Goal: Information Seeking & Learning: Check status

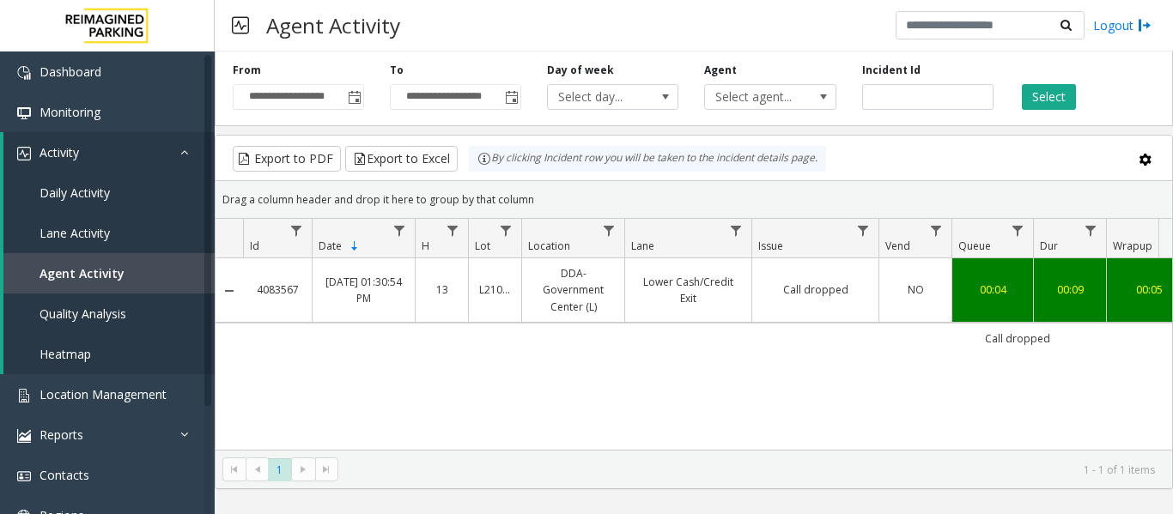
scroll to position [0, 632]
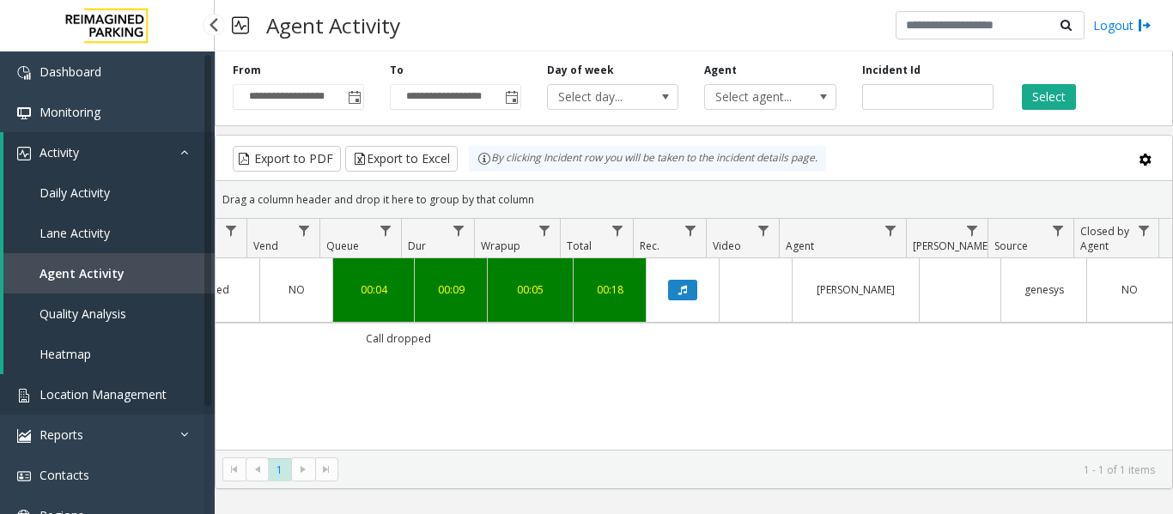
click at [38, 394] on link "Location Management" at bounding box center [107, 394] width 215 height 40
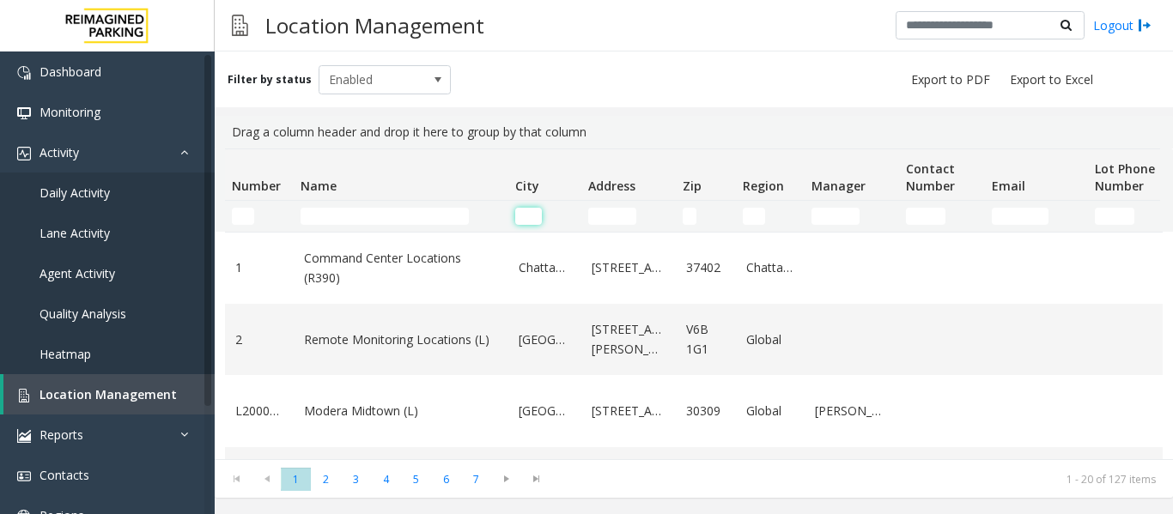
click at [519, 215] on input "City Filter" at bounding box center [528, 216] width 27 height 17
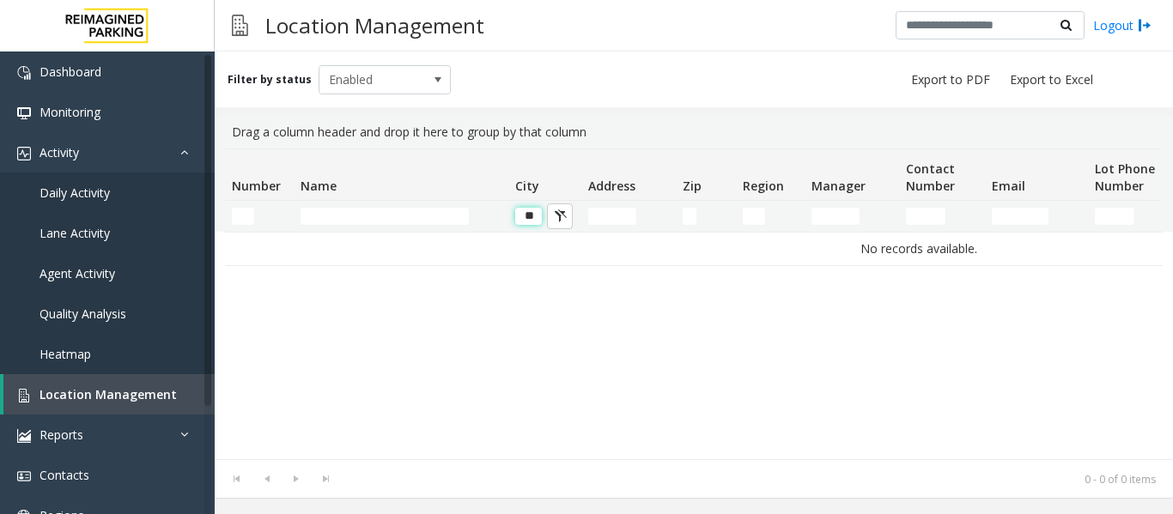
type input "*"
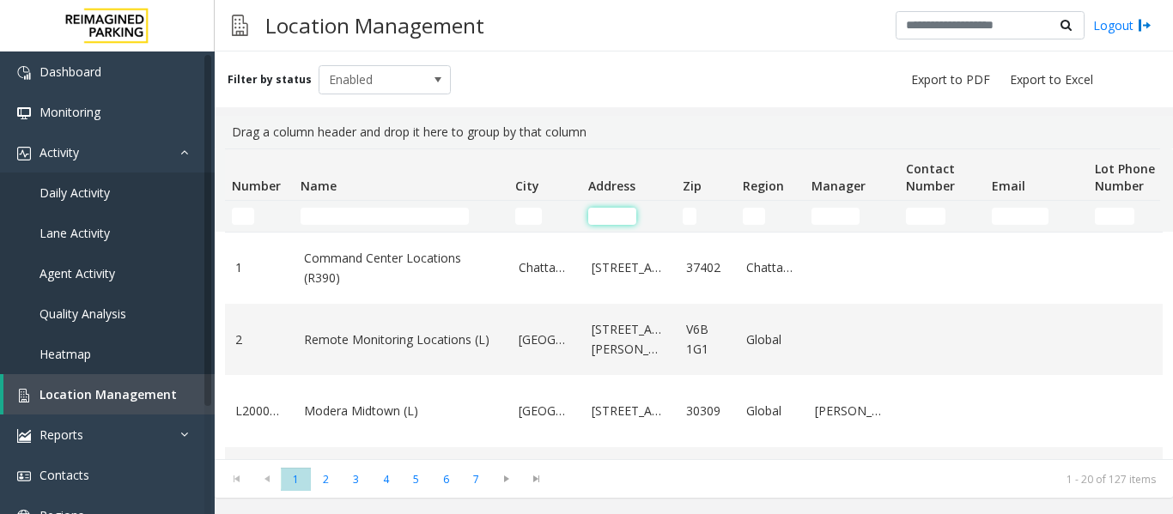
click at [605, 219] on input "Address Filter" at bounding box center [612, 216] width 48 height 17
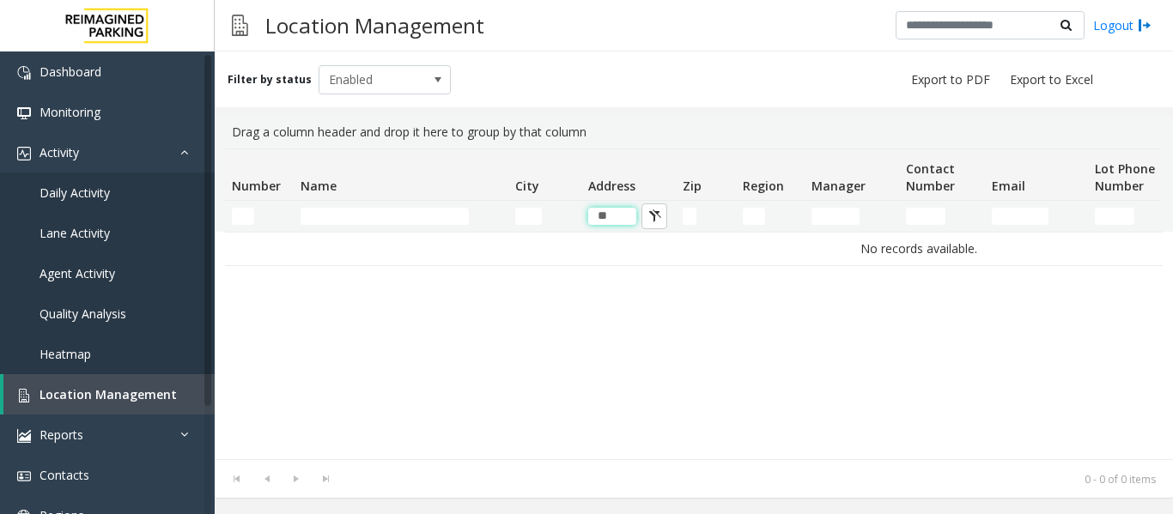
type input "*"
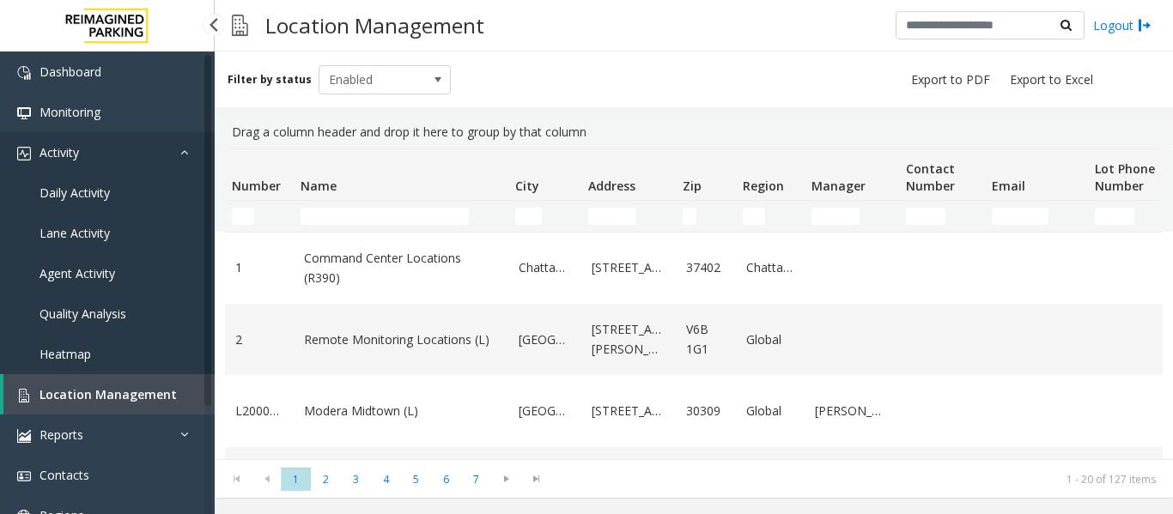
click at [184, 143] on link "Activity" at bounding box center [107, 152] width 215 height 40
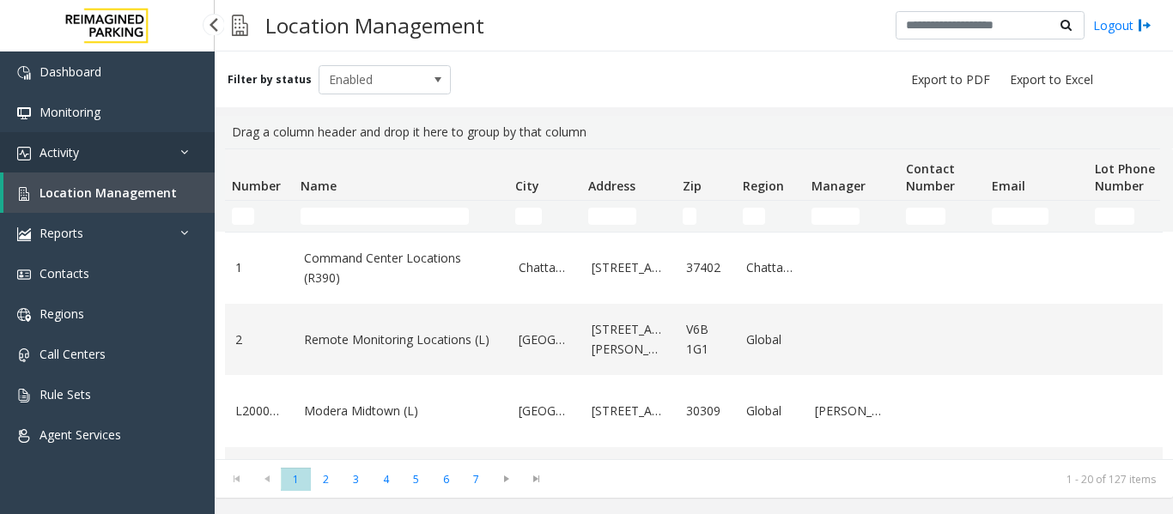
click at [136, 156] on link "Activity" at bounding box center [107, 152] width 215 height 40
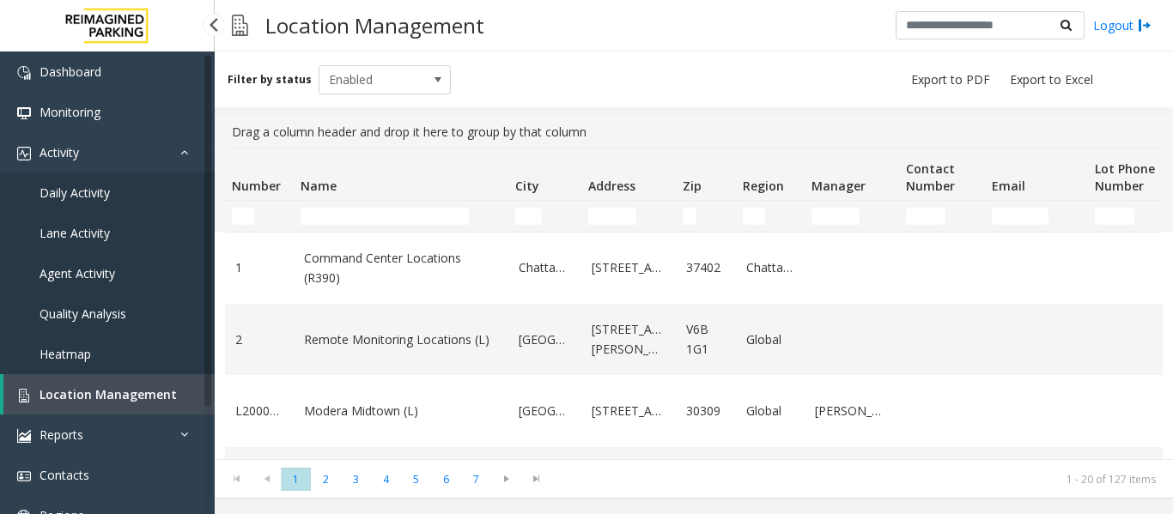
click at [100, 270] on span "Agent Activity" at bounding box center [77, 273] width 76 height 16
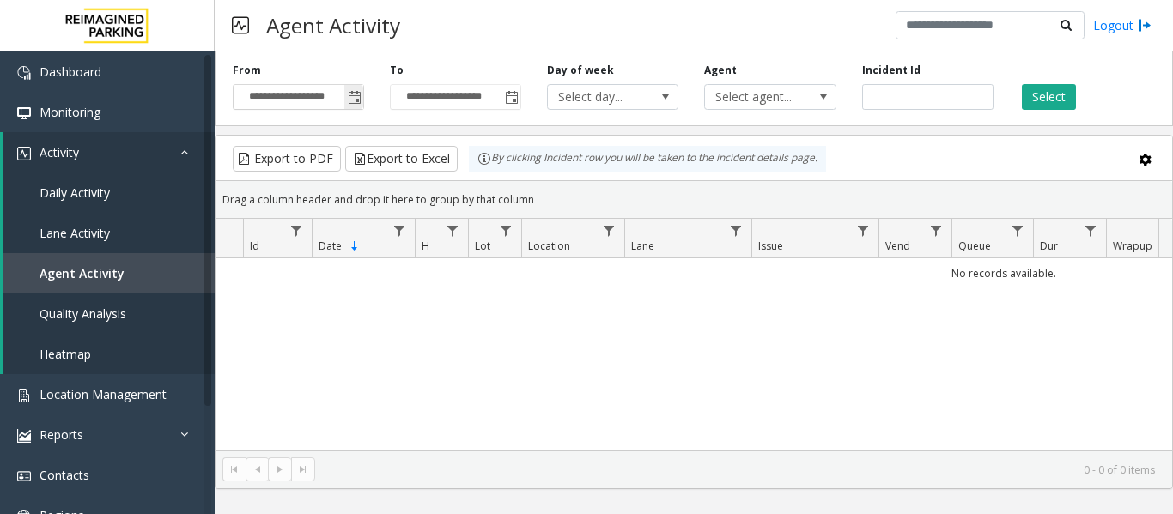
click at [350, 93] on span "Toggle popup" at bounding box center [355, 98] width 14 height 14
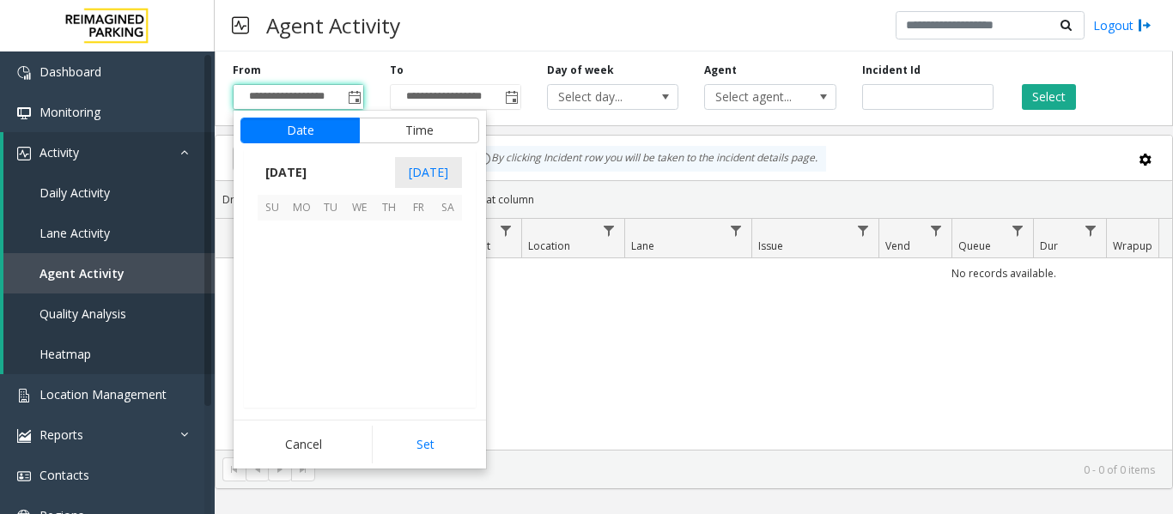
scroll to position [308070, 0]
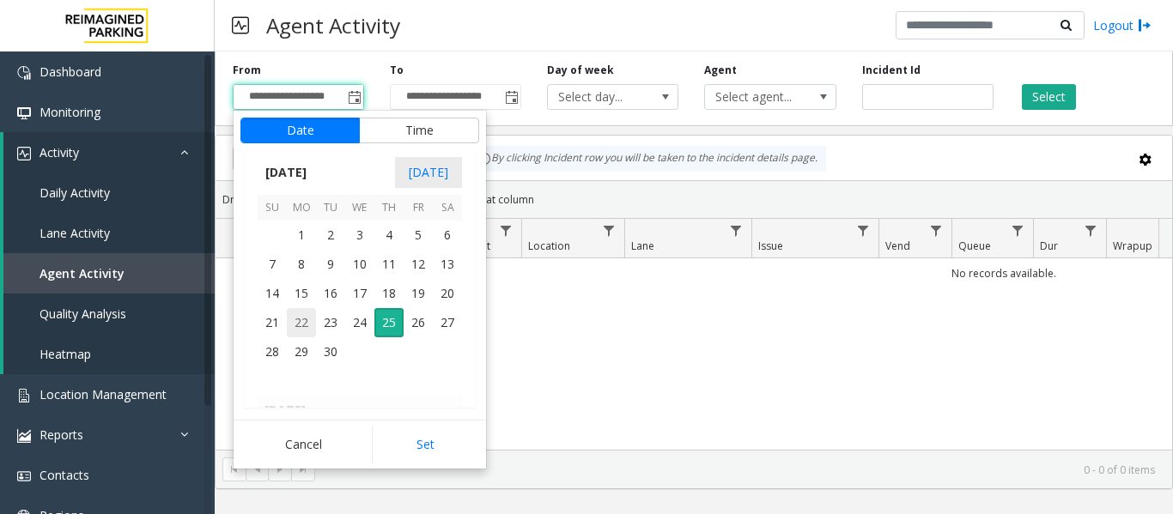
click at [304, 331] on span "22" at bounding box center [301, 322] width 29 height 29
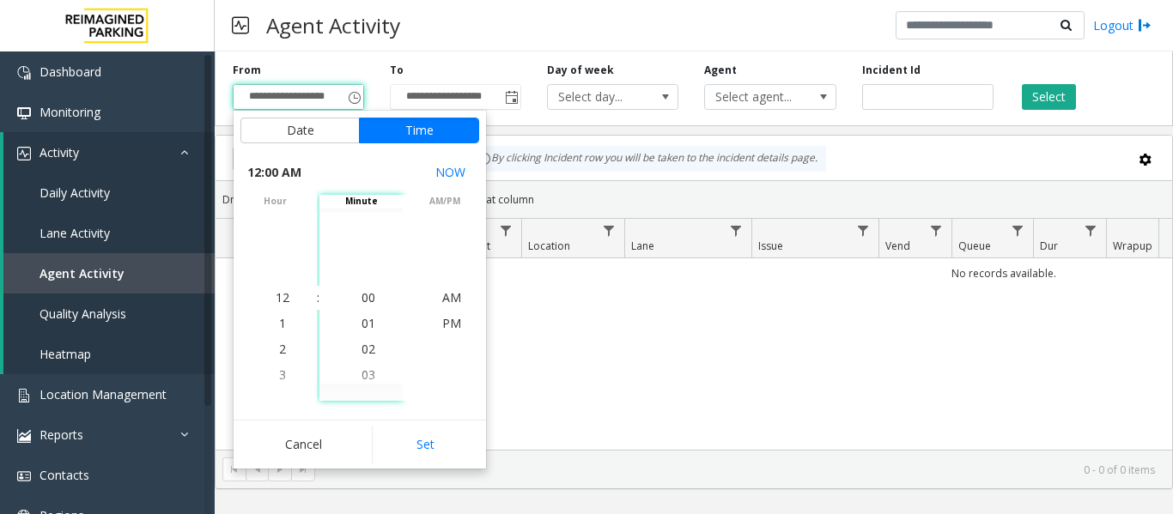
click at [413, 439] on button "Set" at bounding box center [426, 445] width 108 height 38
type input "**********"
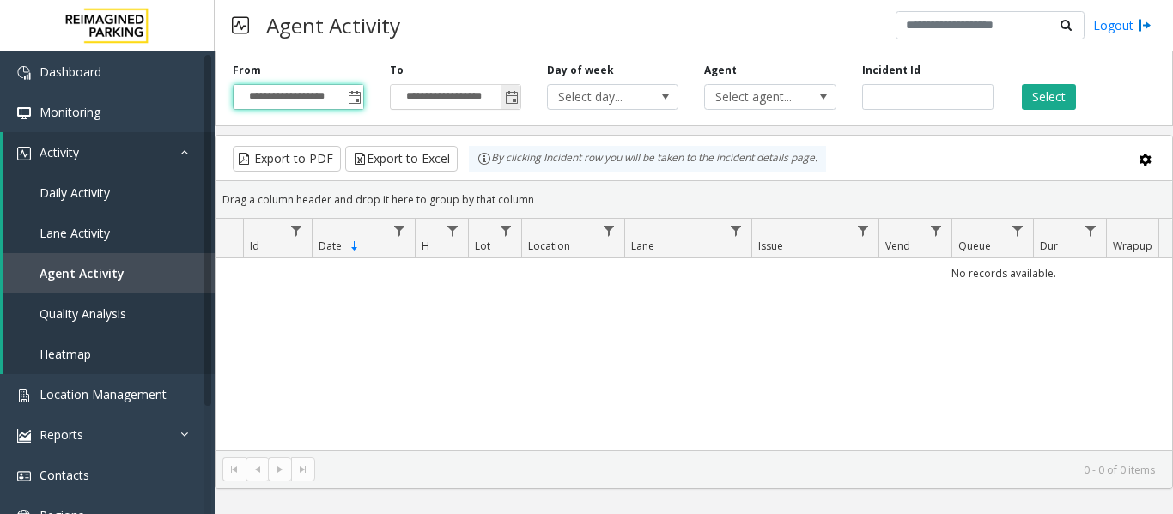
click at [516, 95] on span "Toggle popup" at bounding box center [512, 98] width 14 height 14
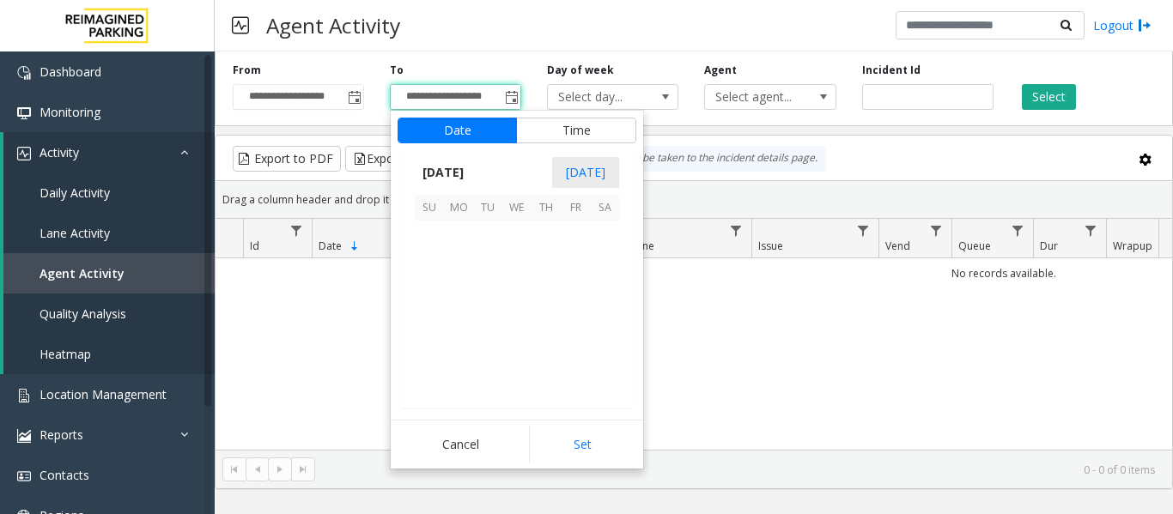
scroll to position [26, 0]
click at [540, 316] on span "25" at bounding box center [545, 322] width 29 height 29
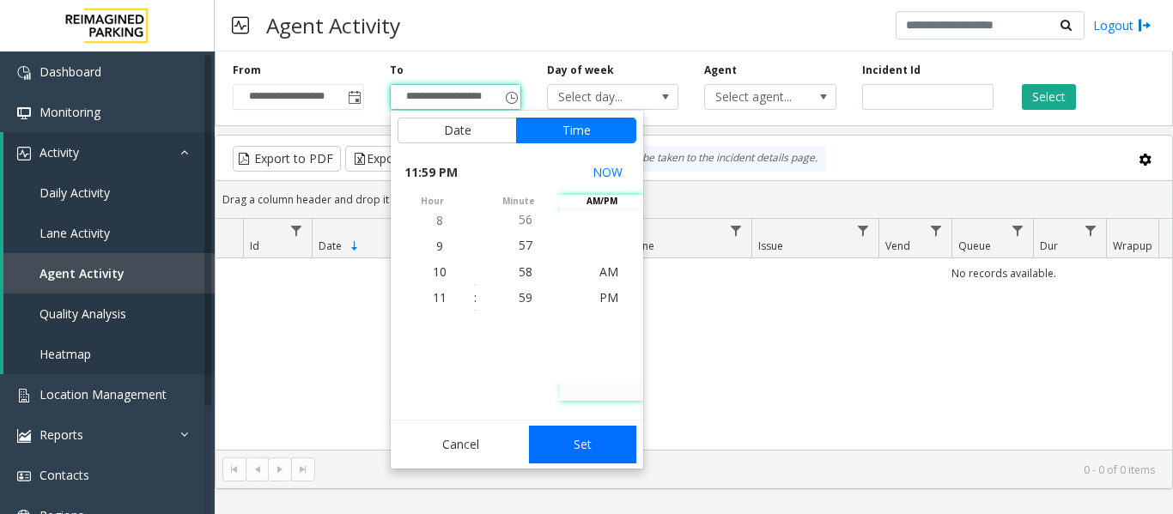
click at [599, 436] on button "Set" at bounding box center [583, 445] width 108 height 38
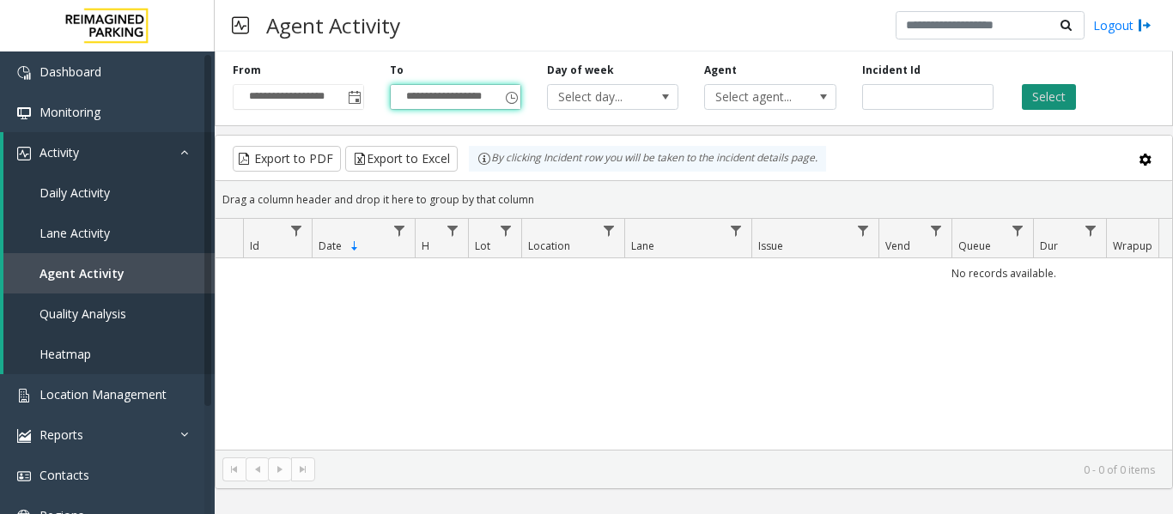
click at [1059, 92] on button "Select" at bounding box center [1048, 97] width 54 height 26
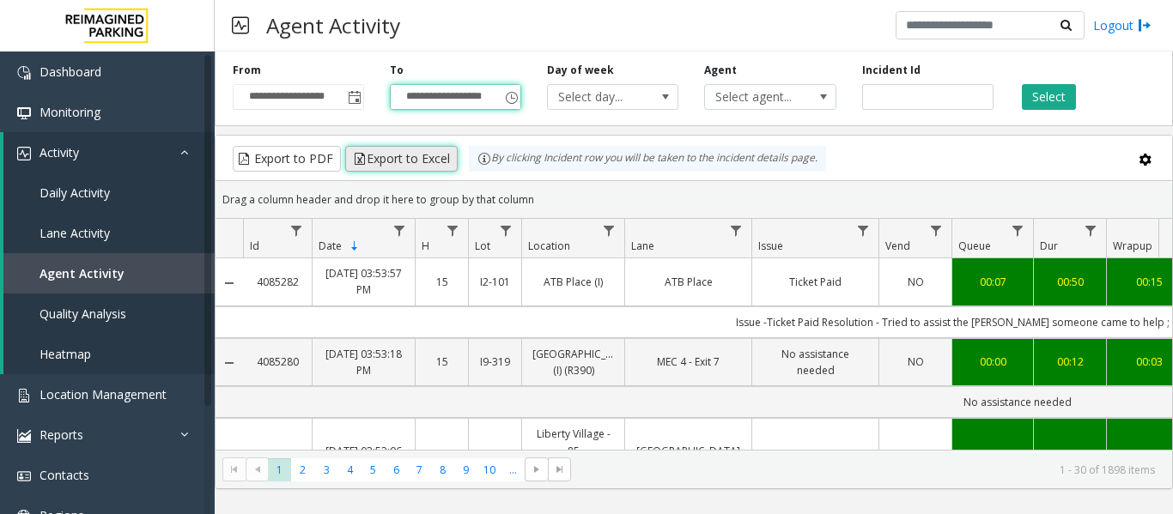
click at [409, 161] on button "Export to Excel" at bounding box center [401, 159] width 112 height 26
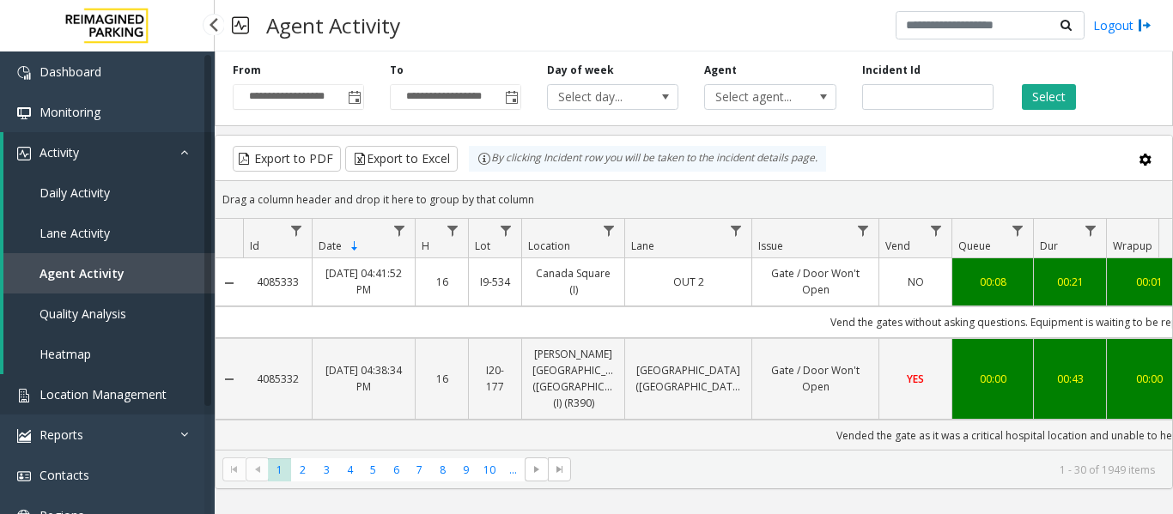
click at [81, 394] on span "Location Management" at bounding box center [102, 394] width 127 height 16
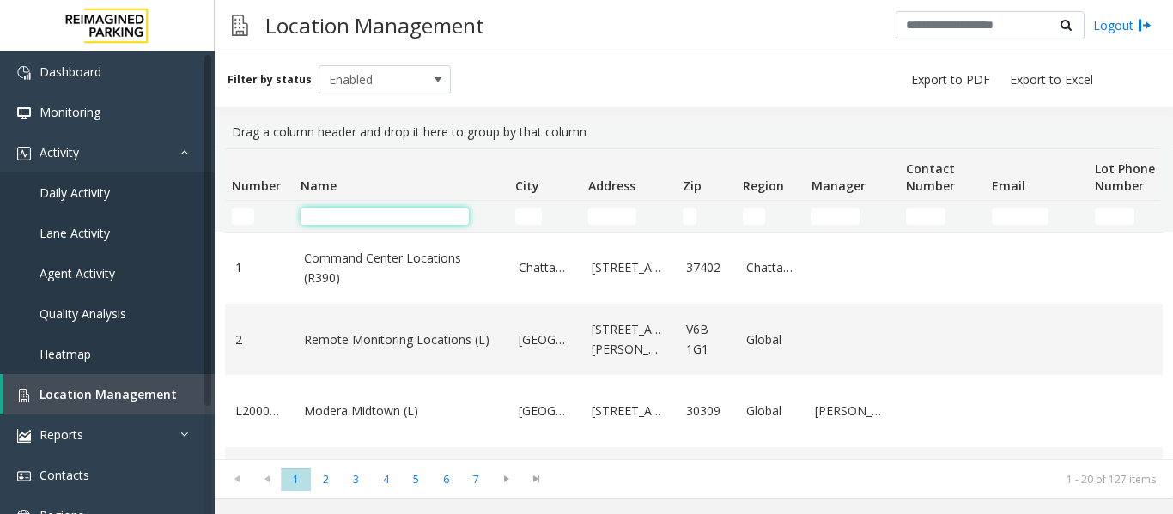
click at [388, 217] on input "Name Filter" at bounding box center [384, 216] width 168 height 17
paste input "**********"
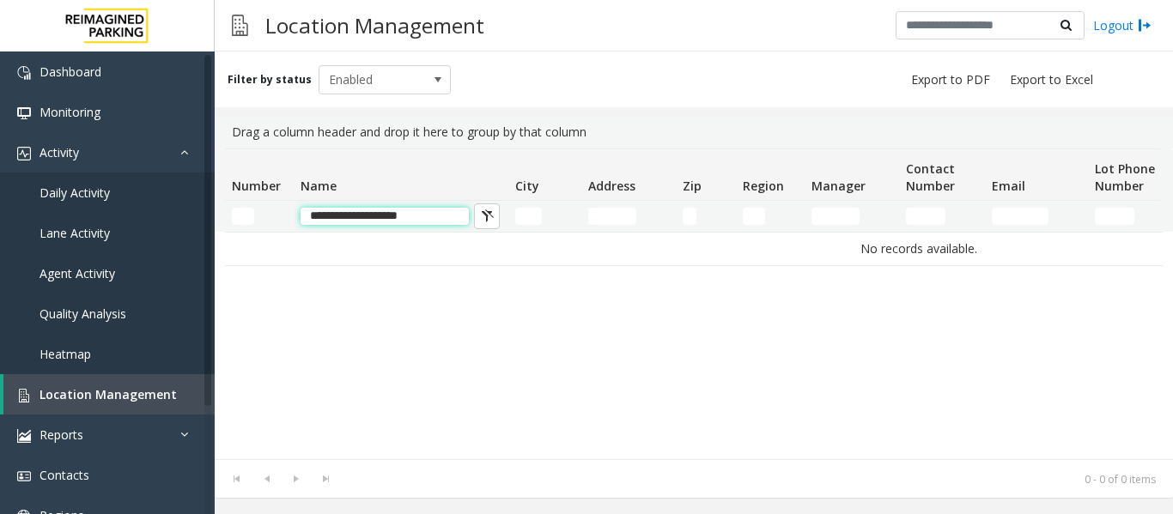
click at [327, 214] on input "**********" at bounding box center [384, 216] width 168 height 17
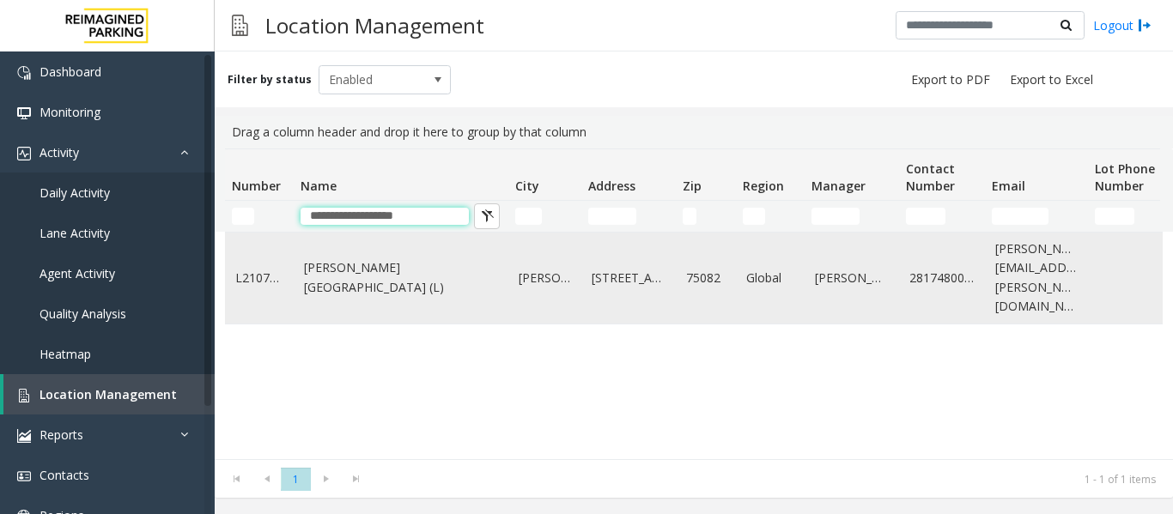
type input "**********"
click at [411, 294] on td "Eisemann Center (L)" at bounding box center [401, 278] width 215 height 91
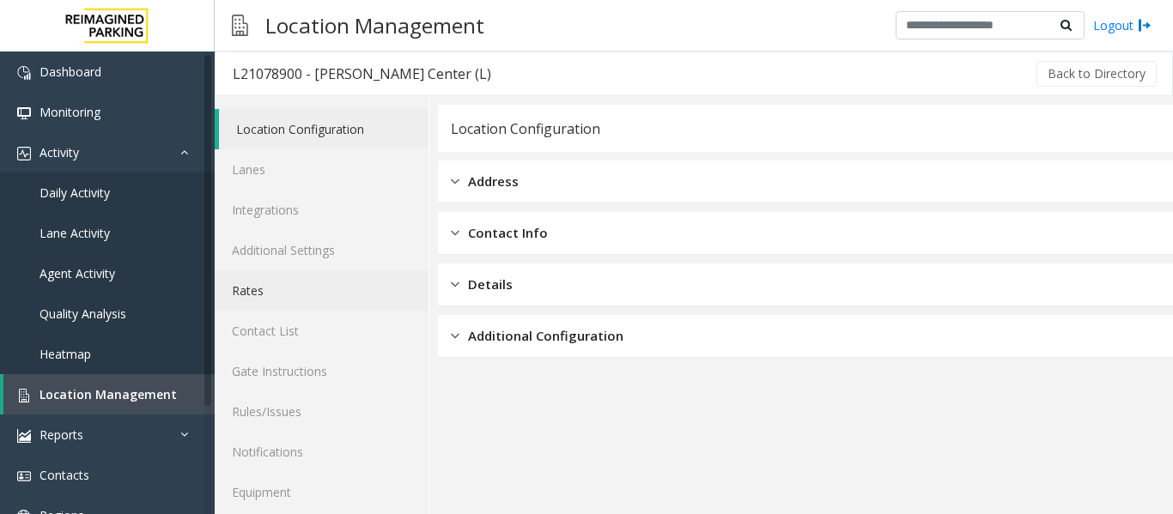
scroll to position [52, 0]
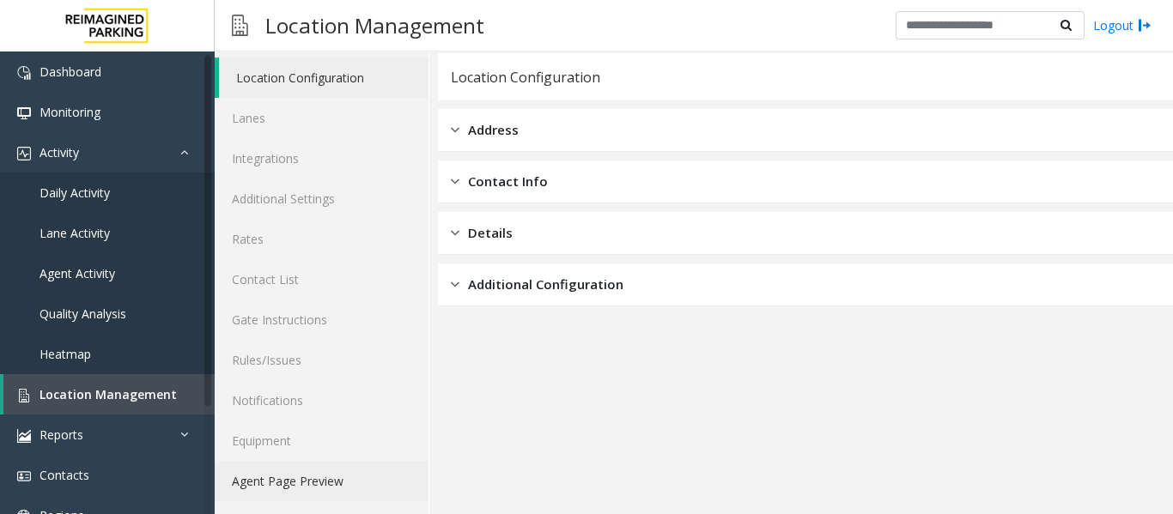
click at [358, 484] on link "Agent Page Preview" at bounding box center [322, 481] width 214 height 40
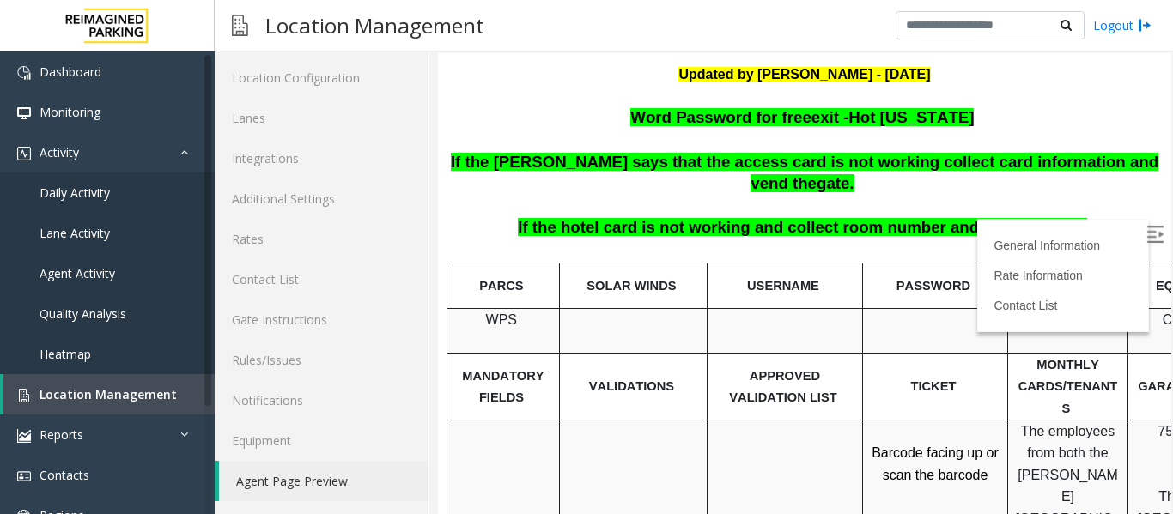
scroll to position [343, 0]
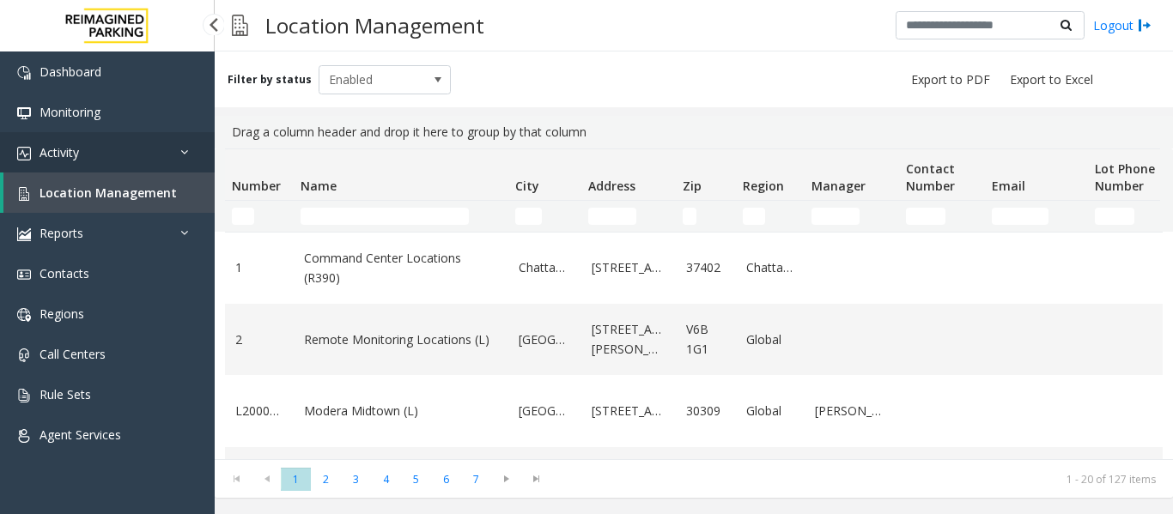
click at [175, 150] on link "Activity" at bounding box center [107, 152] width 215 height 40
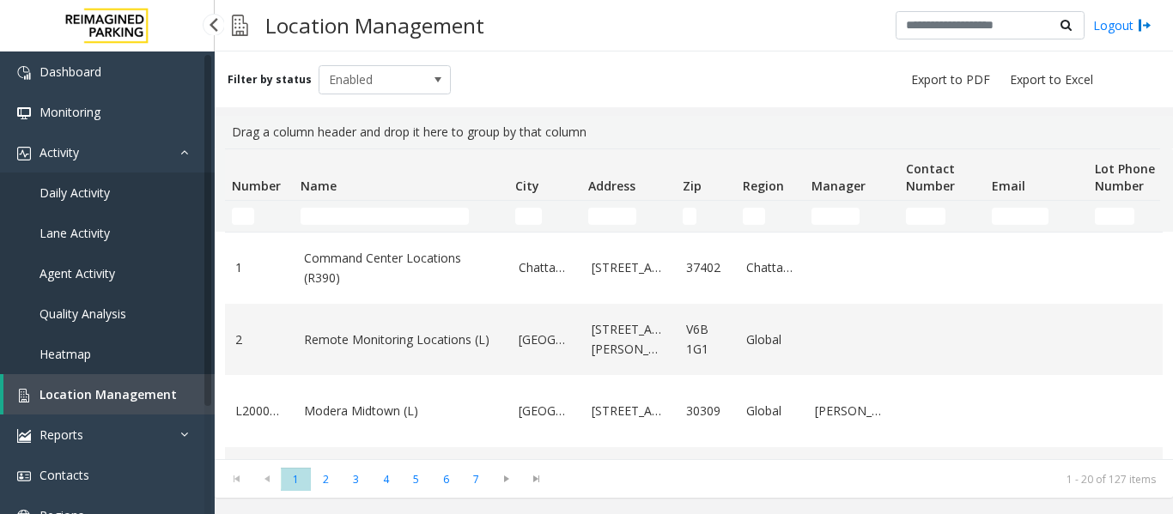
click at [121, 277] on link "Agent Activity" at bounding box center [107, 273] width 215 height 40
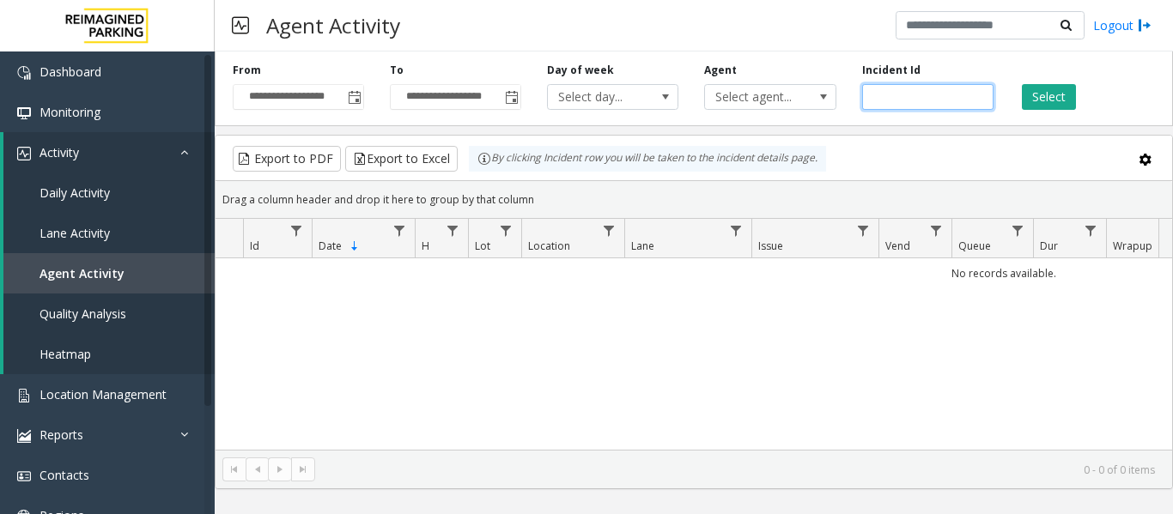
click at [894, 102] on input "number" at bounding box center [927, 97] width 131 height 26
paste input "*******"
click at [1030, 92] on button "Select" at bounding box center [1048, 97] width 54 height 26
drag, startPoint x: 942, startPoint y: 95, endPoint x: 822, endPoint y: 104, distance: 120.5
click at [822, 104] on div "**********" at bounding box center [694, 86] width 958 height 82
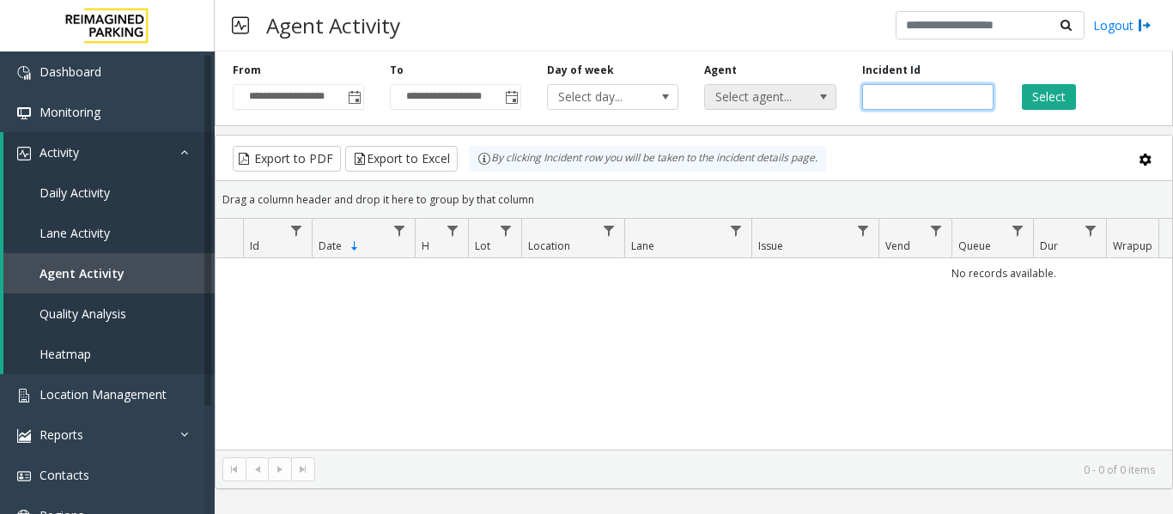
paste input "number"
click at [1035, 94] on button "Select" at bounding box center [1048, 97] width 54 height 26
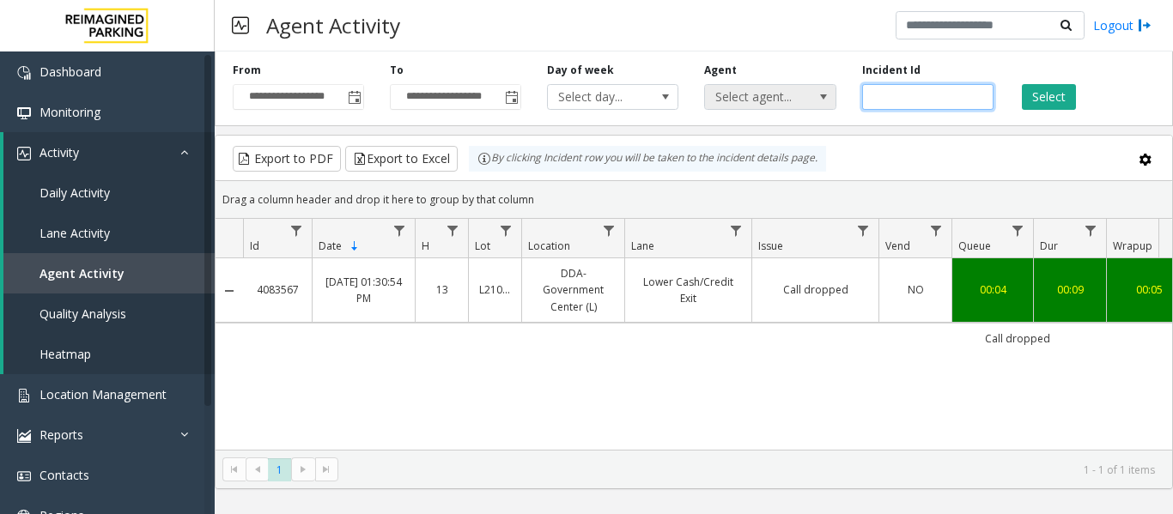
drag, startPoint x: 939, startPoint y: 94, endPoint x: 773, endPoint y: 100, distance: 166.6
click at [773, 100] on div "**********" at bounding box center [694, 86] width 958 height 82
paste input "number"
click at [1020, 105] on div "Select" at bounding box center [1084, 86] width 157 height 47
click at [1030, 100] on button "Select" at bounding box center [1048, 97] width 54 height 26
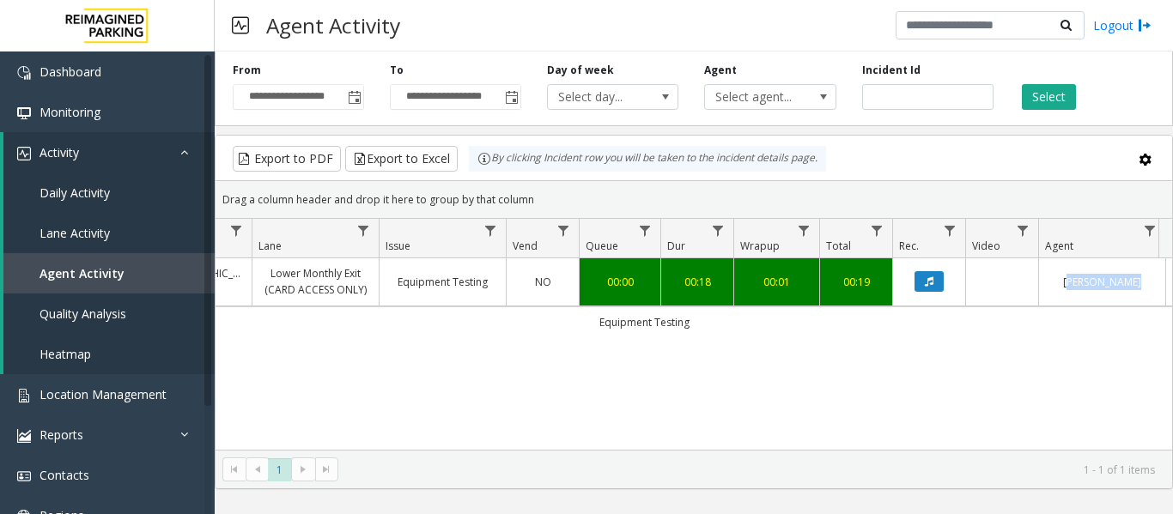
scroll to position [0, 427]
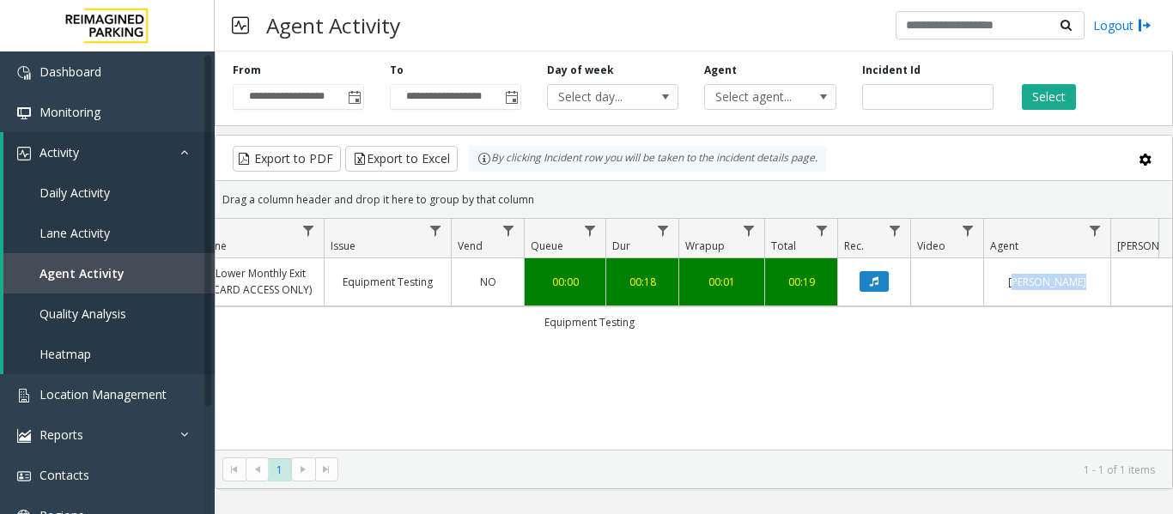
drag, startPoint x: 960, startPoint y: 333, endPoint x: 1065, endPoint y: 325, distance: 105.9
click at [1065, 325] on td "Equipment Testing" at bounding box center [589, 321] width 1548 height 31
click at [884, 286] on button "Data table" at bounding box center [873, 281] width 29 height 21
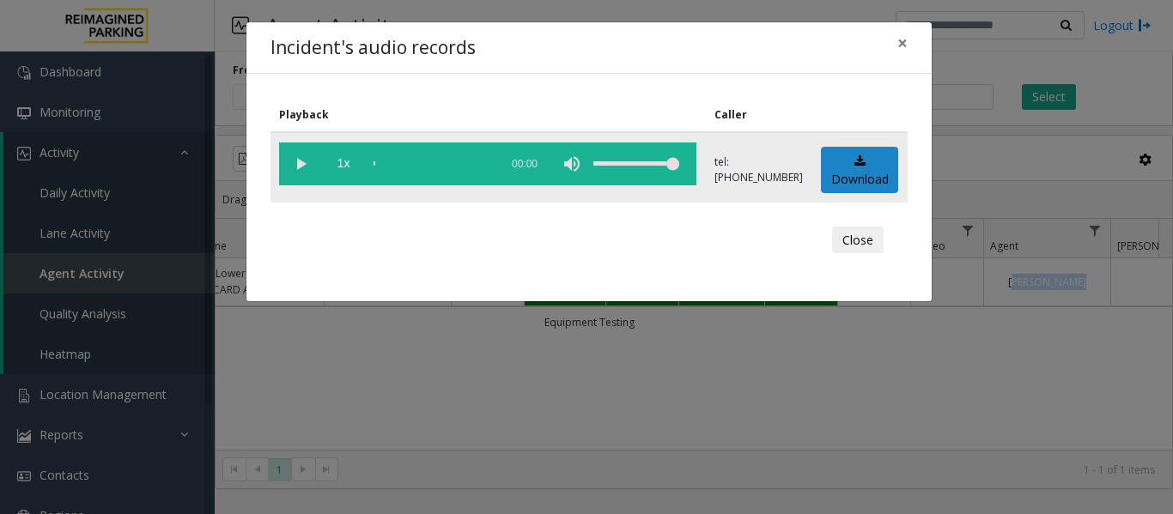
click at [300, 173] on vg-play-pause at bounding box center [300, 163] width 43 height 43
click at [867, 229] on button "Close" at bounding box center [858, 240] width 52 height 27
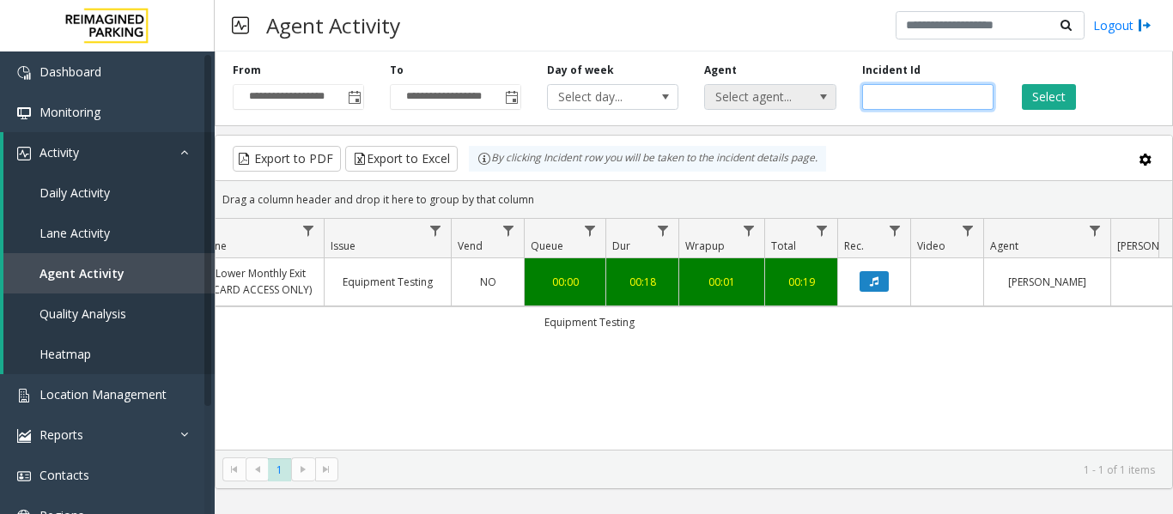
drag, startPoint x: 854, startPoint y: 94, endPoint x: 823, endPoint y: 94, distance: 30.9
click at [823, 94] on div "**********" at bounding box center [694, 86] width 958 height 82
paste input "number"
type input "*******"
click at [1058, 95] on button "Select" at bounding box center [1048, 97] width 54 height 26
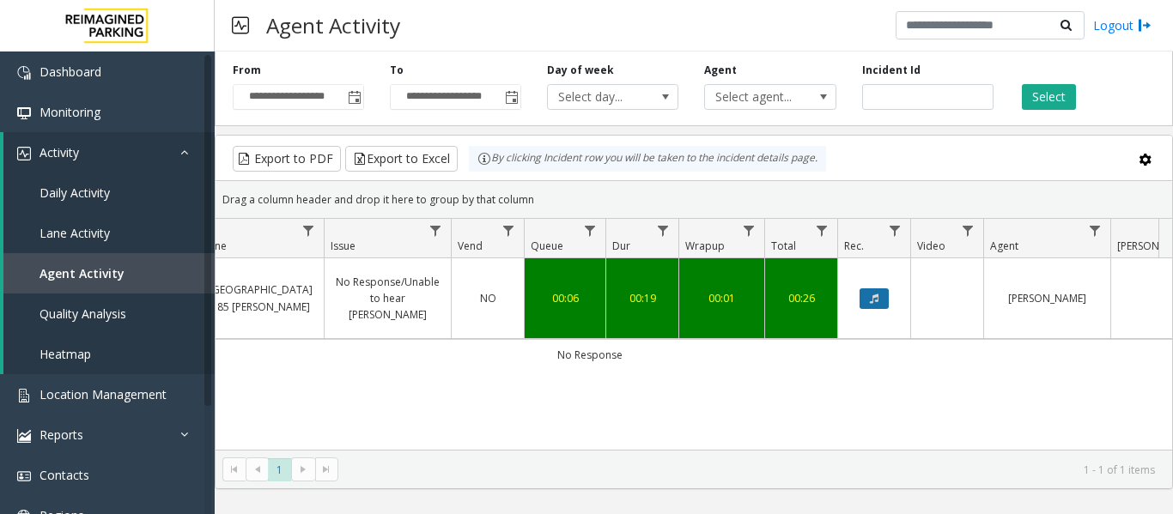
click at [868, 288] on button "Data table" at bounding box center [873, 298] width 29 height 21
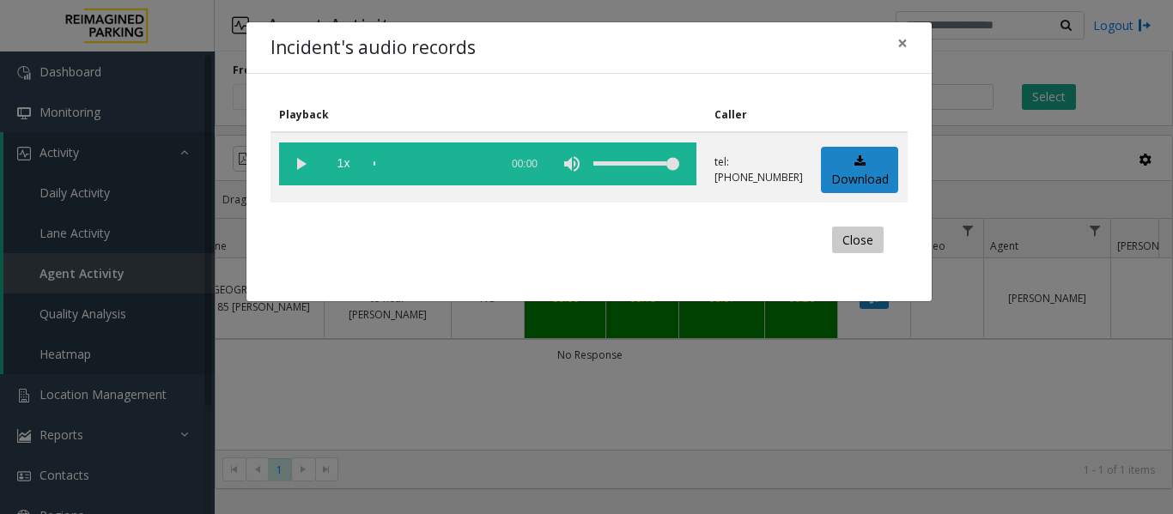
click at [844, 245] on button "Close" at bounding box center [858, 240] width 52 height 27
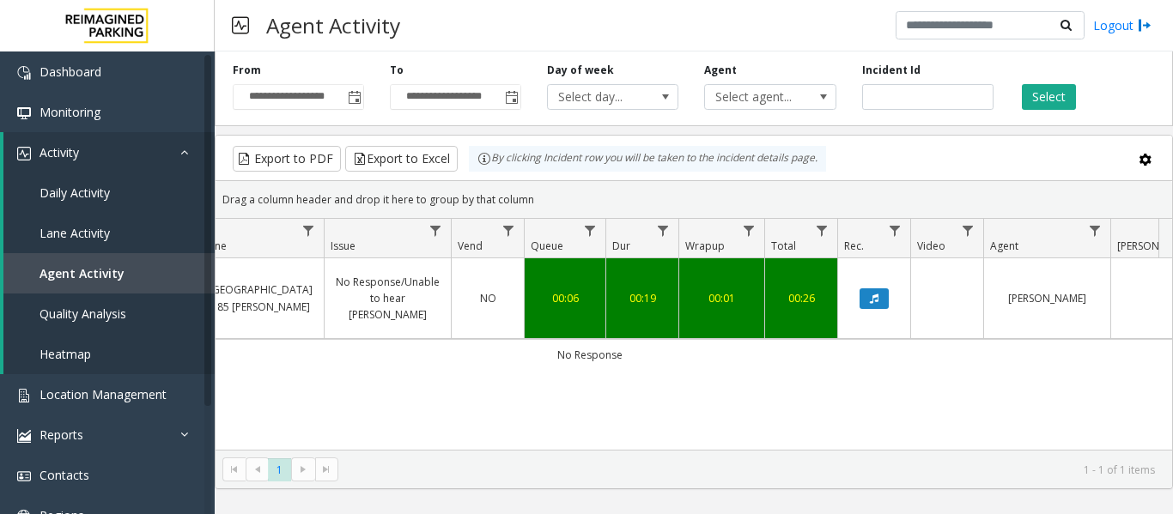
click at [438, 287] on link "No Response/Unable to hear parker" at bounding box center [388, 299] width 106 height 50
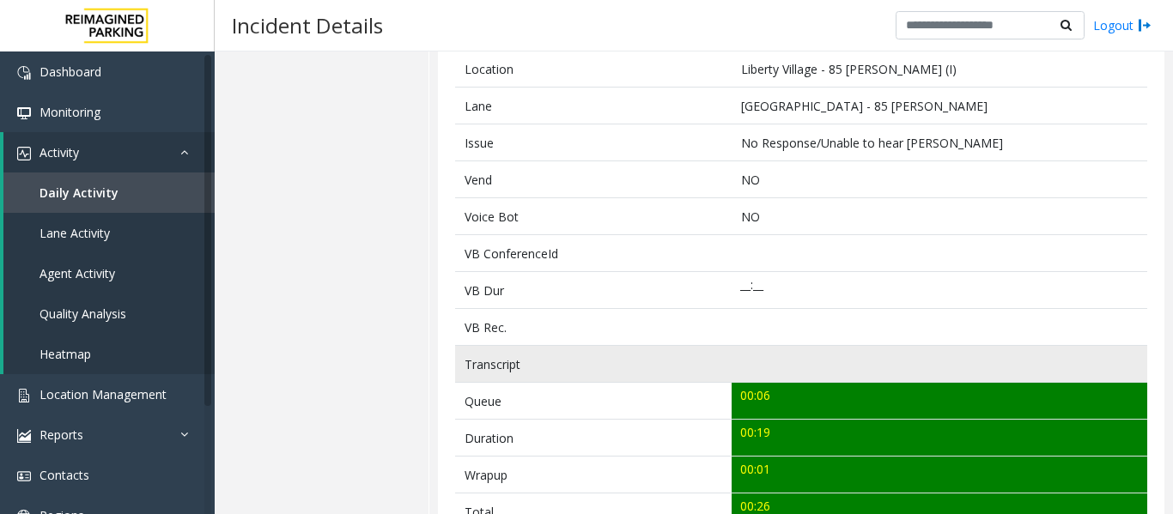
scroll to position [429, 0]
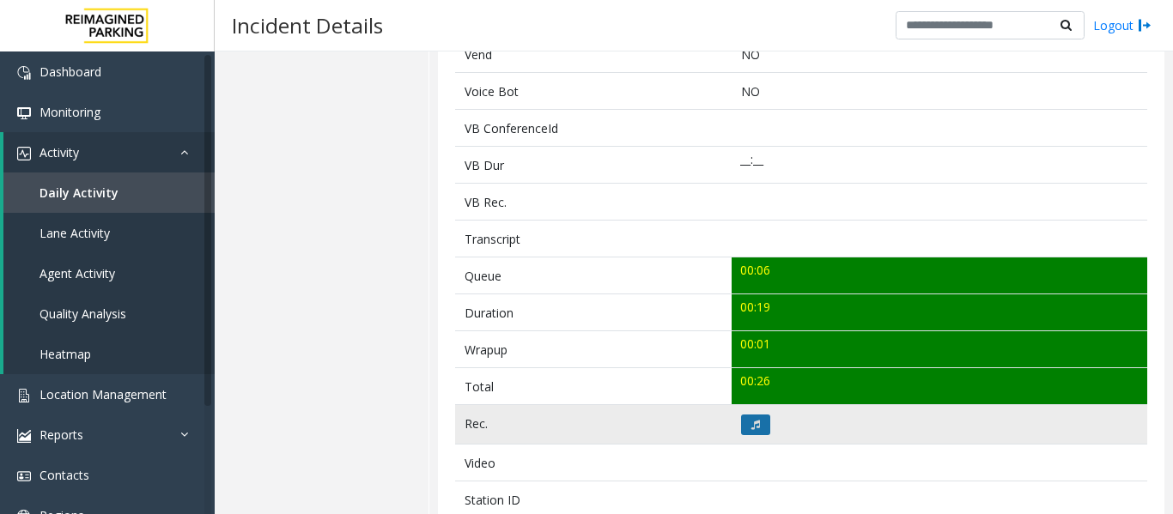
click at [744, 427] on button at bounding box center [755, 425] width 29 height 21
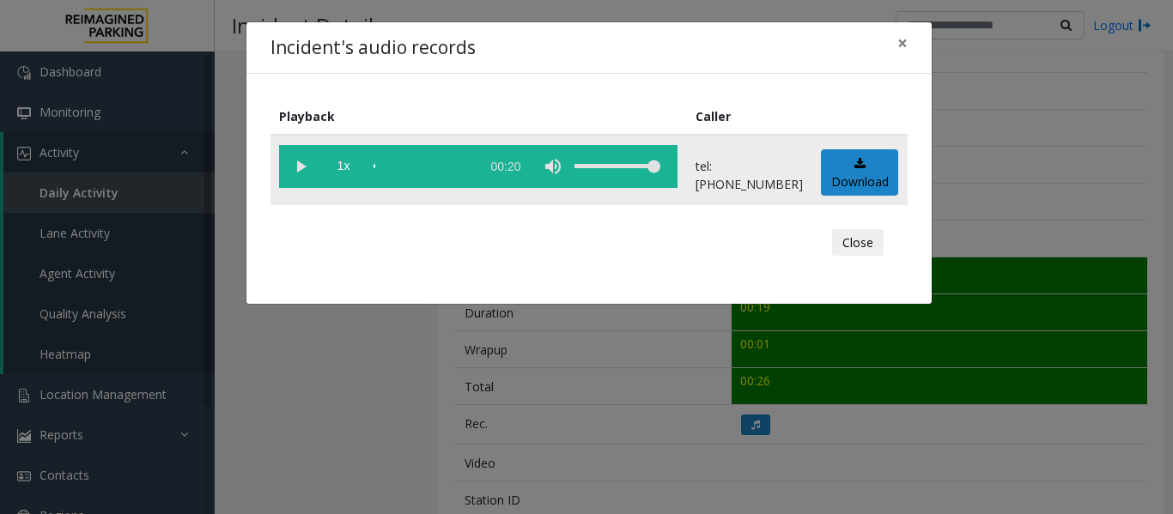
click at [284, 165] on vg-play-pause at bounding box center [300, 166] width 43 height 43
click at [870, 245] on button "Close" at bounding box center [858, 242] width 52 height 27
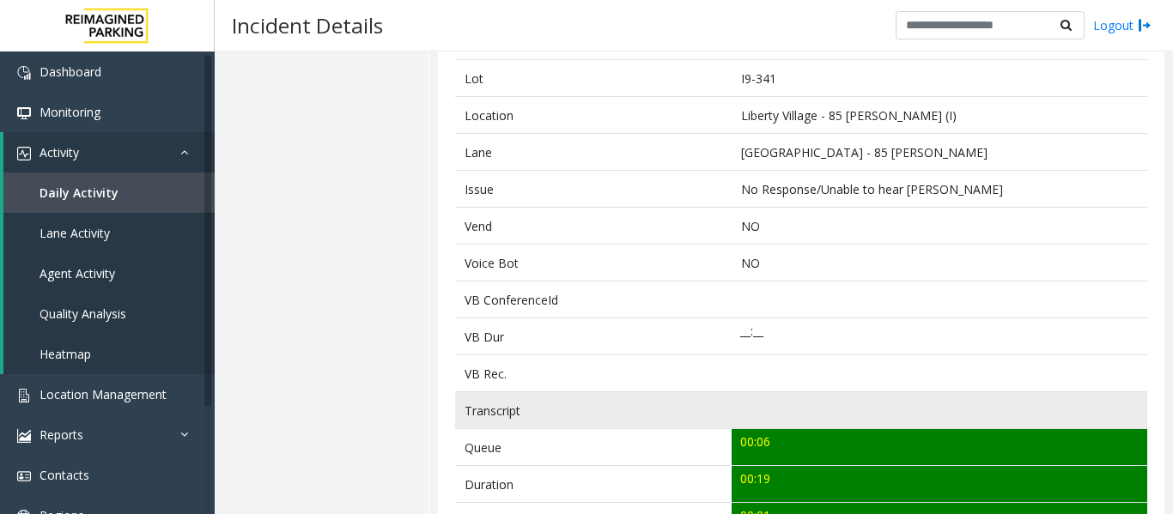
scroll to position [0, 0]
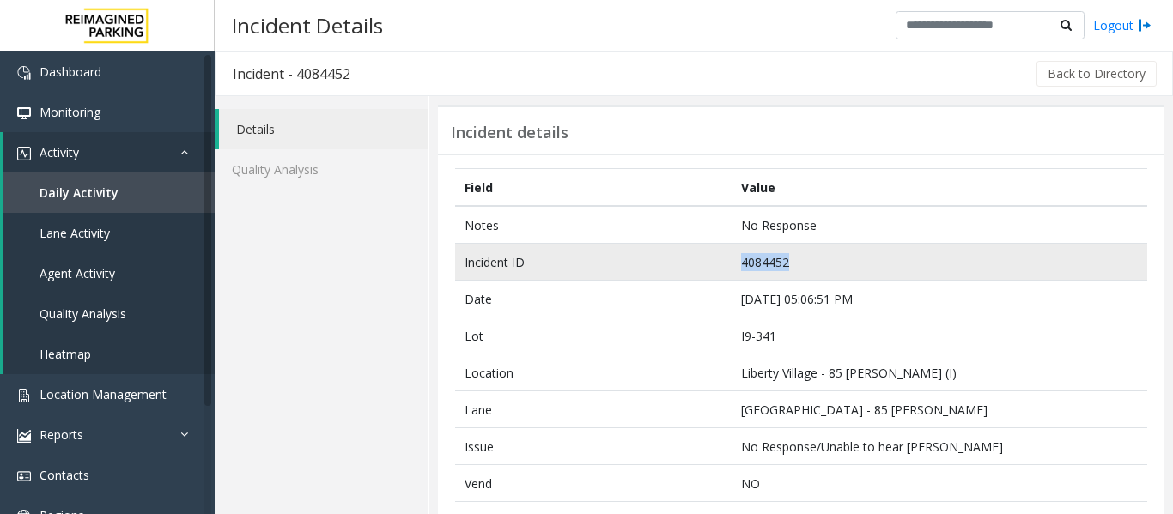
drag, startPoint x: 794, startPoint y: 261, endPoint x: 700, endPoint y: 260, distance: 94.4
click at [700, 260] on tr "Incident ID 4084452" at bounding box center [801, 262] width 692 height 37
copy tr "4084452"
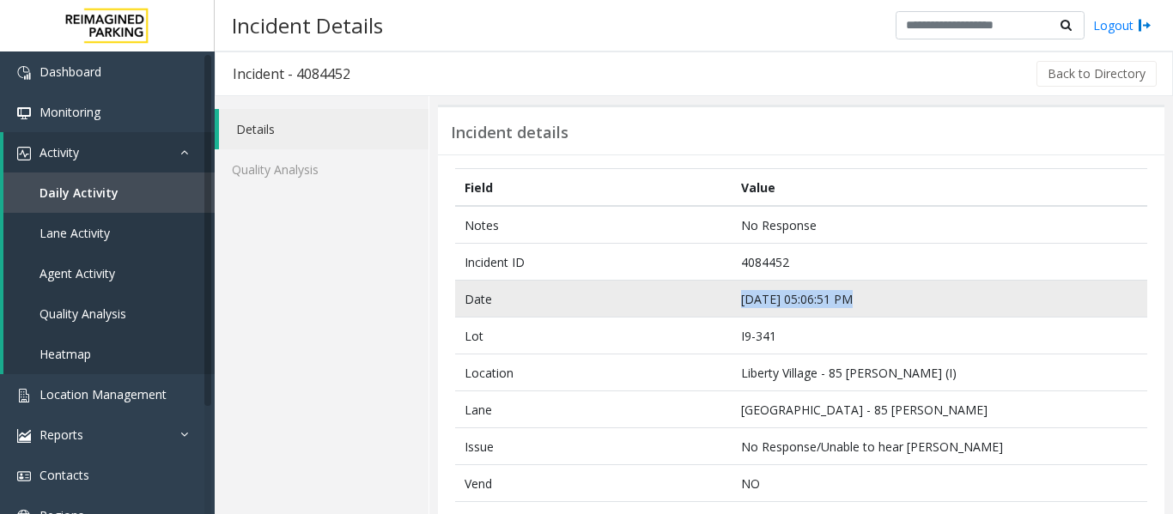
drag, startPoint x: 848, startPoint y: 297, endPoint x: 732, endPoint y: 307, distance: 116.3
click at [732, 307] on td "Sep 23 05:06:51 PM" at bounding box center [938, 299] width 415 height 37
copy td "Sep 23 05:06:51 PM"
click at [825, 297] on td "Sep 23 05:06:51 PM" at bounding box center [938, 299] width 415 height 37
drag, startPoint x: 853, startPoint y: 297, endPoint x: 722, endPoint y: 305, distance: 131.6
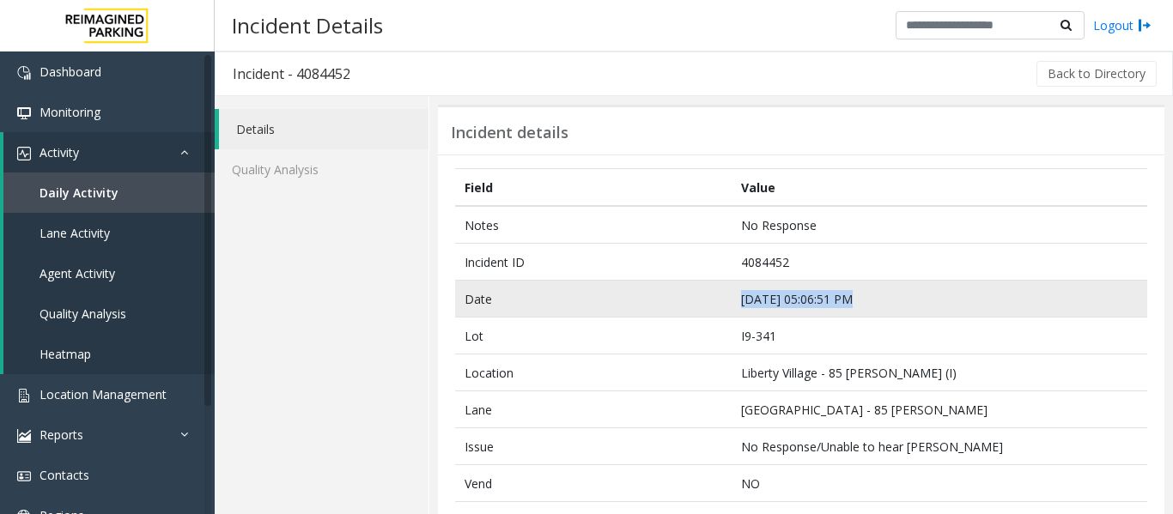
click at [722, 305] on tr "Date Sep 23 05:06:51 PM" at bounding box center [801, 299] width 692 height 37
copy tr "Sep 23 05:06:51 PM"
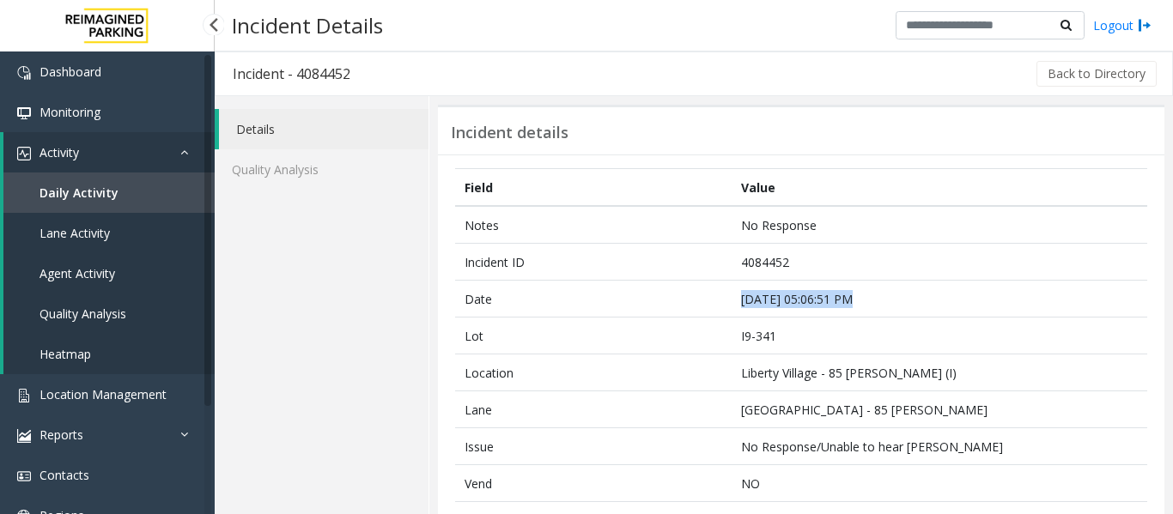
click at [100, 182] on link "Daily Activity" at bounding box center [108, 193] width 211 height 40
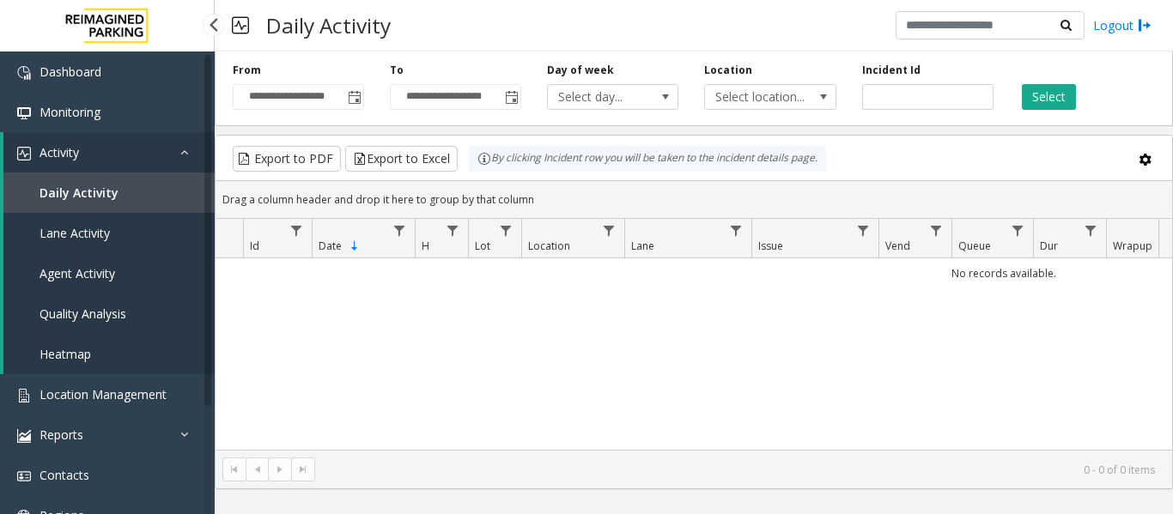
click at [93, 264] on link "Agent Activity" at bounding box center [108, 273] width 211 height 40
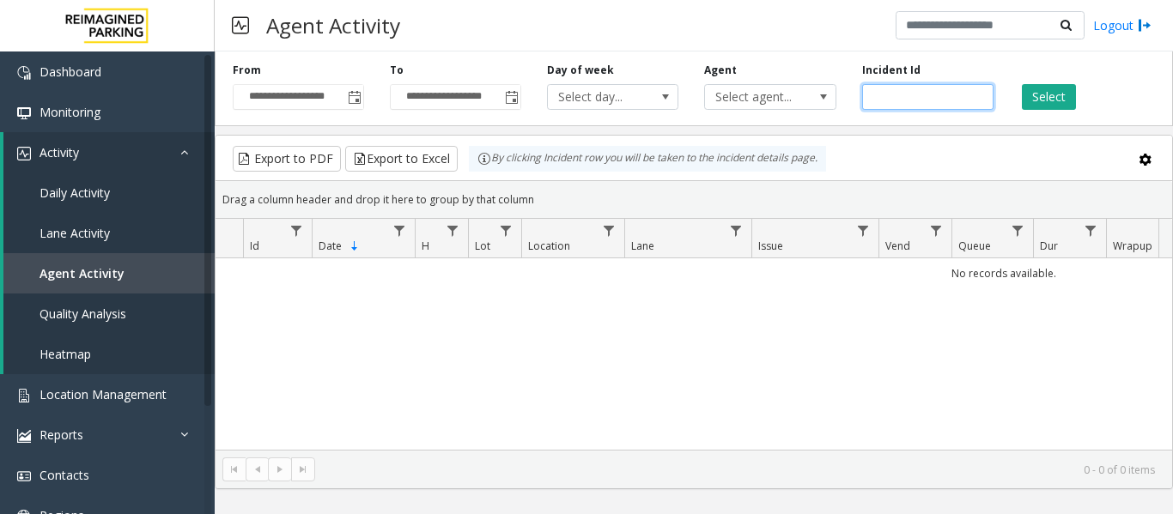
click at [924, 94] on input "number" at bounding box center [927, 97] width 131 height 26
paste input "*******"
type input "*******"
click at [1058, 87] on button "Select" at bounding box center [1048, 97] width 54 height 26
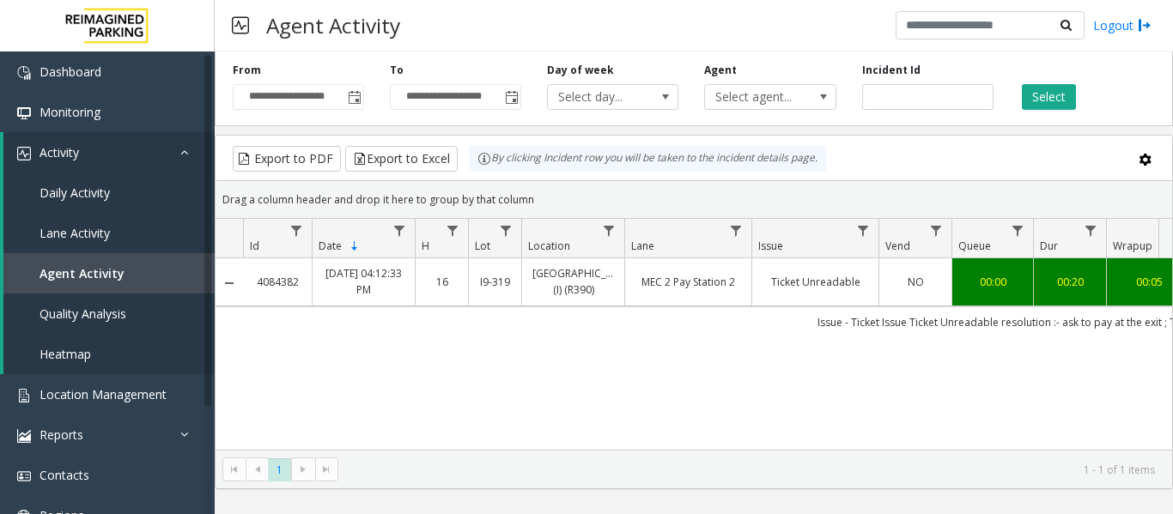
click at [815, 286] on link "Ticket Unreadable" at bounding box center [815, 282] width 106 height 16
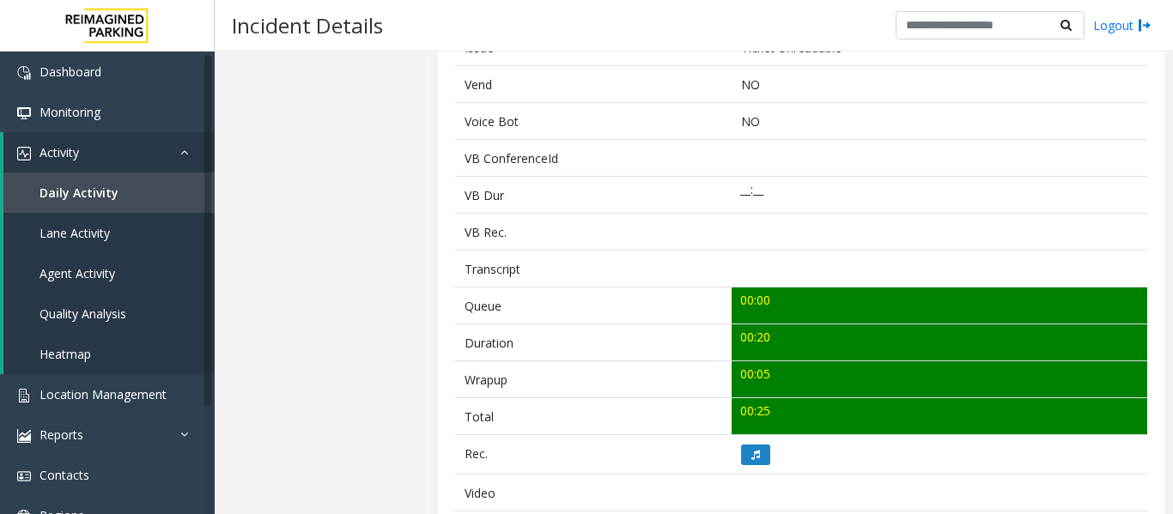
scroll to position [601, 0]
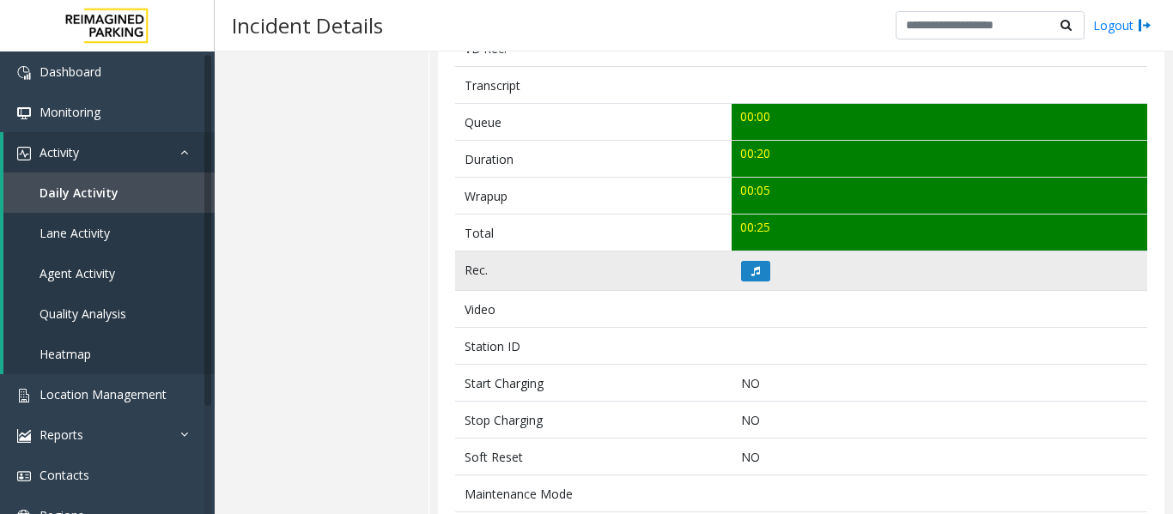
click at [767, 278] on td at bounding box center [938, 271] width 415 height 39
click at [761, 277] on button at bounding box center [755, 271] width 29 height 21
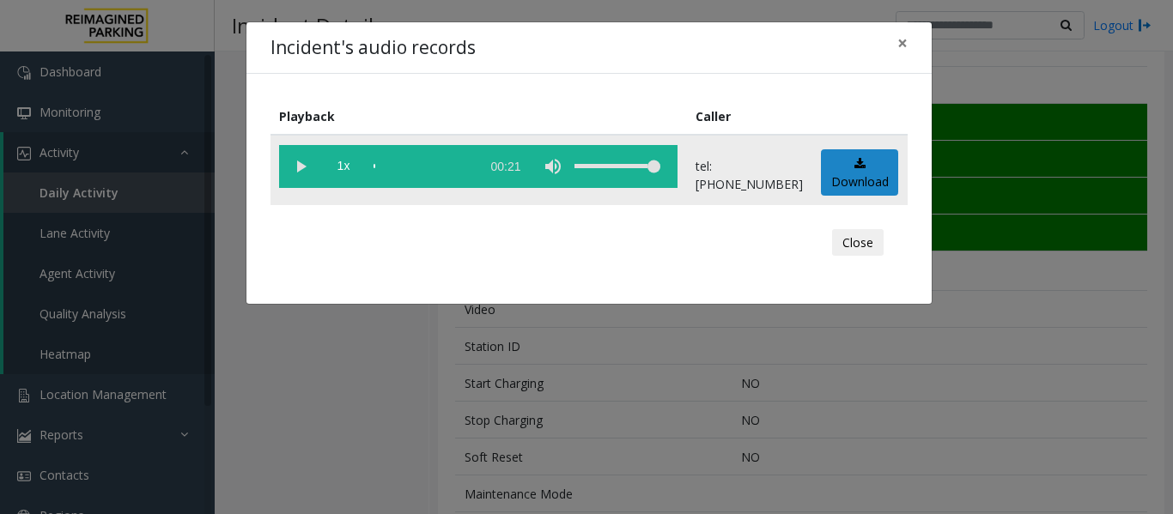
click at [296, 167] on vg-play-pause at bounding box center [300, 166] width 43 height 43
click at [858, 239] on button "Close" at bounding box center [858, 242] width 52 height 27
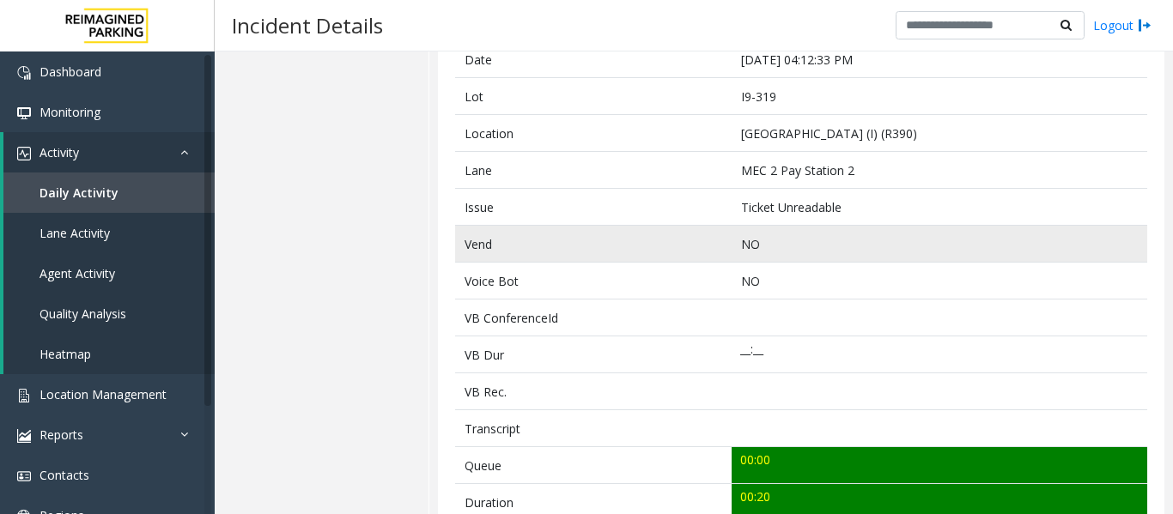
scroll to position [172, 0]
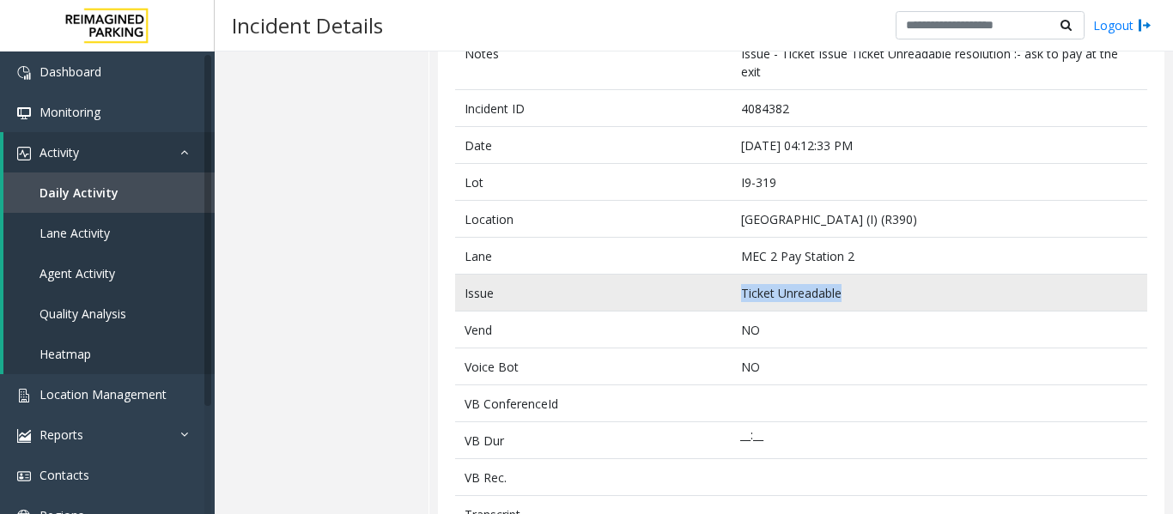
drag, startPoint x: 840, startPoint y: 288, endPoint x: 724, endPoint y: 293, distance: 116.8
click at [724, 293] on tr "Issue Ticket Unreadable" at bounding box center [801, 293] width 692 height 37
copy tr "Ticket Unreadable"
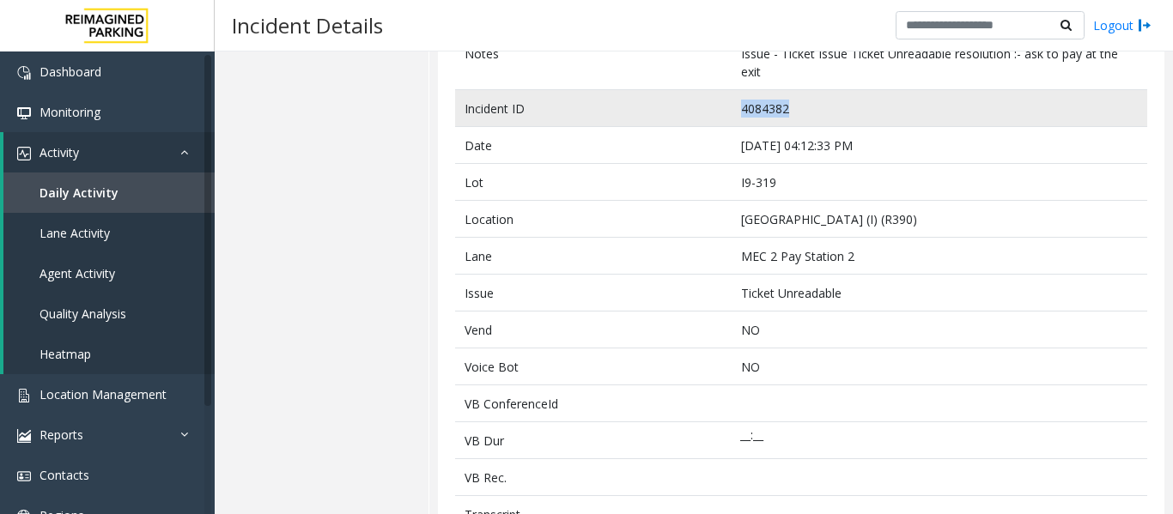
drag, startPoint x: 797, startPoint y: 114, endPoint x: 705, endPoint y: 116, distance: 91.9
click at [705, 116] on tr "Incident ID 4084382" at bounding box center [801, 108] width 692 height 37
copy tr "4084382"
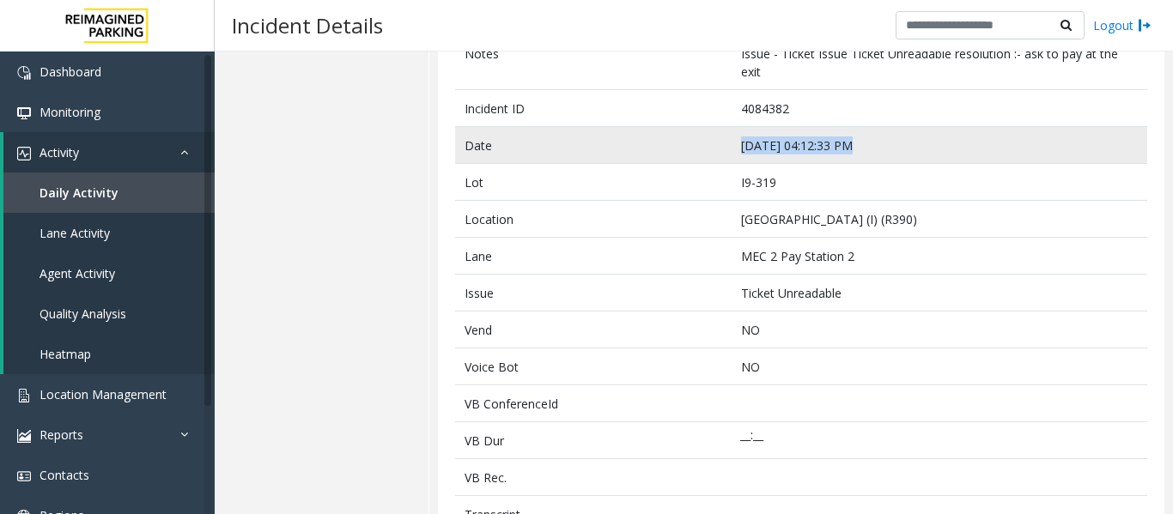
drag, startPoint x: 851, startPoint y: 148, endPoint x: 712, endPoint y: 147, distance: 139.1
click at [712, 147] on tr "Date Sep 23 04:12:33 PM" at bounding box center [801, 145] width 692 height 37
copy tr "Sep 23 04:12:33 PM"
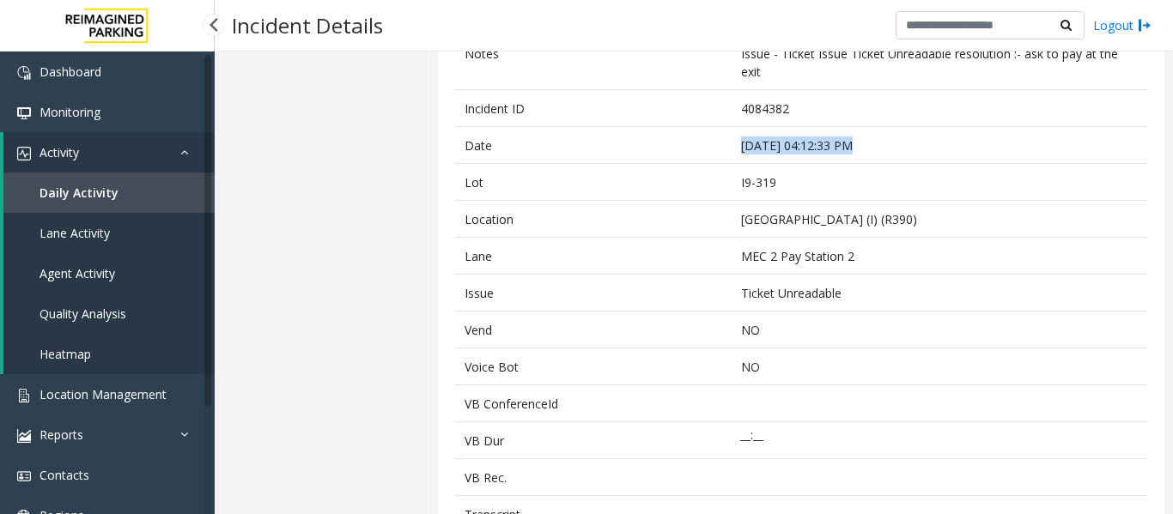
click at [118, 268] on link "Agent Activity" at bounding box center [108, 273] width 211 height 40
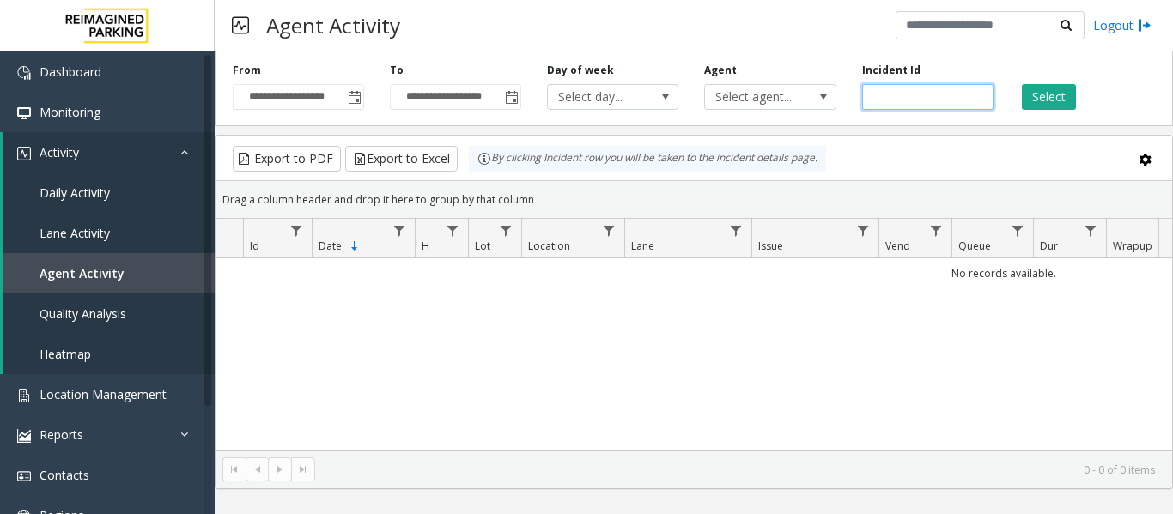
click at [924, 91] on input "number" at bounding box center [927, 97] width 131 height 26
paste input "*******"
type input "*******"
click at [1039, 106] on button "Select" at bounding box center [1048, 97] width 54 height 26
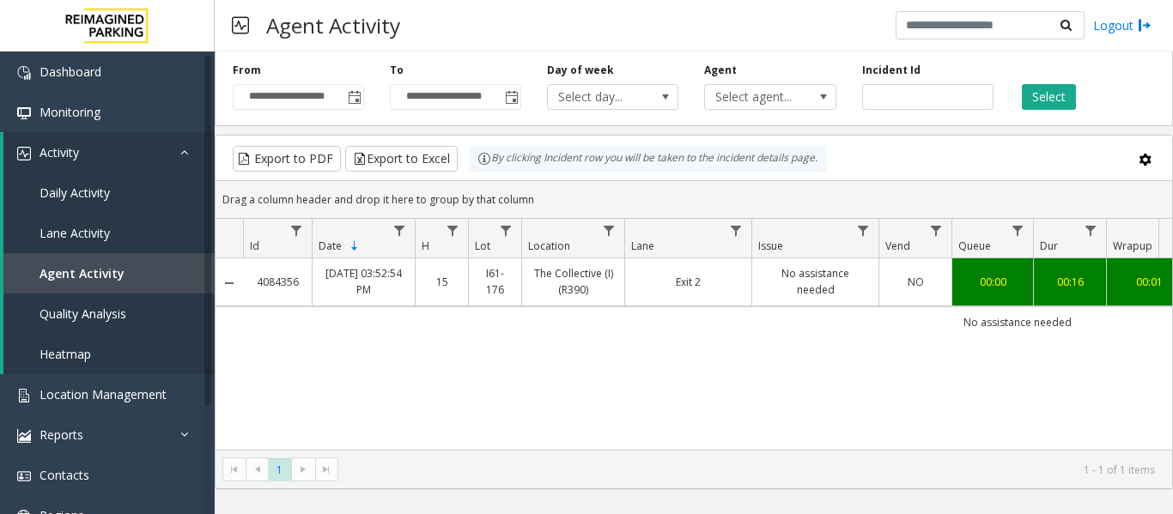
click at [952, 283] on td "00:00" at bounding box center [992, 281] width 82 height 47
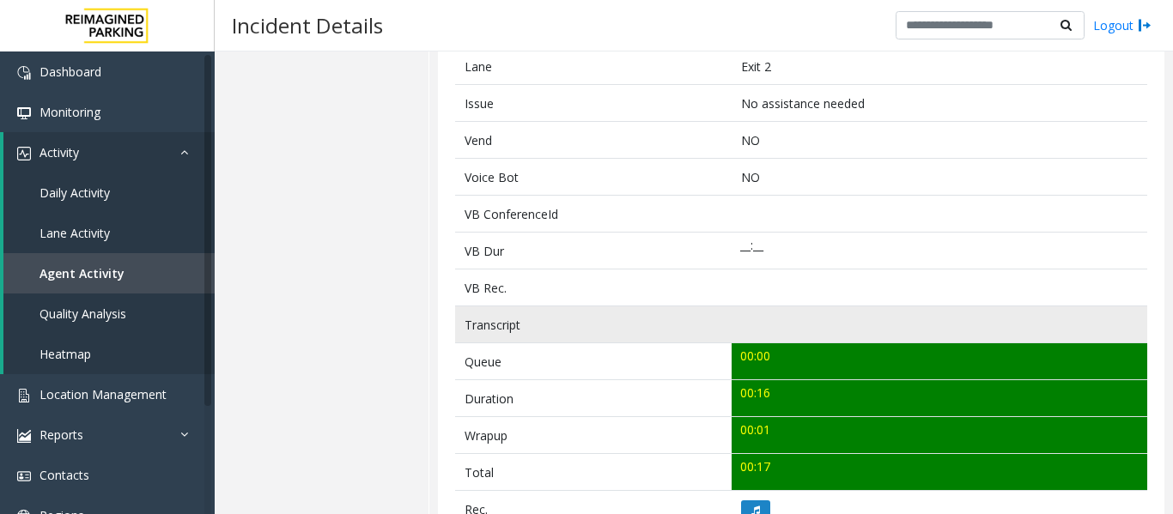
scroll to position [429, 0]
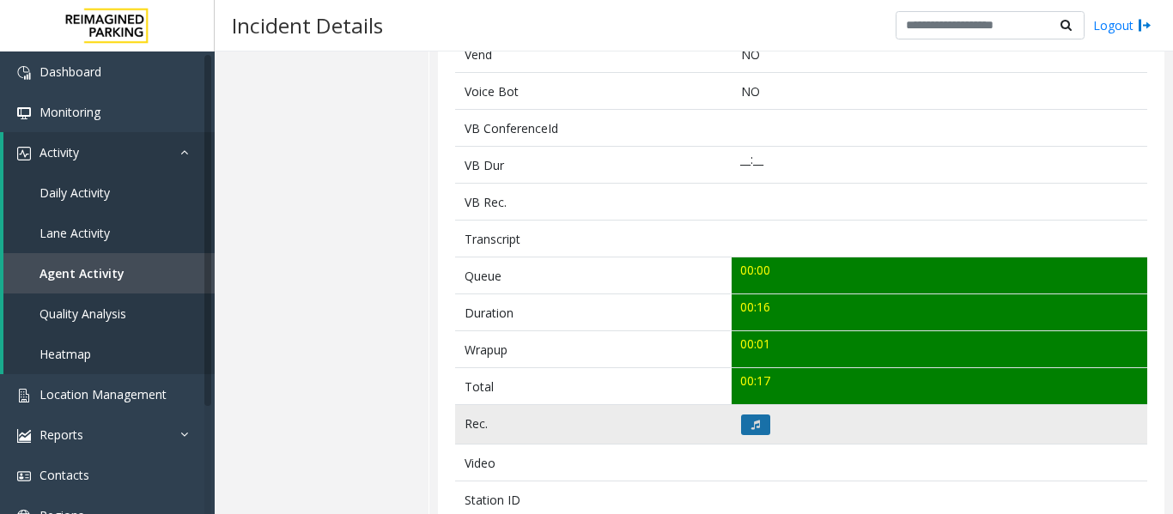
click at [755, 431] on button at bounding box center [755, 425] width 29 height 21
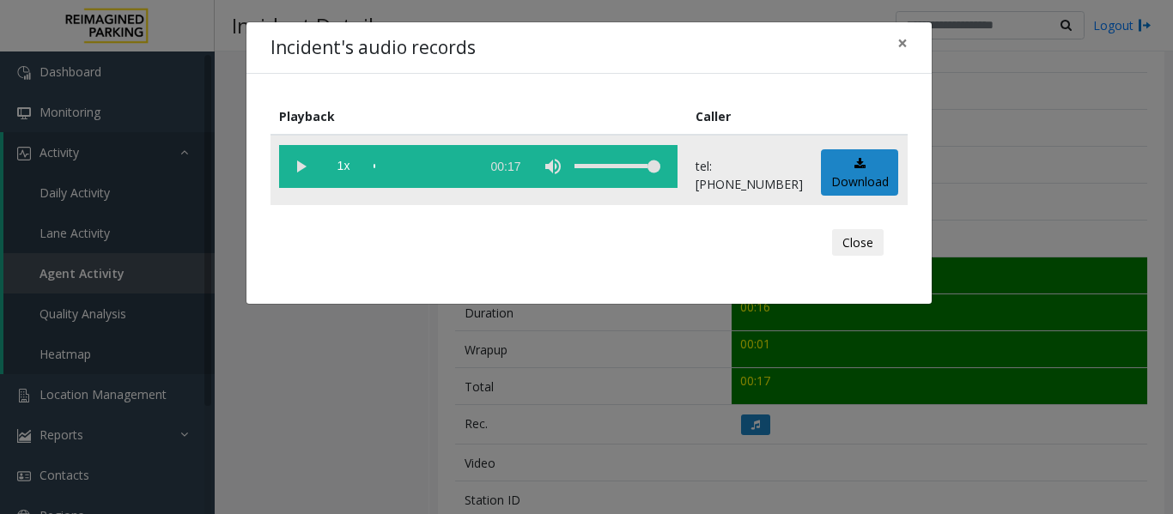
click at [301, 163] on vg-play-pause at bounding box center [300, 166] width 43 height 43
click at [384, 165] on div "scrub bar" at bounding box center [422, 166] width 98 height 43
click at [864, 230] on button "Close" at bounding box center [858, 242] width 52 height 27
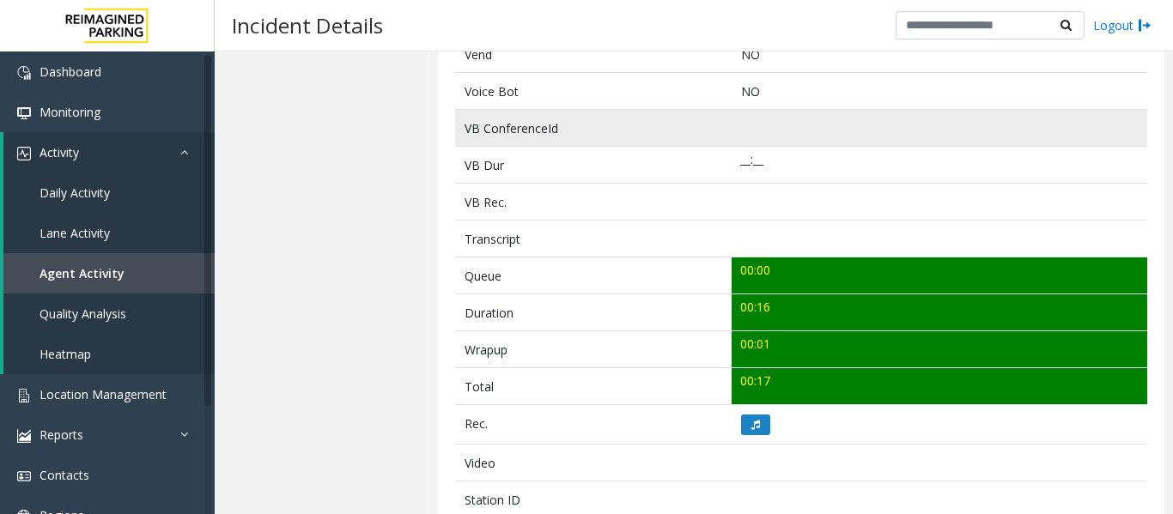
scroll to position [86, 0]
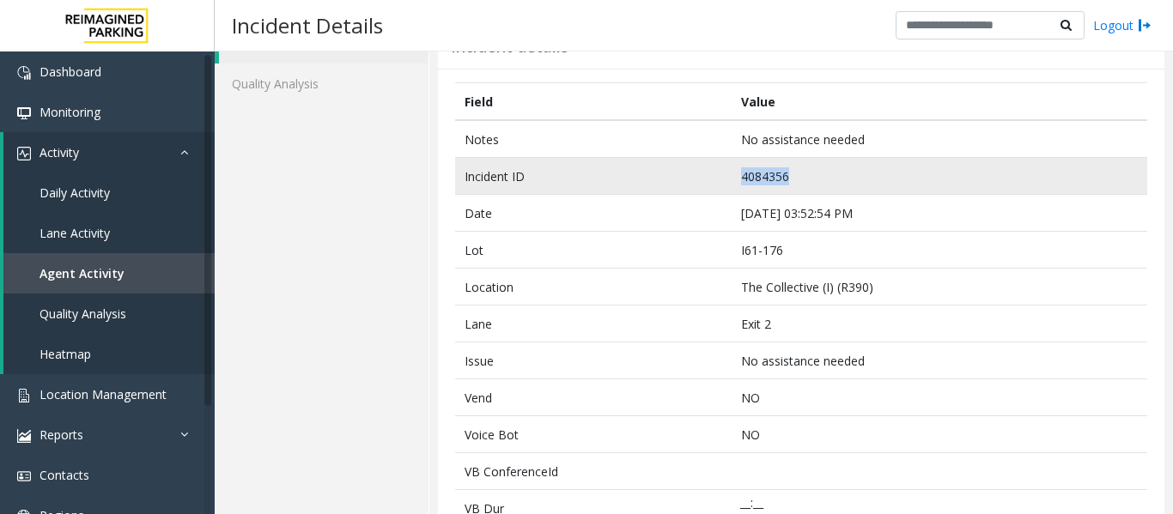
drag, startPoint x: 793, startPoint y: 178, endPoint x: 661, endPoint y: 171, distance: 132.4
click at [661, 171] on tr "Incident ID 4084356" at bounding box center [801, 176] width 692 height 37
copy tr "4084356"
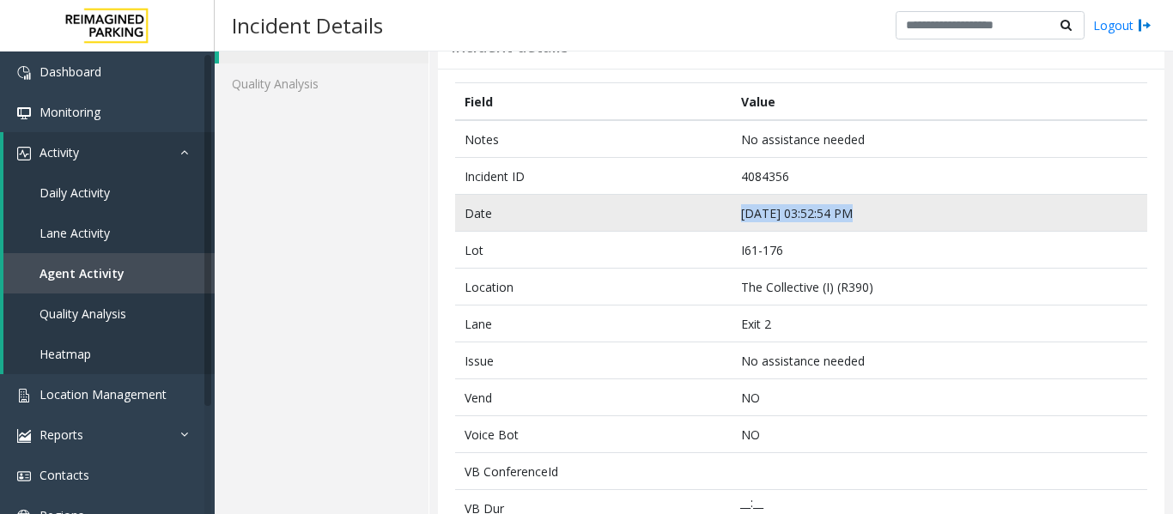
drag, startPoint x: 848, startPoint y: 212, endPoint x: 731, endPoint y: 218, distance: 116.9
click at [731, 218] on td "Sep 23 03:52:54 PM" at bounding box center [938, 213] width 415 height 37
copy td "Sep 23 03:52:54 PM"
click at [715, 221] on td "Date" at bounding box center [593, 213] width 276 height 37
drag, startPoint x: 848, startPoint y: 209, endPoint x: 700, endPoint y: 212, distance: 148.5
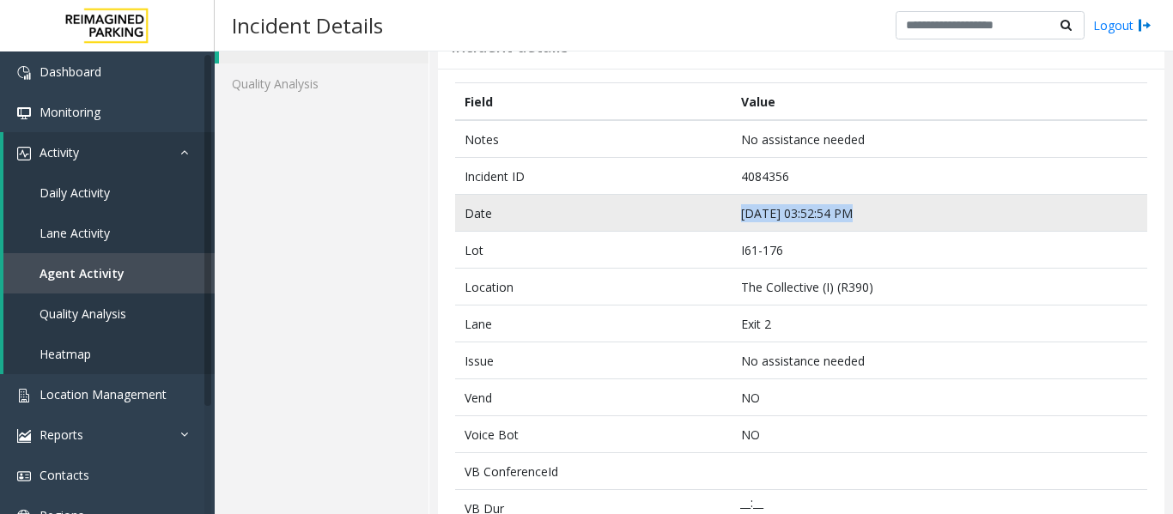
click at [700, 212] on tr "Date Sep 23 03:52:54 PM" at bounding box center [801, 213] width 692 height 37
copy tr "Sep 23 03:52:54 PM"
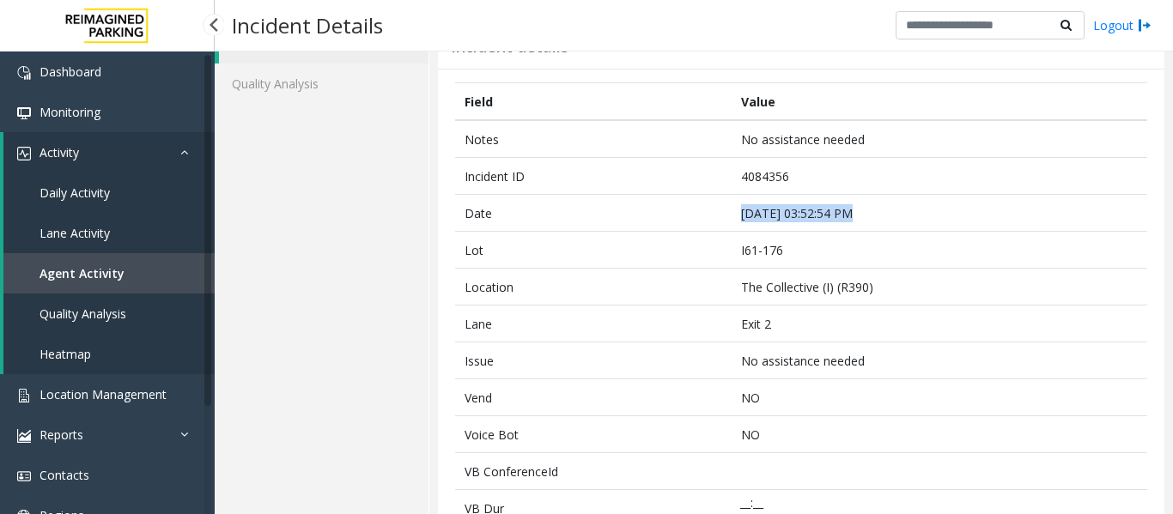
click at [141, 267] on link "Agent Activity" at bounding box center [108, 273] width 211 height 40
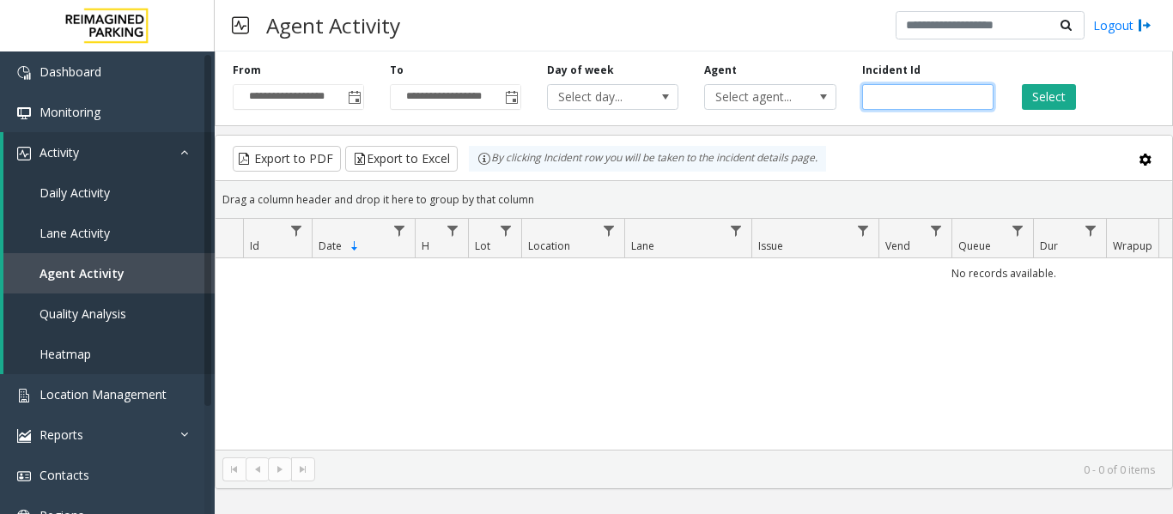
click at [942, 99] on input "number" at bounding box center [927, 97] width 131 height 26
paste input "*******"
type input "*******"
click at [1066, 102] on button "Select" at bounding box center [1048, 97] width 54 height 26
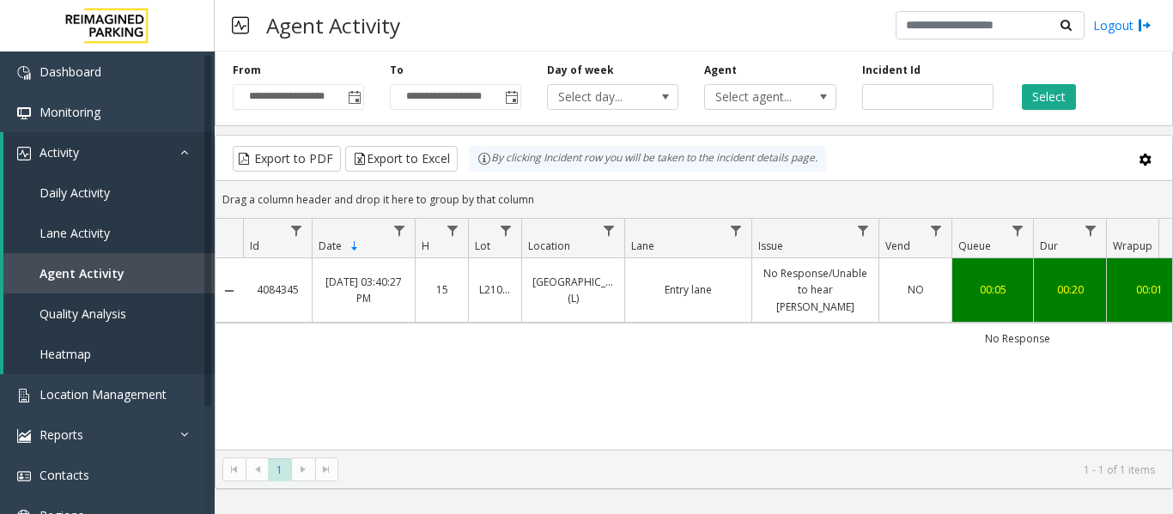
click at [819, 300] on td "No Response/Unable to hear parker" at bounding box center [814, 290] width 127 height 64
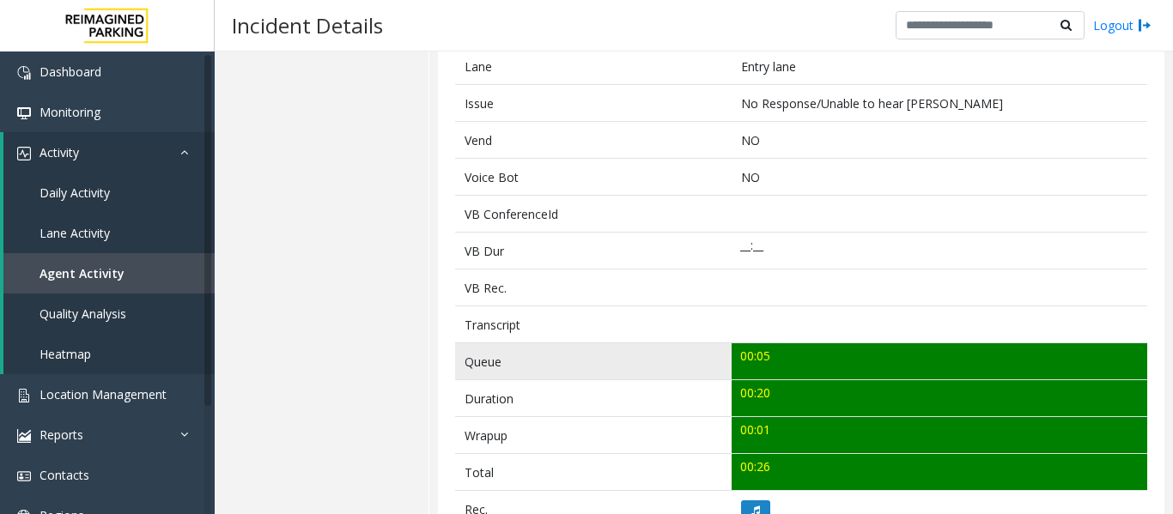
scroll to position [429, 0]
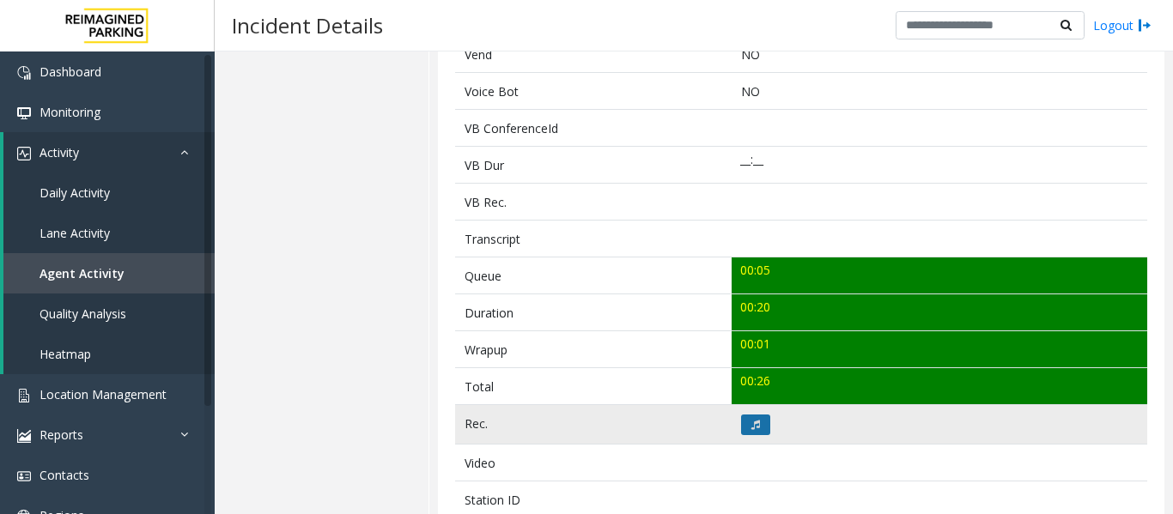
click at [751, 427] on icon at bounding box center [755, 425] width 9 height 10
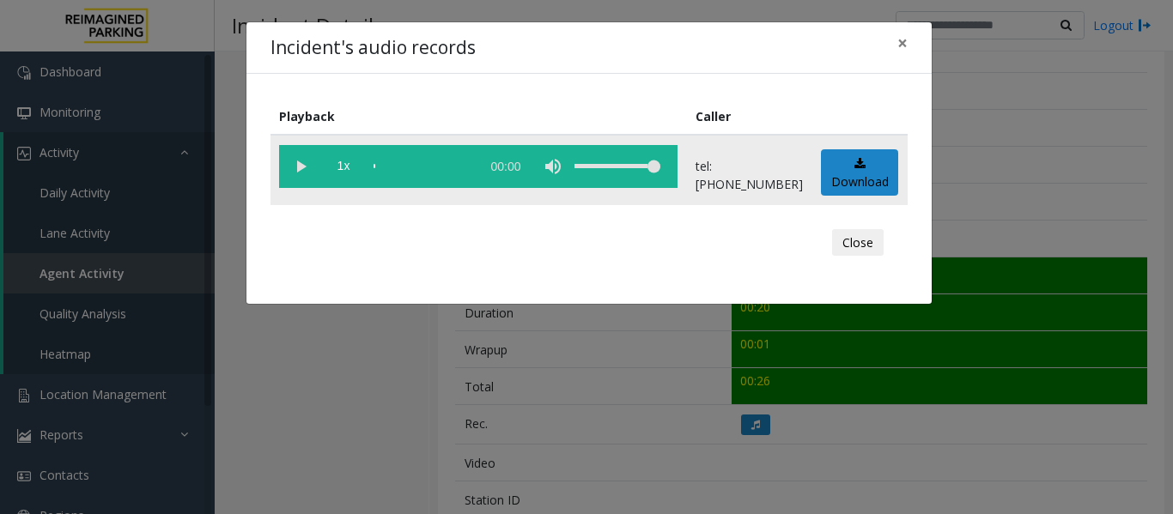
click at [298, 165] on vg-play-pause at bounding box center [300, 166] width 43 height 43
click at [850, 241] on button "Close" at bounding box center [858, 242] width 52 height 27
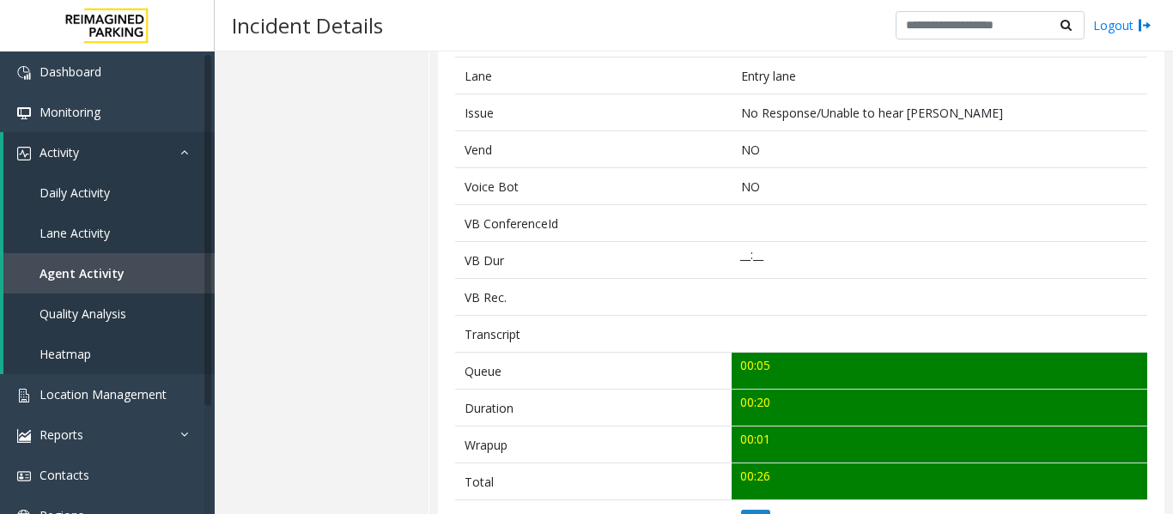
scroll to position [86, 0]
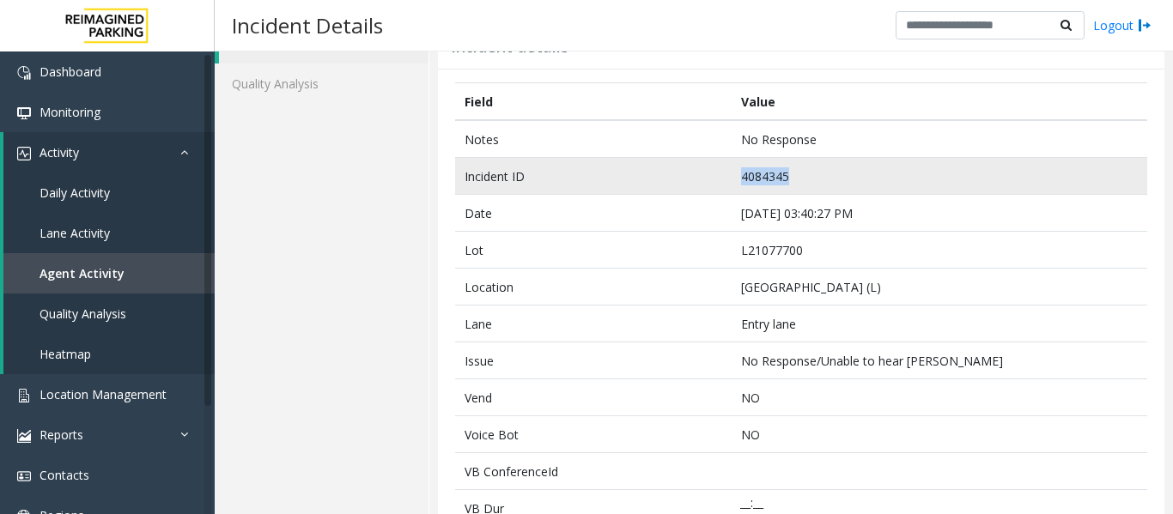
drag, startPoint x: 817, startPoint y: 177, endPoint x: 669, endPoint y: 183, distance: 148.6
click at [669, 183] on tr "Incident ID 4084345" at bounding box center [801, 176] width 692 height 37
copy tr "4084345"
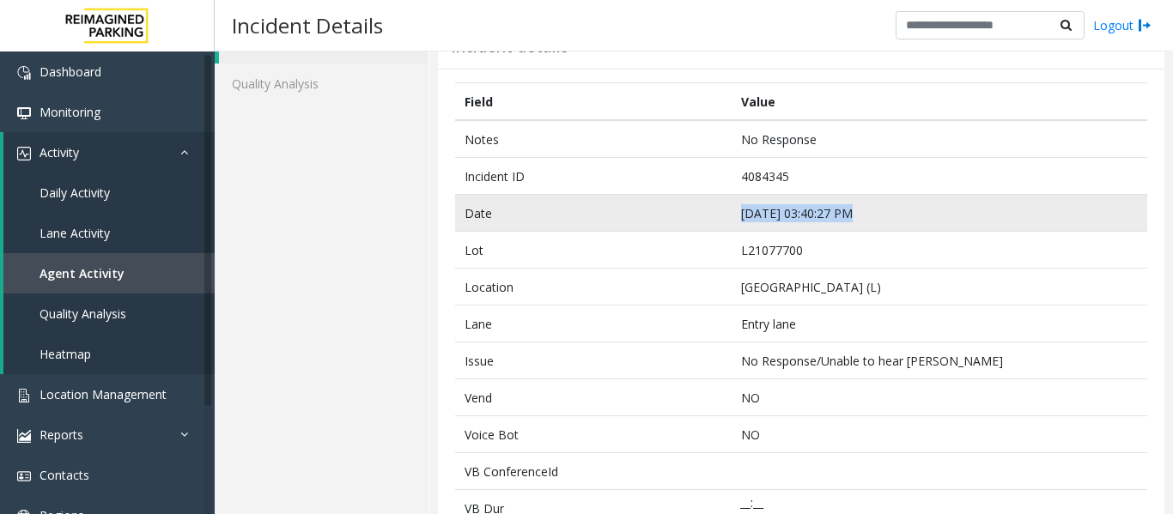
drag, startPoint x: 845, startPoint y: 213, endPoint x: 737, endPoint y: 217, distance: 107.4
click at [737, 217] on td "Sep 23 03:40:27 PM" at bounding box center [938, 213] width 415 height 37
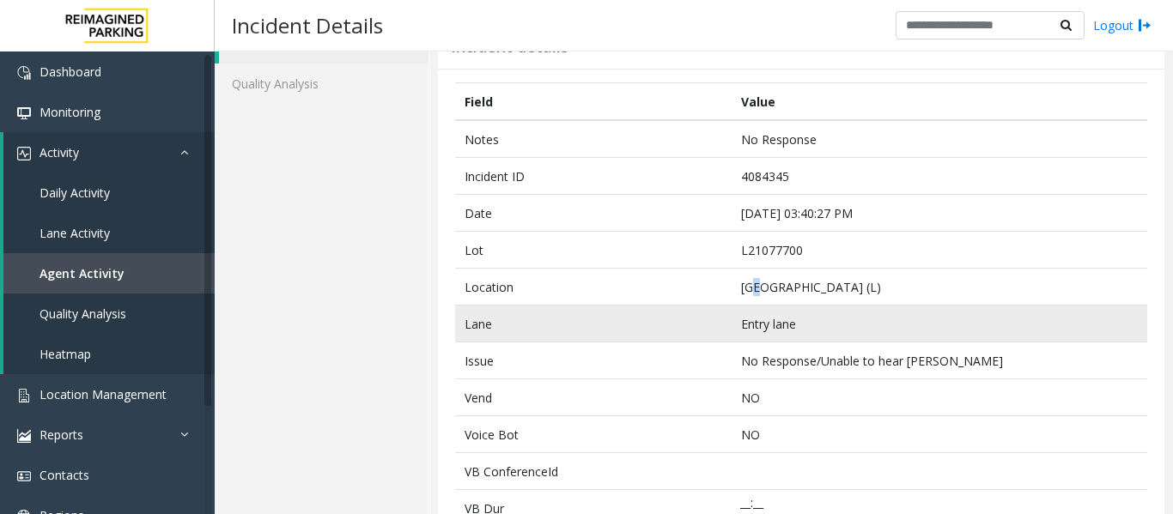
drag, startPoint x: 760, startPoint y: 301, endPoint x: 750, endPoint y: 310, distance: 12.8
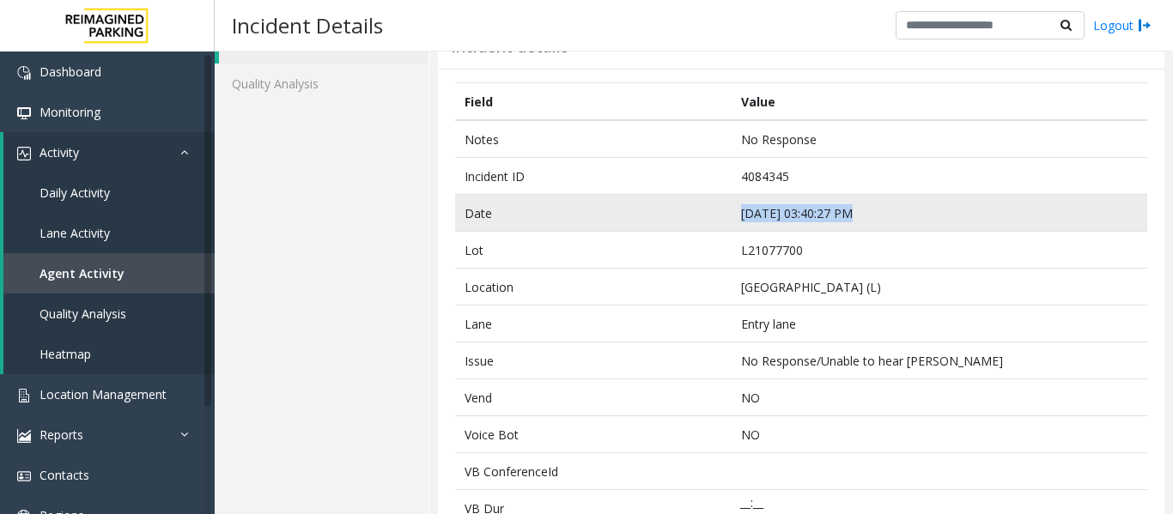
drag, startPoint x: 864, startPoint y: 210, endPoint x: 726, endPoint y: 218, distance: 138.4
click at [731, 218] on td "Sep 23 03:40:27 PM" at bounding box center [938, 213] width 415 height 37
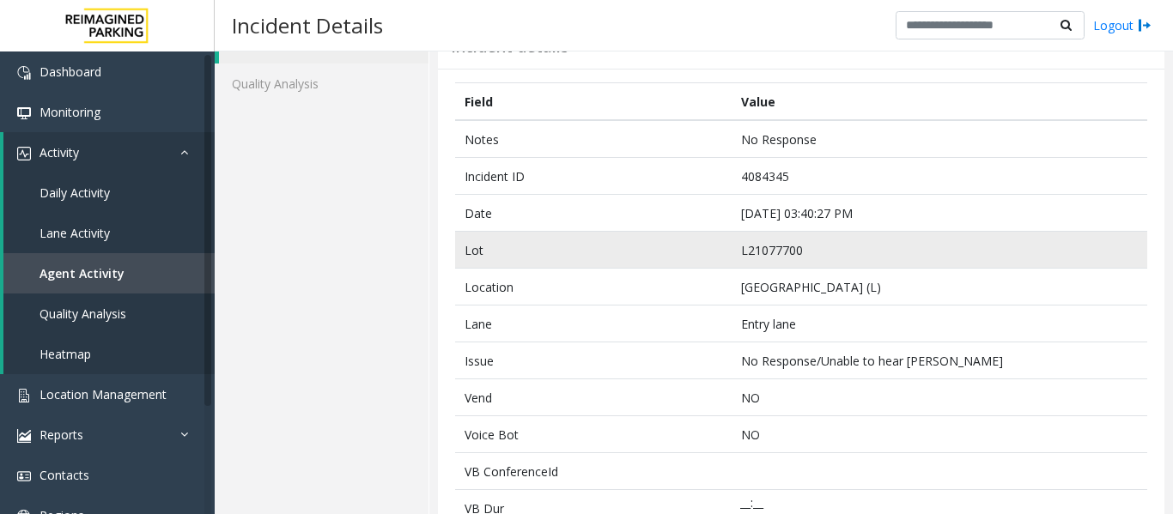
click at [750, 239] on td "L21077700" at bounding box center [938, 250] width 415 height 37
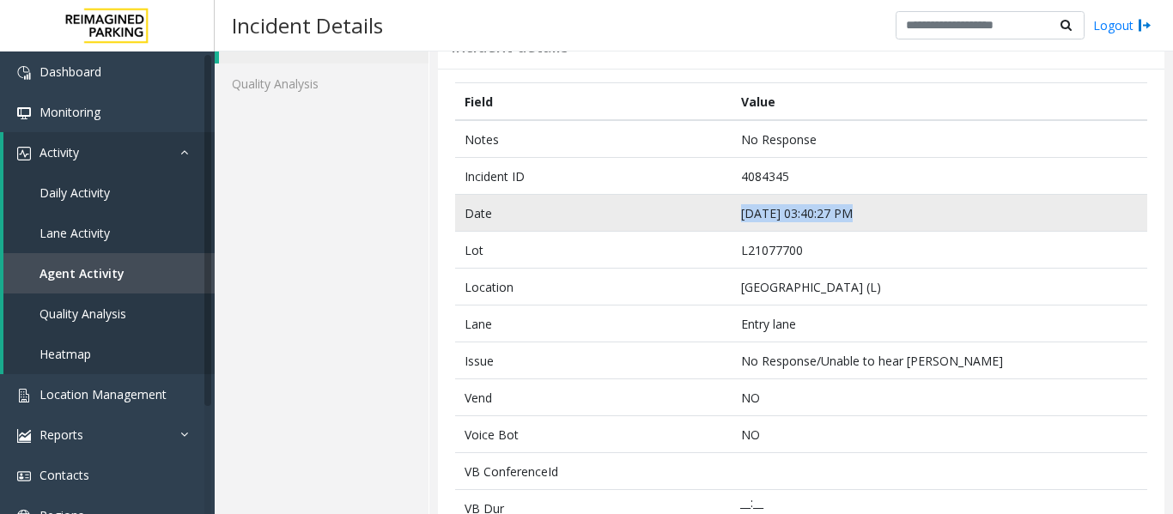
drag, startPoint x: 842, startPoint y: 213, endPoint x: 718, endPoint y: 212, distance: 124.5
click at [718, 212] on tr "Date Sep 23 03:40:27 PM" at bounding box center [801, 213] width 692 height 37
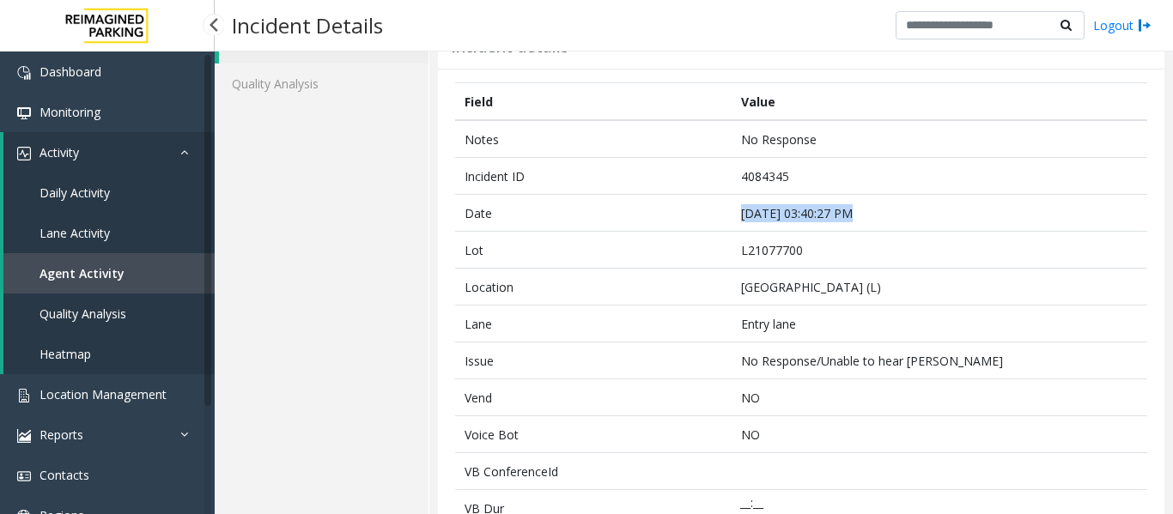
click at [174, 277] on link "Agent Activity" at bounding box center [108, 273] width 211 height 40
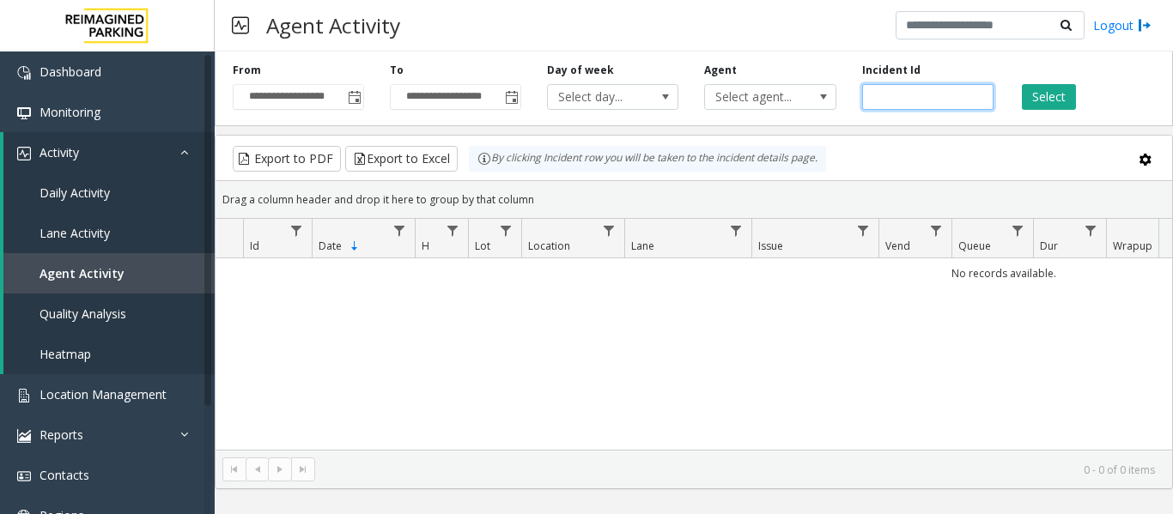
click at [929, 100] on input "number" at bounding box center [927, 97] width 131 height 26
paste input "*******"
type input "*******"
click at [1082, 98] on div "Select" at bounding box center [1084, 86] width 157 height 47
click at [1068, 96] on button "Select" at bounding box center [1048, 97] width 54 height 26
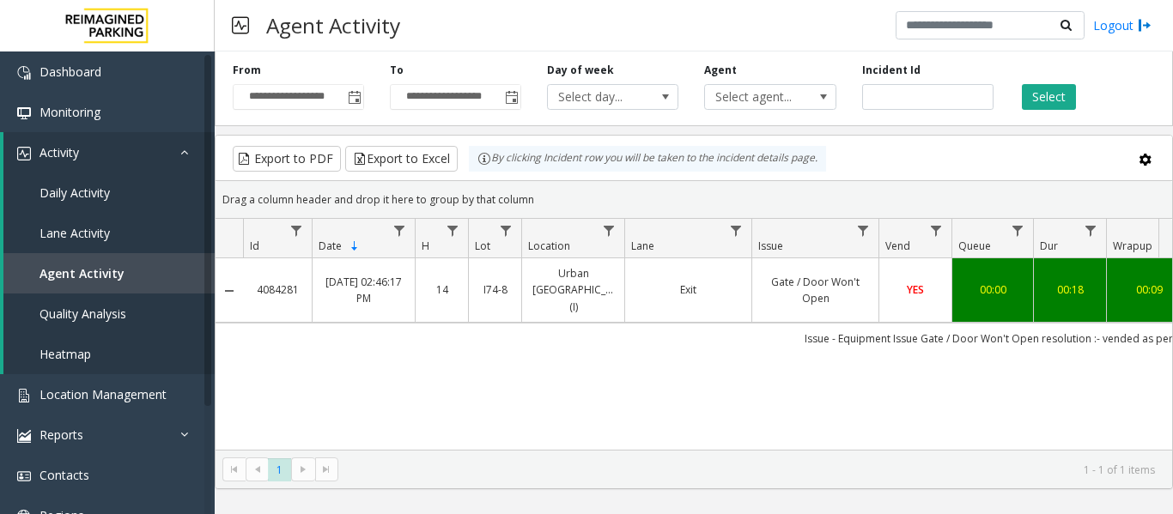
click at [773, 274] on link "Gate / Door Won't Open" at bounding box center [815, 290] width 106 height 33
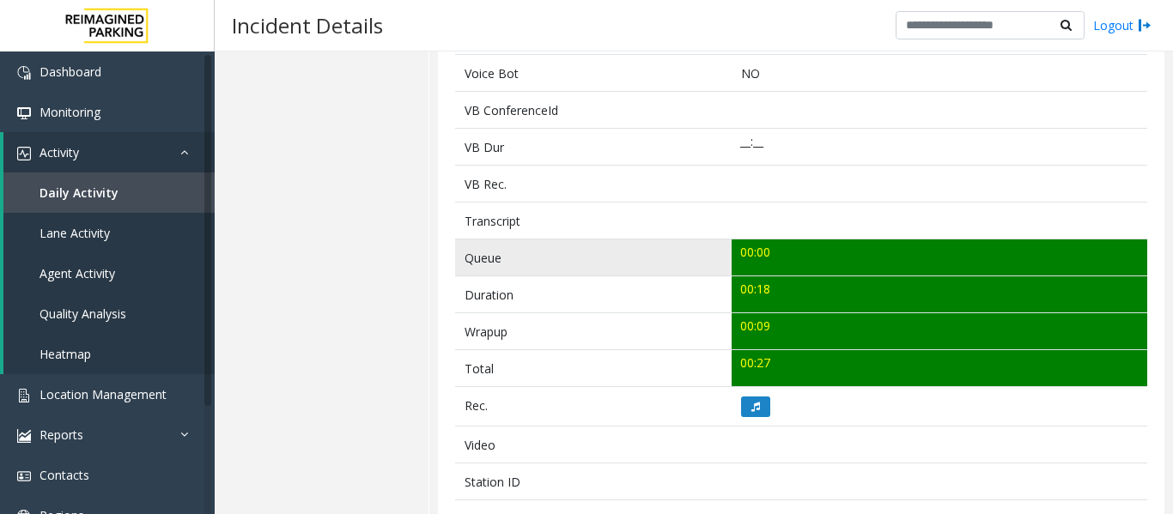
scroll to position [515, 0]
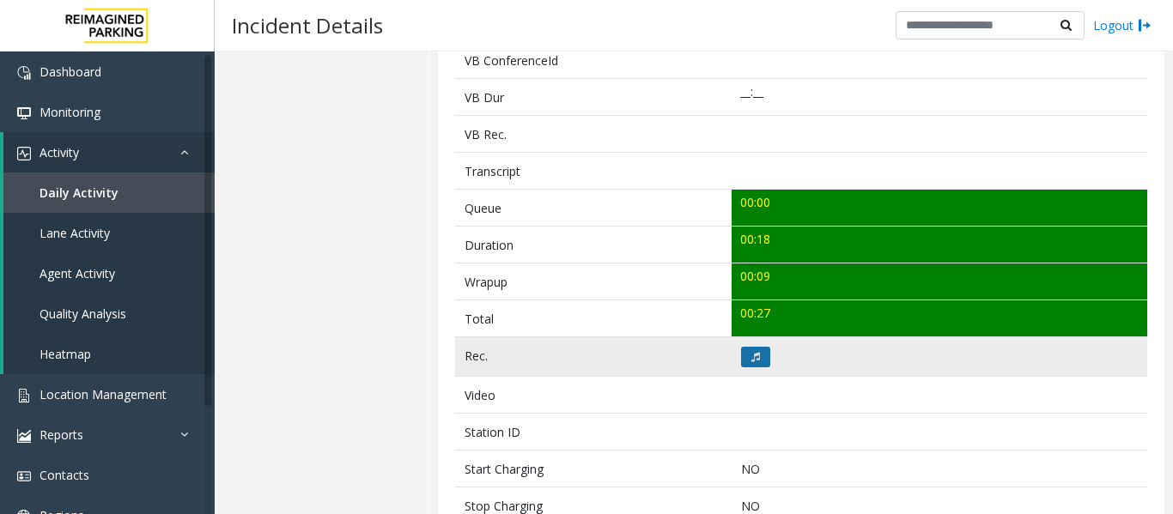
click at [754, 356] on icon at bounding box center [755, 357] width 9 height 10
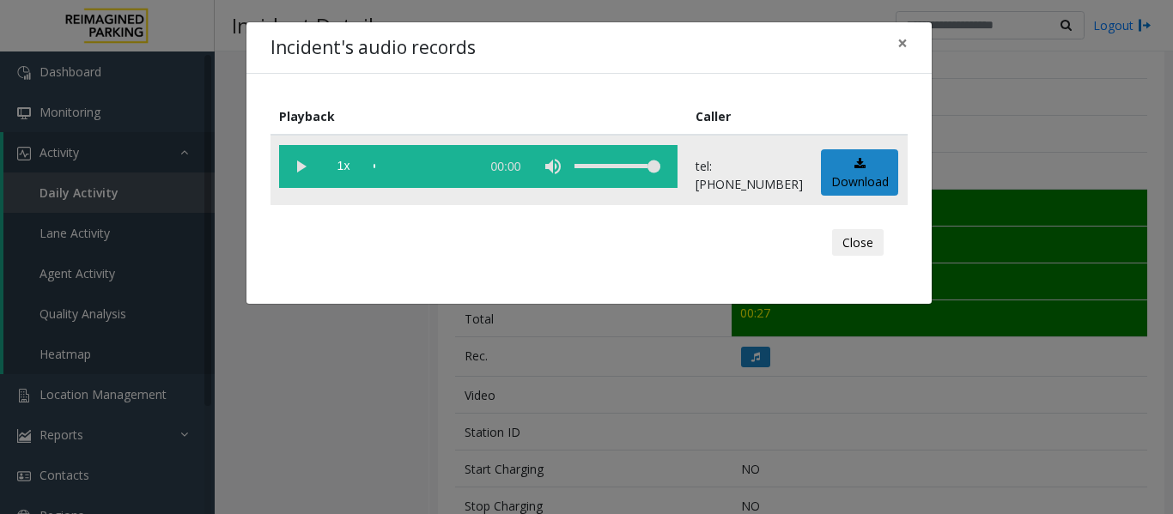
click at [295, 167] on vg-play-pause at bounding box center [300, 166] width 43 height 43
click at [838, 245] on button "Close" at bounding box center [858, 242] width 52 height 27
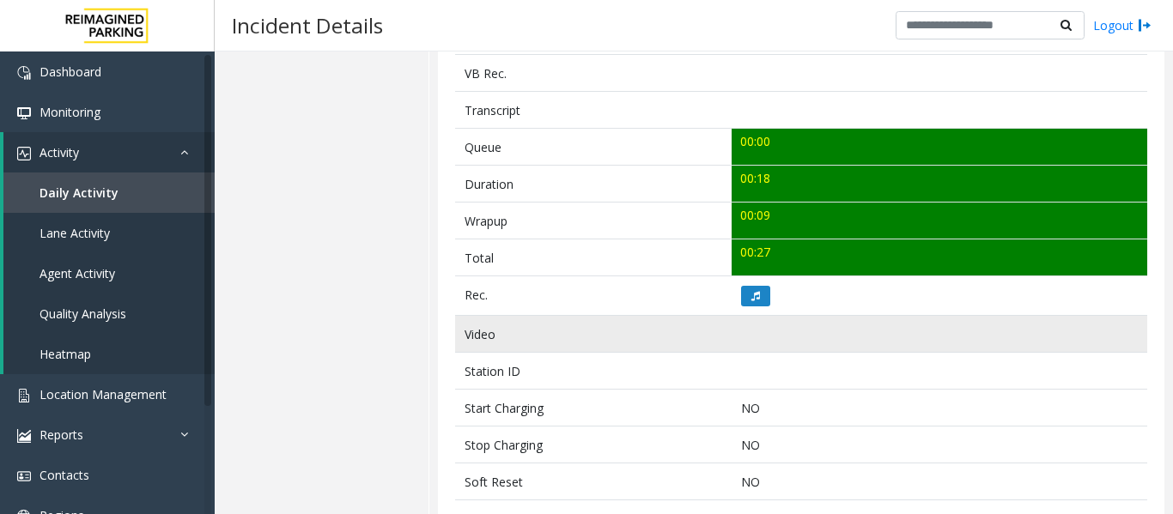
scroll to position [601, 0]
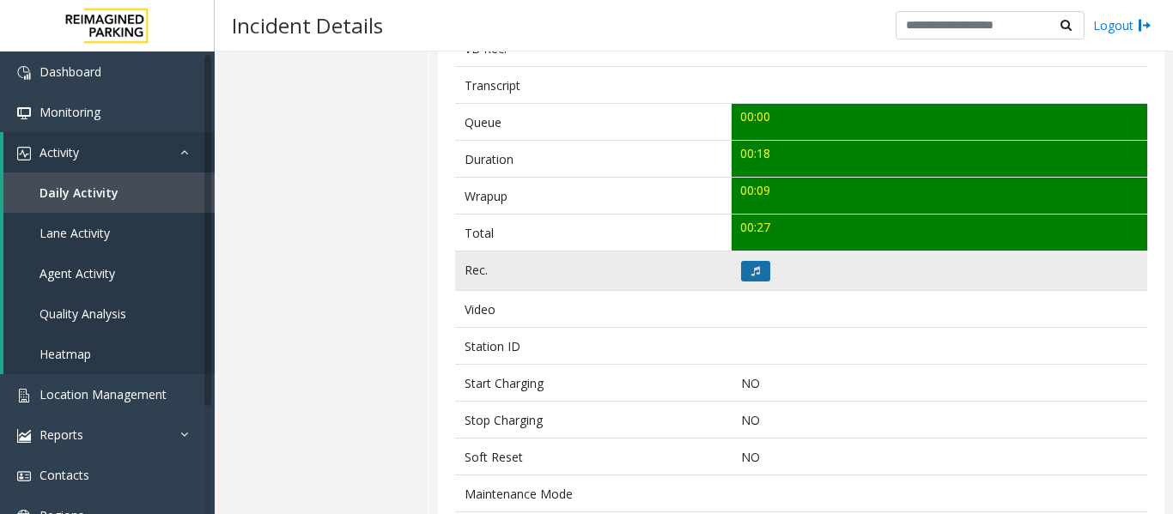
click at [744, 273] on button at bounding box center [755, 271] width 29 height 21
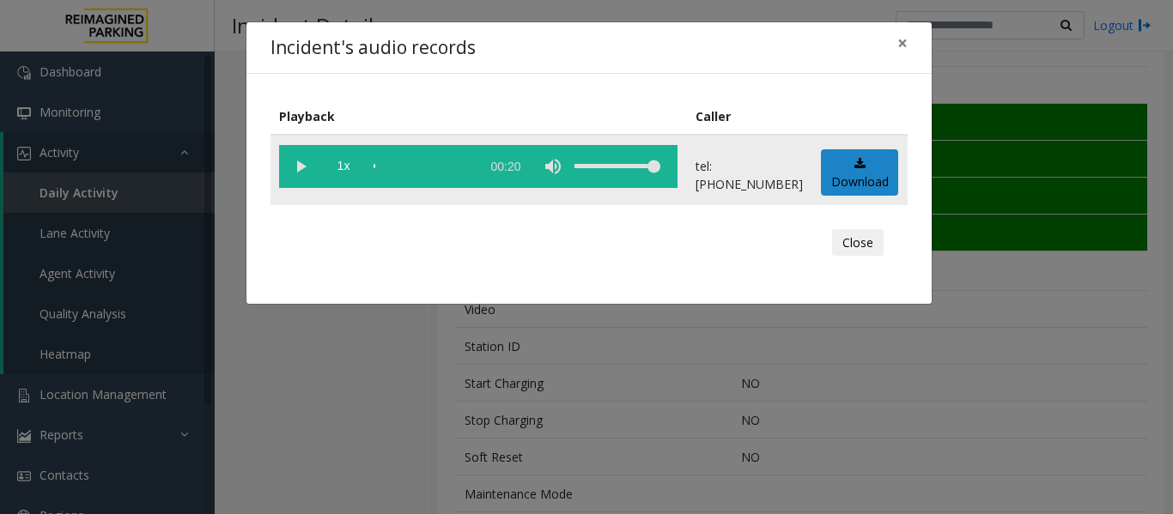
click at [299, 173] on vg-play-pause at bounding box center [300, 166] width 43 height 43
click at [870, 237] on button "Close" at bounding box center [858, 242] width 52 height 27
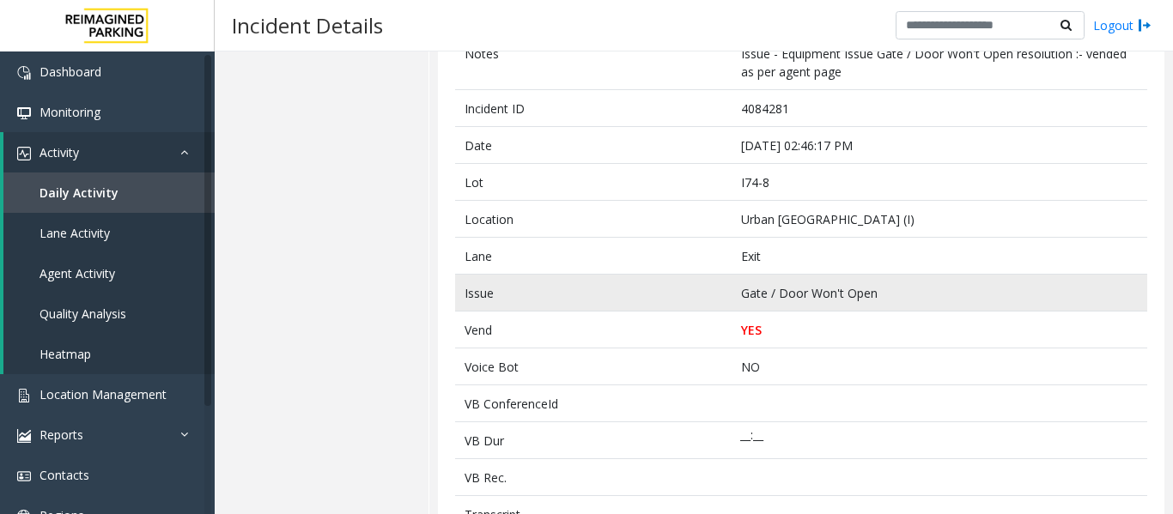
scroll to position [0, 0]
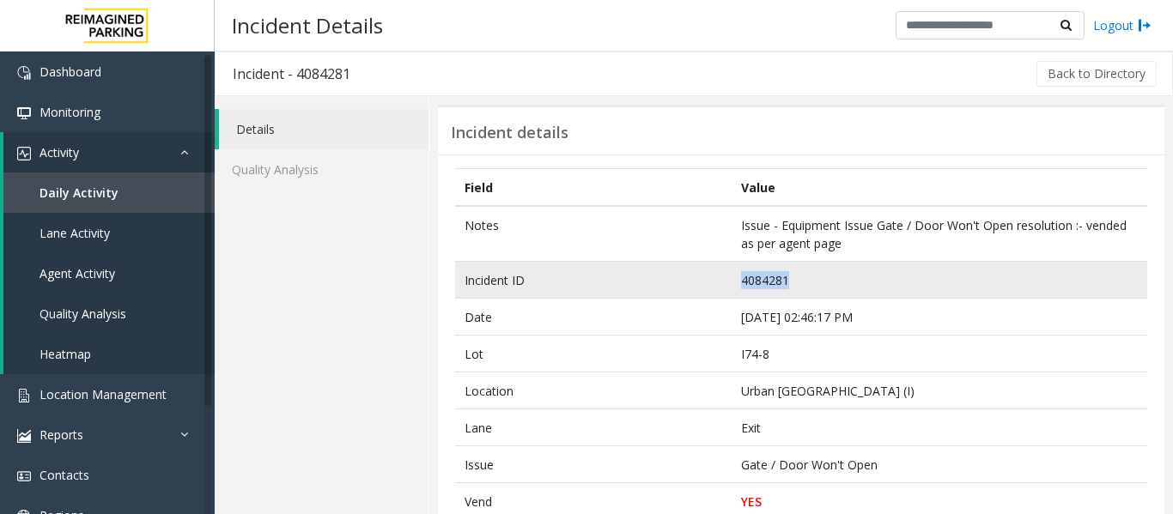
drag, startPoint x: 790, startPoint y: 284, endPoint x: 700, endPoint y: 285, distance: 89.3
click at [700, 285] on tr "Incident ID 4084281" at bounding box center [801, 280] width 692 height 37
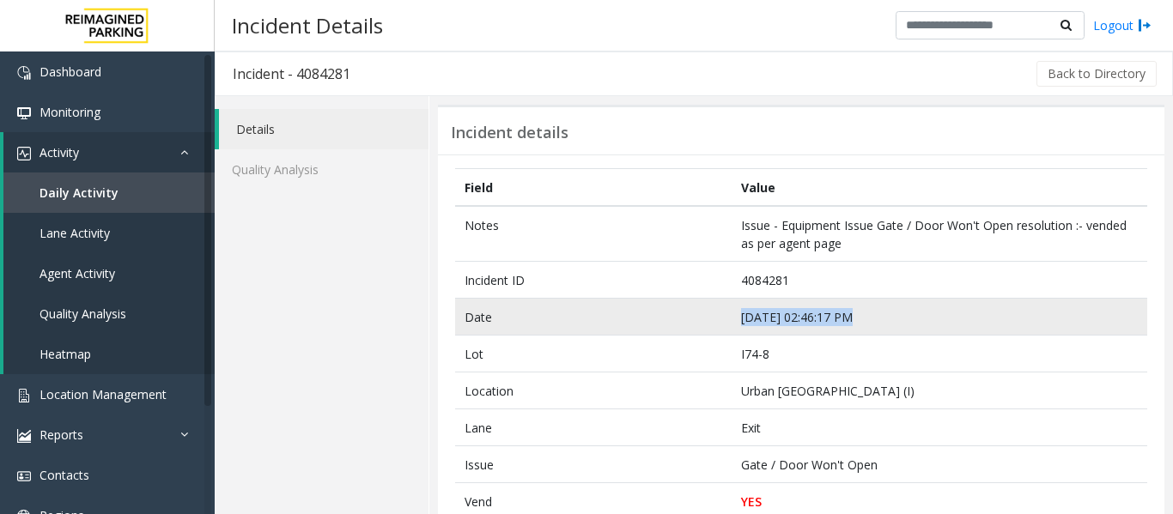
drag, startPoint x: 851, startPoint y: 317, endPoint x: 722, endPoint y: 327, distance: 130.0
click at [722, 327] on tr "Date Sep 23 02:46:17 PM" at bounding box center [801, 317] width 692 height 37
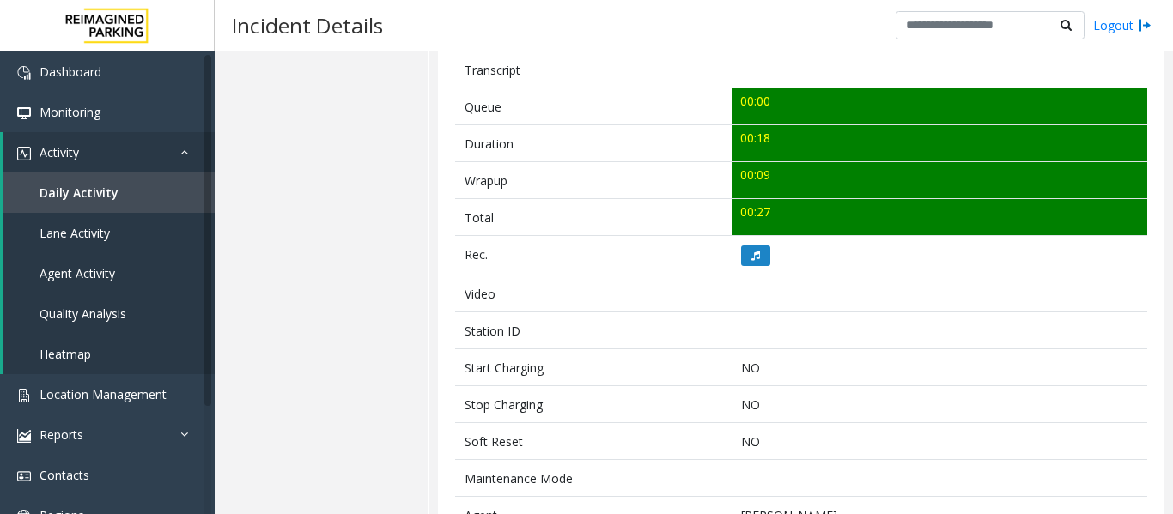
scroll to position [489, 0]
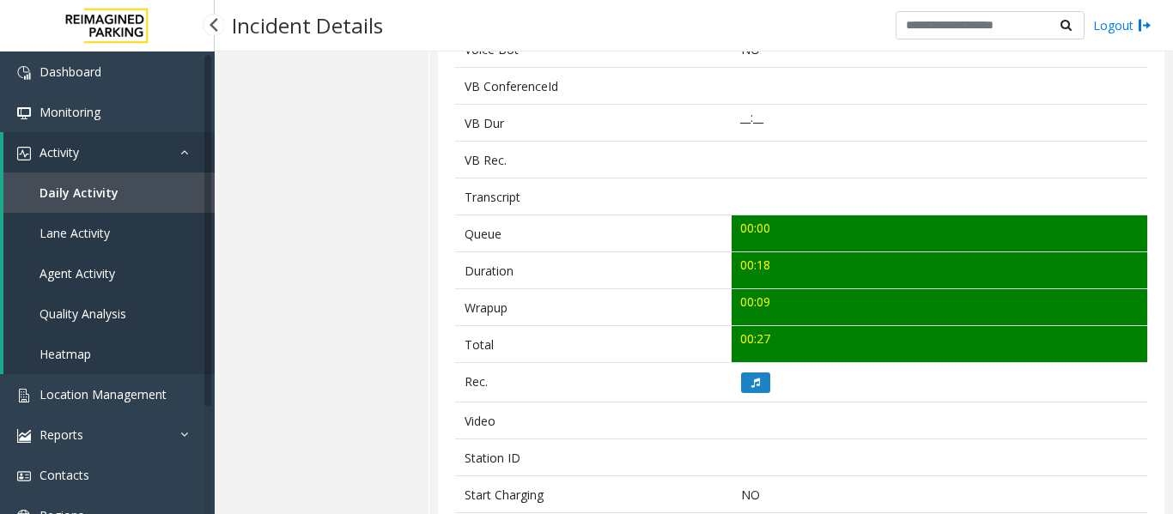
click at [132, 270] on link "Agent Activity" at bounding box center [108, 273] width 211 height 40
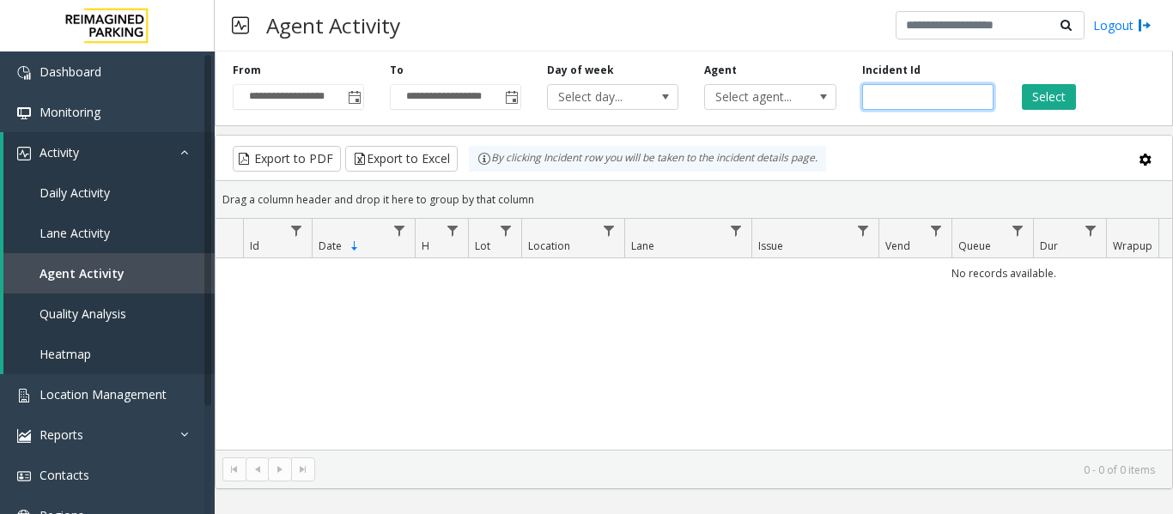
click at [886, 91] on input "number" at bounding box center [927, 97] width 131 height 26
paste input "*******"
type input "*******"
click at [1066, 97] on button "Select" at bounding box center [1048, 97] width 54 height 26
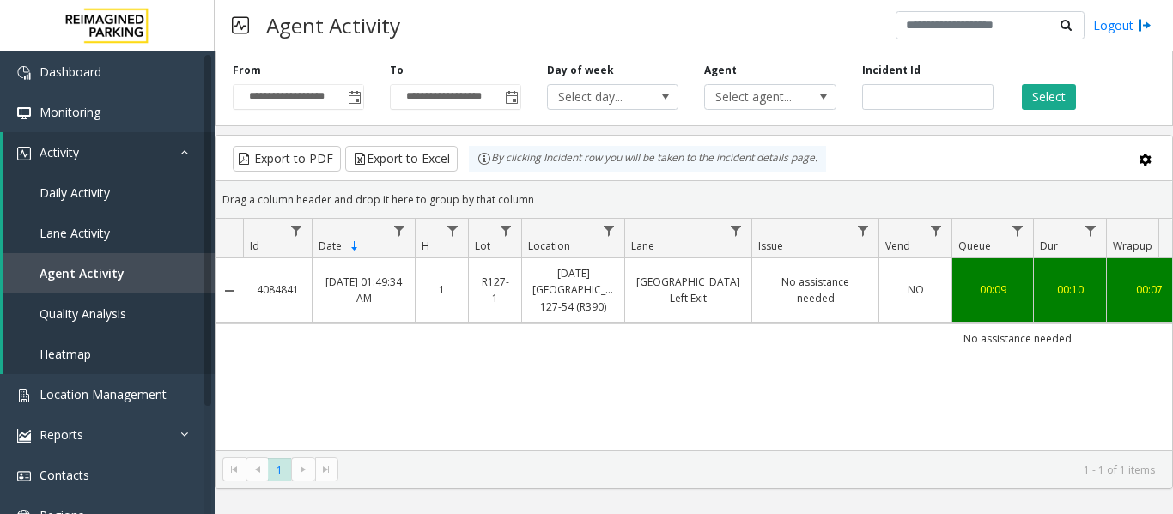
click at [906, 291] on link "NO" at bounding box center [915, 290] width 52 height 16
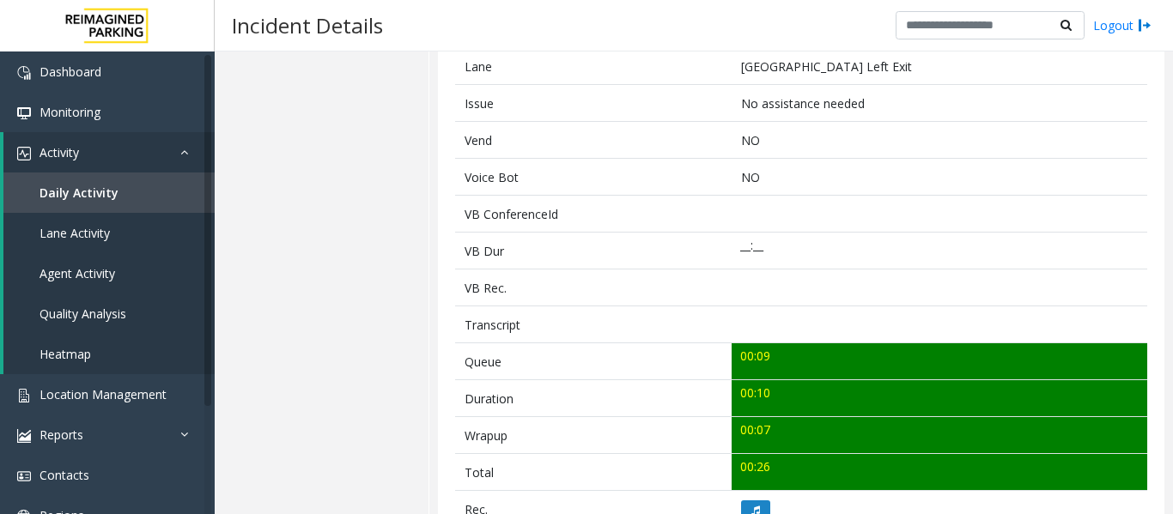
scroll to position [687, 0]
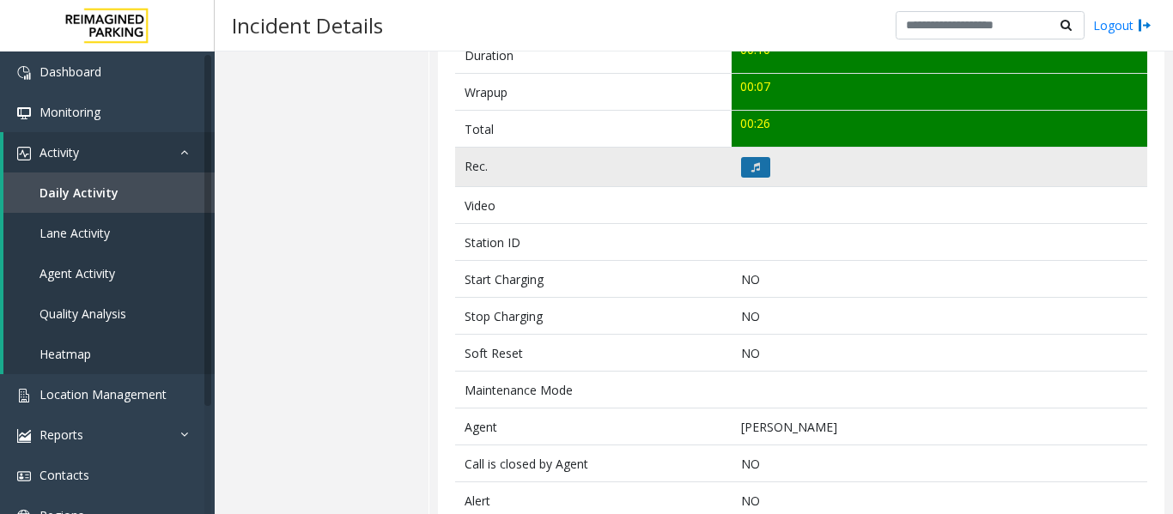
click at [747, 173] on button at bounding box center [755, 167] width 29 height 21
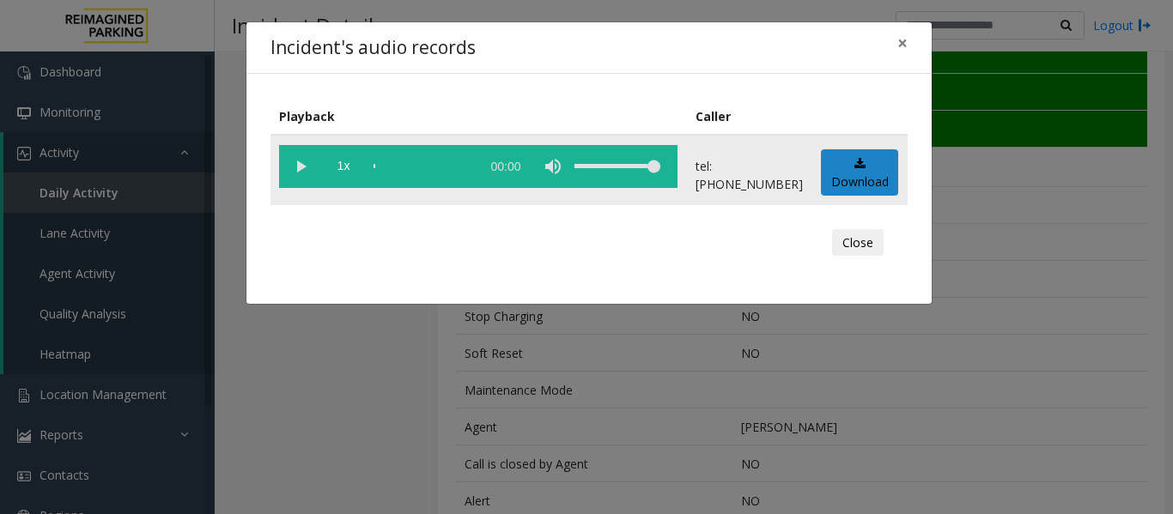
click at [295, 167] on vg-play-pause at bounding box center [300, 166] width 43 height 43
click at [859, 252] on button "Close" at bounding box center [858, 242] width 52 height 27
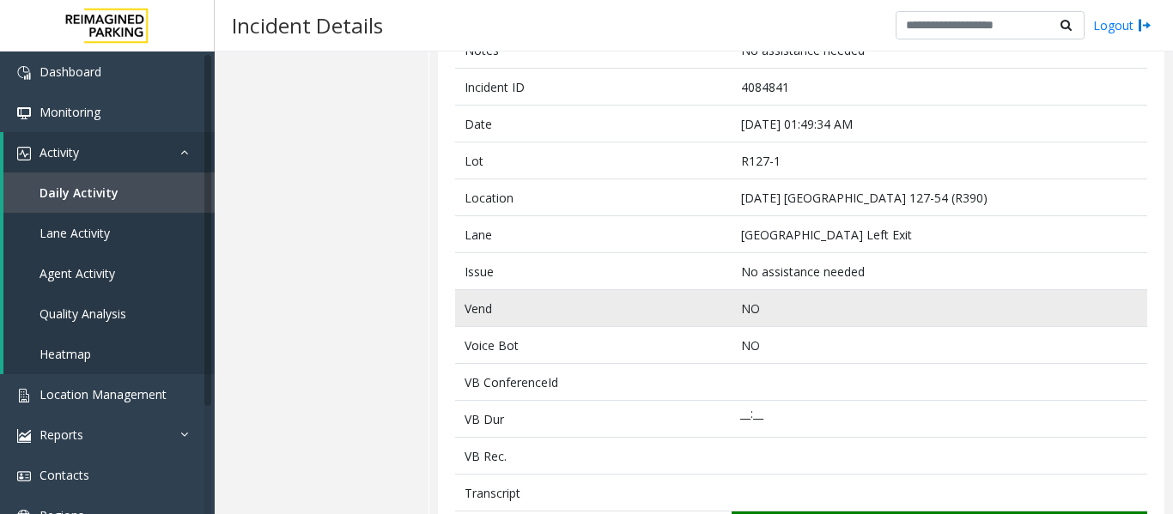
scroll to position [172, 0]
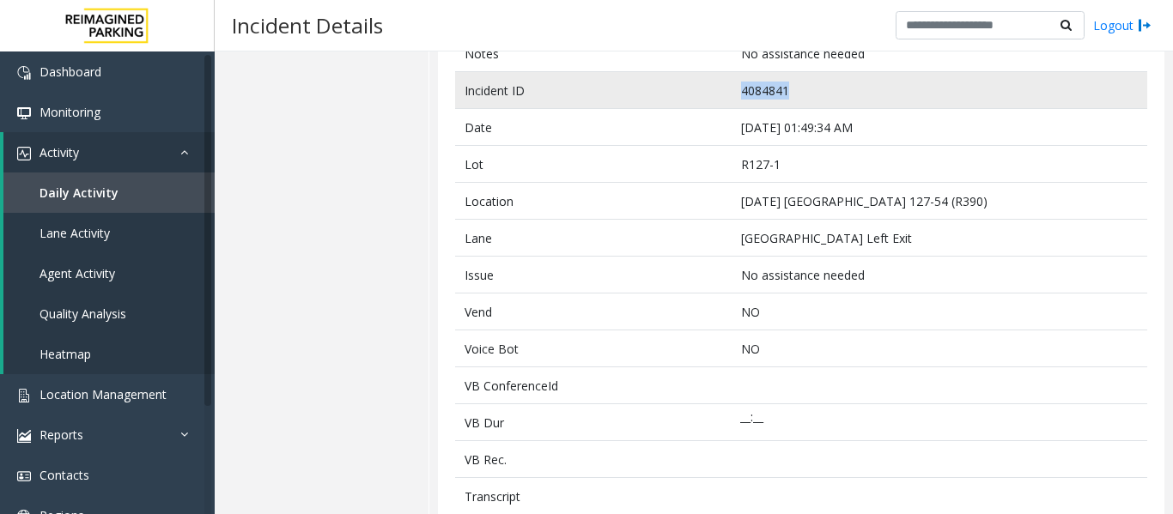
drag, startPoint x: 795, startPoint y: 86, endPoint x: 692, endPoint y: 87, distance: 103.0
click at [692, 87] on tr "Incident ID 4084841" at bounding box center [801, 90] width 692 height 37
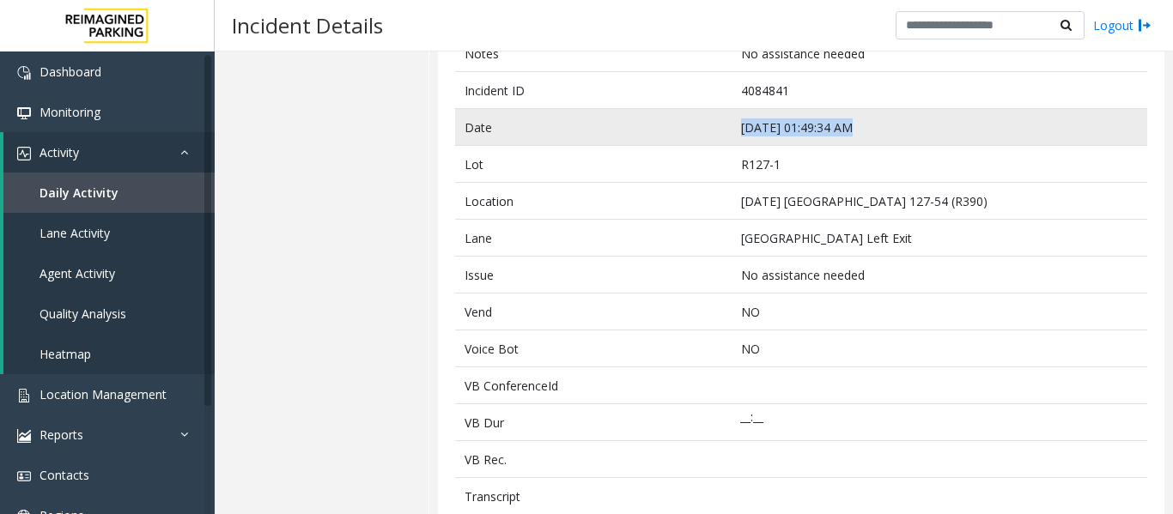
drag, startPoint x: 848, startPoint y: 126, endPoint x: 713, endPoint y: 140, distance: 135.5
click at [713, 140] on tr "Date Sep 24 01:49:34 AM" at bounding box center [801, 127] width 692 height 37
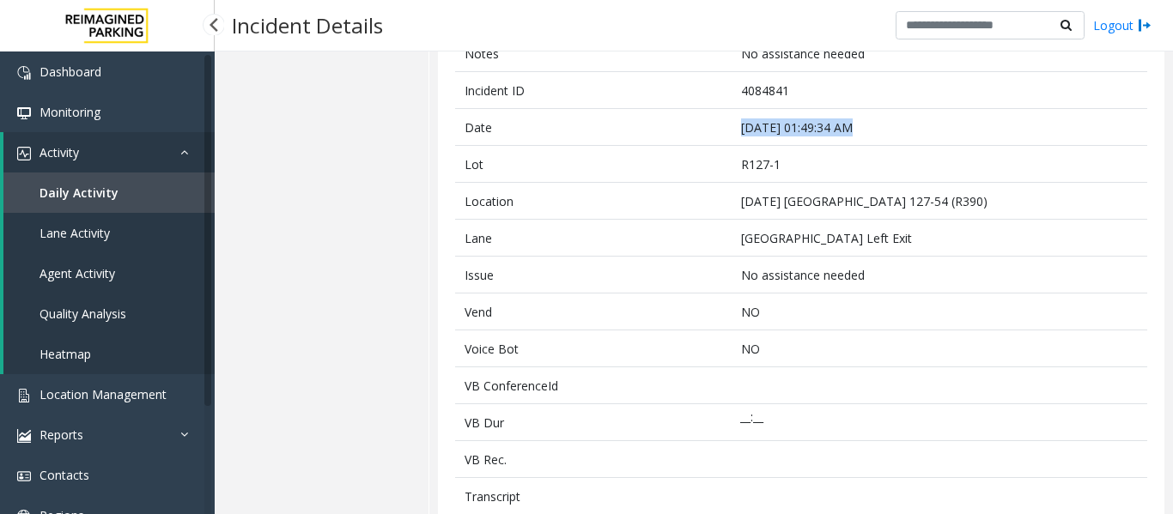
click at [126, 264] on link "Agent Activity" at bounding box center [108, 273] width 211 height 40
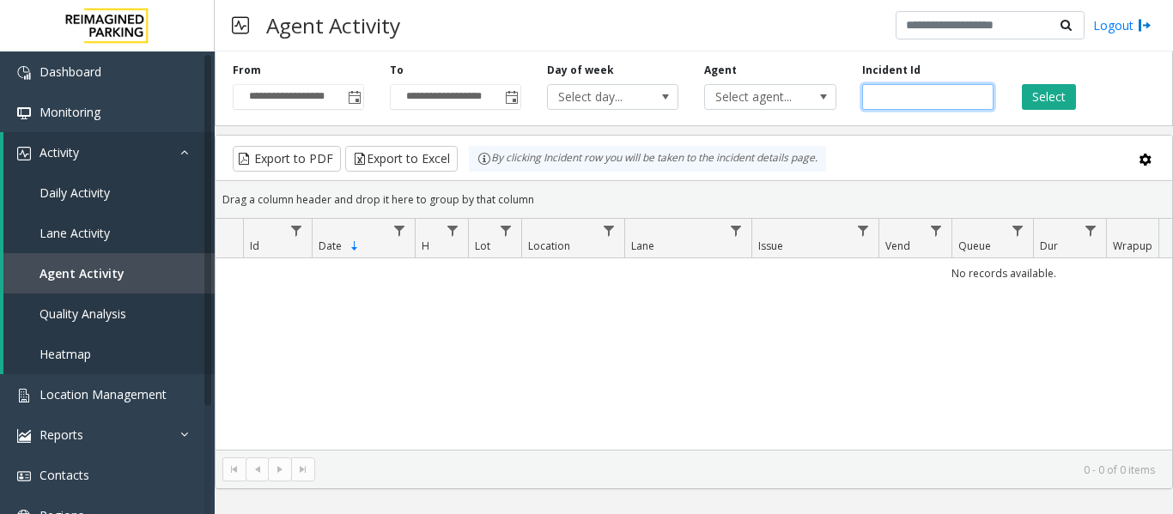
click at [942, 94] on input "number" at bounding box center [927, 97] width 131 height 26
paste input "*******"
type input "*******"
click at [1059, 91] on button "Select" at bounding box center [1048, 97] width 54 height 26
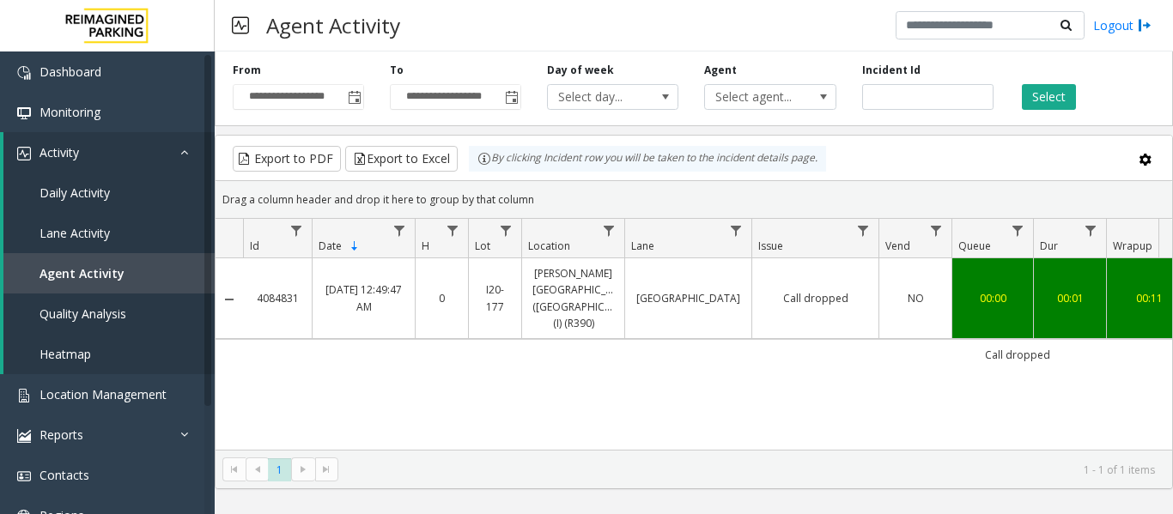
click at [807, 296] on link "Call dropped" at bounding box center [815, 298] width 106 height 16
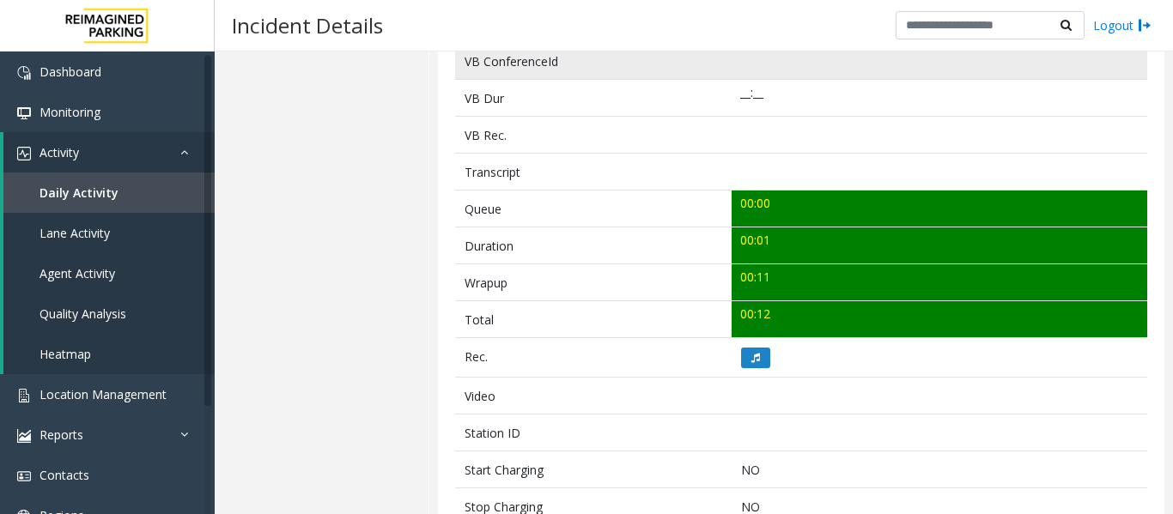
scroll to position [515, 0]
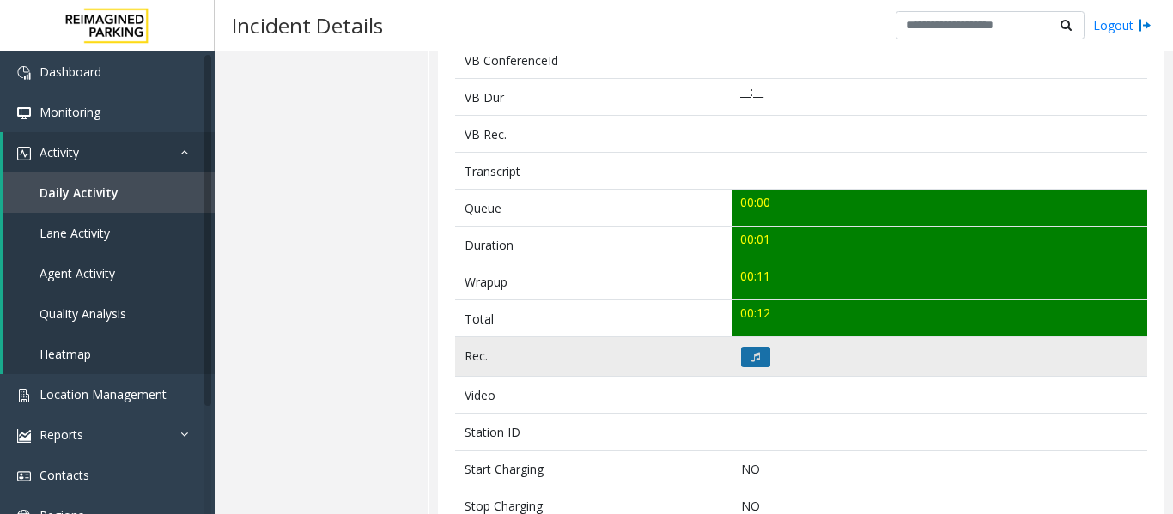
click at [759, 347] on button at bounding box center [755, 357] width 29 height 21
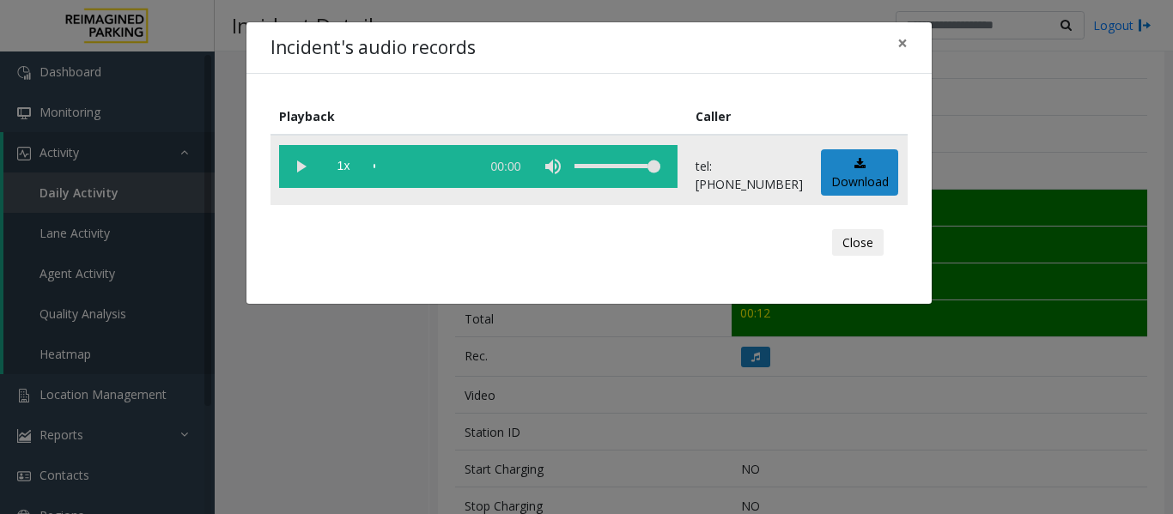
click at [297, 158] on vg-play-pause at bounding box center [300, 166] width 43 height 43
click at [864, 247] on button "Close" at bounding box center [858, 242] width 52 height 27
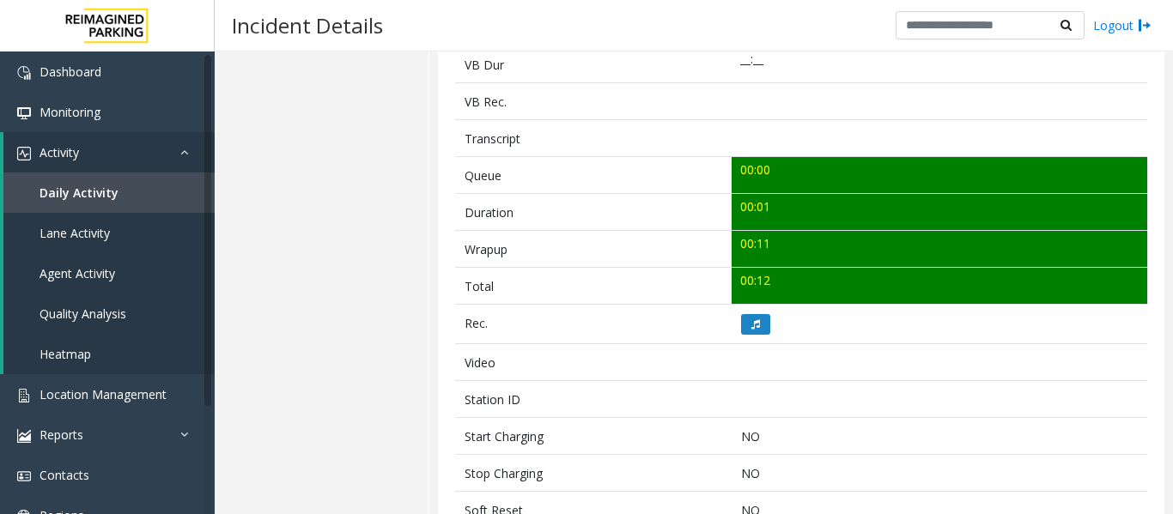
scroll to position [385, 0]
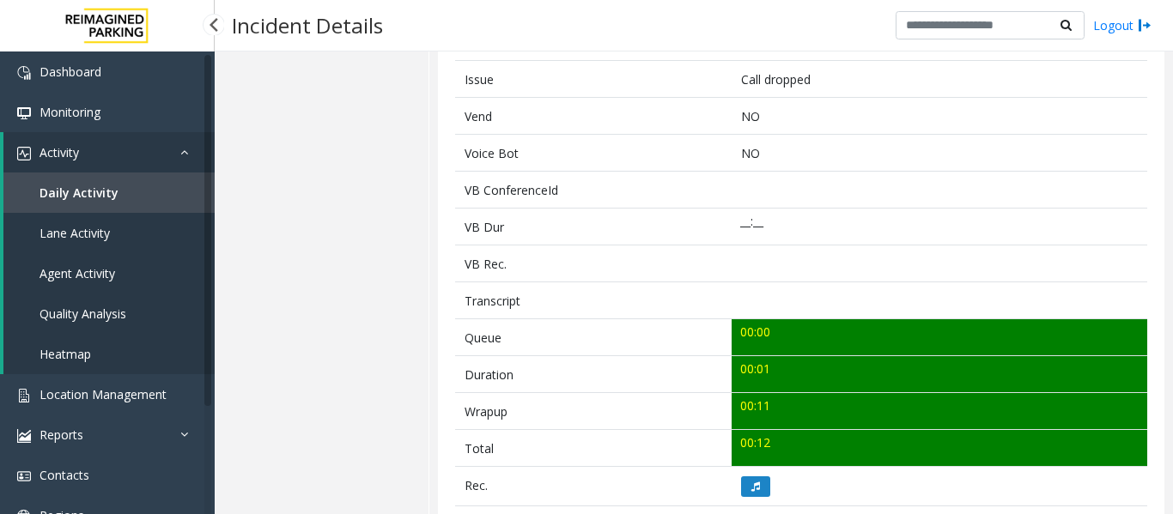
click at [119, 264] on link "Agent Activity" at bounding box center [108, 273] width 211 height 40
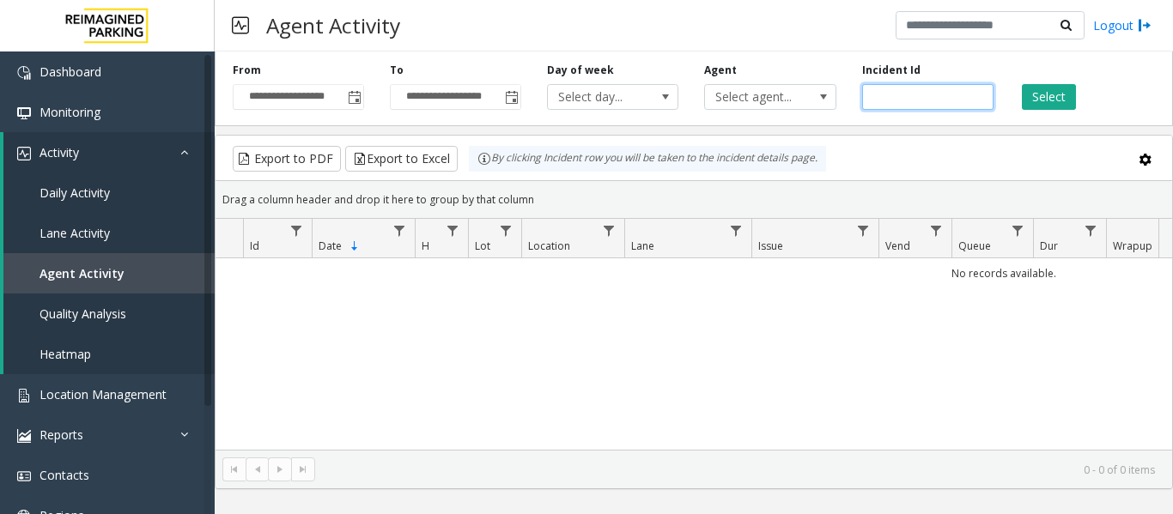
click at [908, 89] on input "number" at bounding box center [927, 97] width 131 height 26
paste input "*******"
type input "*******"
click at [1076, 106] on div "Select" at bounding box center [1084, 86] width 157 height 47
click at [1070, 102] on button "Select" at bounding box center [1048, 97] width 54 height 26
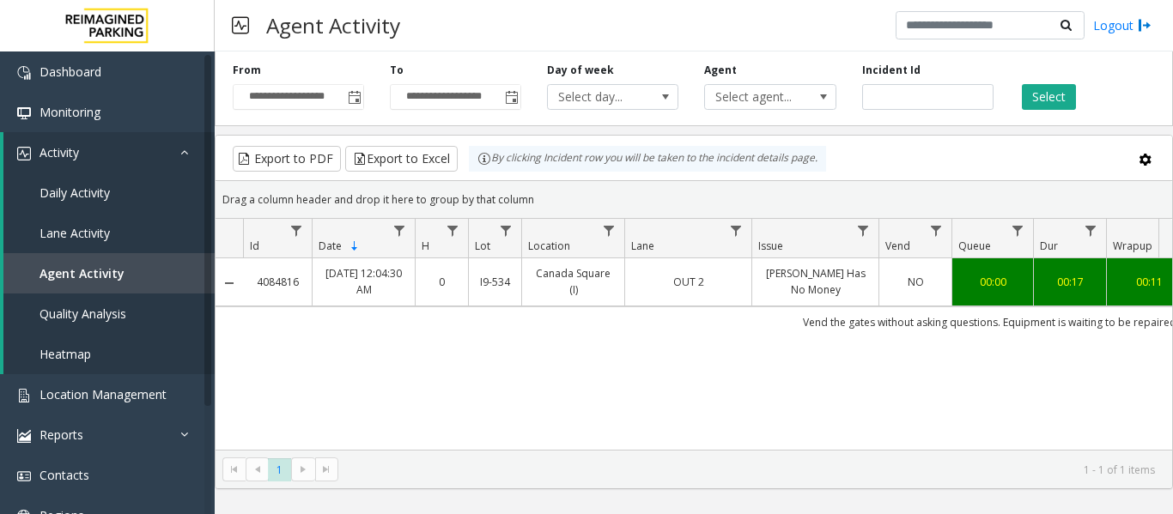
click at [692, 297] on td "OUT 2" at bounding box center [687, 281] width 127 height 47
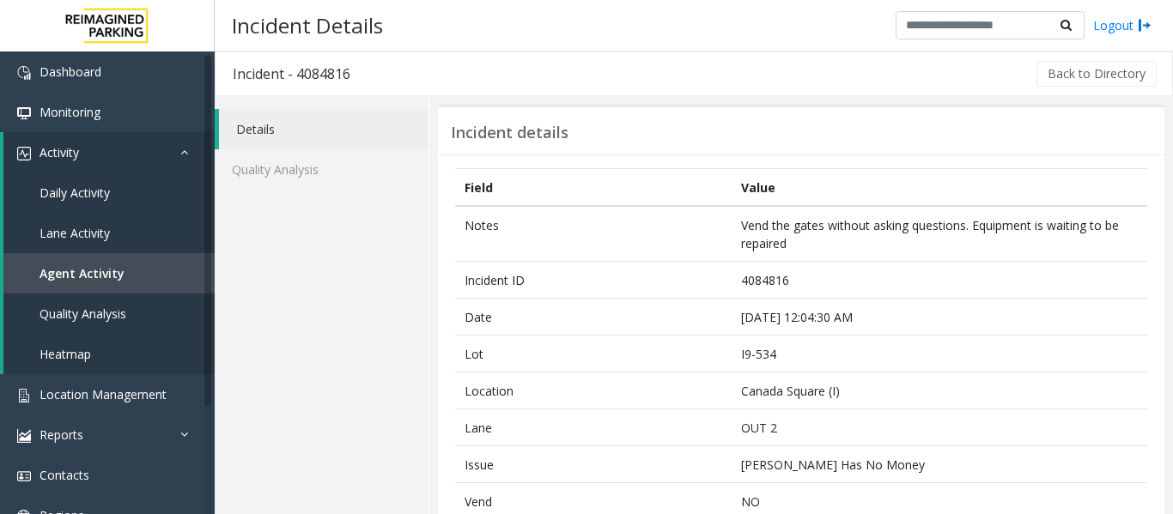
scroll to position [515, 0]
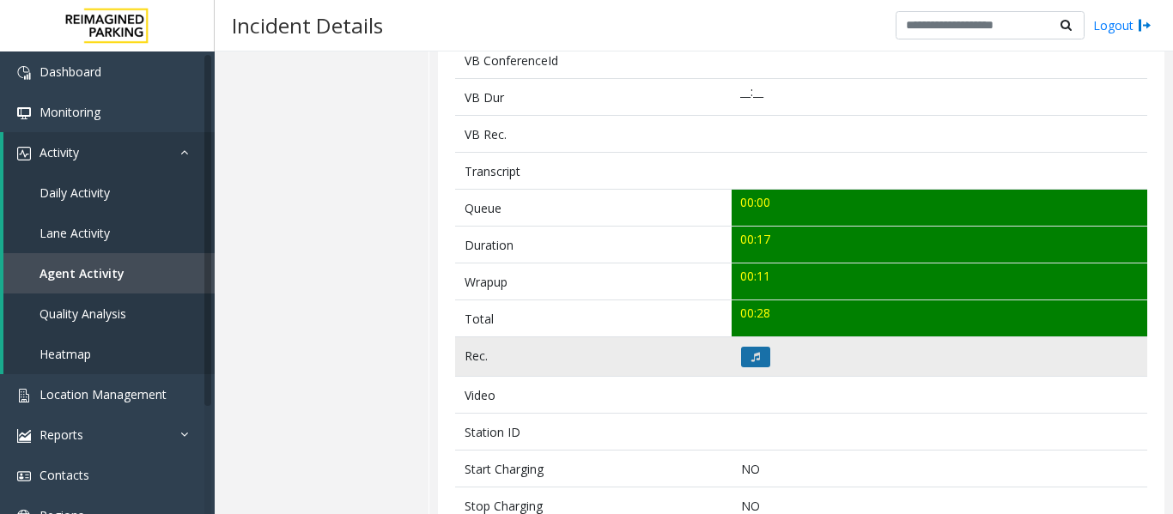
click at [755, 361] on button at bounding box center [755, 357] width 29 height 21
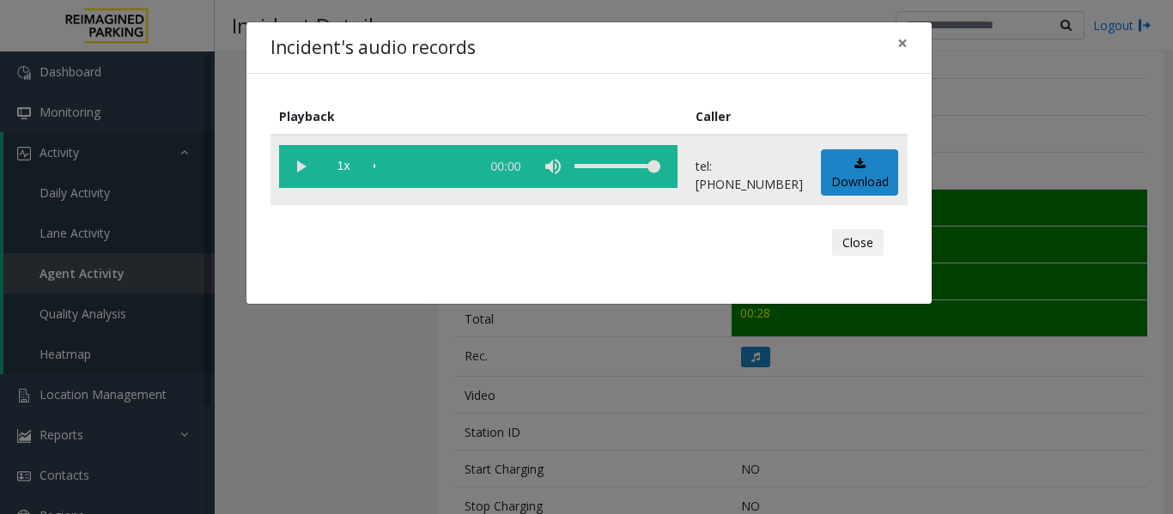
click at [302, 166] on vg-play-pause at bounding box center [300, 166] width 43 height 43
click at [865, 236] on button "Close" at bounding box center [858, 242] width 52 height 27
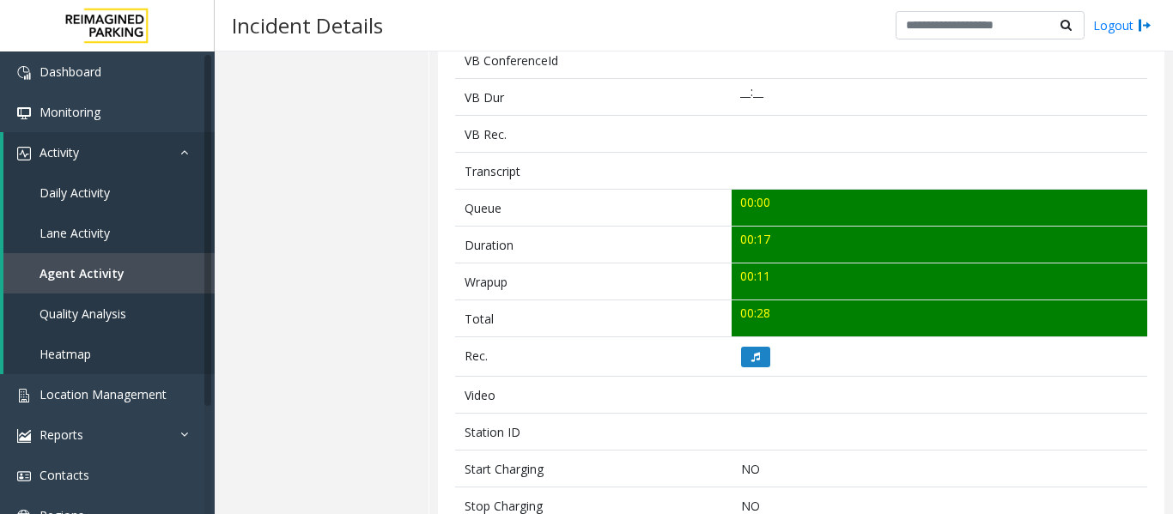
scroll to position [86, 0]
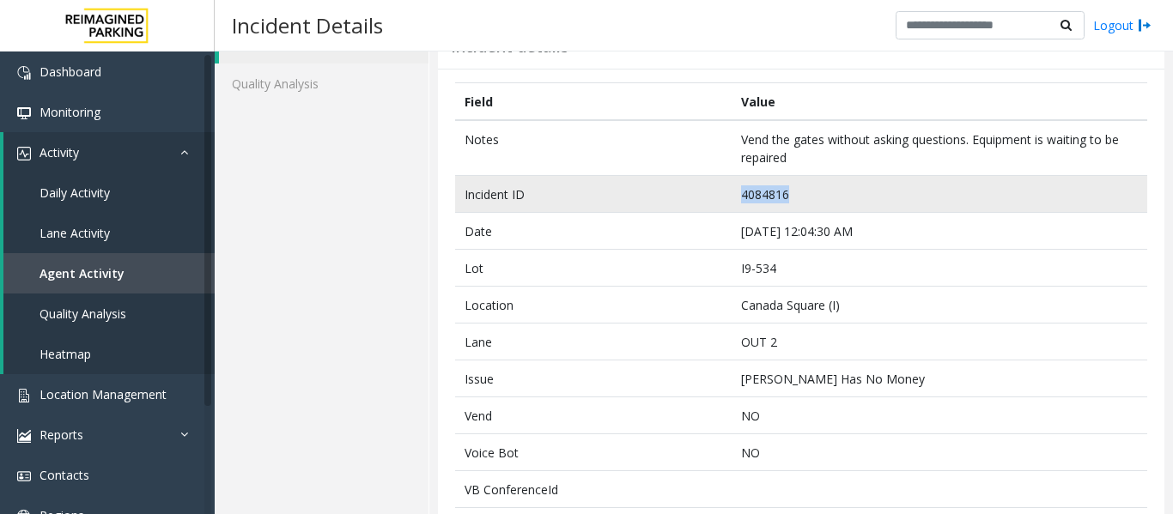
drag, startPoint x: 784, startPoint y: 194, endPoint x: 689, endPoint y: 197, distance: 94.5
click at [689, 197] on tr "Incident ID 4084816" at bounding box center [801, 194] width 692 height 37
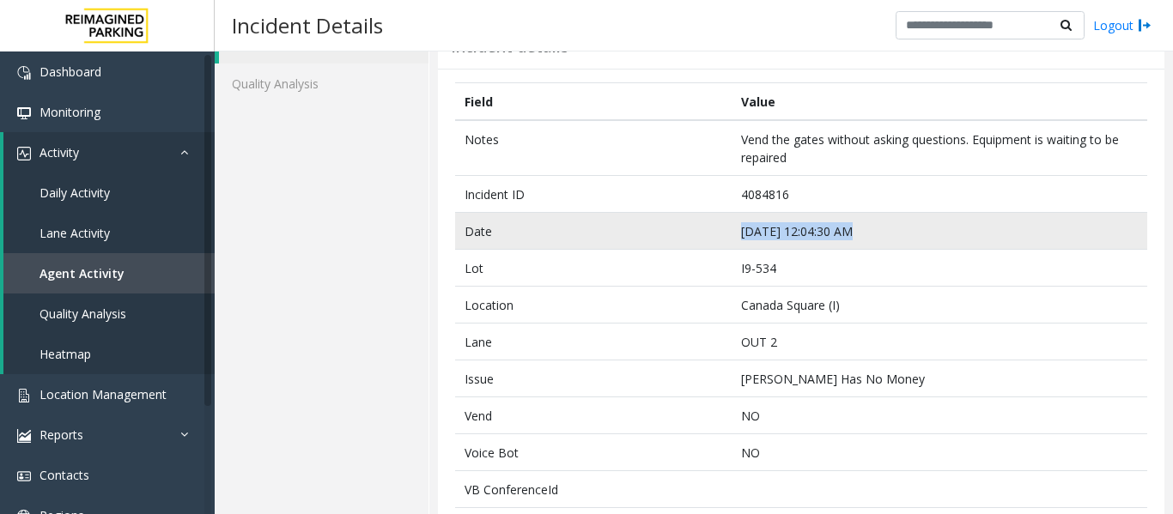
drag, startPoint x: 844, startPoint y: 229, endPoint x: 738, endPoint y: 229, distance: 105.6
click at [738, 229] on td "Sep 24 12:04:30 AM" at bounding box center [938, 231] width 415 height 37
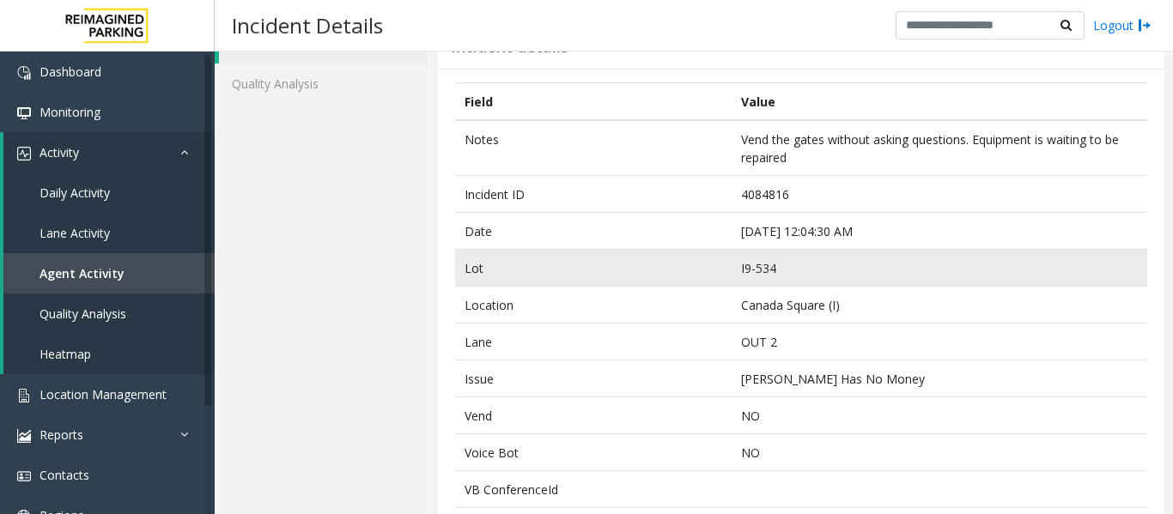
click at [839, 258] on td "I9-534" at bounding box center [938, 268] width 415 height 37
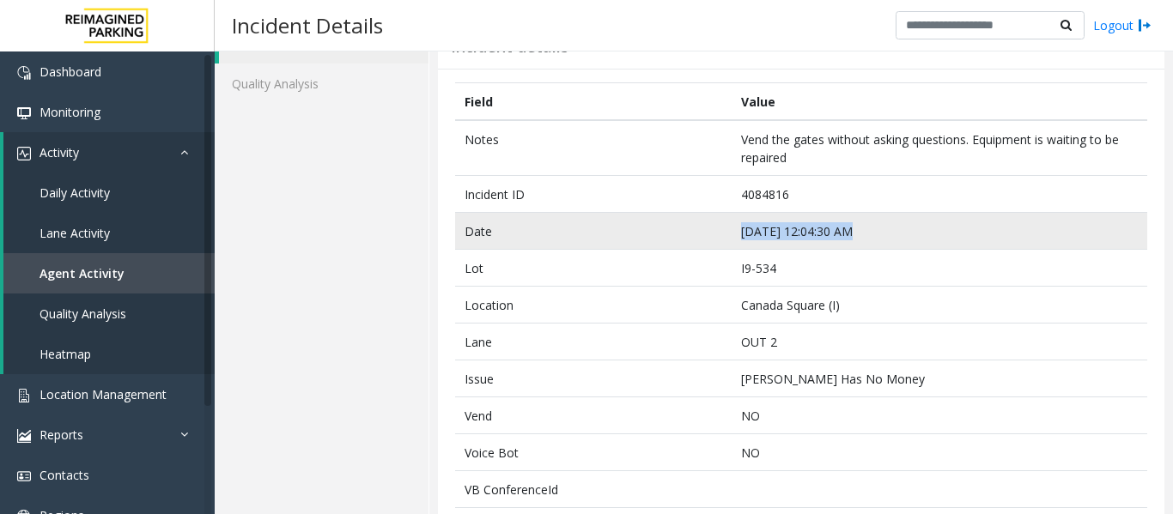
drag, startPoint x: 853, startPoint y: 231, endPoint x: 736, endPoint y: 240, distance: 118.0
click at [736, 240] on td "Sep 24 12:04:30 AM" at bounding box center [938, 231] width 415 height 37
click at [649, 222] on td "Date" at bounding box center [593, 231] width 276 height 37
drag, startPoint x: 843, startPoint y: 230, endPoint x: 726, endPoint y: 228, distance: 116.8
click at [731, 228] on td "Sep 24 12:04:30 AM" at bounding box center [938, 231] width 415 height 37
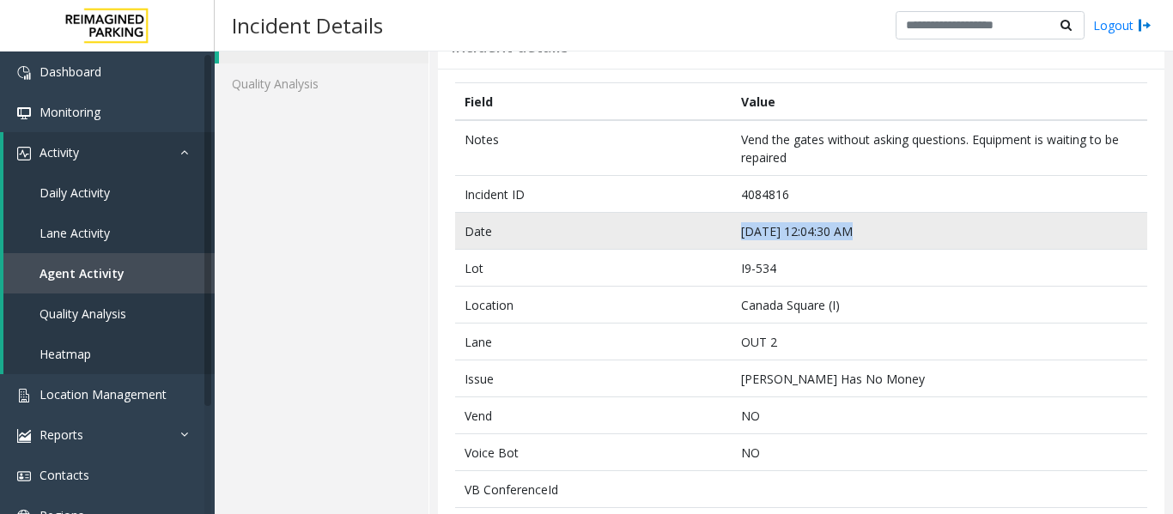
click at [746, 247] on td "Sep 24 12:04:30 AM" at bounding box center [938, 231] width 415 height 37
drag, startPoint x: 840, startPoint y: 231, endPoint x: 732, endPoint y: 240, distance: 108.6
click at [732, 240] on td "Sep 24 12:04:30 AM" at bounding box center [938, 231] width 415 height 37
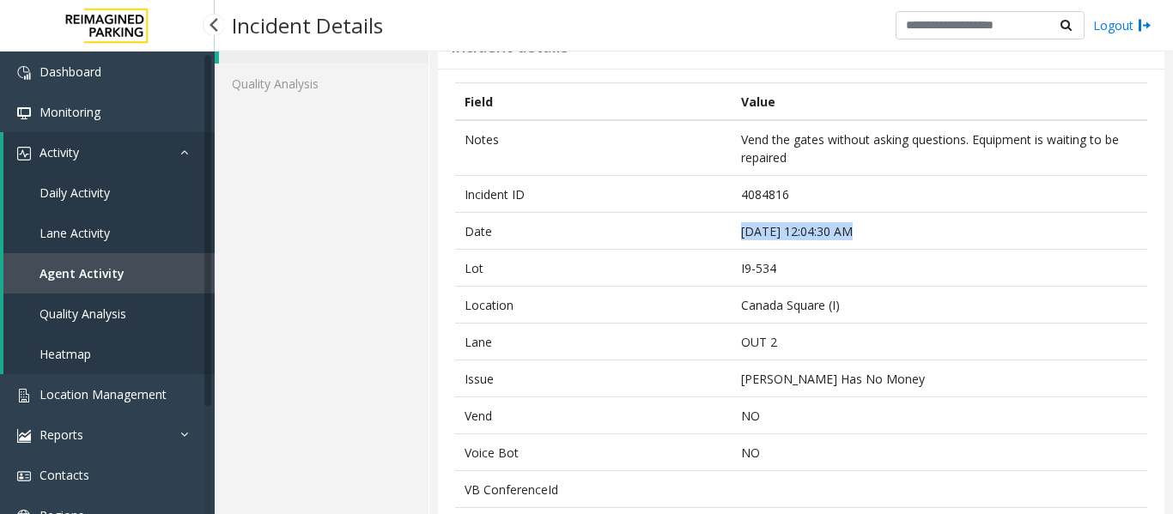
click at [130, 266] on link "Agent Activity" at bounding box center [108, 273] width 211 height 40
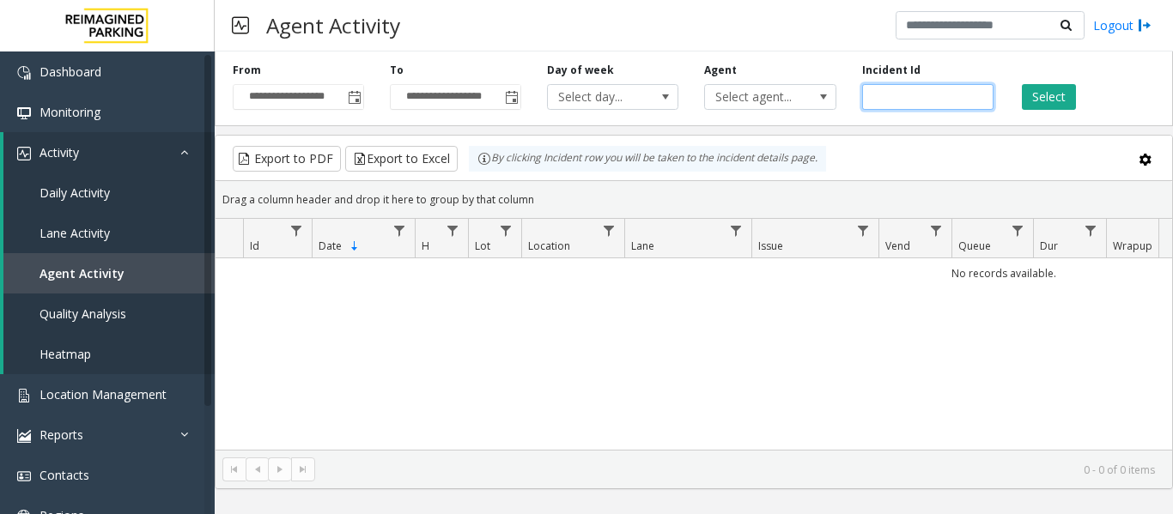
click at [927, 101] on input "number" at bounding box center [927, 97] width 131 height 26
paste input "*******"
type input "*******"
click at [1054, 95] on button "Select" at bounding box center [1048, 97] width 54 height 26
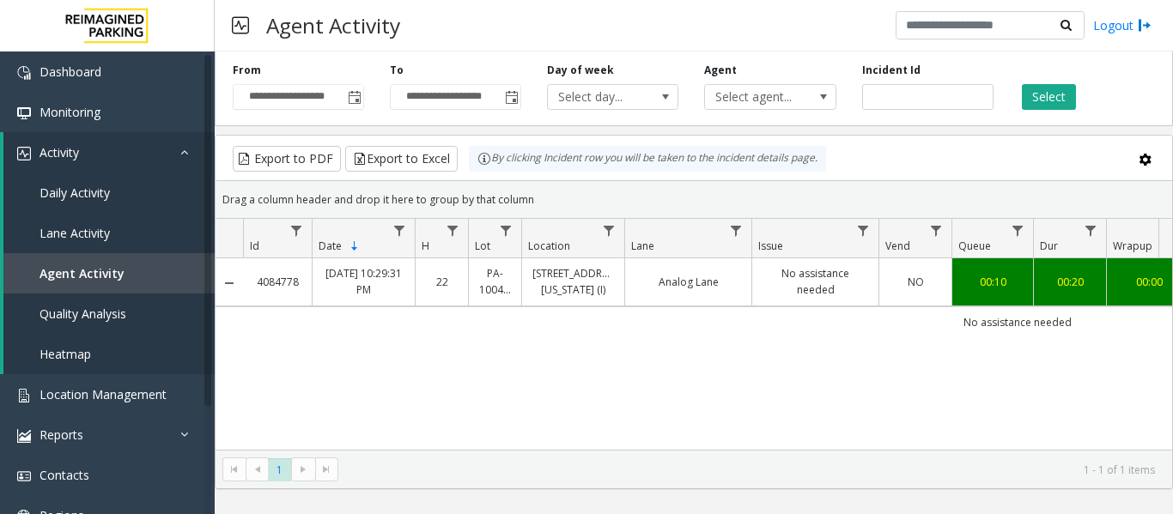
click at [848, 306] on td "No assistance needed" at bounding box center [1017, 321] width 1548 height 31
click at [858, 288] on link "No assistance needed" at bounding box center [815, 281] width 106 height 33
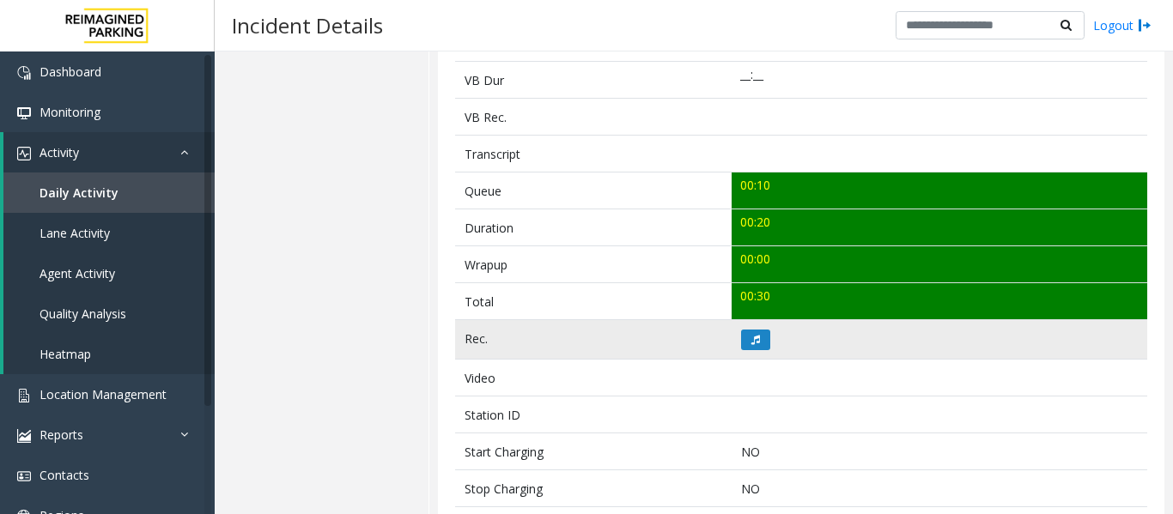
scroll to position [515, 0]
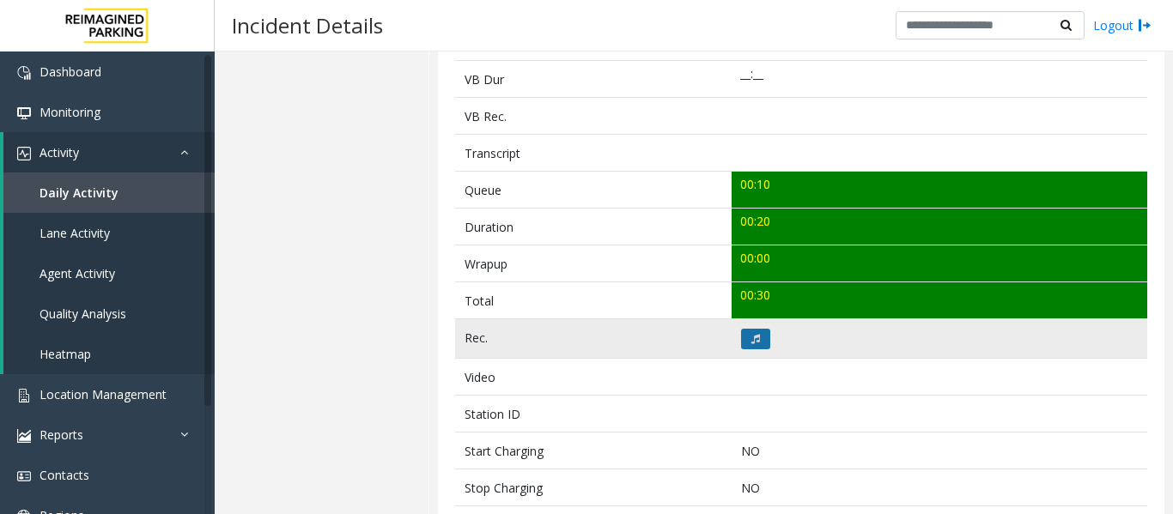
click at [755, 342] on icon at bounding box center [755, 339] width 9 height 10
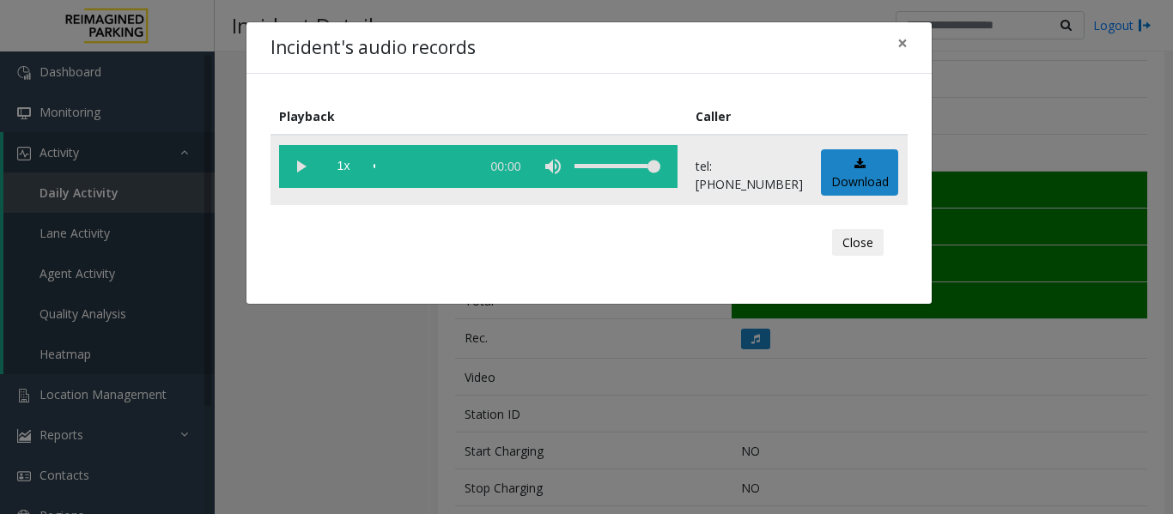
click at [303, 170] on vg-play-pause at bounding box center [300, 166] width 43 height 43
click at [859, 235] on button "Close" at bounding box center [858, 242] width 52 height 27
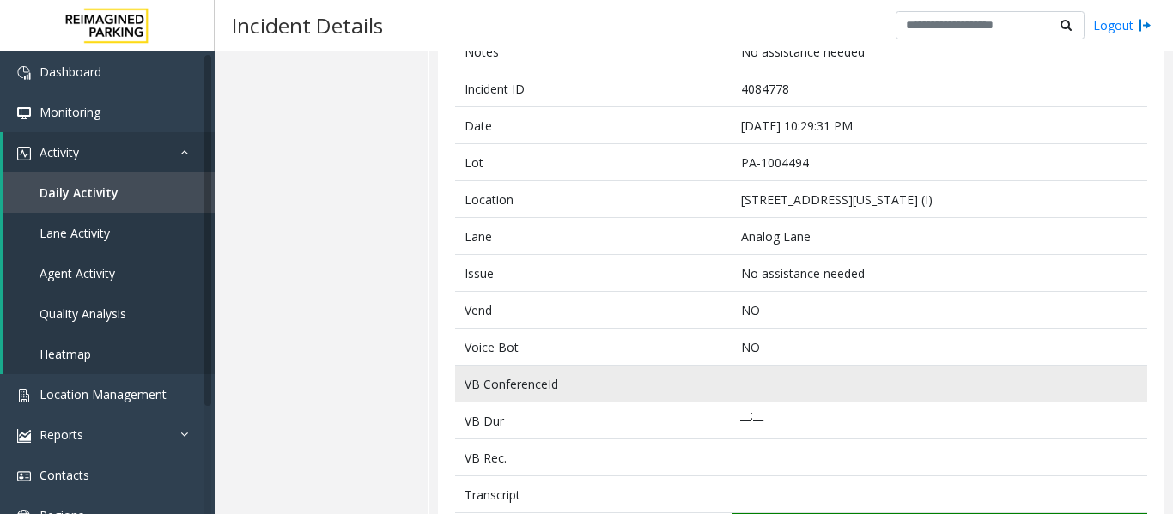
scroll to position [0, 0]
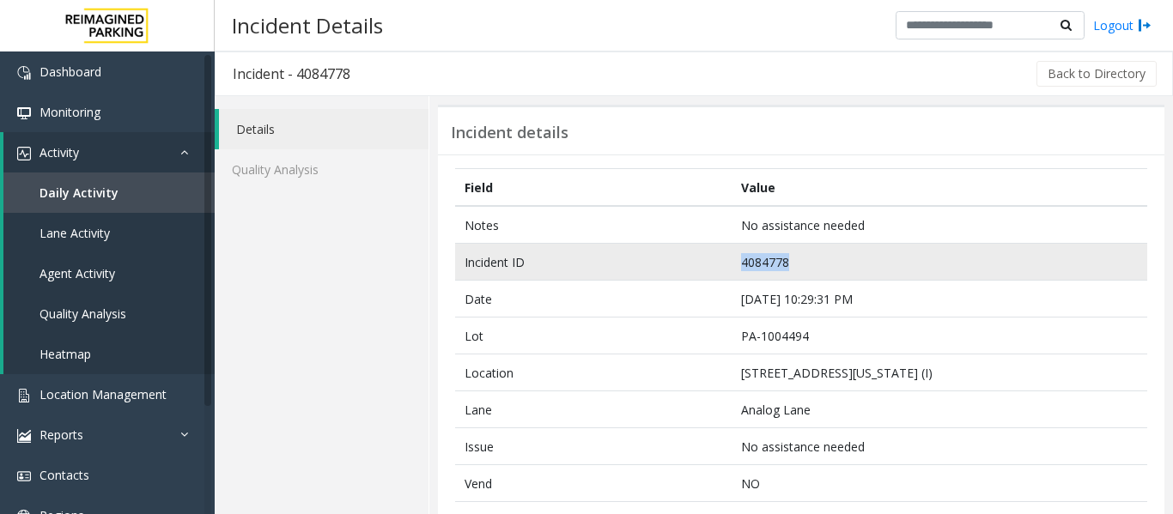
drag, startPoint x: 783, startPoint y: 262, endPoint x: 661, endPoint y: 252, distance: 122.3
click at [661, 252] on tr "Incident ID 4084778" at bounding box center [801, 262] width 692 height 37
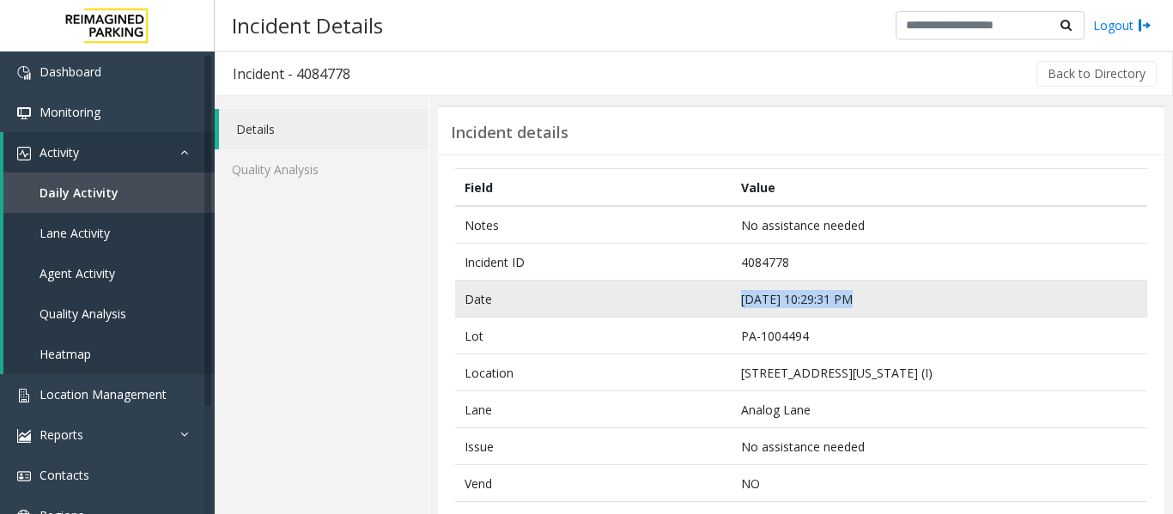
drag, startPoint x: 843, startPoint y: 298, endPoint x: 716, endPoint y: 303, distance: 127.1
click at [716, 303] on tr "Date Sep 23 10:29:31 PM" at bounding box center [801, 299] width 692 height 37
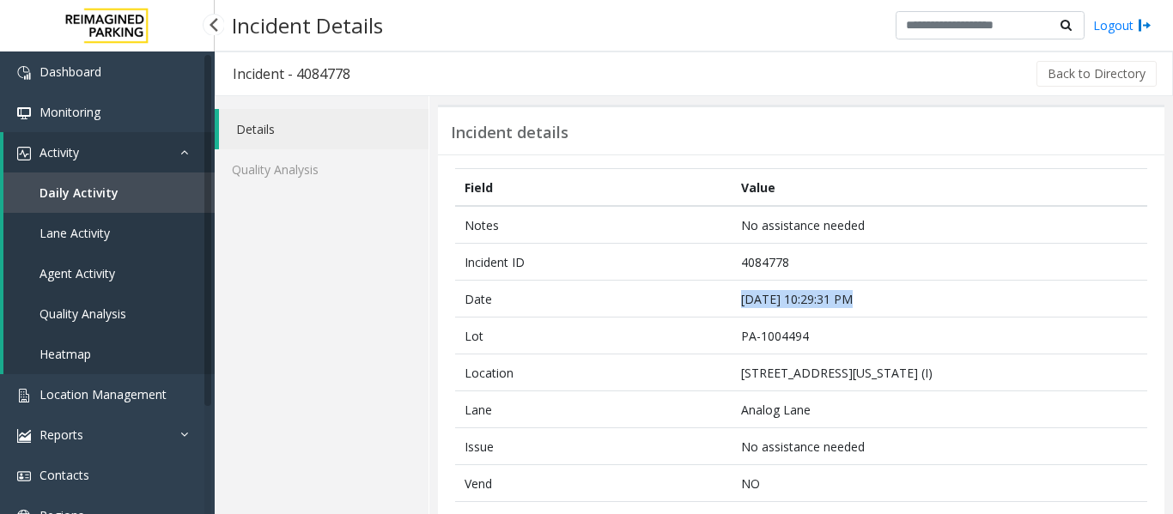
click at [123, 273] on link "Agent Activity" at bounding box center [108, 273] width 211 height 40
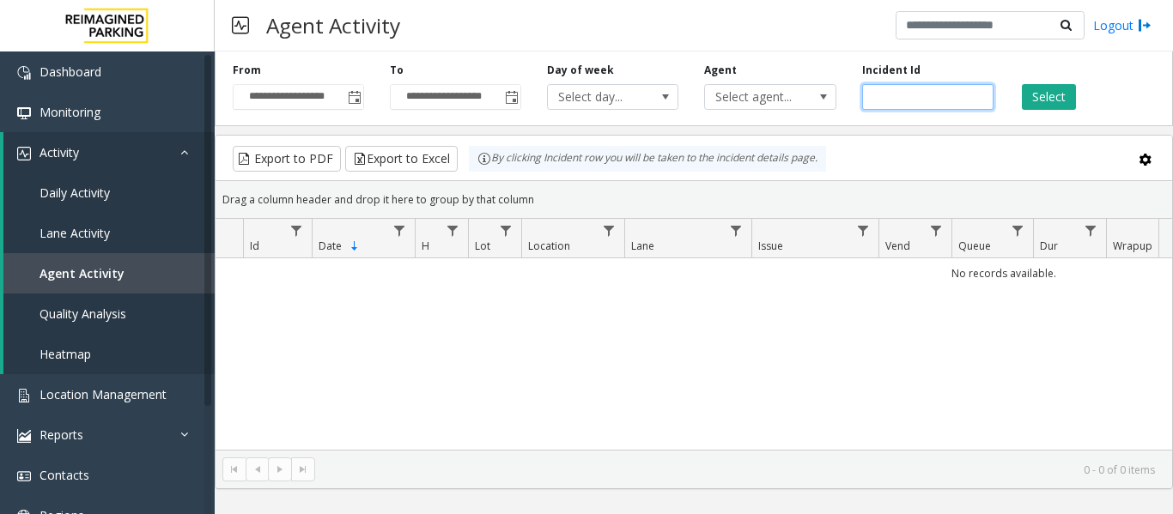
click at [894, 93] on input "number" at bounding box center [927, 97] width 131 height 26
paste input "*******"
type input "*******"
click at [1031, 98] on button "Select" at bounding box center [1048, 97] width 54 height 26
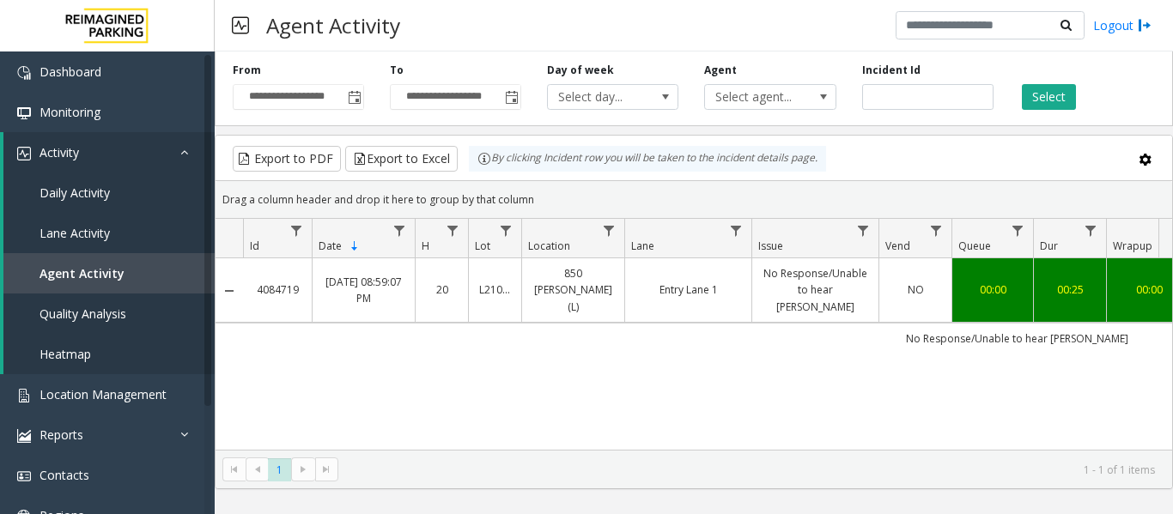
click at [785, 278] on link "No Response/Unable to hear parker" at bounding box center [815, 290] width 106 height 50
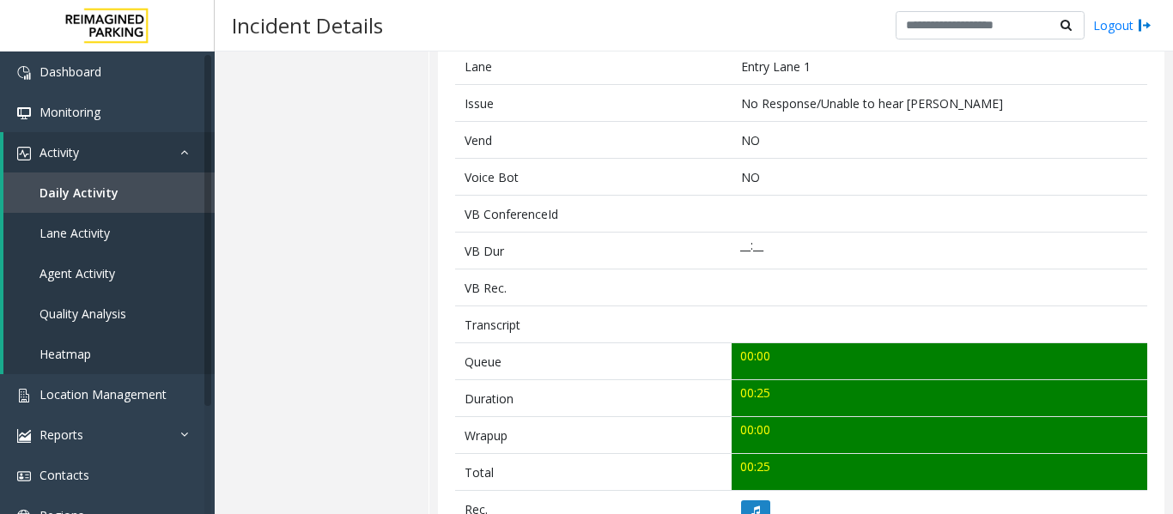
scroll to position [515, 0]
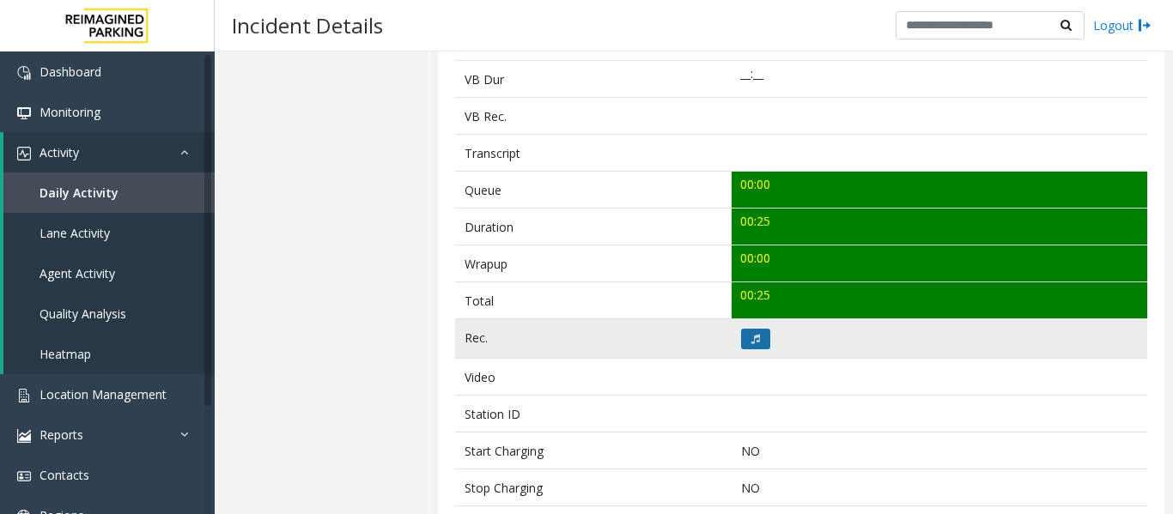
click at [755, 338] on button at bounding box center [755, 339] width 29 height 21
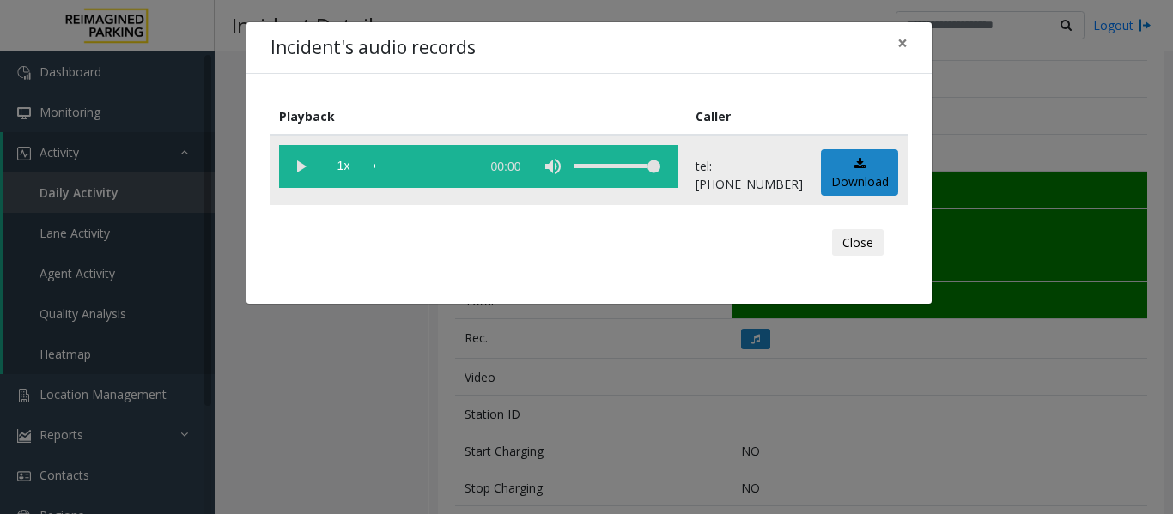
click at [289, 173] on vg-play-pause at bounding box center [300, 166] width 43 height 43
click at [898, 47] on span "×" at bounding box center [902, 43] width 10 height 24
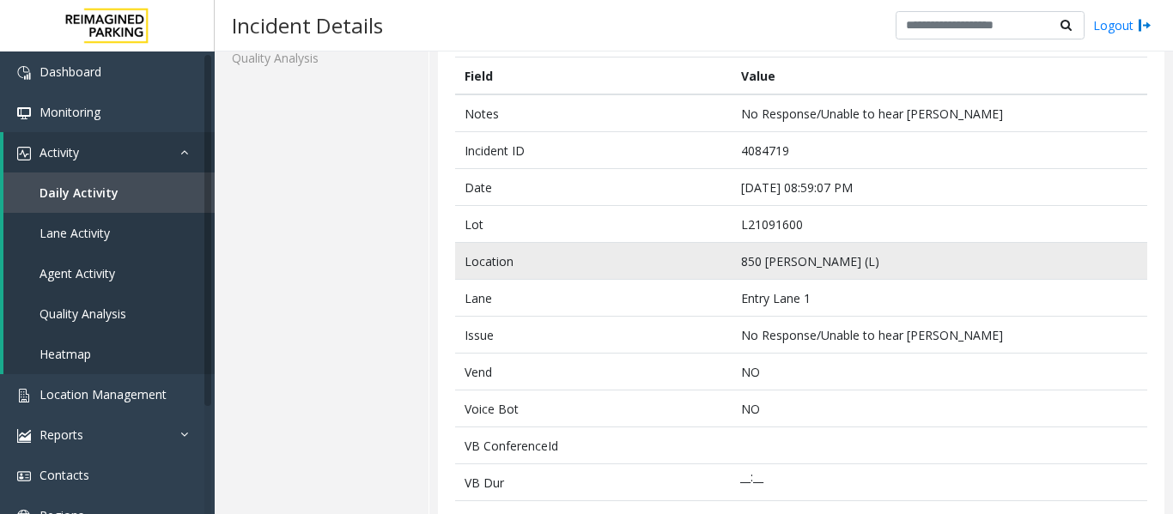
scroll to position [0, 0]
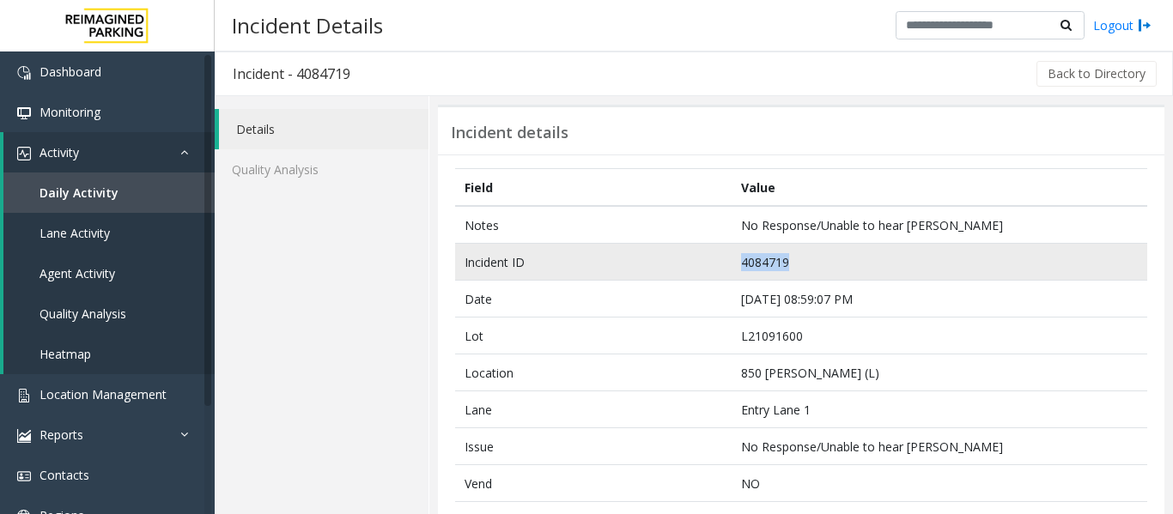
drag, startPoint x: 791, startPoint y: 265, endPoint x: 704, endPoint y: 264, distance: 87.6
click at [704, 264] on tr "Incident ID 4084719" at bounding box center [801, 262] width 692 height 37
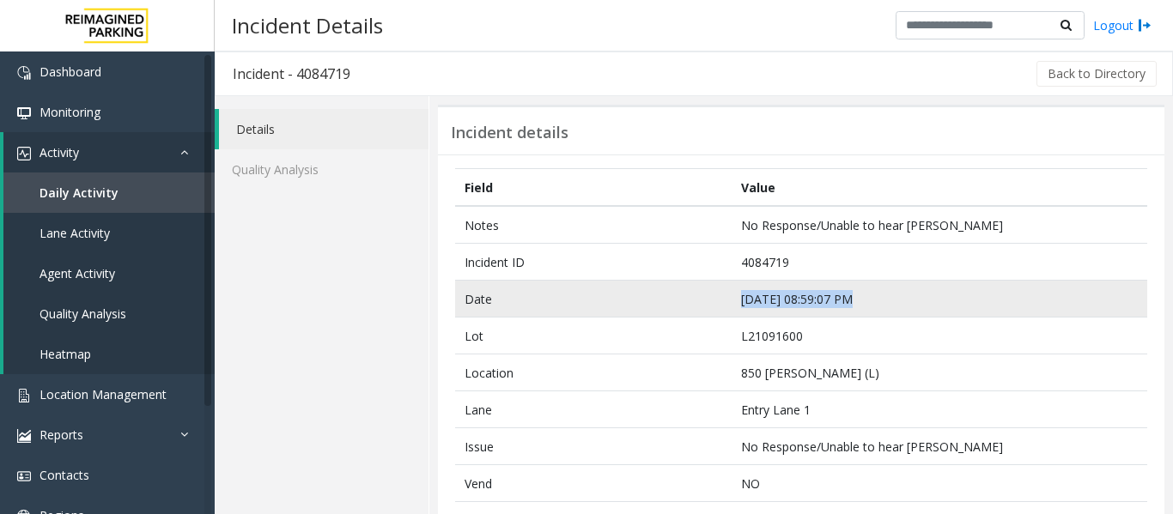
drag, startPoint x: 845, startPoint y: 298, endPoint x: 737, endPoint y: 300, distance: 107.3
click at [737, 300] on td "Sep 23 08:59:07 PM" at bounding box center [938, 299] width 415 height 37
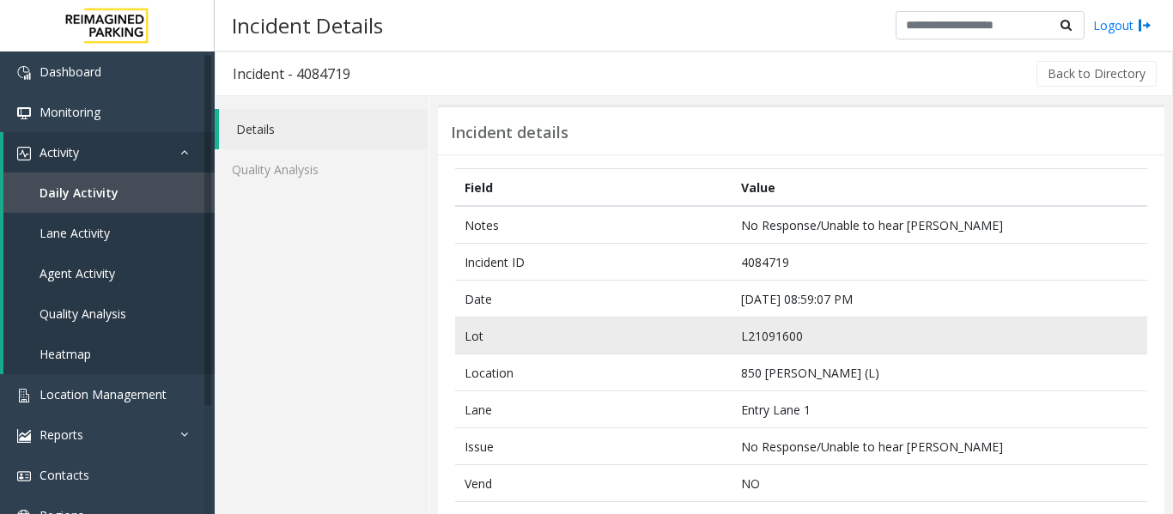
click at [851, 322] on td "L21091600" at bounding box center [938, 336] width 415 height 37
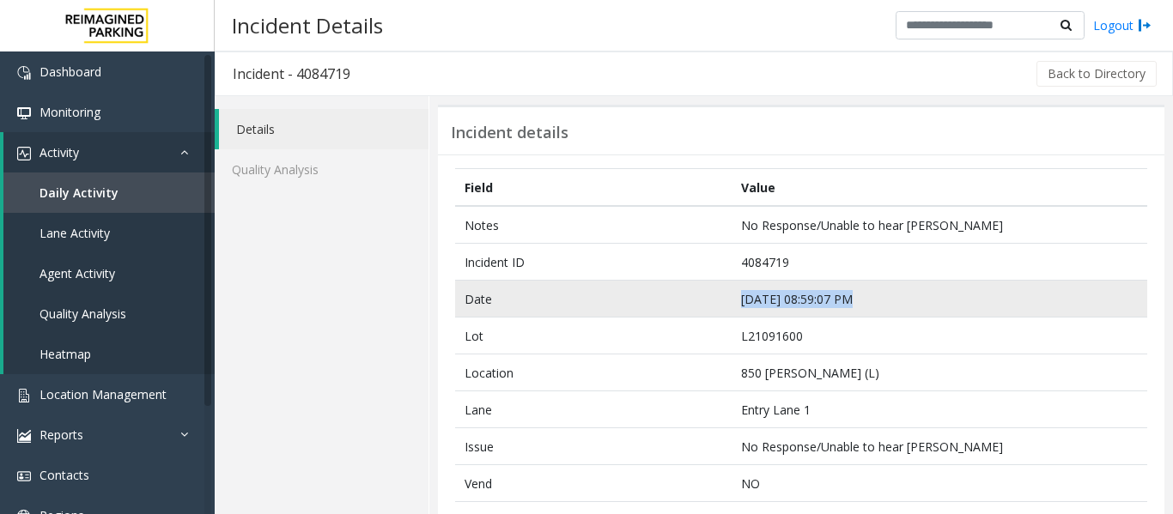
drag, startPoint x: 845, startPoint y: 300, endPoint x: 735, endPoint y: 304, distance: 110.8
click at [735, 304] on td "Sep 23 08:59:07 PM" at bounding box center [938, 299] width 415 height 37
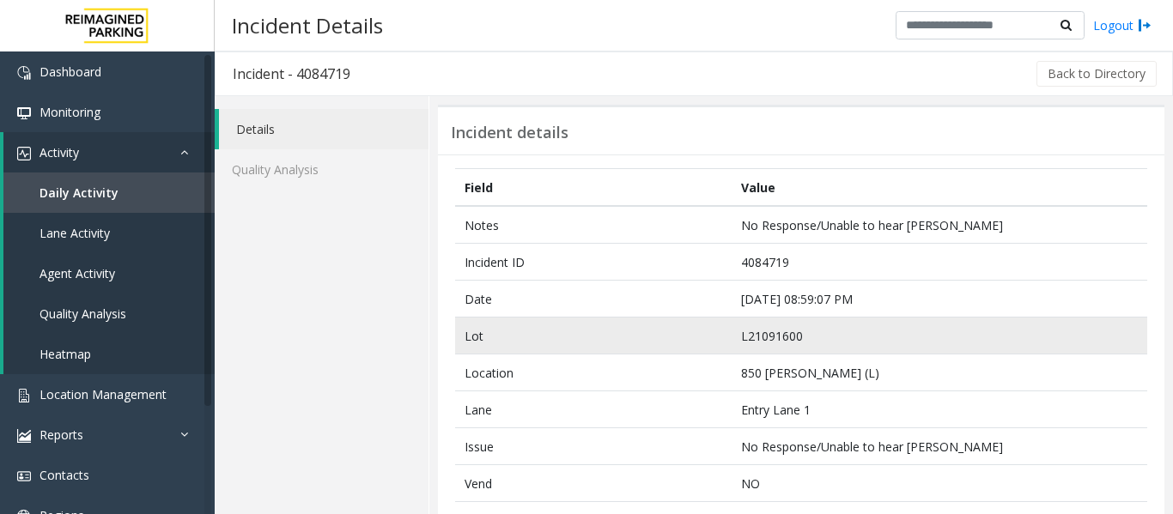
click at [822, 345] on td "L21091600" at bounding box center [938, 336] width 415 height 37
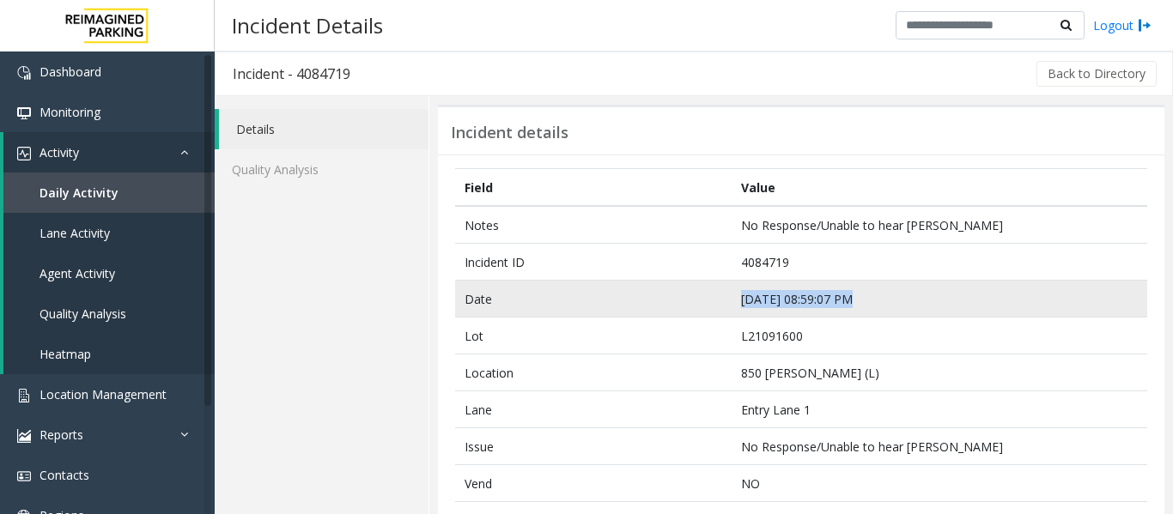
drag, startPoint x: 843, startPoint y: 302, endPoint x: 735, endPoint y: 311, distance: 108.5
click at [735, 311] on td "Sep 23 08:59:07 PM" at bounding box center [938, 299] width 415 height 37
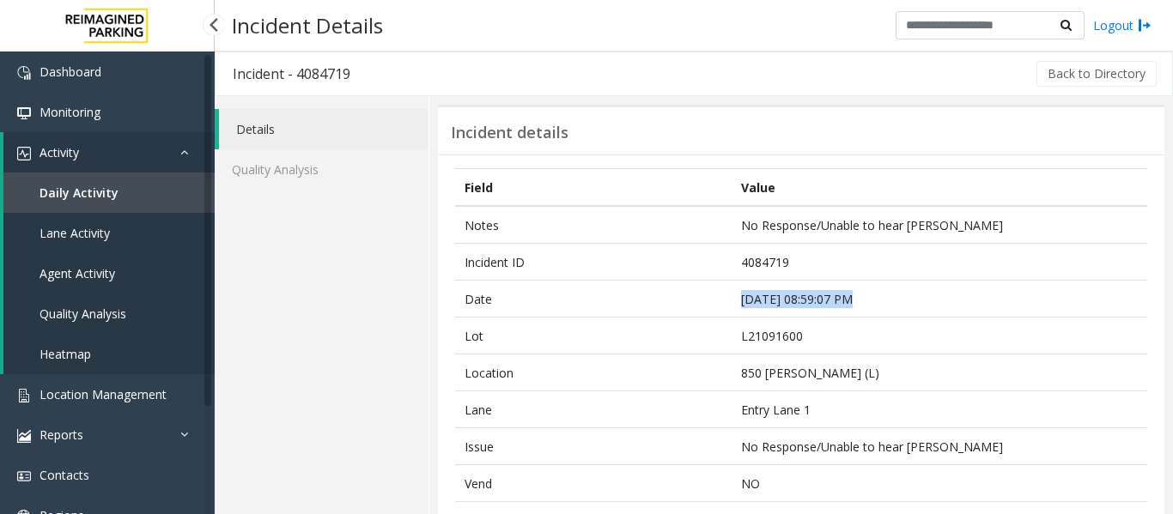
click at [133, 272] on link "Agent Activity" at bounding box center [108, 273] width 211 height 40
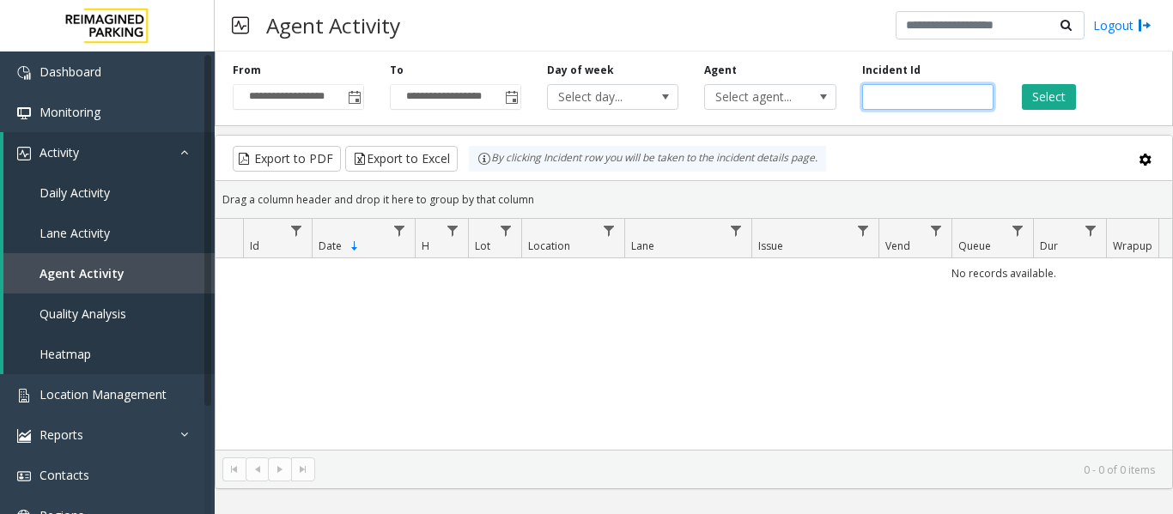
click at [914, 94] on input "number" at bounding box center [927, 97] width 131 height 26
paste input "*******"
type input "*******"
click at [1064, 102] on button "Select" at bounding box center [1048, 97] width 54 height 26
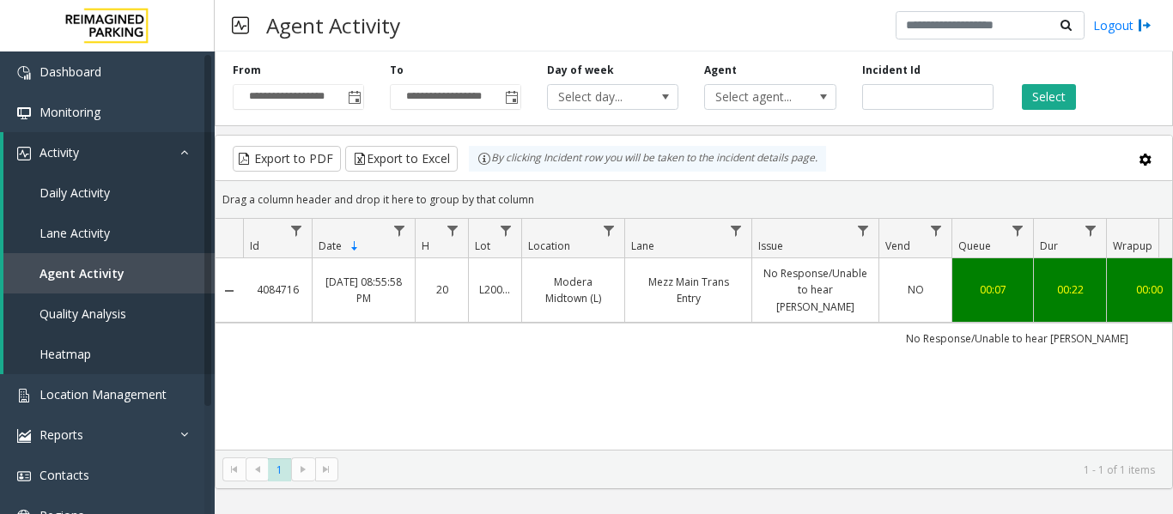
click at [894, 288] on link "NO" at bounding box center [915, 290] width 52 height 16
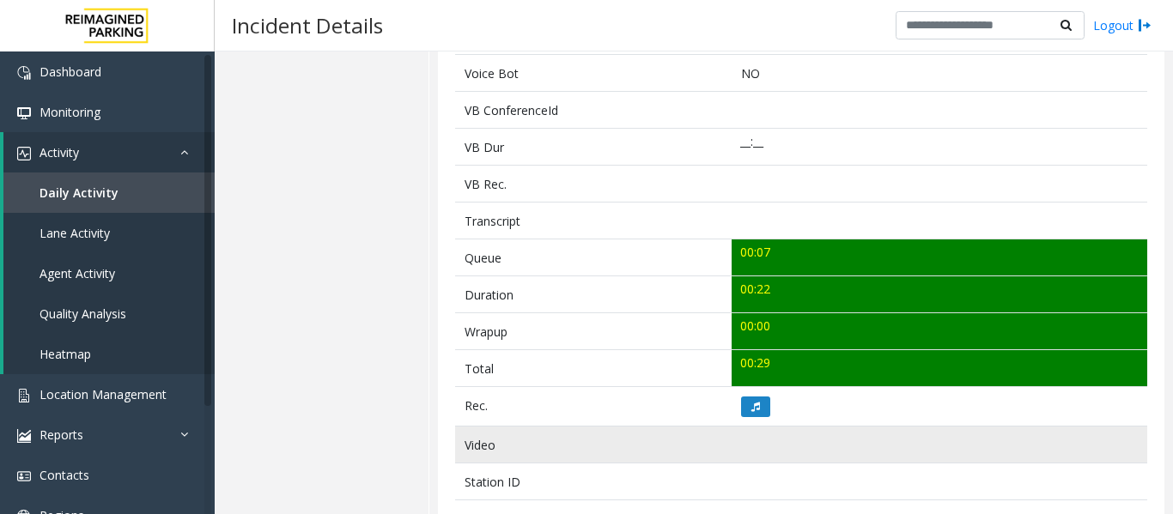
scroll to position [601, 0]
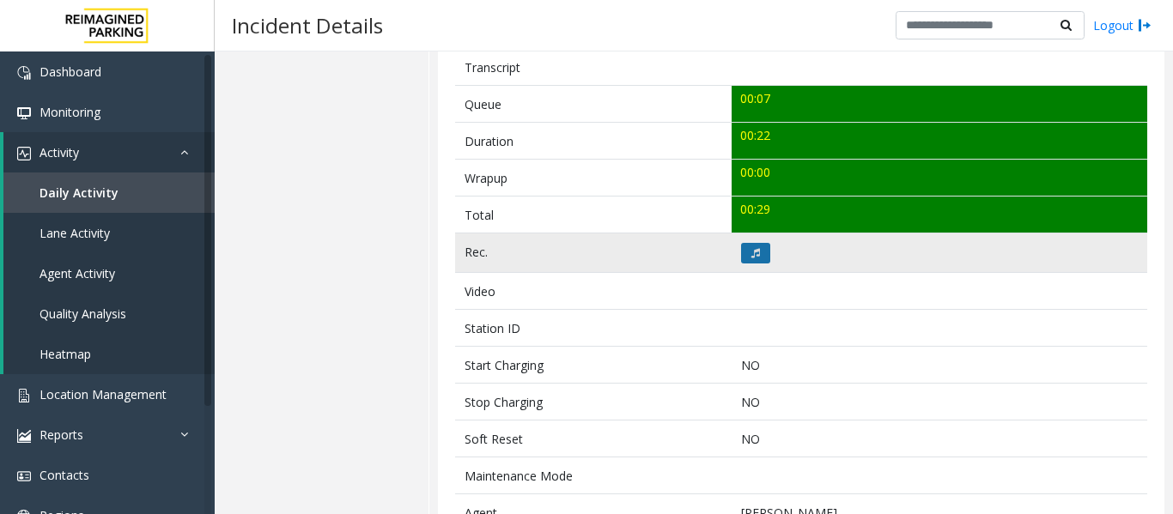
click at [761, 245] on button at bounding box center [755, 253] width 29 height 21
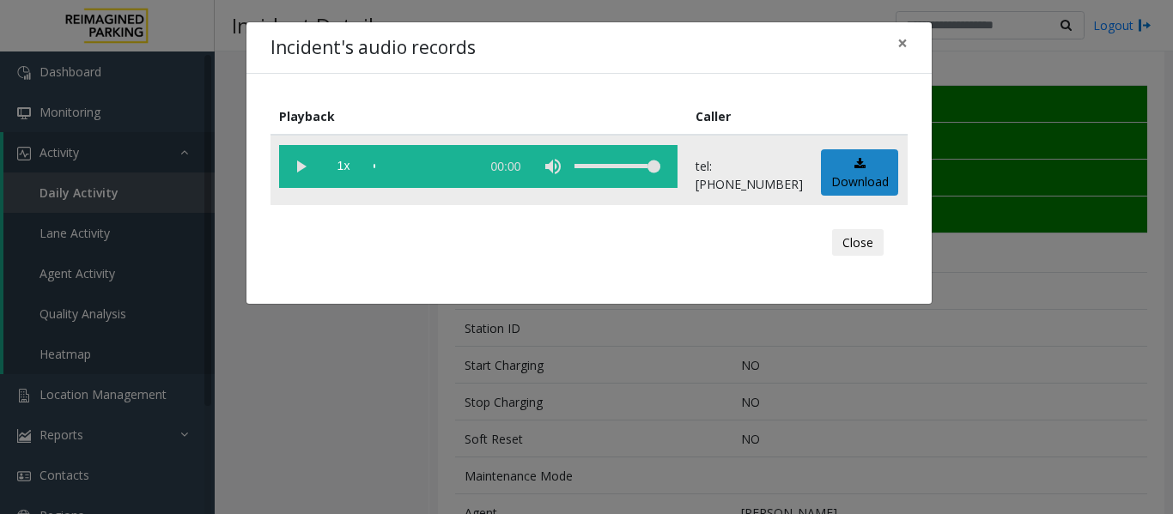
click at [302, 167] on vg-play-pause at bounding box center [300, 166] width 43 height 43
click at [884, 250] on div "Close" at bounding box center [588, 243] width 613 height 52
click at [873, 245] on button "Close" at bounding box center [858, 242] width 52 height 27
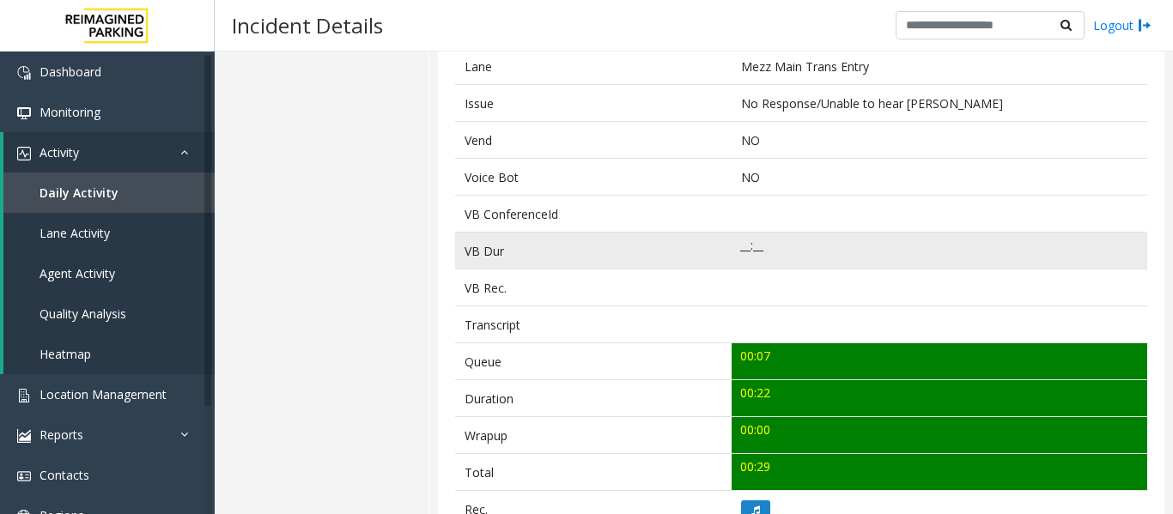
scroll to position [0, 0]
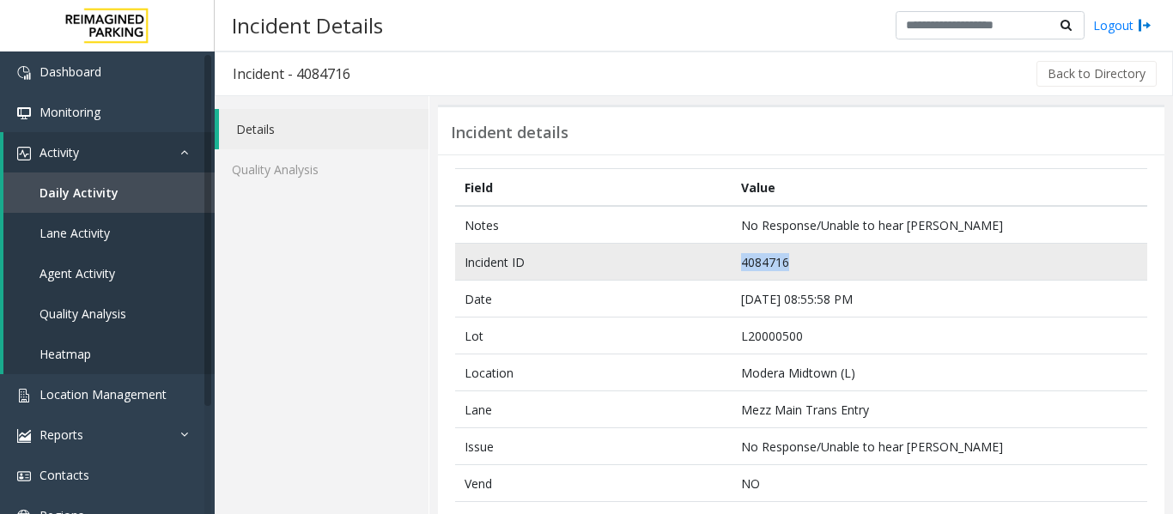
drag, startPoint x: 790, startPoint y: 260, endPoint x: 730, endPoint y: 265, distance: 59.5
click at [731, 265] on td "4084716" at bounding box center [938, 262] width 415 height 37
click at [827, 264] on td "4084716" at bounding box center [938, 262] width 415 height 37
drag, startPoint x: 801, startPoint y: 264, endPoint x: 688, endPoint y: 267, distance: 112.5
click at [688, 267] on tr "Incident ID 4084716" at bounding box center [801, 262] width 692 height 37
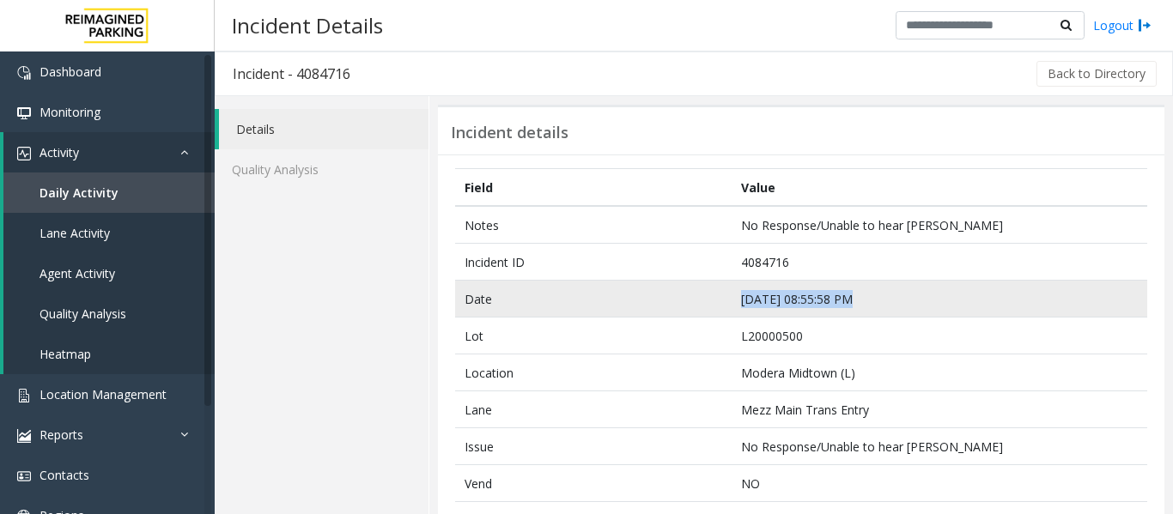
drag, startPoint x: 841, startPoint y: 300, endPoint x: 738, endPoint y: 303, distance: 103.1
click at [738, 303] on td "Sep 23 08:55:58 PM" at bounding box center [938, 299] width 415 height 37
click at [845, 301] on td "Sep 23 08:55:58 PM" at bounding box center [938, 299] width 415 height 37
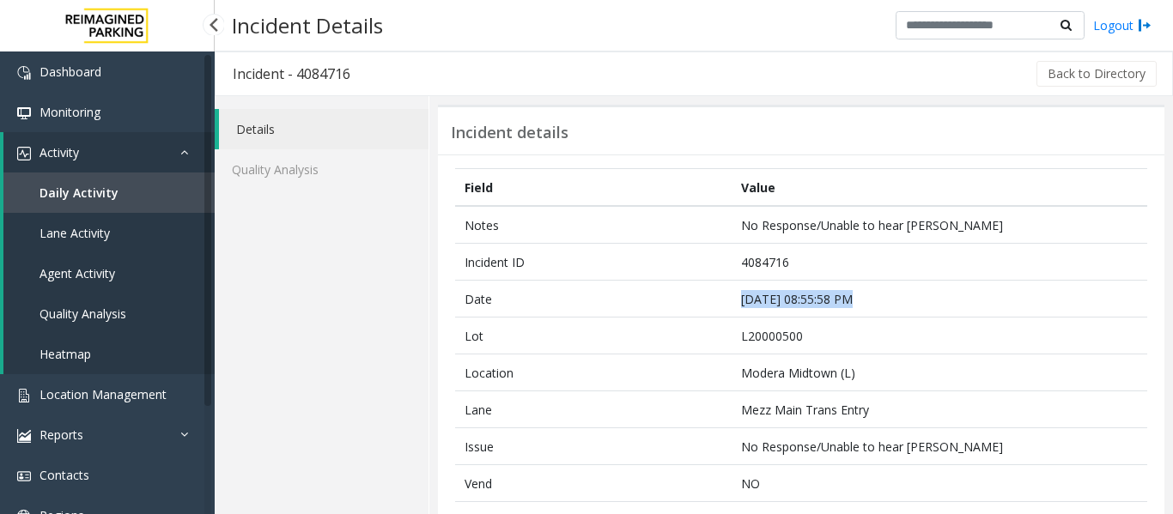
click at [126, 276] on link "Agent Activity" at bounding box center [108, 273] width 211 height 40
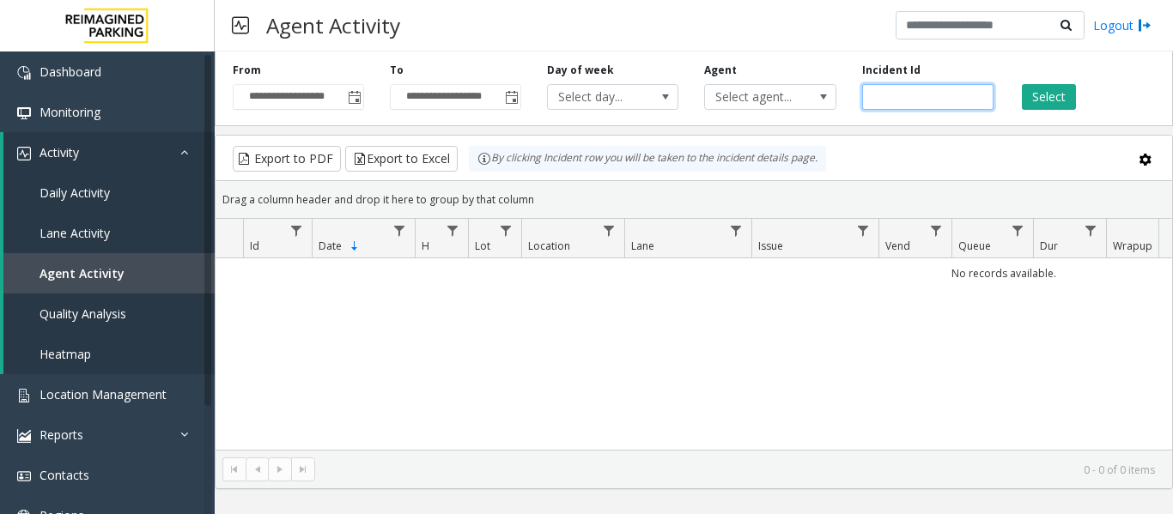
click at [904, 94] on input "number" at bounding box center [927, 97] width 131 height 26
paste input "*******"
type input "*******"
click at [1063, 100] on button "Select" at bounding box center [1048, 97] width 54 height 26
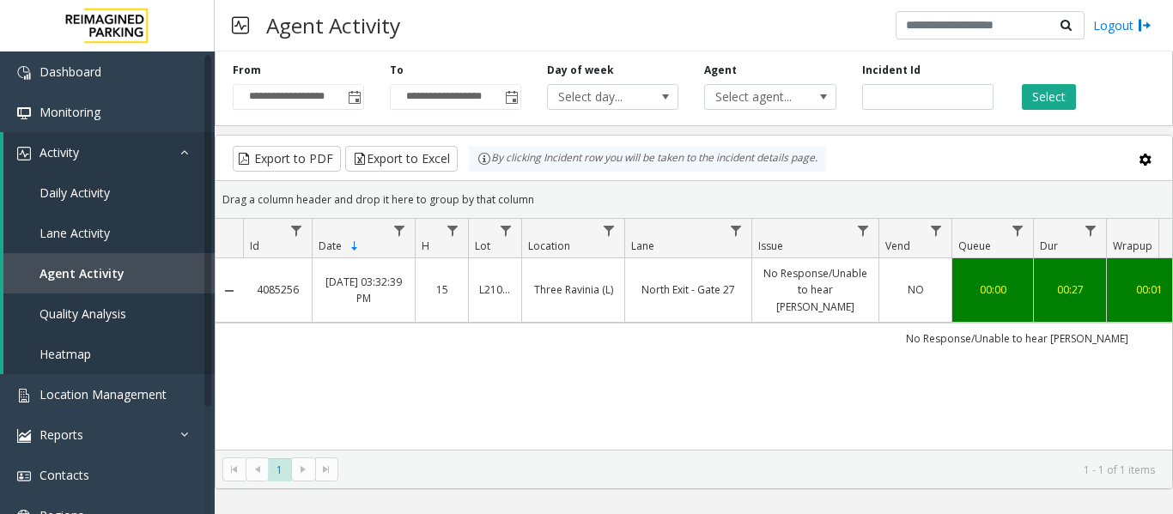
click at [853, 286] on link "No Response/Unable to hear parker" at bounding box center [815, 290] width 106 height 50
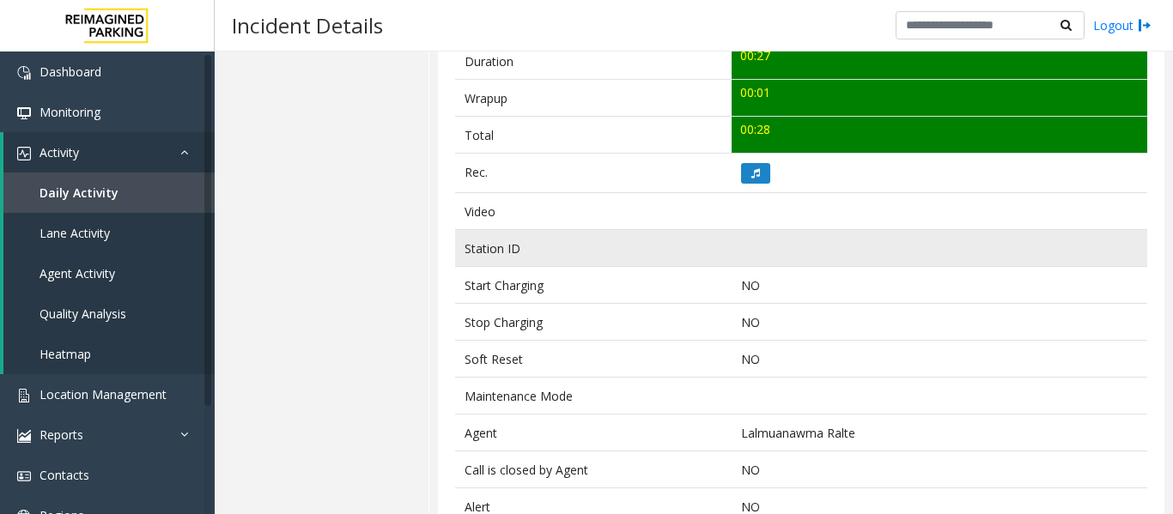
scroll to position [687, 0]
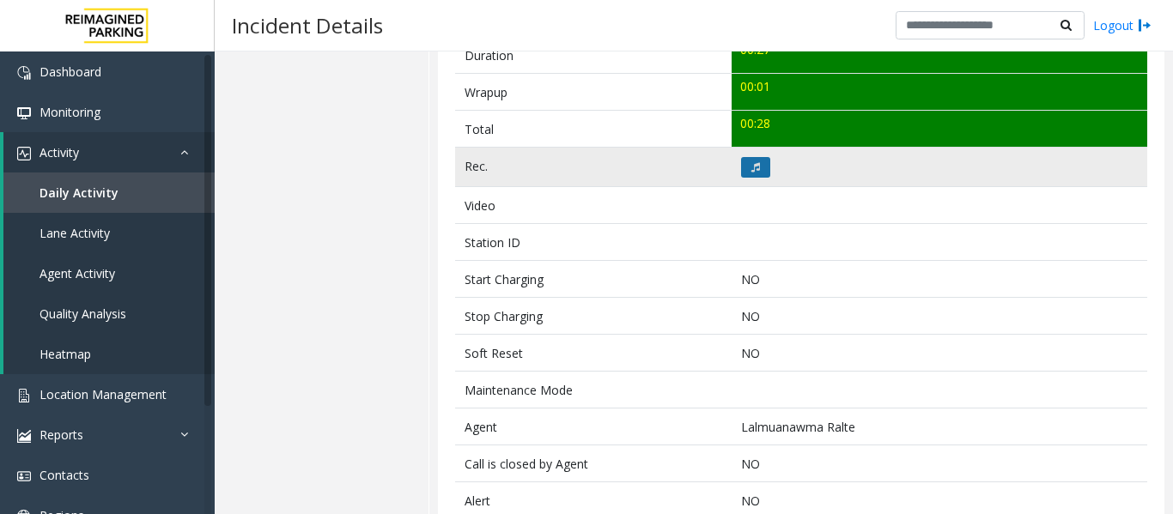
click at [747, 177] on button at bounding box center [755, 167] width 29 height 21
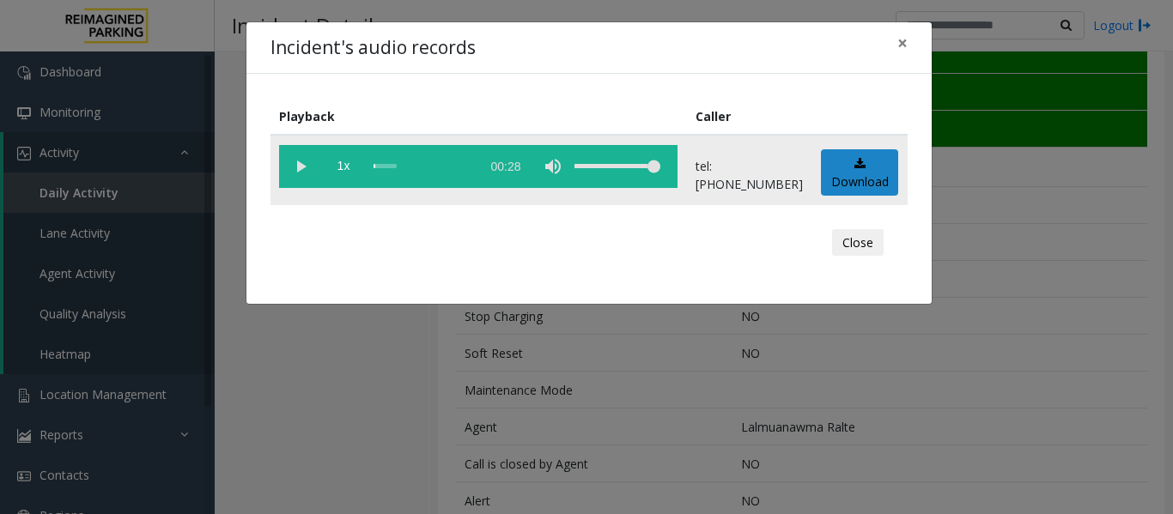
click at [298, 163] on vg-play-pause at bounding box center [300, 166] width 43 height 43
click at [860, 243] on button "Close" at bounding box center [858, 242] width 52 height 27
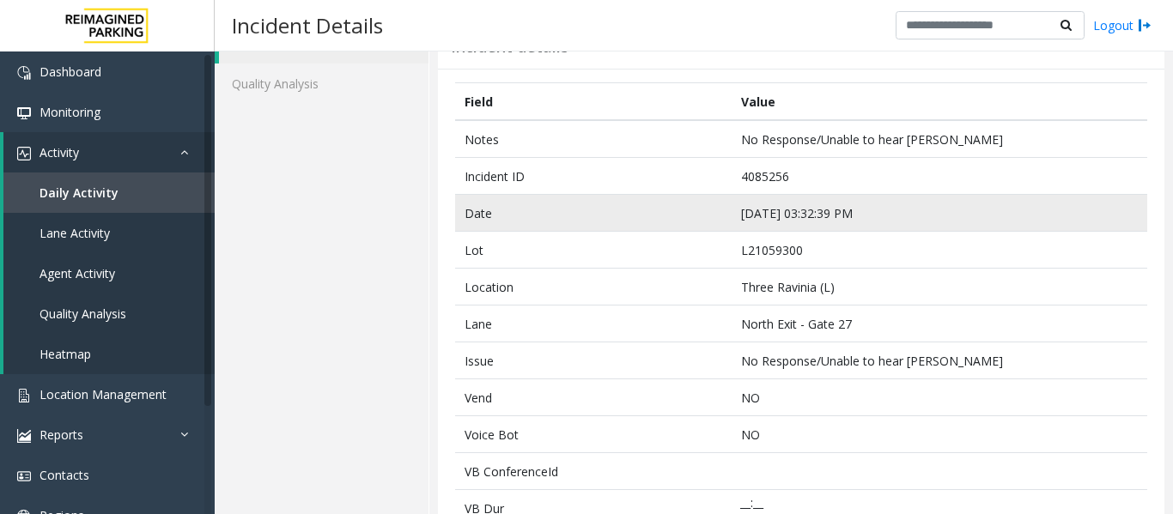
scroll to position [0, 0]
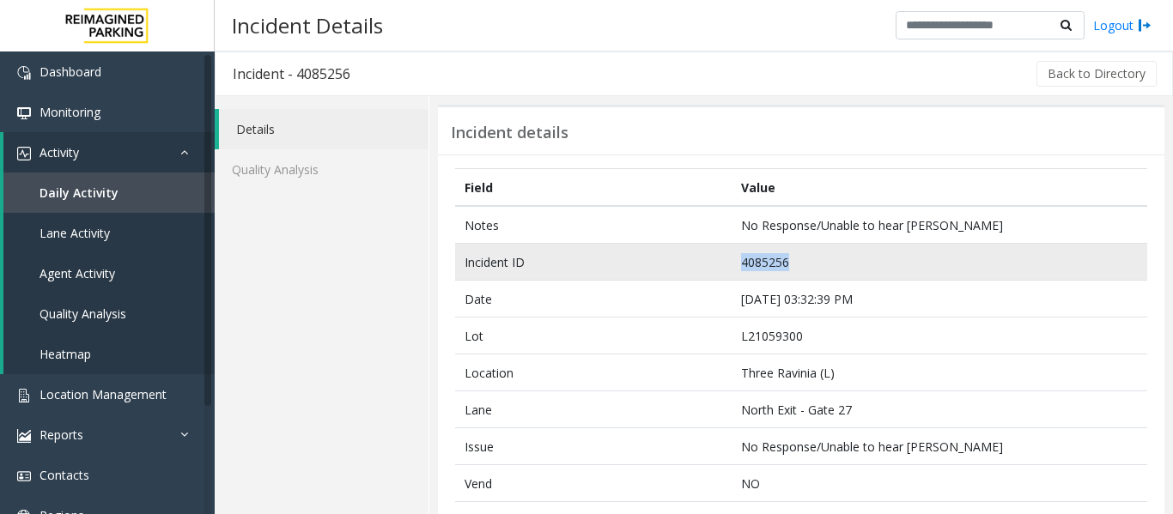
drag, startPoint x: 786, startPoint y: 264, endPoint x: 717, endPoint y: 257, distance: 70.0
click at [717, 257] on tr "Incident ID 4085256" at bounding box center [801, 262] width 692 height 37
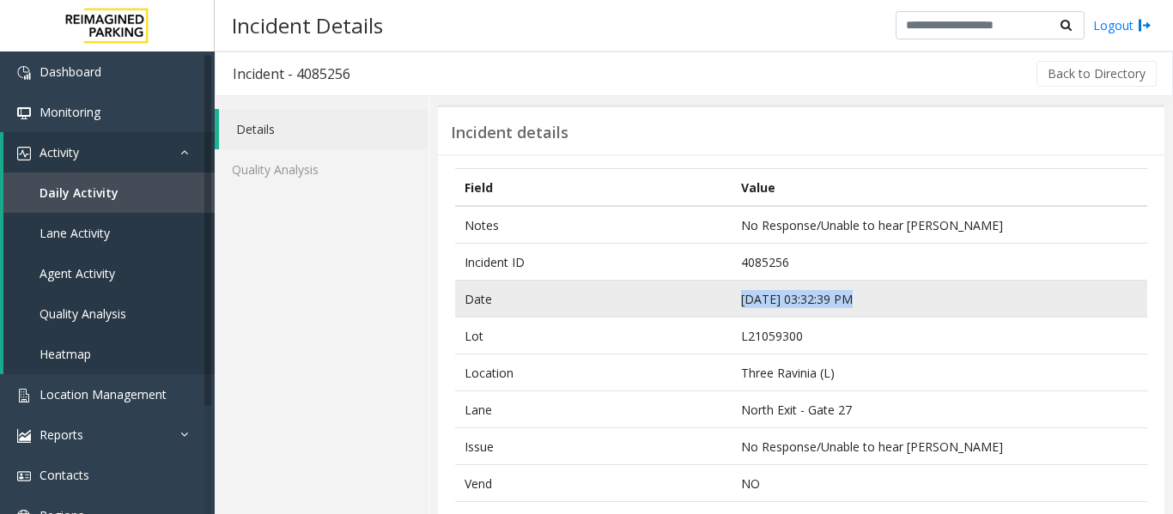
drag, startPoint x: 844, startPoint y: 298, endPoint x: 725, endPoint y: 296, distance: 118.5
click at [725, 296] on tr "Date Sep 24 03:32:39 PM" at bounding box center [801, 299] width 692 height 37
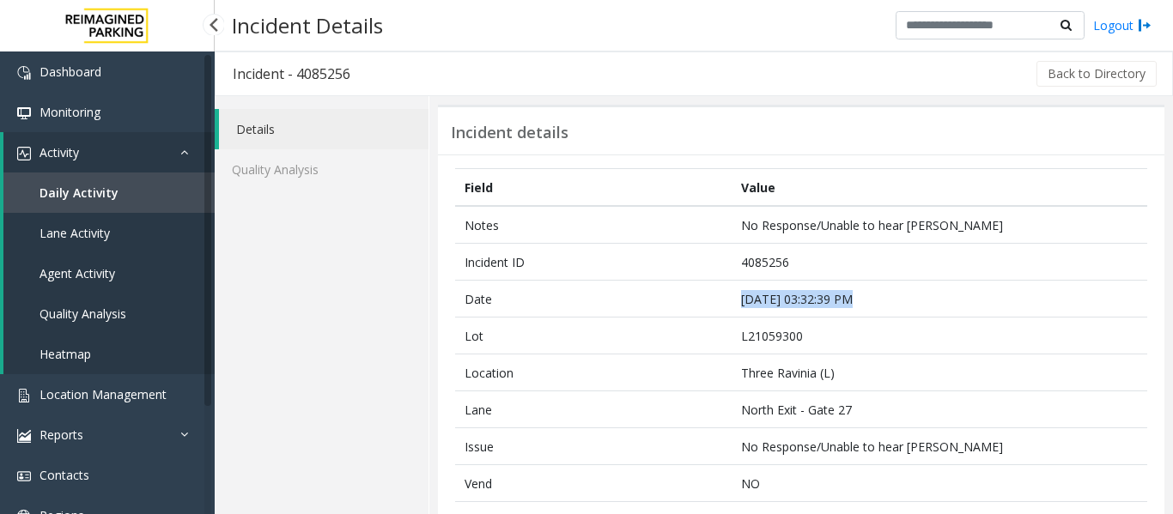
click at [142, 282] on link "Agent Activity" at bounding box center [108, 273] width 211 height 40
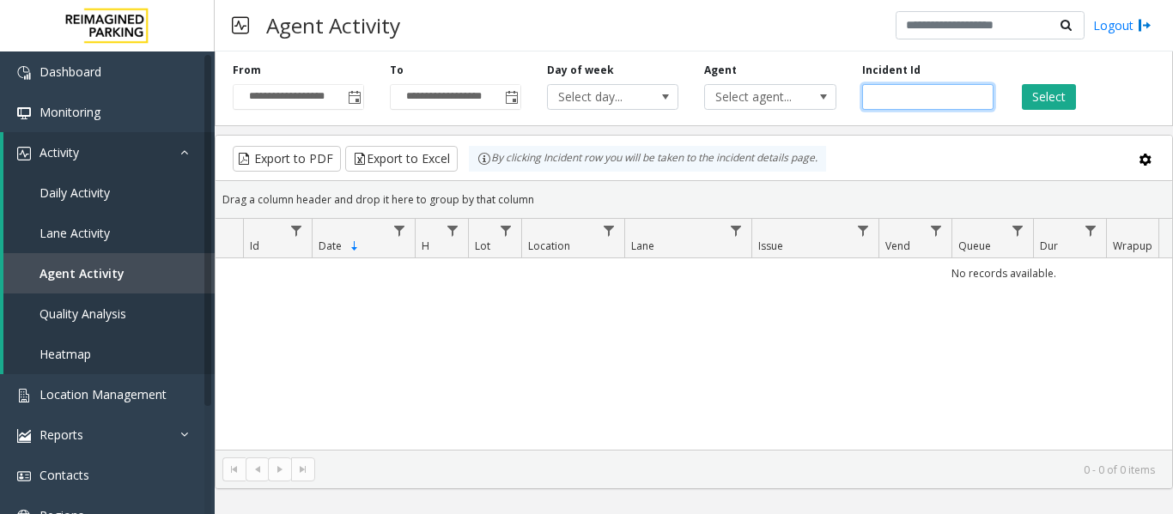
click at [918, 100] on input "number" at bounding box center [927, 97] width 131 height 26
paste input "*******"
type input "*******"
click at [1073, 100] on button "Select" at bounding box center [1048, 97] width 54 height 26
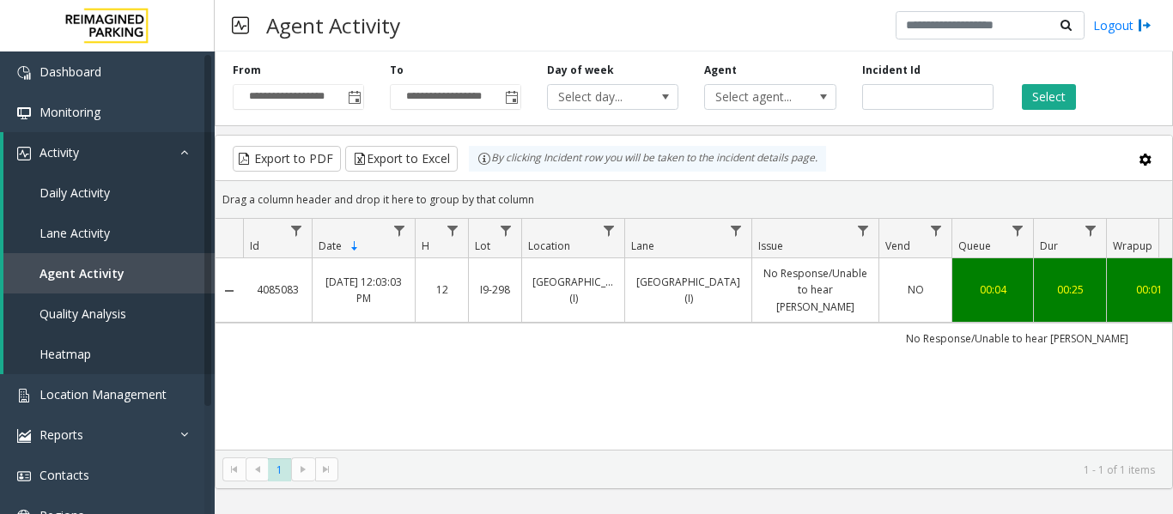
click at [752, 323] on td "No Response/Unable to hear parker" at bounding box center [1017, 338] width 1548 height 31
click at [773, 282] on link "No Response/Unable to hear parker" at bounding box center [815, 290] width 106 height 50
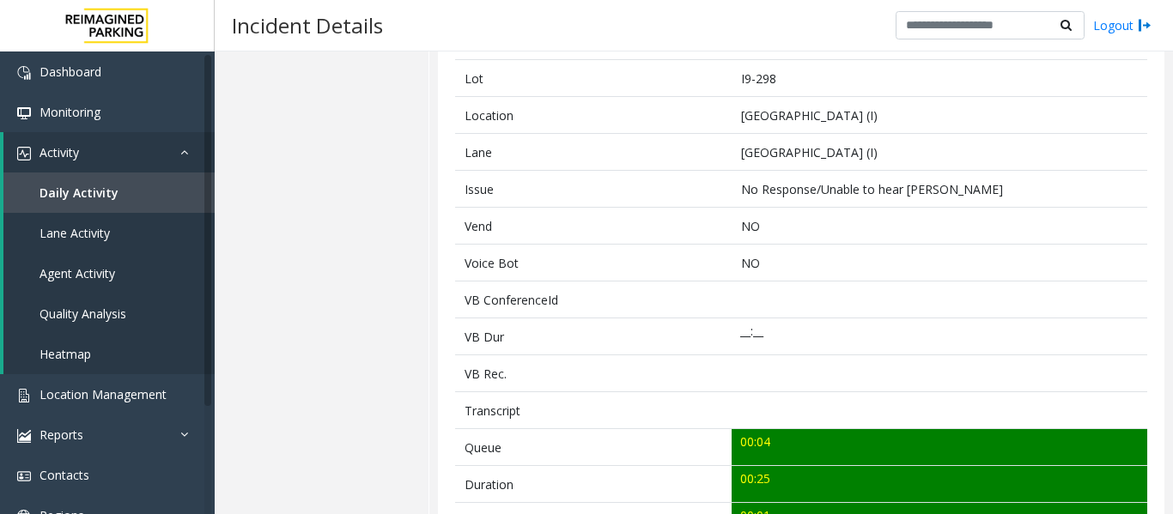
scroll to position [515, 0]
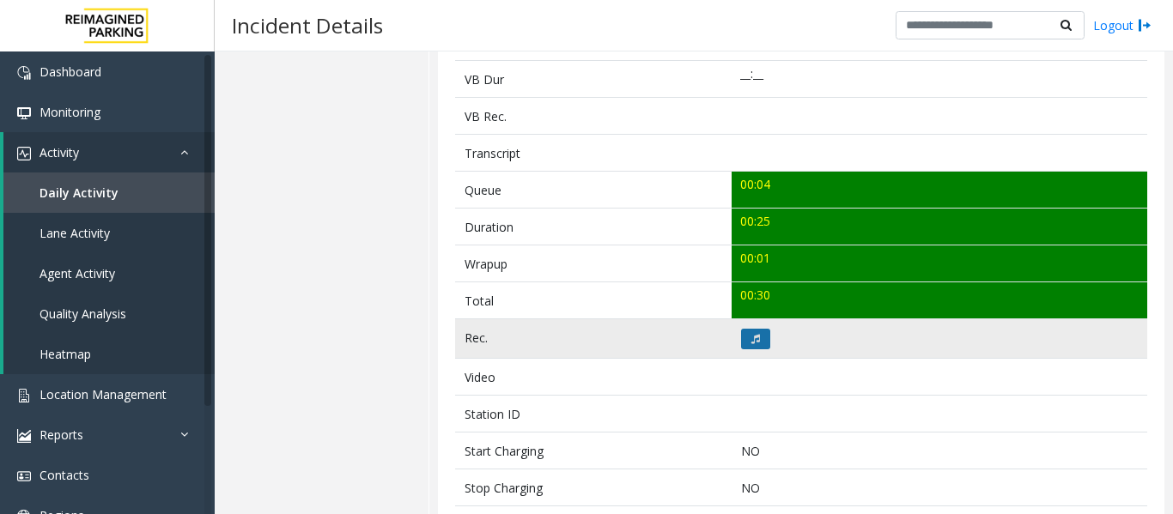
click at [751, 346] on button at bounding box center [755, 339] width 29 height 21
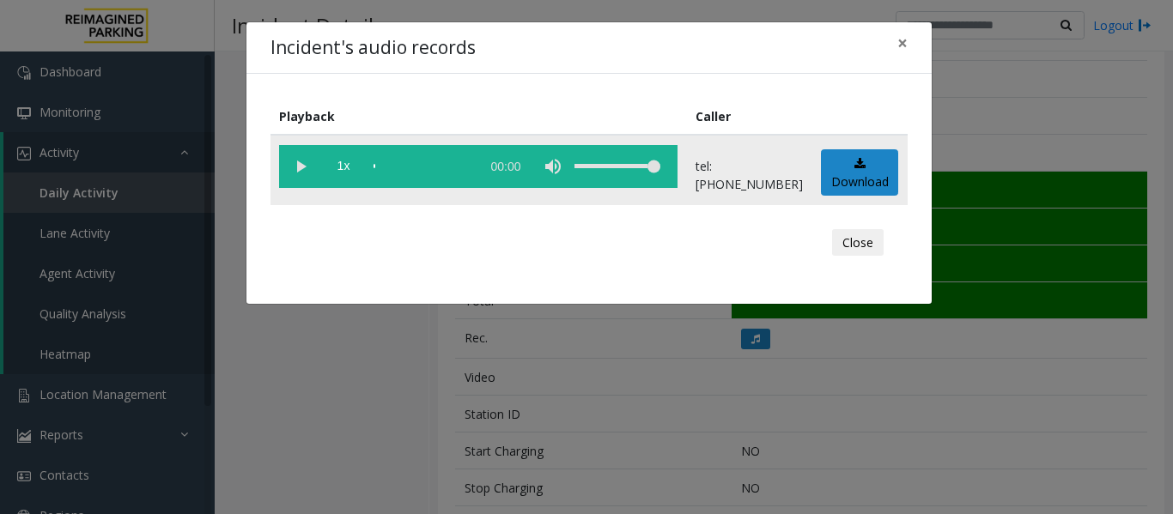
click at [303, 165] on vg-play-pause at bounding box center [300, 166] width 43 height 43
click at [846, 243] on button "Close" at bounding box center [858, 242] width 52 height 27
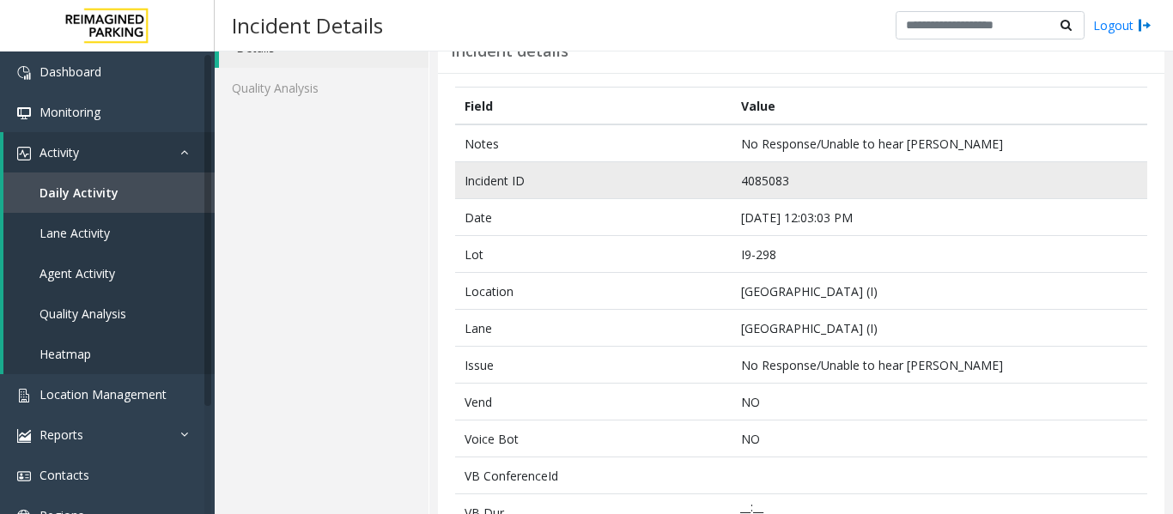
scroll to position [0, 0]
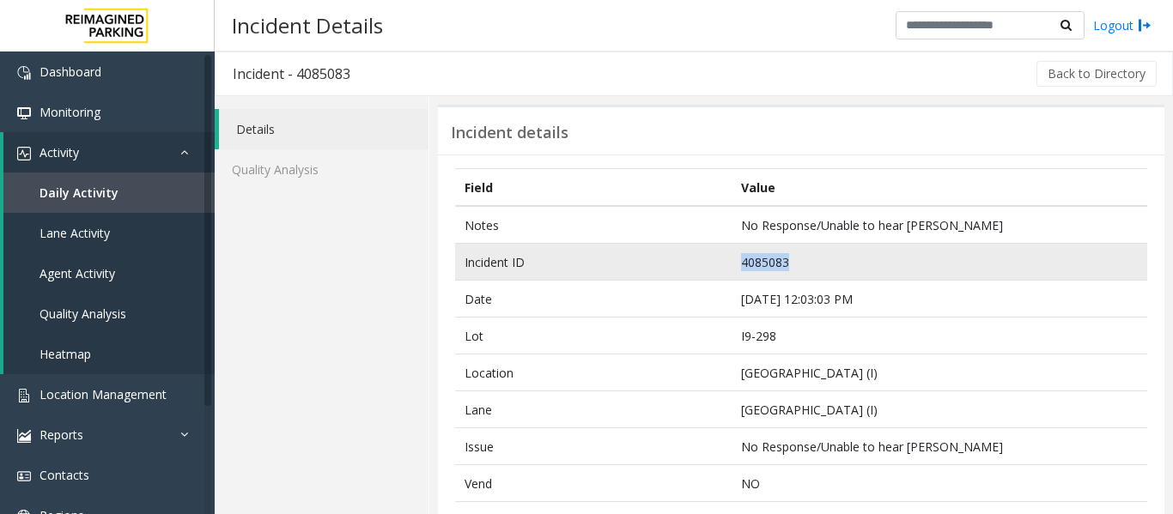
drag, startPoint x: 785, startPoint y: 259, endPoint x: 716, endPoint y: 273, distance: 70.9
click at [716, 273] on tr "Incident ID 4085083" at bounding box center [801, 262] width 692 height 37
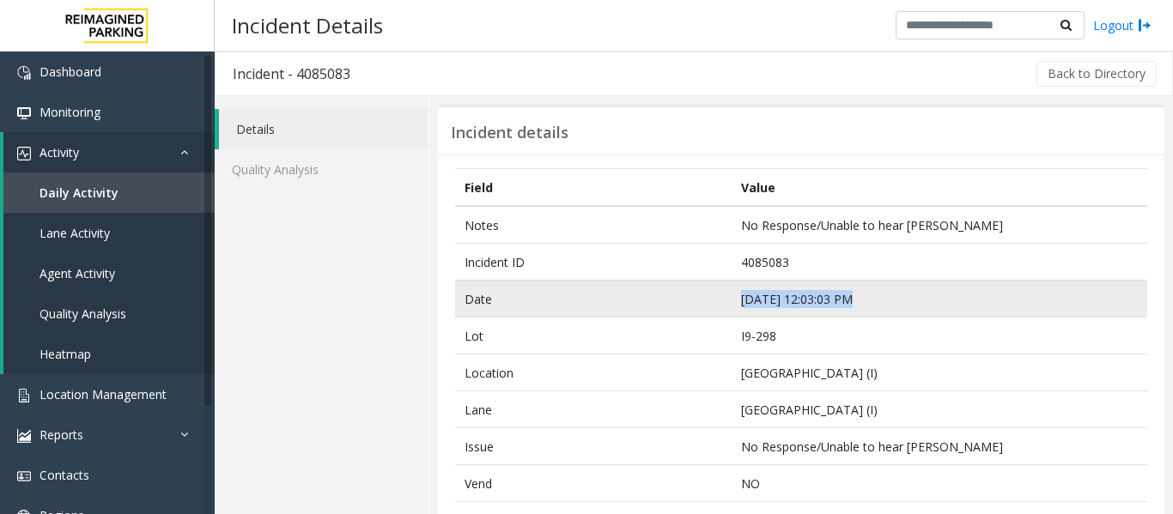
drag, startPoint x: 842, startPoint y: 297, endPoint x: 724, endPoint y: 298, distance: 118.5
click at [724, 298] on tr "Date Sep 24 12:03:03 PM" at bounding box center [801, 299] width 692 height 37
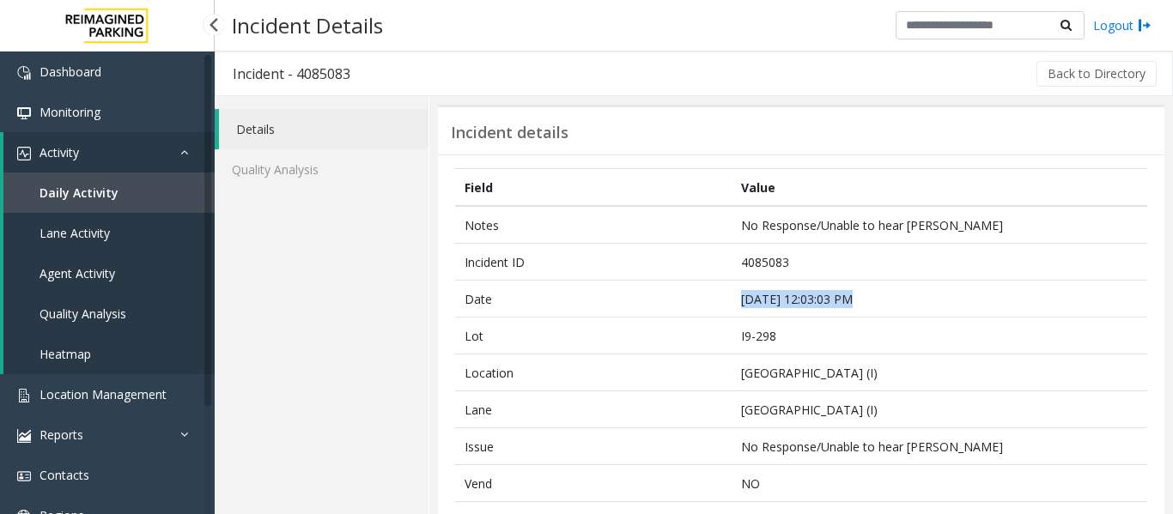
click at [110, 276] on span "Agent Activity" at bounding box center [77, 273] width 76 height 16
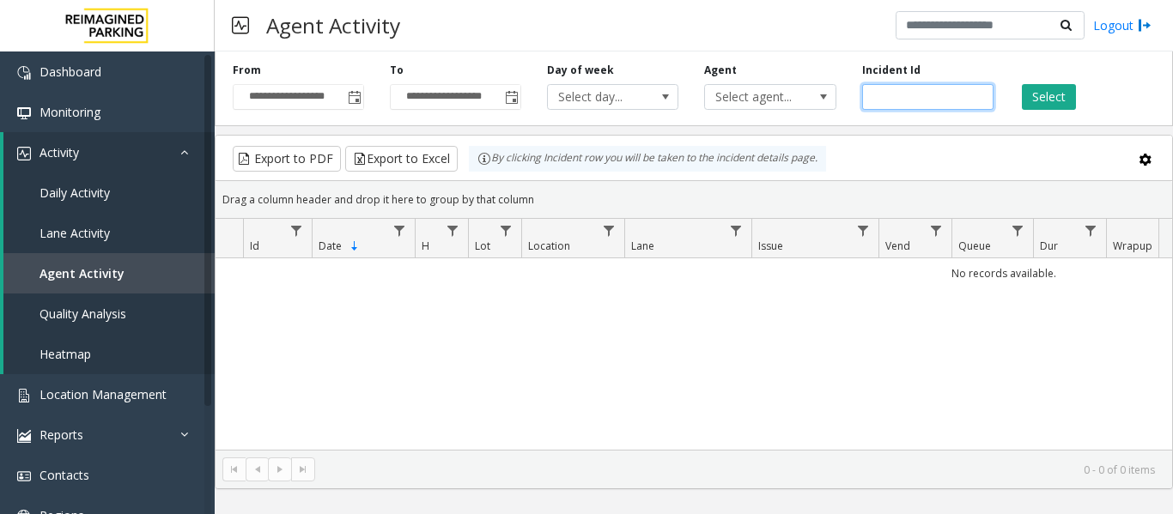
click at [912, 90] on input "number" at bounding box center [927, 97] width 131 height 26
paste input "*******"
type input "*******"
click at [1040, 100] on button "Select" at bounding box center [1048, 97] width 54 height 26
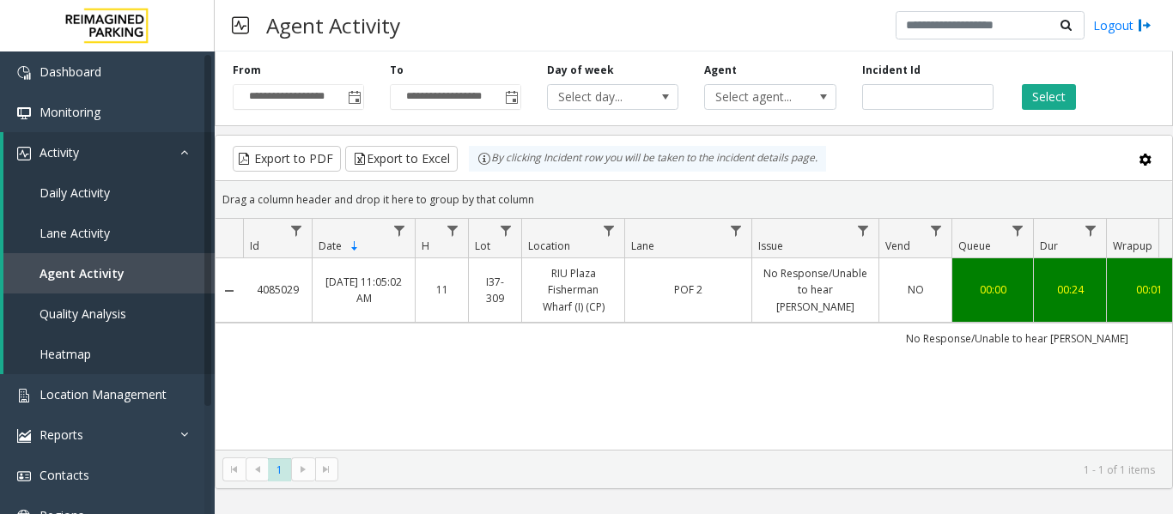
click at [775, 295] on link "No Response/Unable to hear parker" at bounding box center [815, 290] width 106 height 50
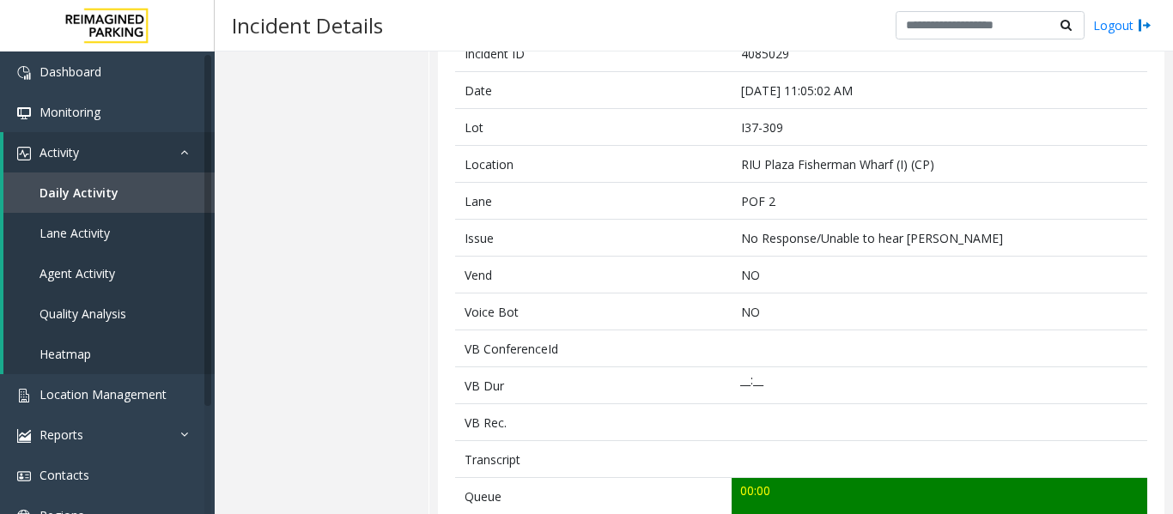
scroll to position [429, 0]
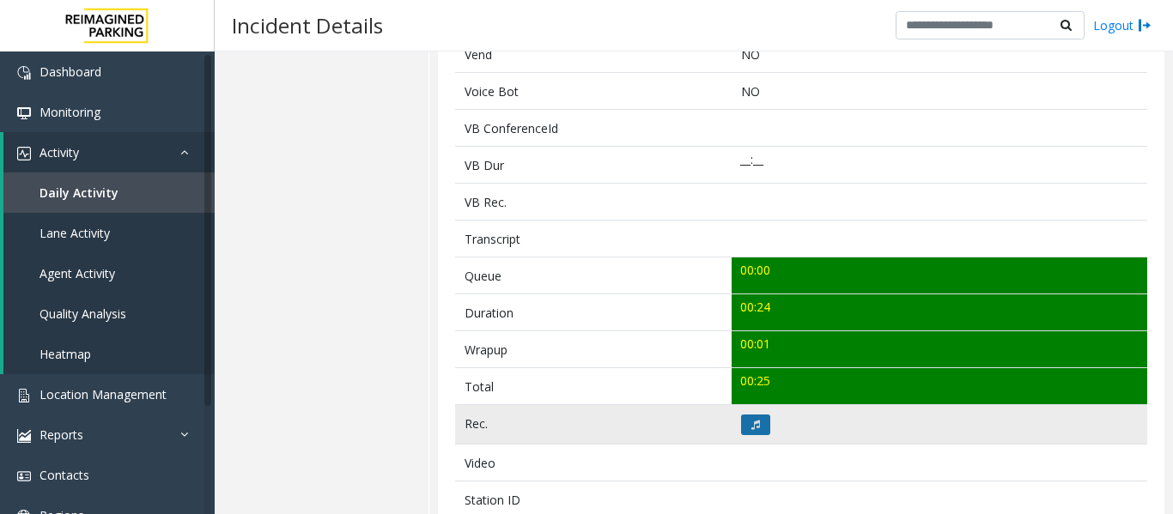
click at [755, 422] on button at bounding box center [755, 425] width 29 height 21
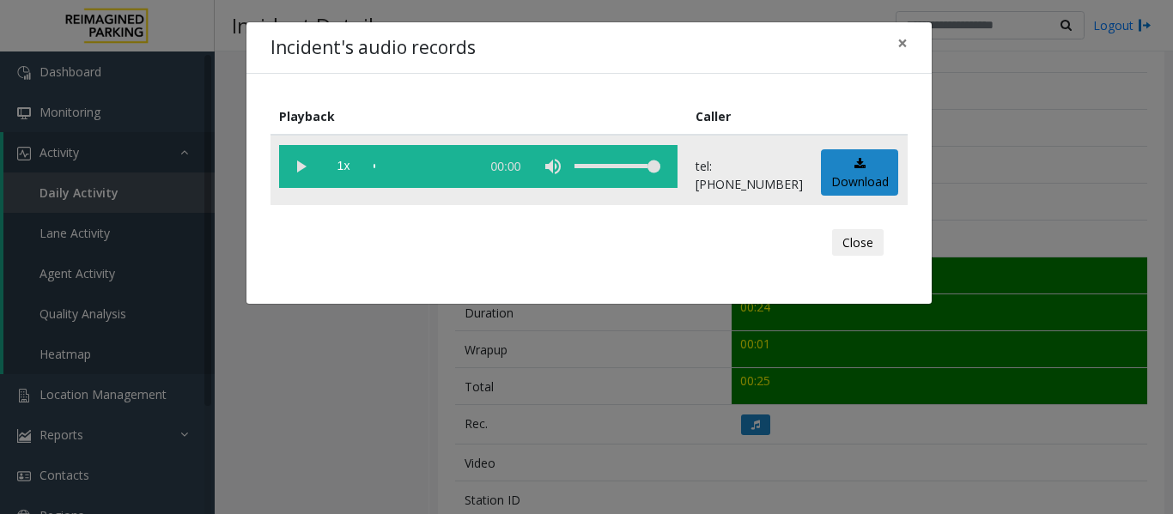
click at [294, 165] on vg-play-pause at bounding box center [300, 166] width 43 height 43
click at [867, 246] on button "Close" at bounding box center [858, 242] width 52 height 27
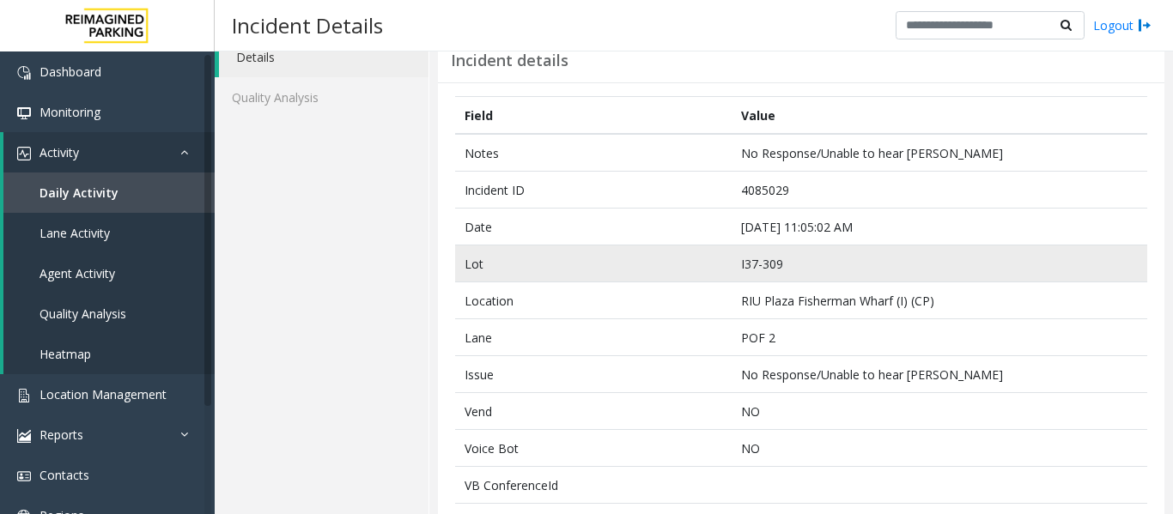
scroll to position [0, 0]
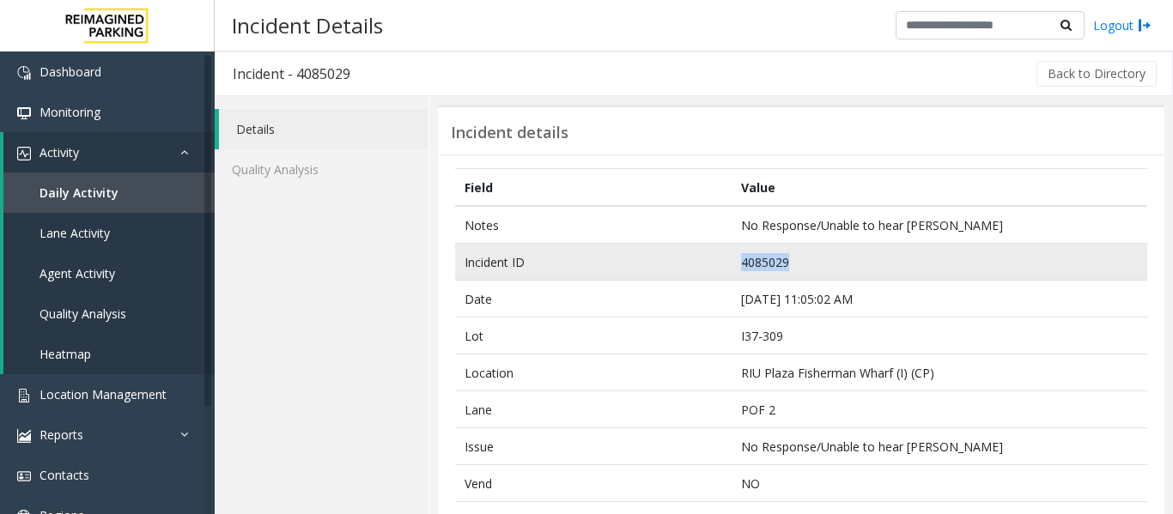
drag, startPoint x: 787, startPoint y: 259, endPoint x: 682, endPoint y: 255, distance: 104.8
click at [682, 255] on tr "Incident ID 4085029" at bounding box center [801, 262] width 692 height 37
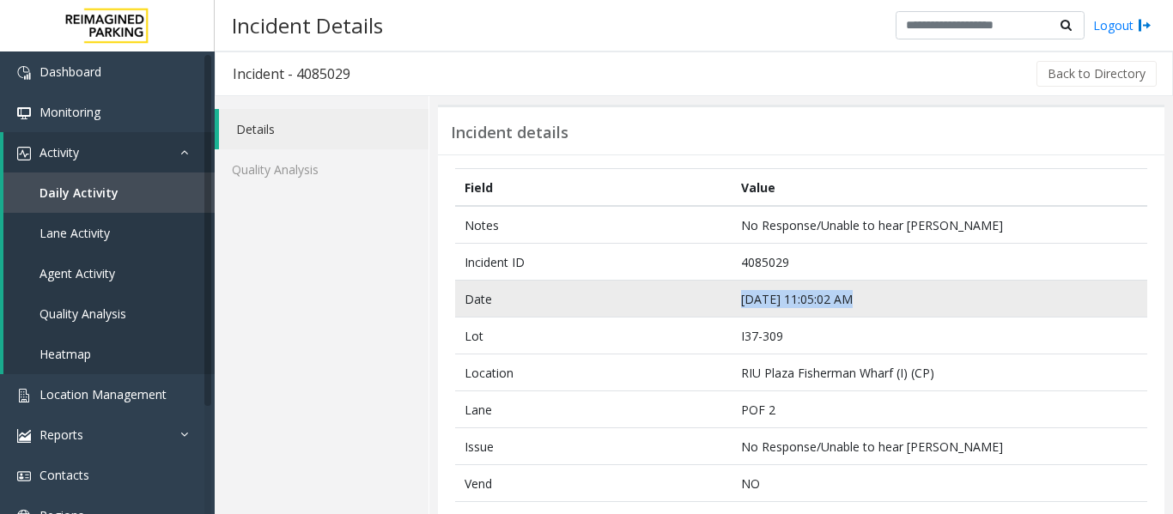
drag, startPoint x: 845, startPoint y: 299, endPoint x: 718, endPoint y: 304, distance: 126.3
click at [718, 304] on tr "Date Sep 24 11:05:02 AM" at bounding box center [801, 299] width 692 height 37
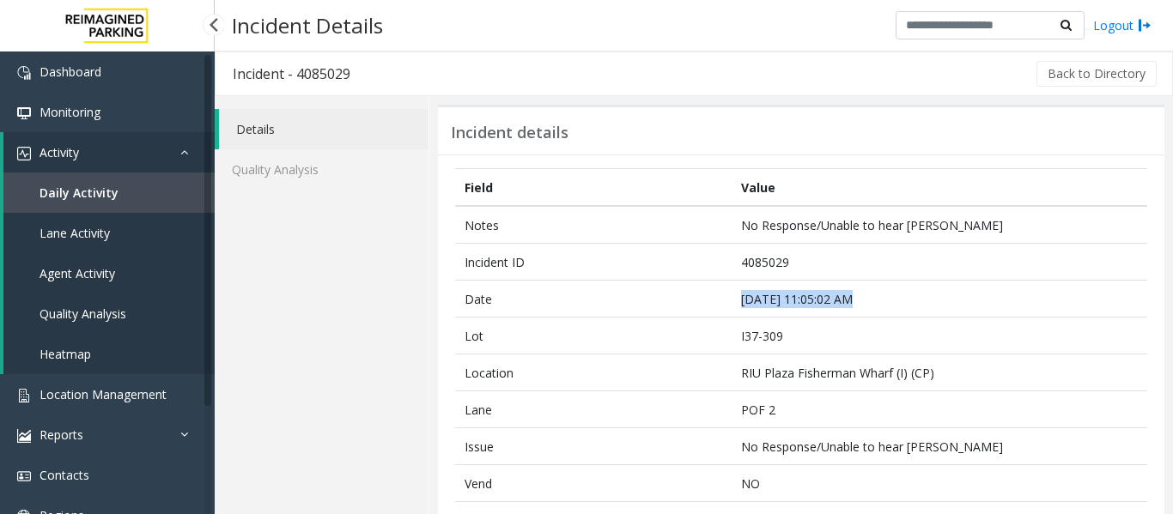
click at [112, 275] on span "Agent Activity" at bounding box center [77, 273] width 76 height 16
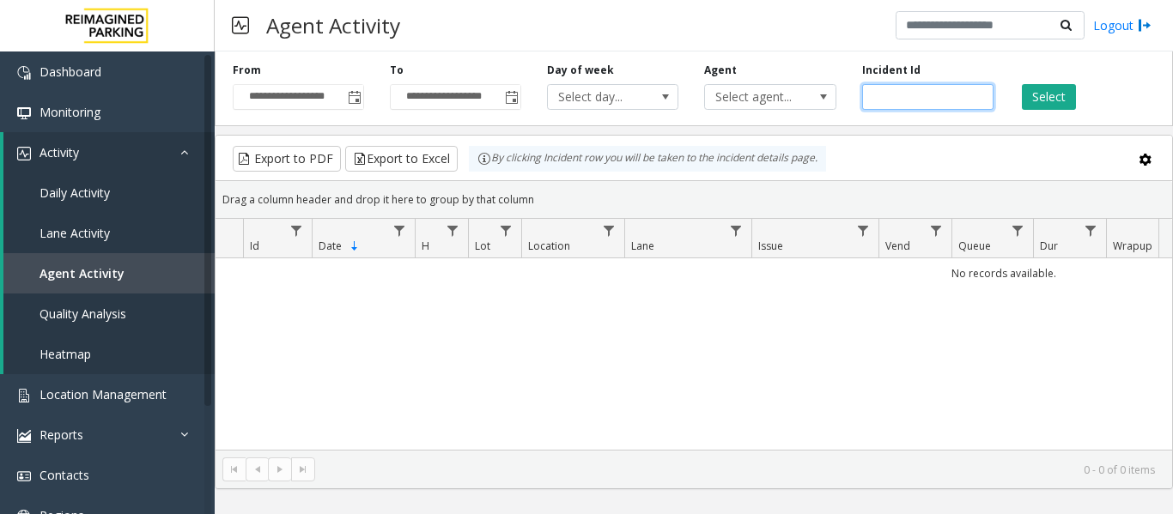
click at [889, 92] on input "number" at bounding box center [927, 97] width 131 height 26
paste input "*******"
type input "*******"
click at [1061, 88] on button "Select" at bounding box center [1048, 97] width 54 height 26
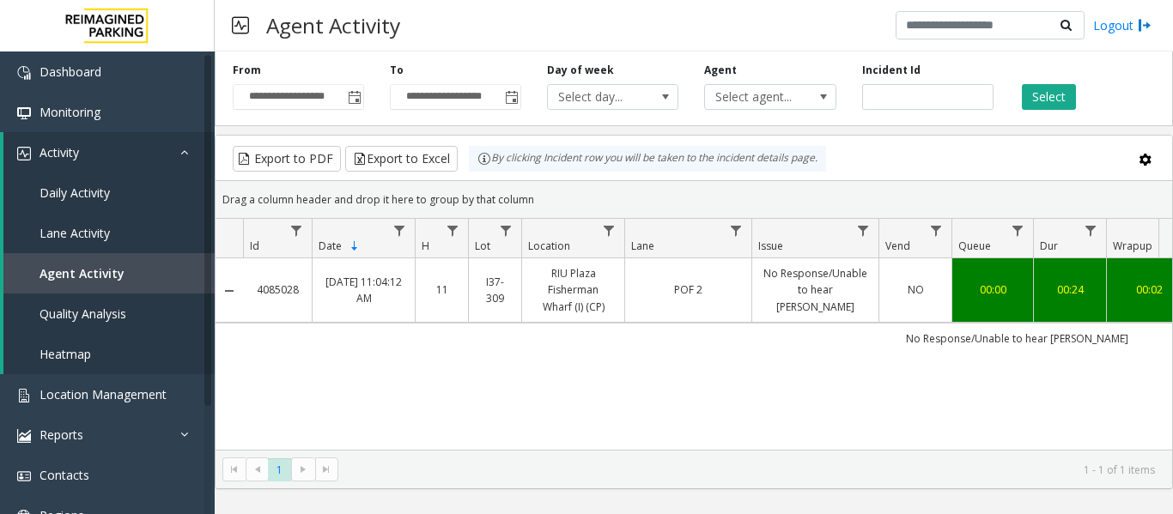
click at [880, 280] on td "NO" at bounding box center [914, 290] width 73 height 64
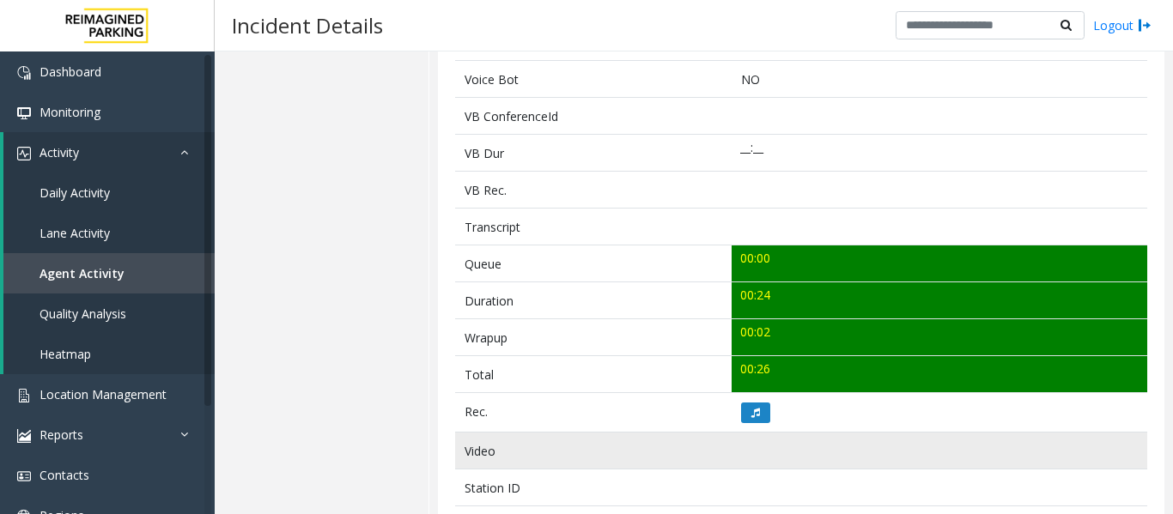
scroll to position [601, 0]
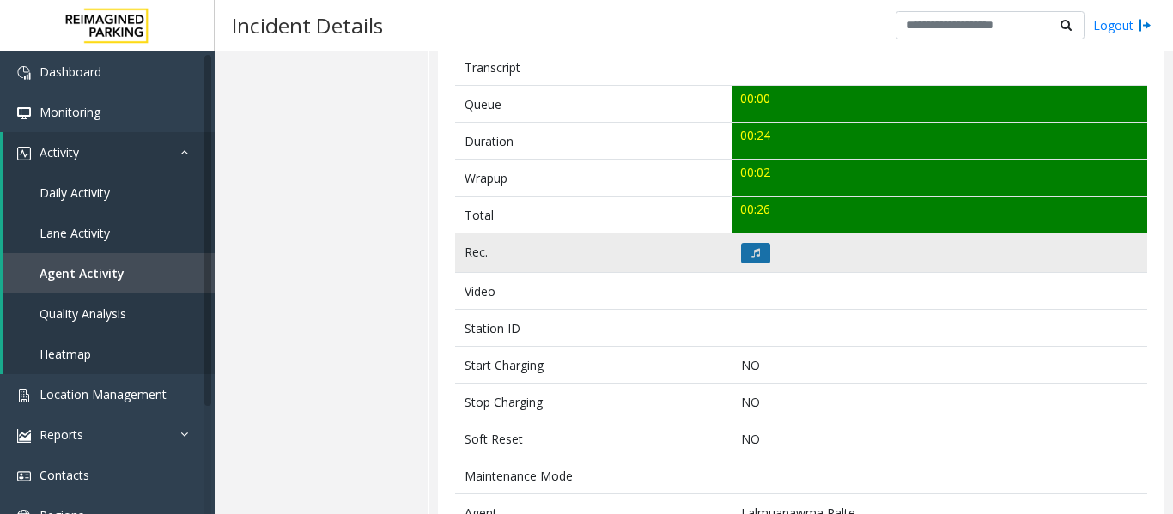
click at [743, 257] on button at bounding box center [755, 253] width 29 height 21
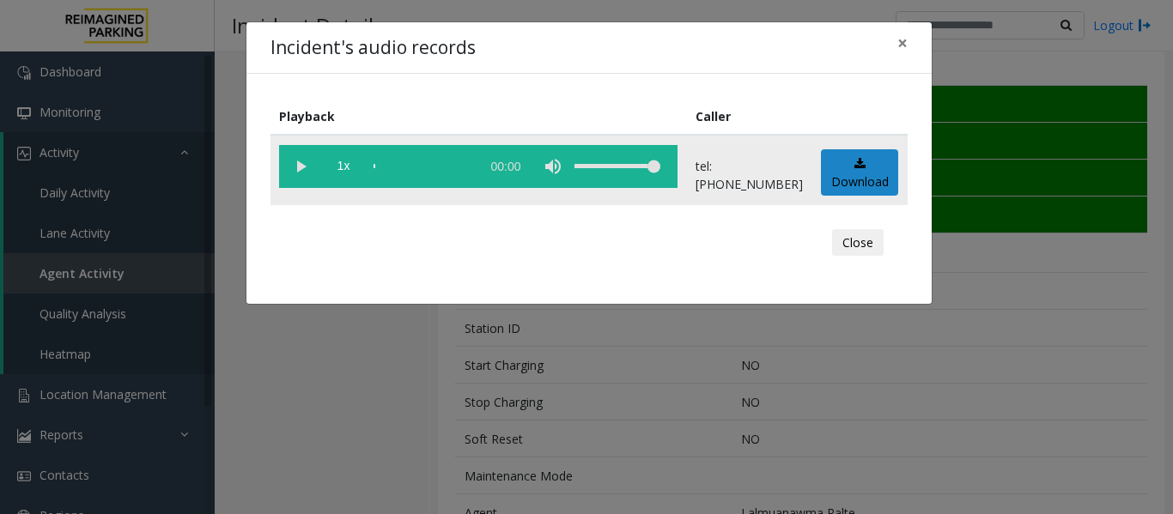
click at [294, 173] on vg-play-pause at bounding box center [300, 166] width 43 height 43
click at [879, 247] on button "Close" at bounding box center [858, 242] width 52 height 27
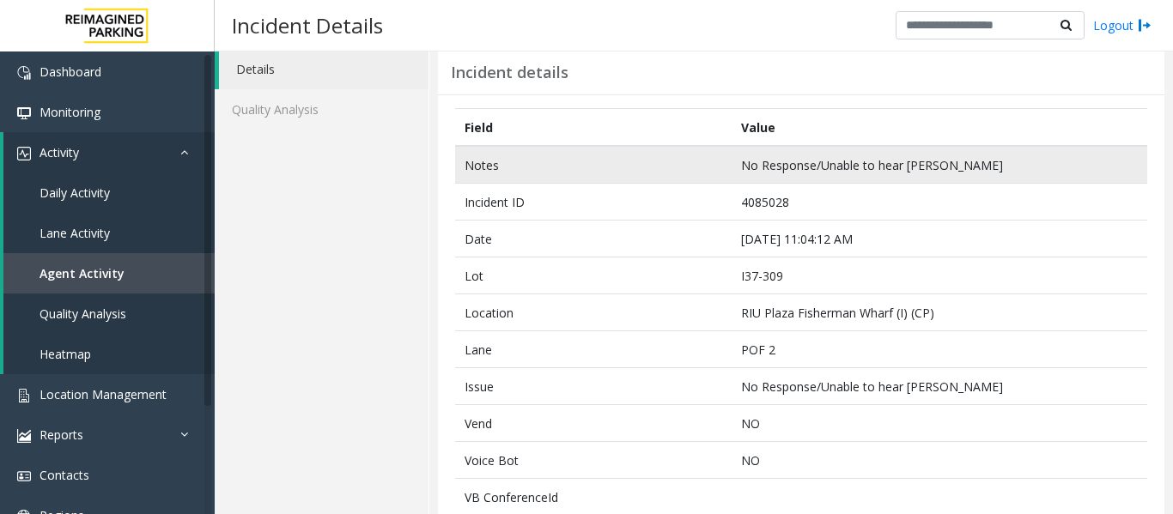
scroll to position [0, 0]
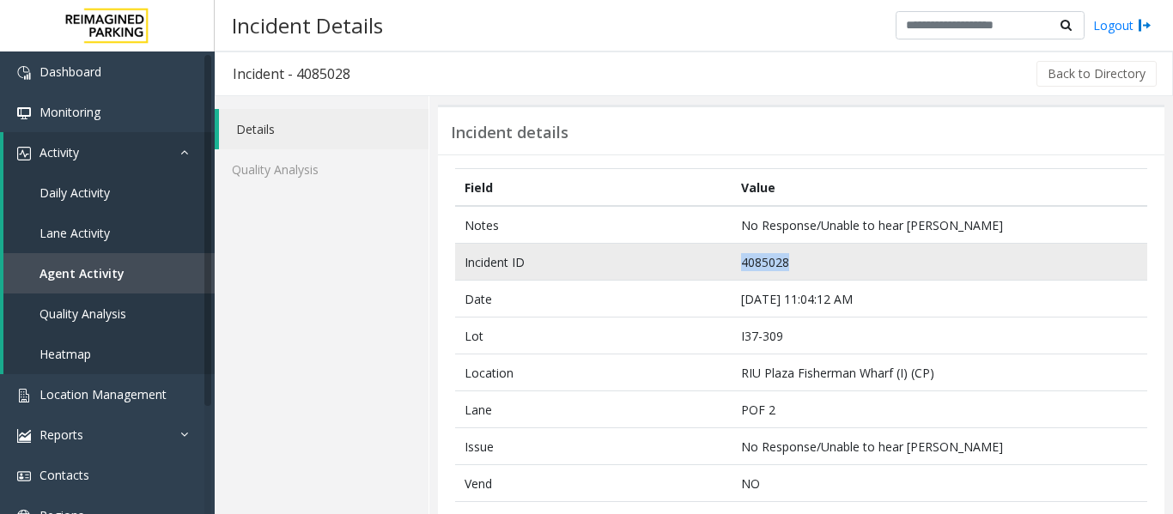
drag, startPoint x: 803, startPoint y: 260, endPoint x: 682, endPoint y: 262, distance: 120.2
click at [682, 262] on tr "Incident ID 4085028" at bounding box center [801, 262] width 692 height 37
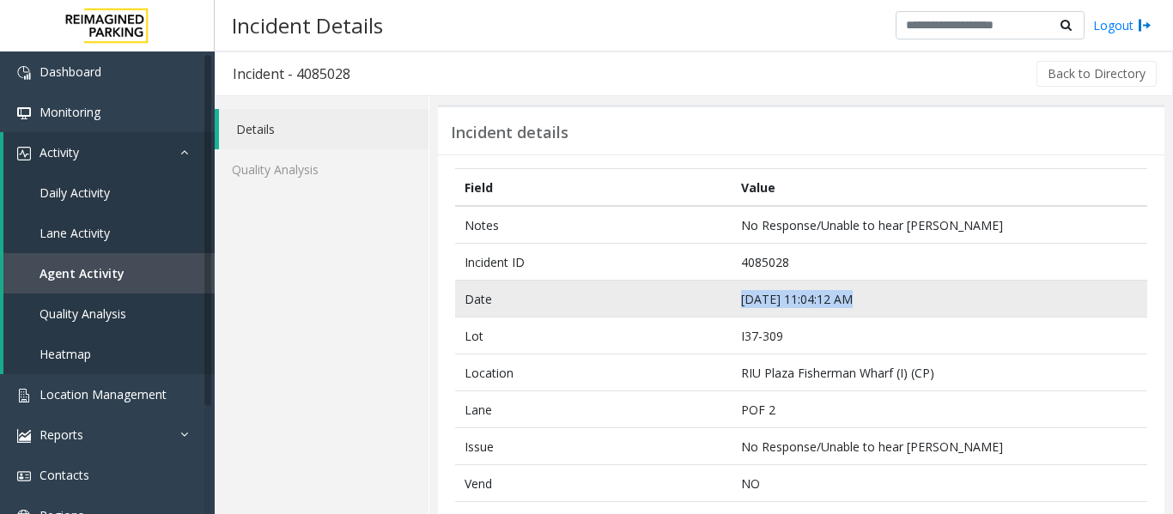
drag, startPoint x: 845, startPoint y: 298, endPoint x: 734, endPoint y: 303, distance: 110.8
click at [734, 303] on td "Sep 24 11:04:12 AM" at bounding box center [938, 299] width 415 height 37
click at [847, 299] on td "Sep 24 11:04:12 AM" at bounding box center [938, 299] width 415 height 37
drag, startPoint x: 847, startPoint y: 295, endPoint x: 730, endPoint y: 298, distance: 117.6
click at [731, 298] on td "Sep 24 11:04:12 AM" at bounding box center [938, 299] width 415 height 37
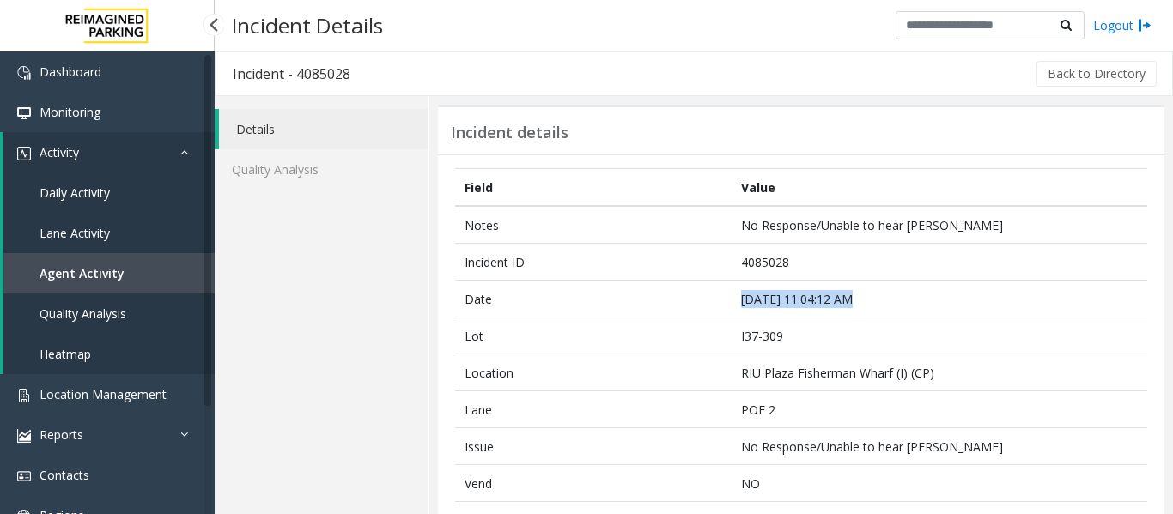
click at [138, 261] on link "Agent Activity" at bounding box center [108, 273] width 211 height 40
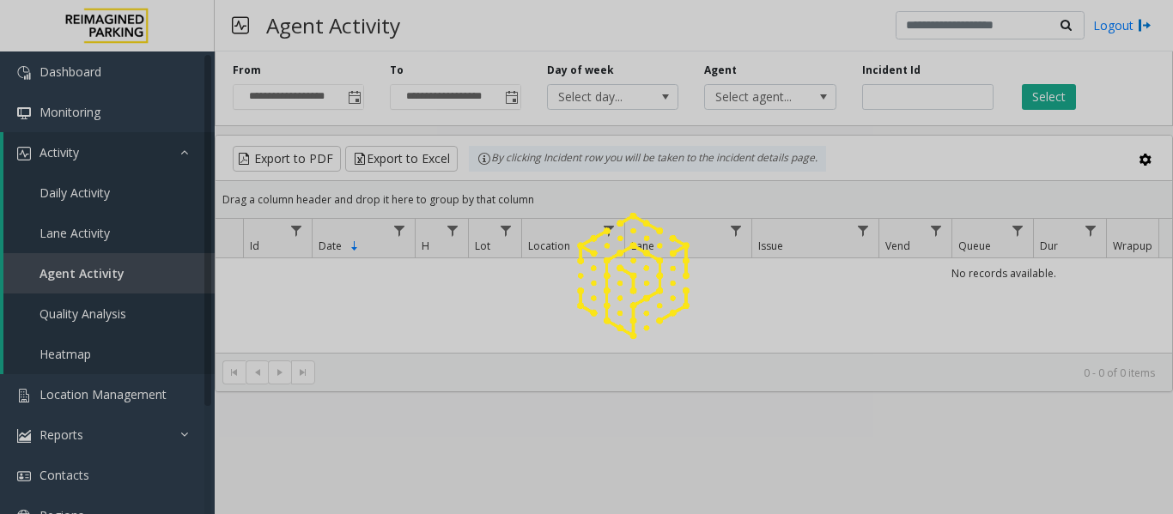
click at [919, 97] on div at bounding box center [586, 257] width 1173 height 514
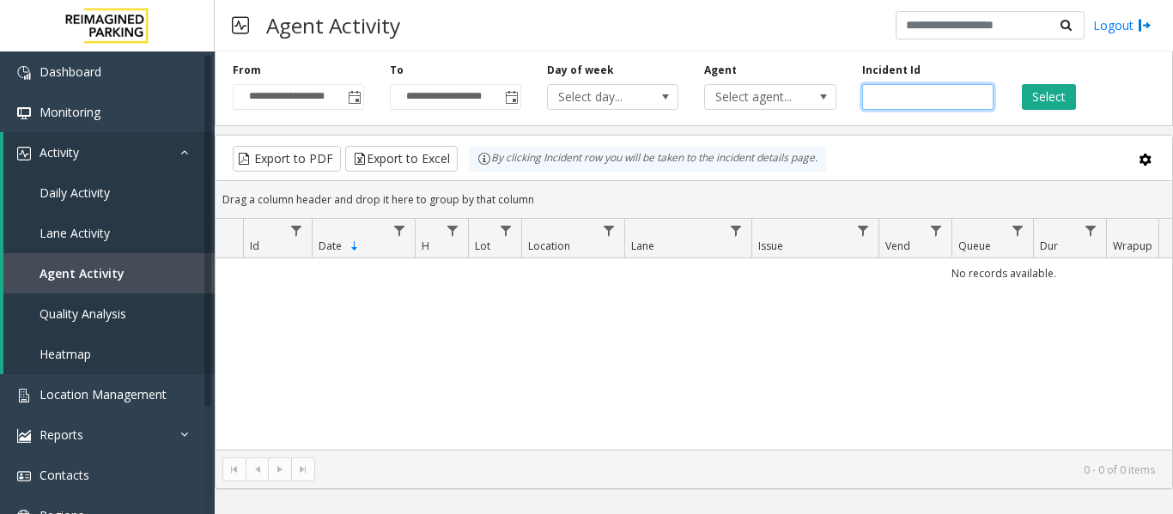
click at [919, 97] on input "number" at bounding box center [927, 97] width 131 height 26
paste input "*******"
type input "*******"
click at [1045, 100] on button "Select" at bounding box center [1048, 97] width 54 height 26
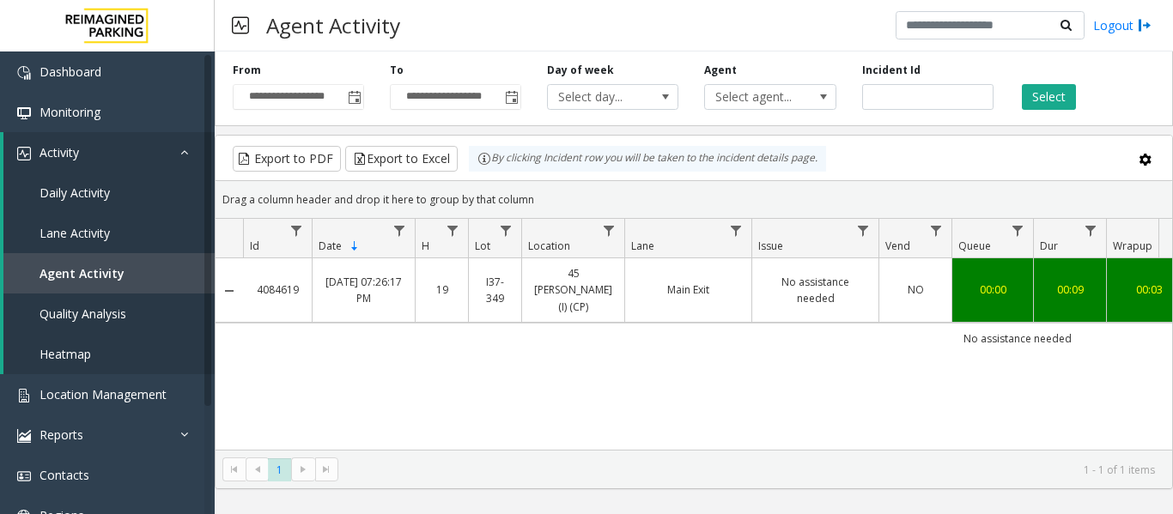
click at [797, 255] on th "Issue" at bounding box center [814, 238] width 127 height 39
click at [796, 278] on link "No assistance needed" at bounding box center [815, 290] width 106 height 33
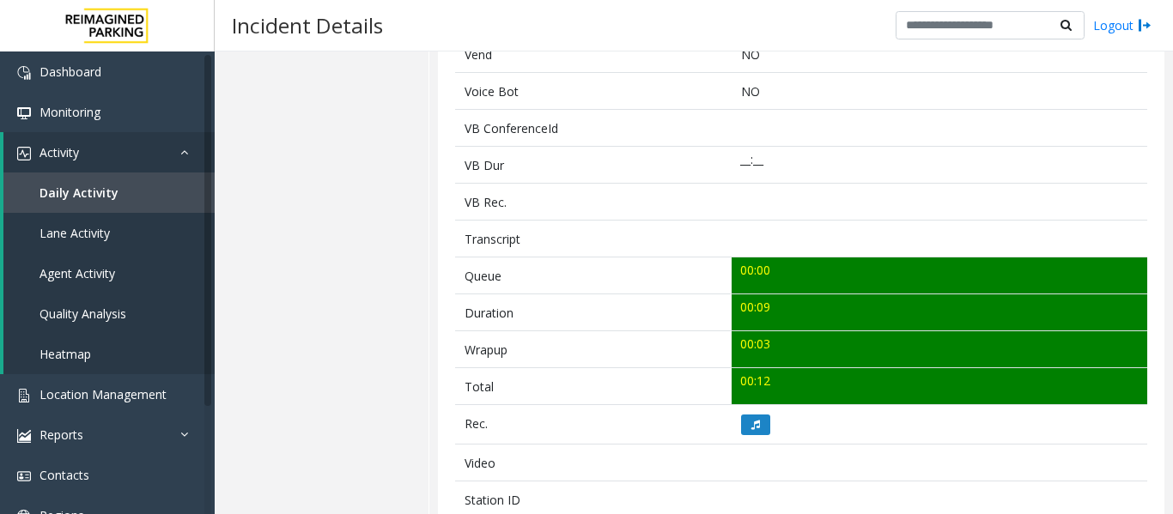
scroll to position [515, 0]
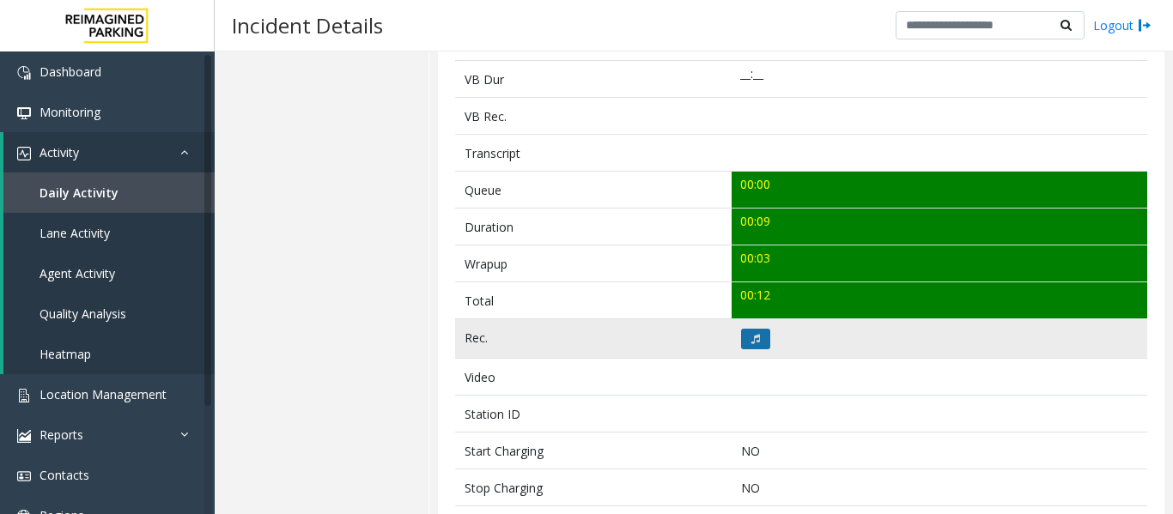
click at [751, 335] on icon at bounding box center [755, 339] width 9 height 10
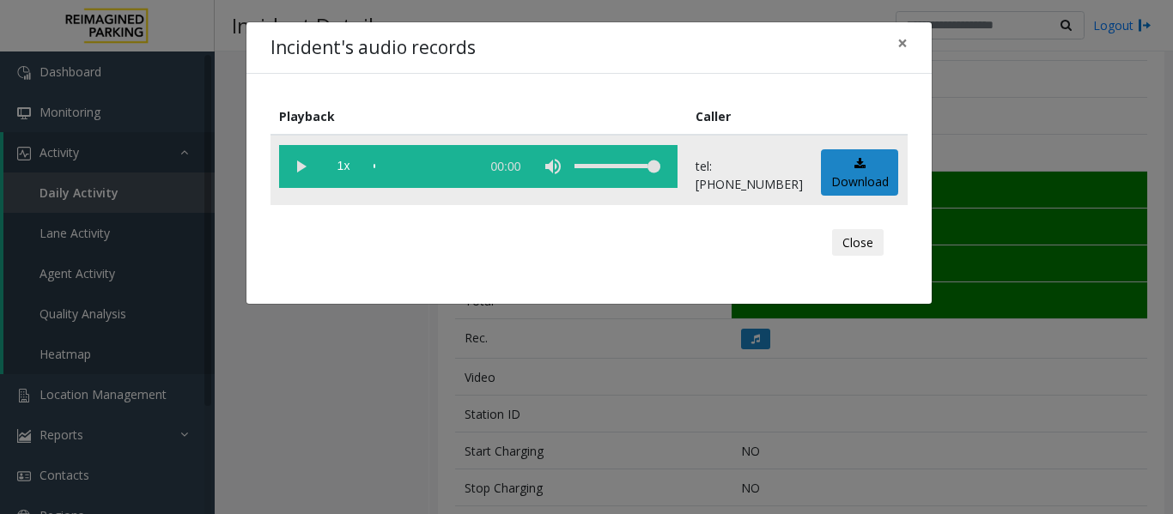
click at [297, 161] on vg-play-pause at bounding box center [300, 166] width 43 height 43
click at [845, 244] on button "Close" at bounding box center [858, 242] width 52 height 27
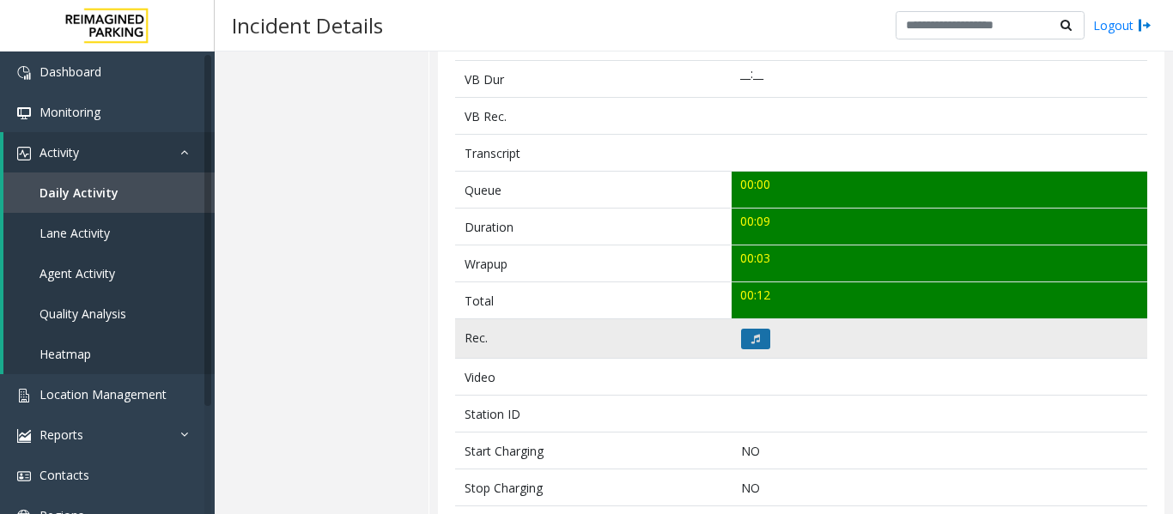
click at [741, 345] on button at bounding box center [755, 339] width 29 height 21
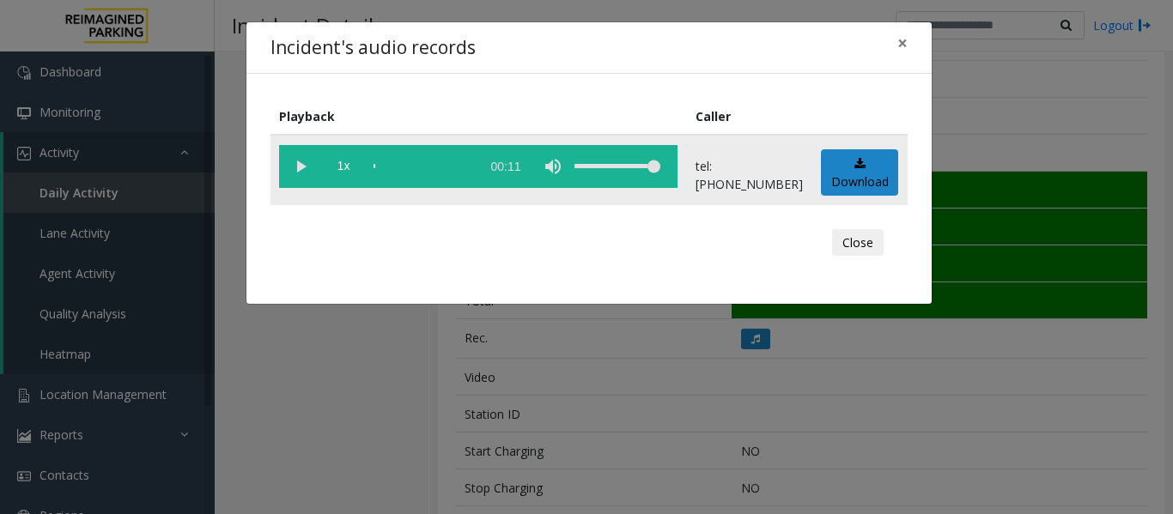
click at [299, 173] on vg-play-pause at bounding box center [300, 166] width 43 height 43
click at [874, 244] on button "Close" at bounding box center [858, 242] width 52 height 27
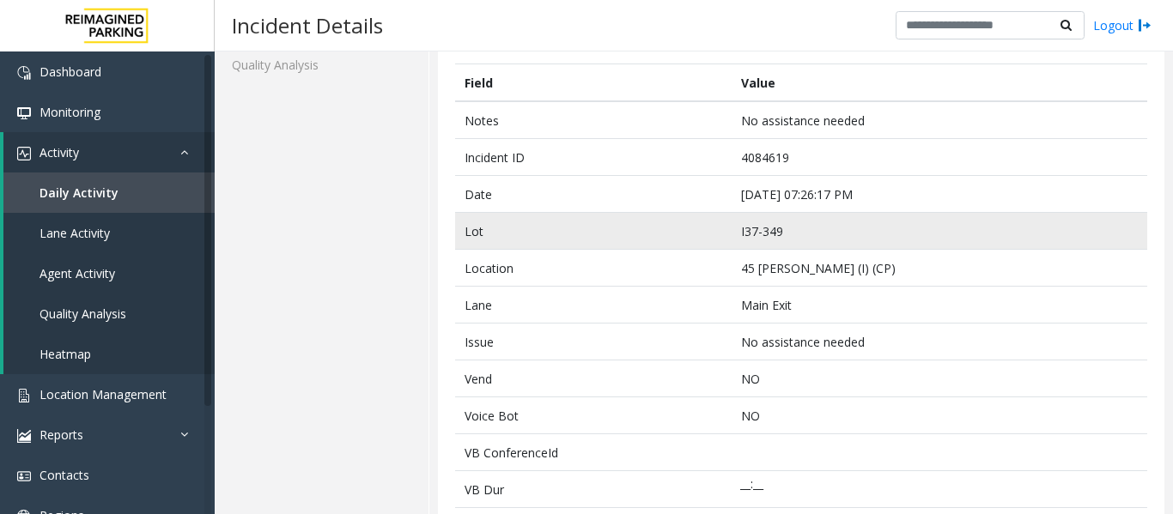
scroll to position [0, 0]
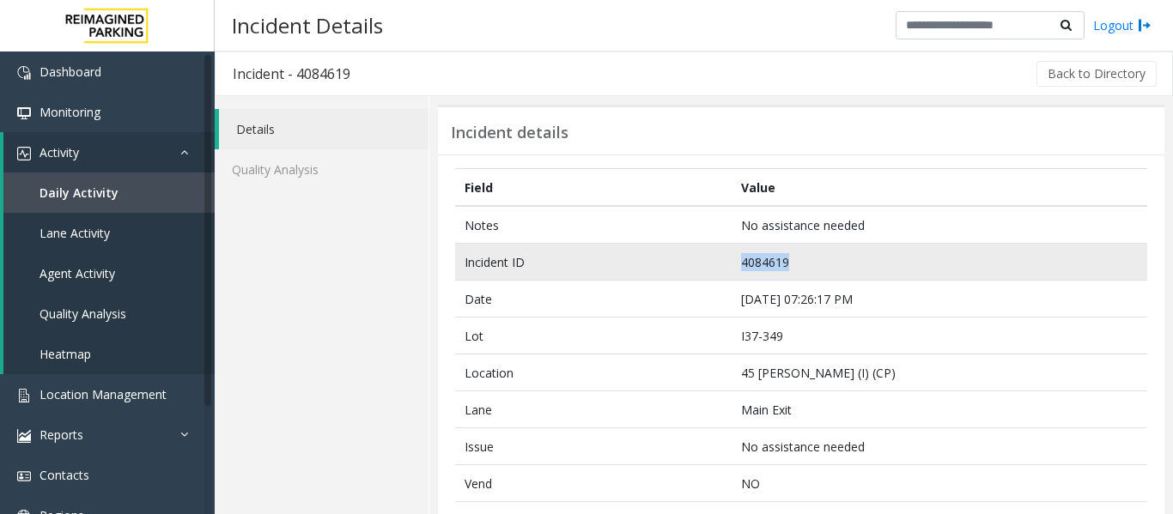
drag, startPoint x: 780, startPoint y: 270, endPoint x: 714, endPoint y: 269, distance: 66.1
click at [714, 269] on tr "Incident ID 4084619" at bounding box center [801, 262] width 692 height 37
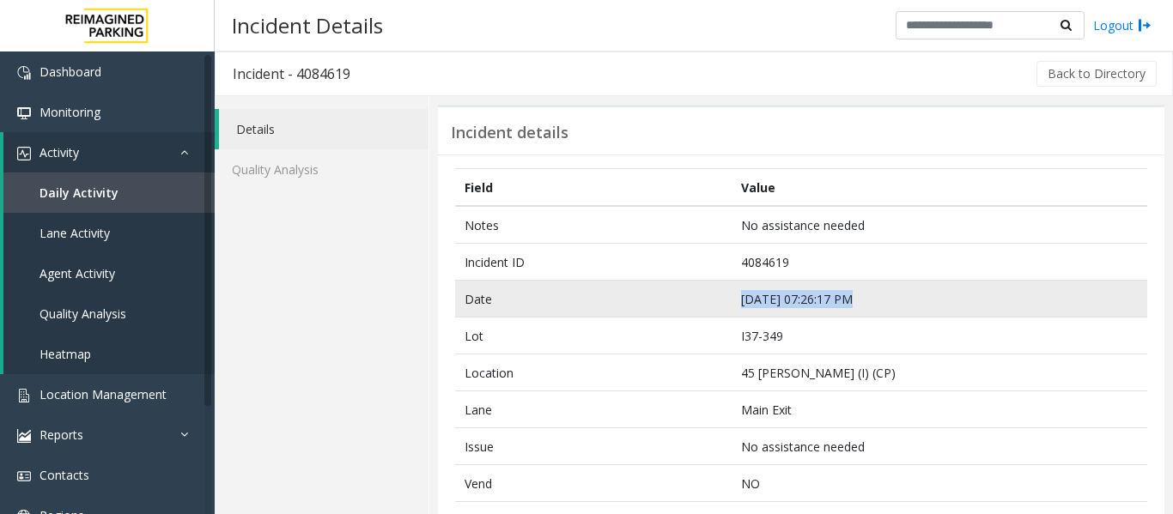
drag, startPoint x: 841, startPoint y: 298, endPoint x: 718, endPoint y: 300, distance: 122.8
click at [718, 300] on tr "Date Sep 23 07:26:17 PM" at bounding box center [801, 299] width 692 height 37
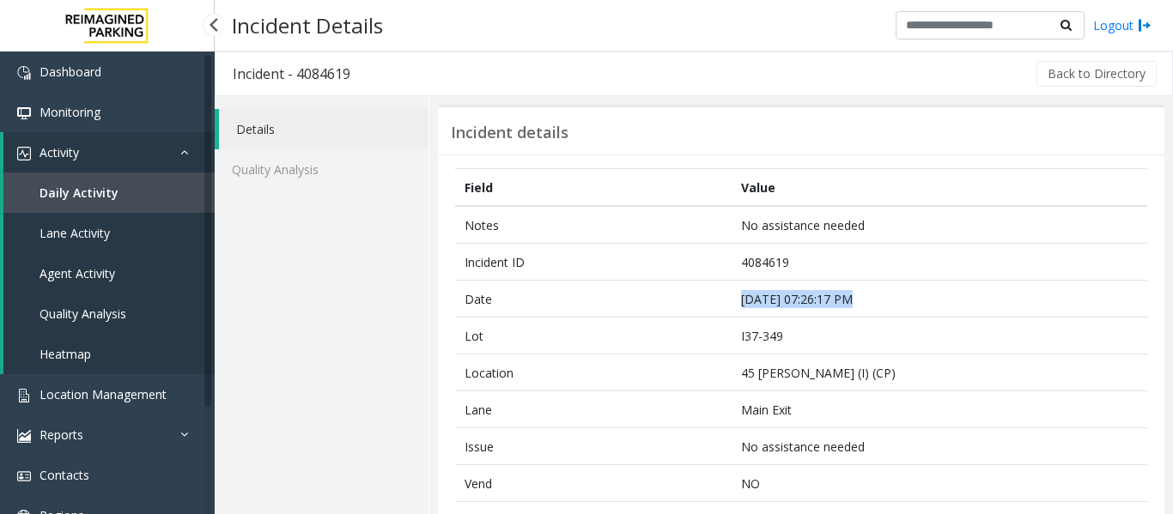
click at [124, 270] on link "Agent Activity" at bounding box center [108, 273] width 211 height 40
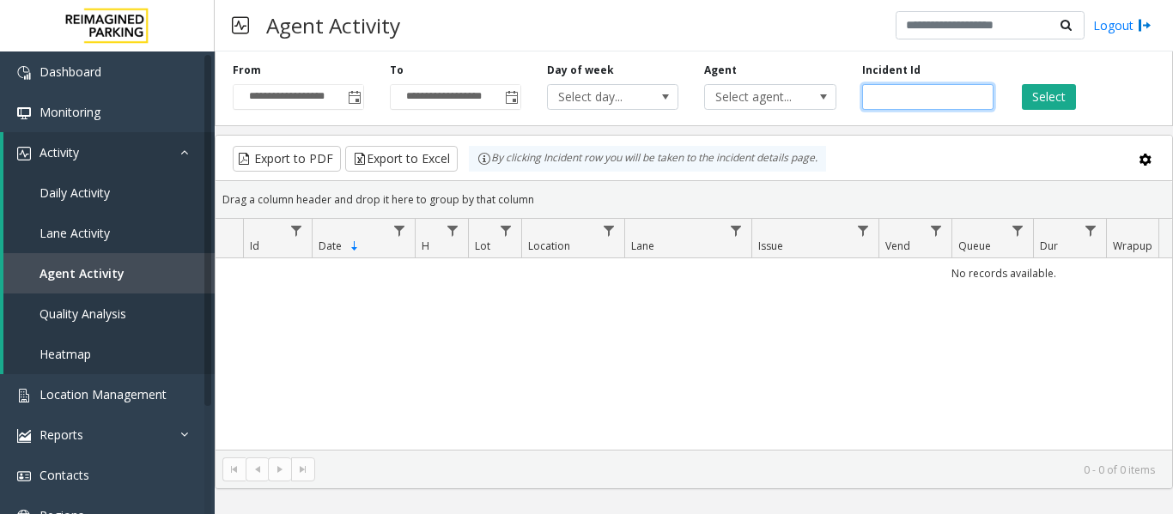
click at [918, 99] on input "number" at bounding box center [927, 97] width 131 height 26
paste input "*******"
type input "*******"
click at [1065, 95] on button "Select" at bounding box center [1048, 97] width 54 height 26
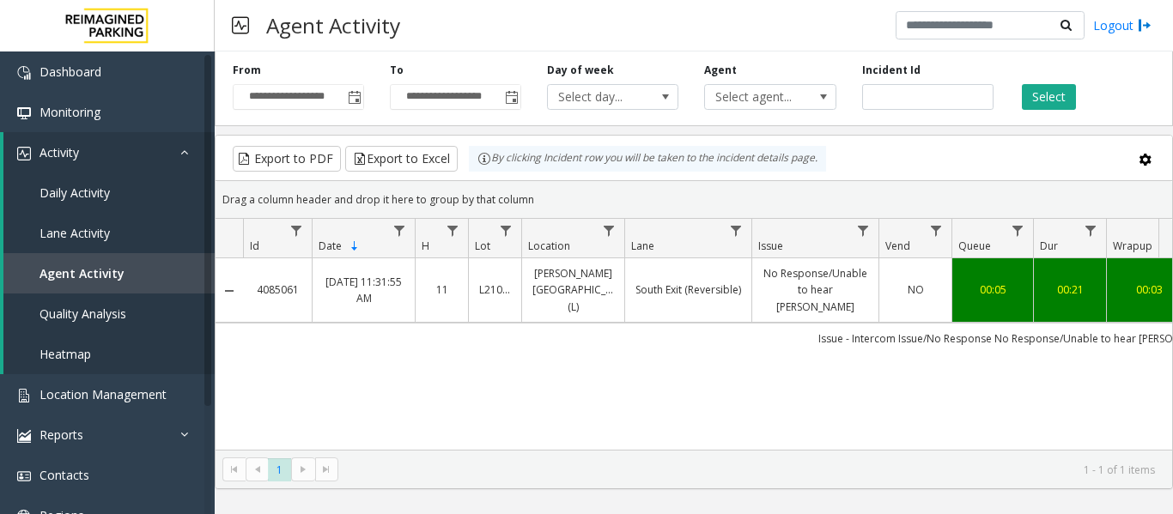
click at [823, 294] on link "No Response/Unable to hear parker" at bounding box center [815, 290] width 106 height 50
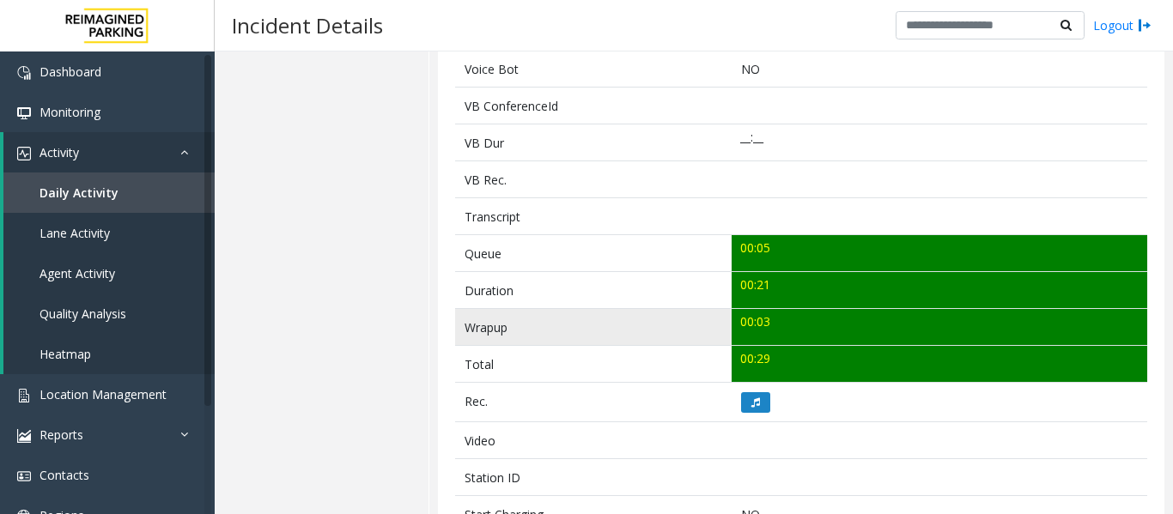
scroll to position [601, 0]
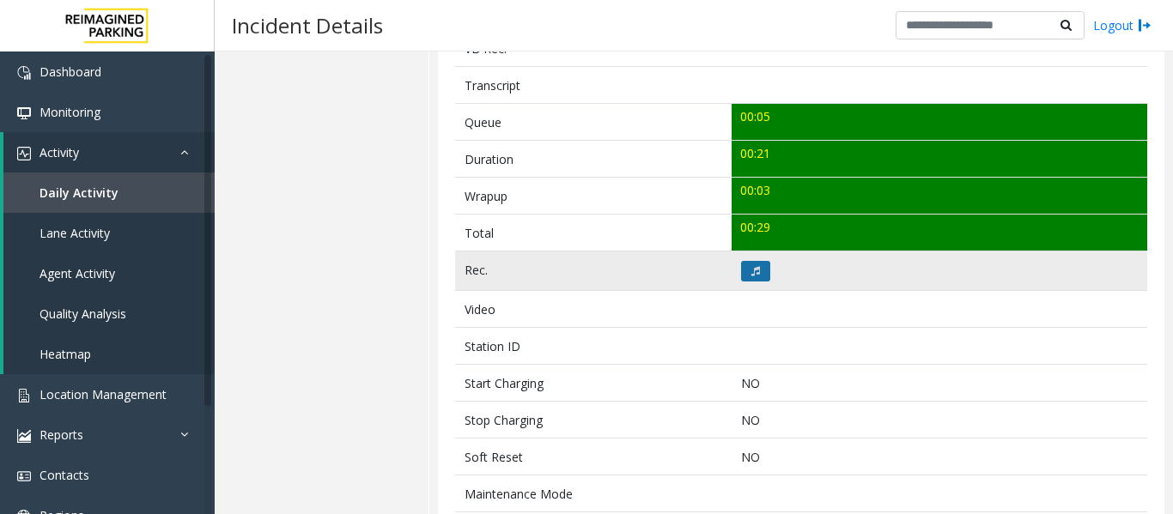
click at [761, 272] on button at bounding box center [755, 271] width 29 height 21
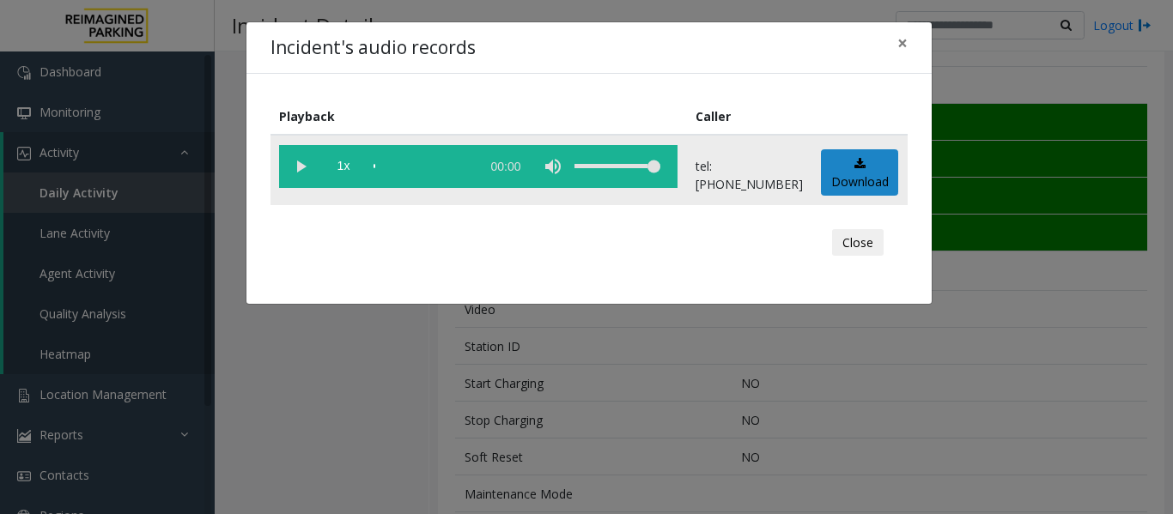
click at [306, 160] on vg-play-pause at bounding box center [300, 166] width 43 height 43
click at [863, 239] on button "Close" at bounding box center [858, 242] width 52 height 27
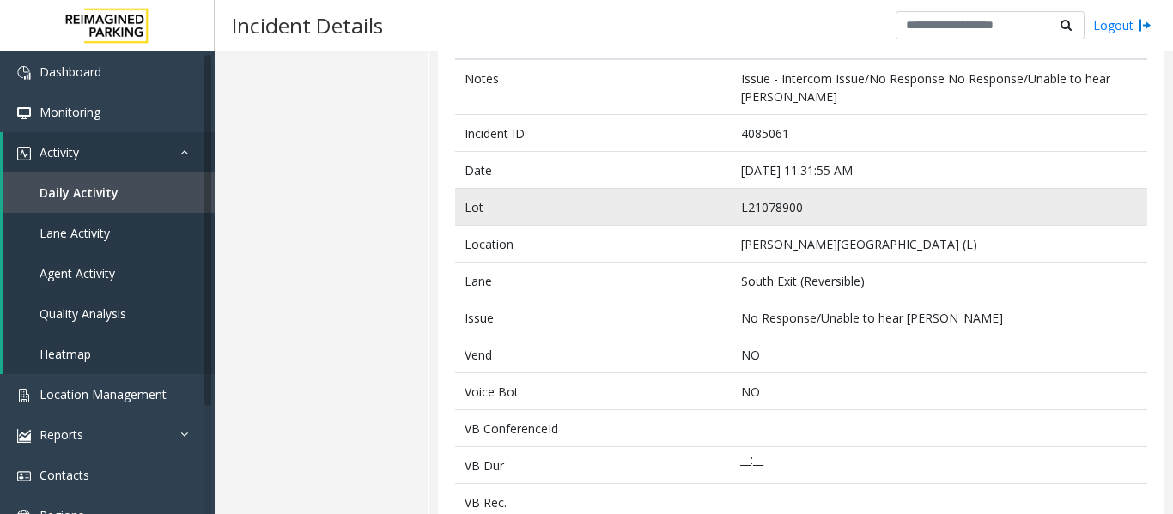
scroll to position [0, 0]
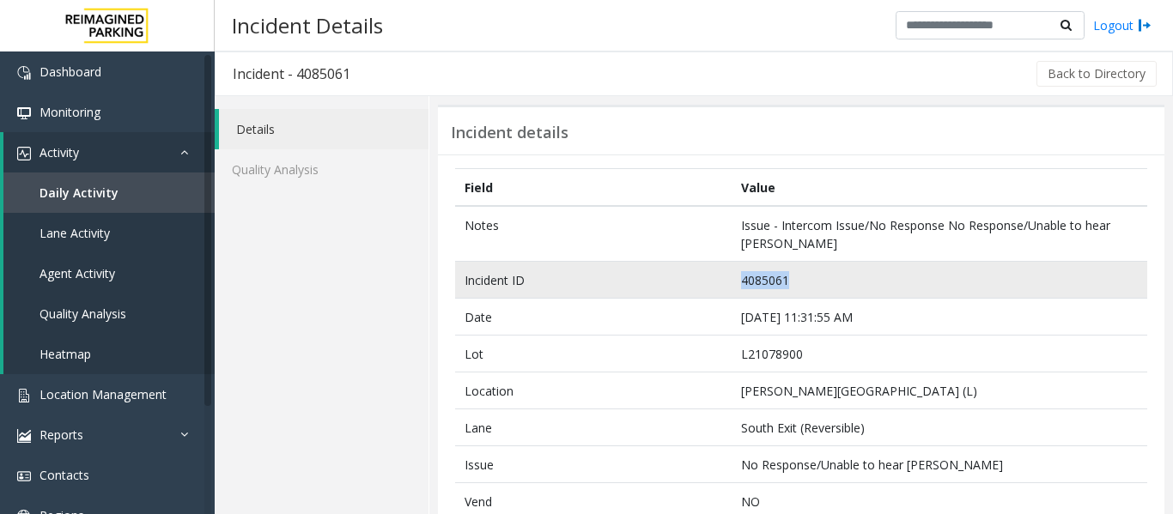
drag, startPoint x: 782, startPoint y: 283, endPoint x: 704, endPoint y: 285, distance: 78.1
click at [704, 285] on tr "Incident ID 4085061" at bounding box center [801, 280] width 692 height 37
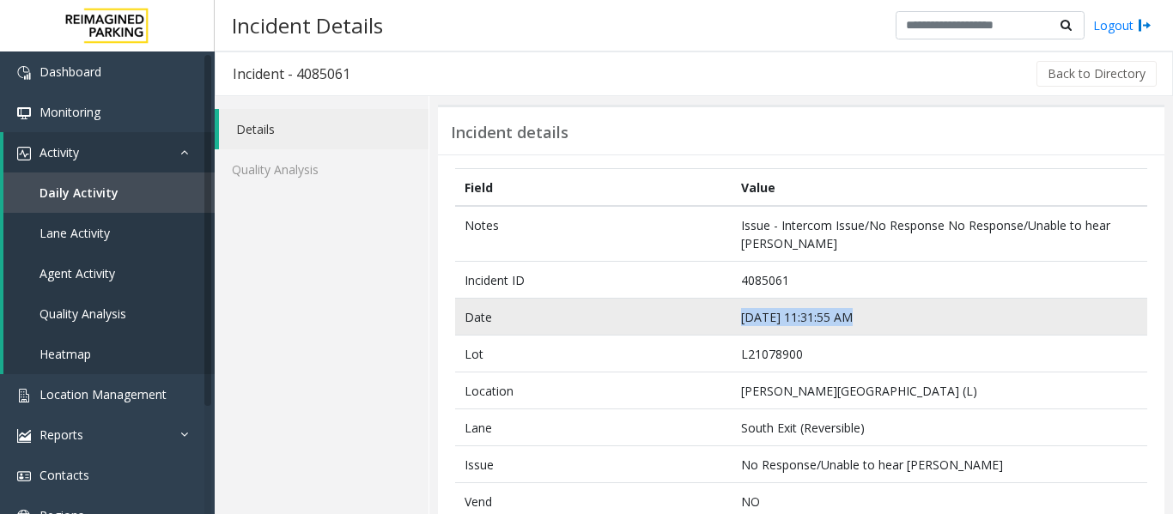
drag, startPoint x: 841, startPoint y: 314, endPoint x: 735, endPoint y: 318, distance: 106.5
click at [735, 318] on td "Sep 24 11:31:55 AM" at bounding box center [938, 317] width 415 height 37
click at [885, 303] on td "Sep 24 11:31:55 AM" at bounding box center [938, 317] width 415 height 37
drag, startPoint x: 855, startPoint y: 317, endPoint x: 732, endPoint y: 321, distance: 122.8
click at [732, 321] on td "Sep 24 11:31:55 AM" at bounding box center [938, 317] width 415 height 37
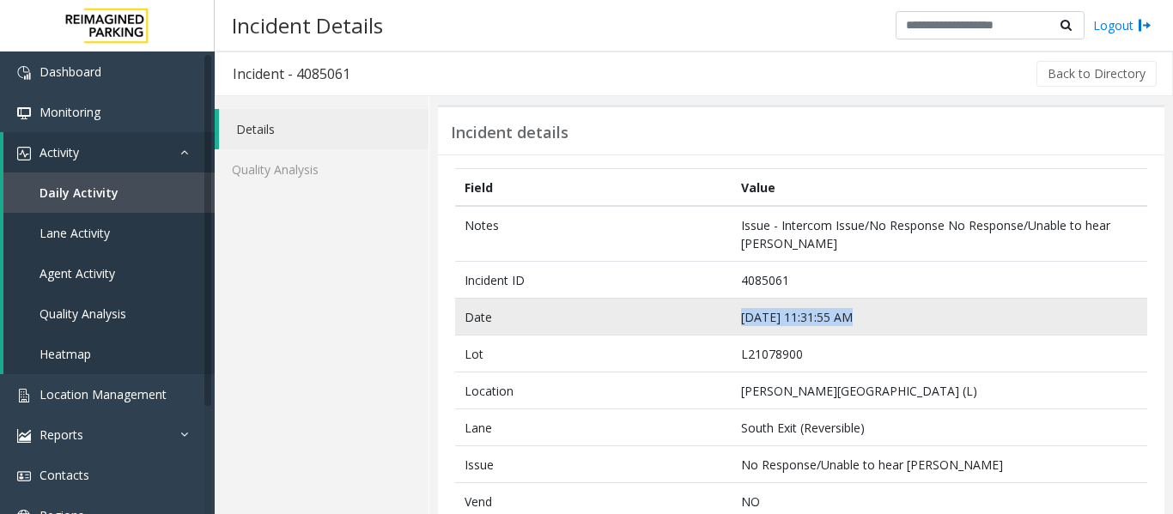
click at [795, 321] on td "Sep 24 11:31:55 AM" at bounding box center [938, 317] width 415 height 37
drag, startPoint x: 844, startPoint y: 318, endPoint x: 718, endPoint y: 320, distance: 126.2
click at [718, 320] on tr "Date Sep 24 11:31:55 AM" at bounding box center [801, 317] width 692 height 37
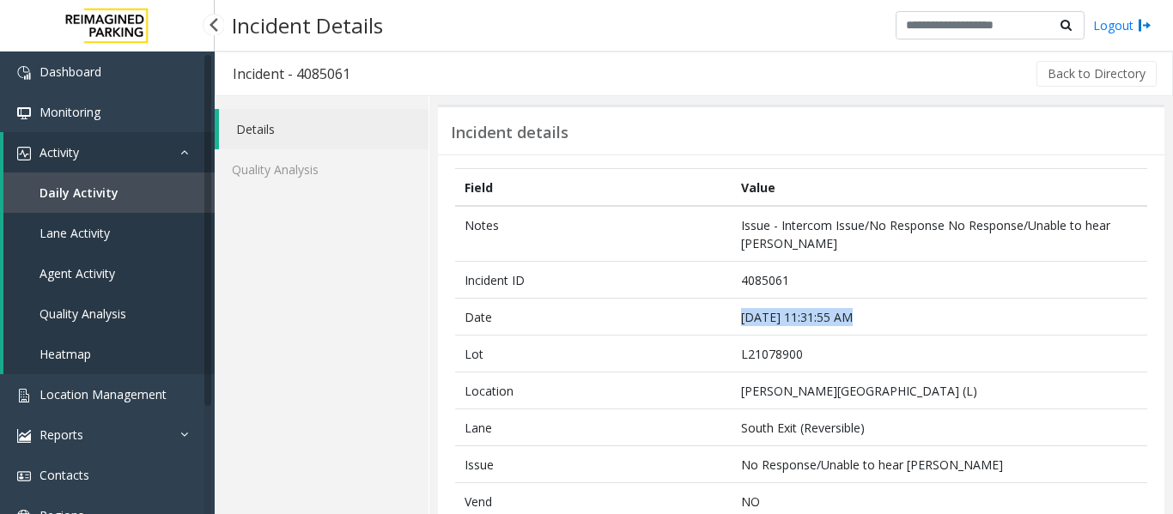
click at [133, 264] on link "Agent Activity" at bounding box center [108, 273] width 211 height 40
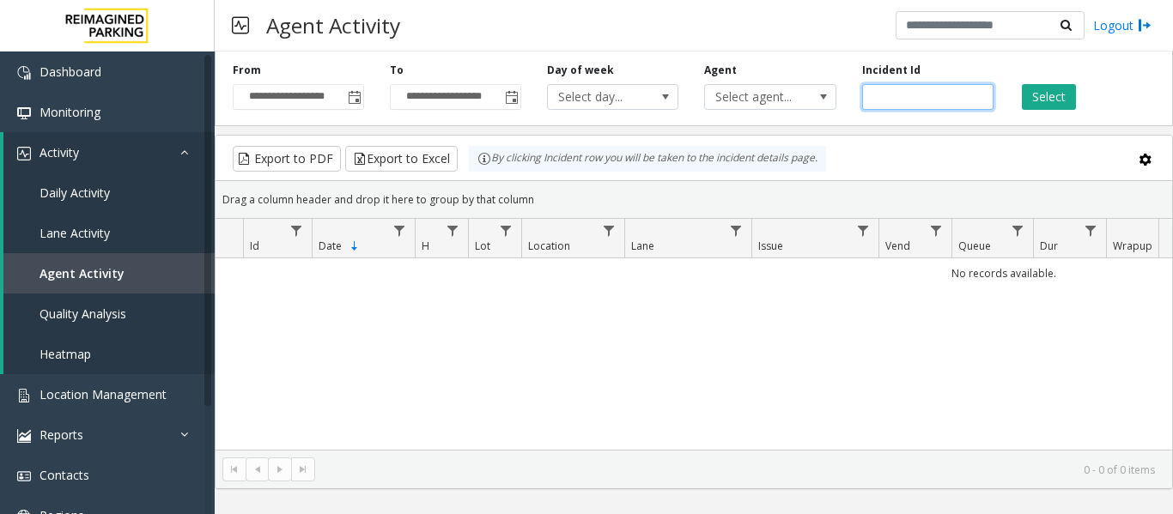
click at [919, 94] on input "number" at bounding box center [927, 97] width 131 height 26
paste input "*******"
type input "*******"
click at [1030, 100] on button "Select" at bounding box center [1048, 97] width 54 height 26
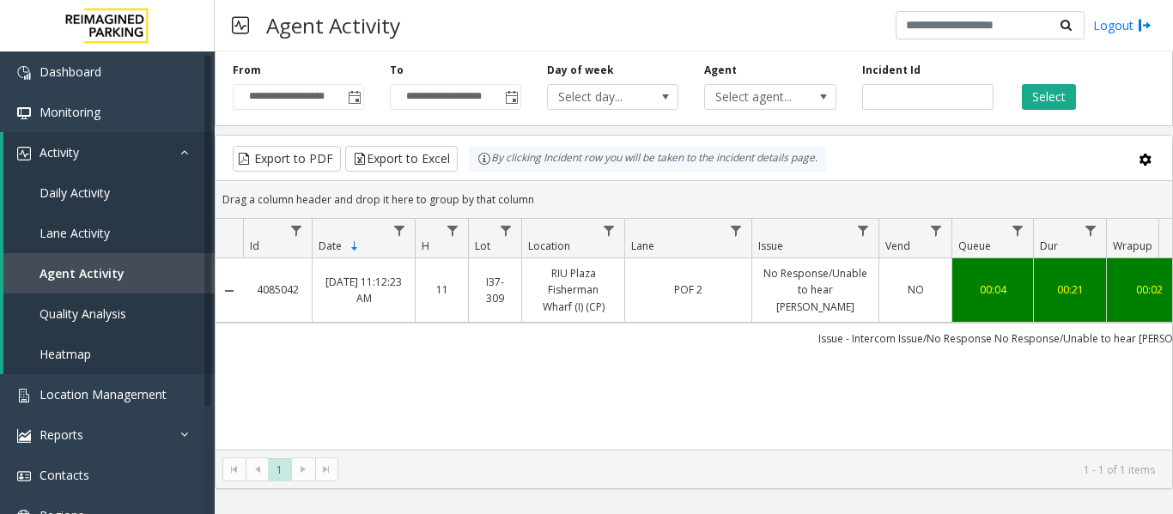
click at [870, 288] on td "No Response/Unable to hear parker" at bounding box center [814, 290] width 127 height 64
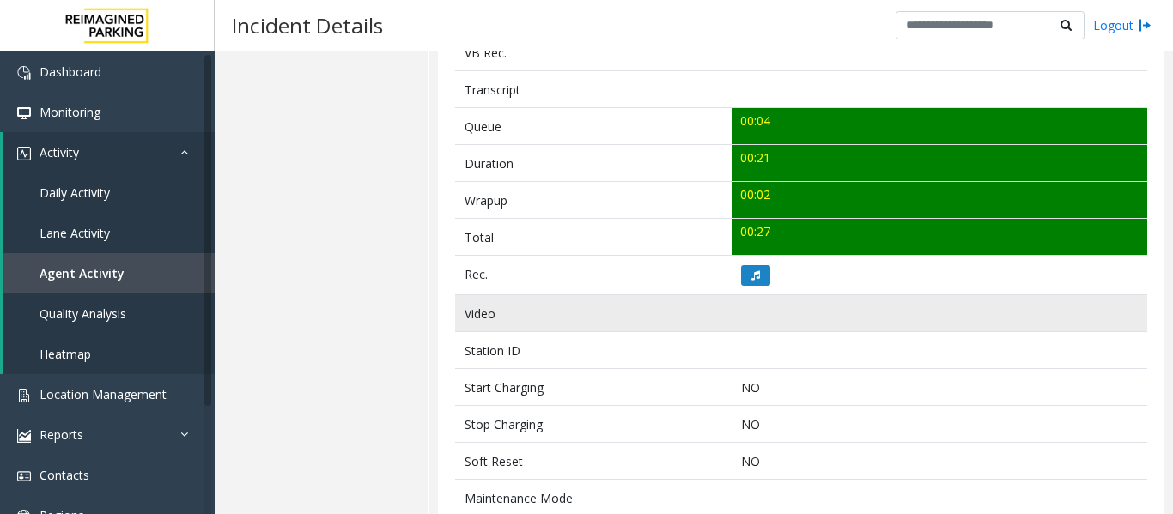
scroll to position [601, 0]
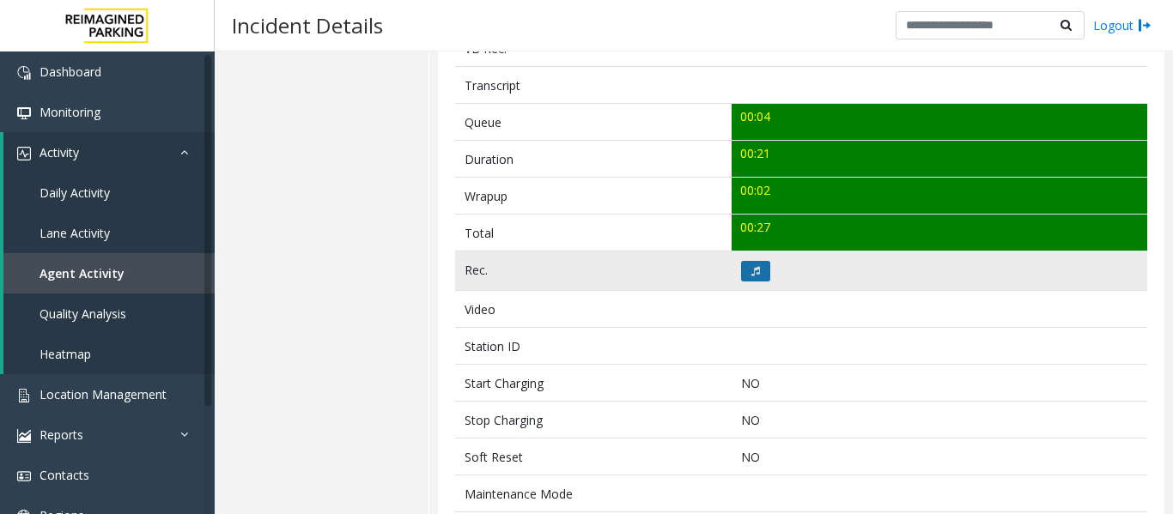
click at [752, 277] on button at bounding box center [755, 271] width 29 height 21
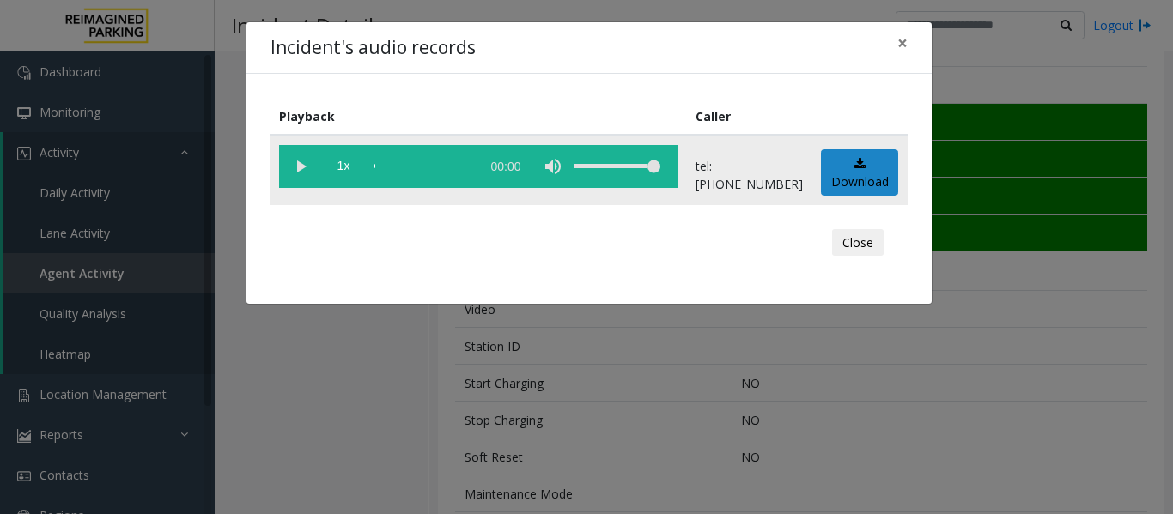
click at [290, 170] on vg-play-pause at bounding box center [300, 166] width 43 height 43
click at [858, 245] on button "Close" at bounding box center [858, 242] width 52 height 27
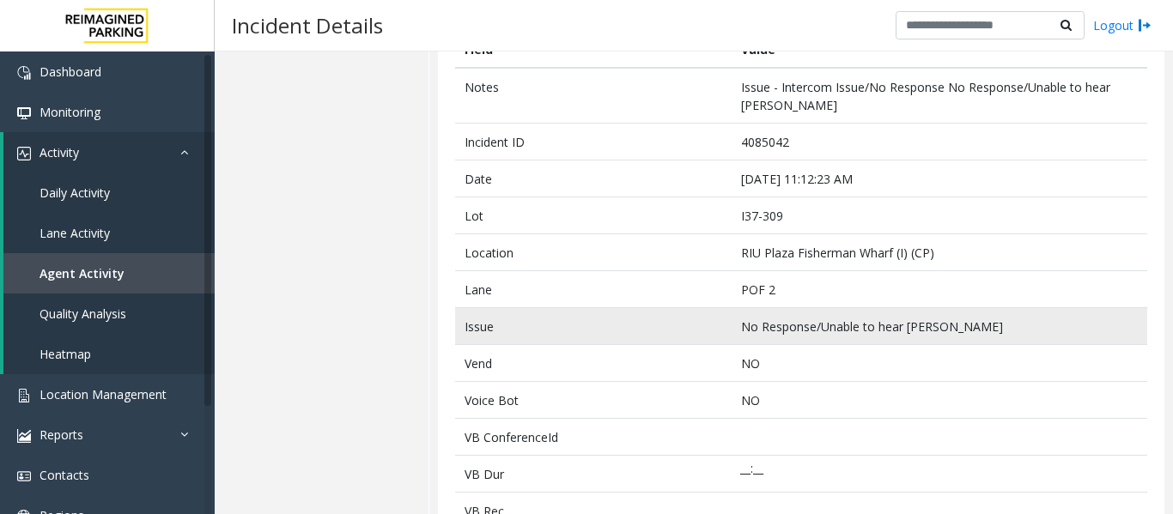
scroll to position [0, 0]
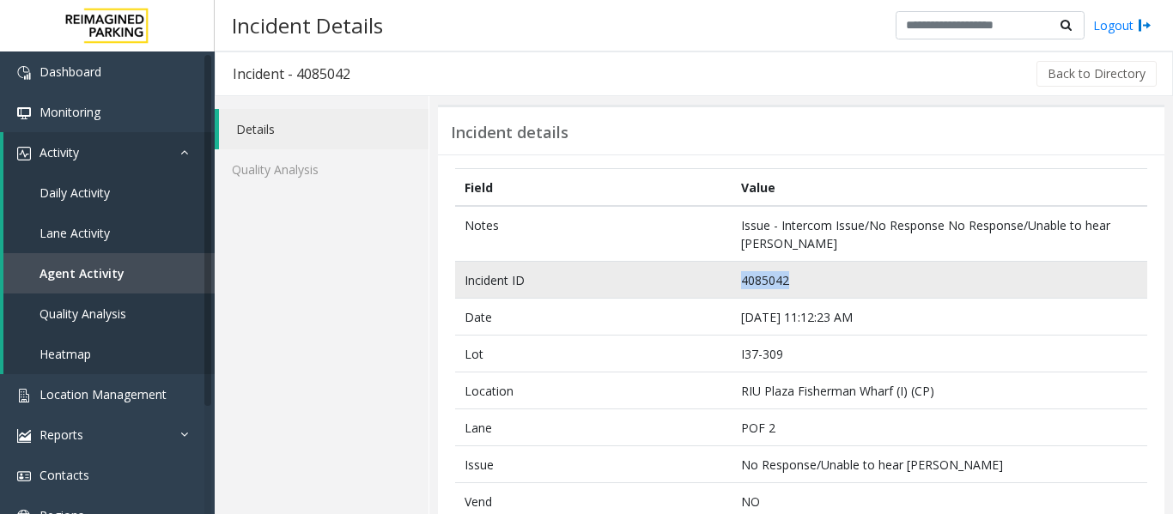
drag, startPoint x: 800, startPoint y: 285, endPoint x: 732, endPoint y: 286, distance: 67.8
click at [732, 286] on td "4085042" at bounding box center [938, 280] width 415 height 37
click at [791, 280] on td "4085042" at bounding box center [938, 280] width 415 height 37
drag, startPoint x: 786, startPoint y: 279, endPoint x: 733, endPoint y: 283, distance: 53.4
click at [733, 283] on td "4085042" at bounding box center [938, 280] width 415 height 37
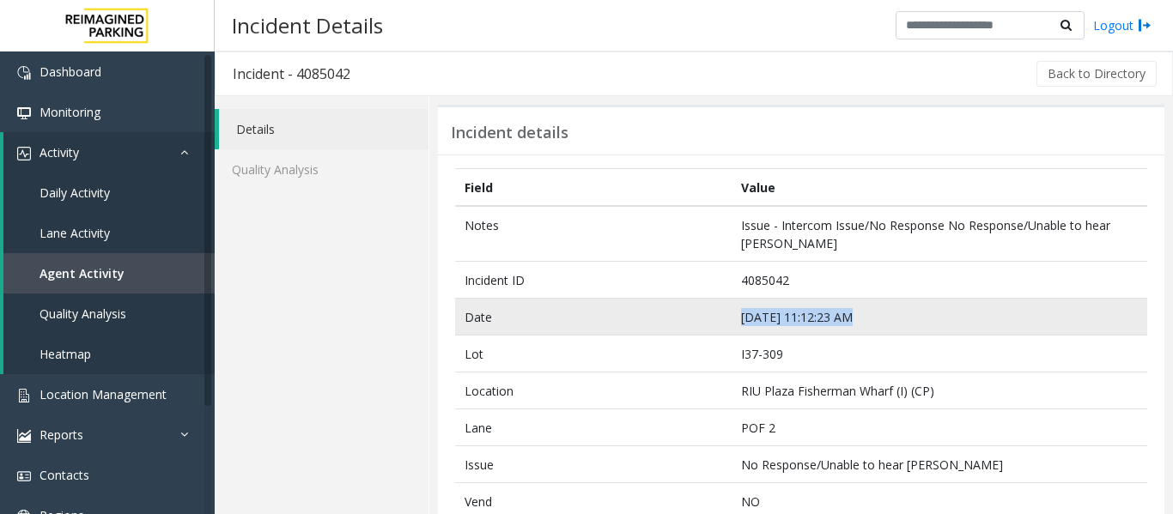
drag, startPoint x: 844, startPoint y: 314, endPoint x: 706, endPoint y: 314, distance: 138.2
click at [706, 314] on tr "Date Sep 24 11:12:23 AM" at bounding box center [801, 317] width 692 height 37
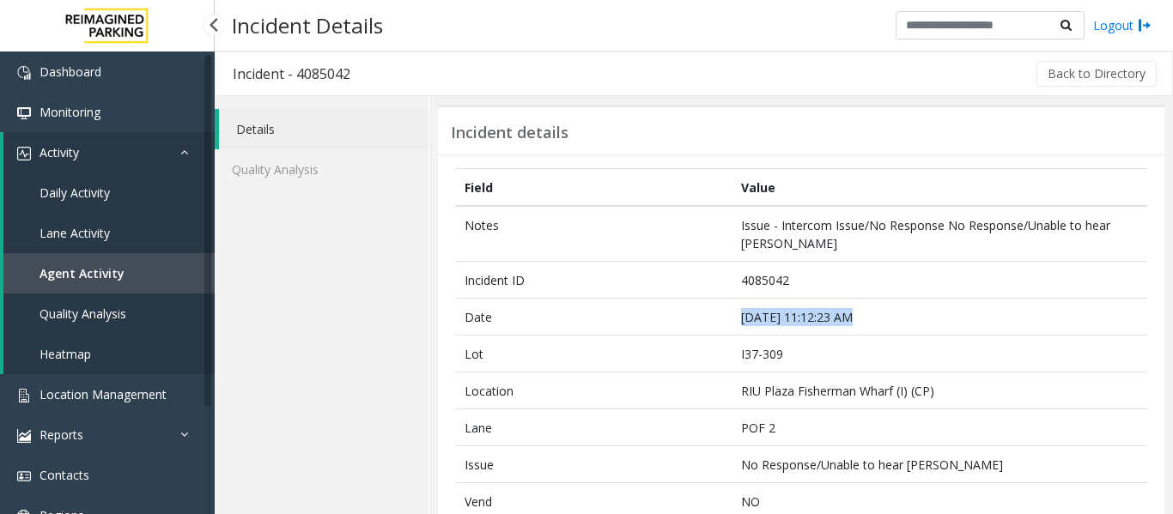
click at [136, 272] on link "Agent Activity" at bounding box center [108, 273] width 211 height 40
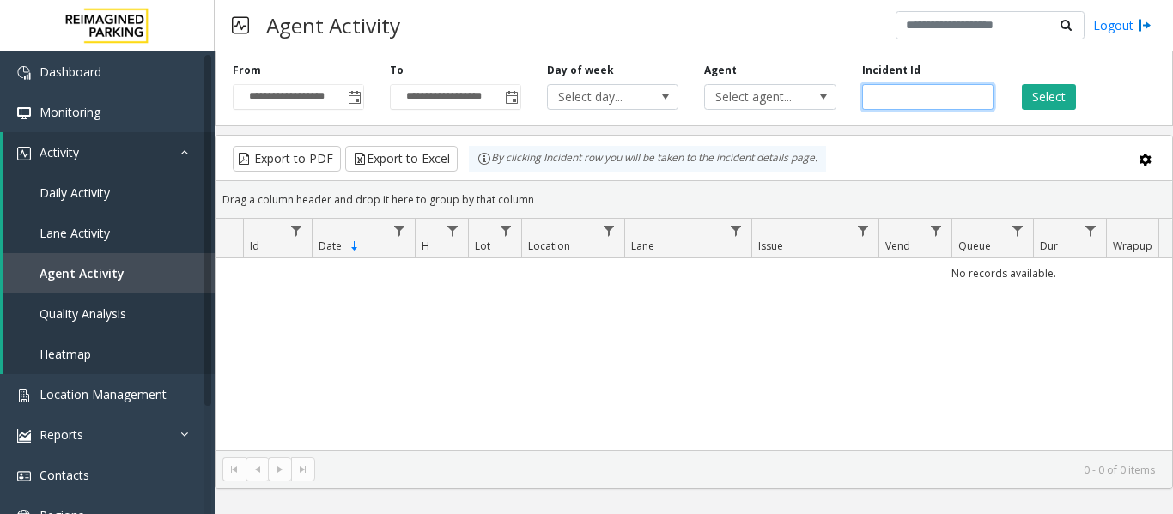
click at [945, 103] on input "number" at bounding box center [927, 97] width 131 height 26
paste input "*******"
type input "*******"
click at [1029, 101] on button "Select" at bounding box center [1048, 97] width 54 height 26
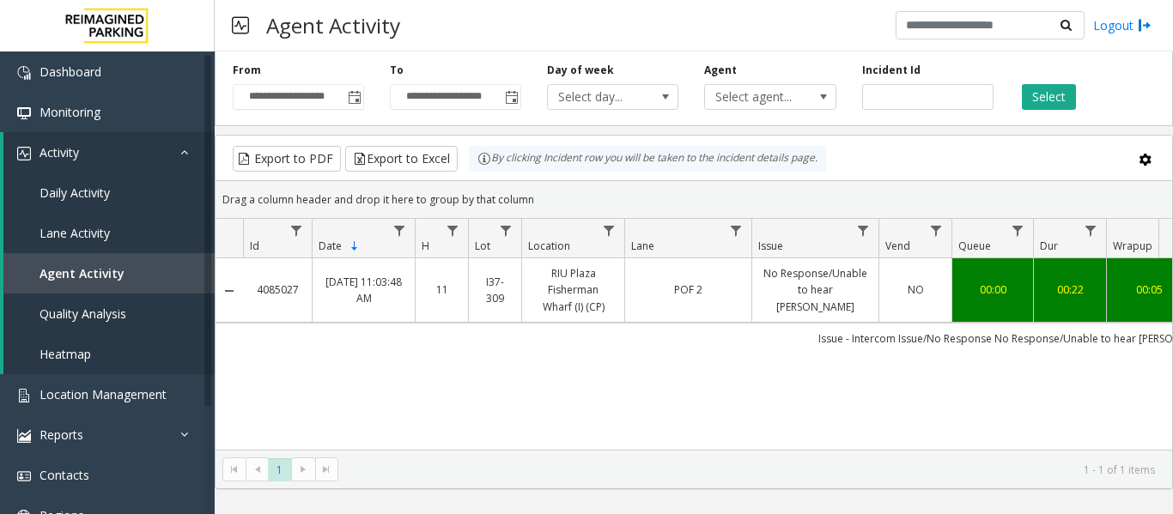
click at [884, 269] on td "NO" at bounding box center [914, 290] width 73 height 64
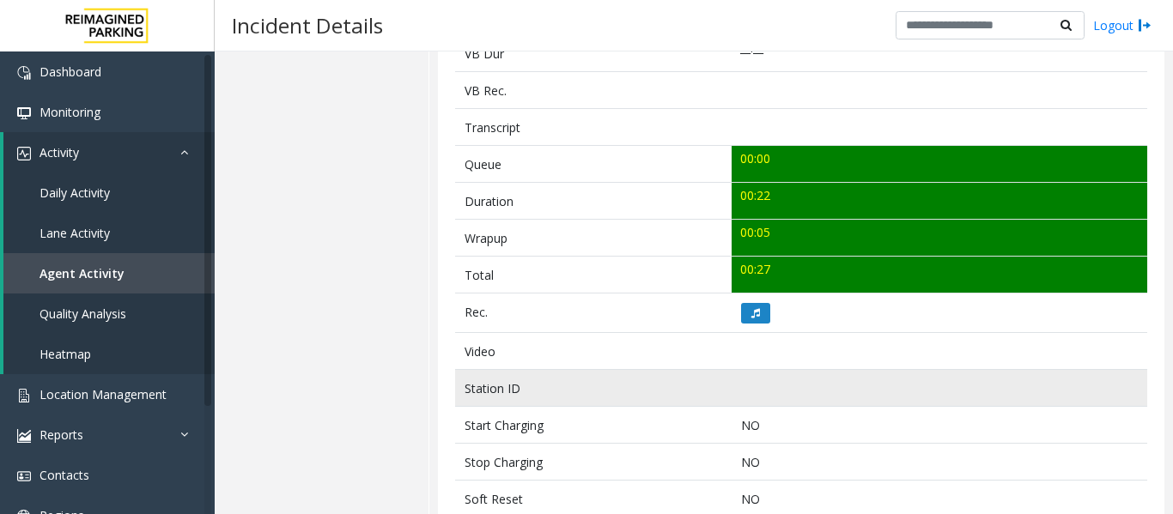
scroll to position [601, 0]
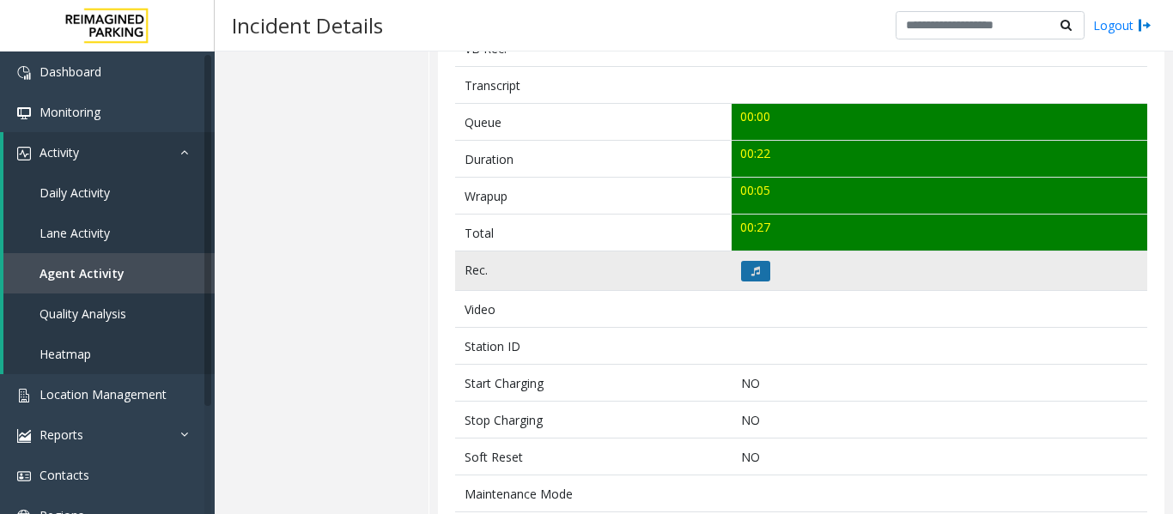
click at [749, 276] on button at bounding box center [755, 271] width 29 height 21
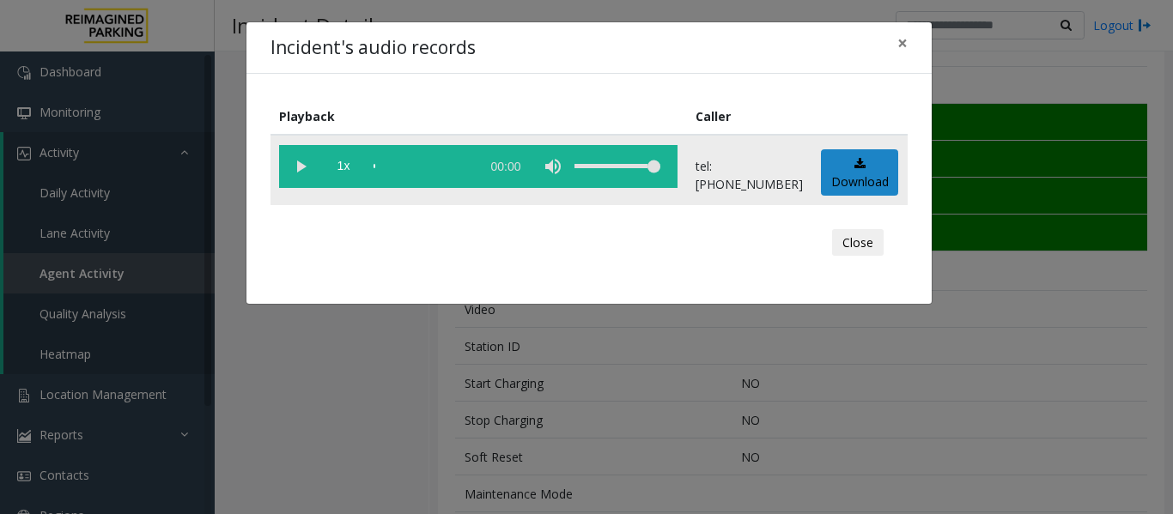
click at [301, 181] on vg-play-pause at bounding box center [300, 166] width 43 height 43
click at [860, 238] on button "Close" at bounding box center [858, 242] width 52 height 27
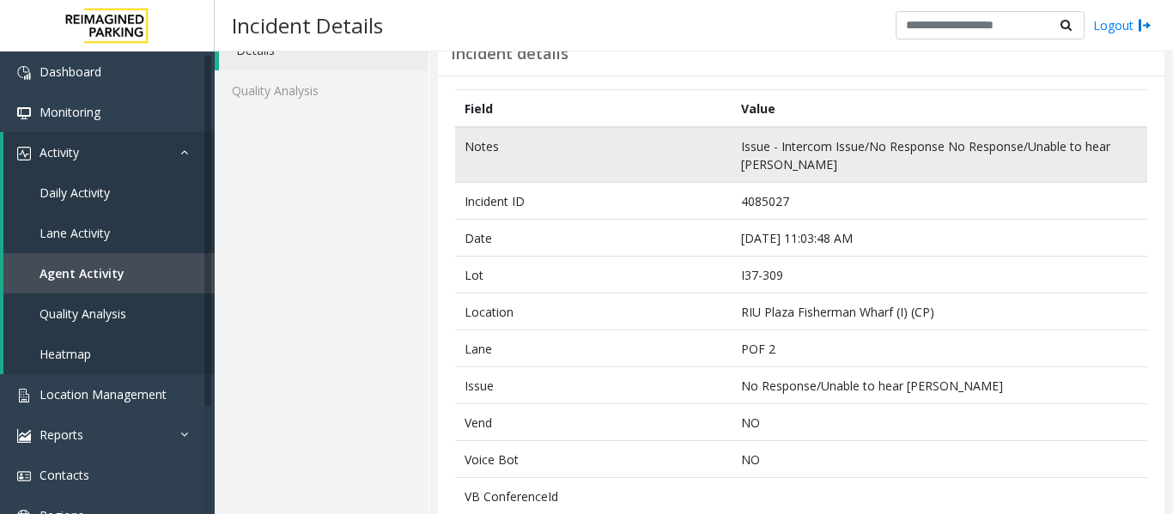
scroll to position [0, 0]
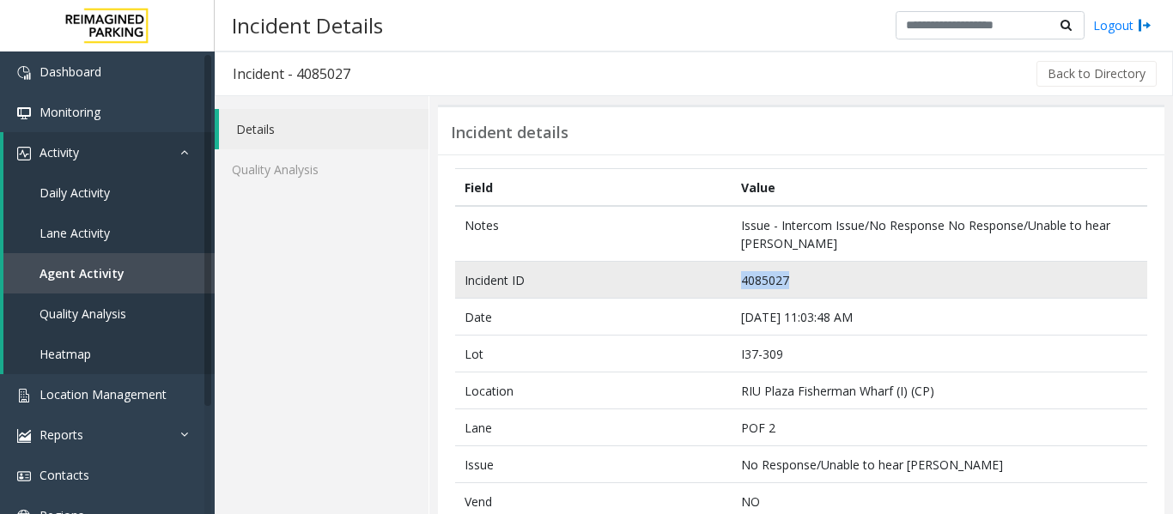
drag, startPoint x: 783, startPoint y: 278, endPoint x: 640, endPoint y: 267, distance: 142.9
click at [640, 267] on tr "Incident ID 4085027" at bounding box center [801, 280] width 692 height 37
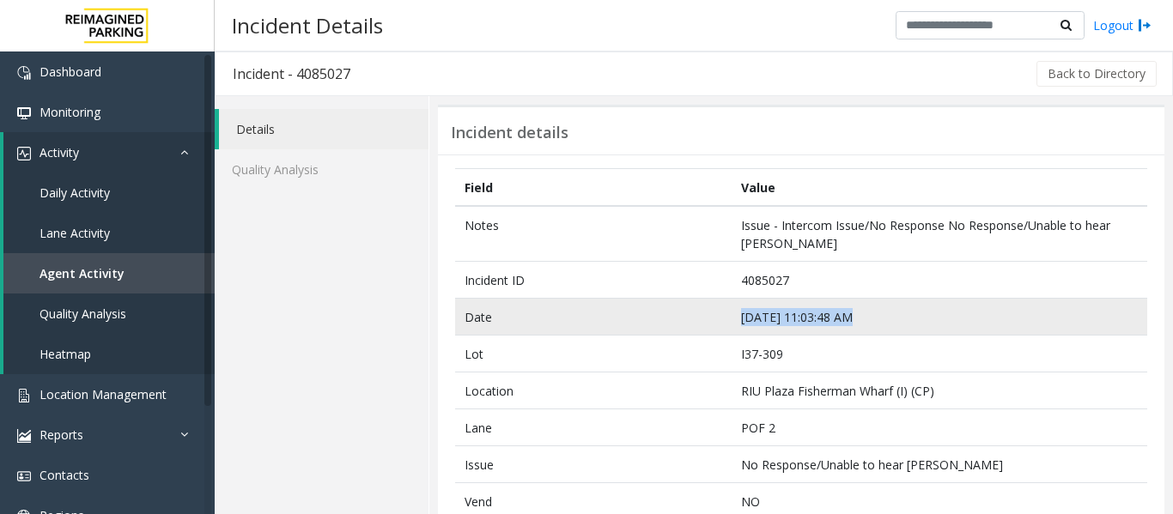
drag, startPoint x: 845, startPoint y: 315, endPoint x: 679, endPoint y: 323, distance: 166.7
click at [679, 323] on tr "Date Sep 24 11:03:48 AM" at bounding box center [801, 317] width 692 height 37
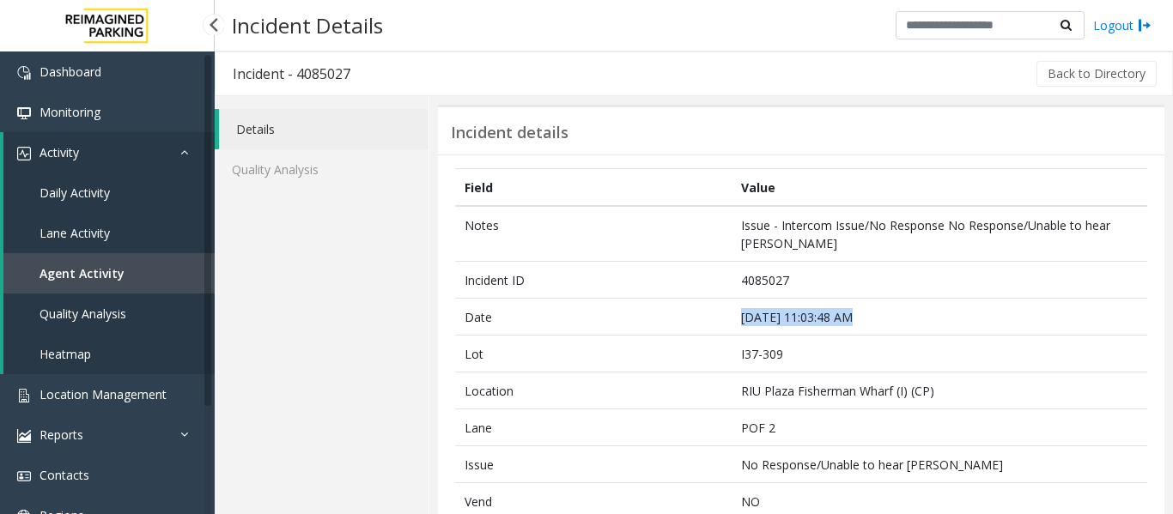
click at [99, 267] on span "Agent Activity" at bounding box center [81, 273] width 85 height 16
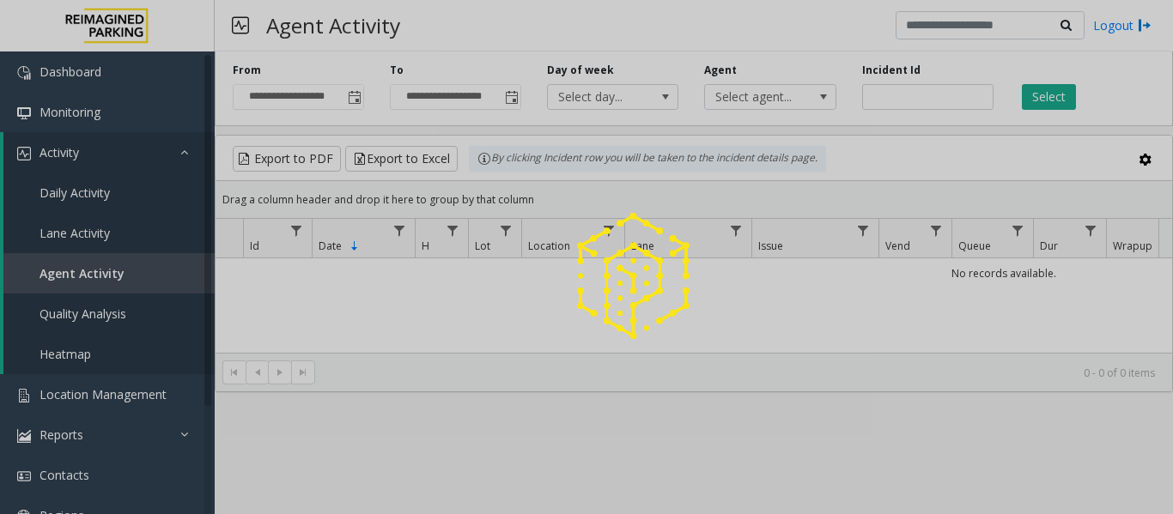
click at [924, 99] on div at bounding box center [586, 257] width 1173 height 514
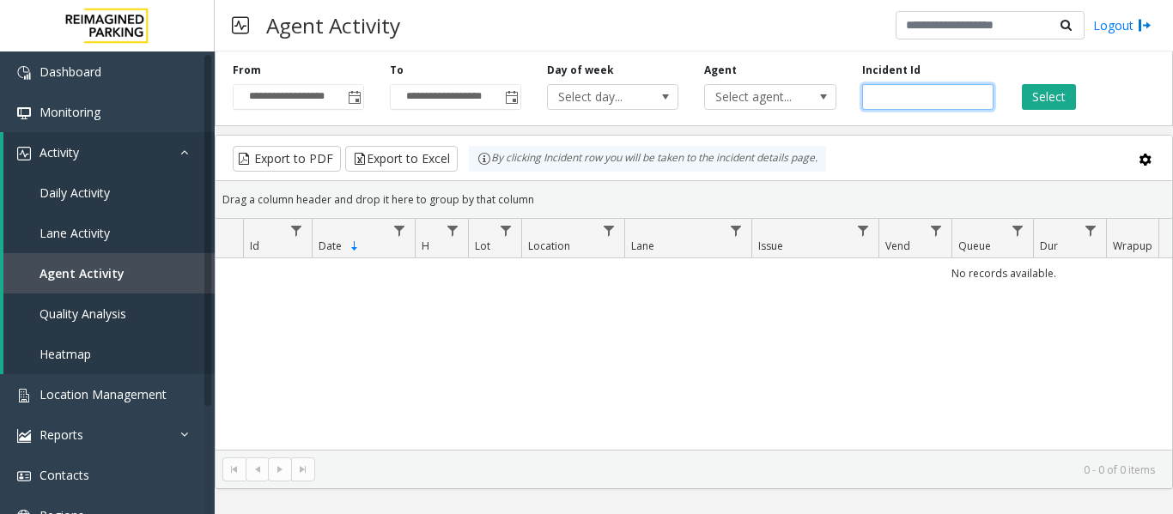
click at [924, 99] on input "number" at bounding box center [927, 97] width 131 height 26
paste input "*******"
type input "*******"
click at [1046, 88] on button "Select" at bounding box center [1048, 97] width 54 height 26
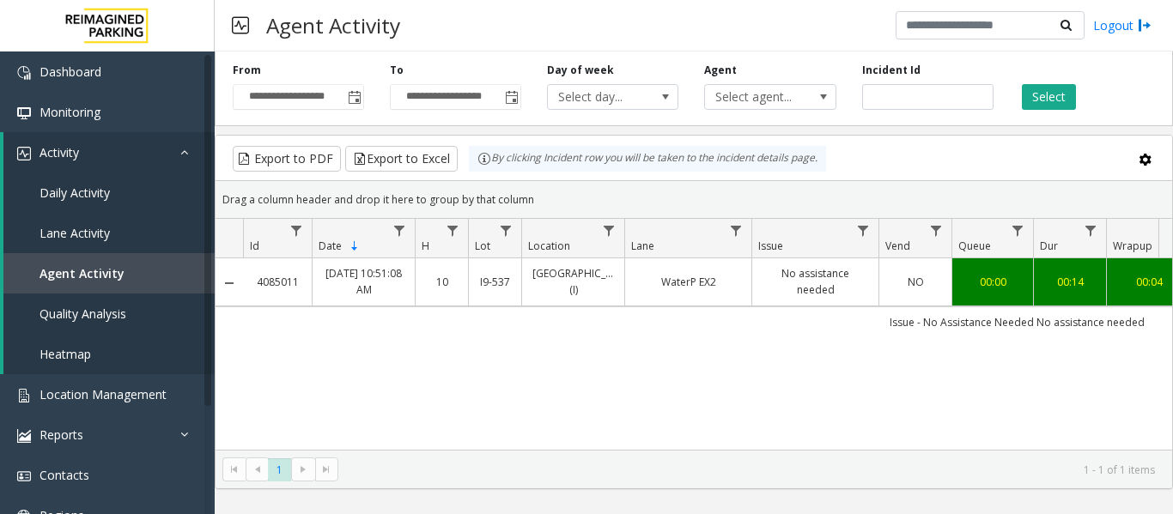
click at [282, 296] on td "4085011" at bounding box center [277, 281] width 69 height 47
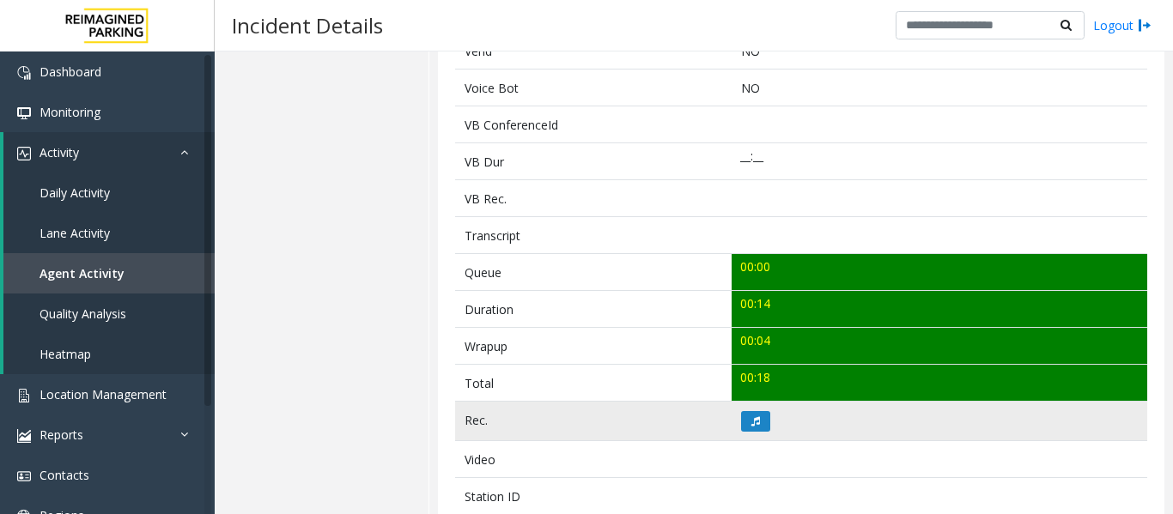
scroll to position [601, 0]
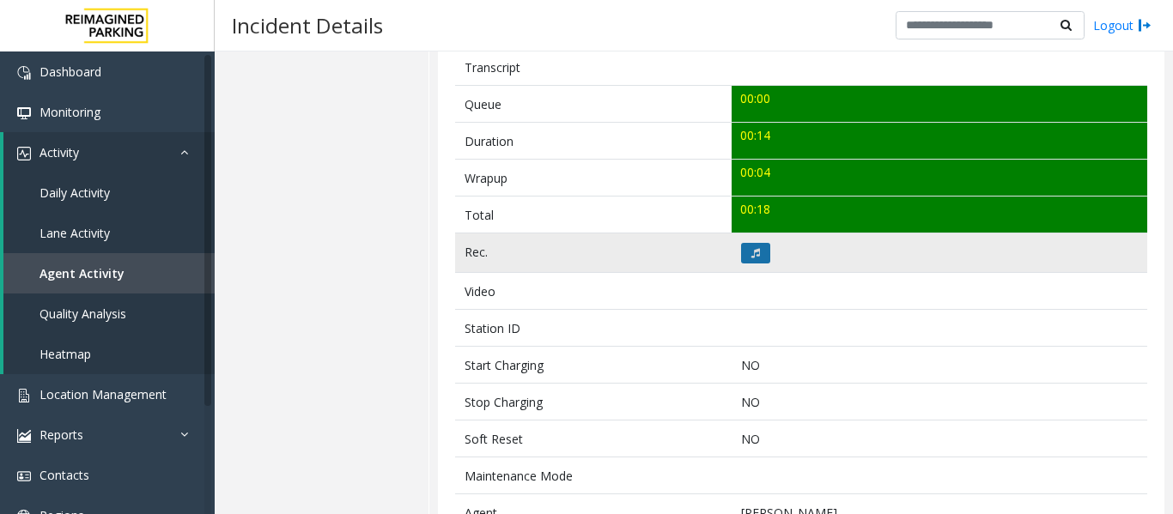
click at [765, 256] on td at bounding box center [938, 252] width 415 height 39
click at [764, 256] on button at bounding box center [755, 253] width 29 height 21
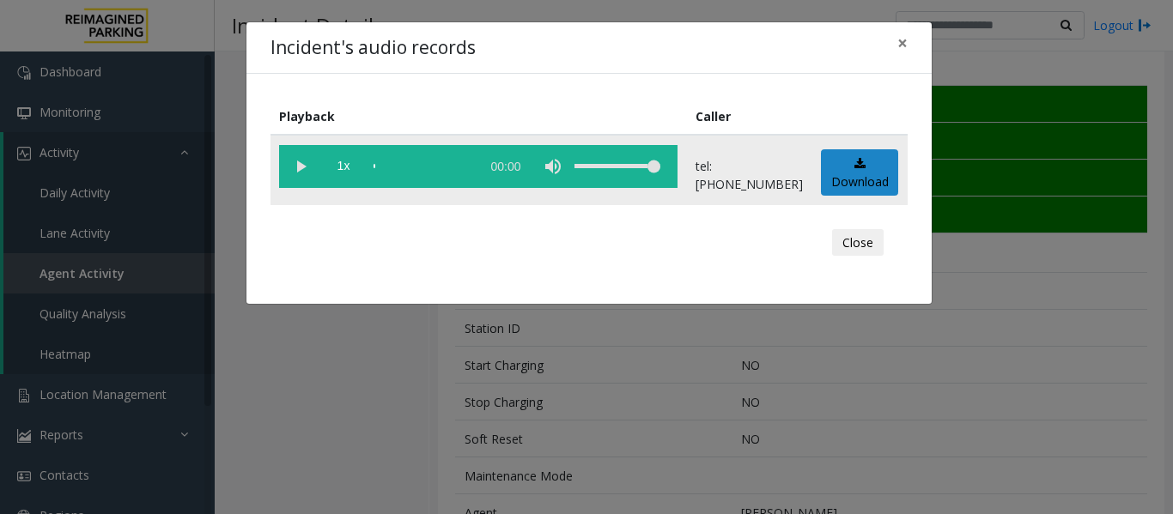
click at [307, 173] on vg-play-pause at bounding box center [300, 166] width 43 height 43
click at [380, 165] on div "scrub bar" at bounding box center [422, 166] width 98 height 43
click at [452, 167] on div "scrub bar" at bounding box center [422, 166] width 98 height 43
drag, startPoint x: 854, startPoint y: 237, endPoint x: 855, endPoint y: 259, distance: 22.3
click at [858, 235] on button "Close" at bounding box center [858, 242] width 52 height 27
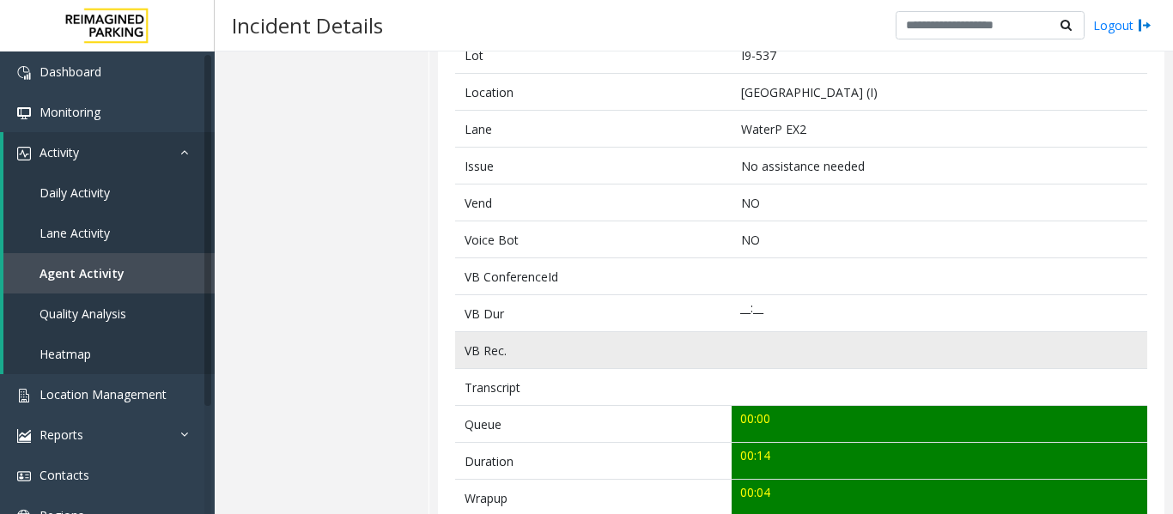
scroll to position [0, 0]
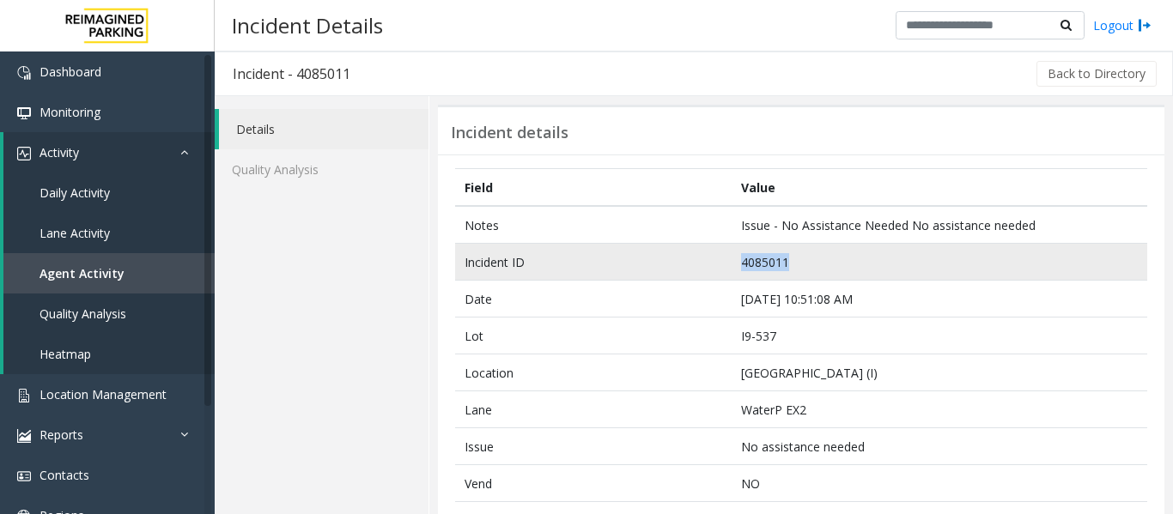
drag, startPoint x: 793, startPoint y: 262, endPoint x: 658, endPoint y: 264, distance: 134.8
click at [658, 264] on tr "Incident ID 4085011" at bounding box center [801, 262] width 692 height 37
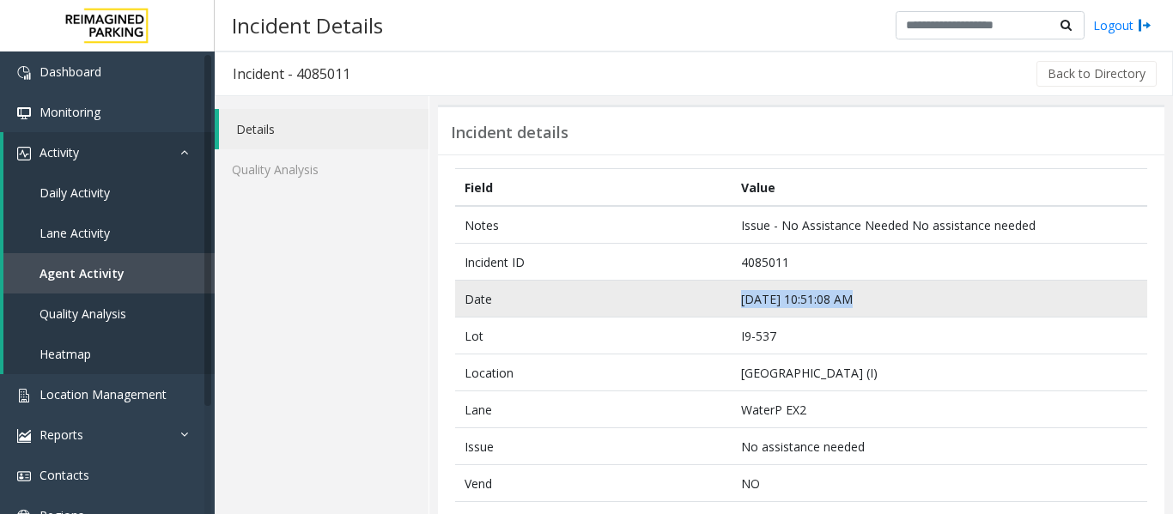
drag, startPoint x: 842, startPoint y: 295, endPoint x: 724, endPoint y: 295, distance: 118.5
click at [724, 295] on tr "Date Sep 24 10:51:08 AM" at bounding box center [801, 299] width 692 height 37
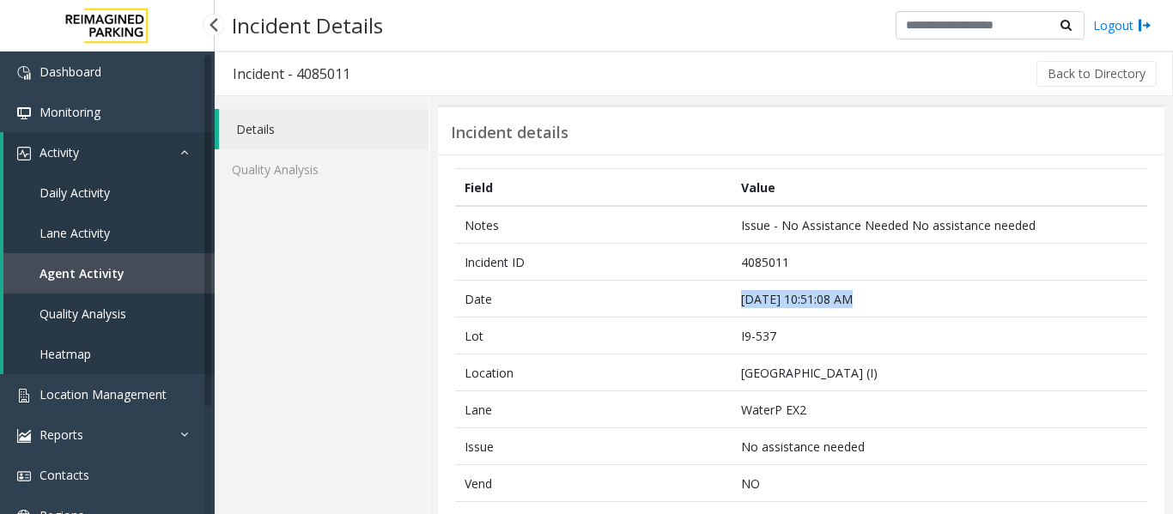
click at [98, 270] on span "Agent Activity" at bounding box center [81, 273] width 85 height 16
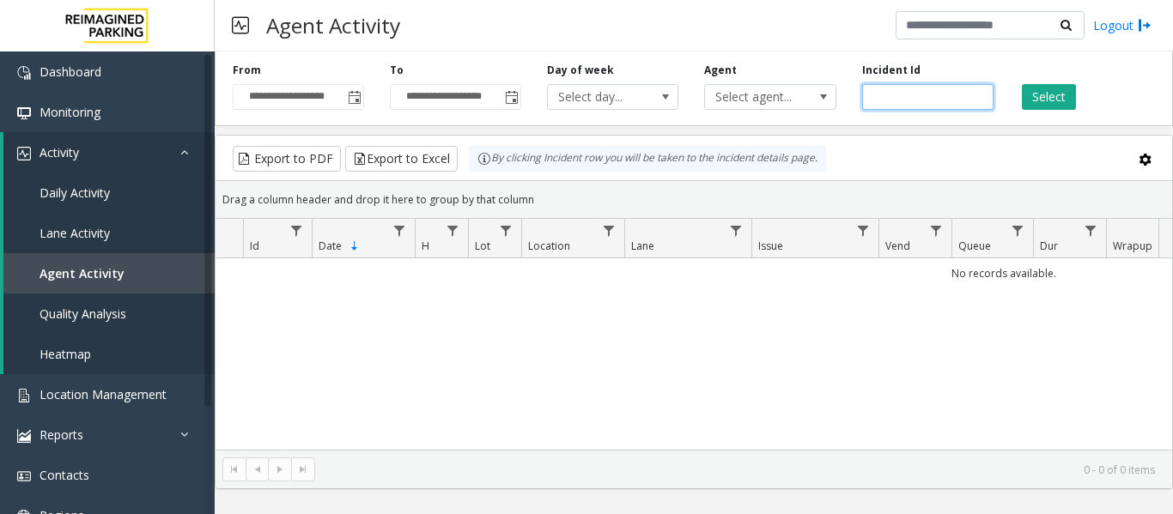
click at [905, 94] on input "number" at bounding box center [927, 97] width 131 height 26
paste input "*******"
type input "*******"
click at [1051, 96] on button "Select" at bounding box center [1048, 97] width 54 height 26
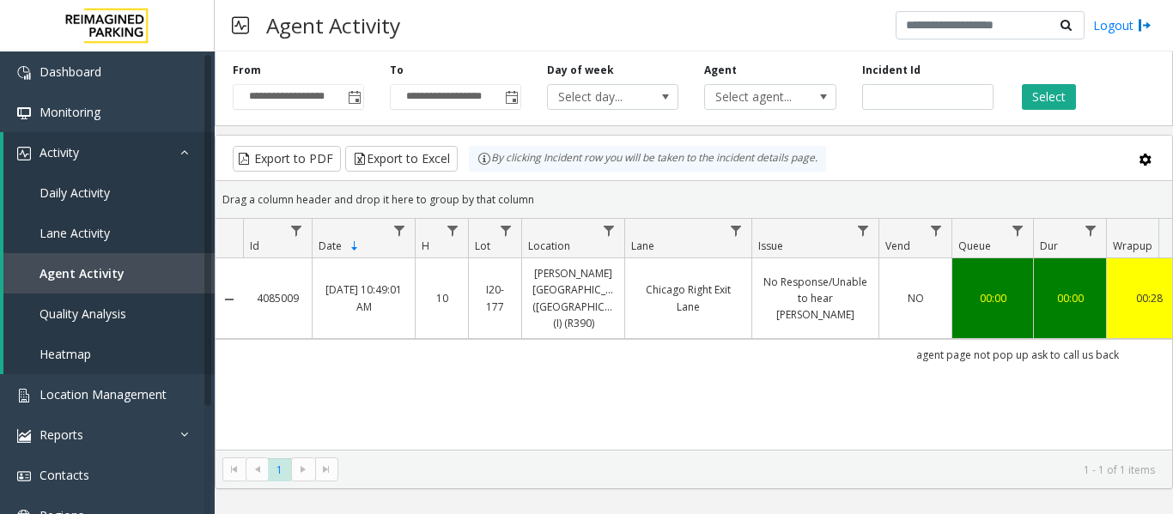
click at [727, 307] on td "Chicago Right Exit Lane" at bounding box center [687, 298] width 127 height 81
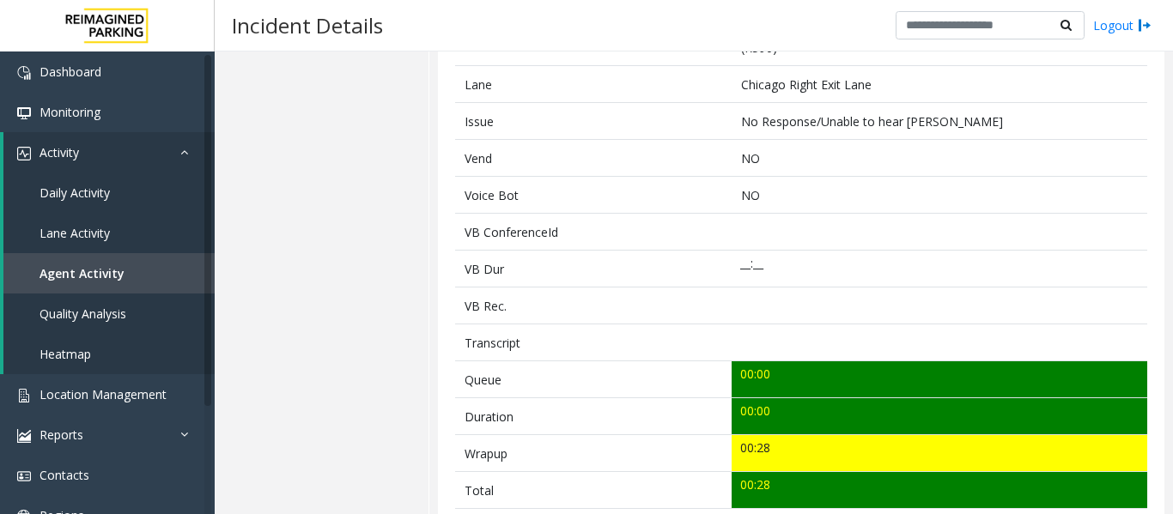
scroll to position [687, 0]
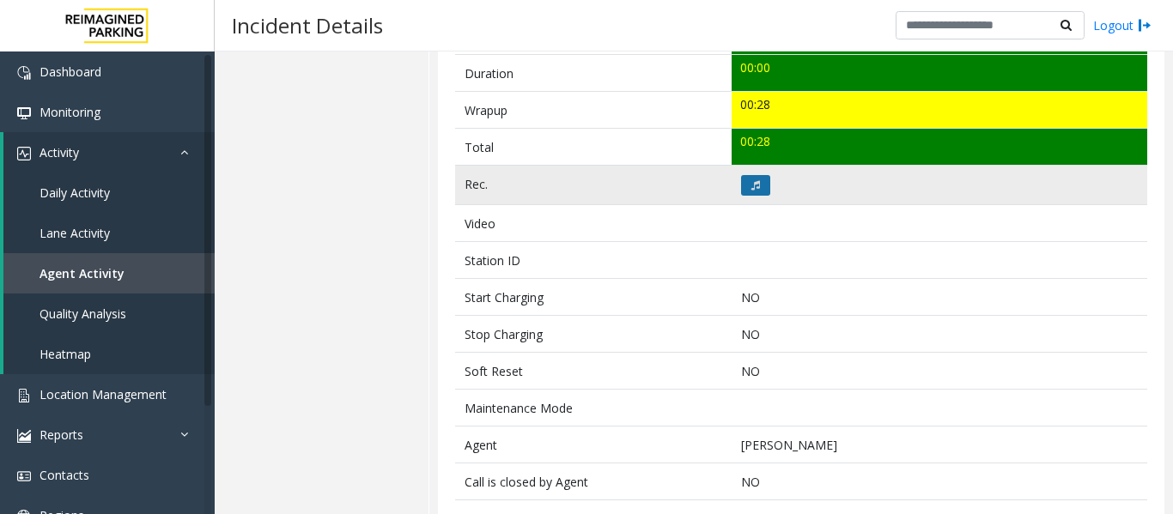
click at [754, 180] on icon at bounding box center [755, 185] width 9 height 10
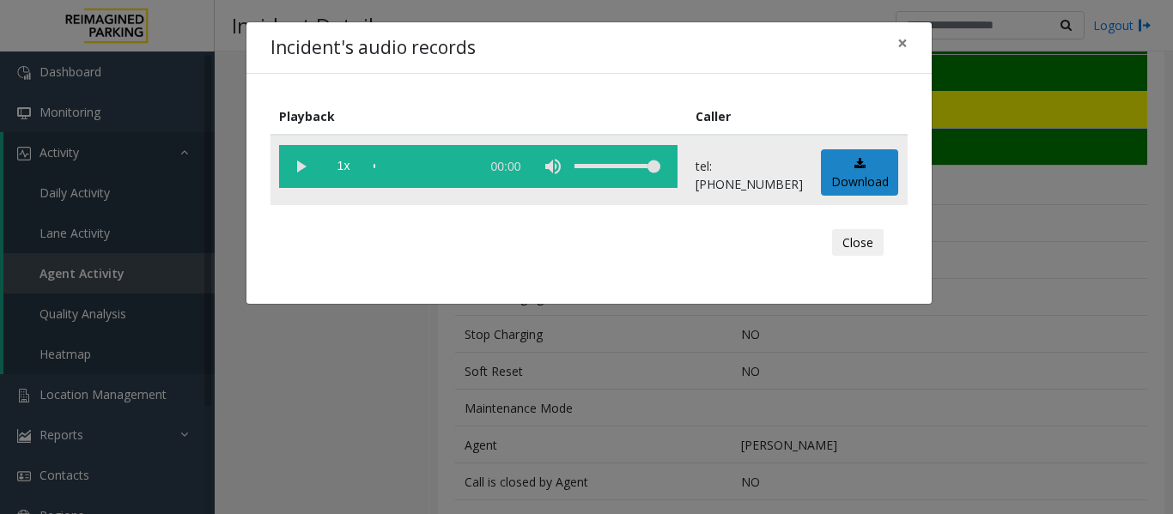
click at [297, 161] on vg-play-pause at bounding box center [300, 166] width 43 height 43
click at [878, 244] on button "Close" at bounding box center [858, 242] width 52 height 27
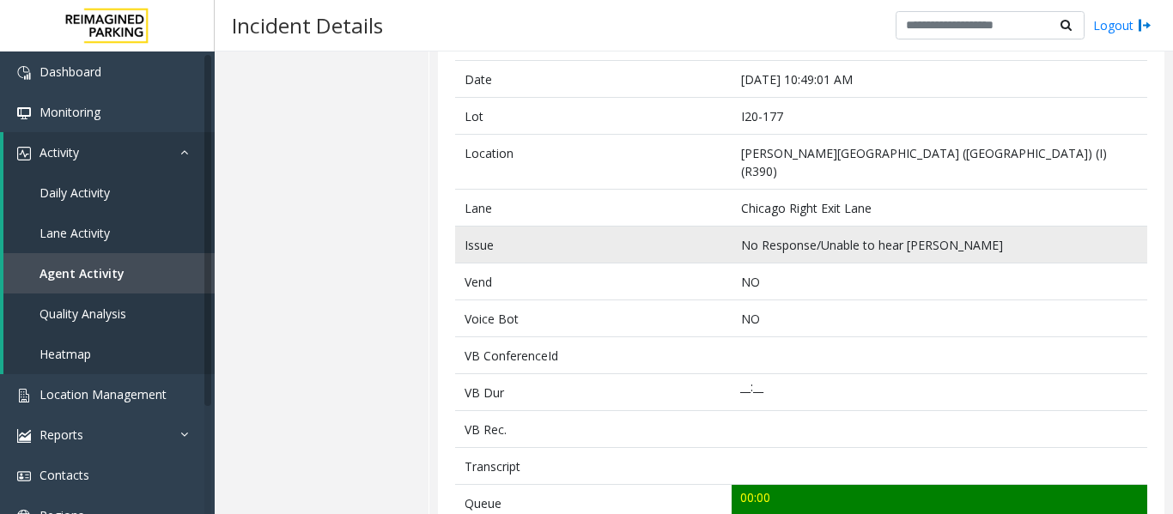
scroll to position [0, 0]
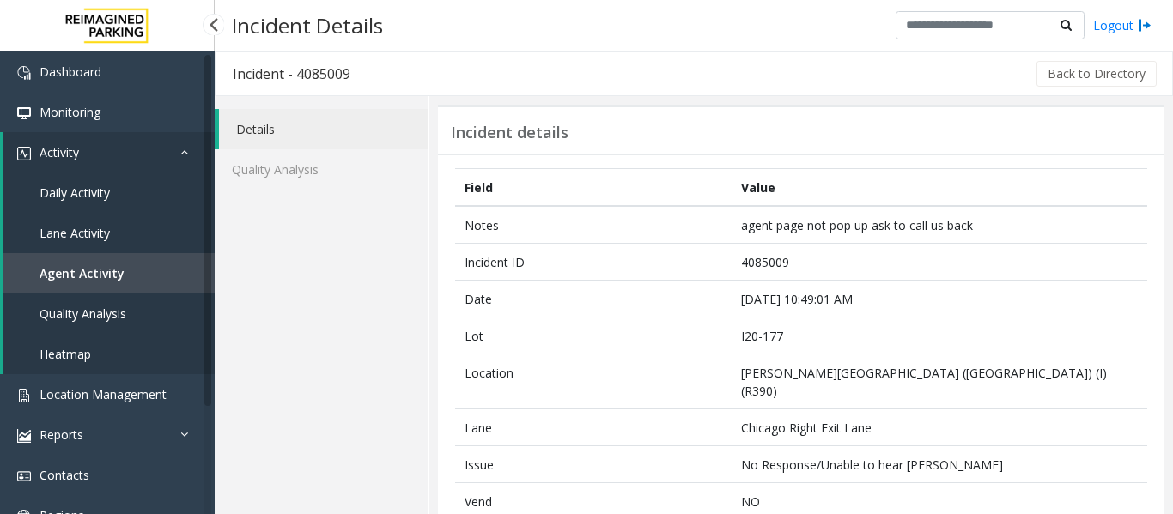
click at [79, 286] on link "Agent Activity" at bounding box center [108, 273] width 211 height 40
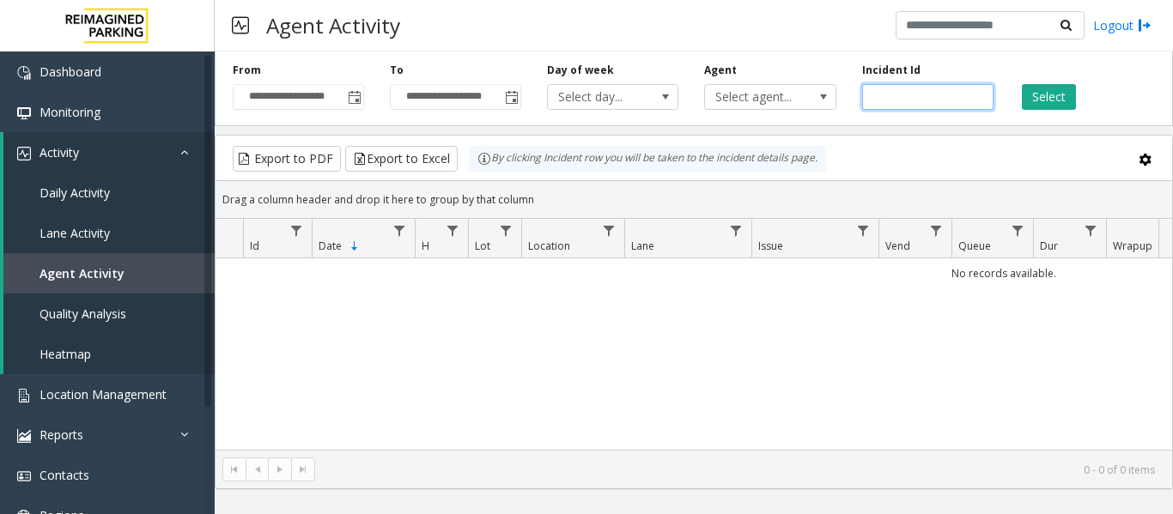
click at [941, 98] on input "number" at bounding box center [927, 97] width 131 height 26
paste input "*******"
type input "*******"
click at [1054, 90] on button "Select" at bounding box center [1048, 97] width 54 height 26
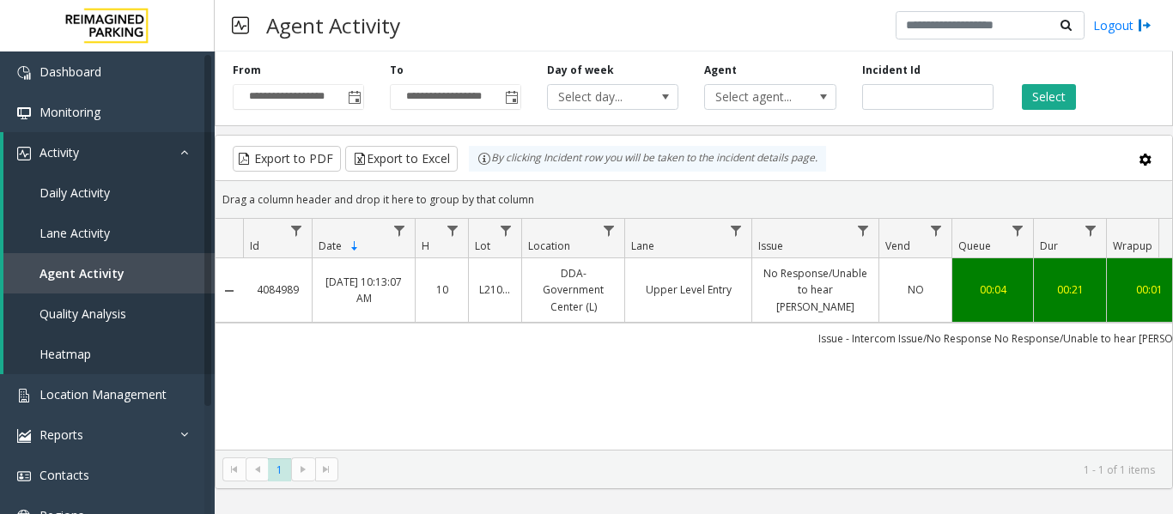
click at [773, 287] on link "No Response/Unable to hear parker" at bounding box center [815, 290] width 106 height 50
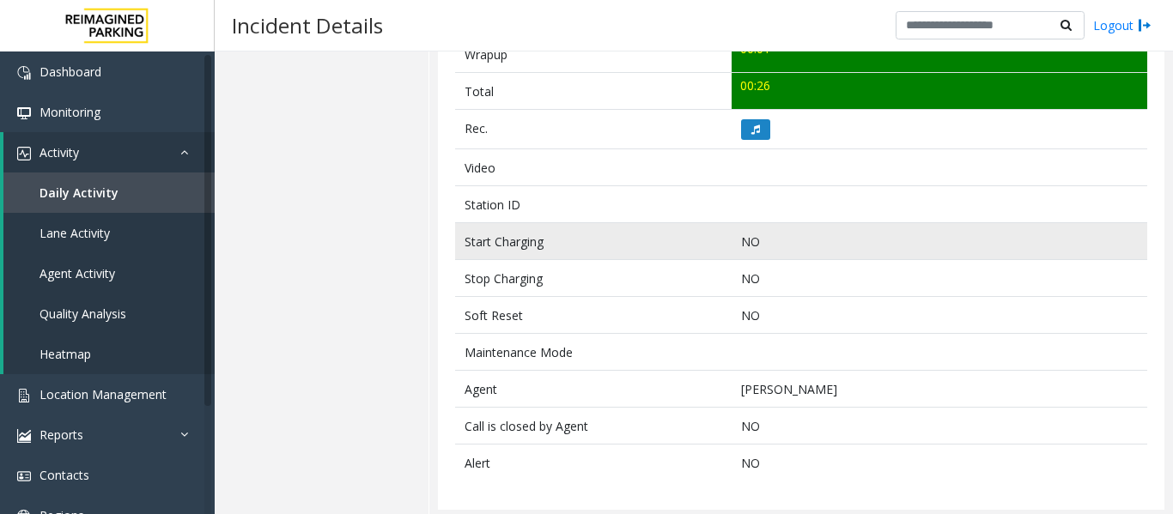
scroll to position [747, 0]
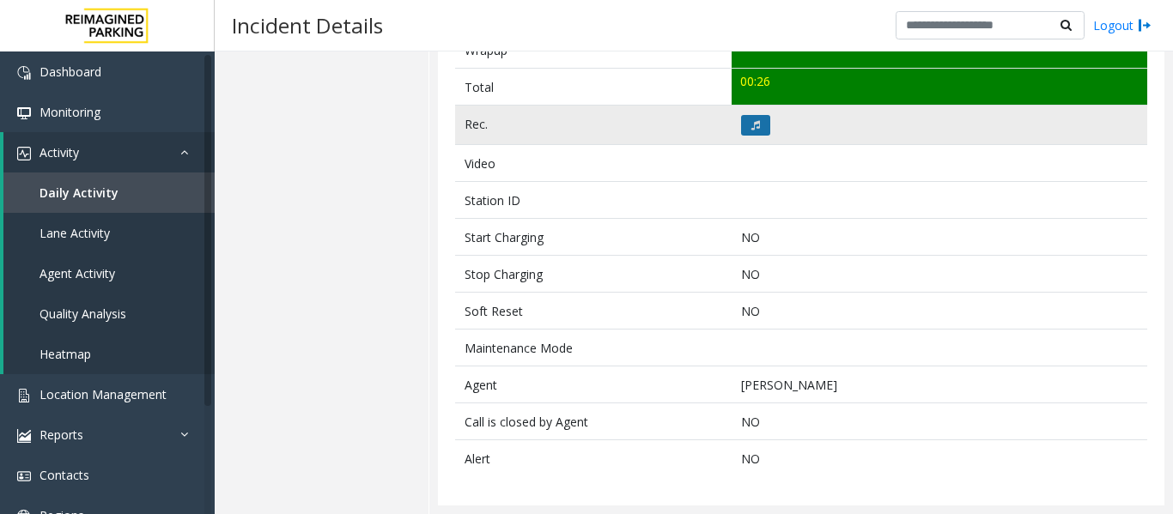
click at [741, 126] on button at bounding box center [755, 125] width 29 height 21
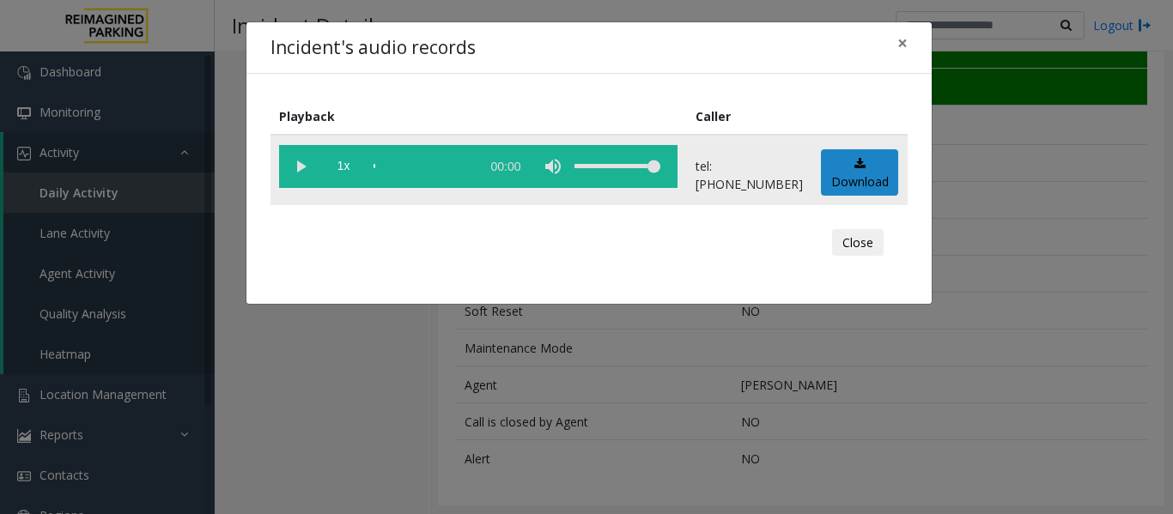
click at [300, 163] on vg-play-pause at bounding box center [300, 166] width 43 height 43
click at [867, 234] on button "Close" at bounding box center [858, 242] width 52 height 27
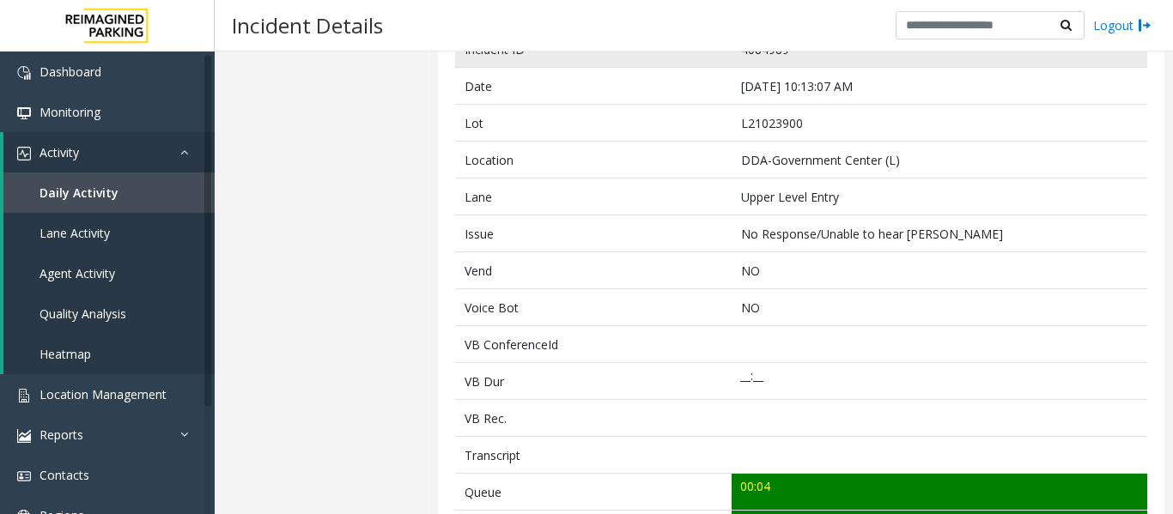
scroll to position [60, 0]
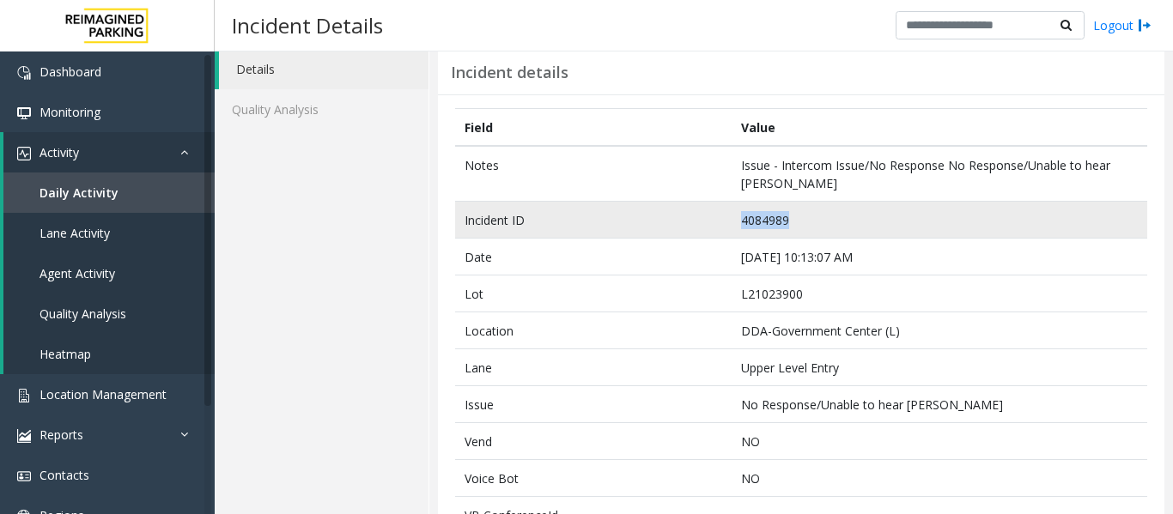
drag, startPoint x: 802, startPoint y: 215, endPoint x: 717, endPoint y: 218, distance: 85.0
click at [717, 218] on tr "Incident ID 4084989" at bounding box center [801, 220] width 692 height 37
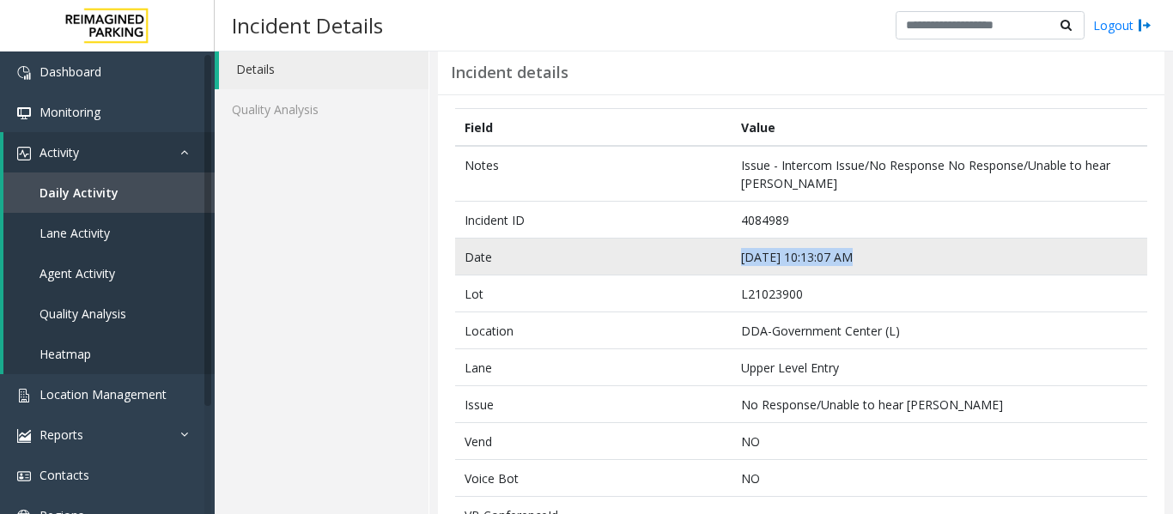
drag, startPoint x: 850, startPoint y: 258, endPoint x: 727, endPoint y: 263, distance: 122.9
click at [731, 263] on td "Sep 24 10:13:07 AM" at bounding box center [938, 257] width 415 height 37
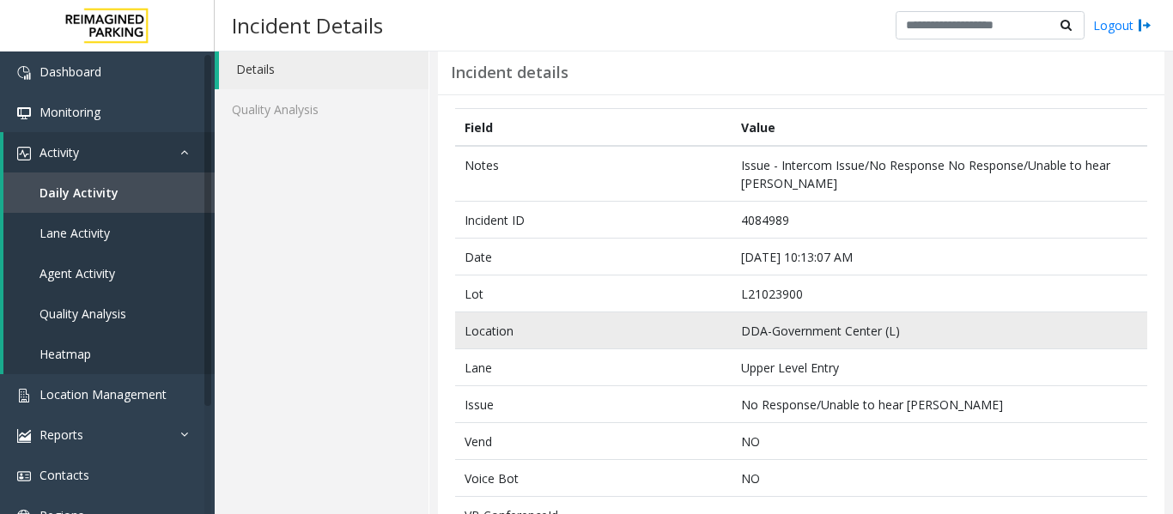
click at [748, 330] on td "DDA-Government Center (L)" at bounding box center [938, 330] width 415 height 37
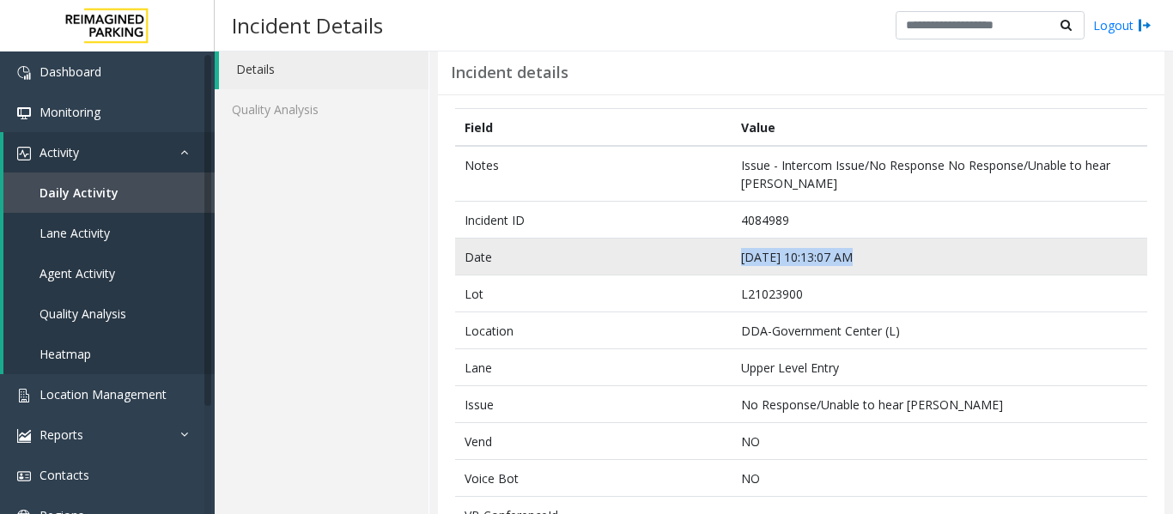
drag, startPoint x: 845, startPoint y: 253, endPoint x: 717, endPoint y: 251, distance: 128.8
click at [717, 251] on tr "Date Sep 24 10:13:07 AM" at bounding box center [801, 257] width 692 height 37
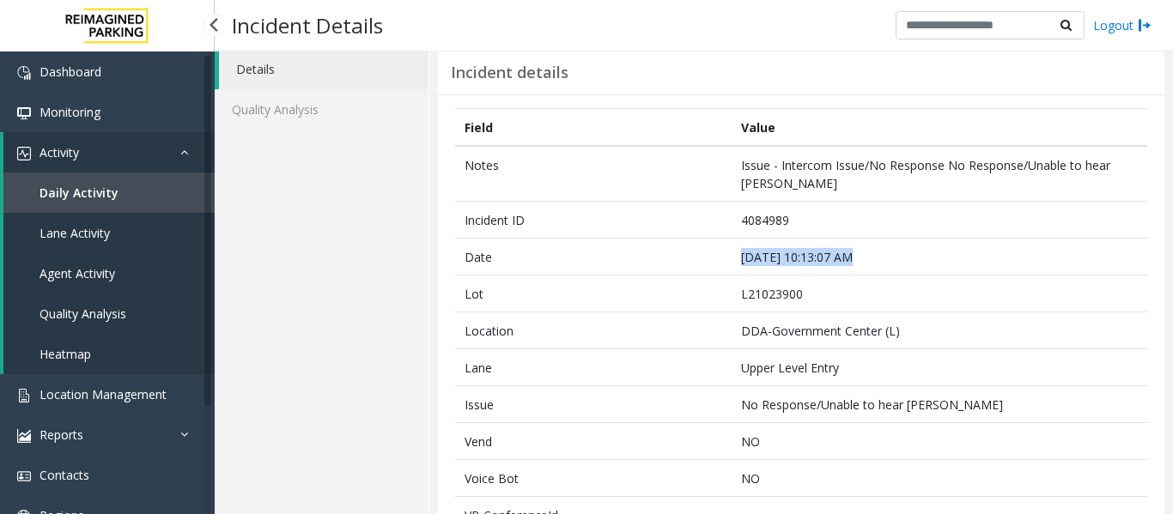
click at [88, 274] on span "Agent Activity" at bounding box center [77, 273] width 76 height 16
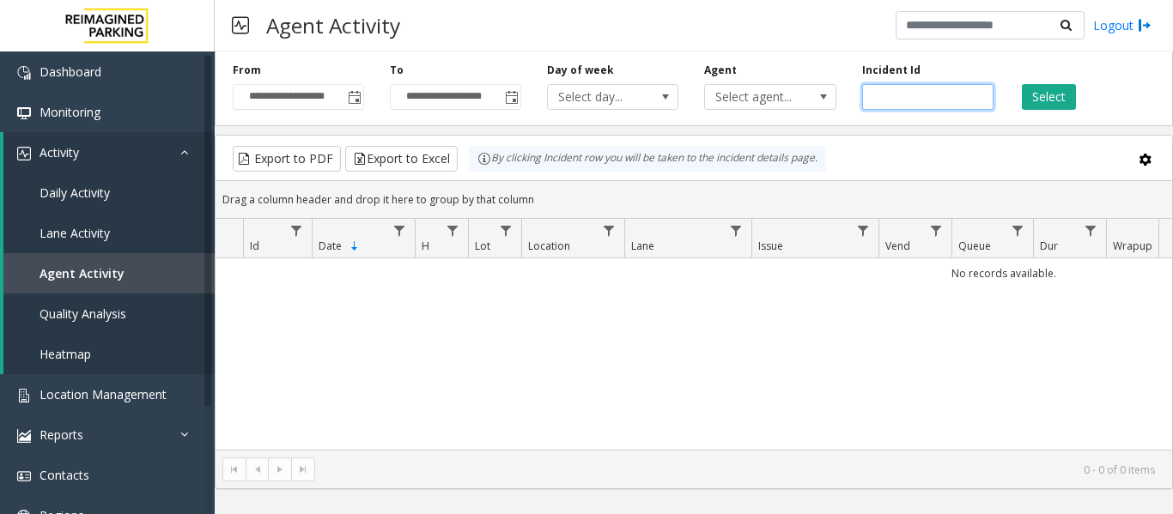
click at [899, 94] on input "number" at bounding box center [927, 97] width 131 height 26
paste input "*******"
type input "*******"
click at [1062, 106] on button "Select" at bounding box center [1048, 97] width 54 height 26
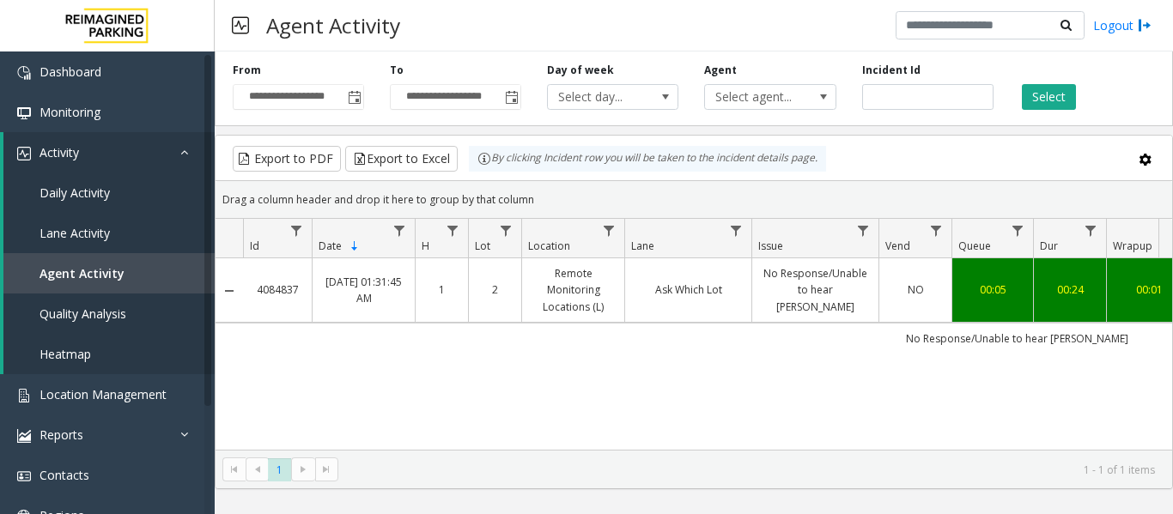
click at [768, 305] on link "No Response/Unable to hear parker" at bounding box center [815, 290] width 106 height 50
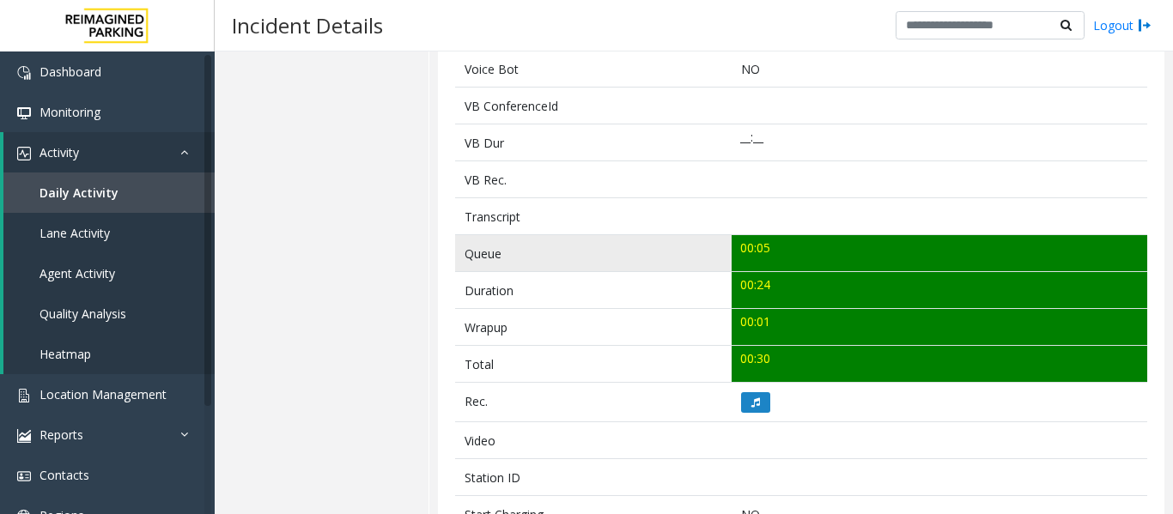
scroll to position [515, 0]
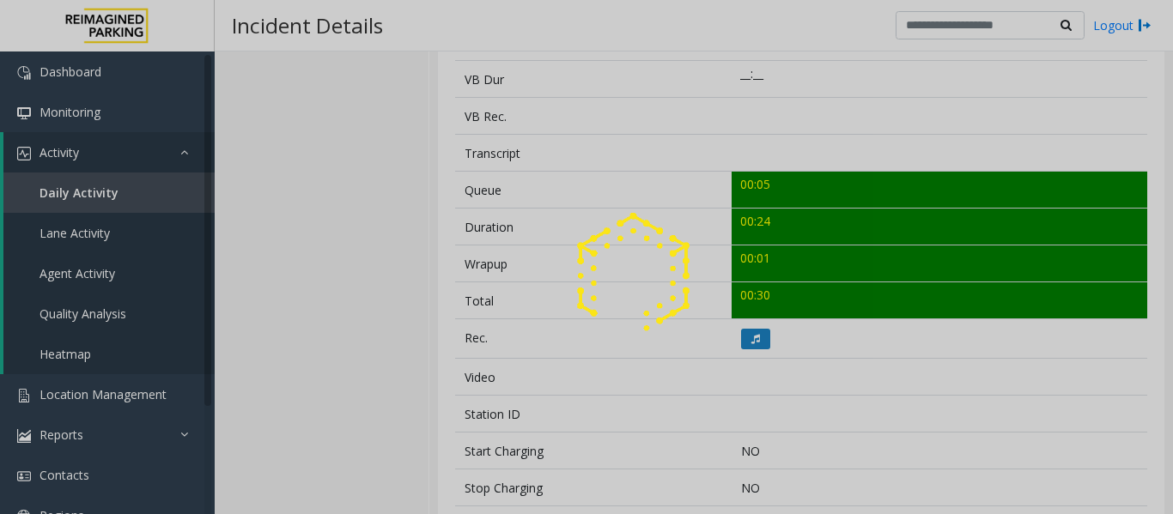
click at [750, 333] on div at bounding box center [586, 257] width 1173 height 514
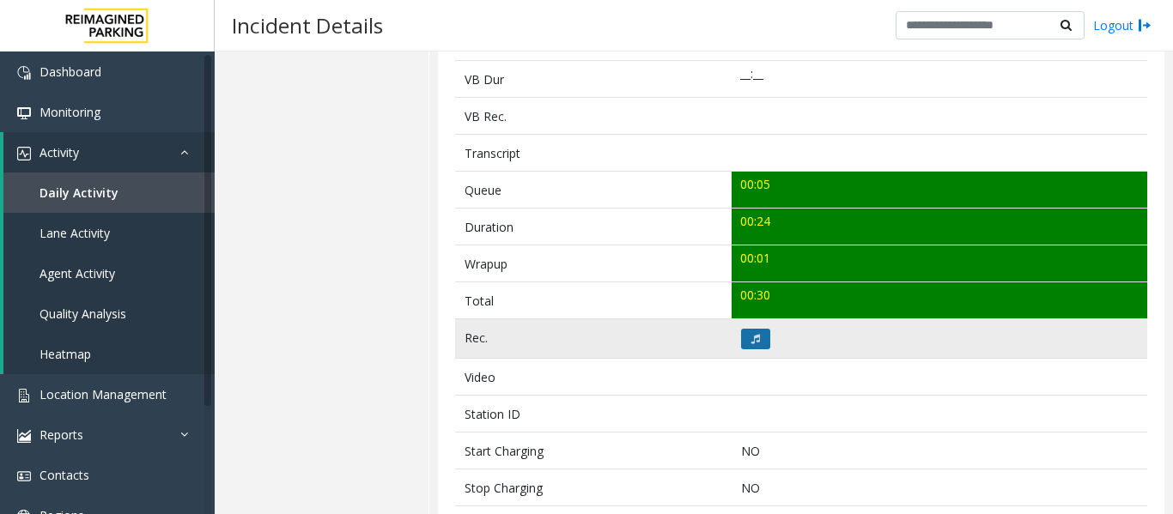
click at [756, 339] on button at bounding box center [755, 339] width 29 height 21
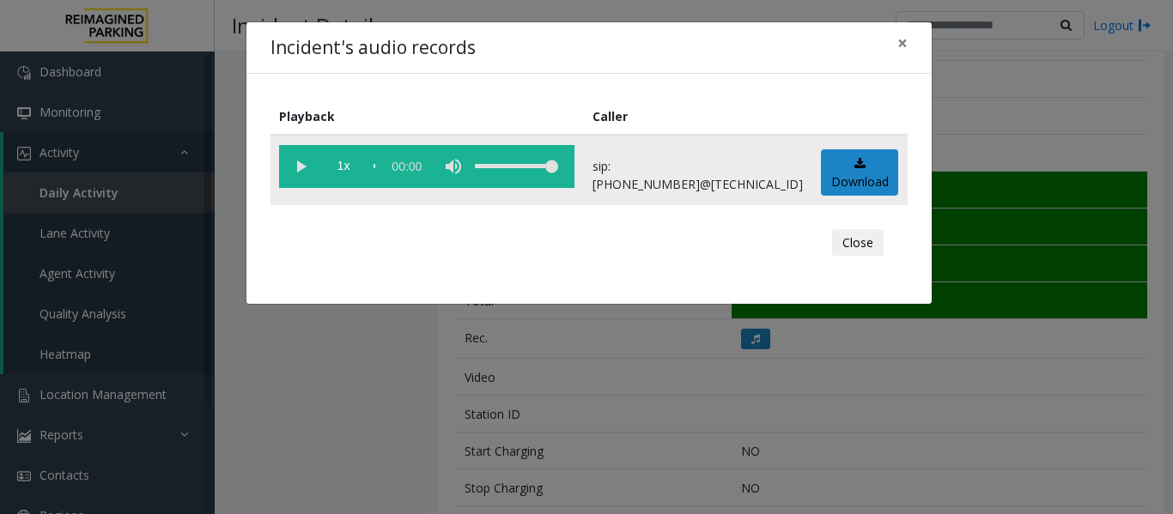
click at [305, 171] on vg-play-pause at bounding box center [300, 166] width 43 height 43
click at [306, 173] on vg-play-pause at bounding box center [300, 166] width 43 height 43
click at [847, 233] on button "Close" at bounding box center [858, 242] width 52 height 27
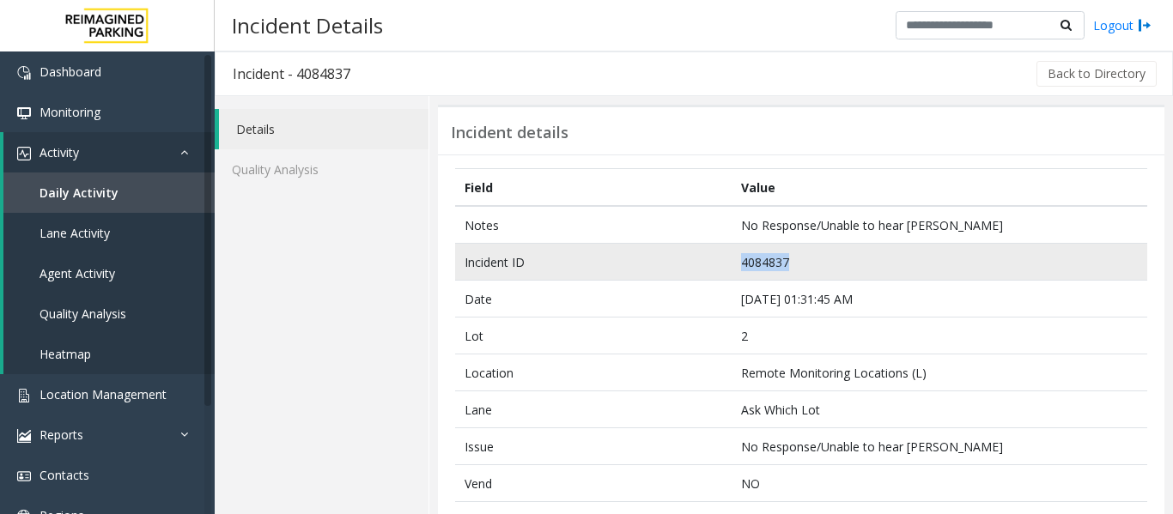
drag, startPoint x: 785, startPoint y: 261, endPoint x: 712, endPoint y: 264, distance: 73.9
click at [712, 264] on tr "Incident ID 4084837" at bounding box center [801, 262] width 692 height 37
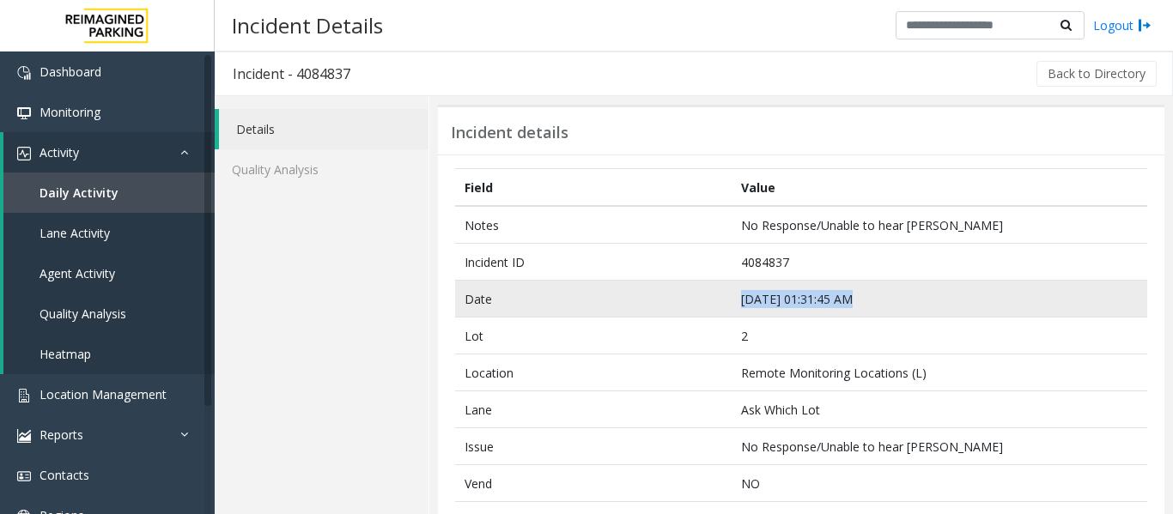
drag, startPoint x: 843, startPoint y: 299, endPoint x: 724, endPoint y: 306, distance: 119.5
click at [724, 306] on tr "Date Sep 24 01:31:45 AM" at bounding box center [801, 299] width 692 height 37
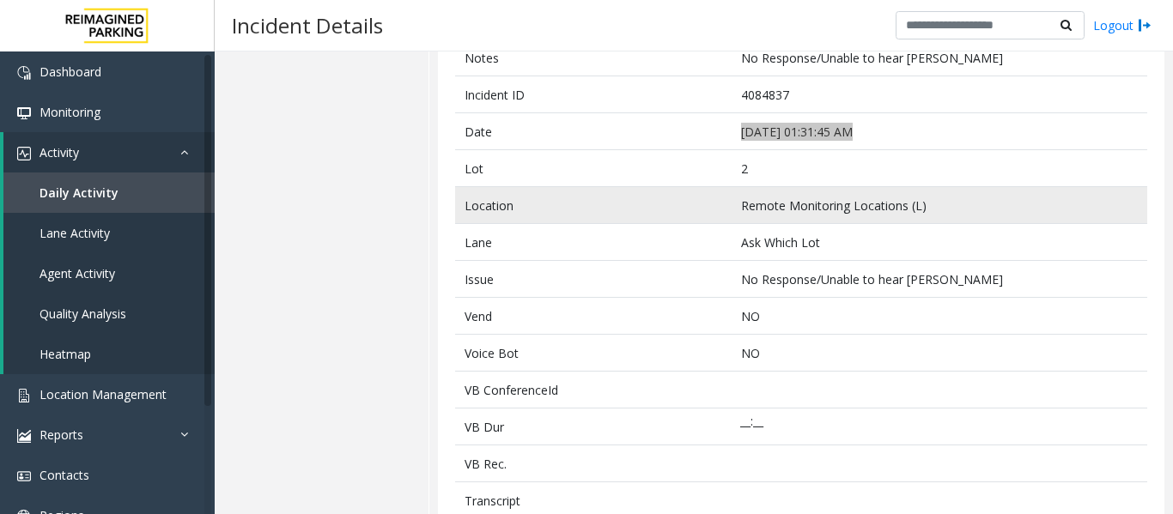
scroll to position [172, 0]
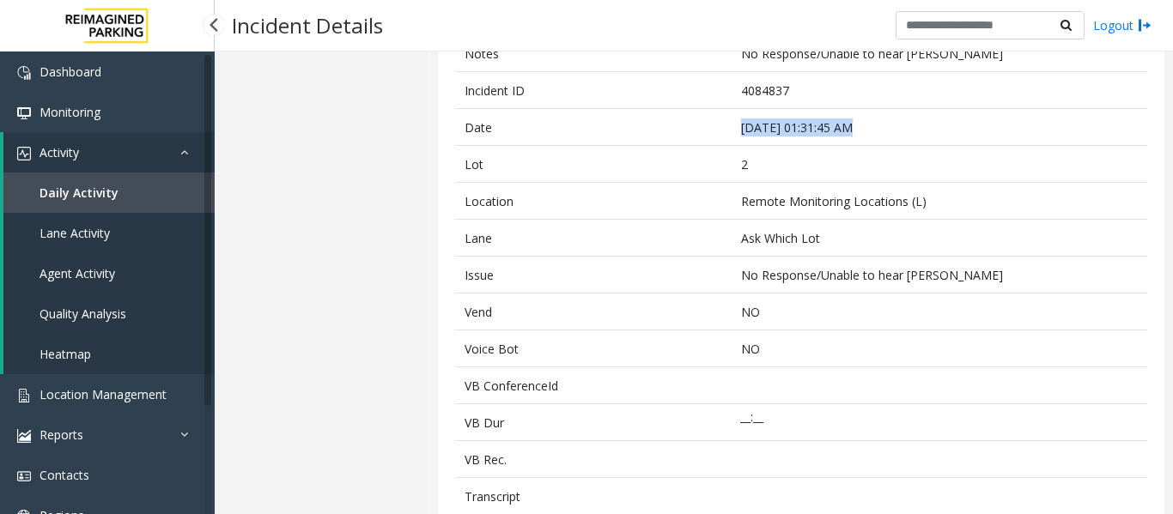
click at [123, 279] on link "Agent Activity" at bounding box center [108, 273] width 211 height 40
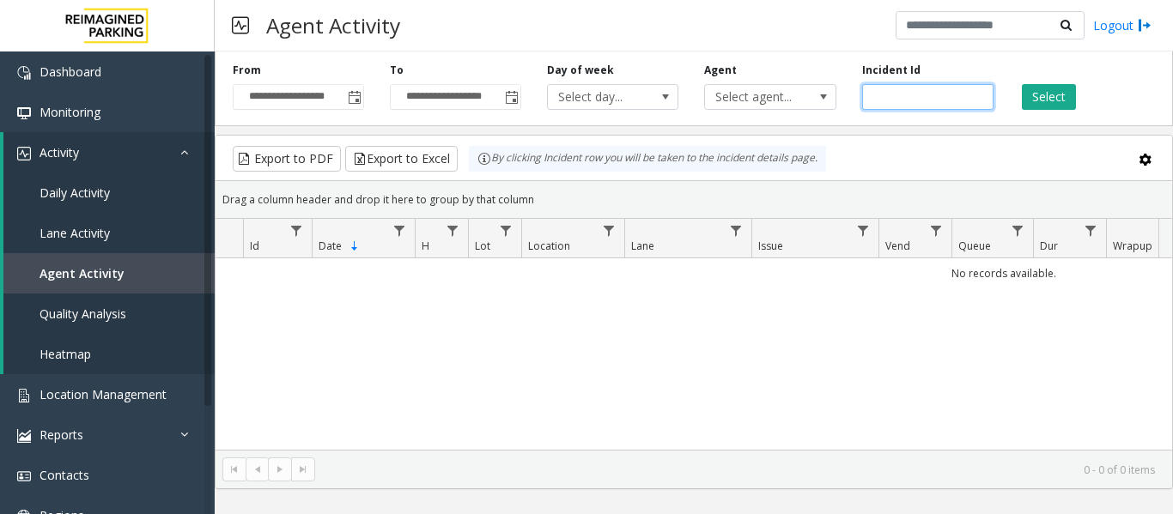
click at [929, 89] on input "number" at bounding box center [927, 97] width 131 height 26
paste input "*******"
type input "*******"
click at [1045, 89] on button "Select" at bounding box center [1048, 97] width 54 height 26
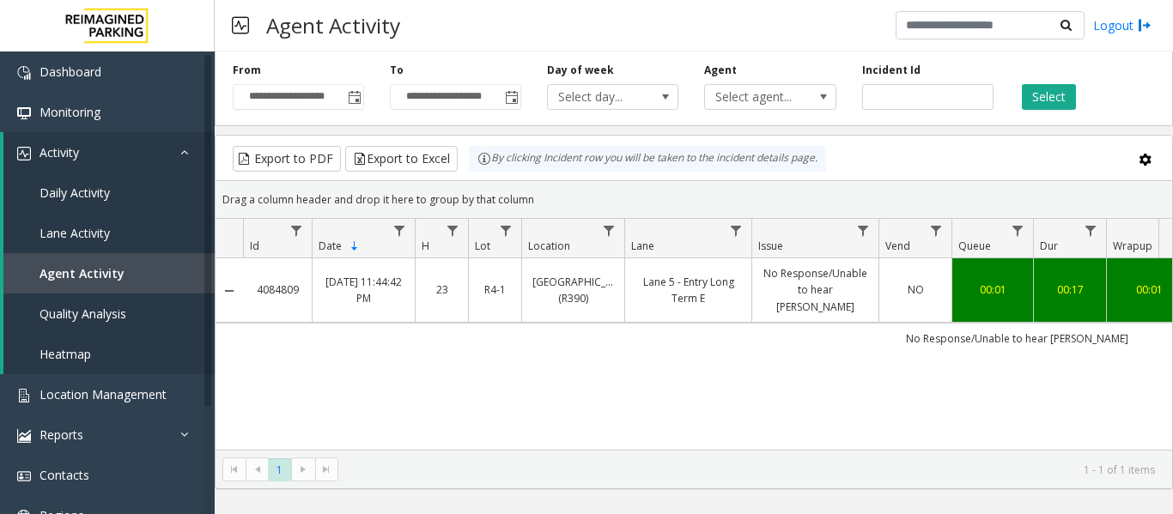
click at [851, 305] on link "No Response/Unable to hear parker" at bounding box center [815, 290] width 106 height 50
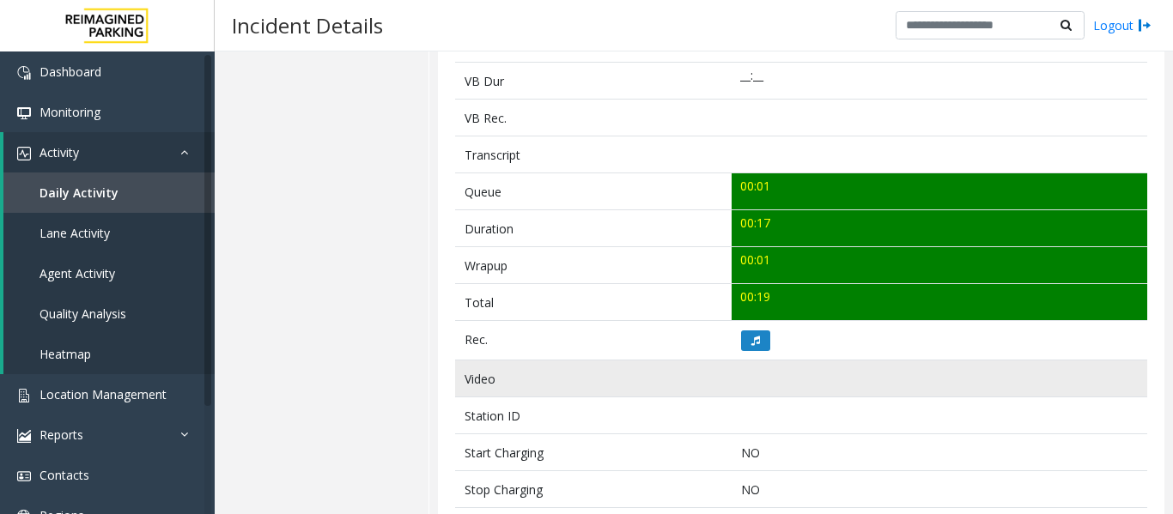
scroll to position [515, 0]
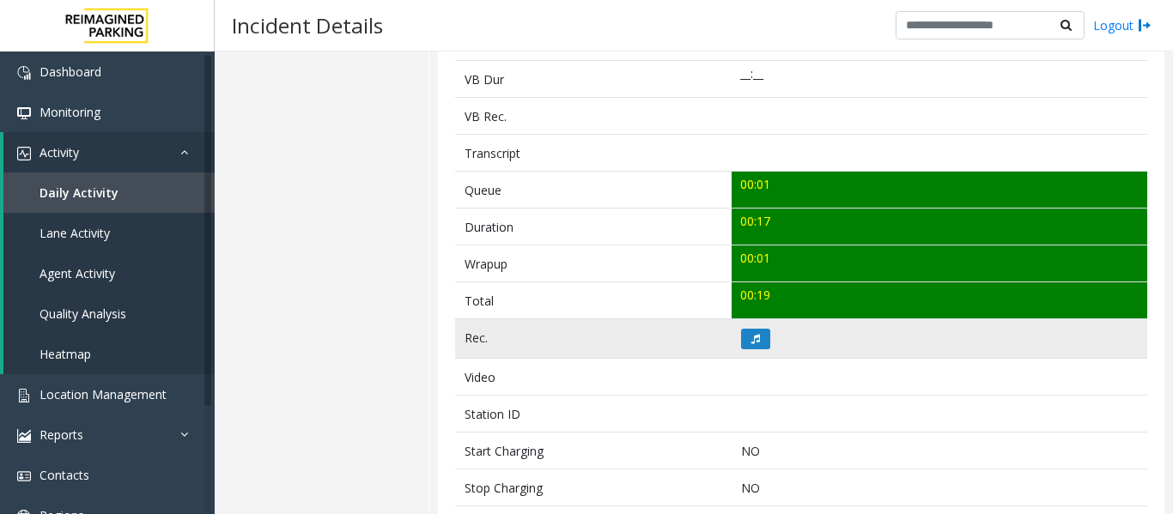
click at [747, 351] on td at bounding box center [938, 338] width 415 height 39
click at [752, 342] on icon at bounding box center [755, 339] width 9 height 10
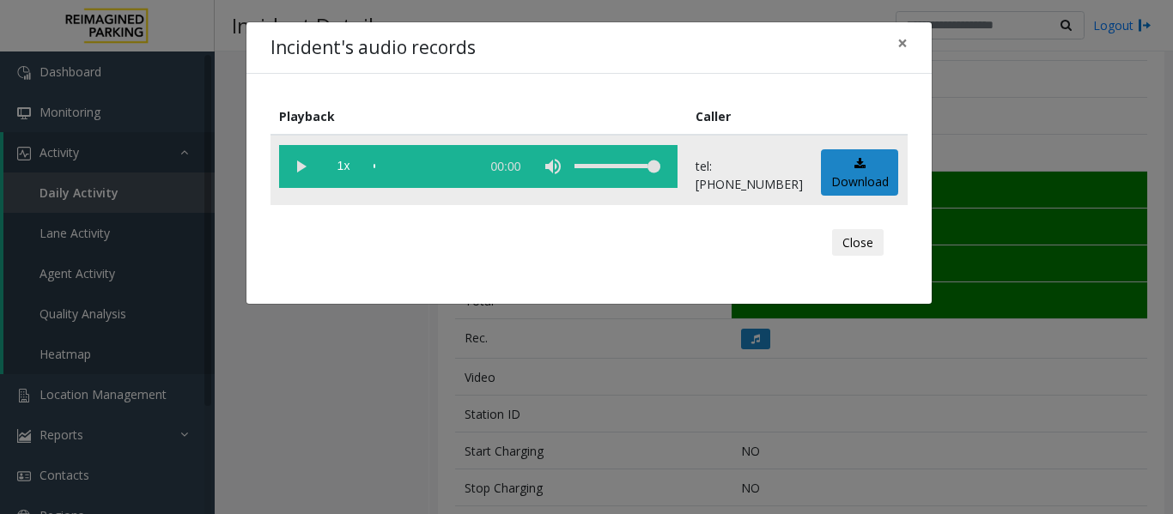
click at [283, 160] on vg-play-pause at bounding box center [300, 166] width 43 height 43
click at [885, 242] on div "Close" at bounding box center [588, 243] width 613 height 52
click at [867, 248] on button "Close" at bounding box center [858, 242] width 52 height 27
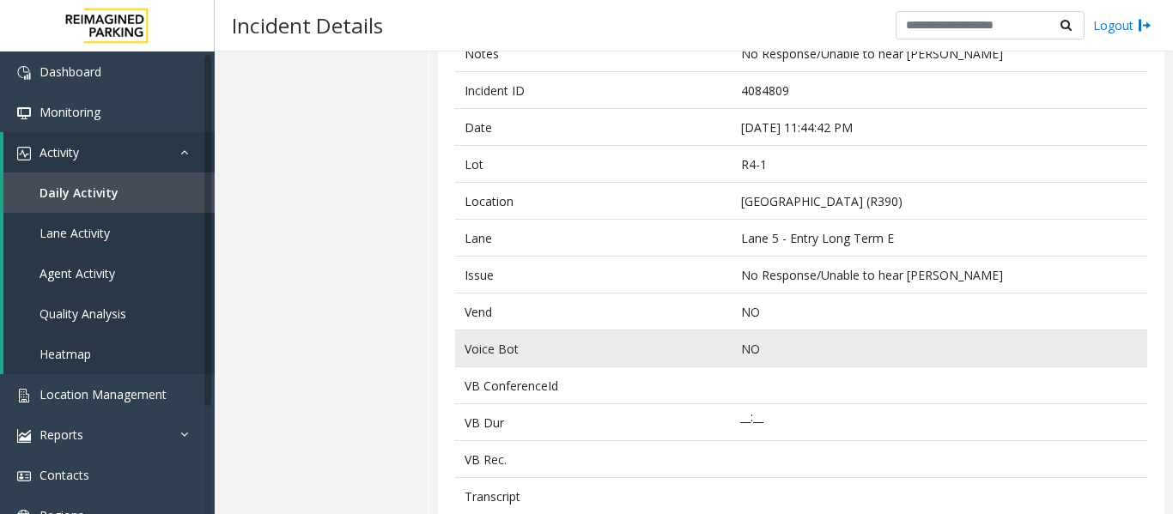
scroll to position [0, 0]
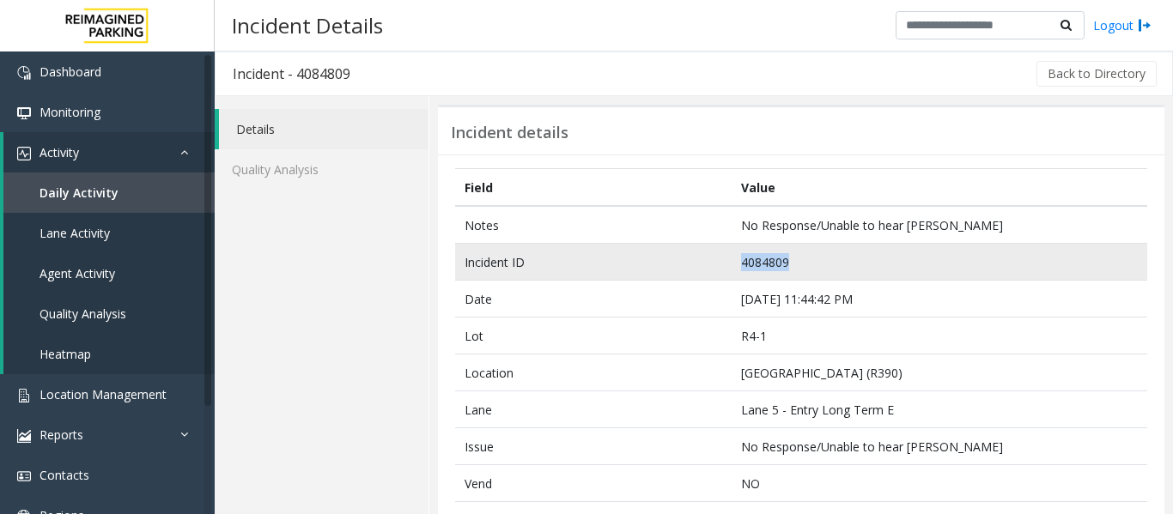
drag, startPoint x: 783, startPoint y: 264, endPoint x: 694, endPoint y: 270, distance: 89.5
click at [694, 270] on tr "Incident ID 4084809" at bounding box center [801, 262] width 692 height 37
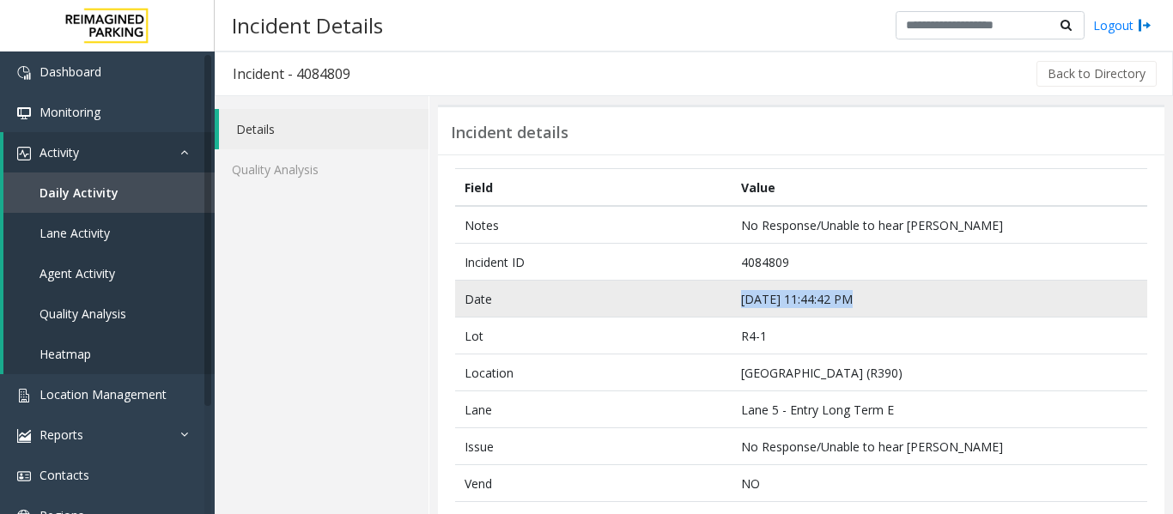
drag, startPoint x: 843, startPoint y: 298, endPoint x: 737, endPoint y: 307, distance: 106.0
click at [737, 307] on td "Sep 23 11:44:42 PM" at bounding box center [938, 299] width 415 height 37
click at [717, 300] on td "Date" at bounding box center [593, 299] width 276 height 37
drag, startPoint x: 844, startPoint y: 295, endPoint x: 710, endPoint y: 300, distance: 134.0
click at [710, 300] on tr "Date Sep 23 11:44:42 PM" at bounding box center [801, 299] width 692 height 37
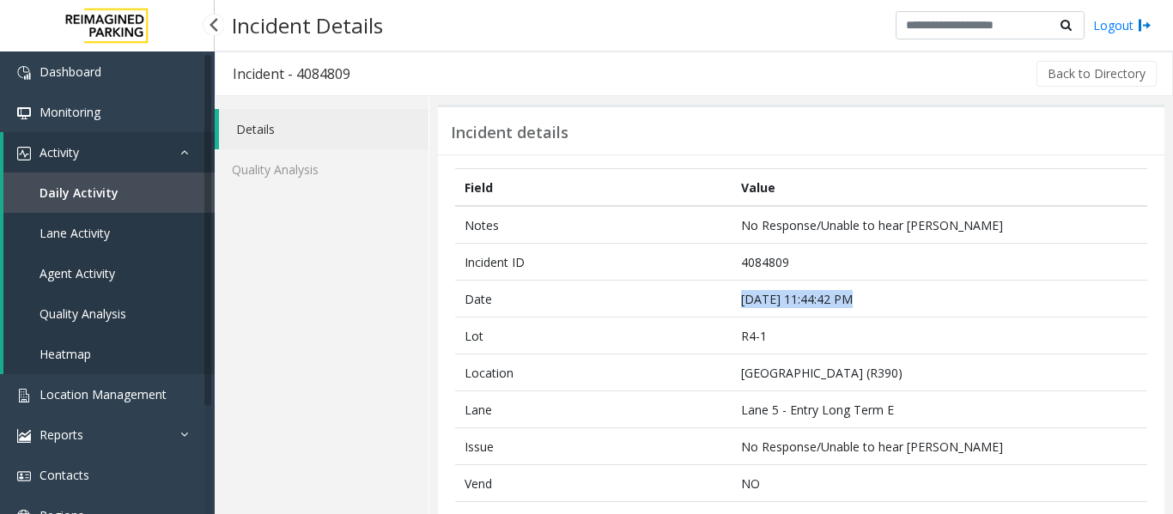
click at [66, 271] on span "Agent Activity" at bounding box center [77, 273] width 76 height 16
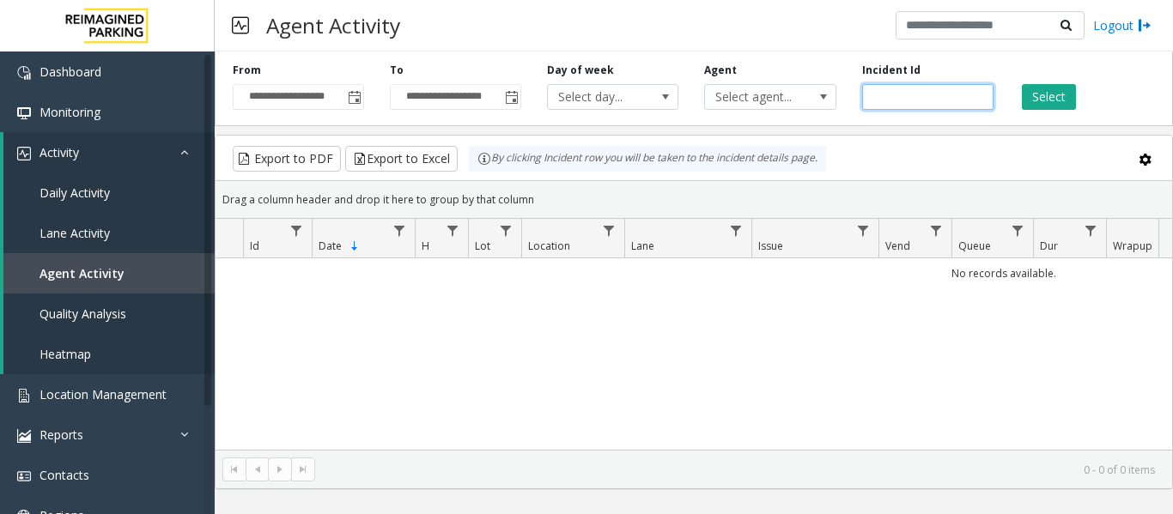
click at [908, 89] on input "number" at bounding box center [927, 97] width 131 height 26
paste input "*******"
type input "*******"
click at [1051, 90] on button "Select" at bounding box center [1048, 97] width 54 height 26
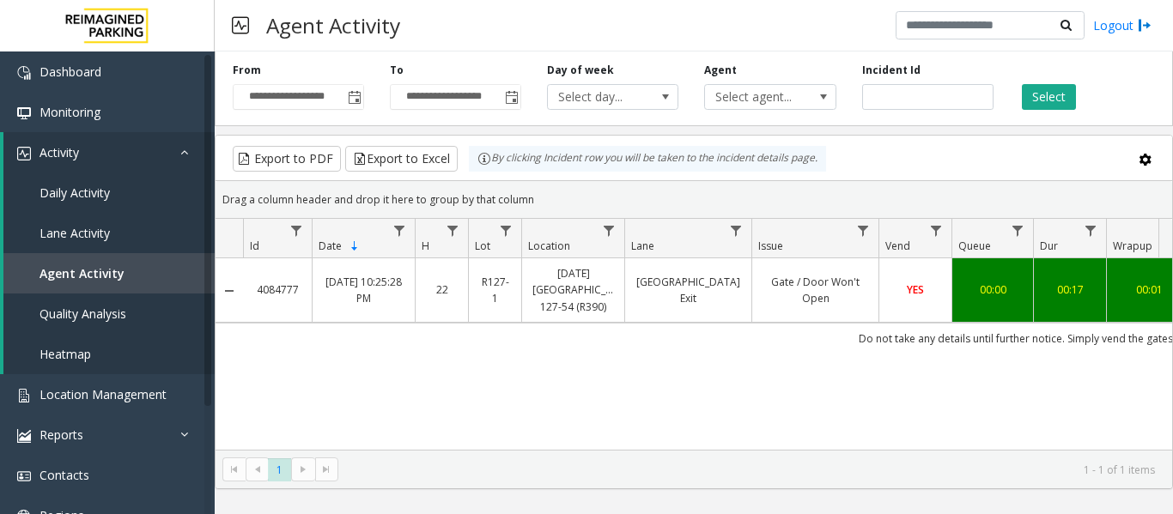
click at [831, 276] on link "Gate / Door Won't Open" at bounding box center [815, 290] width 106 height 33
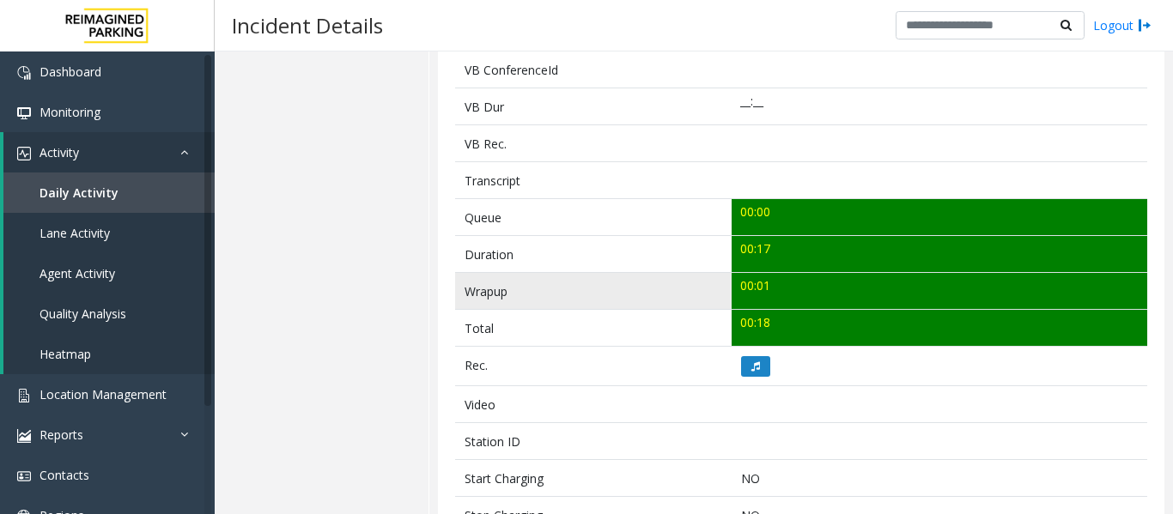
scroll to position [515, 0]
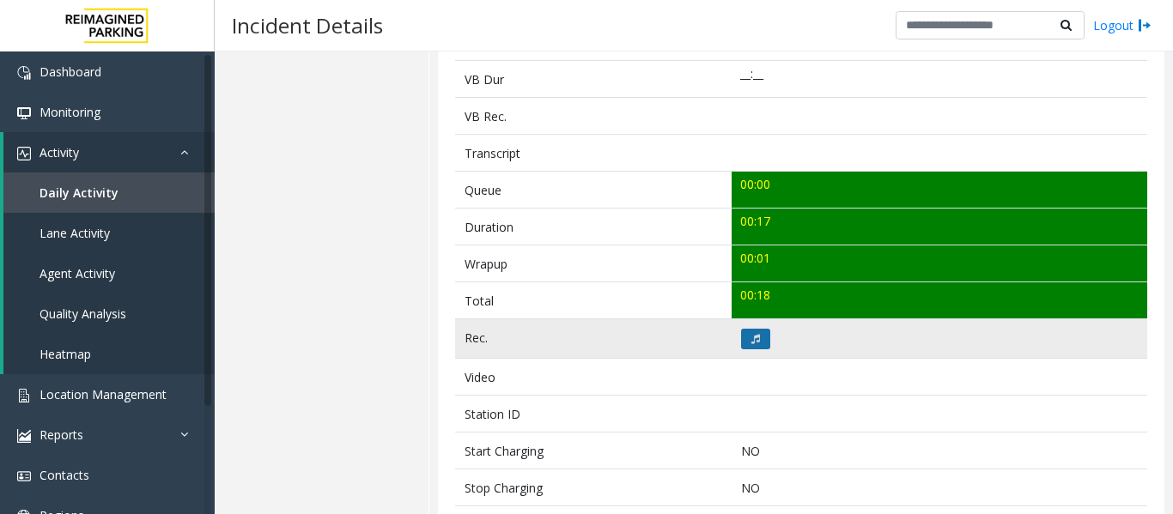
click at [754, 335] on icon at bounding box center [755, 339] width 9 height 10
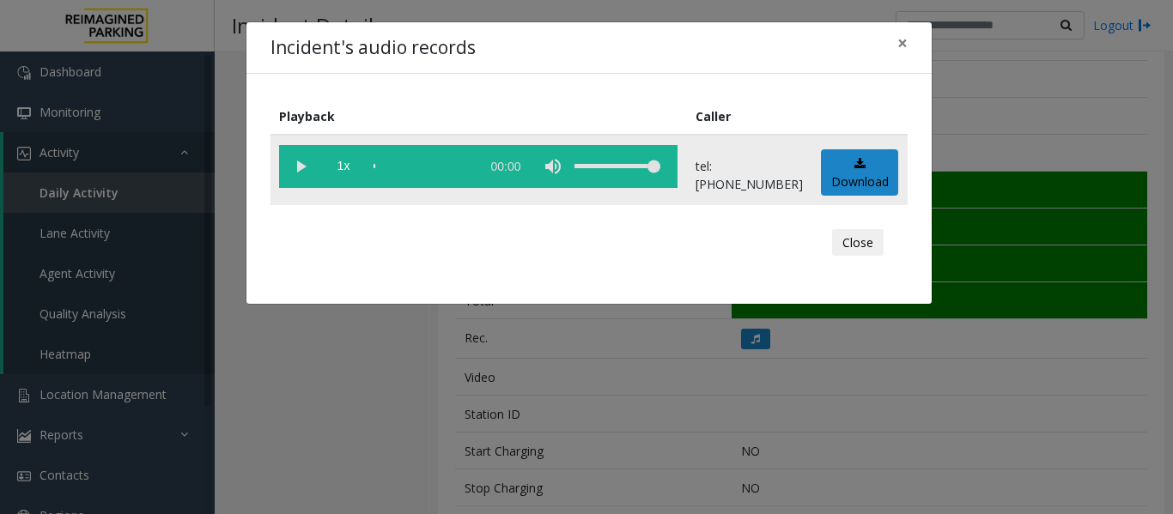
click at [301, 174] on vg-play-pause at bounding box center [300, 166] width 43 height 43
click at [382, 166] on div "scrub bar" at bounding box center [422, 166] width 98 height 43
click at [294, 160] on vg-play-pause at bounding box center [300, 166] width 43 height 43
click at [847, 239] on button "Close" at bounding box center [858, 242] width 52 height 27
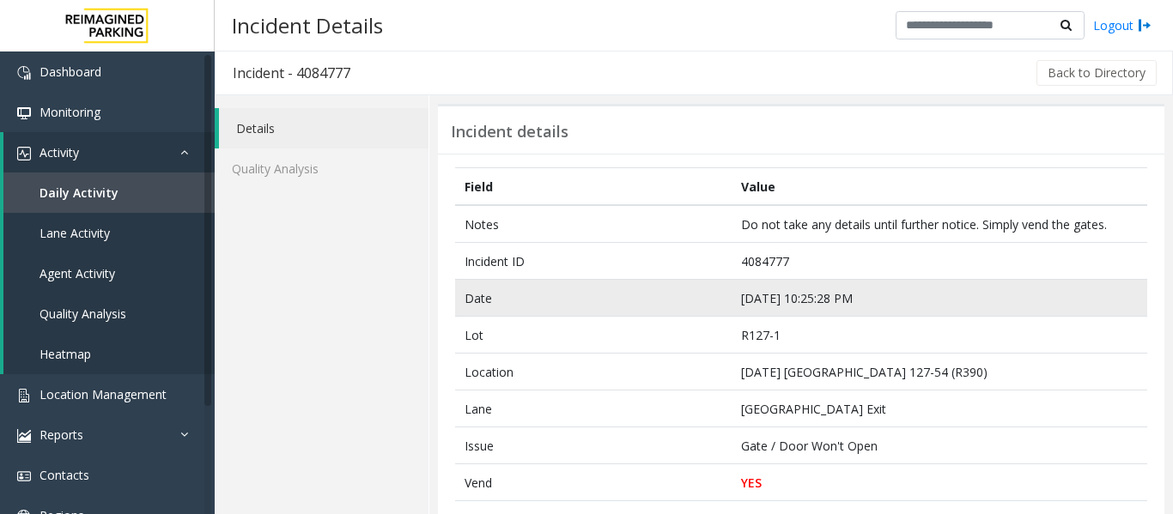
scroll to position [0, 0]
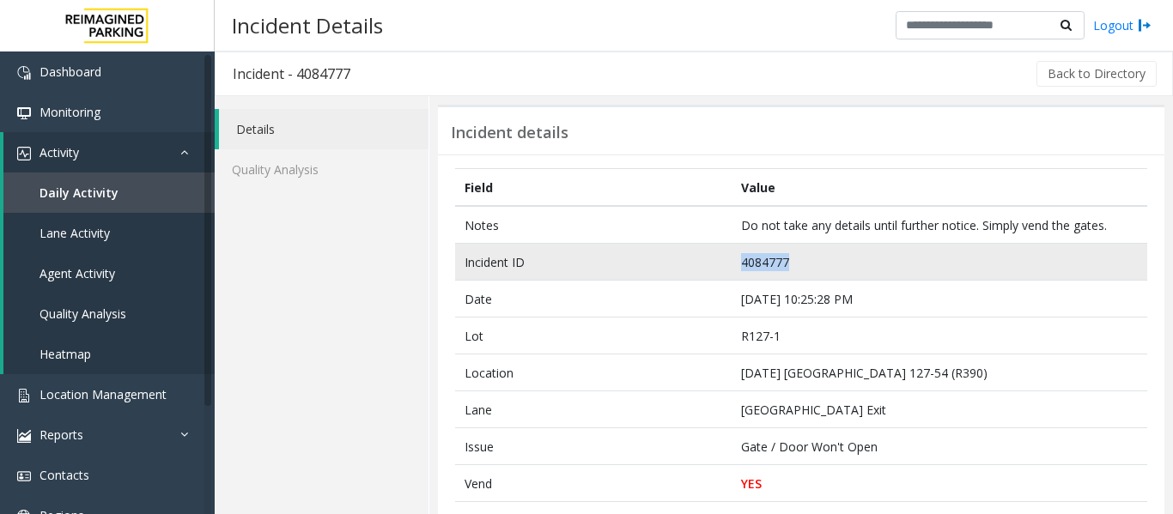
drag, startPoint x: 787, startPoint y: 264, endPoint x: 638, endPoint y: 246, distance: 150.3
click at [638, 246] on tr "Incident ID 4084777" at bounding box center [801, 262] width 692 height 37
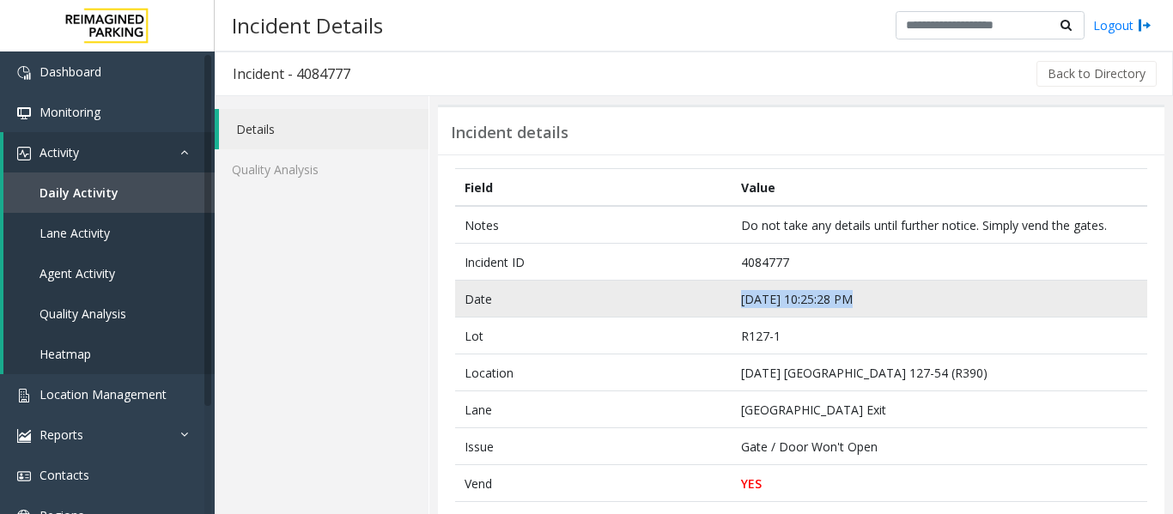
drag, startPoint x: 845, startPoint y: 301, endPoint x: 694, endPoint y: 304, distance: 151.1
click at [694, 304] on tr "Date Sep 23 10:25:28 PM" at bounding box center [801, 299] width 692 height 37
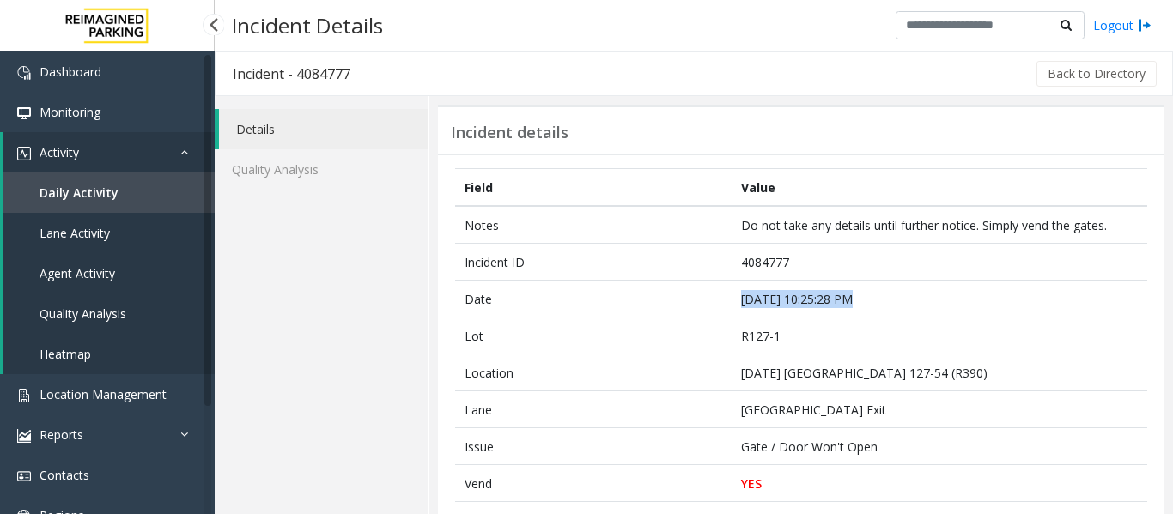
click at [85, 273] on span "Agent Activity" at bounding box center [77, 273] width 76 height 16
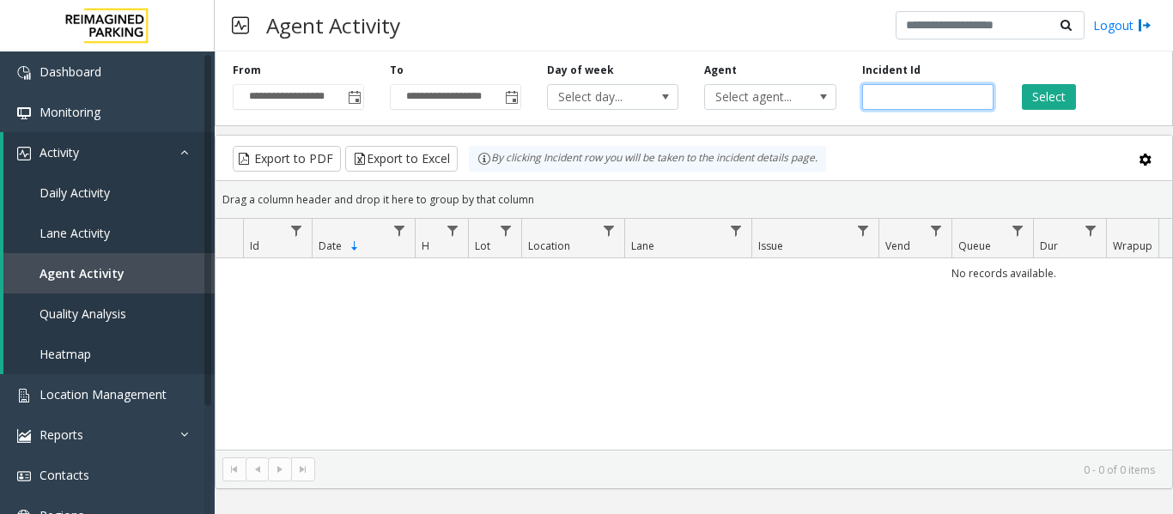
click at [916, 100] on input "number" at bounding box center [927, 97] width 131 height 26
paste input "*******"
type input "*******"
click at [1032, 100] on button "Select" at bounding box center [1048, 97] width 54 height 26
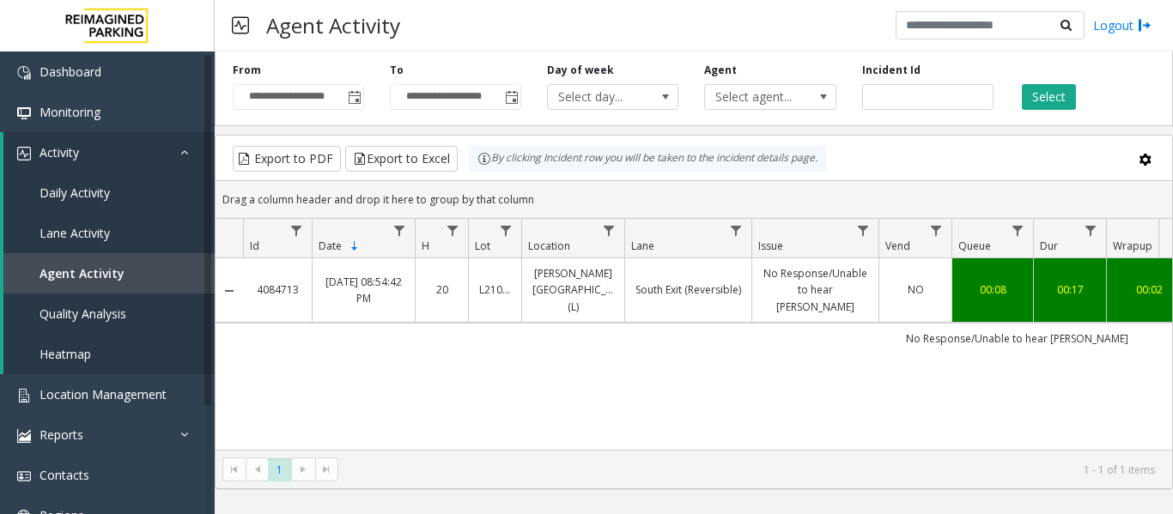
click at [795, 323] on td "No Response/Unable to hear parker" at bounding box center [1017, 338] width 1548 height 31
click at [802, 294] on link "No Response/Unable to hear parker" at bounding box center [815, 290] width 106 height 50
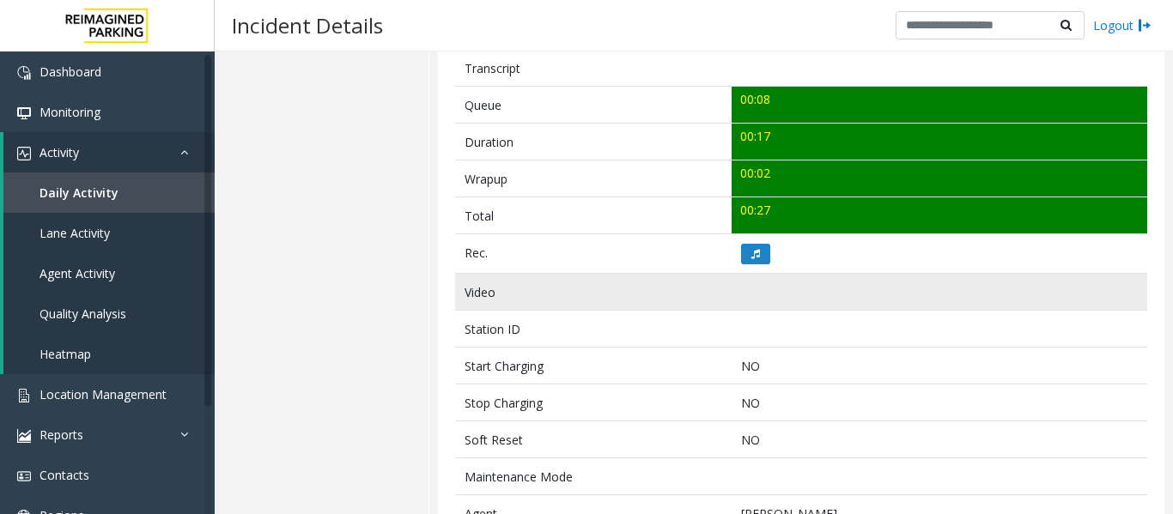
scroll to position [601, 0]
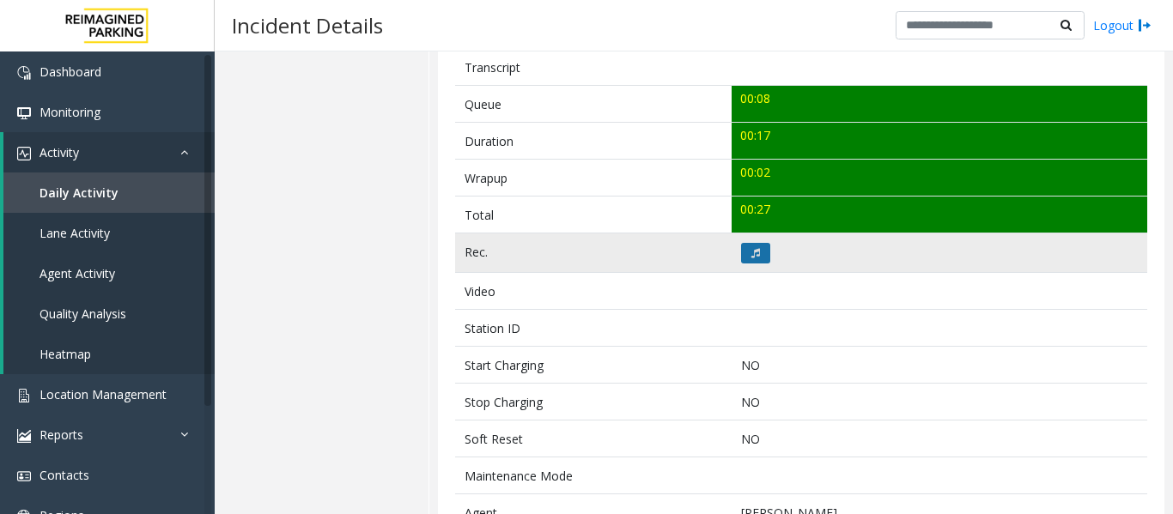
click at [760, 258] on button at bounding box center [755, 253] width 29 height 21
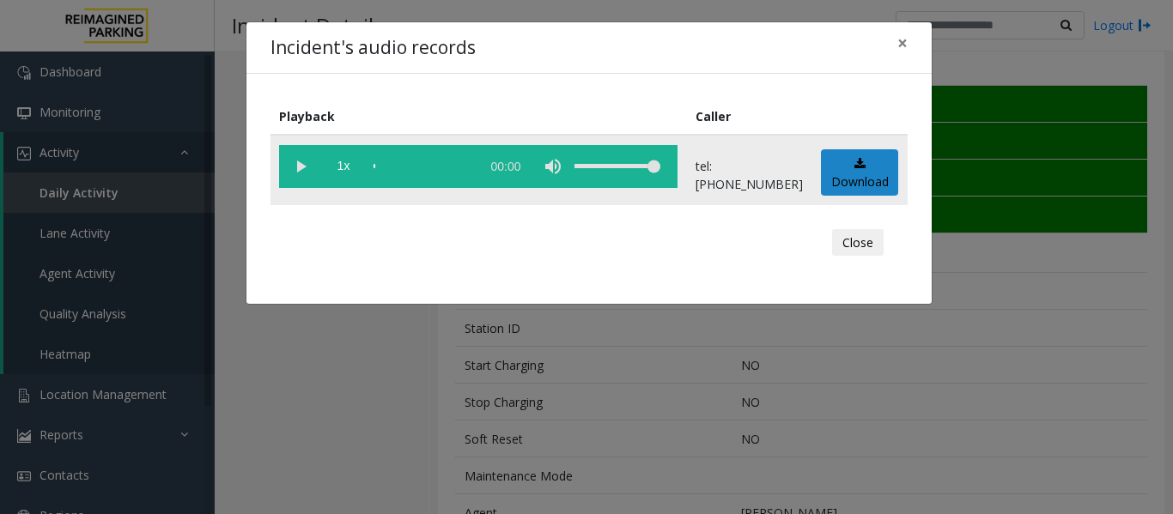
click at [302, 164] on vg-play-pause at bounding box center [300, 166] width 43 height 43
click at [861, 247] on button "Close" at bounding box center [858, 242] width 52 height 27
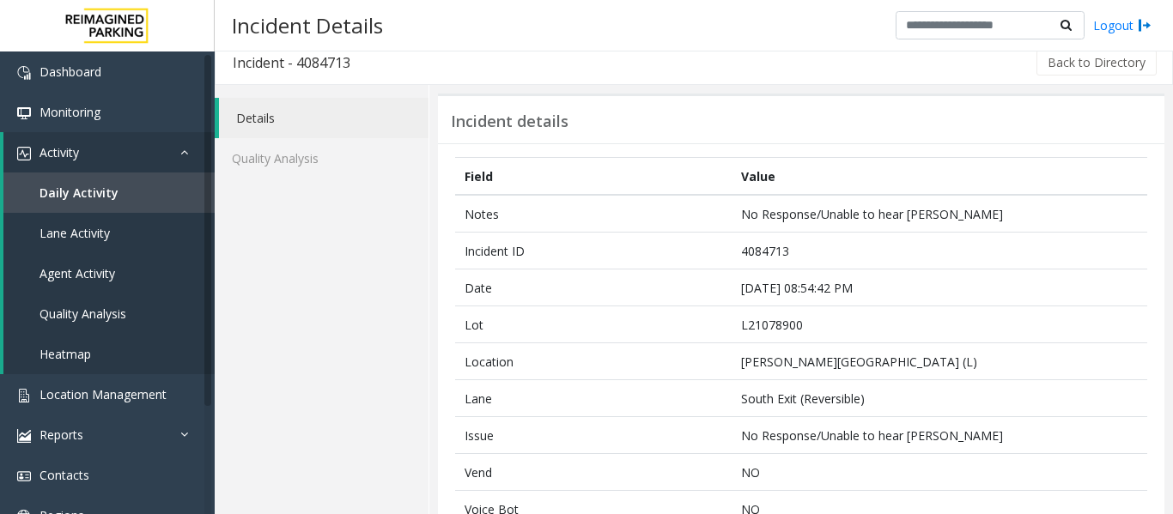
scroll to position [0, 0]
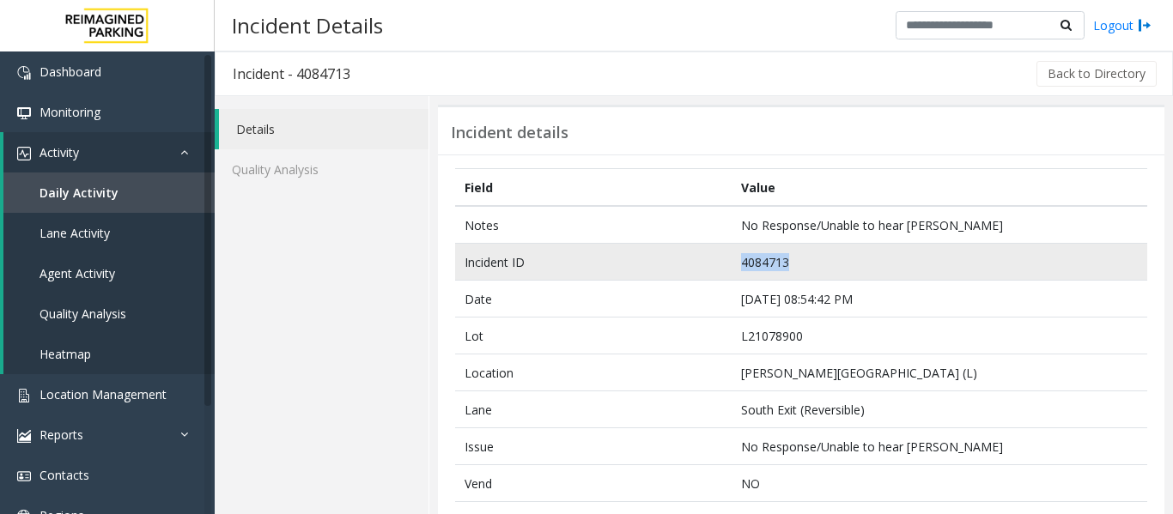
drag, startPoint x: 787, startPoint y: 262, endPoint x: 690, endPoint y: 269, distance: 97.2
click at [690, 269] on tr "Incident ID 4084713" at bounding box center [801, 262] width 692 height 37
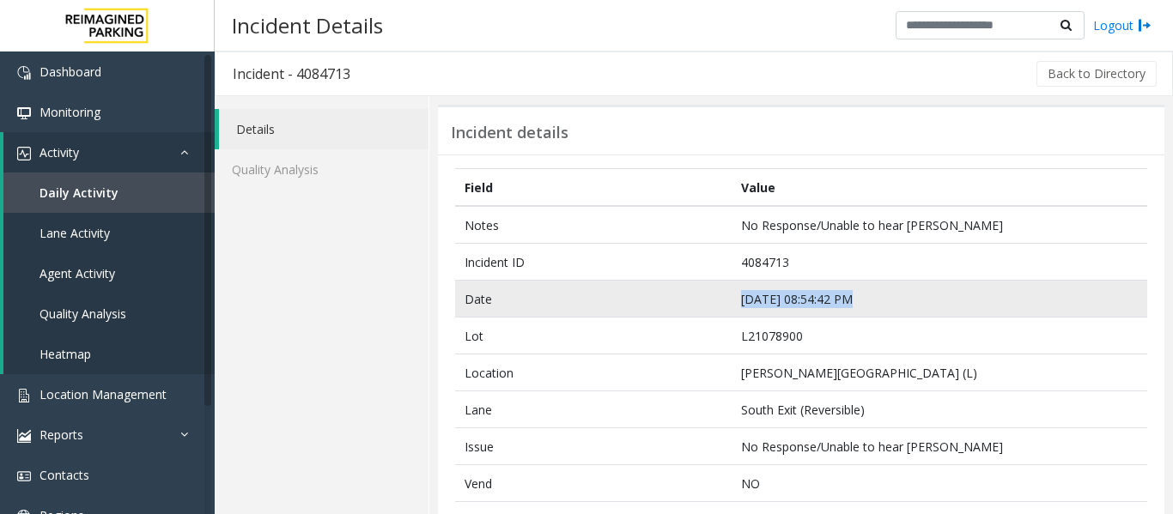
drag, startPoint x: 845, startPoint y: 299, endPoint x: 736, endPoint y: 307, distance: 109.3
click at [736, 307] on td "Sep 23 08:54:42 PM" at bounding box center [938, 299] width 415 height 37
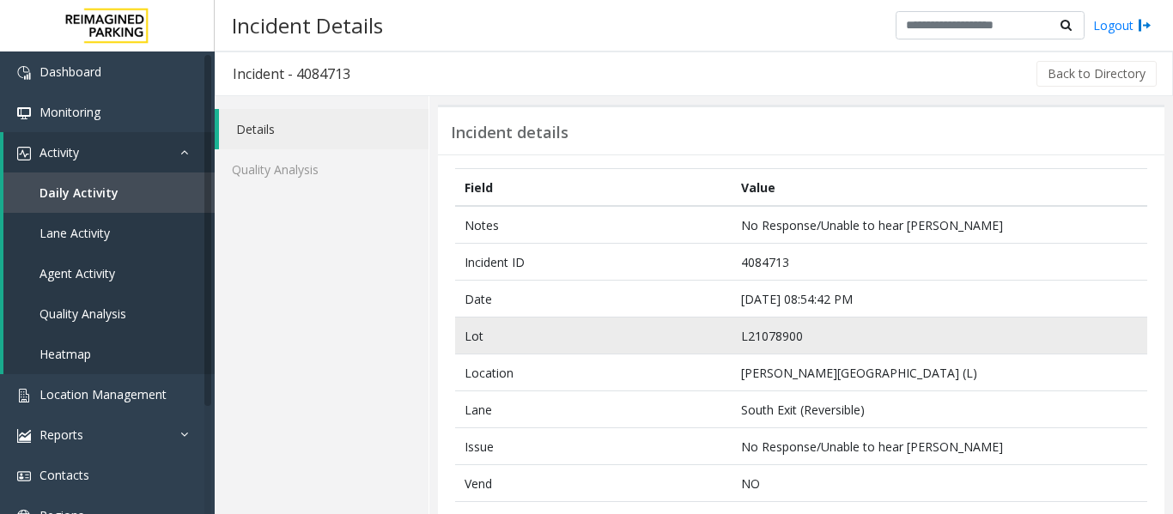
click at [703, 338] on td "Lot" at bounding box center [593, 336] width 276 height 37
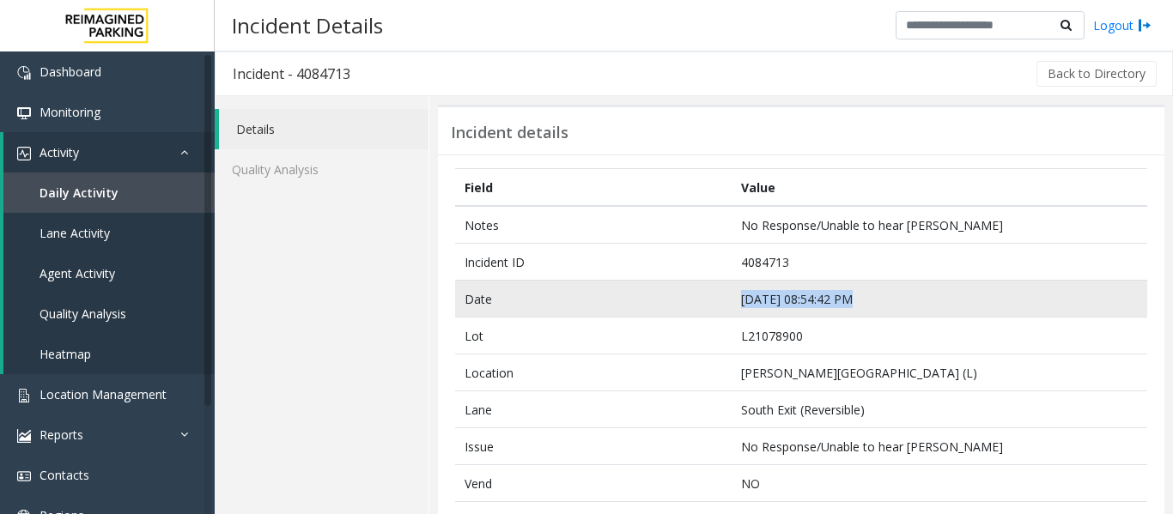
drag, startPoint x: 844, startPoint y: 297, endPoint x: 718, endPoint y: 302, distance: 126.3
click at [718, 302] on tr "Date Sep 23 08:54:42 PM" at bounding box center [801, 299] width 692 height 37
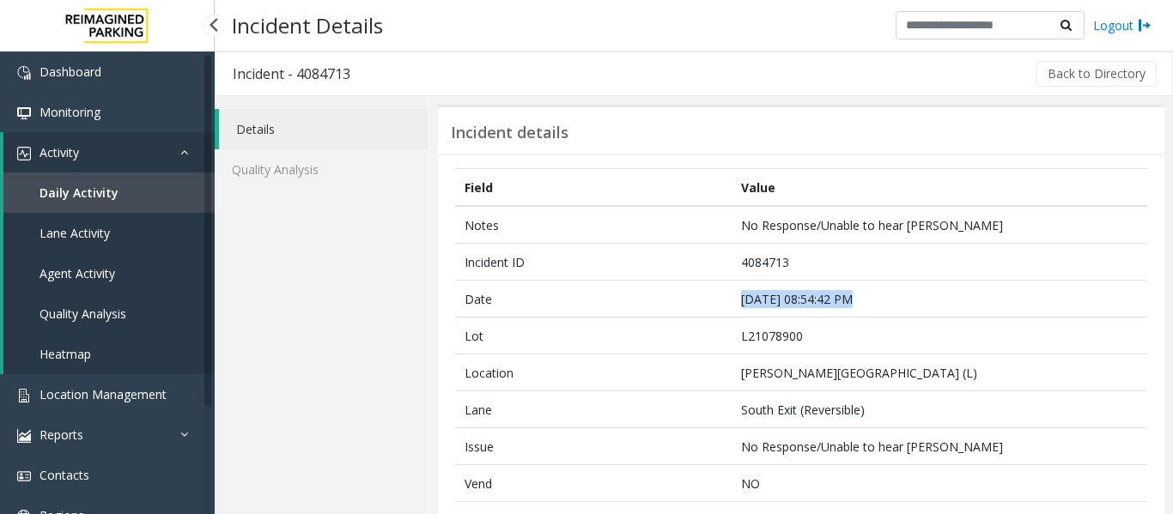
click at [106, 277] on span "Agent Activity" at bounding box center [77, 273] width 76 height 16
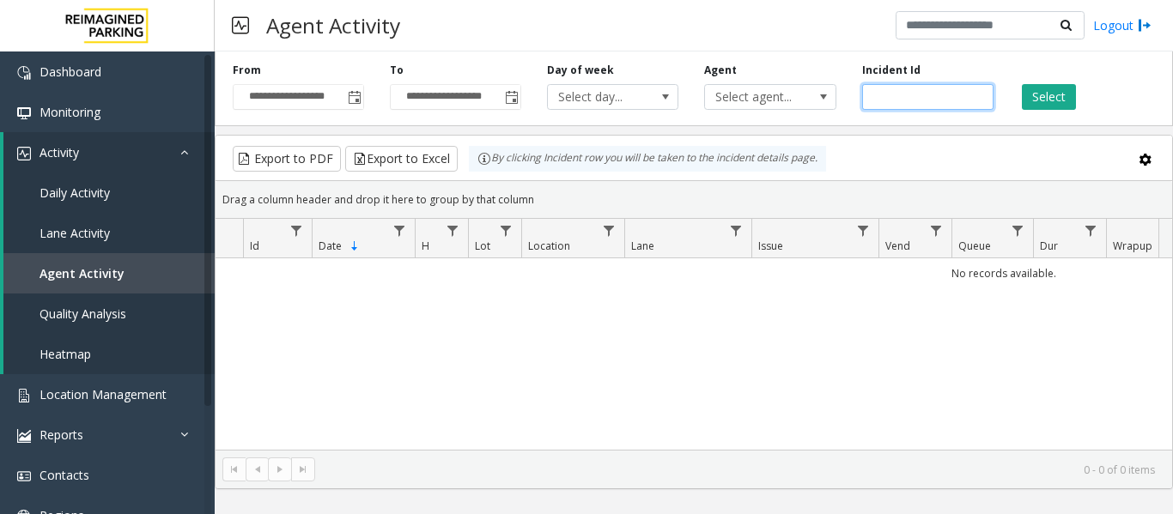
click at [931, 102] on input "number" at bounding box center [927, 97] width 131 height 26
paste input "*******"
type input "*******"
click at [1037, 95] on button "Select" at bounding box center [1048, 97] width 54 height 26
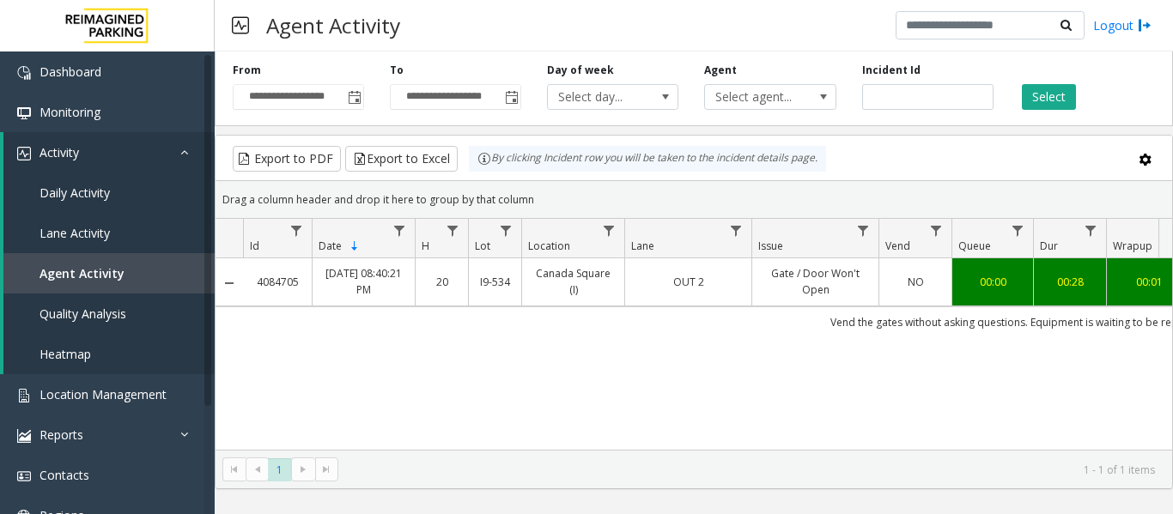
click at [664, 307] on td "Vend the gates without asking questions. Equipment is waiting to be repaired" at bounding box center [1017, 321] width 1548 height 31
click at [680, 300] on td "OUT 2" at bounding box center [687, 281] width 127 height 47
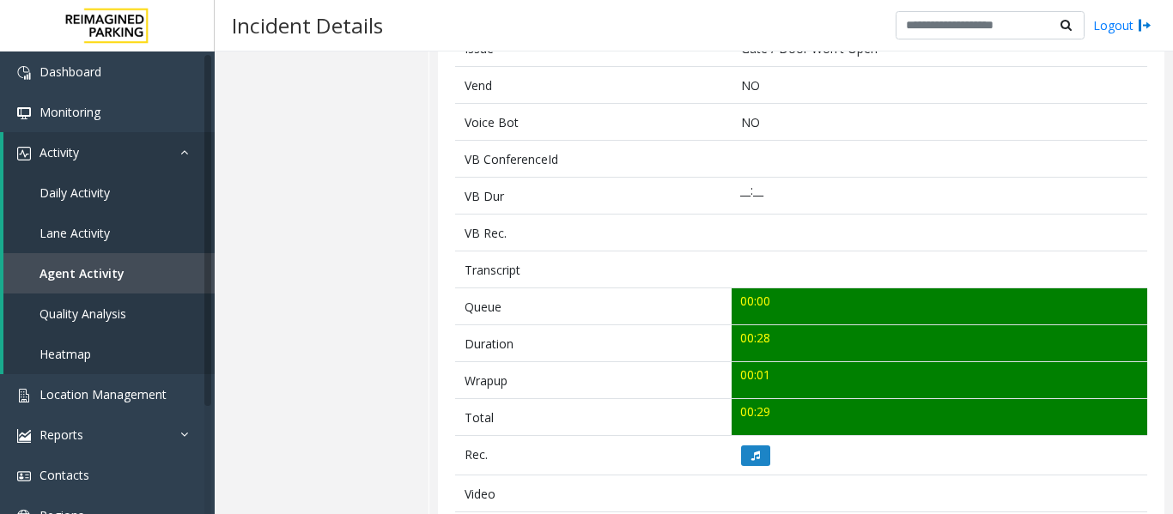
scroll to position [429, 0]
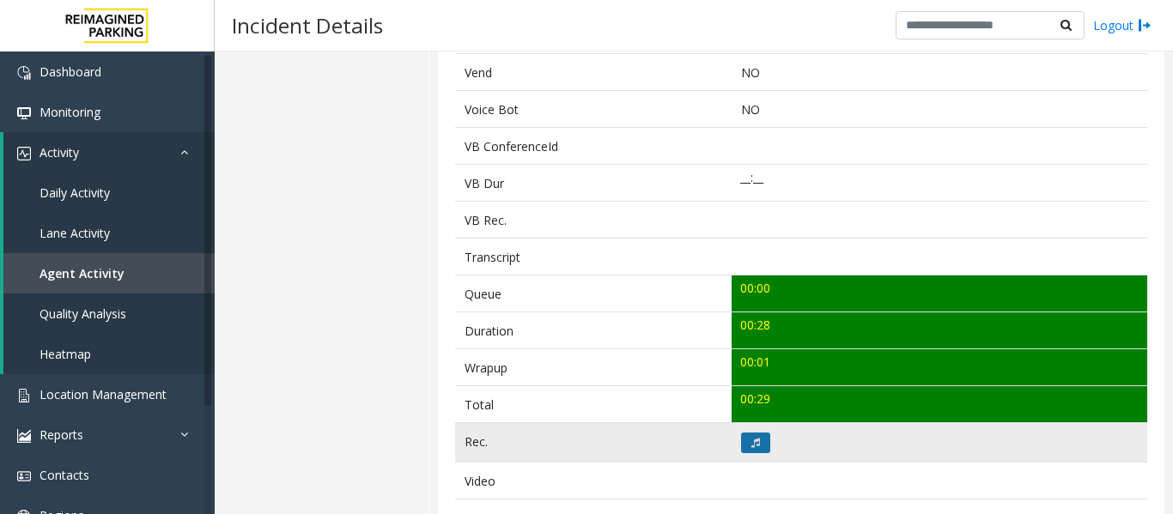
click at [762, 435] on button at bounding box center [755, 443] width 29 height 21
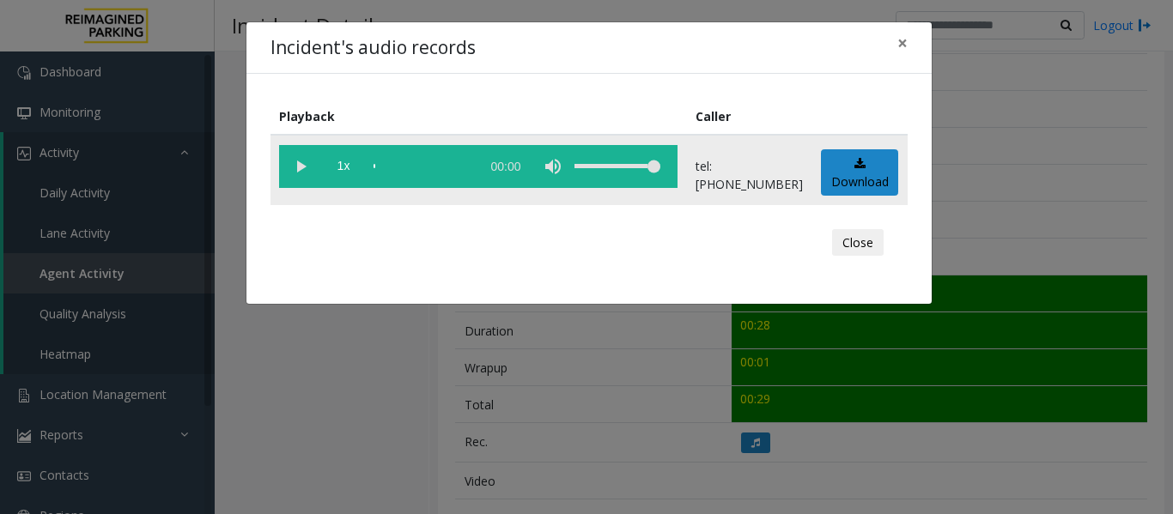
click at [305, 167] on vg-play-pause at bounding box center [300, 166] width 43 height 43
click at [869, 245] on button "Close" at bounding box center [858, 242] width 52 height 27
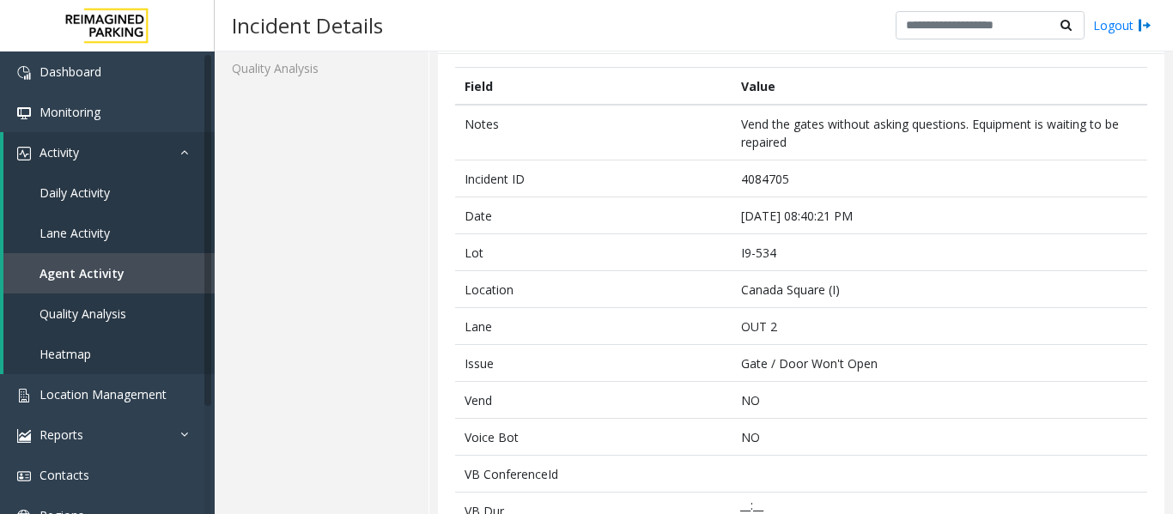
scroll to position [0, 0]
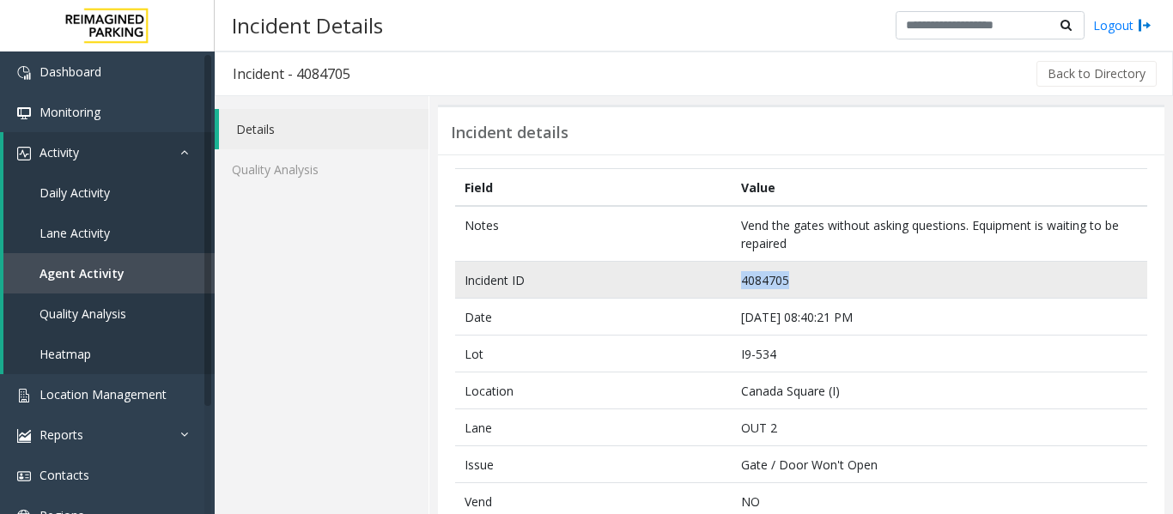
drag, startPoint x: 781, startPoint y: 281, endPoint x: 700, endPoint y: 274, distance: 81.0
click at [700, 274] on tr "Incident ID 4084705" at bounding box center [801, 280] width 692 height 37
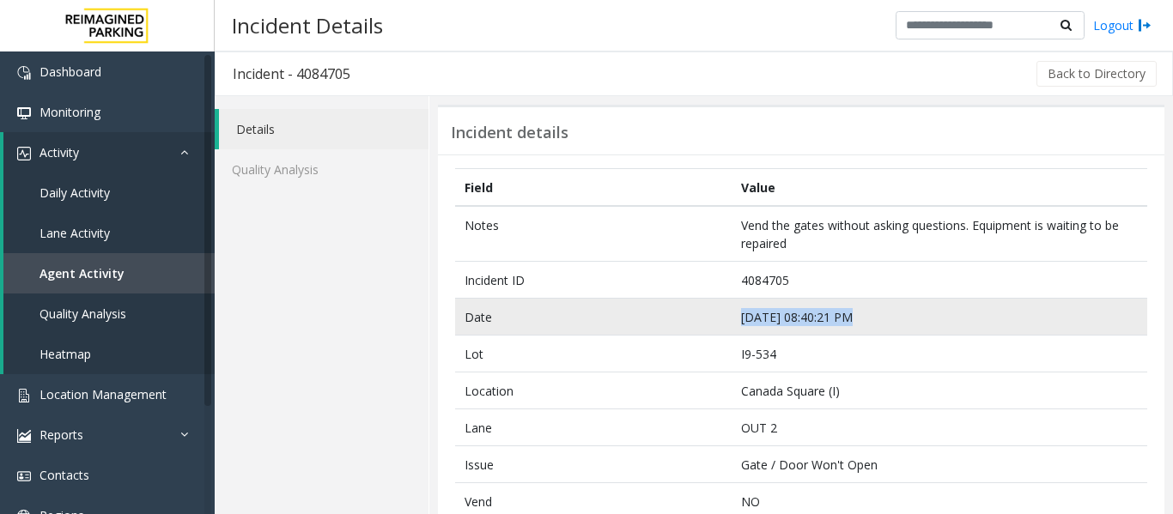
drag, startPoint x: 846, startPoint y: 318, endPoint x: 718, endPoint y: 322, distance: 128.0
click at [718, 322] on tr "Date Sep 23 08:40:21 PM" at bounding box center [801, 317] width 692 height 37
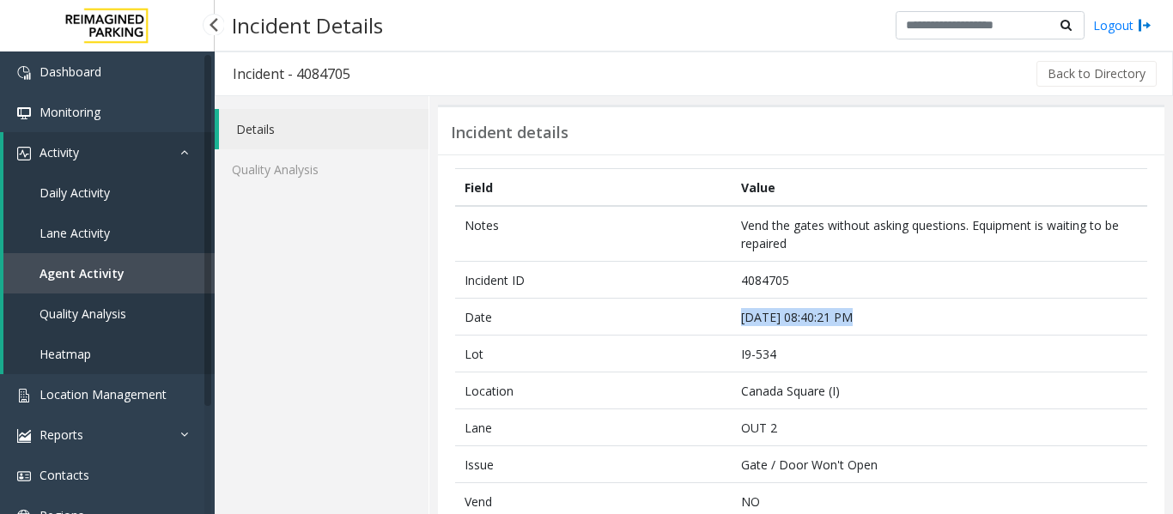
click at [183, 276] on link "Agent Activity" at bounding box center [108, 273] width 211 height 40
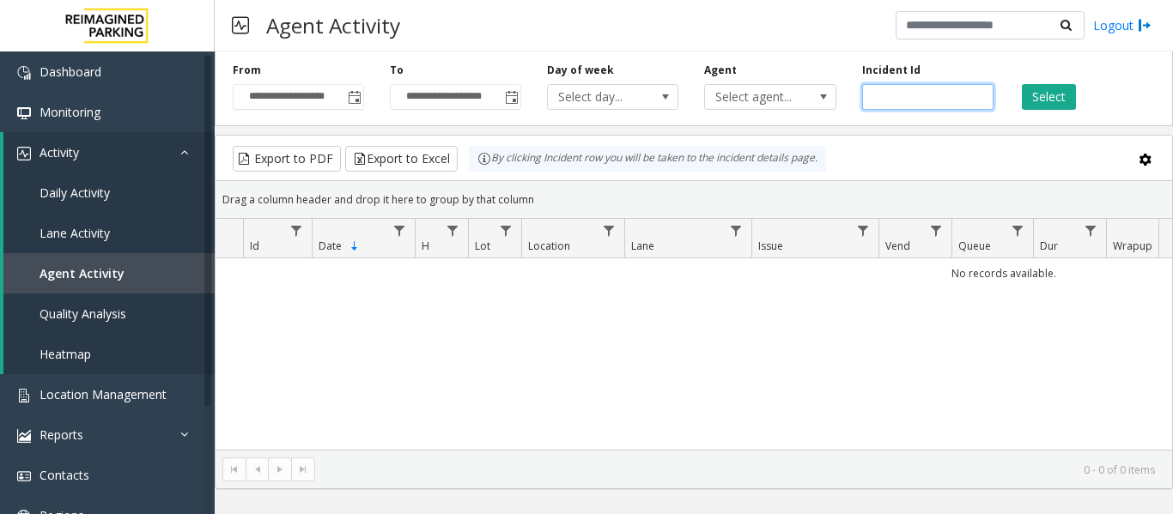
click at [894, 94] on input "number" at bounding box center [927, 97] width 131 height 26
paste input "*******"
type input "*******"
click at [1036, 90] on button "Select" at bounding box center [1048, 97] width 54 height 26
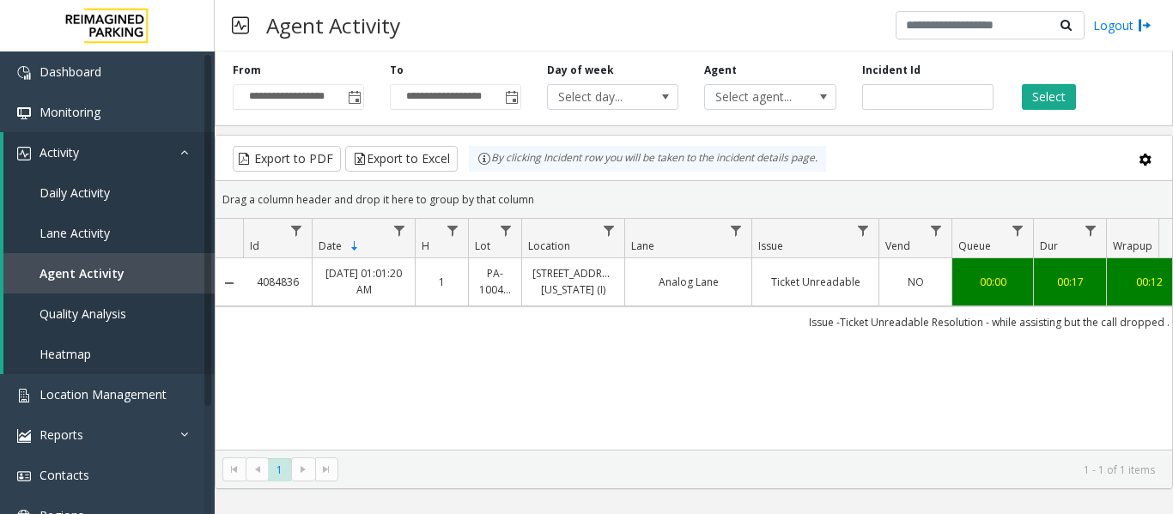
click at [715, 293] on td "Analog Lane" at bounding box center [687, 281] width 127 height 47
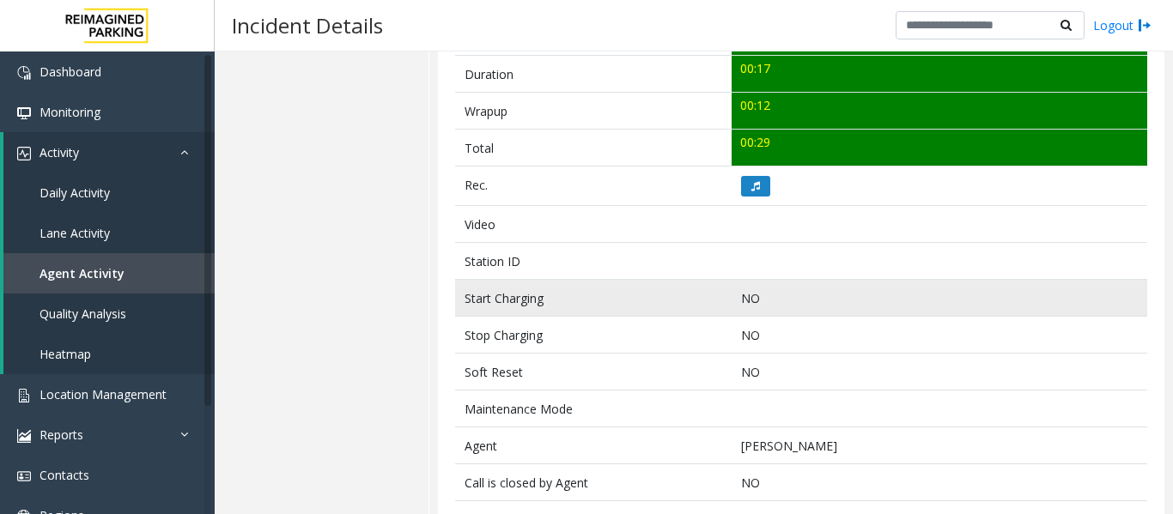
scroll to position [687, 0]
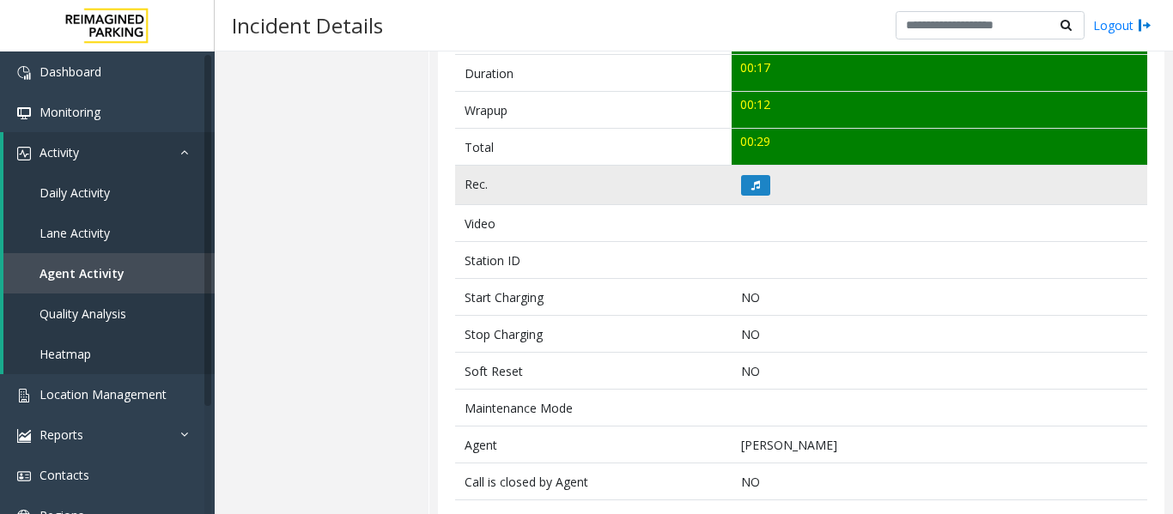
click at [734, 176] on td at bounding box center [938, 185] width 415 height 39
click at [744, 181] on button at bounding box center [755, 185] width 29 height 21
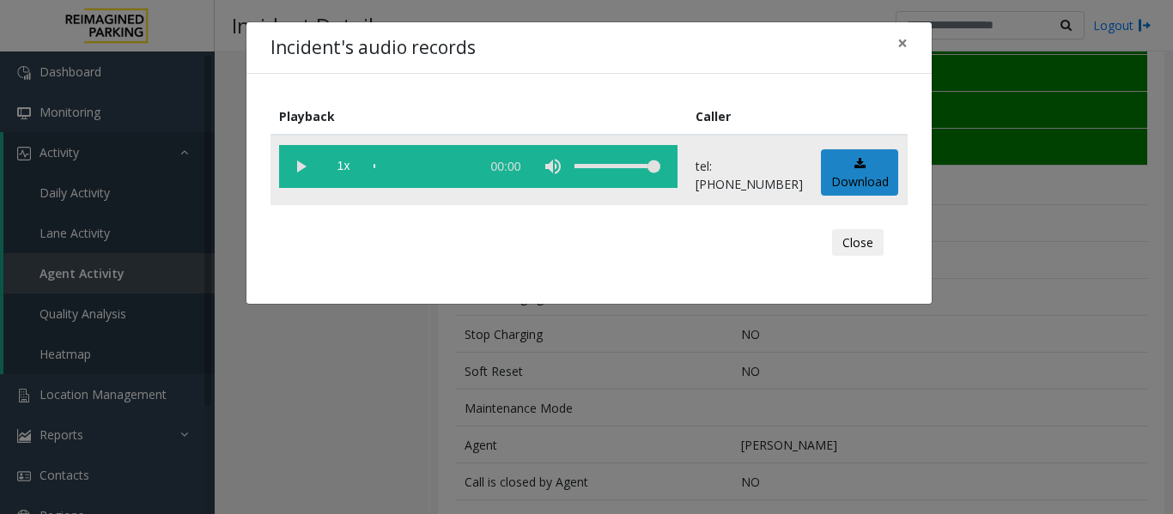
click at [298, 168] on vg-play-pause at bounding box center [300, 166] width 43 height 43
click at [865, 251] on button "Close" at bounding box center [858, 242] width 52 height 27
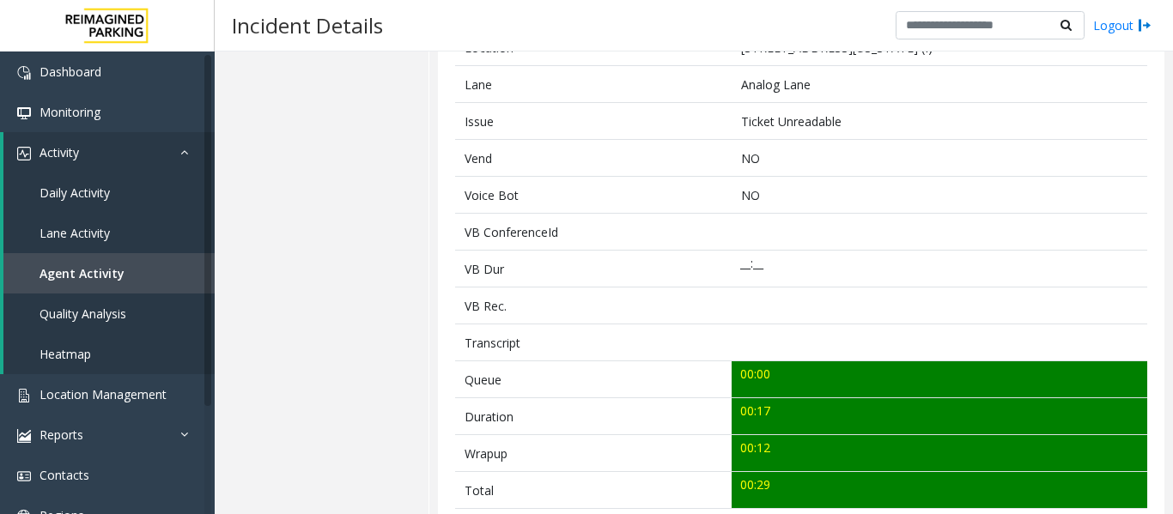
scroll to position [0, 0]
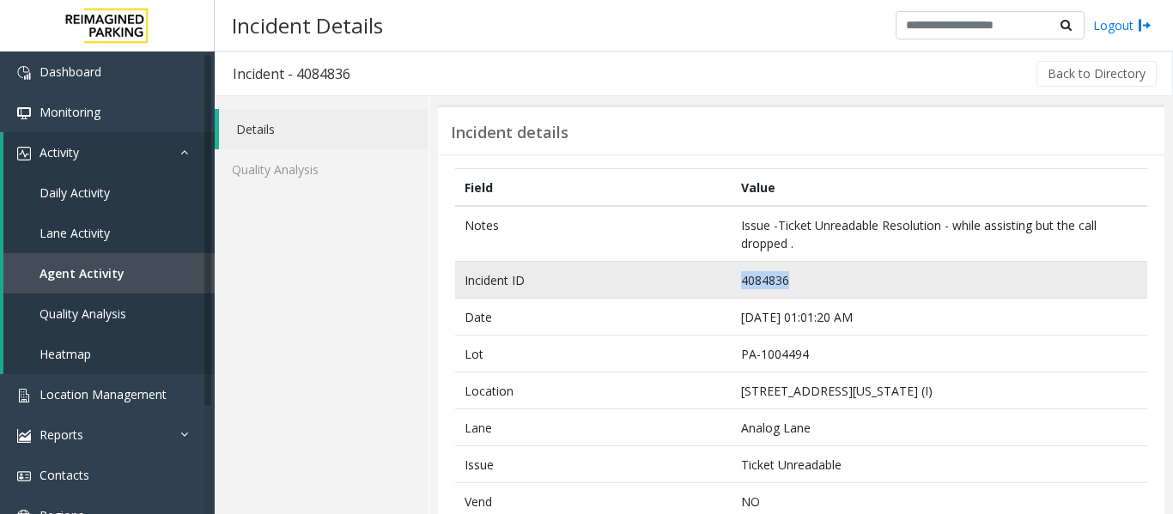
drag, startPoint x: 786, startPoint y: 282, endPoint x: 725, endPoint y: 281, distance: 60.9
click at [725, 281] on tr "Incident ID 4084836" at bounding box center [801, 280] width 692 height 37
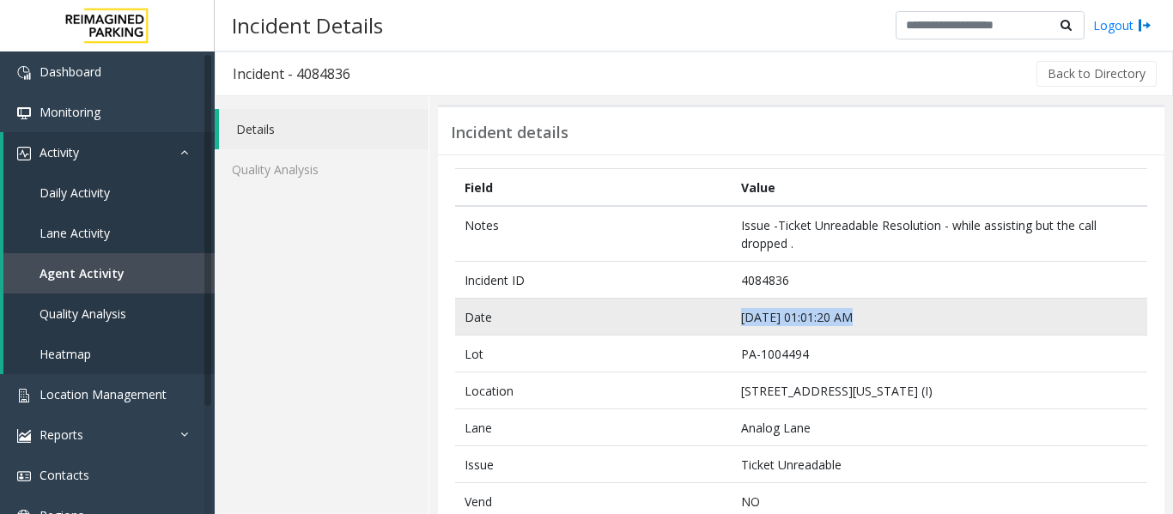
drag, startPoint x: 843, startPoint y: 315, endPoint x: 714, endPoint y: 325, distance: 129.2
click at [714, 325] on tr "Date Sep 24 01:01:20 AM" at bounding box center [801, 317] width 692 height 37
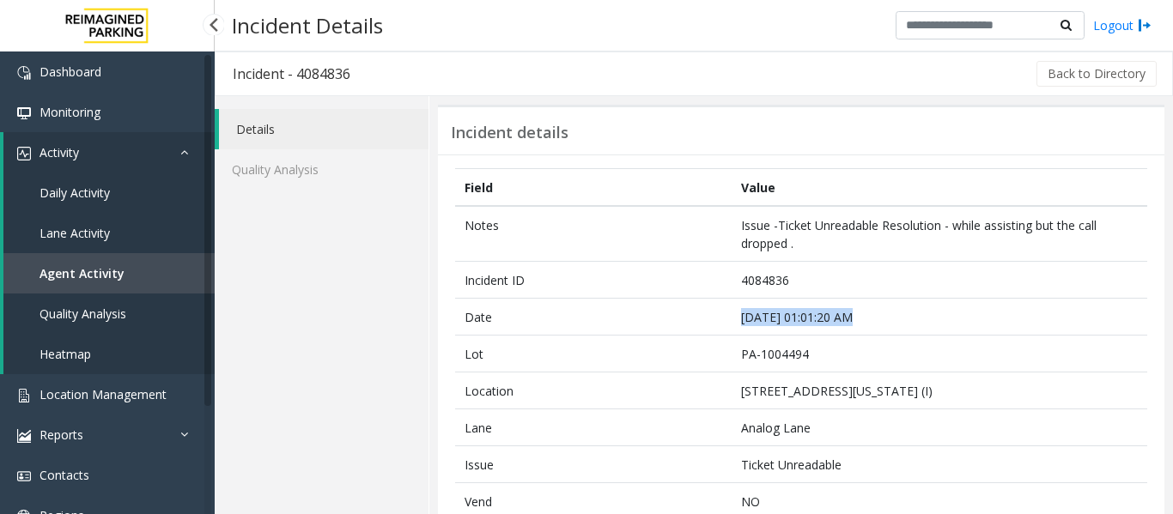
click at [106, 287] on link "Agent Activity" at bounding box center [108, 273] width 211 height 40
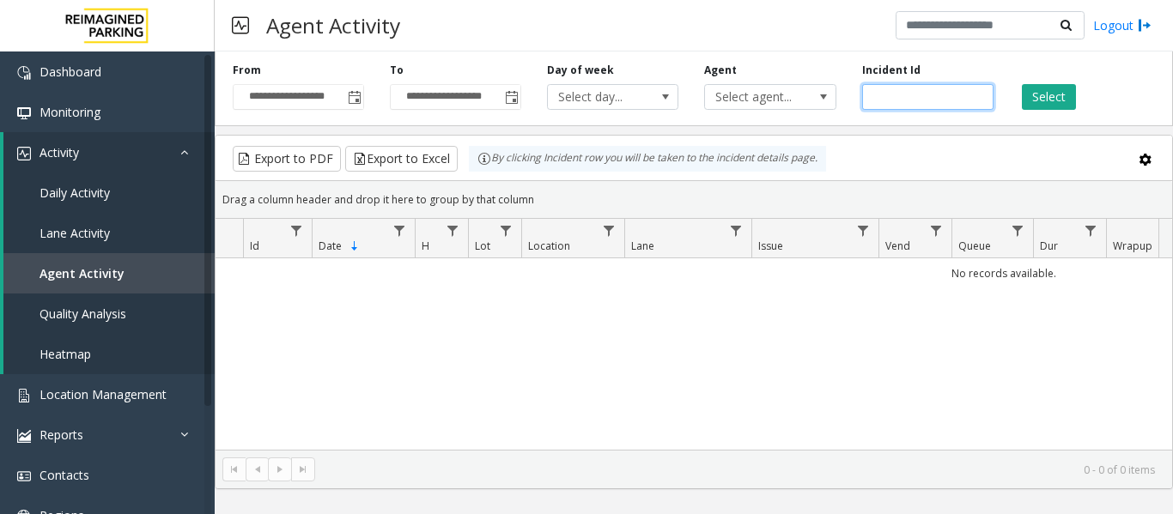
click at [898, 100] on input "number" at bounding box center [927, 97] width 131 height 26
paste input "*******"
type input "*******"
click at [1062, 107] on button "Select" at bounding box center [1048, 97] width 54 height 26
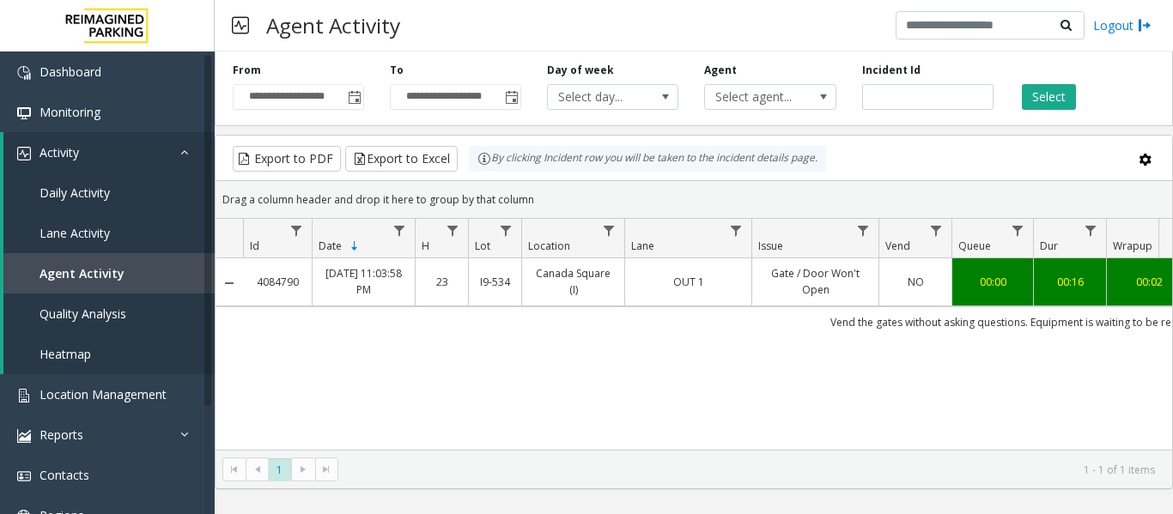
click at [750, 296] on td "OUT 1" at bounding box center [687, 281] width 127 height 47
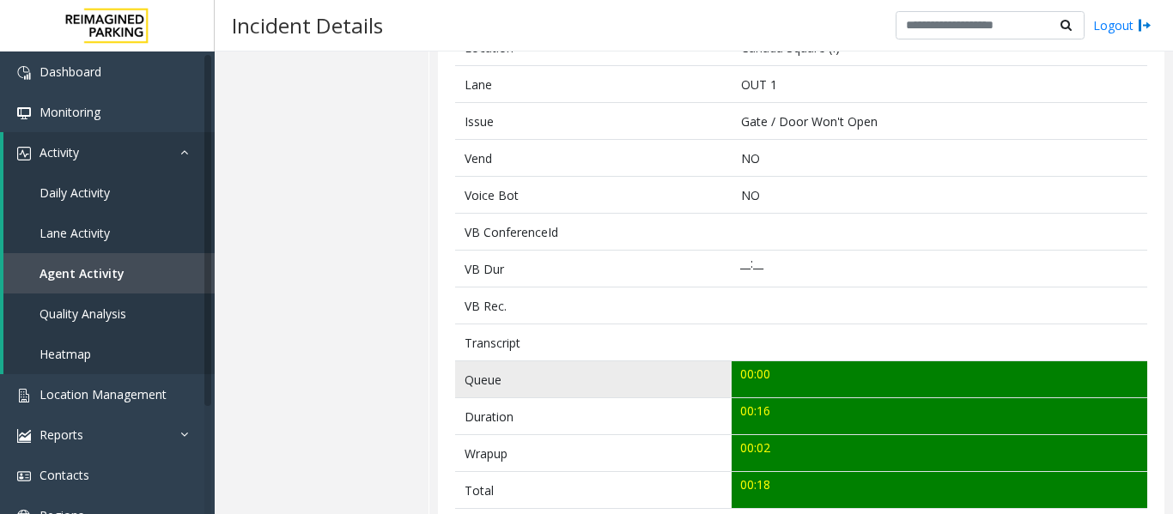
scroll to position [601, 0]
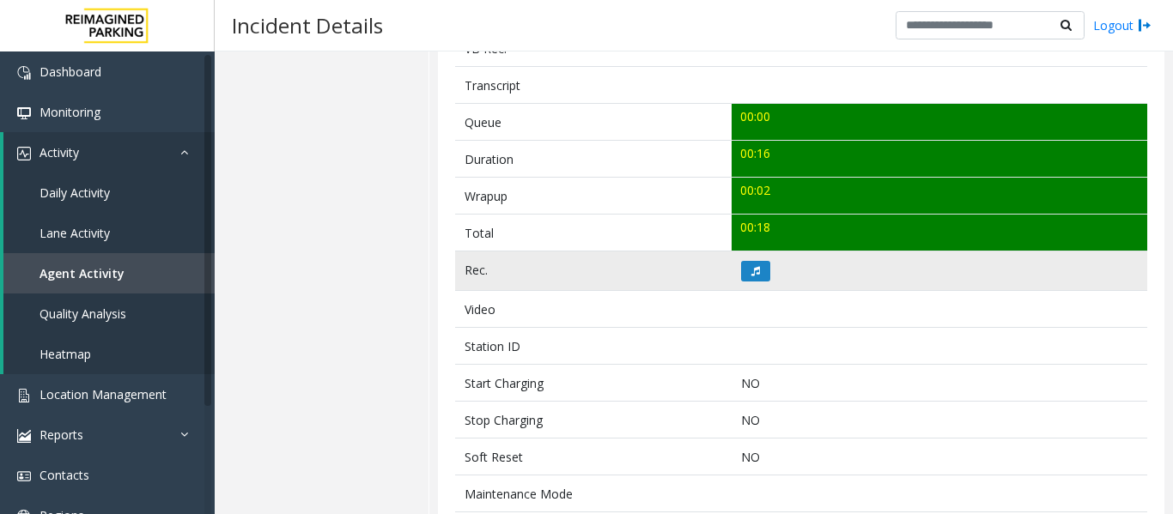
click at [731, 260] on td at bounding box center [938, 271] width 415 height 39
click at [741, 266] on button at bounding box center [755, 271] width 29 height 21
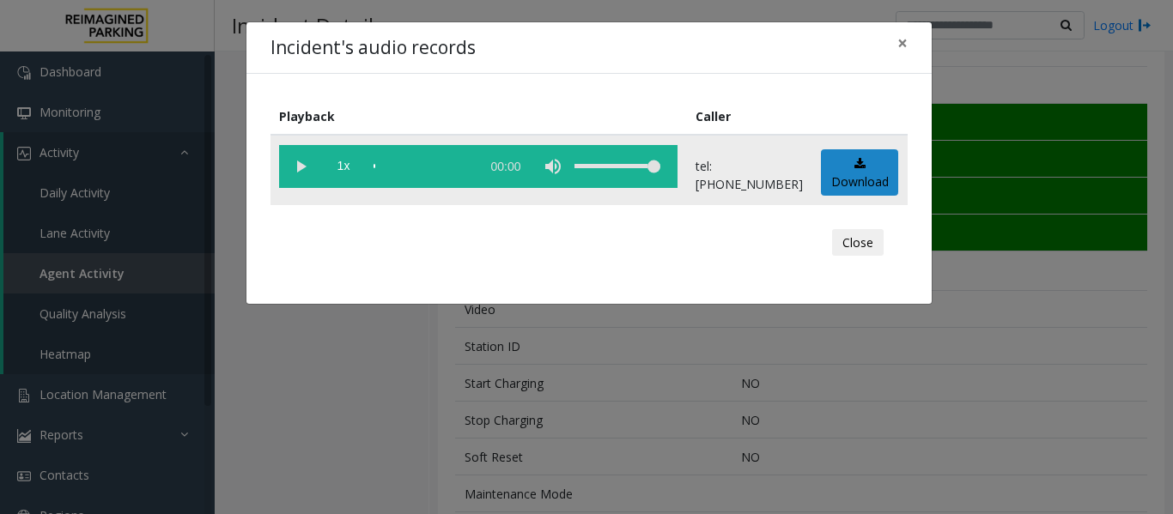
click at [294, 166] on vg-play-pause at bounding box center [300, 166] width 43 height 43
click at [857, 243] on button "Close" at bounding box center [858, 242] width 52 height 27
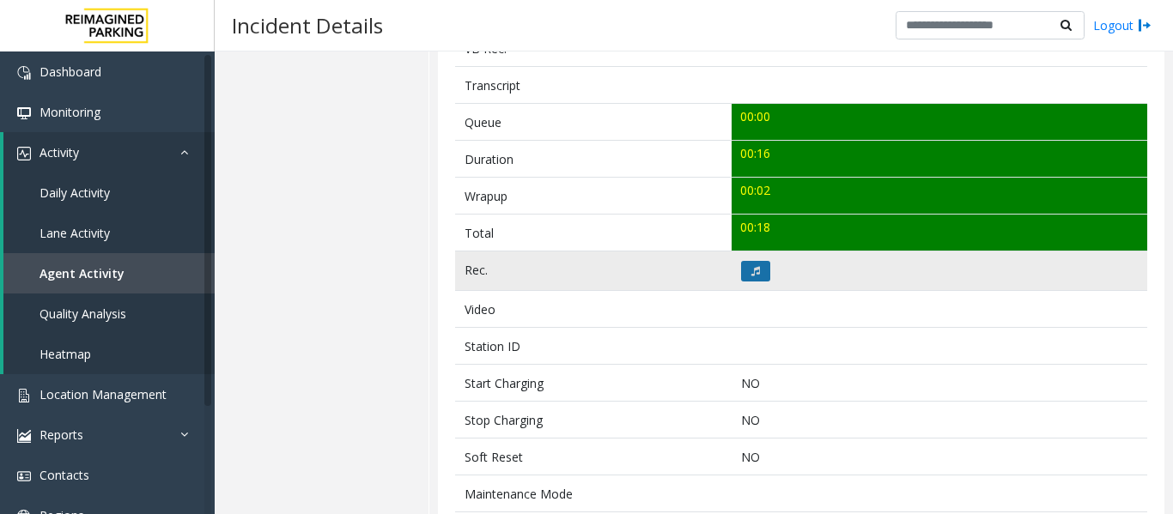
click at [751, 271] on icon at bounding box center [755, 271] width 9 height 10
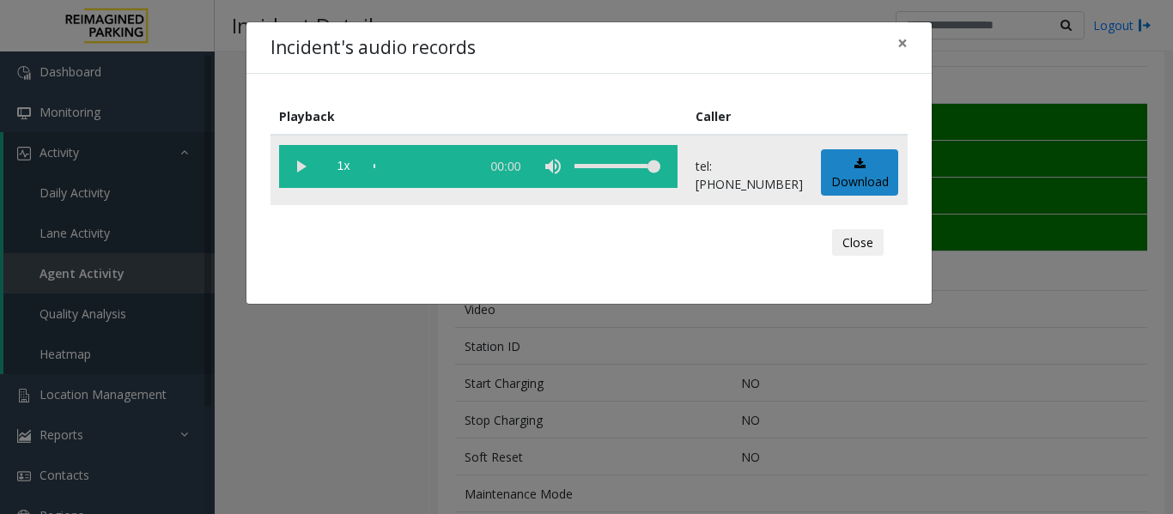
click at [298, 172] on vg-play-pause at bounding box center [300, 166] width 43 height 43
click at [382, 168] on div "scrub bar" at bounding box center [422, 166] width 98 height 43
click at [853, 252] on button "Close" at bounding box center [858, 242] width 52 height 27
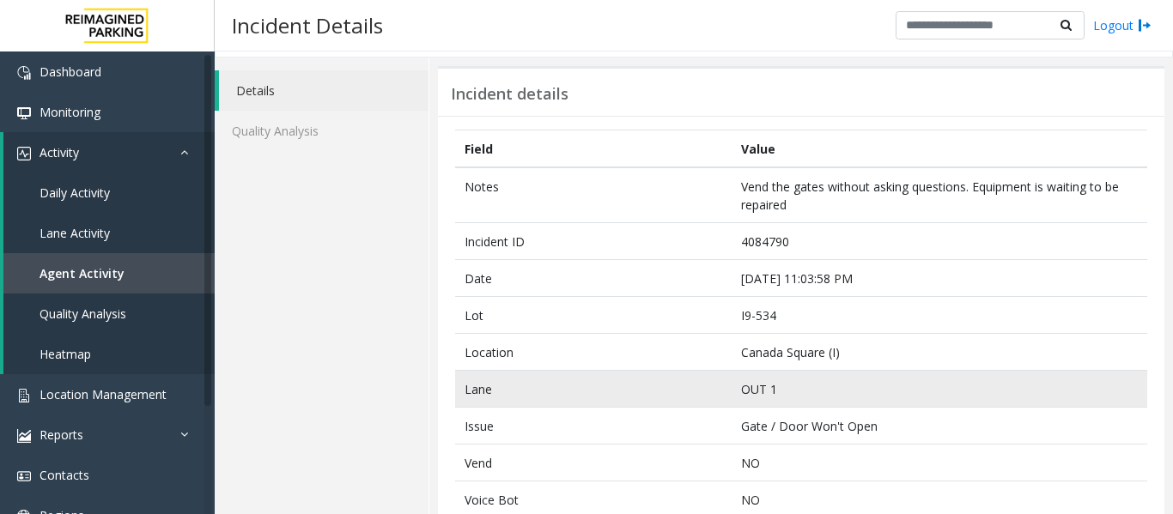
scroll to position [0, 0]
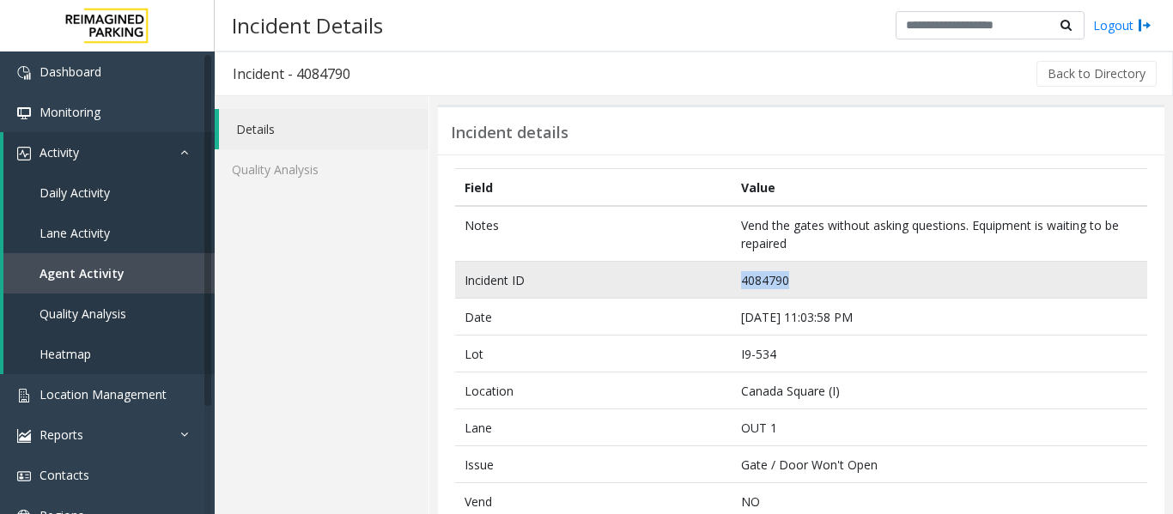
drag, startPoint x: 782, startPoint y: 279, endPoint x: 714, endPoint y: 294, distance: 69.5
click at [714, 294] on tr "Incident ID 4084790" at bounding box center [801, 280] width 692 height 37
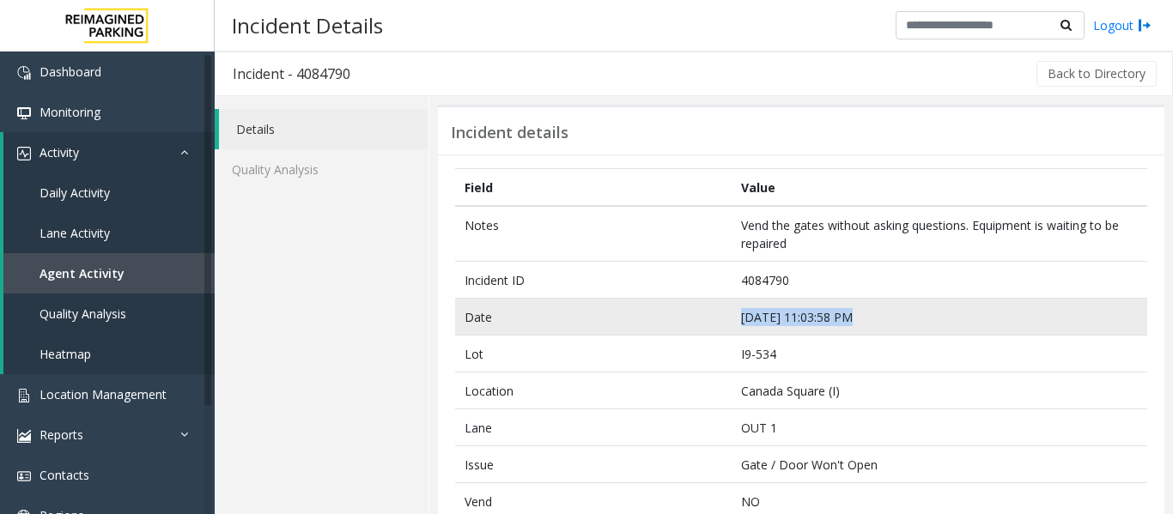
drag, startPoint x: 840, startPoint y: 318, endPoint x: 733, endPoint y: 321, distance: 107.4
click at [733, 321] on td "Sep 23 11:03:58 PM" at bounding box center [938, 317] width 415 height 37
click at [855, 330] on td "Sep 23 11:03:58 PM" at bounding box center [938, 317] width 415 height 37
drag, startPoint x: 851, startPoint y: 316, endPoint x: 710, endPoint y: 313, distance: 141.7
click at [710, 313] on tr "Date Sep 23 11:03:58 PM" at bounding box center [801, 317] width 692 height 37
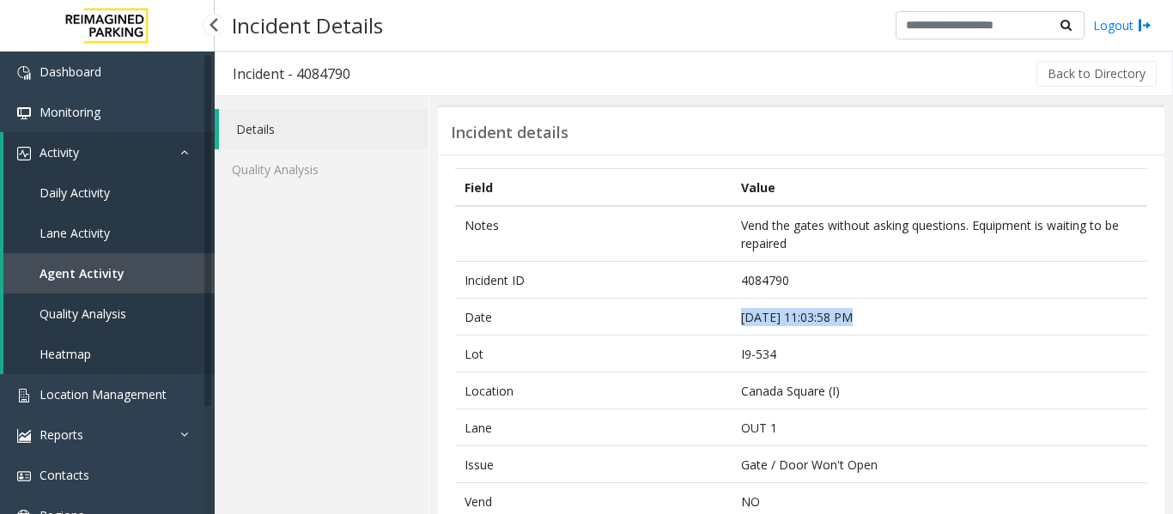
click at [112, 284] on link "Agent Activity" at bounding box center [108, 273] width 211 height 40
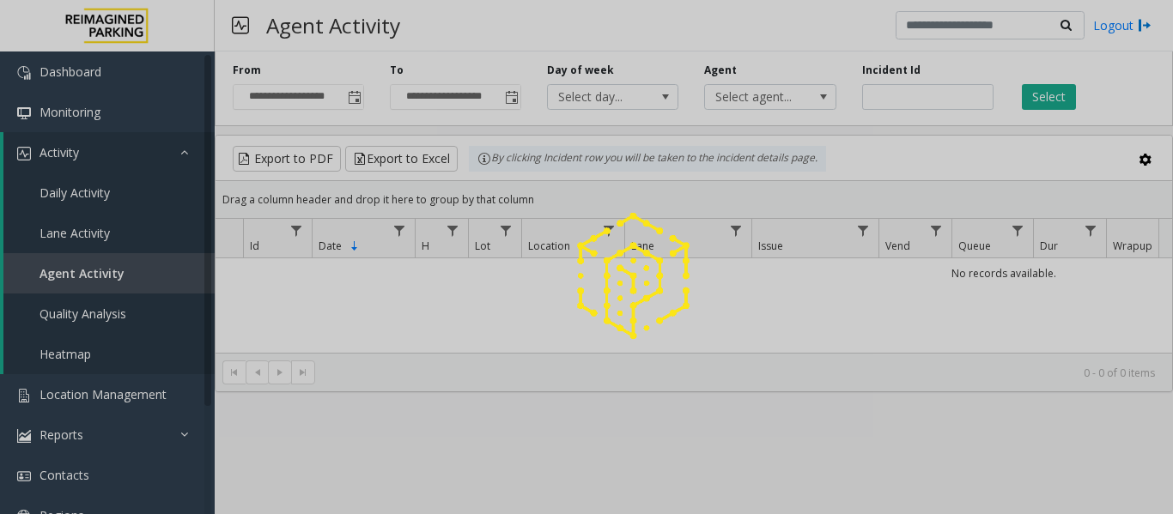
click at [906, 91] on div at bounding box center [586, 257] width 1173 height 514
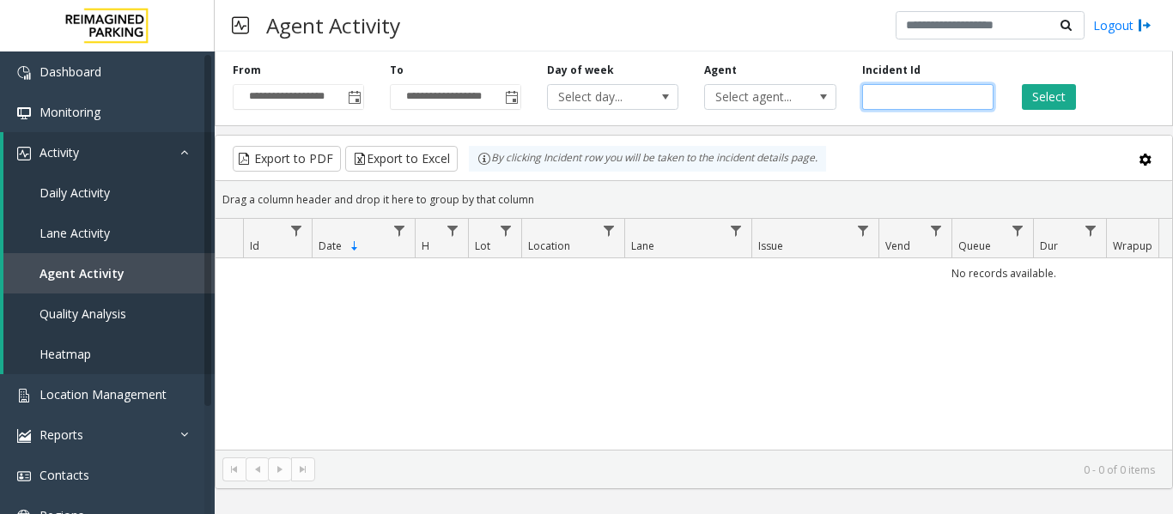
click at [906, 91] on input "number" at bounding box center [927, 97] width 131 height 26
paste input "*******"
type input "*******"
click at [1034, 99] on button "Select" at bounding box center [1048, 97] width 54 height 26
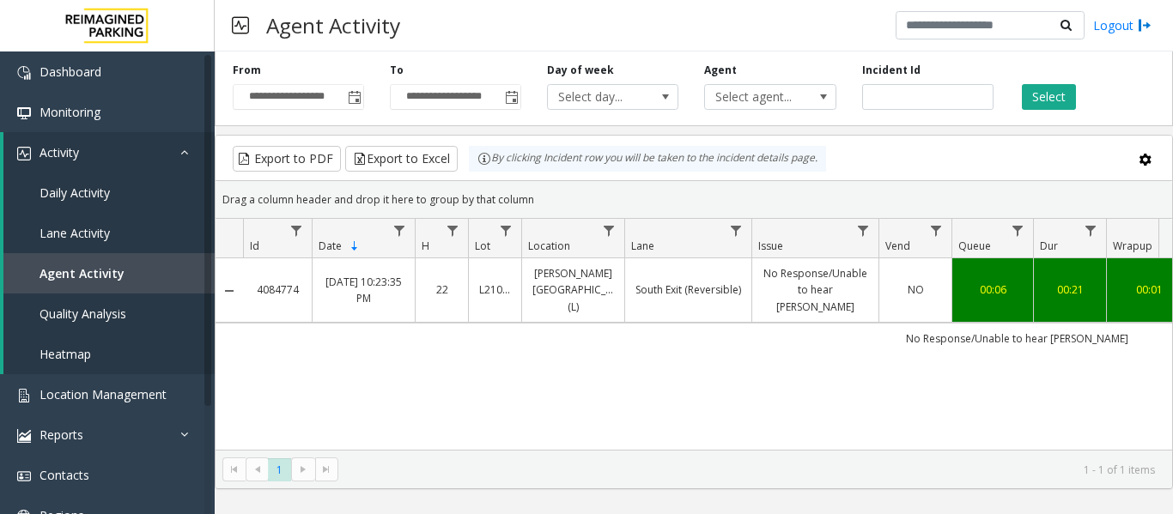
click at [732, 323] on td "No Response/Unable to hear parker" at bounding box center [1017, 338] width 1548 height 31
click at [747, 288] on td "South Exit (Reversible)" at bounding box center [687, 290] width 127 height 64
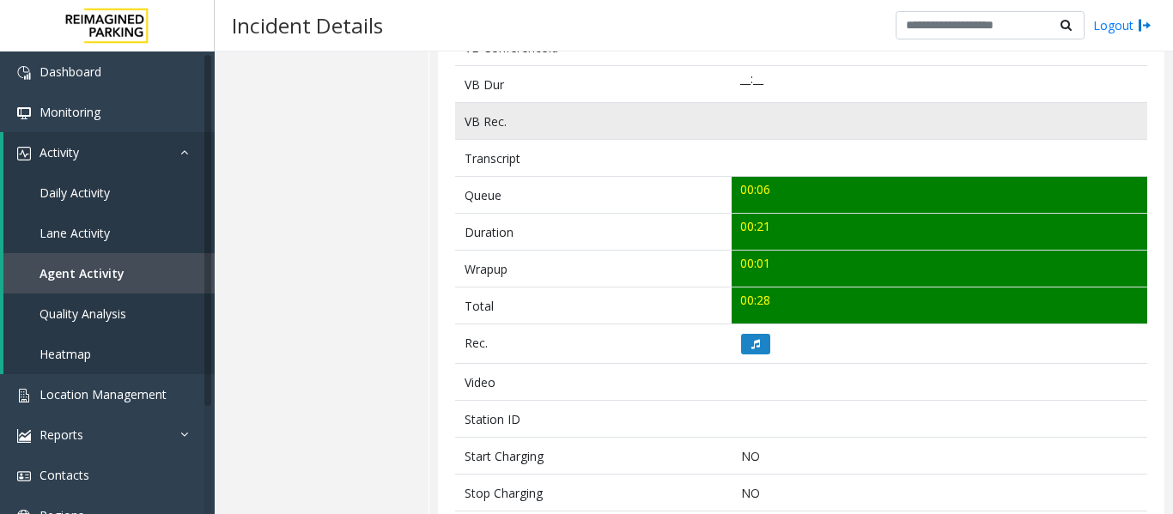
scroll to position [601, 0]
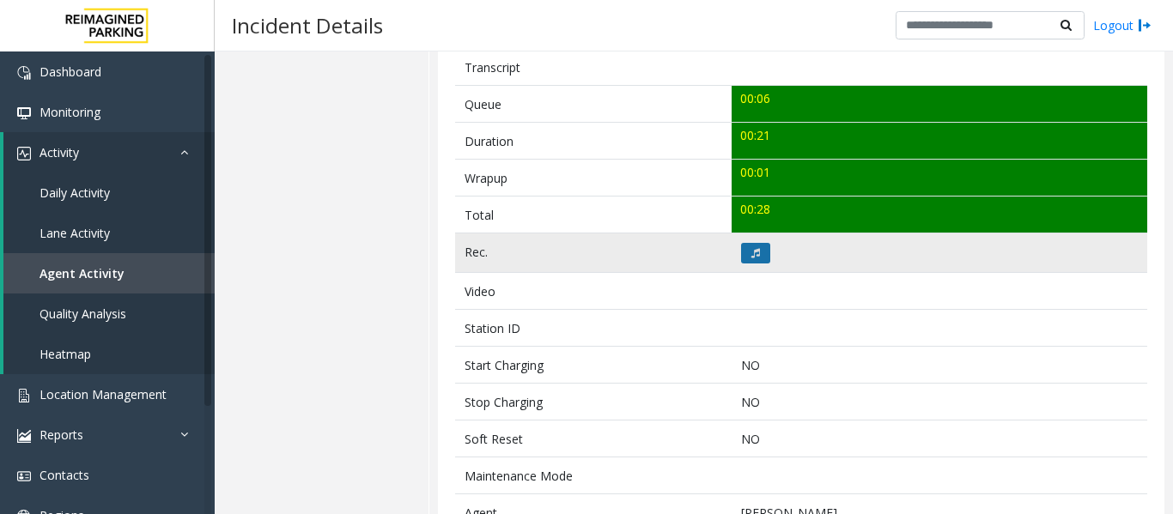
click at [759, 257] on button at bounding box center [755, 253] width 29 height 21
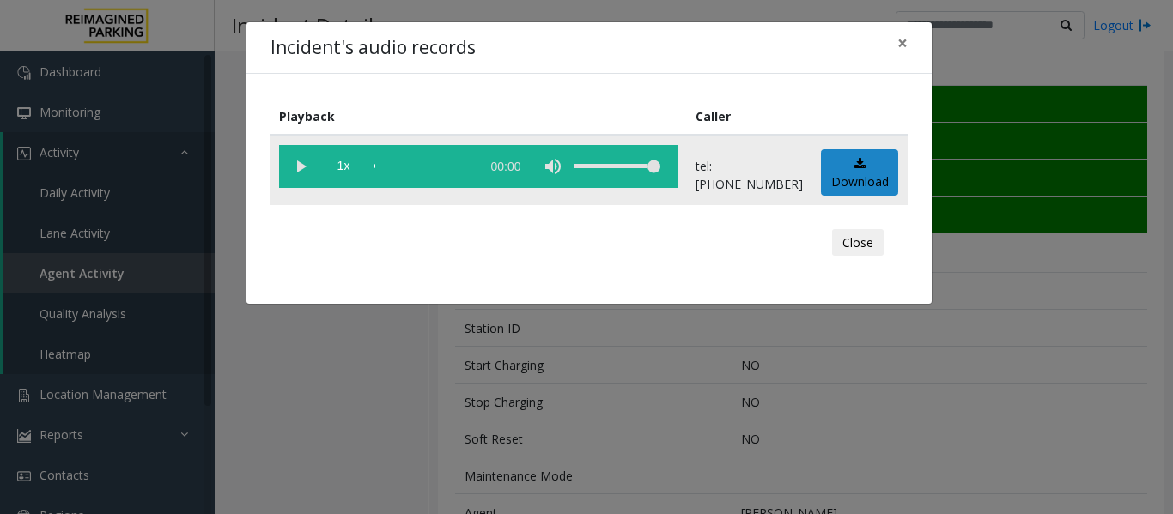
click at [308, 172] on vg-play-pause at bounding box center [300, 166] width 43 height 43
click at [845, 236] on button "Close" at bounding box center [858, 242] width 52 height 27
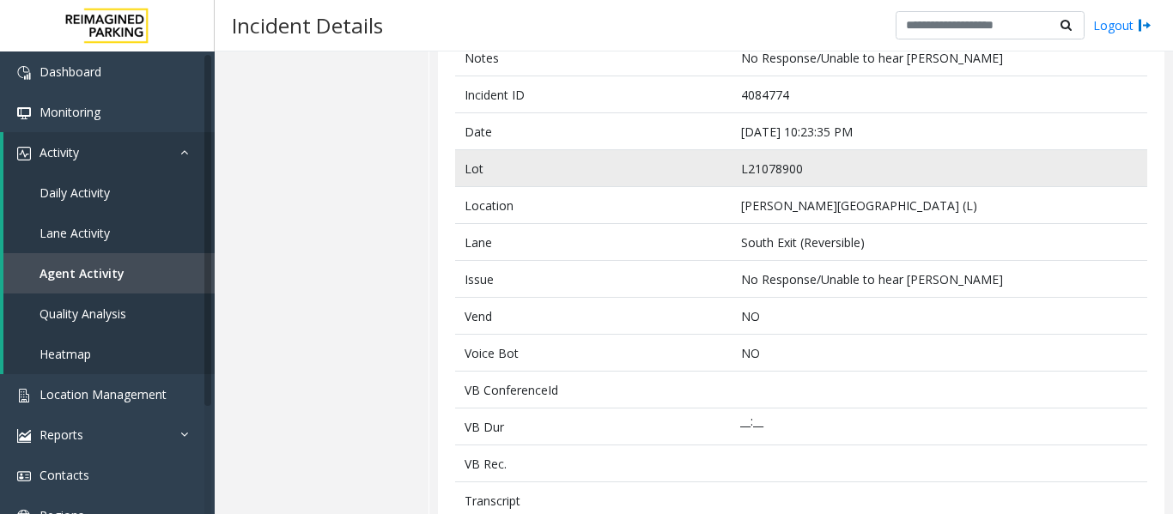
scroll to position [0, 0]
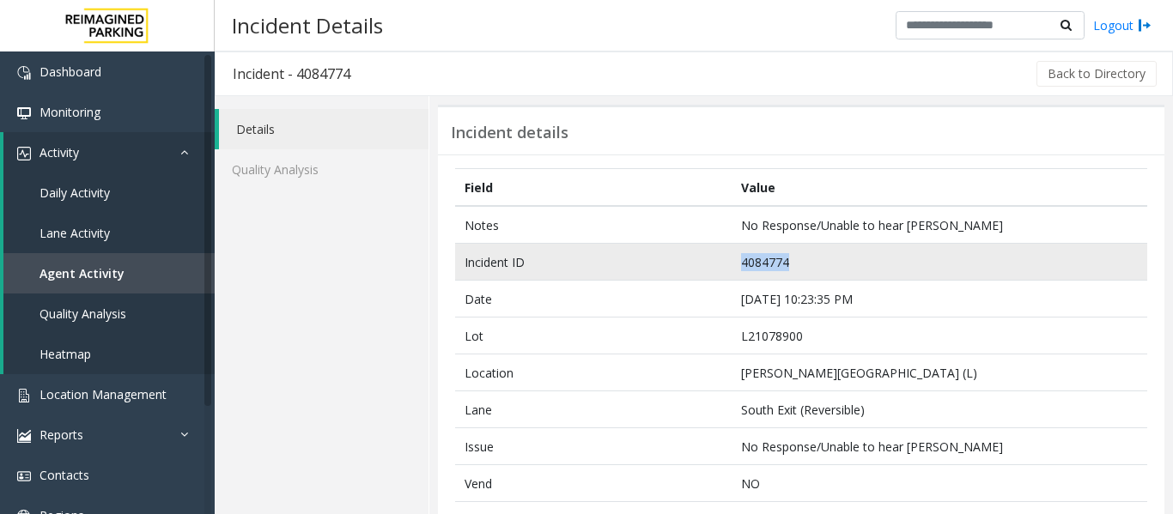
drag, startPoint x: 785, startPoint y: 261, endPoint x: 685, endPoint y: 252, distance: 100.0
click at [685, 252] on tr "Incident ID 4084774" at bounding box center [801, 262] width 692 height 37
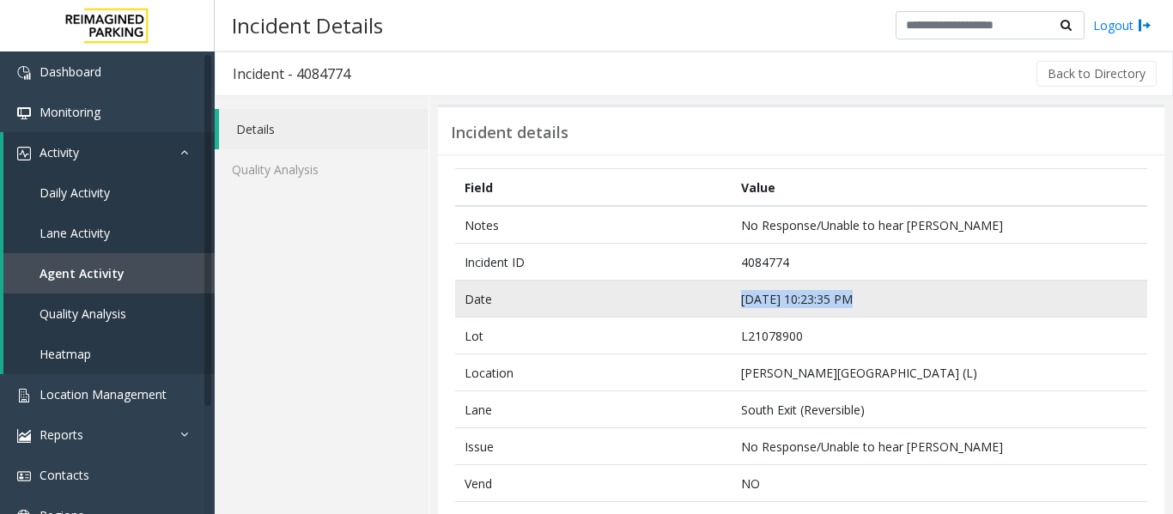
drag, startPoint x: 842, startPoint y: 293, endPoint x: 707, endPoint y: 293, distance: 134.8
click at [707, 293] on tr "Date Sep 23 10:23:35 PM" at bounding box center [801, 299] width 692 height 37
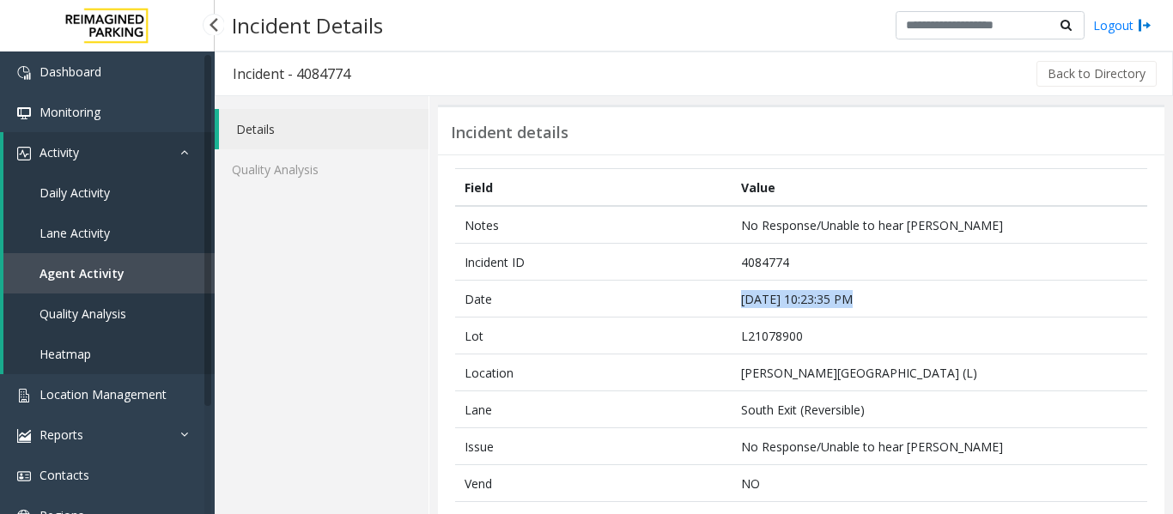
click at [111, 270] on span "Agent Activity" at bounding box center [81, 273] width 85 height 16
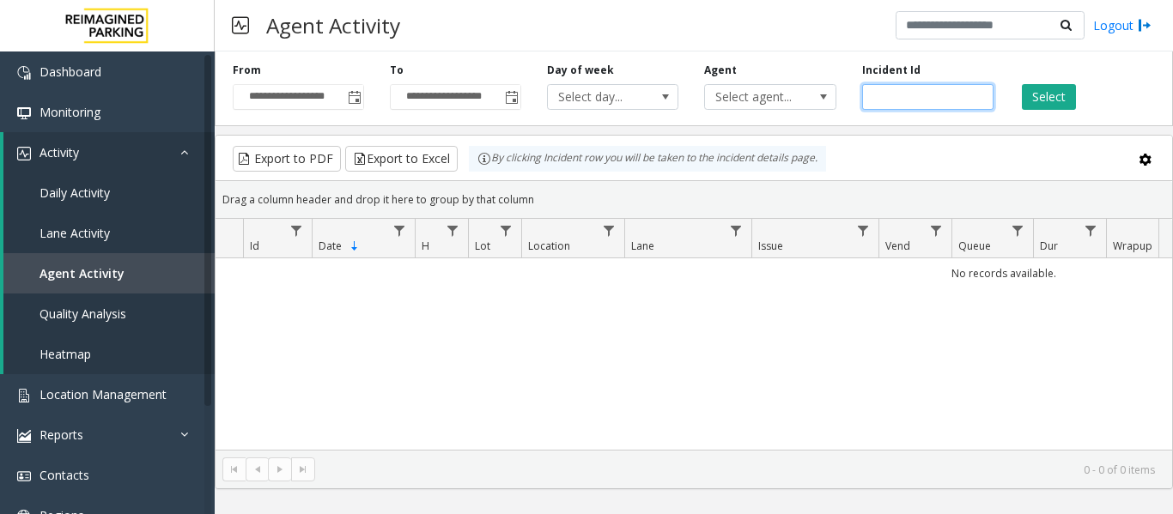
click at [869, 100] on input "number" at bounding box center [927, 97] width 131 height 26
paste input "*******"
type input "*******"
click at [1026, 94] on button "Select" at bounding box center [1048, 97] width 54 height 26
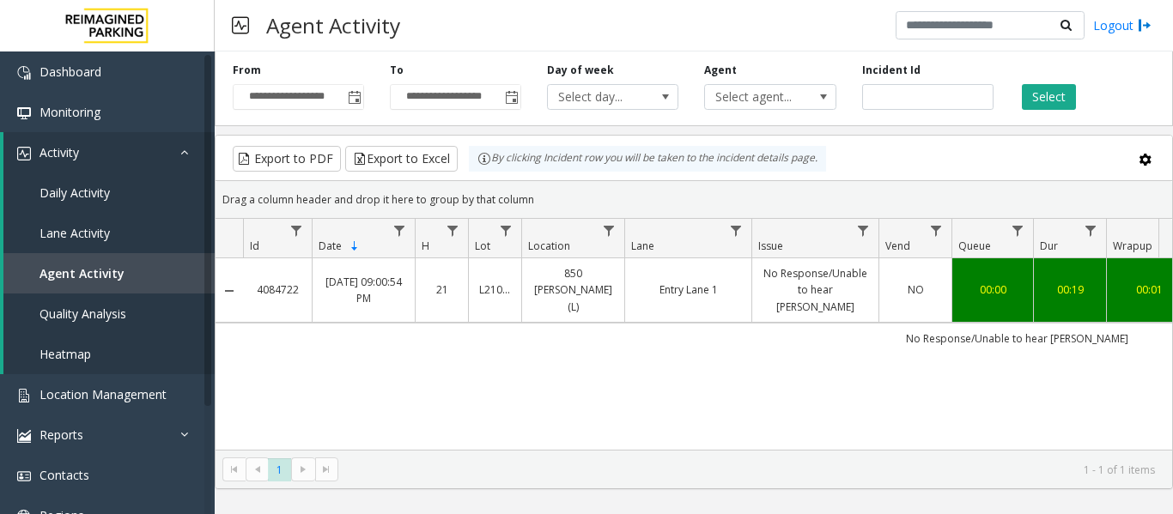
click at [857, 294] on link "No Response/Unable to hear parker" at bounding box center [815, 290] width 106 height 50
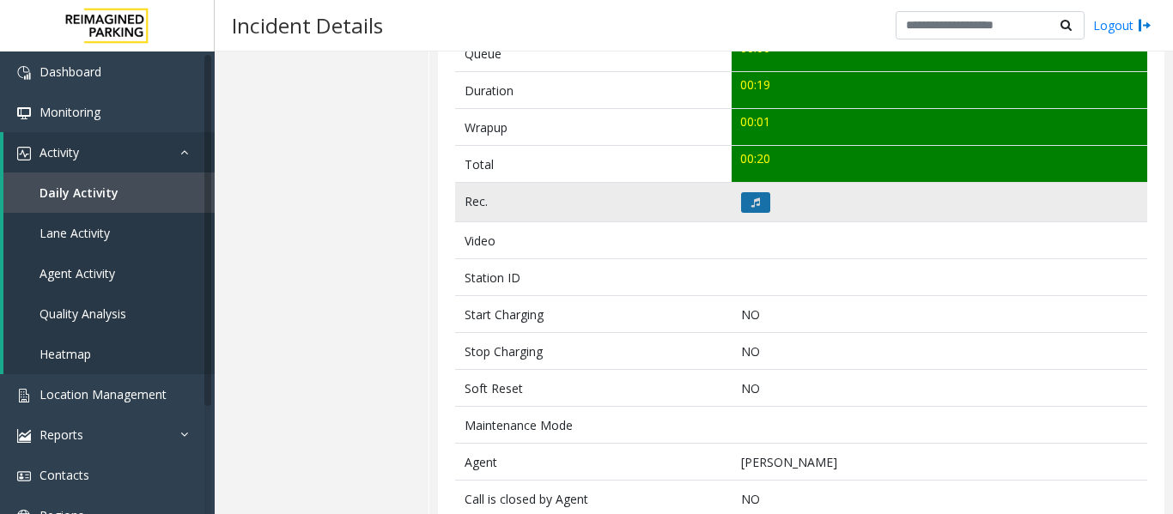
scroll to position [557, 0]
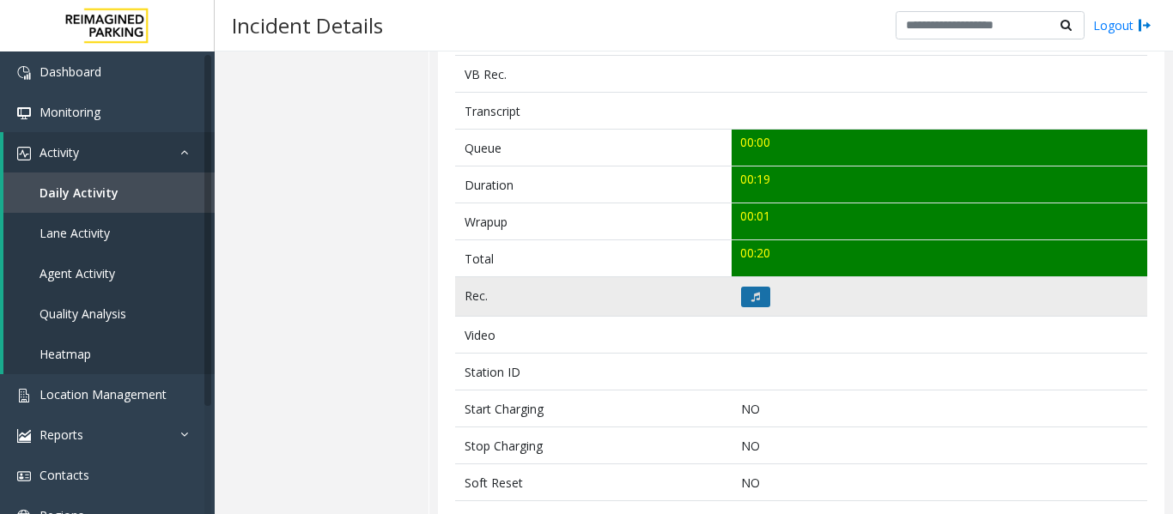
click at [751, 294] on icon at bounding box center [755, 297] width 9 height 10
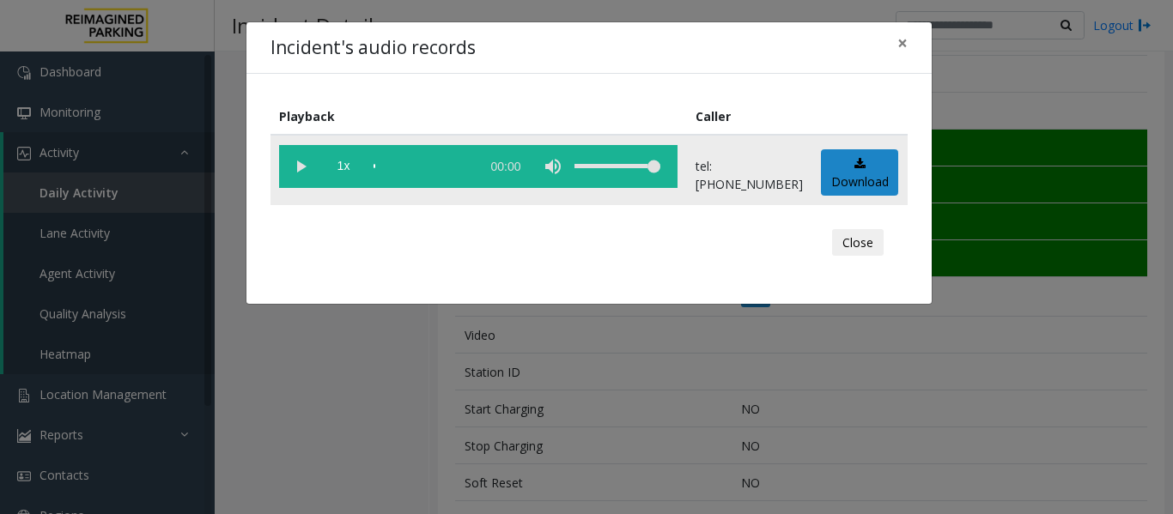
click at [294, 169] on vg-play-pause at bounding box center [300, 166] width 43 height 43
click at [851, 243] on button "Close" at bounding box center [858, 242] width 52 height 27
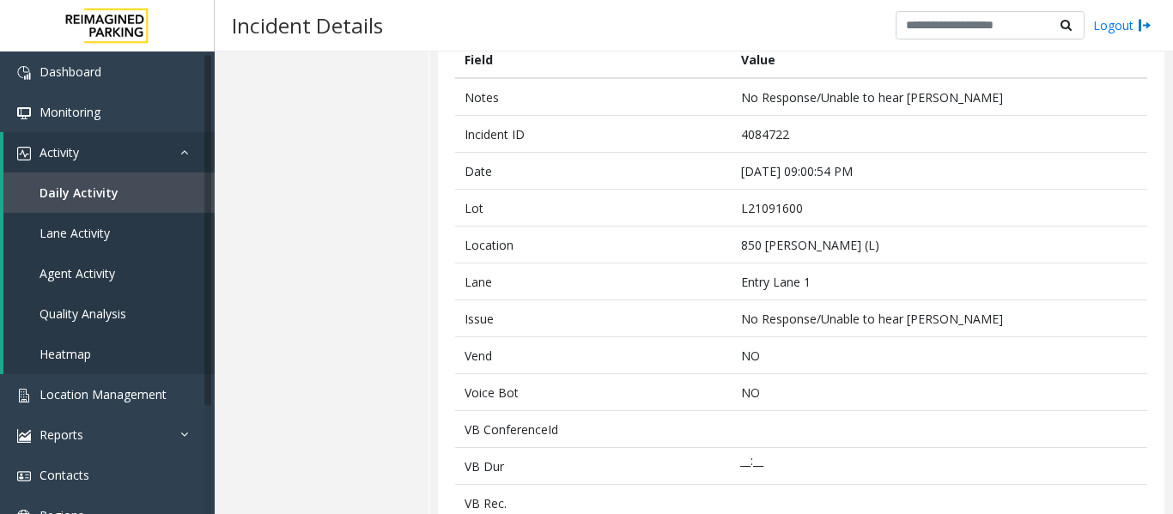
scroll to position [0, 0]
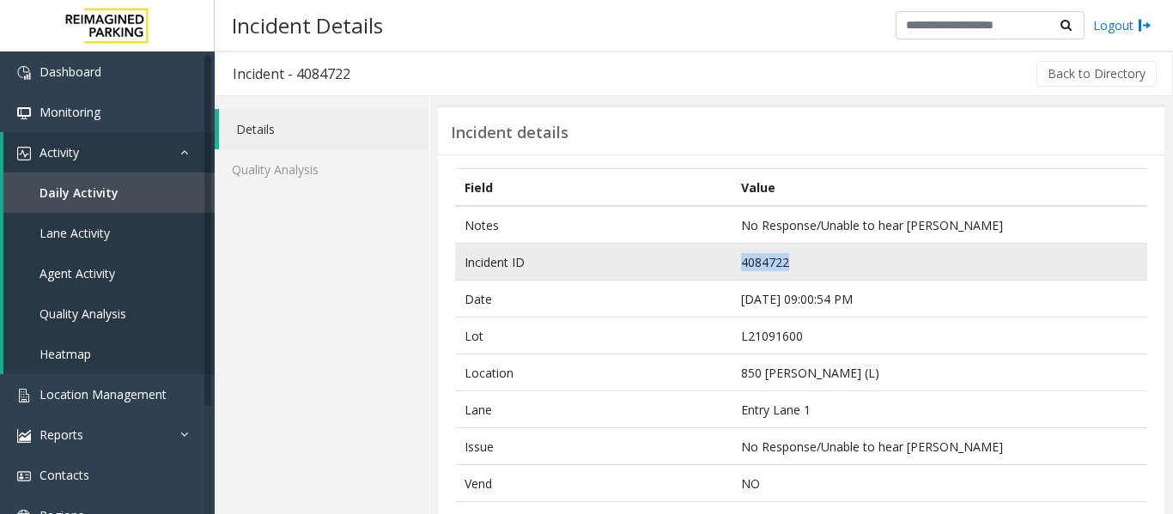
drag, startPoint x: 786, startPoint y: 260, endPoint x: 653, endPoint y: 260, distance: 133.0
click at [653, 260] on tr "Incident ID 4084722" at bounding box center [801, 262] width 692 height 37
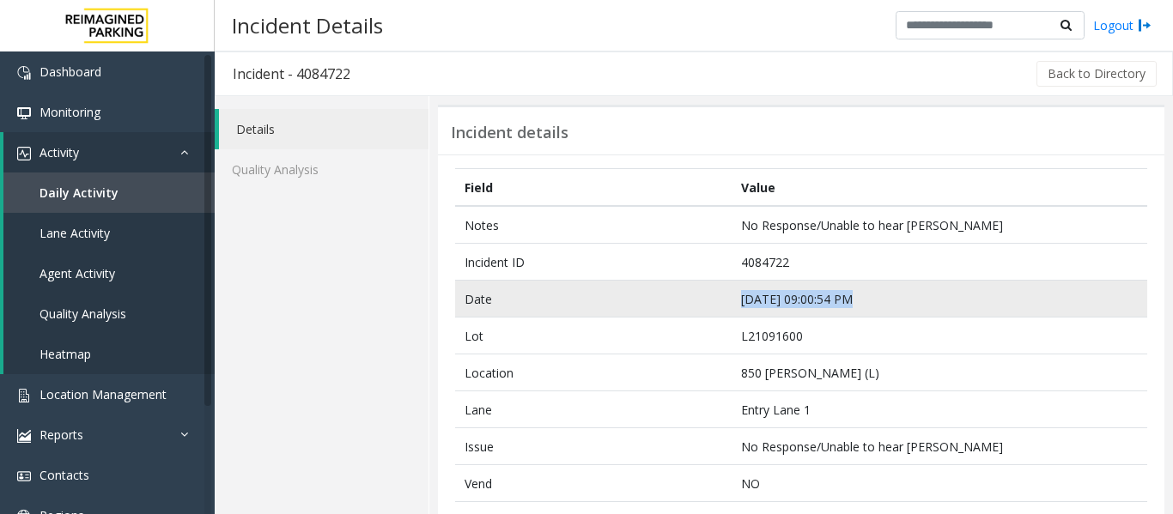
drag, startPoint x: 844, startPoint y: 298, endPoint x: 732, endPoint y: 307, distance: 112.0
click at [732, 307] on td "Sep 23 09:00:54 PM" at bounding box center [938, 299] width 415 height 37
click at [656, 307] on td "Date" at bounding box center [593, 299] width 276 height 37
drag, startPoint x: 844, startPoint y: 297, endPoint x: 727, endPoint y: 301, distance: 116.8
click at [731, 301] on td "Sep 23 09:00:54 PM" at bounding box center [938, 299] width 415 height 37
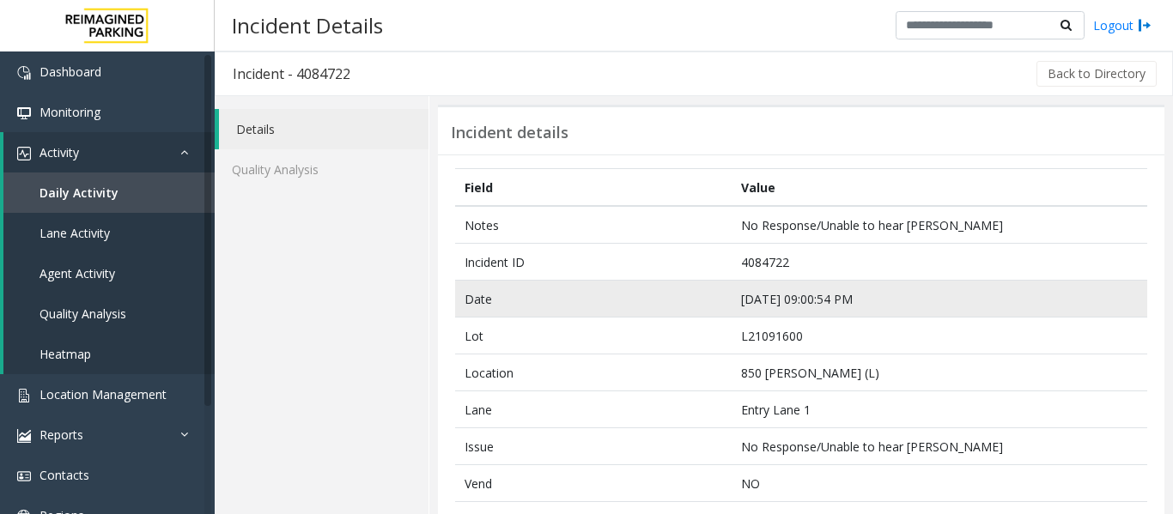
click at [676, 287] on td "Date" at bounding box center [593, 299] width 276 height 37
drag, startPoint x: 843, startPoint y: 301, endPoint x: 718, endPoint y: 306, distance: 125.4
click at [718, 306] on tr "Date Sep 23 09:00:54 PM" at bounding box center [801, 299] width 692 height 37
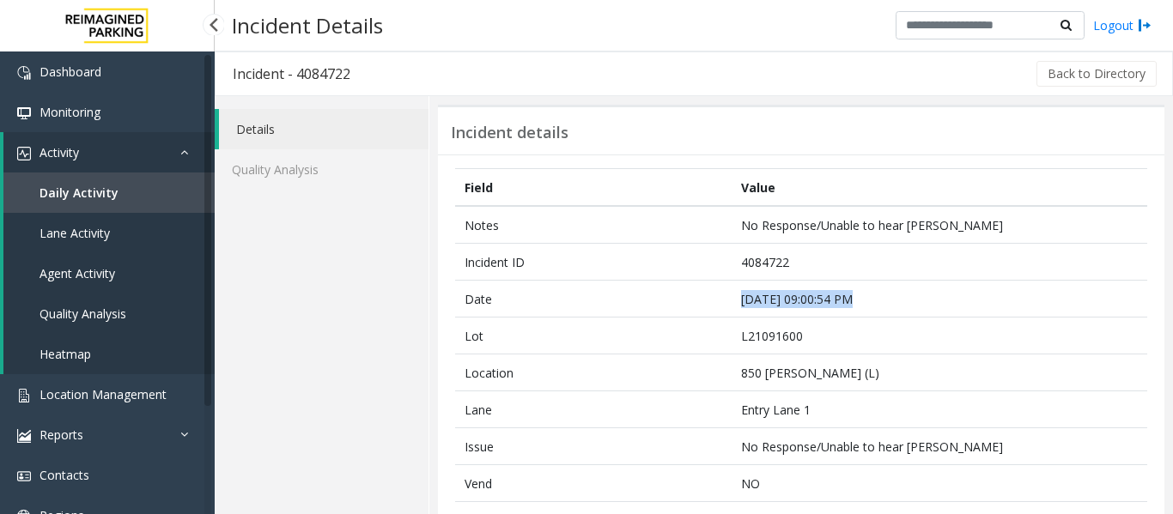
click at [100, 276] on span "Agent Activity" at bounding box center [77, 273] width 76 height 16
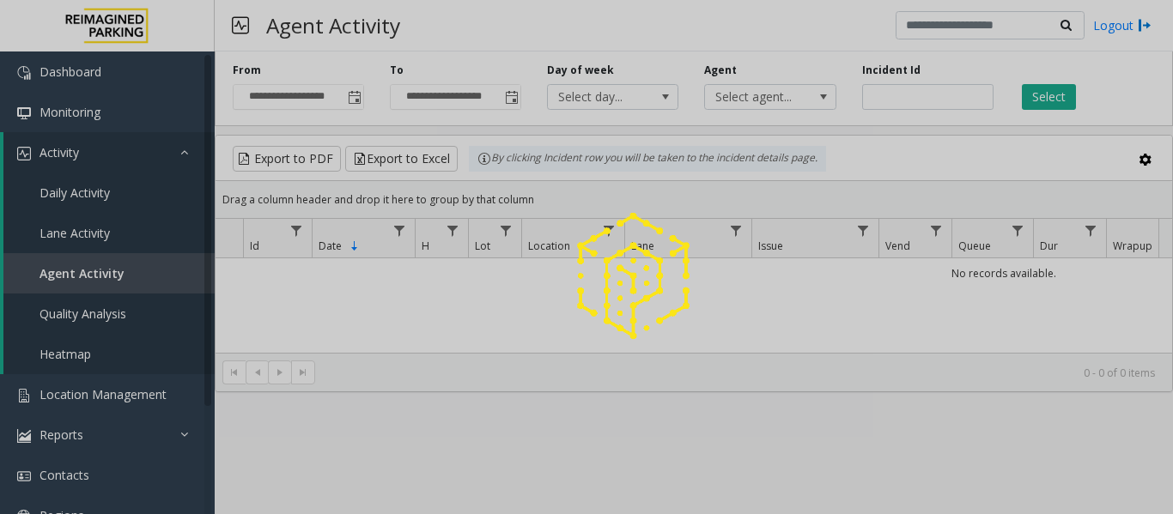
click at [915, 92] on div at bounding box center [586, 257] width 1173 height 514
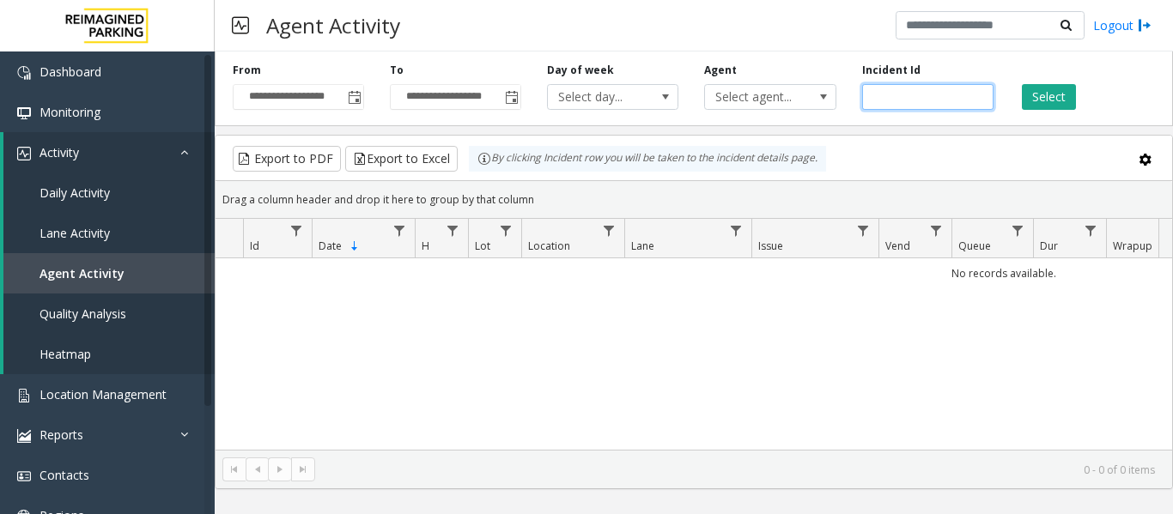
click at [915, 92] on input "number" at bounding box center [927, 97] width 131 height 26
paste input "*******"
type input "*******"
click at [1065, 94] on button "Select" at bounding box center [1048, 97] width 54 height 26
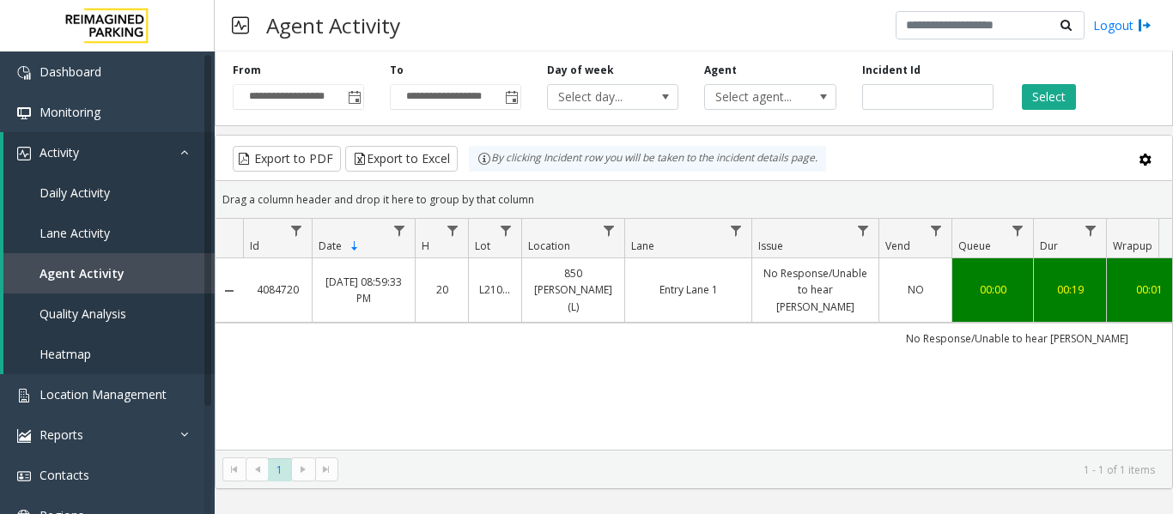
click at [669, 331] on td "No Response/Unable to hear parker" at bounding box center [1017, 338] width 1548 height 31
click at [693, 323] on td "No Response/Unable to hear parker" at bounding box center [1017, 338] width 1548 height 31
click at [692, 294] on td "Entry Lane 1" at bounding box center [687, 290] width 127 height 64
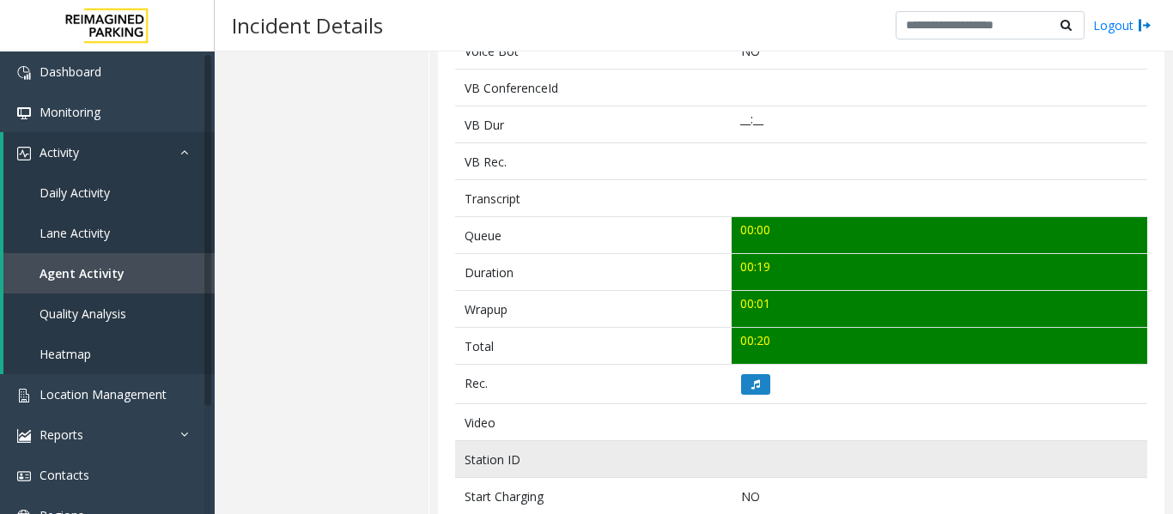
scroll to position [601, 0]
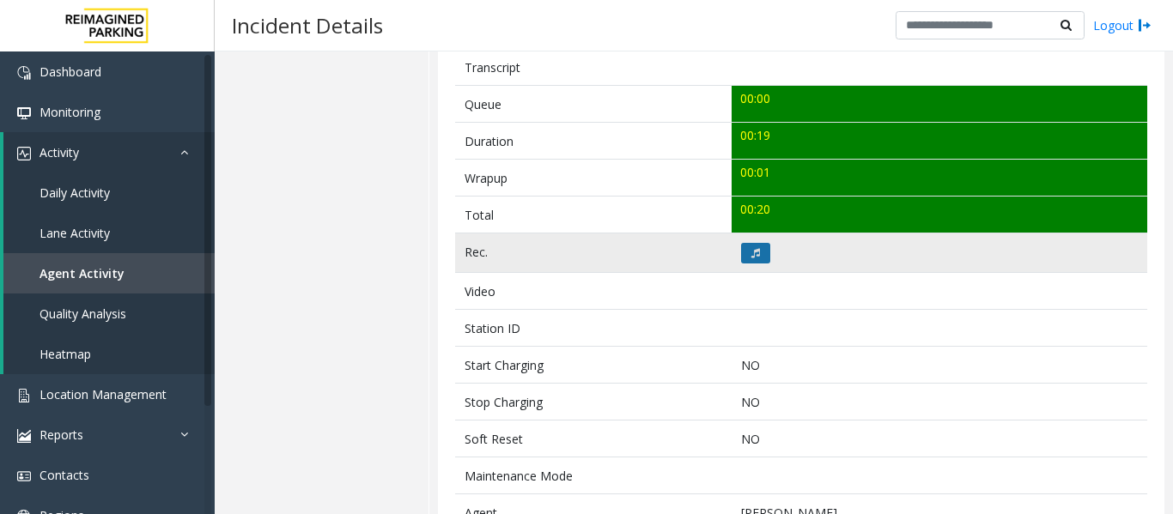
click at [761, 258] on button at bounding box center [755, 253] width 29 height 21
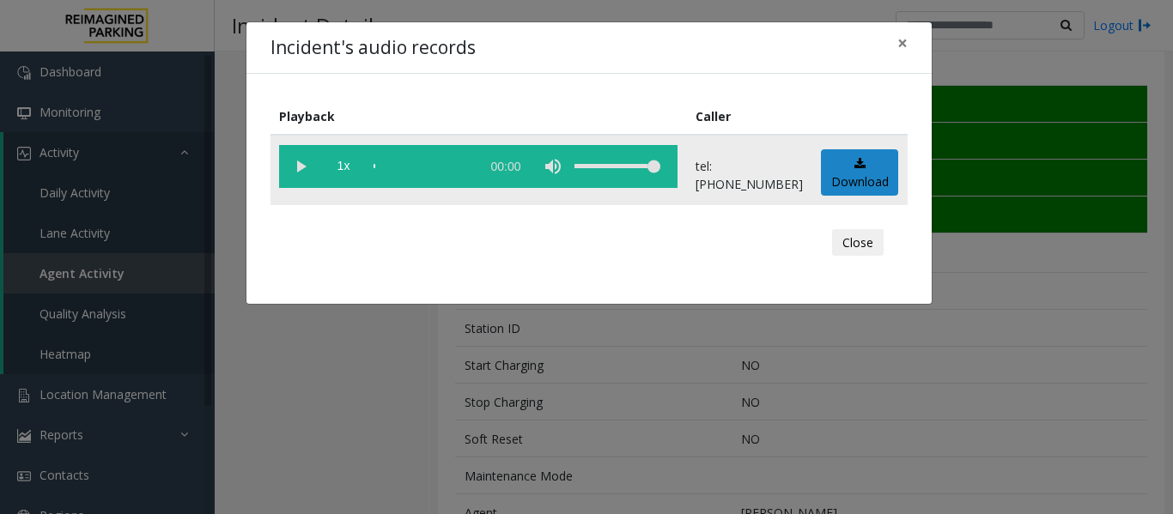
click at [313, 163] on vg-play-pause at bounding box center [300, 166] width 43 height 43
click at [379, 167] on div "scrub bar" at bounding box center [422, 166] width 98 height 43
click at [293, 162] on vg-play-pause at bounding box center [300, 166] width 43 height 43
click at [852, 238] on button "Close" at bounding box center [858, 242] width 52 height 27
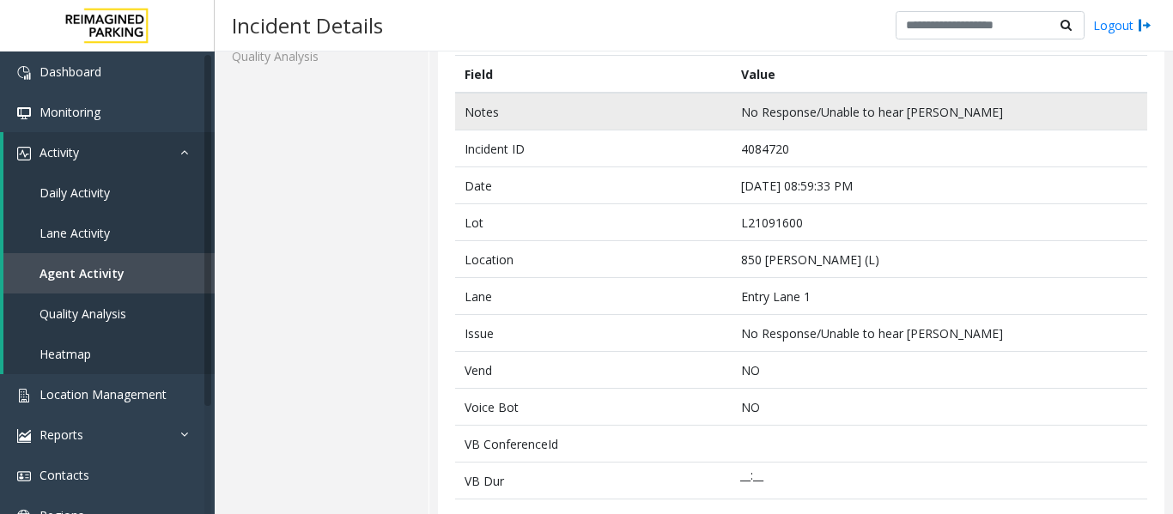
scroll to position [0, 0]
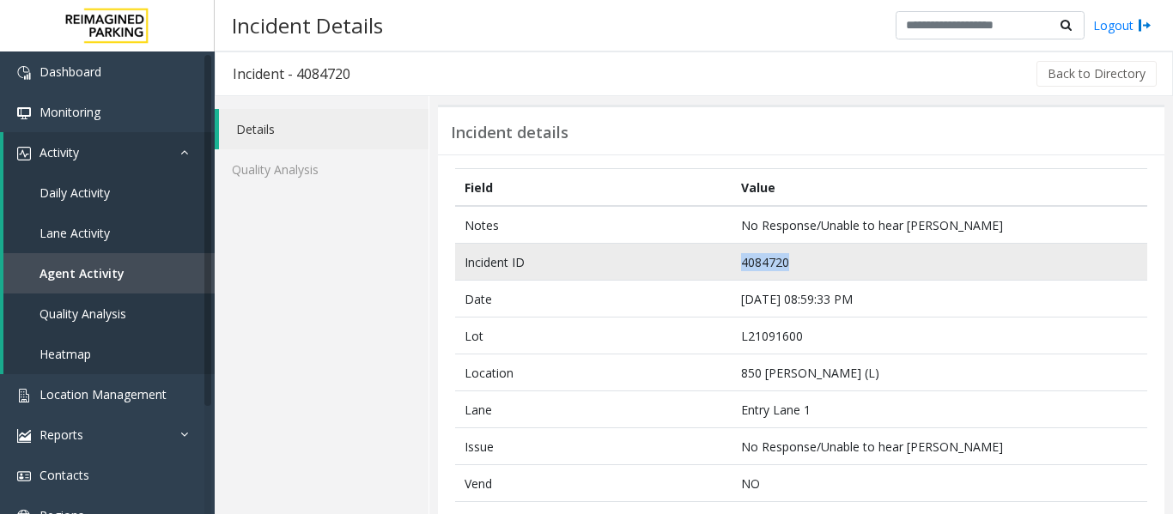
drag, startPoint x: 793, startPoint y: 254, endPoint x: 590, endPoint y: 244, distance: 203.7
click at [590, 244] on tr "Incident ID 4084720" at bounding box center [801, 262] width 692 height 37
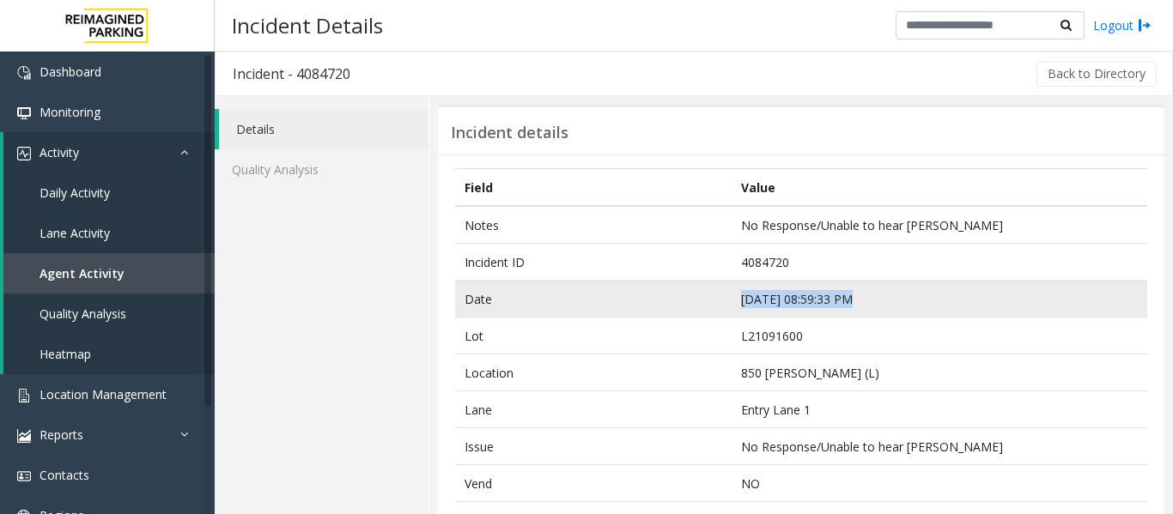
drag, startPoint x: 855, startPoint y: 293, endPoint x: 700, endPoint y: 301, distance: 155.6
click at [700, 301] on tr "Date Sep 23 08:59:33 PM" at bounding box center [801, 299] width 692 height 37
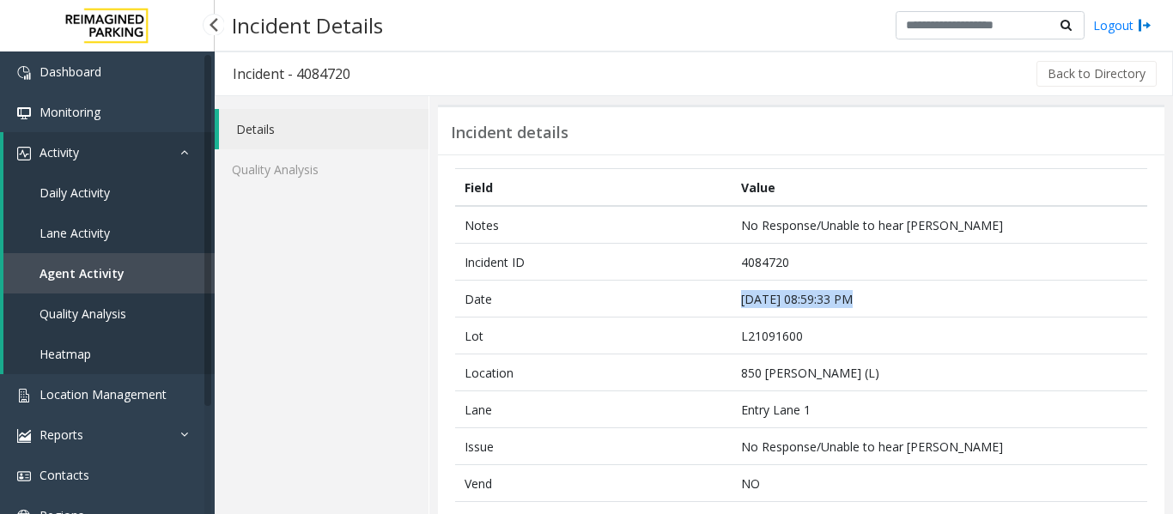
click at [139, 266] on link "Agent Activity" at bounding box center [108, 273] width 211 height 40
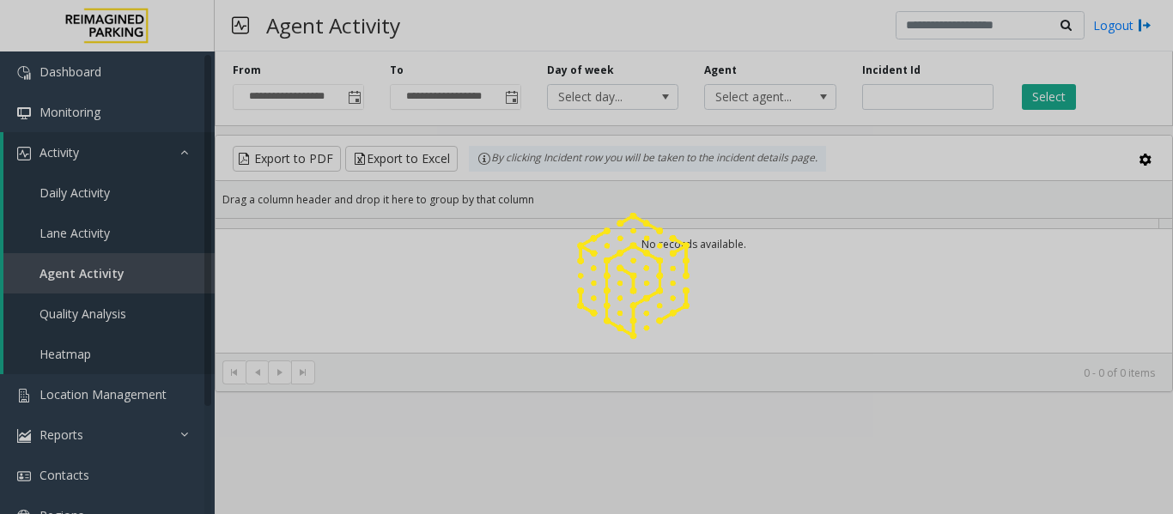
click at [942, 101] on div at bounding box center [586, 257] width 1173 height 514
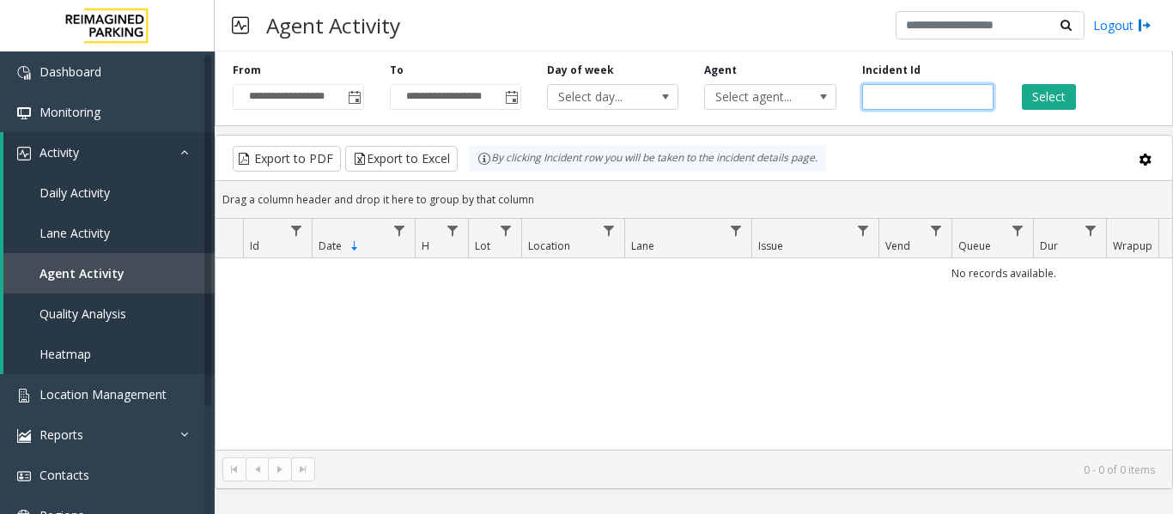
click at [936, 99] on input "number" at bounding box center [927, 97] width 131 height 26
paste input "*******"
type input "*******"
click at [1030, 93] on button "Select" at bounding box center [1048, 97] width 54 height 26
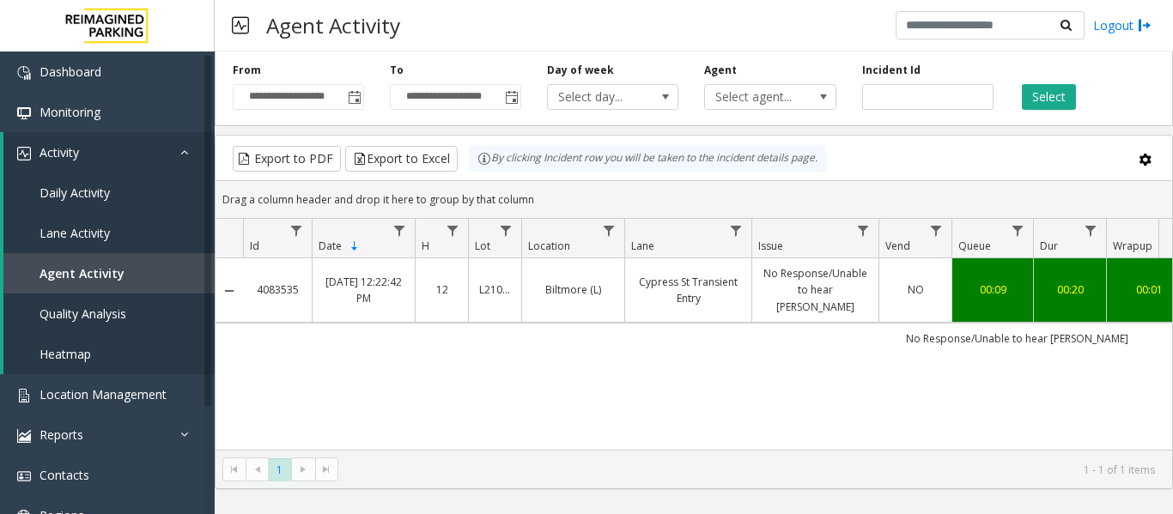
click at [767, 288] on link "No Response/Unable to hear parker" at bounding box center [815, 290] width 106 height 50
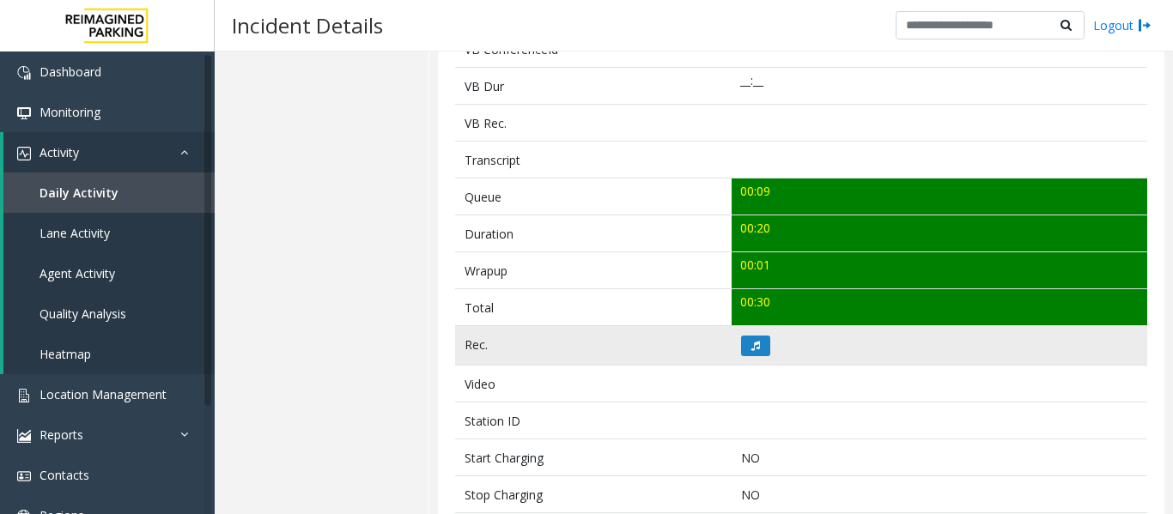
scroll to position [515, 0]
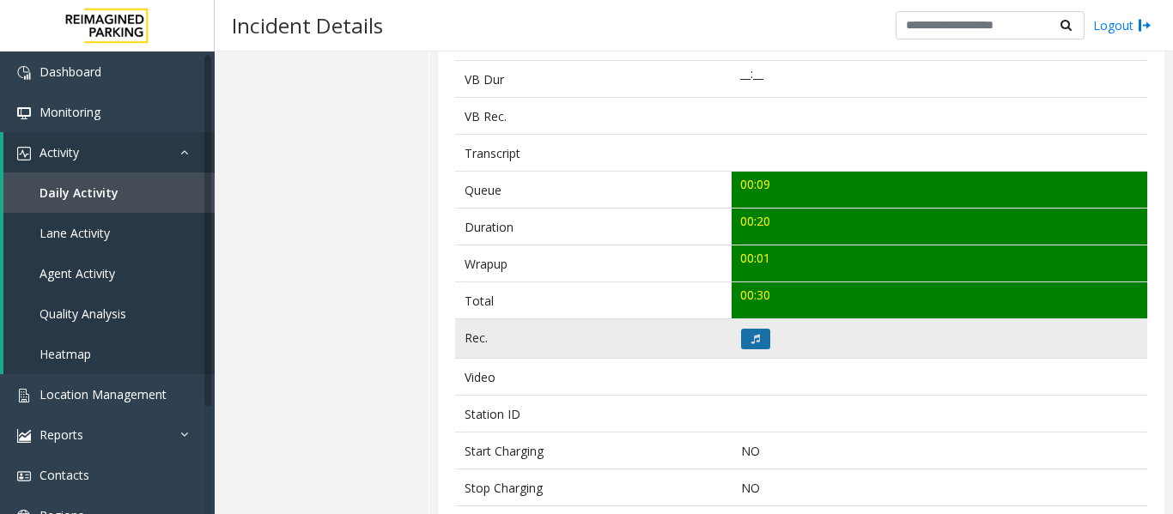
click at [751, 335] on icon at bounding box center [755, 339] width 9 height 10
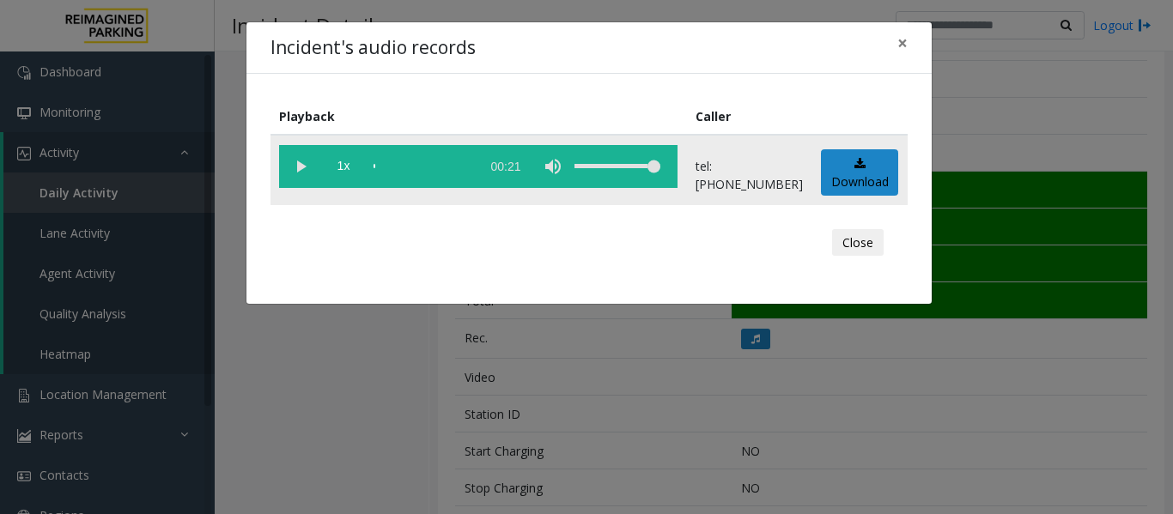
click at [294, 170] on vg-play-pause at bounding box center [300, 166] width 43 height 43
drag, startPoint x: 827, startPoint y: 233, endPoint x: 855, endPoint y: 234, distance: 28.3
click at [827, 233] on div "Close" at bounding box center [588, 243] width 613 height 52
click at [860, 234] on button "Close" at bounding box center [858, 242] width 52 height 27
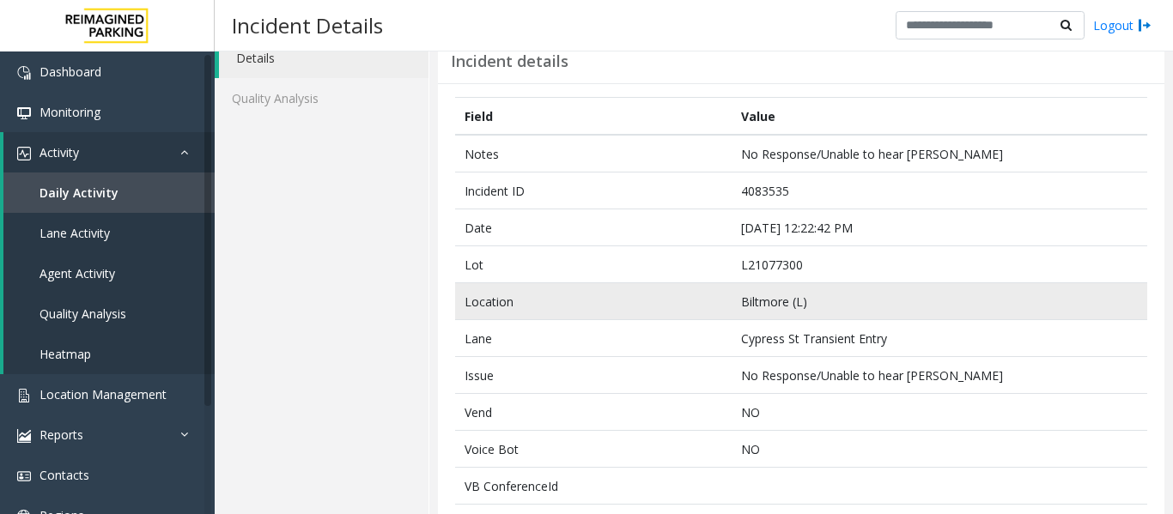
scroll to position [0, 0]
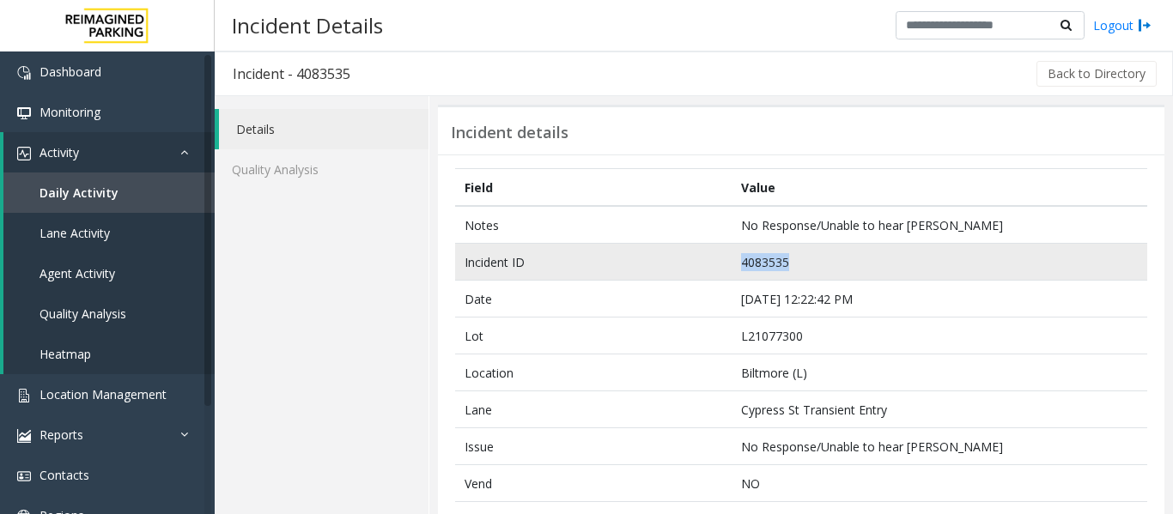
drag, startPoint x: 787, startPoint y: 256, endPoint x: 655, endPoint y: 264, distance: 132.4
click at [655, 264] on tr "Incident ID 4083535" at bounding box center [801, 262] width 692 height 37
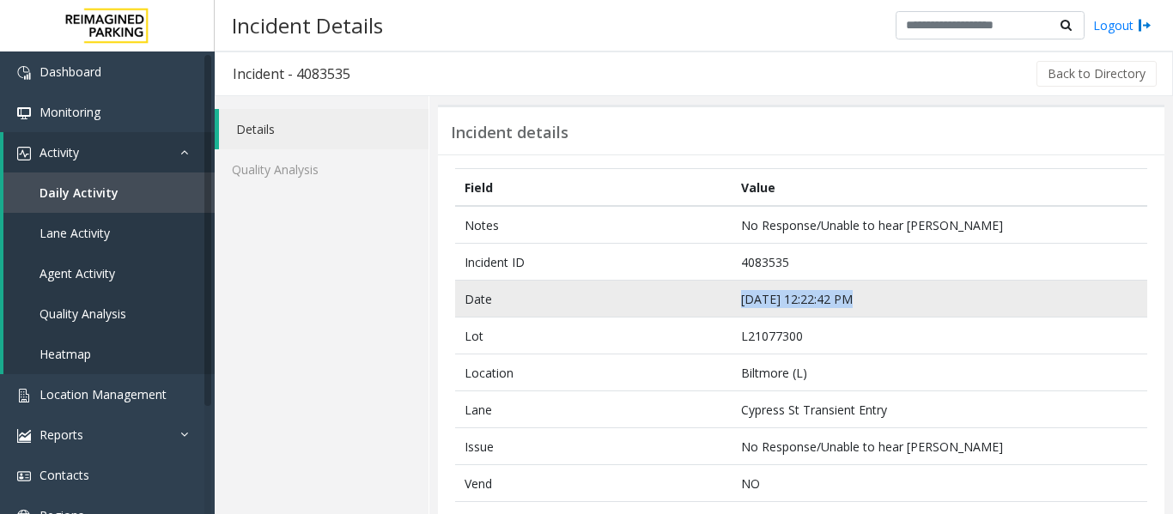
drag, startPoint x: 843, startPoint y: 298, endPoint x: 717, endPoint y: 303, distance: 126.3
click at [717, 303] on tr "Date Sep 22 12:22:42 PM" at bounding box center [801, 299] width 692 height 37
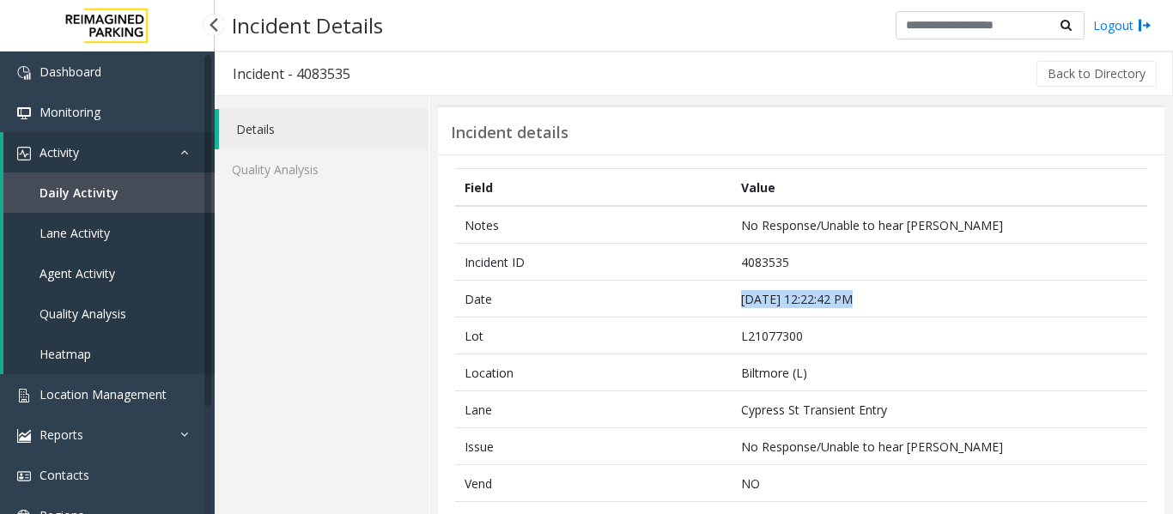
click at [92, 262] on link "Agent Activity" at bounding box center [108, 273] width 211 height 40
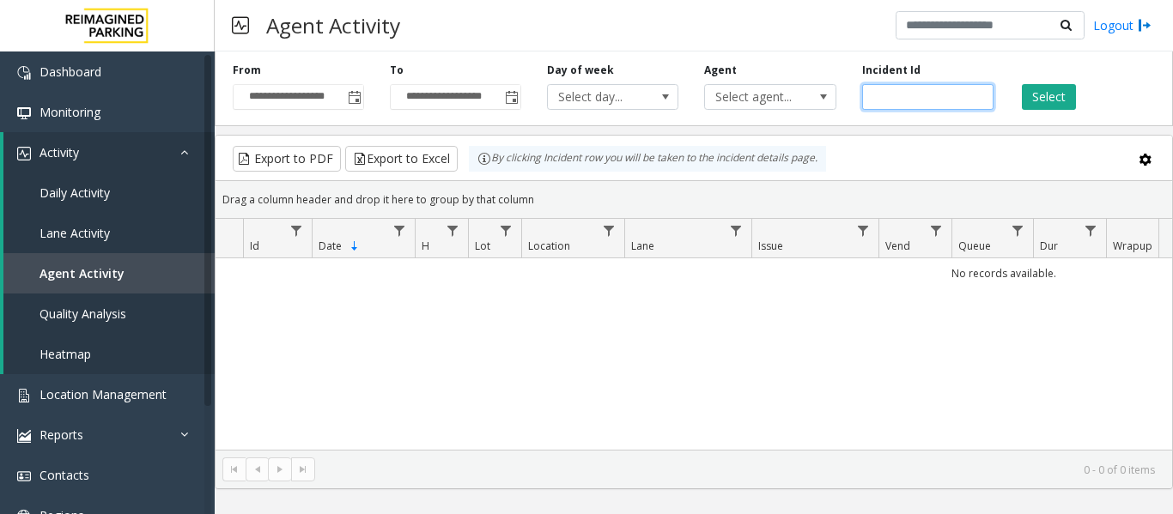
click at [913, 99] on input "number" at bounding box center [927, 97] width 131 height 26
paste input "*******"
type input "*******"
click at [1065, 94] on button "Select" at bounding box center [1048, 97] width 54 height 26
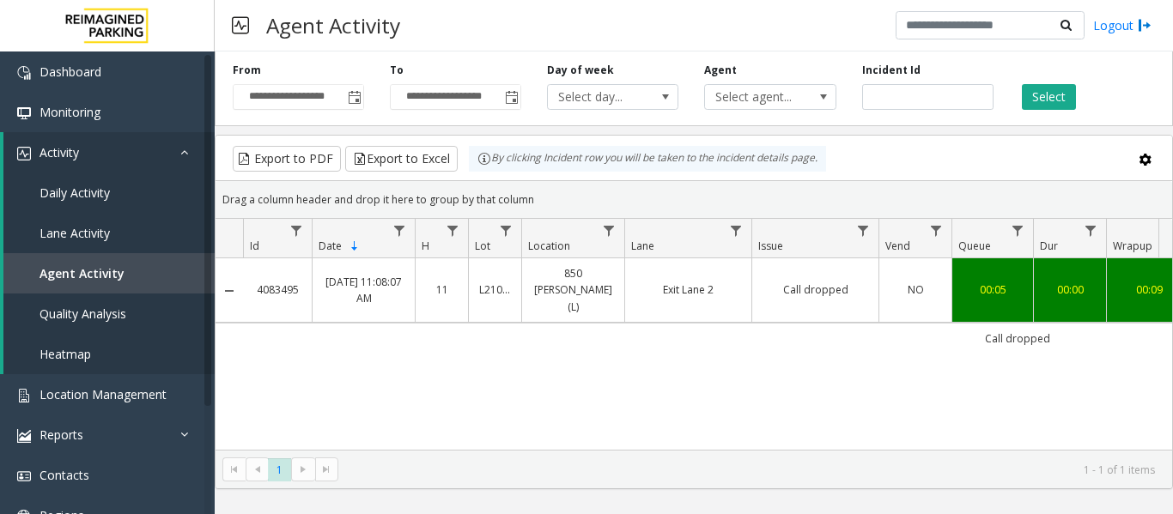
click at [770, 262] on td "Call dropped" at bounding box center [814, 290] width 127 height 64
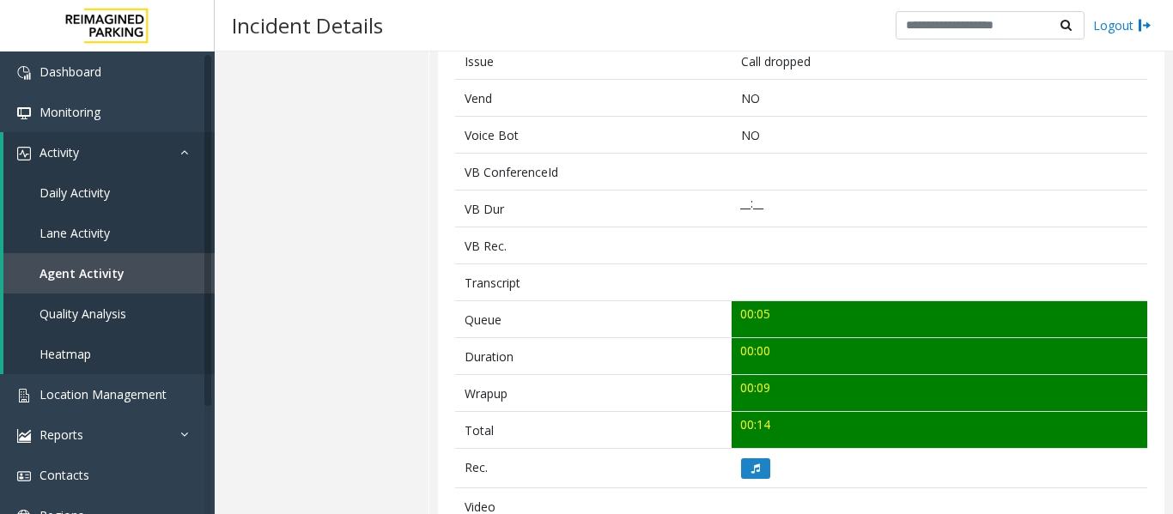
scroll to position [601, 0]
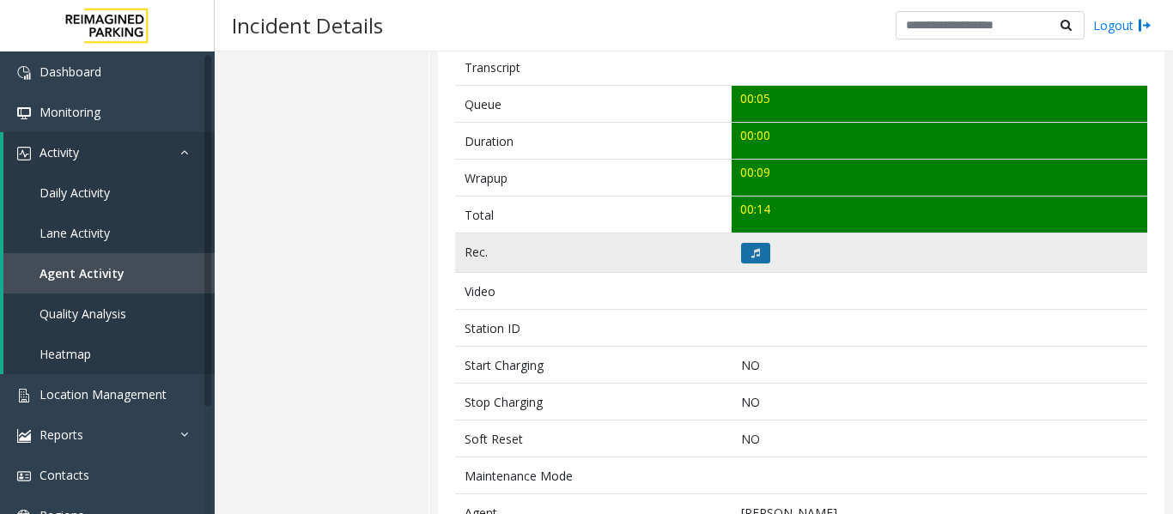
click at [757, 255] on button at bounding box center [755, 253] width 29 height 21
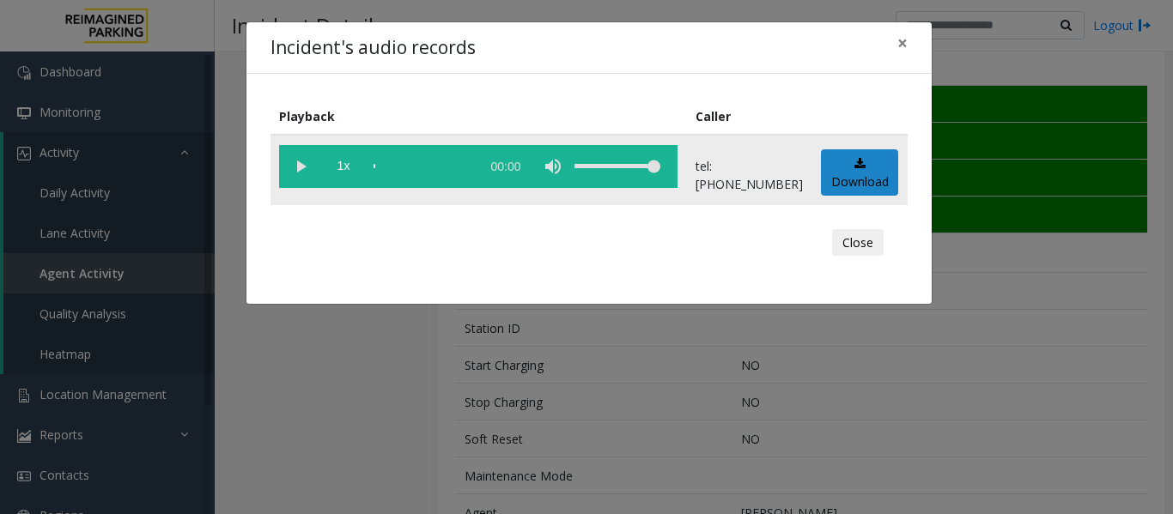
click at [303, 162] on vg-play-pause at bounding box center [300, 166] width 43 height 43
click at [301, 163] on vg-play-pause at bounding box center [300, 166] width 43 height 43
drag, startPoint x: 847, startPoint y: 235, endPoint x: 854, endPoint y: 257, distance: 22.5
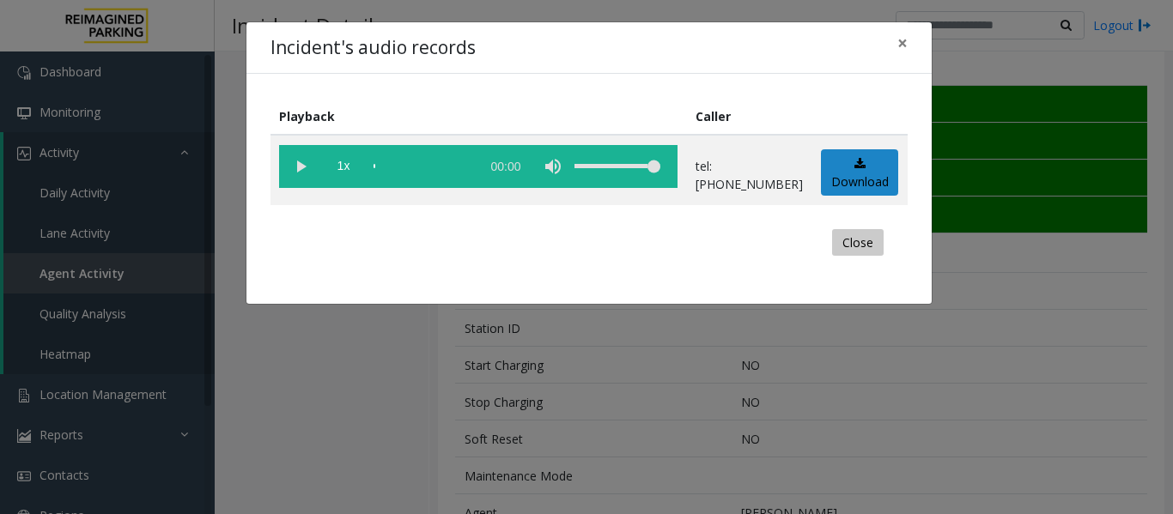
click at [847, 236] on button "Close" at bounding box center [858, 242] width 52 height 27
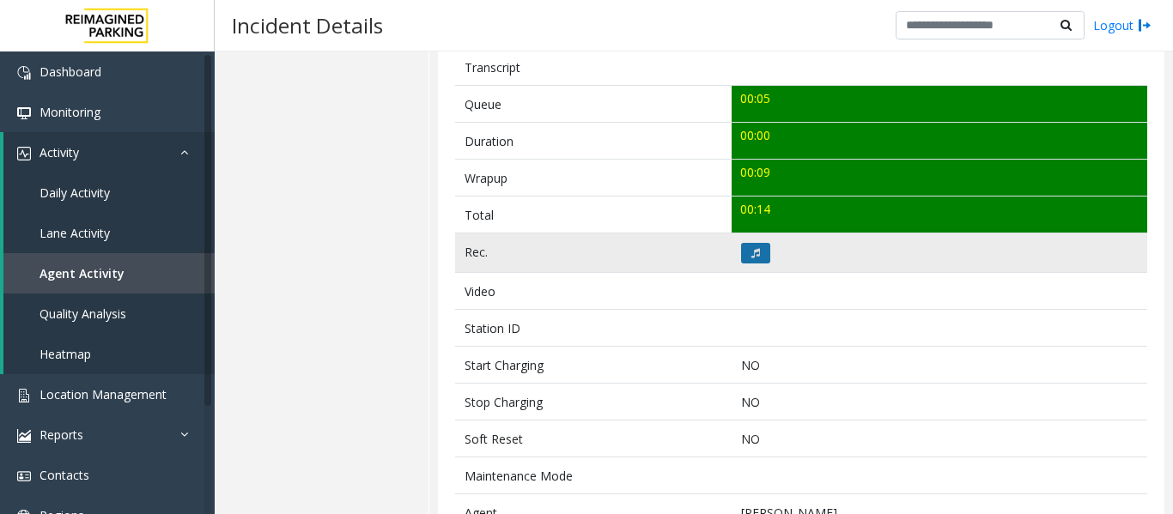
click at [751, 249] on icon at bounding box center [755, 253] width 9 height 10
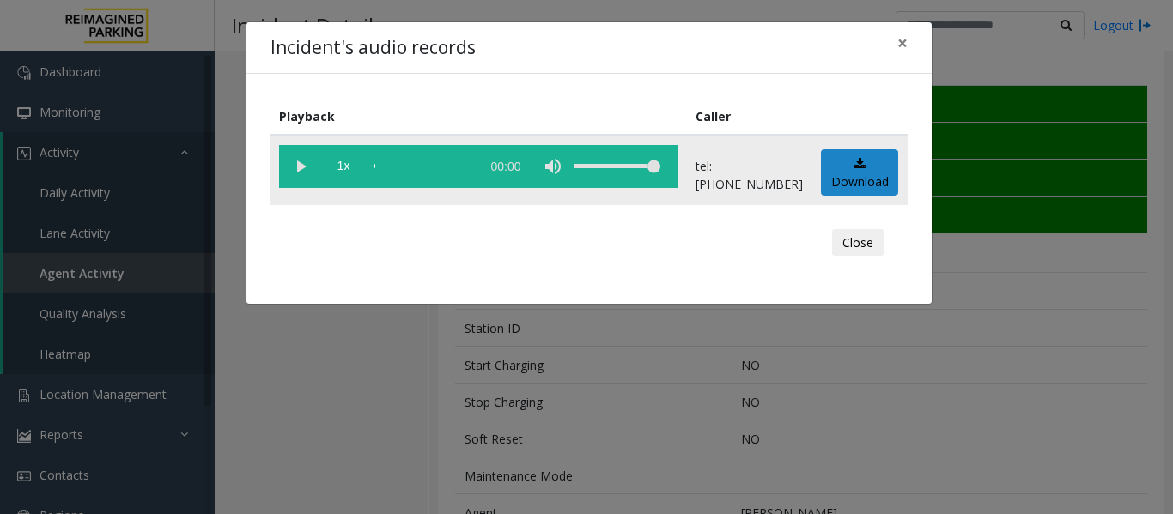
click at [300, 163] on vg-play-pause at bounding box center [300, 166] width 43 height 43
click at [864, 239] on button "Close" at bounding box center [858, 242] width 52 height 27
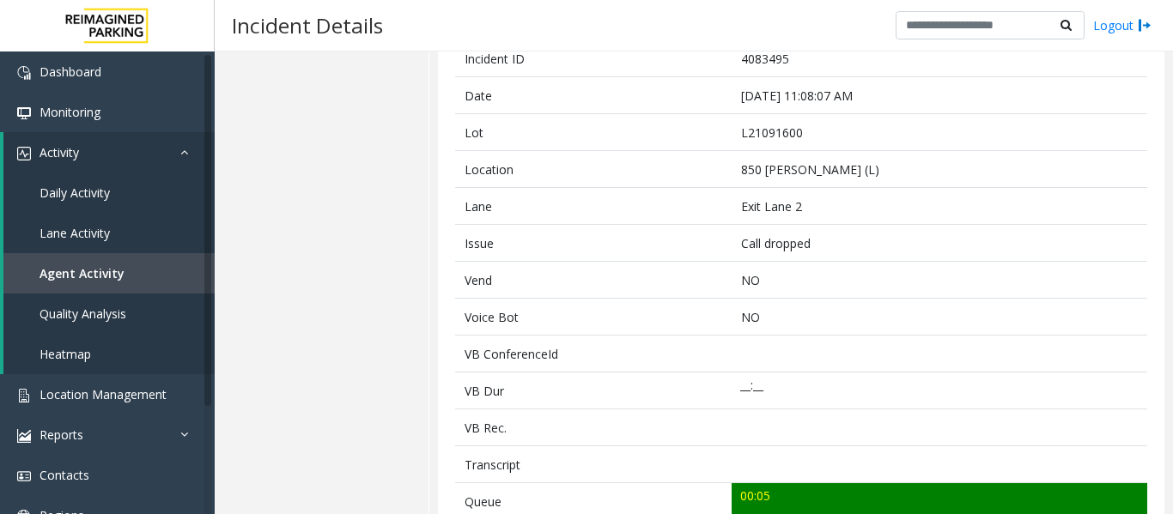
scroll to position [0, 0]
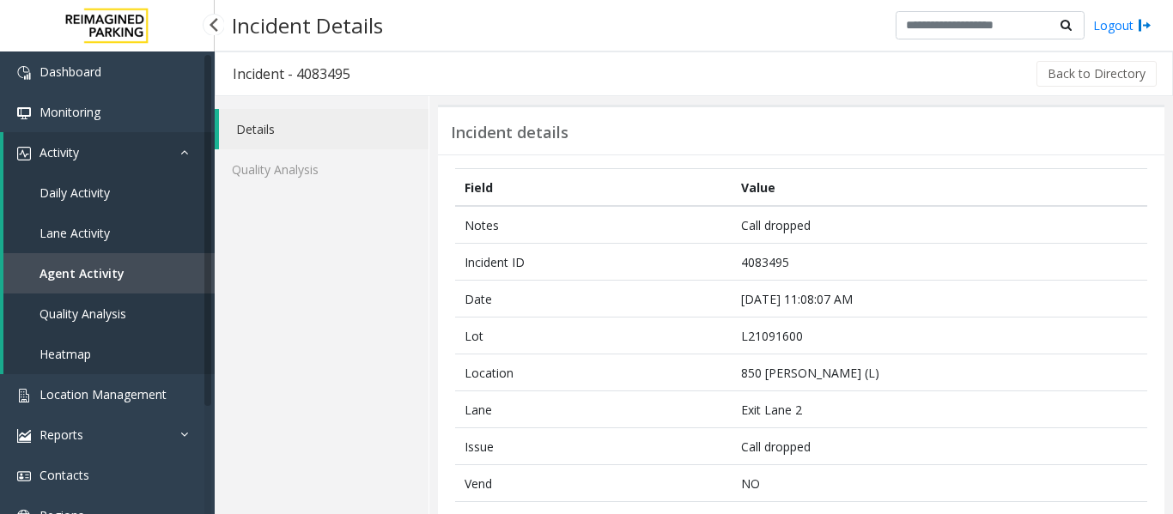
click at [107, 269] on span "Agent Activity" at bounding box center [81, 273] width 85 height 16
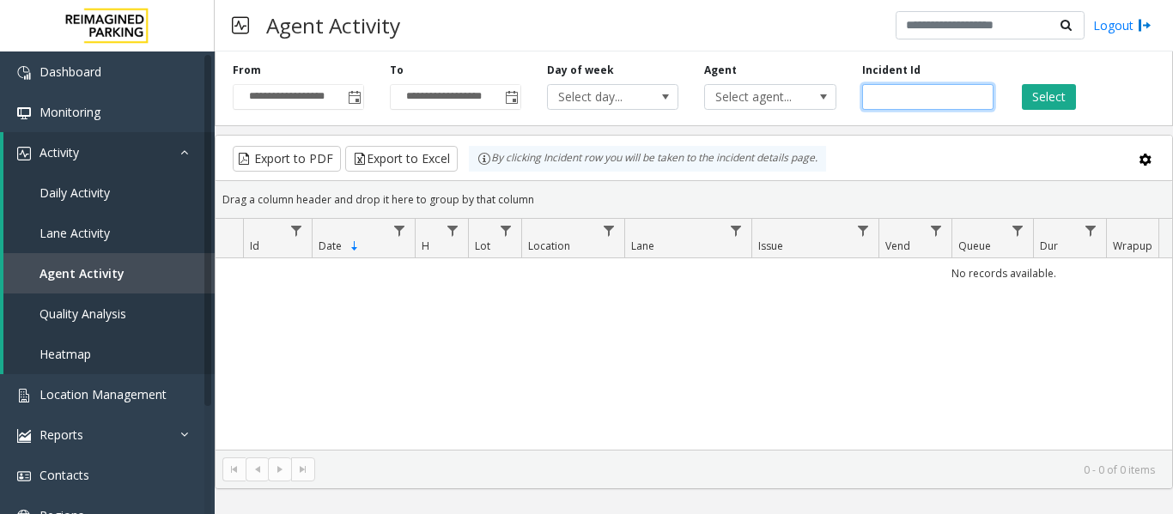
click at [920, 99] on input "number" at bounding box center [927, 97] width 131 height 26
paste input "*******"
type input "*******"
click at [1067, 94] on button "Select" at bounding box center [1048, 97] width 54 height 26
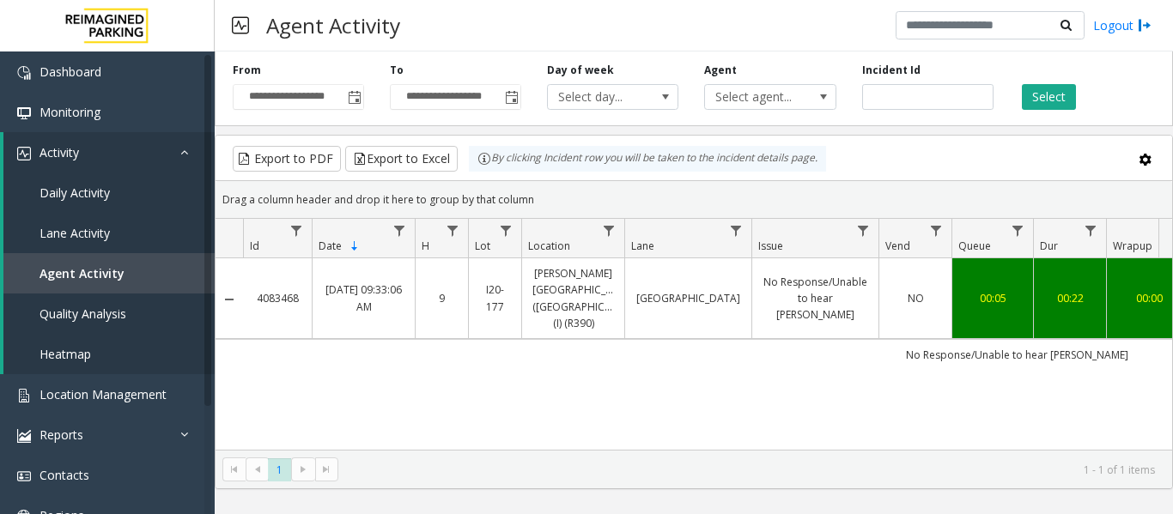
click at [845, 279] on link "No Response/Unable to hear parker" at bounding box center [815, 299] width 106 height 50
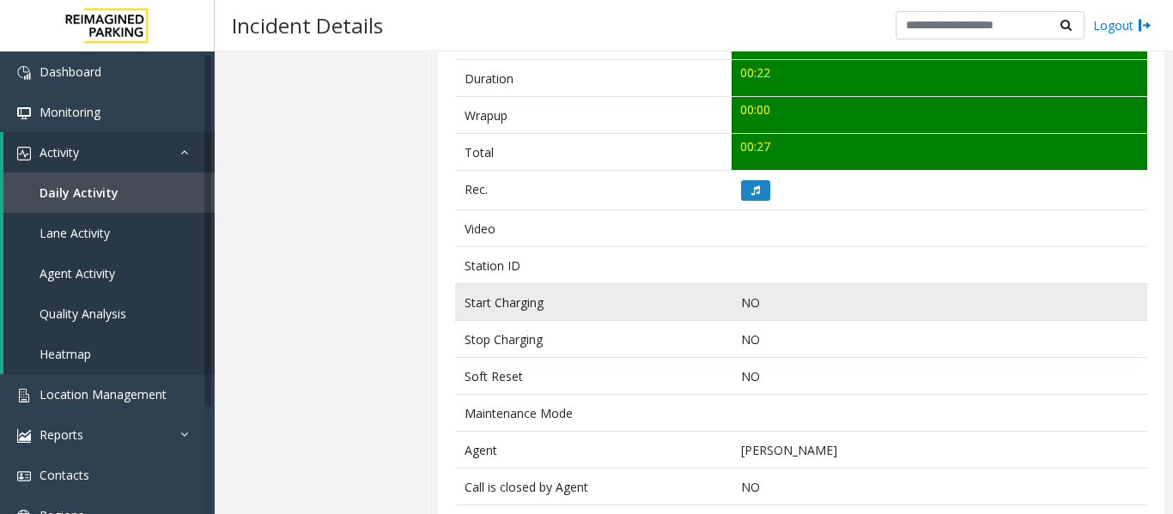
scroll to position [687, 0]
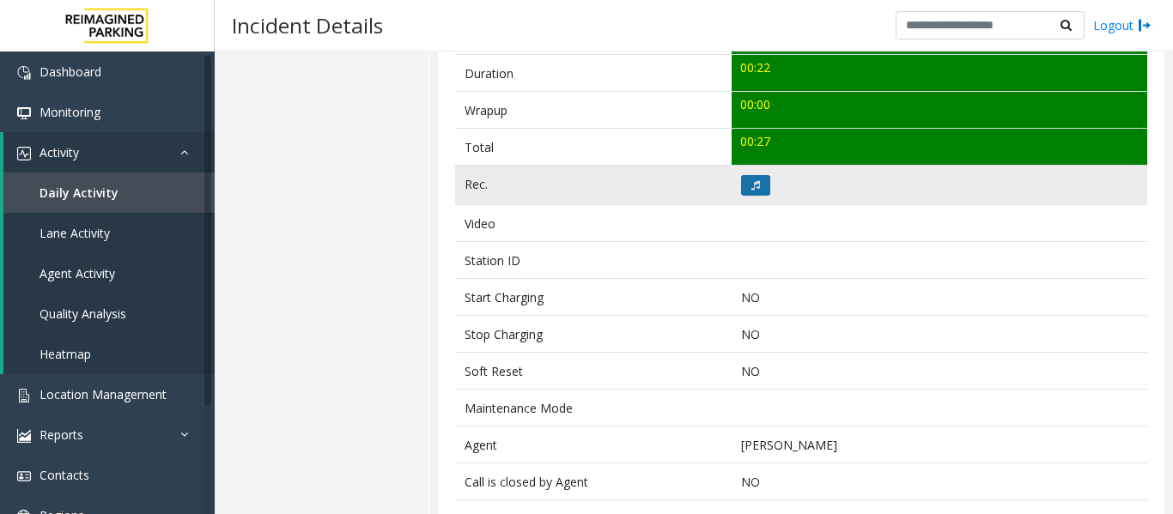
click at [751, 180] on icon at bounding box center [755, 185] width 9 height 10
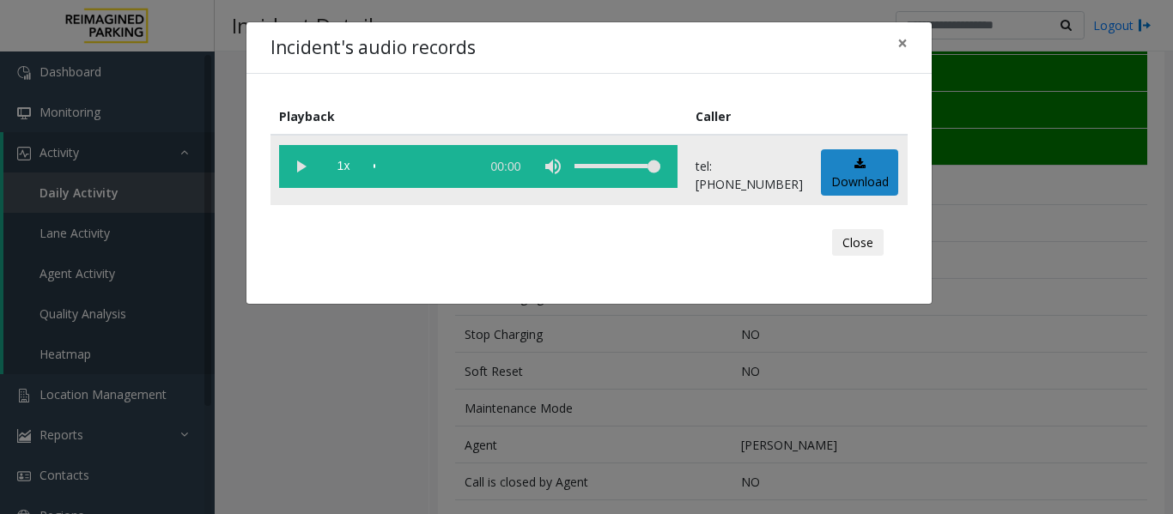
click at [306, 171] on vg-play-pause at bounding box center [300, 166] width 43 height 43
drag, startPoint x: 862, startPoint y: 238, endPoint x: 851, endPoint y: 247, distance: 14.0
click at [862, 238] on button "Close" at bounding box center [858, 242] width 52 height 27
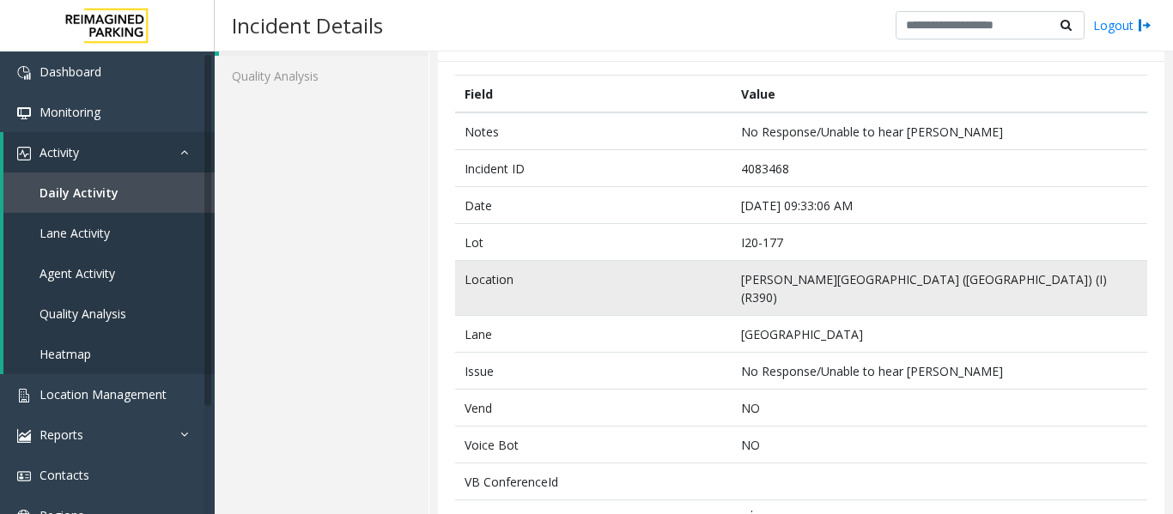
scroll to position [0, 0]
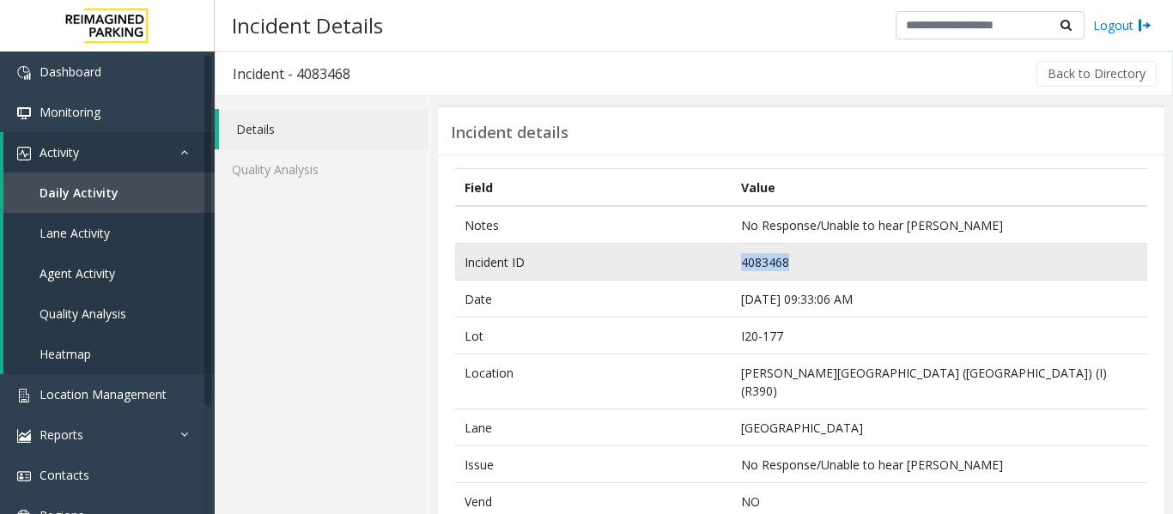
drag, startPoint x: 805, startPoint y: 265, endPoint x: 684, endPoint y: 255, distance: 121.5
click at [684, 255] on tr "Incident ID 4083468" at bounding box center [801, 262] width 692 height 37
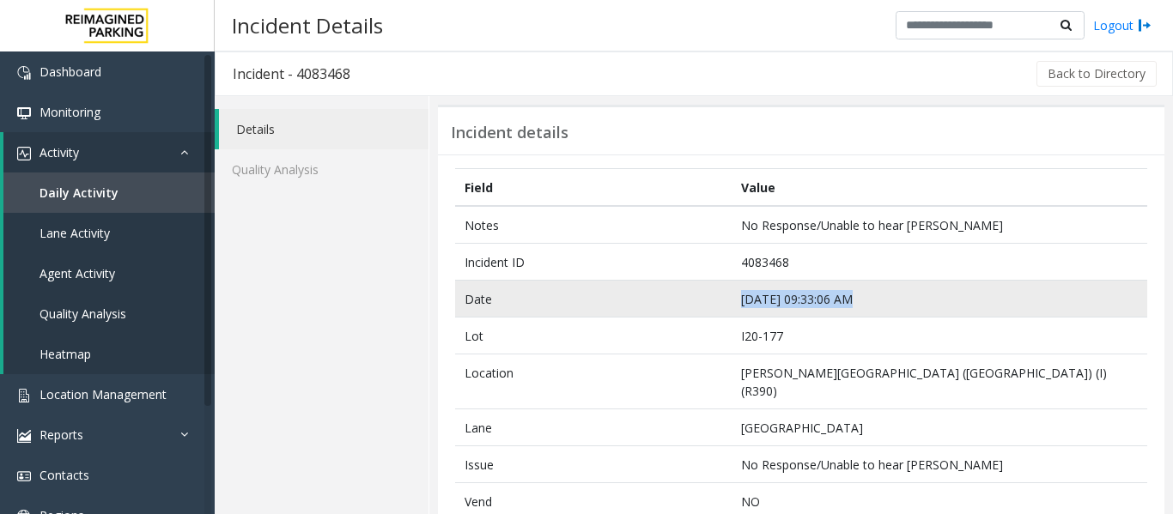
drag, startPoint x: 844, startPoint y: 300, endPoint x: 716, endPoint y: 293, distance: 128.1
click at [716, 293] on tr "Date Sep 22 09:33:06 AM" at bounding box center [801, 299] width 692 height 37
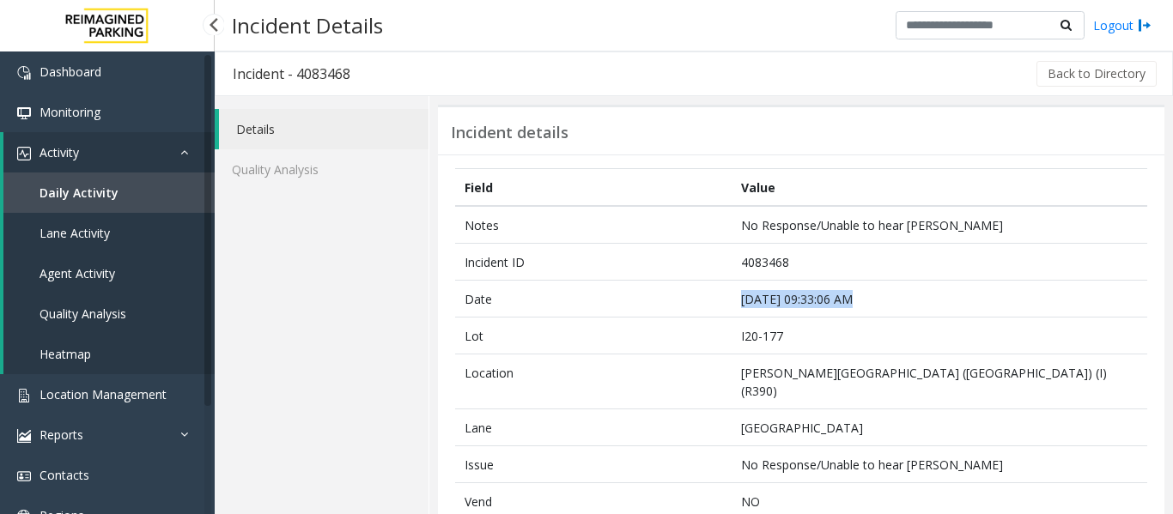
click at [118, 266] on link "Agent Activity" at bounding box center [108, 273] width 211 height 40
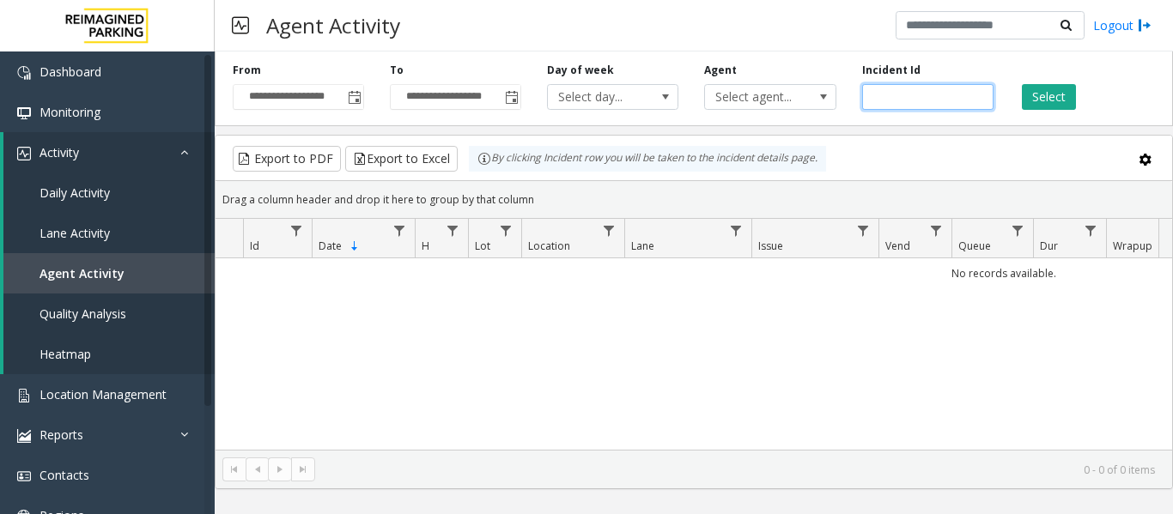
click at [903, 106] on input "number" at bounding box center [927, 97] width 131 height 26
paste input "*******"
type input "*******"
click at [1042, 90] on button "Select" at bounding box center [1048, 97] width 54 height 26
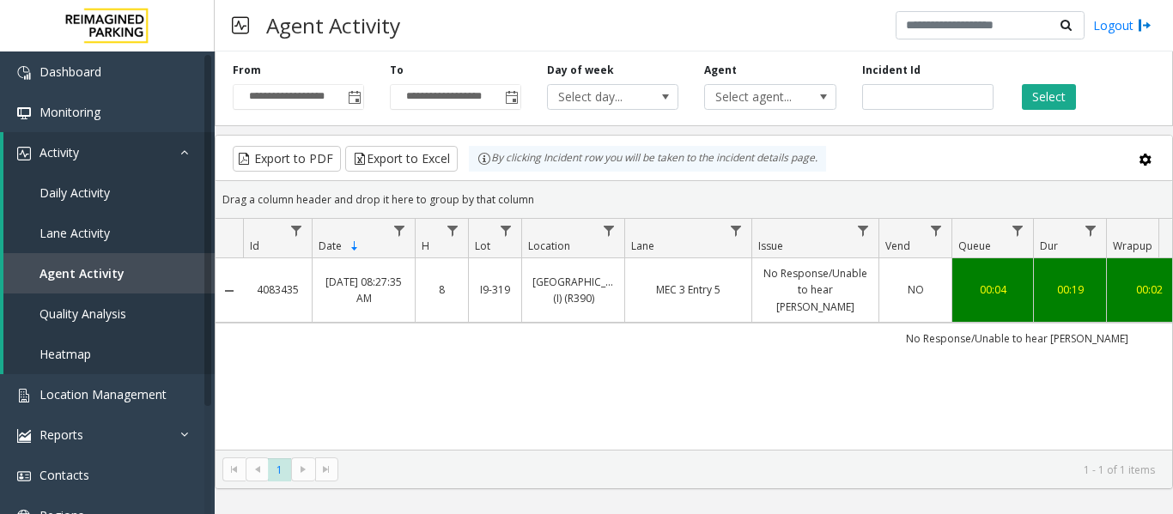
click at [735, 315] on td "MEC 3 Entry 5" at bounding box center [687, 290] width 127 height 64
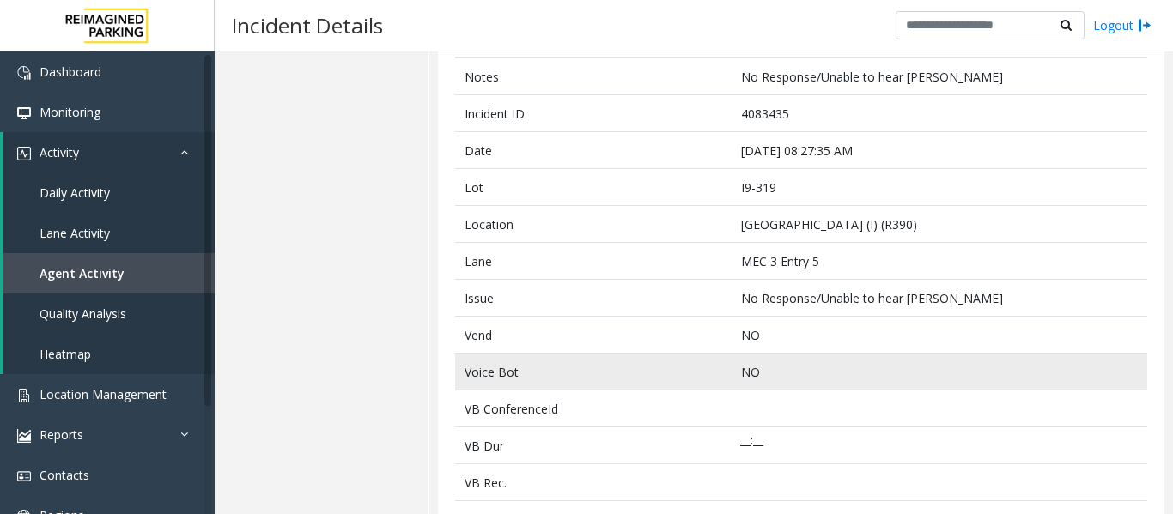
scroll to position [515, 0]
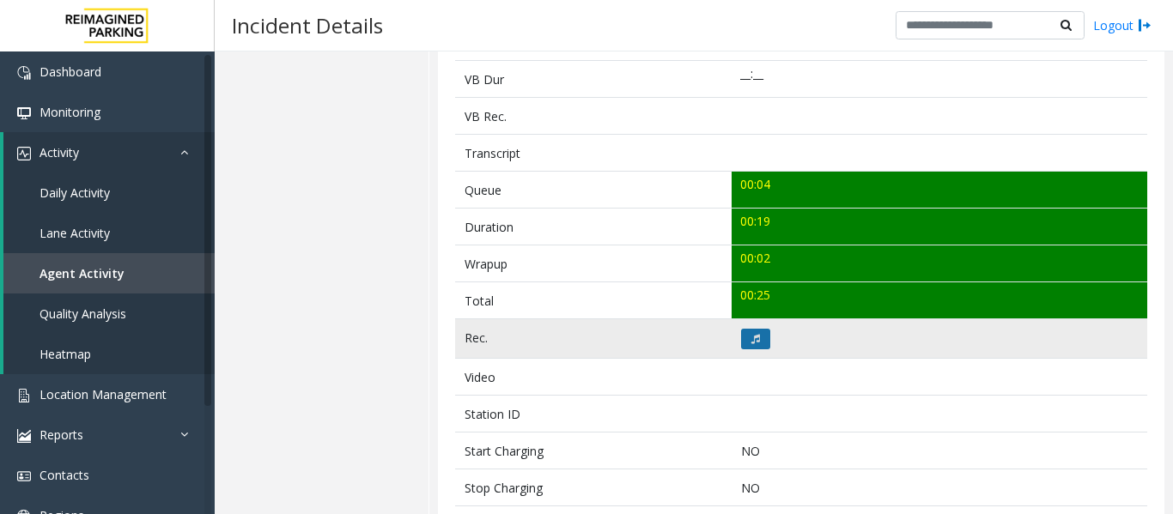
click at [741, 337] on button at bounding box center [755, 339] width 29 height 21
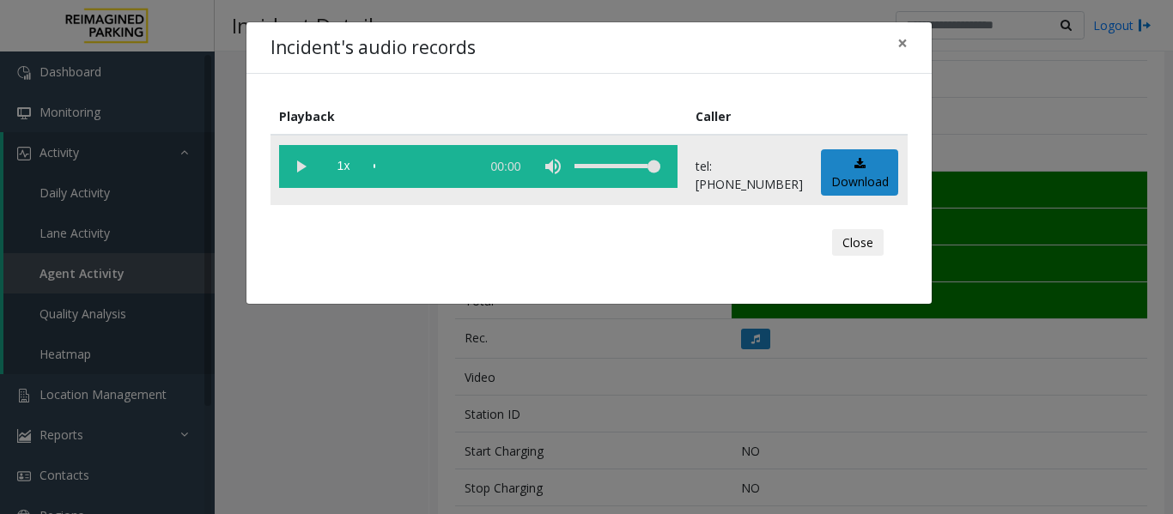
click at [294, 167] on vg-play-pause at bounding box center [300, 166] width 43 height 43
click at [865, 240] on button "Close" at bounding box center [858, 242] width 52 height 27
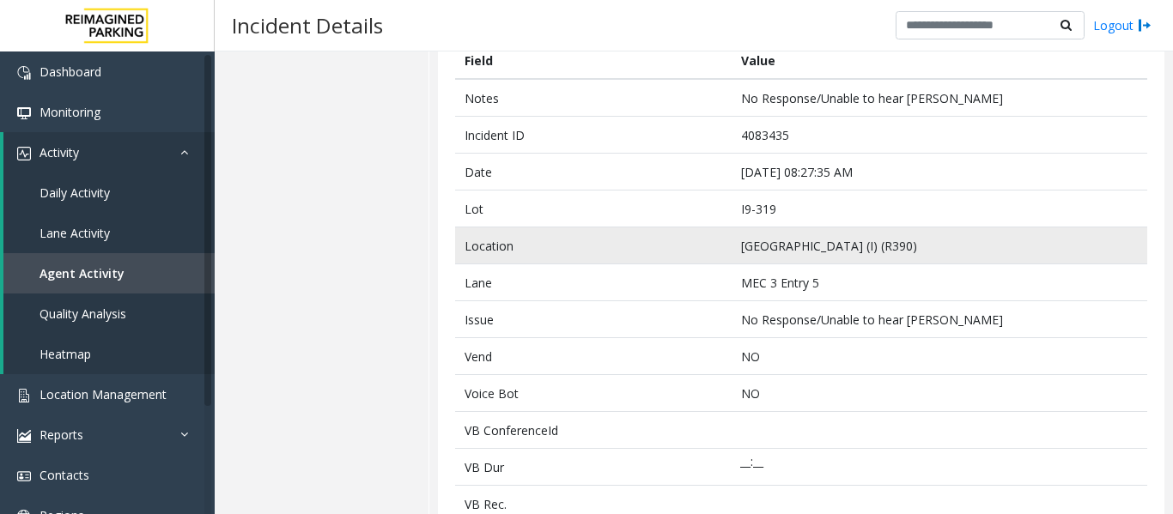
scroll to position [86, 0]
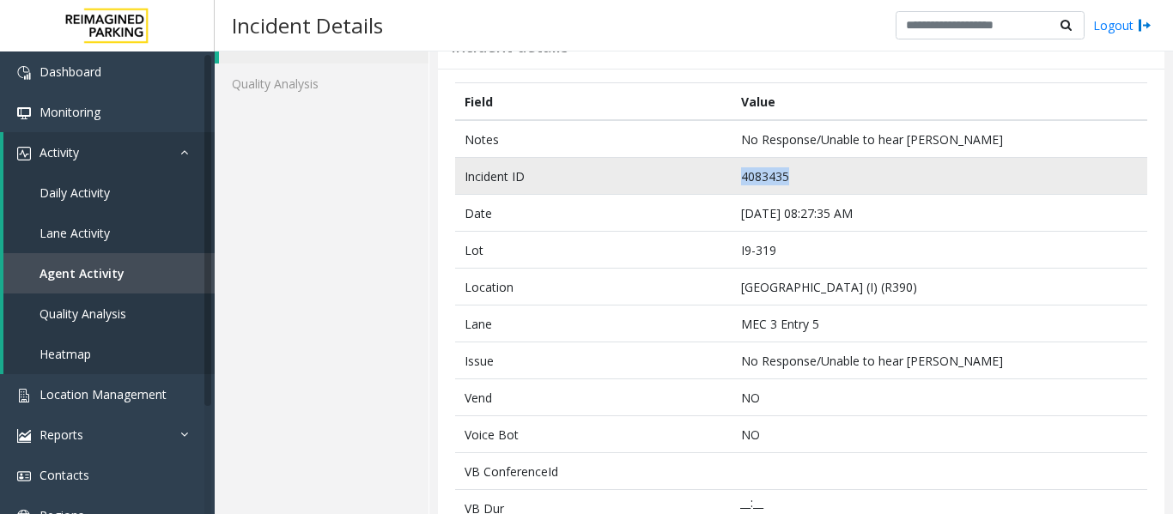
drag, startPoint x: 784, startPoint y: 177, endPoint x: 660, endPoint y: 183, distance: 123.8
click at [660, 183] on tr "Incident ID 4083435" at bounding box center [801, 176] width 692 height 37
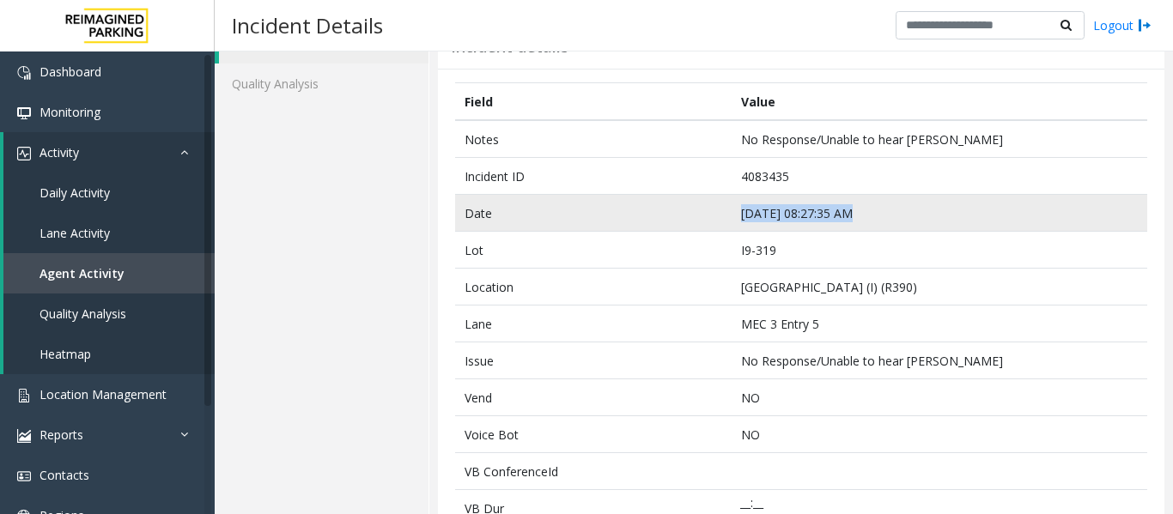
drag, startPoint x: 845, startPoint y: 215, endPoint x: 710, endPoint y: 213, distance: 135.6
click at [710, 213] on tr "Date Sep 22 08:27:35 AM" at bounding box center [801, 213] width 692 height 37
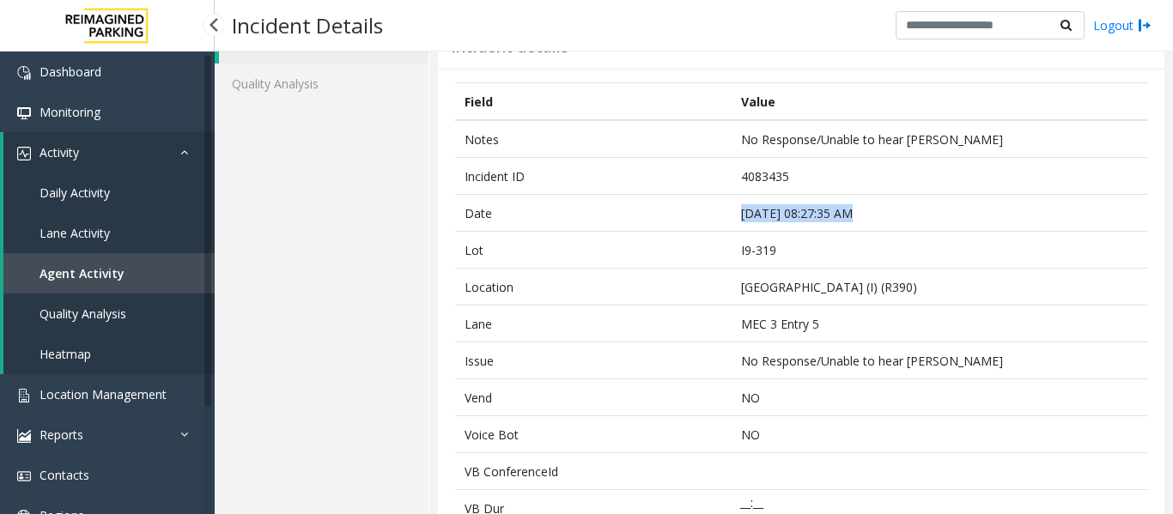
click at [94, 271] on span "Agent Activity" at bounding box center [81, 273] width 85 height 16
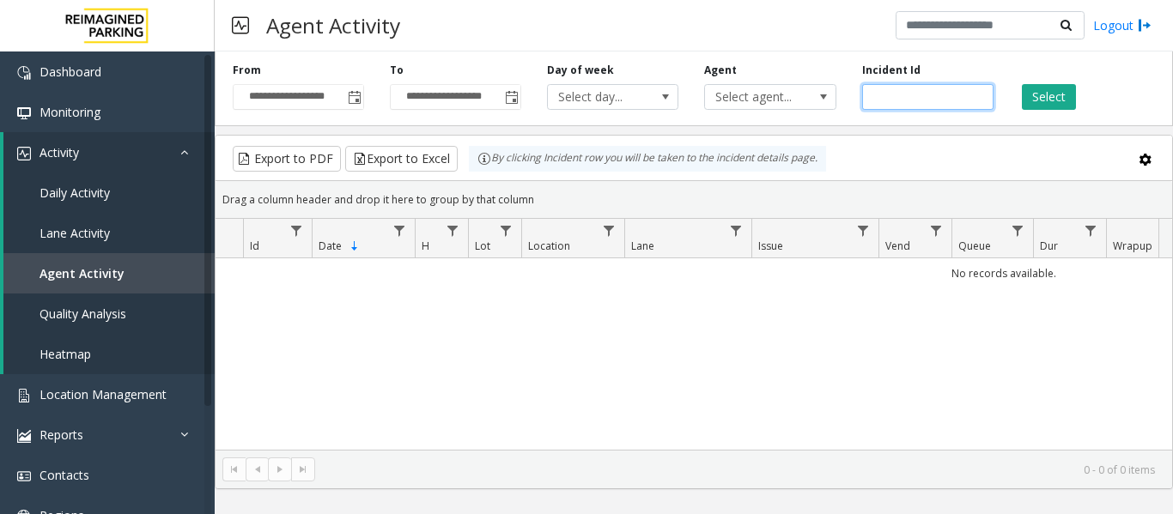
click at [936, 95] on input "number" at bounding box center [927, 97] width 131 height 26
paste input "*******"
type input "*******"
click at [1029, 83] on div "Select" at bounding box center [1084, 86] width 157 height 47
click at [1030, 89] on button "Select" at bounding box center [1048, 97] width 54 height 26
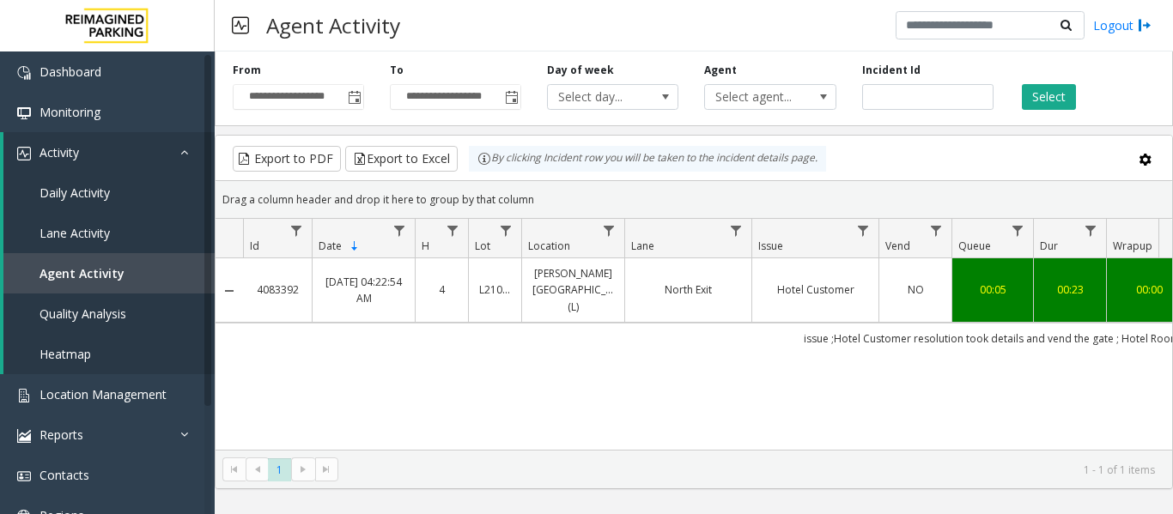
click at [674, 288] on link "North Exit" at bounding box center [688, 290] width 106 height 16
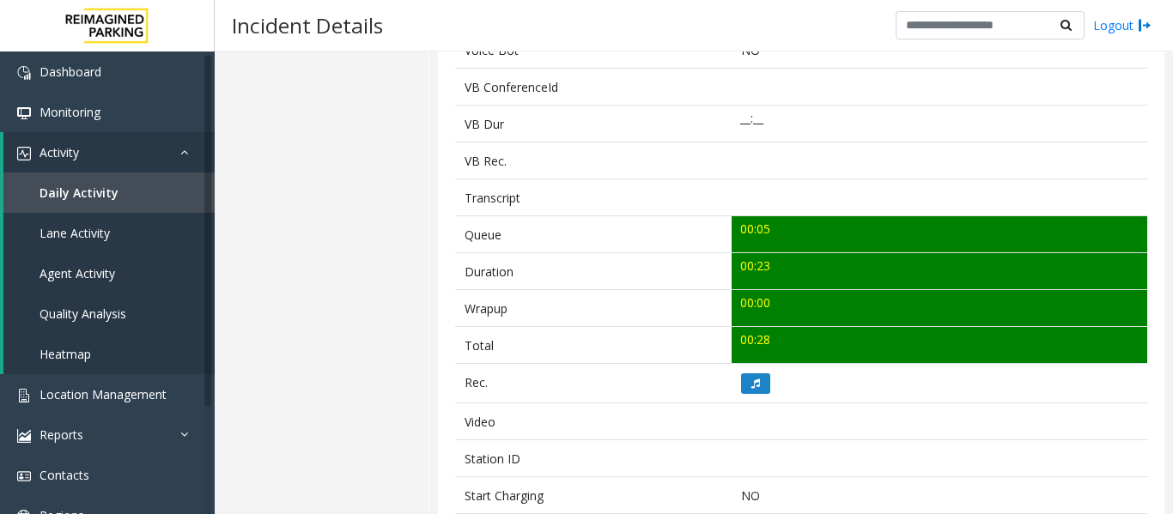
scroll to position [601, 0]
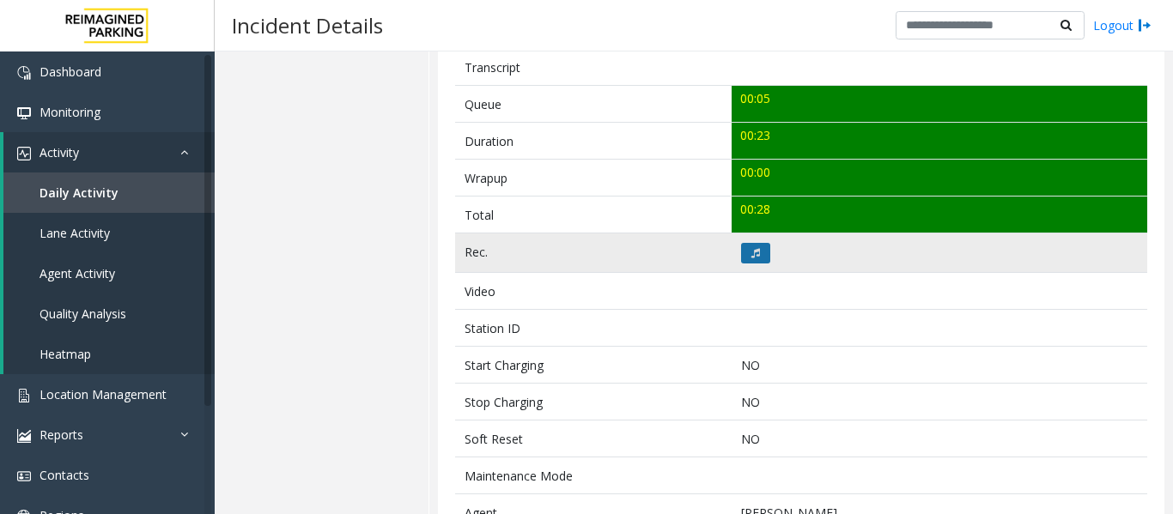
click at [755, 258] on button at bounding box center [755, 253] width 29 height 21
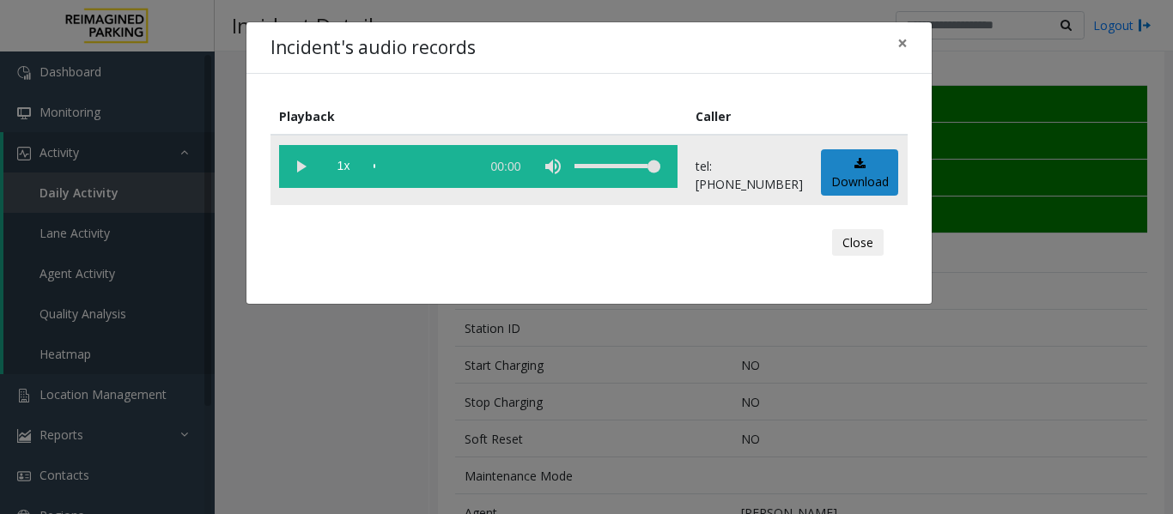
click at [292, 172] on vg-play-pause at bounding box center [300, 166] width 43 height 43
click at [876, 243] on button "Close" at bounding box center [858, 242] width 52 height 27
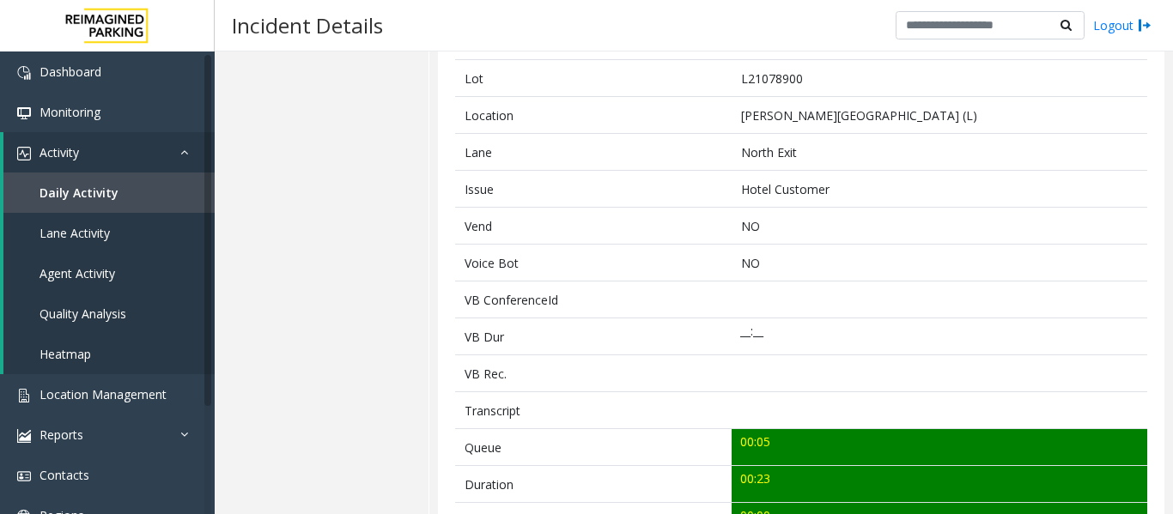
scroll to position [0, 0]
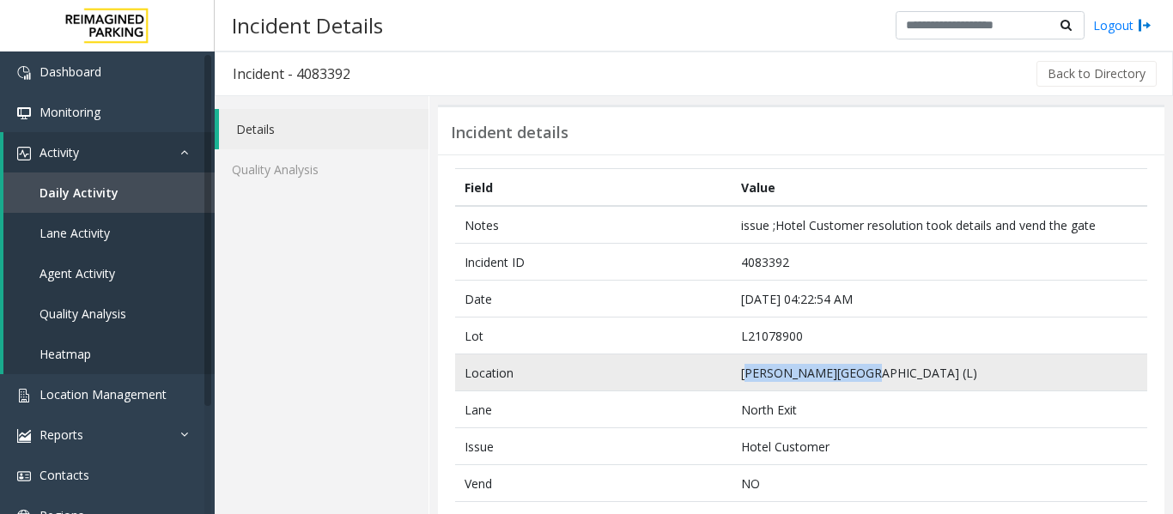
drag, startPoint x: 846, startPoint y: 374, endPoint x: 739, endPoint y: 379, distance: 107.4
click at [739, 379] on td "Eisemann Center (L)" at bounding box center [938, 373] width 415 height 37
click at [883, 374] on td "Eisemann Center (L)" at bounding box center [938, 373] width 415 height 37
drag, startPoint x: 880, startPoint y: 370, endPoint x: 660, endPoint y: 359, distance: 220.0
click at [660, 359] on tr "Location Eisemann Center (L)" at bounding box center [801, 373] width 692 height 37
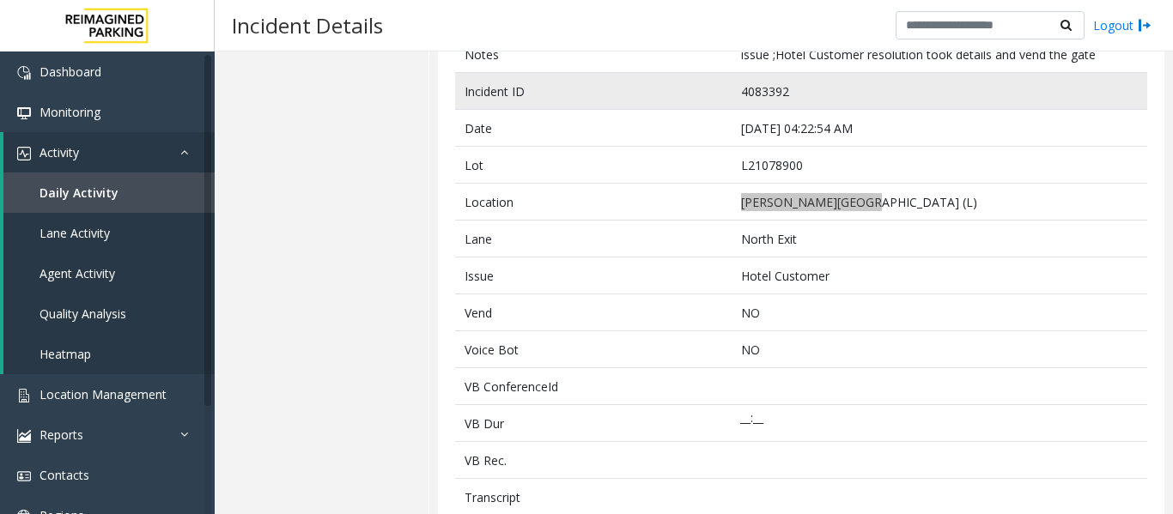
scroll to position [172, 0]
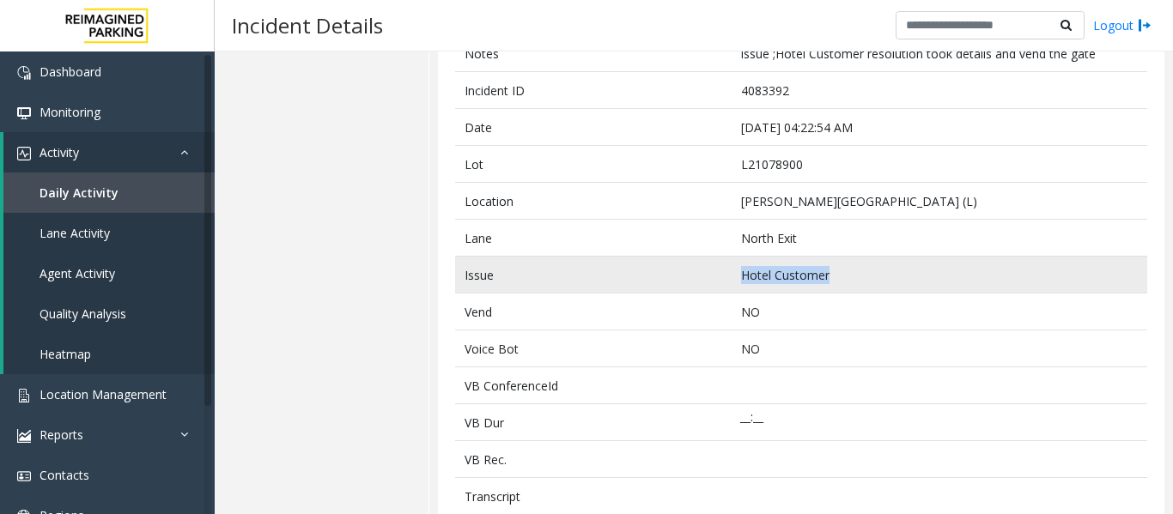
drag, startPoint x: 844, startPoint y: 279, endPoint x: 640, endPoint y: 277, distance: 203.4
click at [640, 277] on tr "Issue Hotel Customer" at bounding box center [801, 275] width 692 height 37
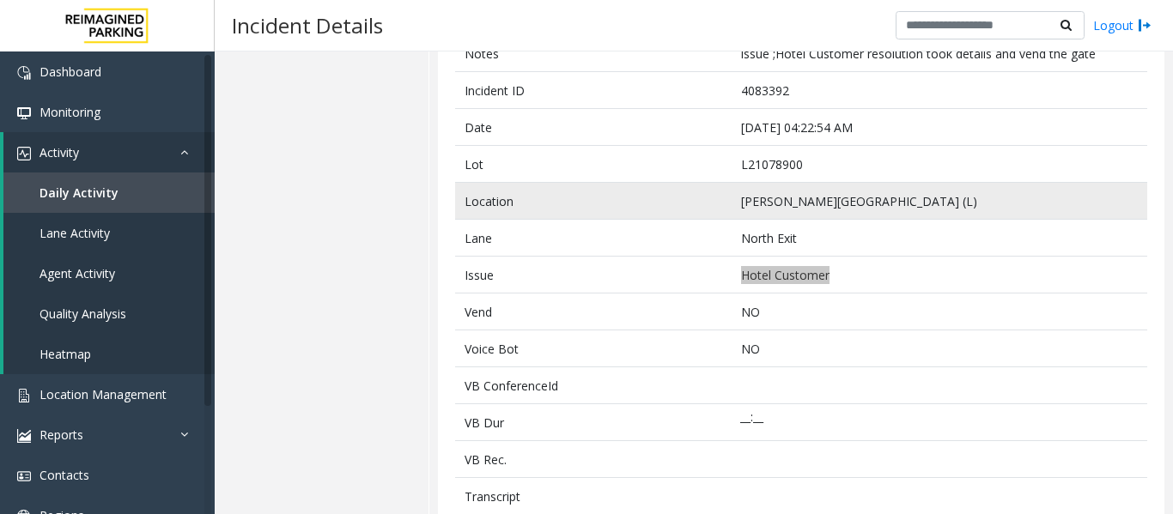
scroll to position [0, 0]
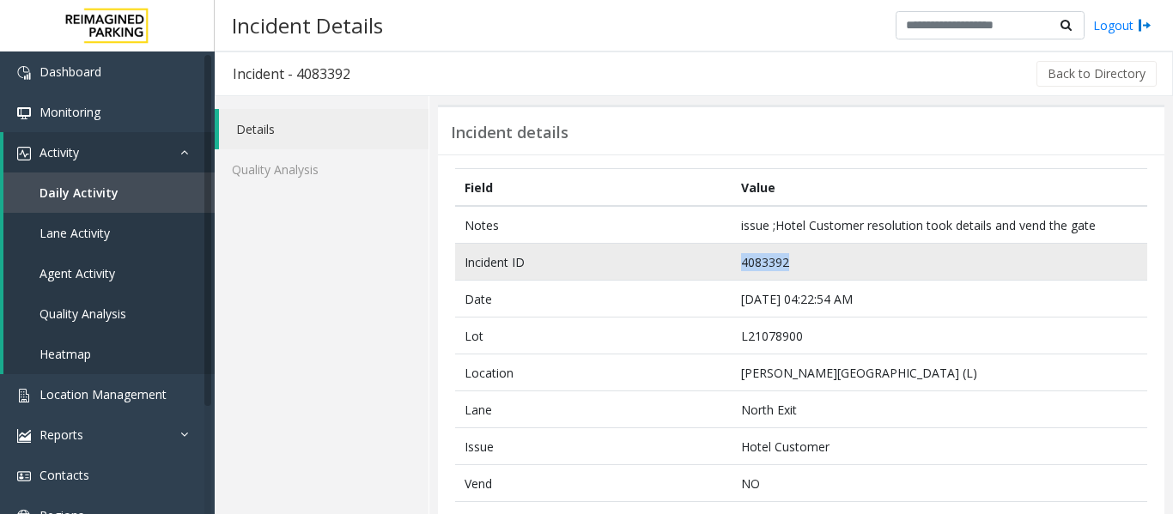
drag, startPoint x: 785, startPoint y: 258, endPoint x: 607, endPoint y: 254, distance: 178.6
click at [607, 254] on tr "Incident ID 4083392" at bounding box center [801, 262] width 692 height 37
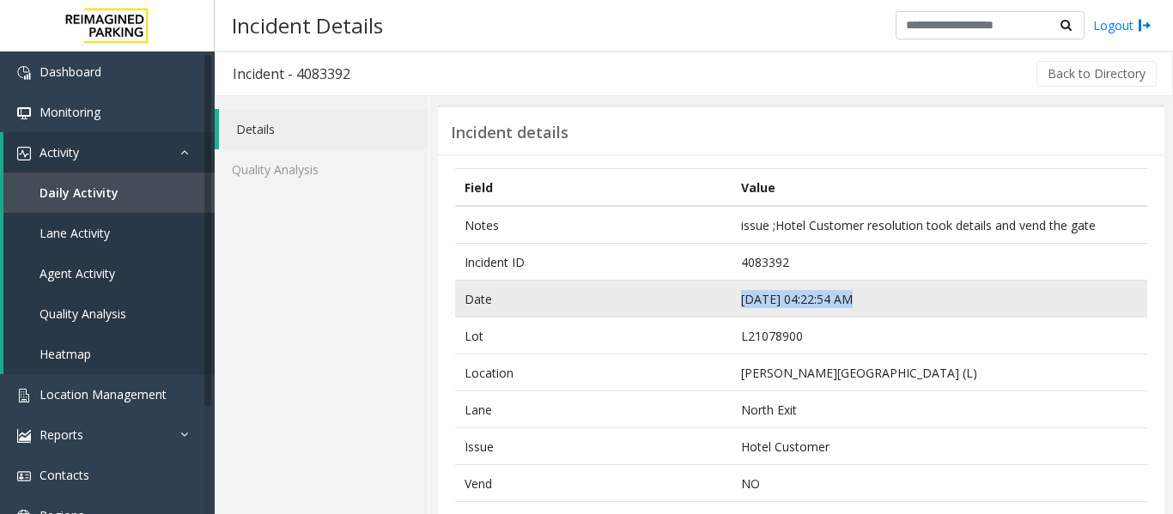
drag, startPoint x: 847, startPoint y: 297, endPoint x: 717, endPoint y: 307, distance: 130.9
click at [717, 307] on tr "Date Sep 22 04:22:54 AM" at bounding box center [801, 299] width 692 height 37
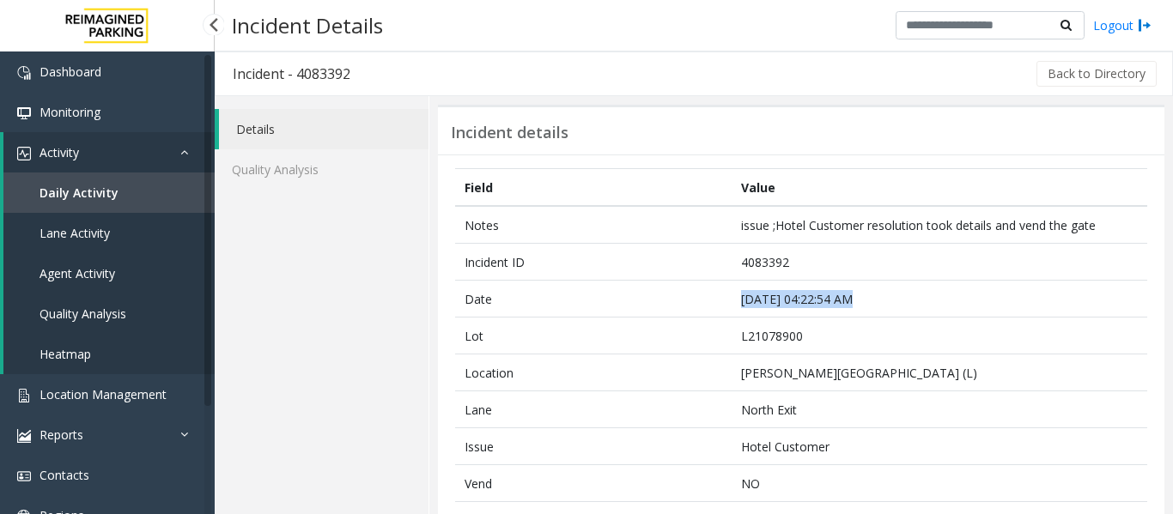
click at [105, 271] on span "Agent Activity" at bounding box center [77, 273] width 76 height 16
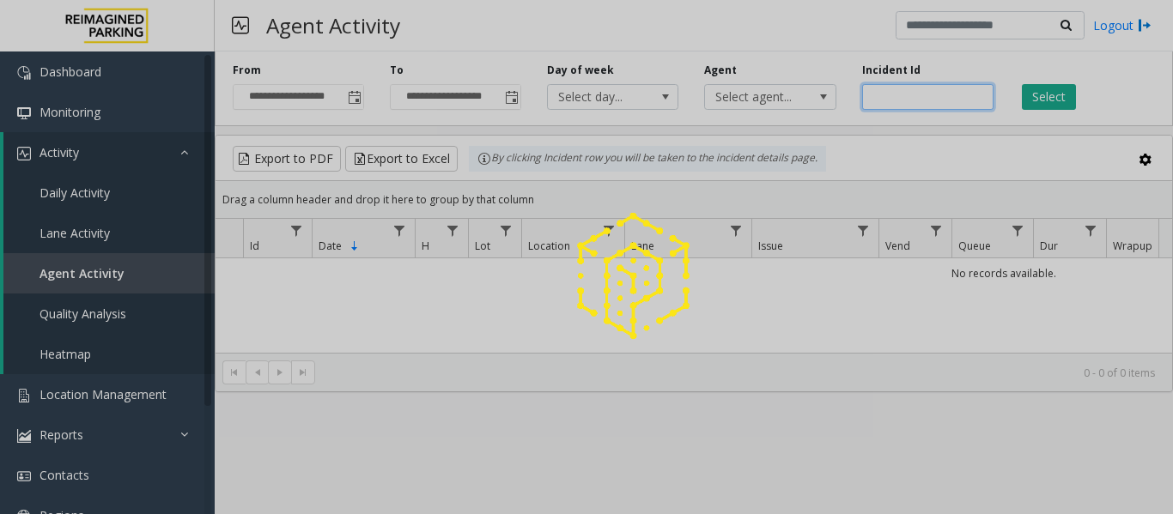
click at [919, 99] on input "number" at bounding box center [927, 97] width 131 height 26
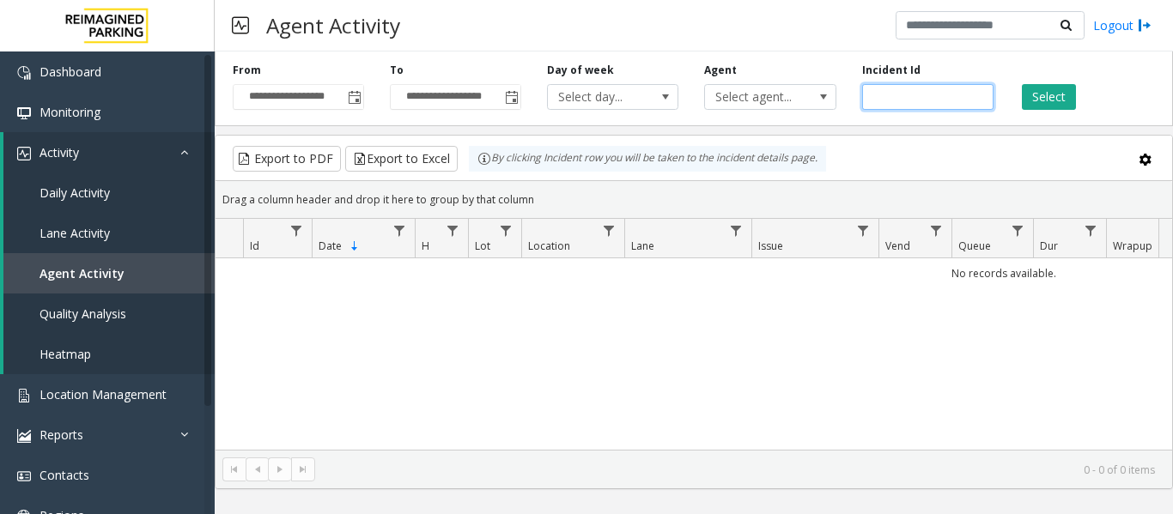
paste input "*******"
type input "*******"
click at [1043, 100] on button "Select" at bounding box center [1048, 97] width 54 height 26
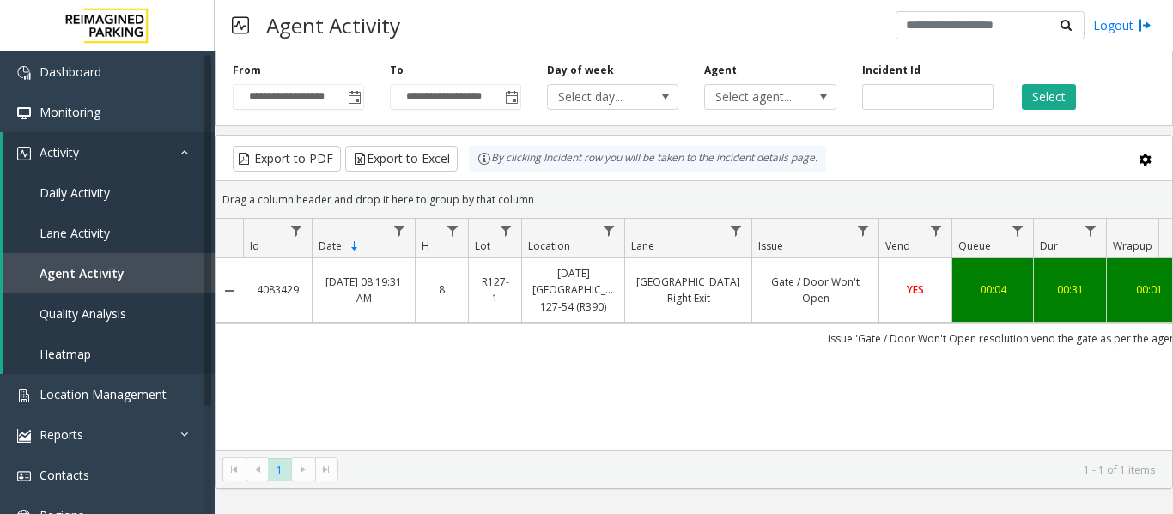
click at [798, 287] on link "Gate / Door Won't Open" at bounding box center [815, 290] width 106 height 33
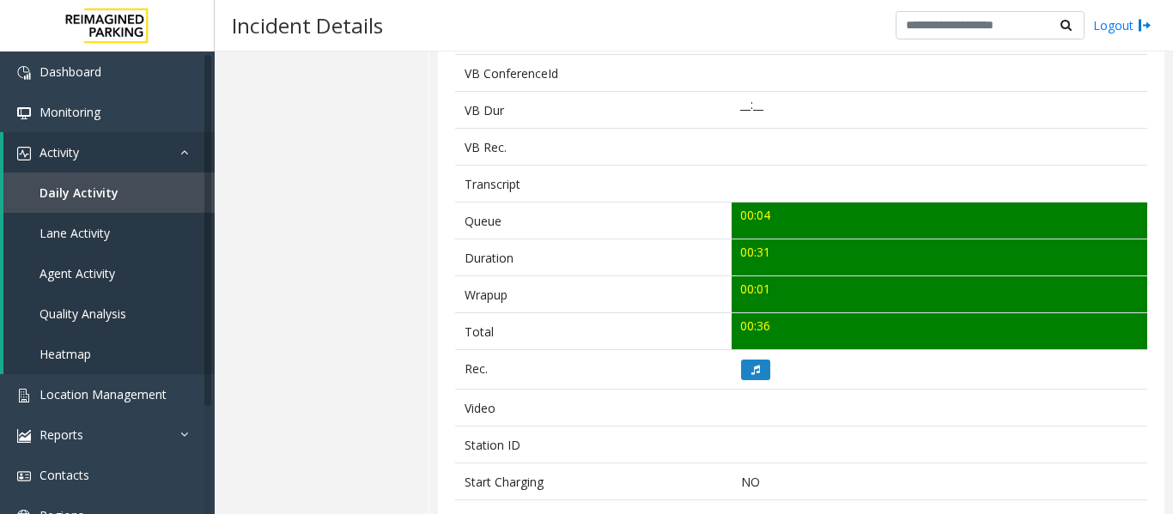
scroll to position [601, 0]
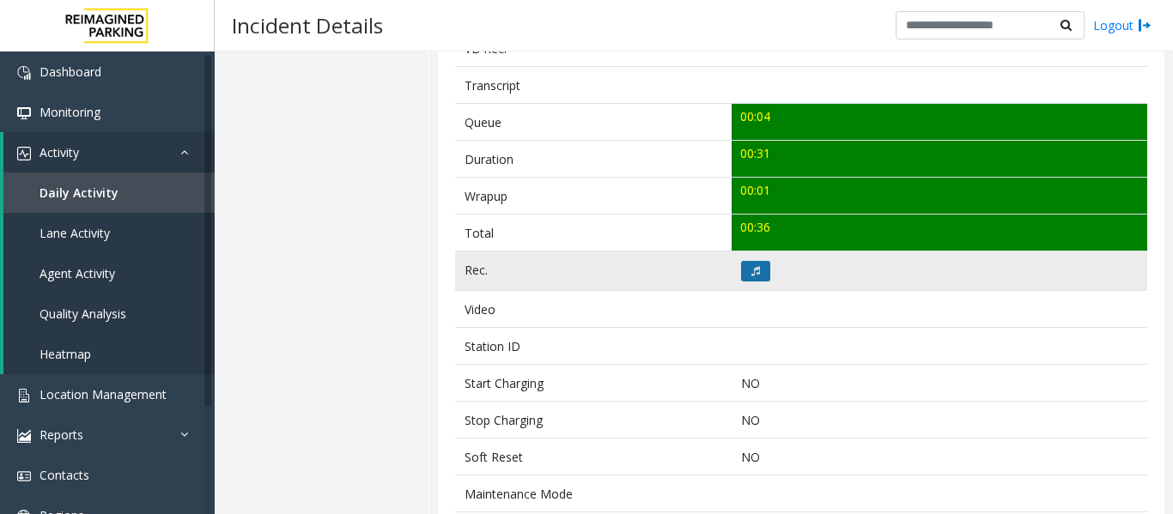
click at [758, 280] on button at bounding box center [755, 271] width 29 height 21
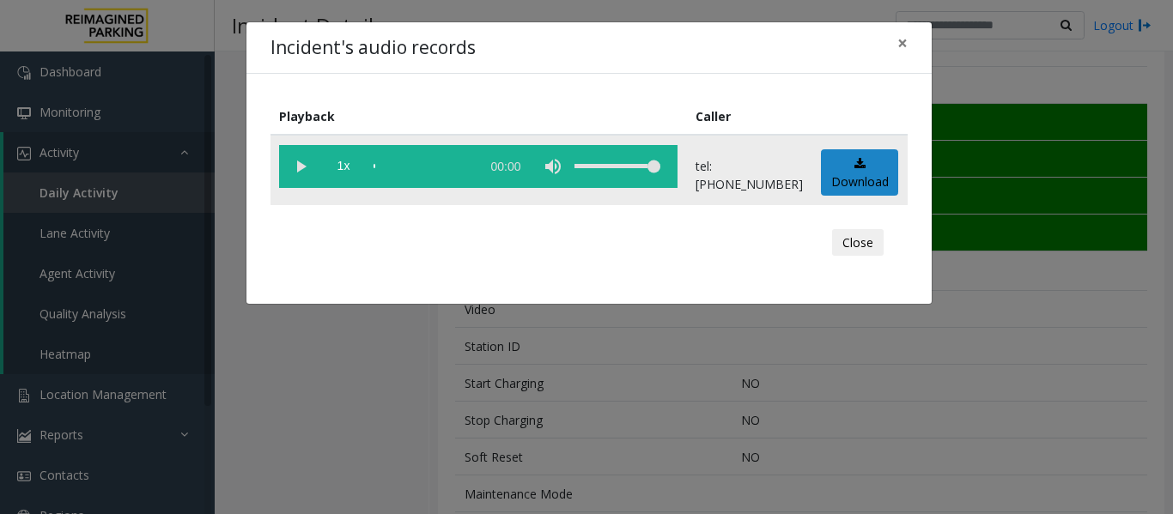
click at [300, 178] on vg-play-pause at bounding box center [300, 166] width 43 height 43
click at [859, 245] on button "Close" at bounding box center [858, 242] width 52 height 27
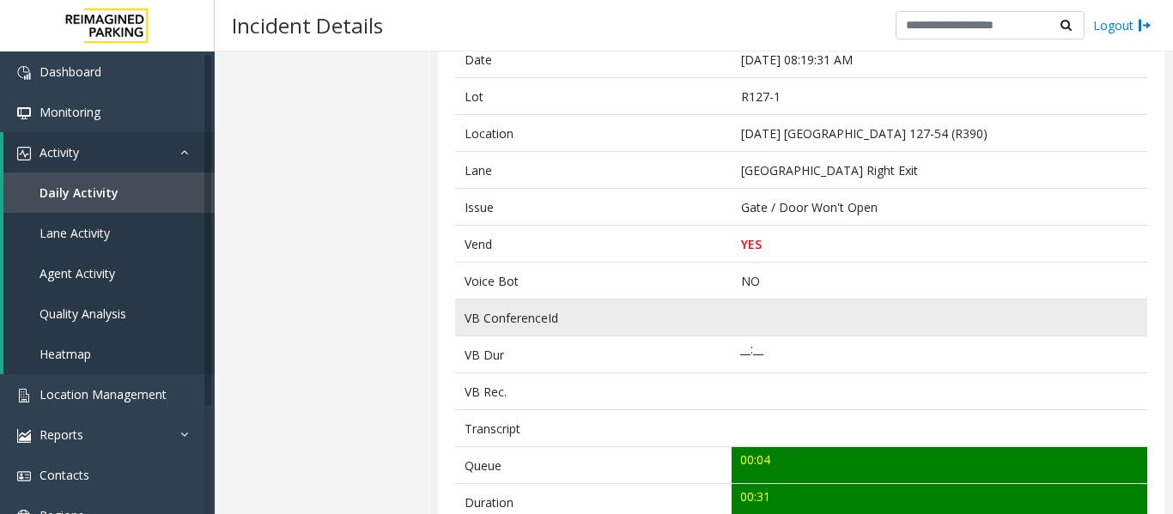
scroll to position [86, 0]
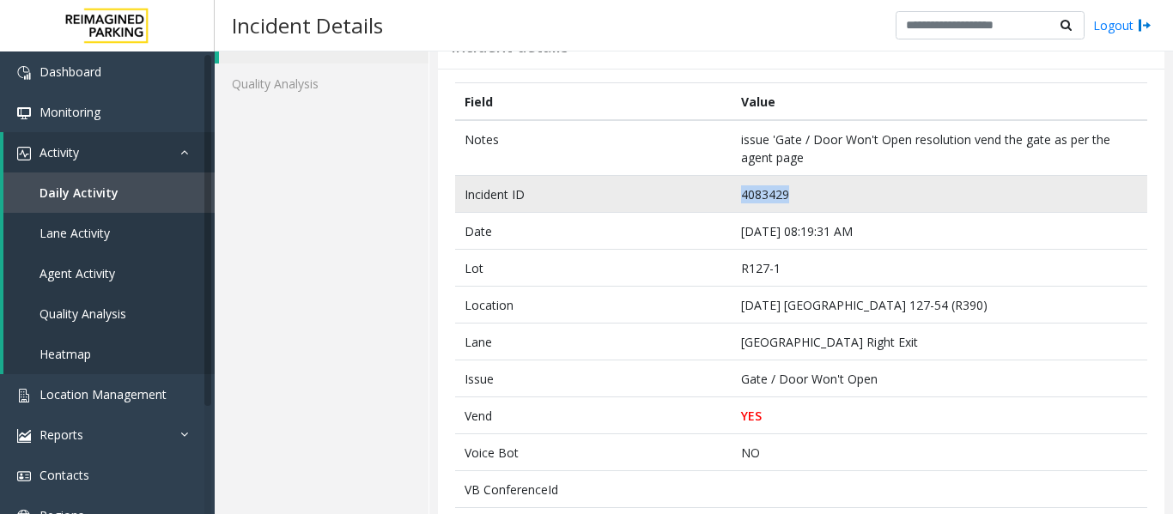
drag, startPoint x: 786, startPoint y: 192, endPoint x: 714, endPoint y: 210, distance: 74.3
click at [714, 210] on tr "Incident ID 4083429" at bounding box center [801, 194] width 692 height 37
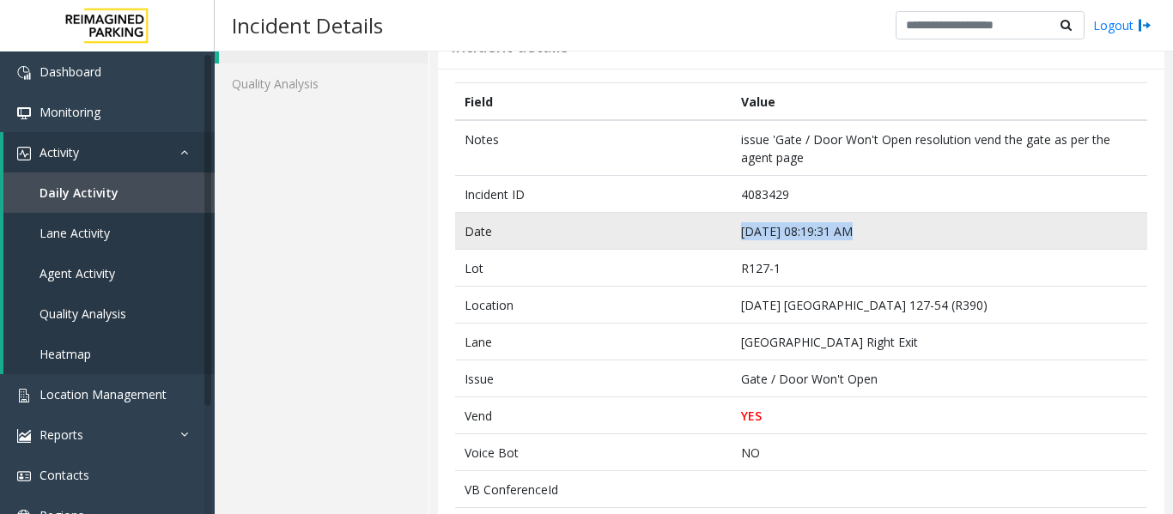
drag, startPoint x: 844, startPoint y: 227, endPoint x: 694, endPoint y: 234, distance: 149.5
click at [694, 234] on tr "Date Sep 22 08:19:31 AM" at bounding box center [801, 231] width 692 height 37
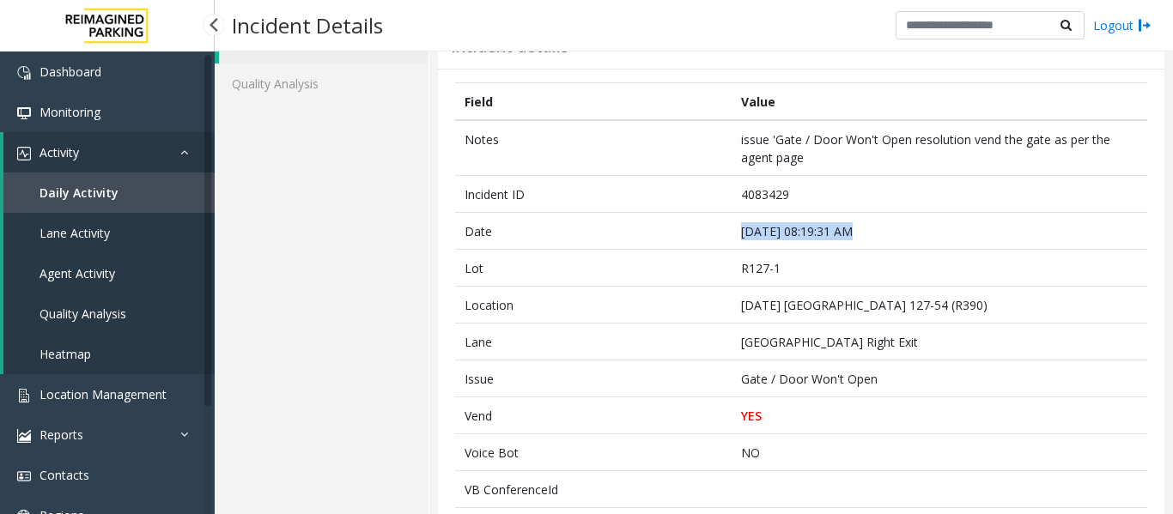
click at [110, 278] on span "Agent Activity" at bounding box center [77, 273] width 76 height 16
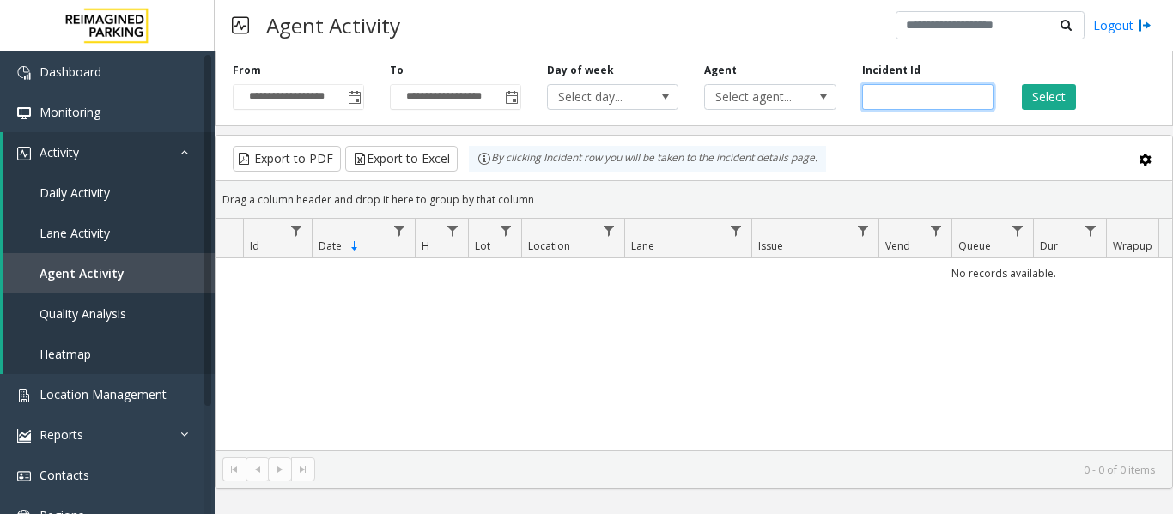
click at [942, 93] on input "number" at bounding box center [927, 97] width 131 height 26
paste input "*******"
type input "*******"
click at [1050, 98] on button "Select" at bounding box center [1048, 97] width 54 height 26
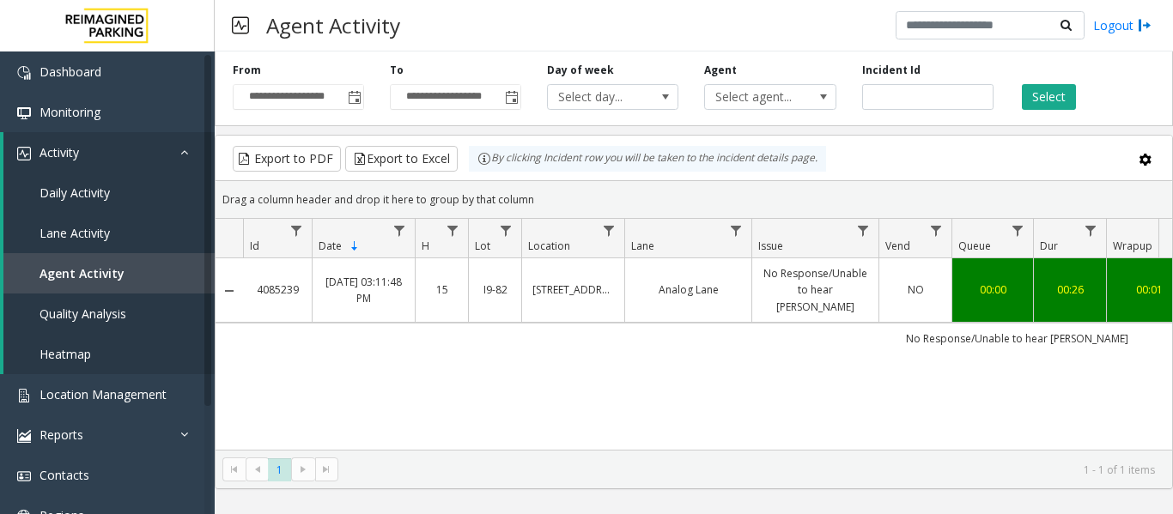
click at [740, 282] on link "Analog Lane" at bounding box center [688, 290] width 106 height 16
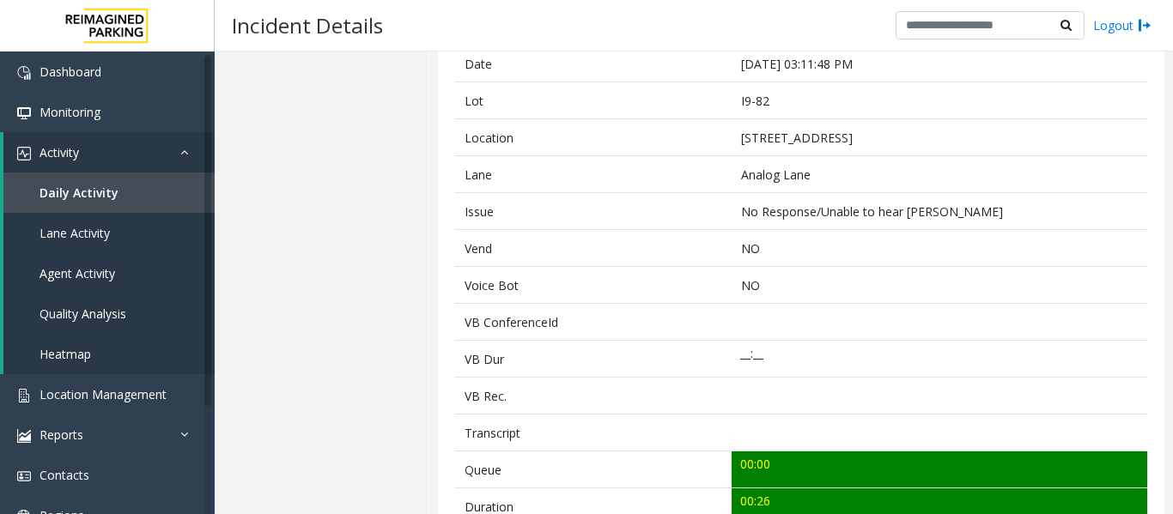
scroll to position [429, 0]
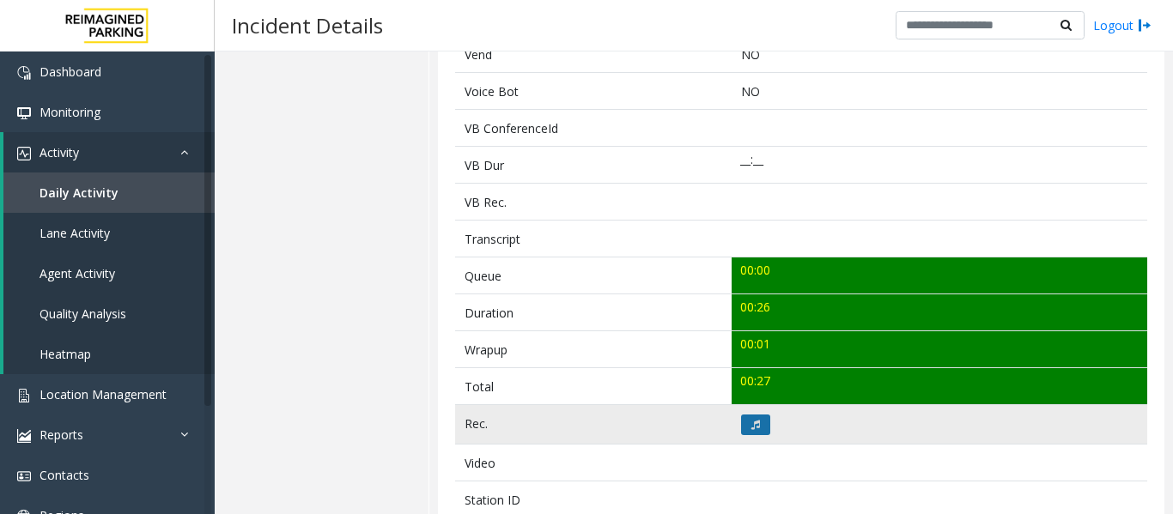
click at [754, 425] on icon at bounding box center [755, 425] width 9 height 10
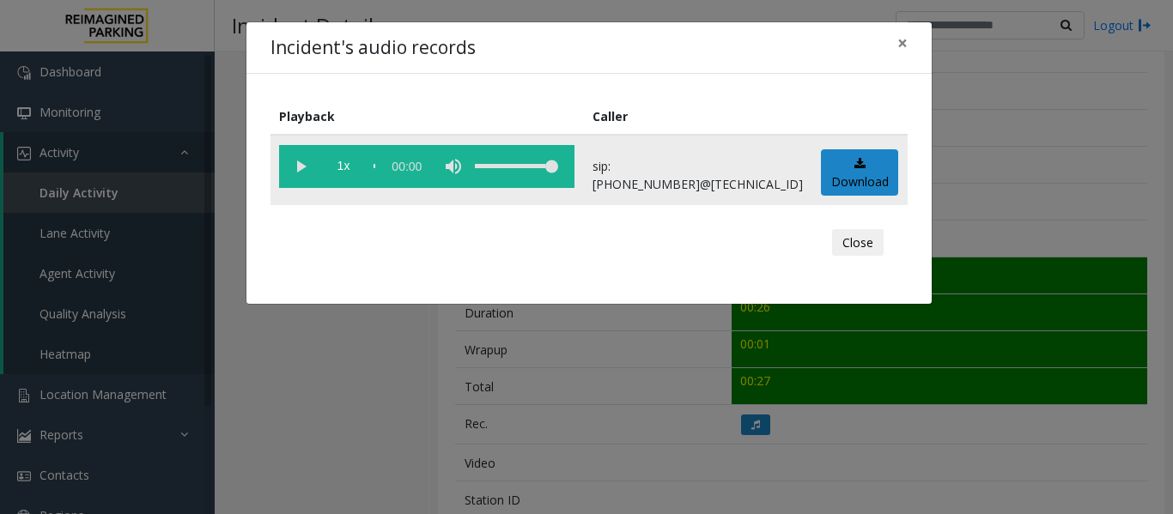
click at [291, 165] on vg-play-pause at bounding box center [300, 166] width 43 height 43
click at [849, 241] on button "Close" at bounding box center [858, 242] width 52 height 27
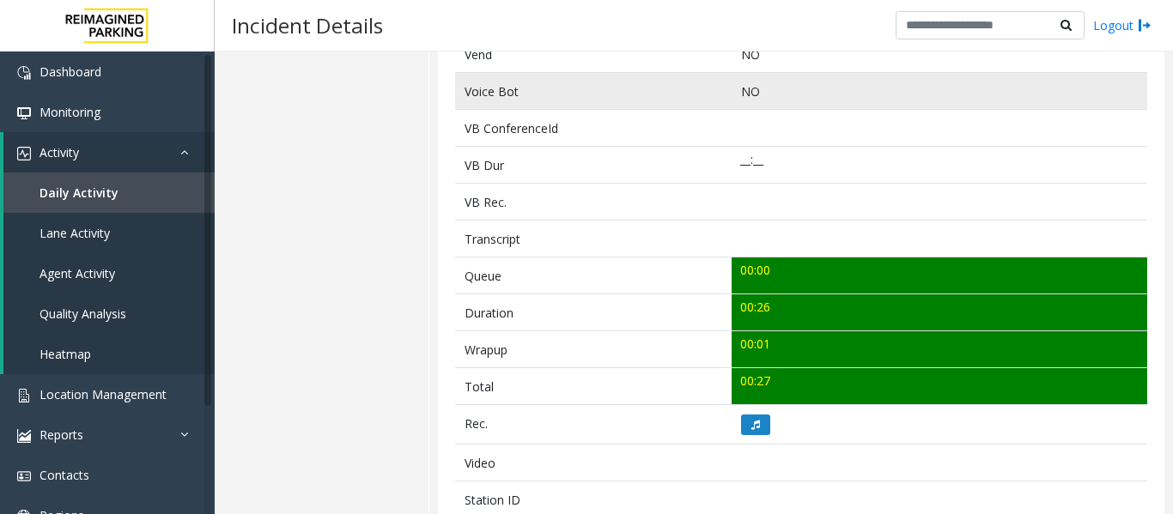
scroll to position [0, 0]
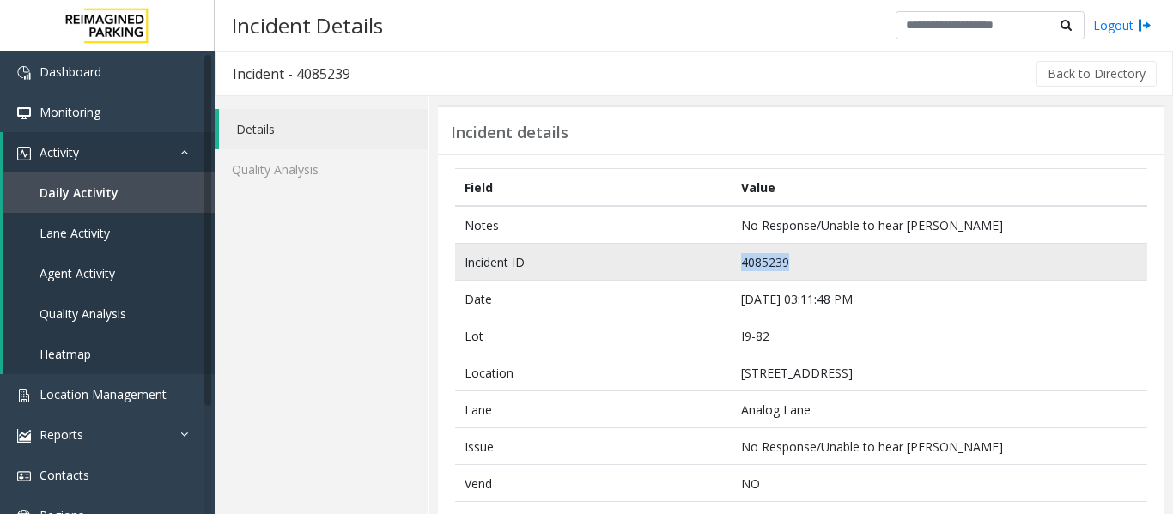
drag, startPoint x: 788, startPoint y: 264, endPoint x: 650, endPoint y: 258, distance: 138.3
click at [650, 258] on tr "Incident ID 4085239" at bounding box center [801, 262] width 692 height 37
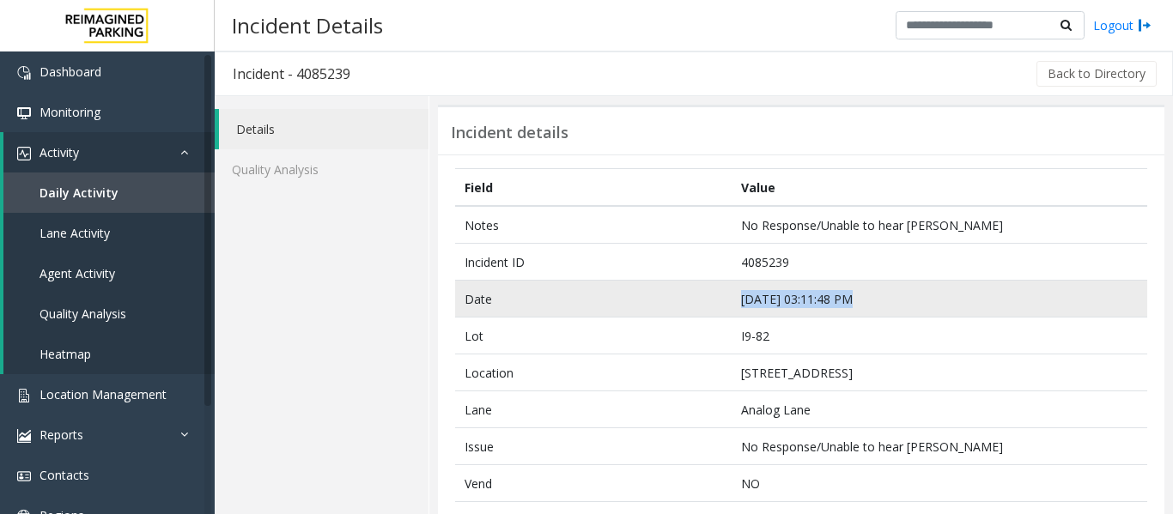
drag, startPoint x: 845, startPoint y: 298, endPoint x: 726, endPoint y: 309, distance: 119.0
click at [731, 309] on td "Sep 24 03:11:48 PM" at bounding box center [938, 299] width 415 height 37
click at [751, 290] on td "Sep 24 03:11:48 PM" at bounding box center [938, 299] width 415 height 37
drag, startPoint x: 845, startPoint y: 296, endPoint x: 697, endPoint y: 297, distance: 147.6
click at [697, 297] on tr "Date Sep 24 03:11:48 PM" at bounding box center [801, 299] width 692 height 37
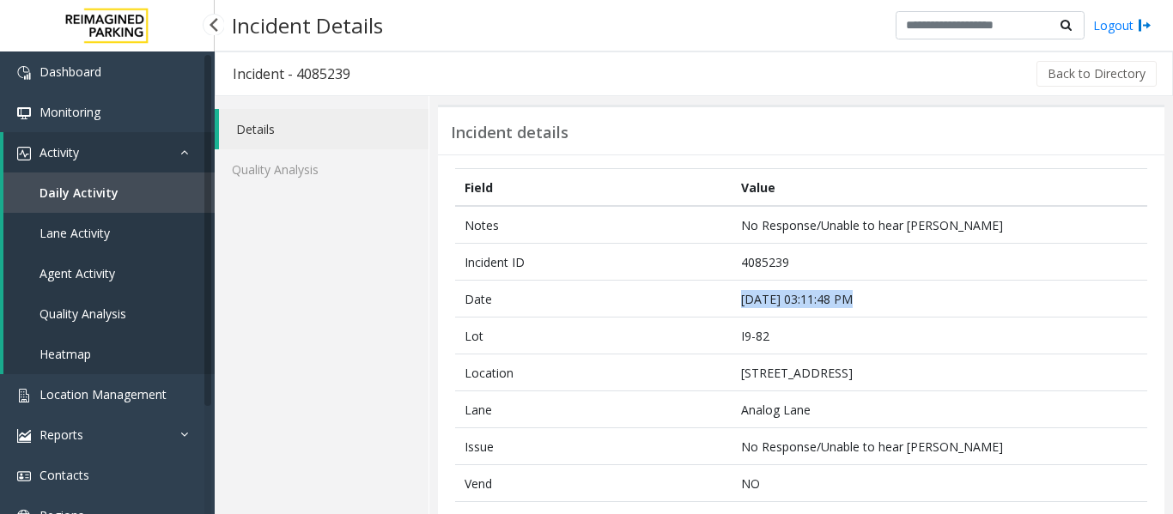
click at [132, 306] on link "Quality Analysis" at bounding box center [108, 314] width 211 height 40
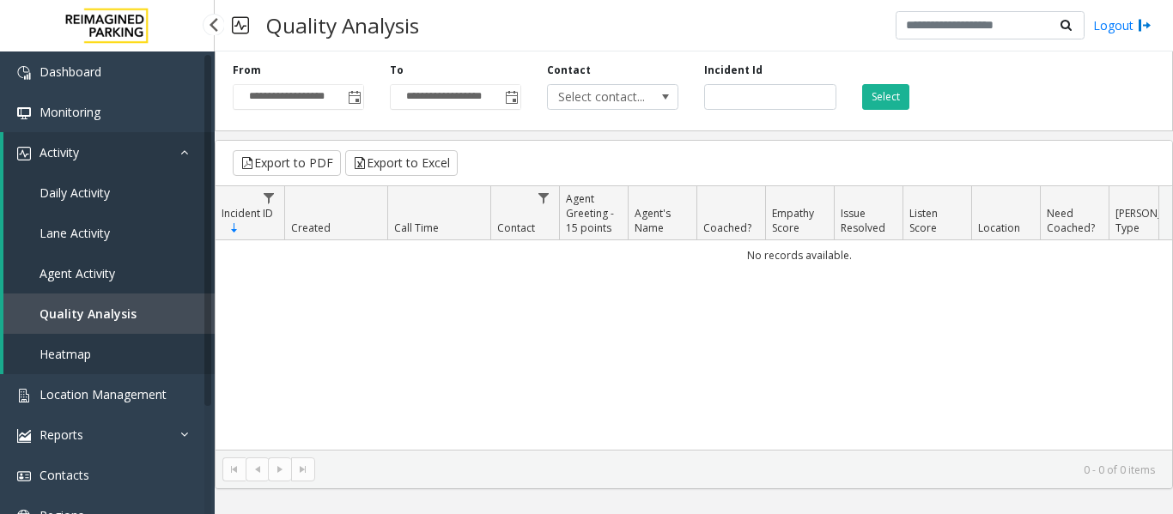
click at [116, 269] on link "Agent Activity" at bounding box center [108, 273] width 211 height 40
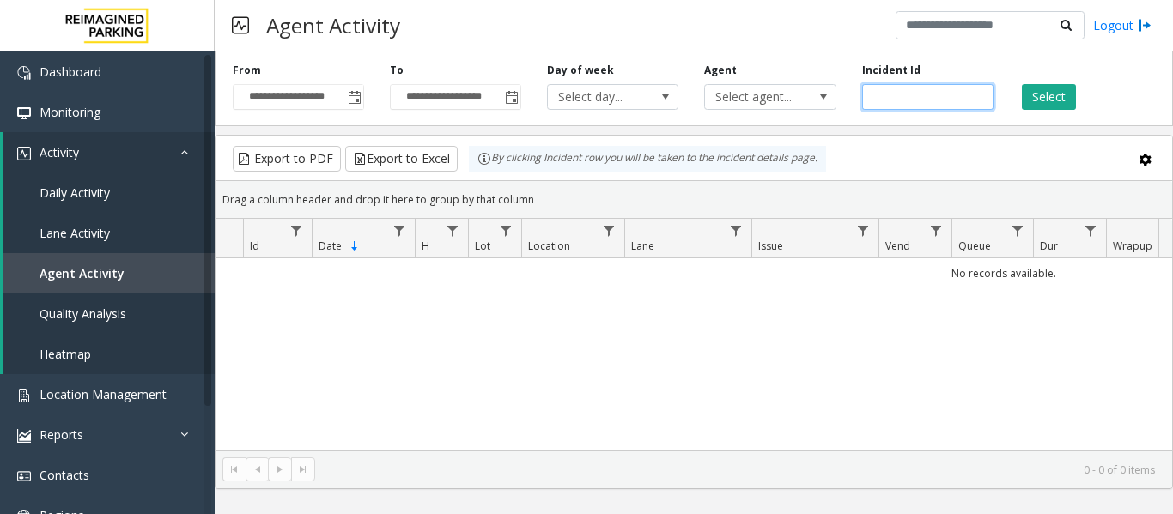
click at [900, 90] on input "number" at bounding box center [927, 97] width 131 height 26
paste input "*******"
type input "*******"
click at [1053, 87] on button "Select" at bounding box center [1048, 97] width 54 height 26
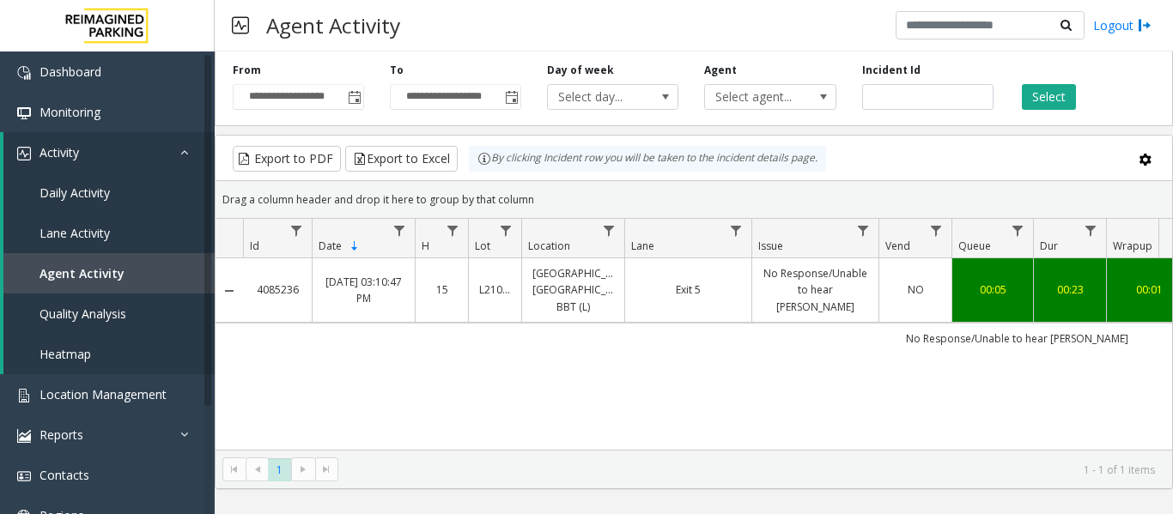
click at [767, 301] on link "No Response/Unable to hear parker" at bounding box center [815, 290] width 106 height 50
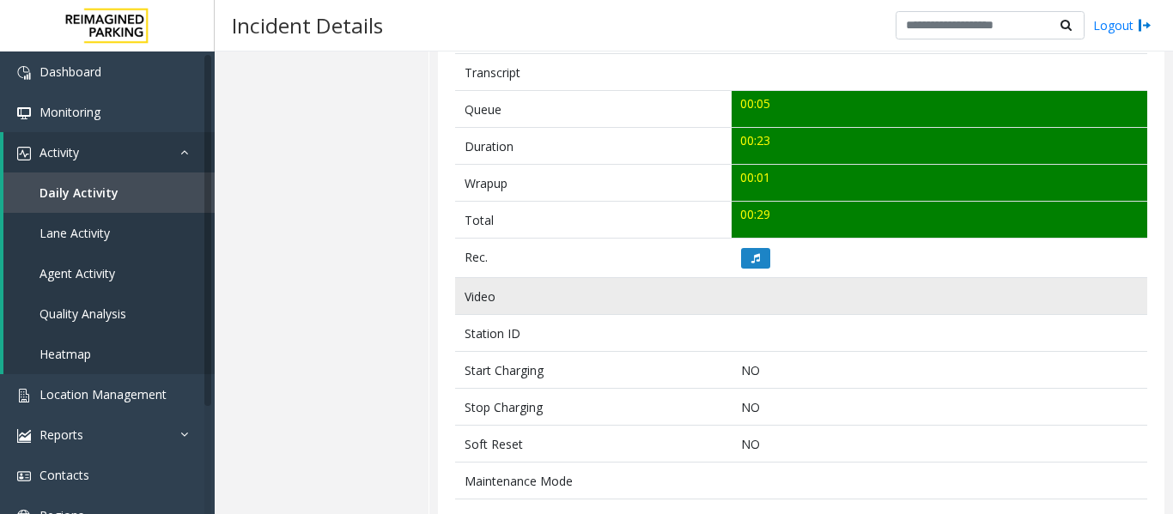
scroll to position [601, 0]
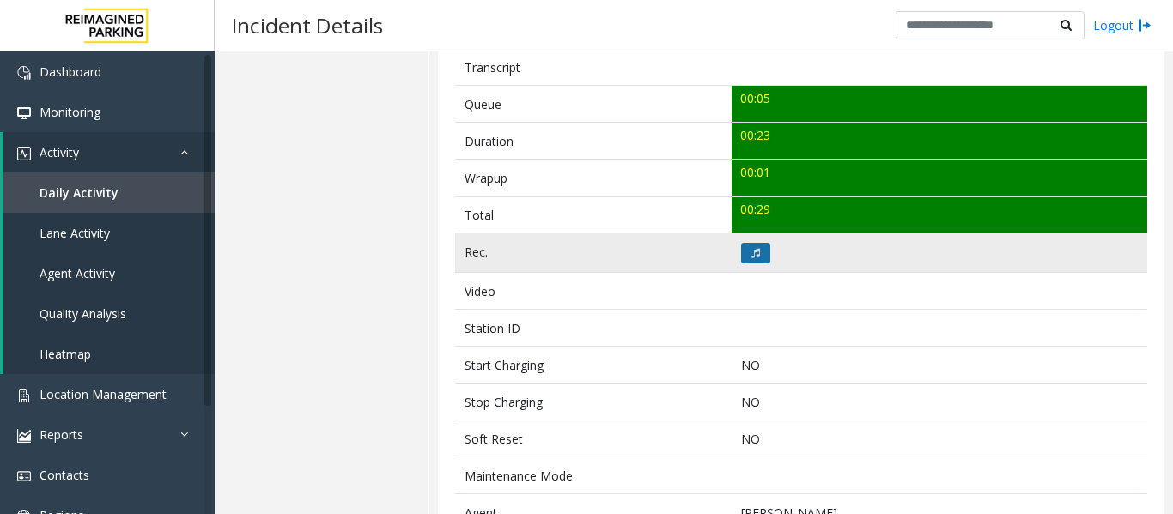
click at [760, 258] on button at bounding box center [755, 253] width 29 height 21
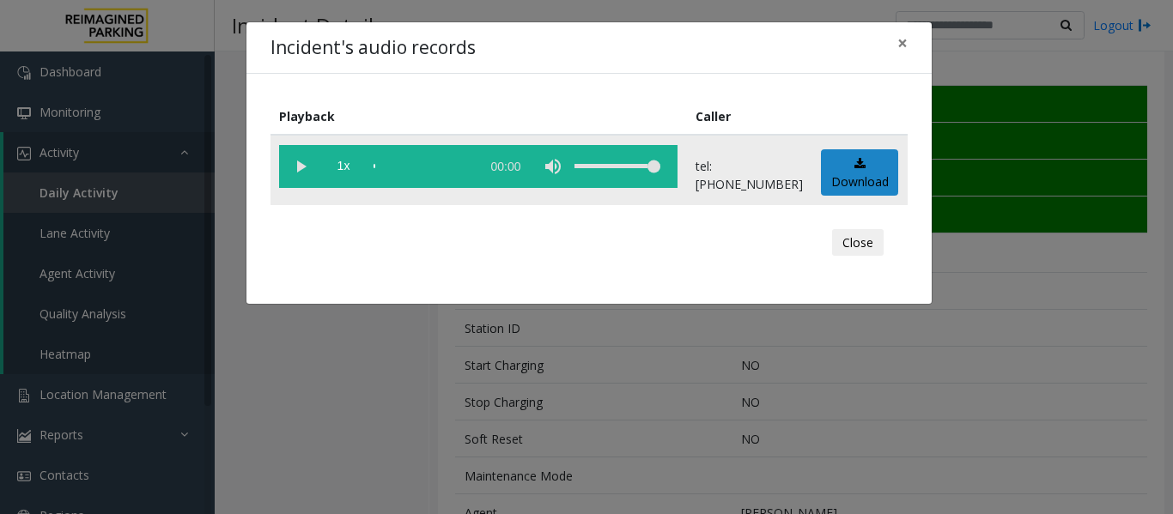
click at [290, 170] on vg-play-pause at bounding box center [300, 166] width 43 height 43
click at [389, 166] on div "scrub bar" at bounding box center [422, 166] width 98 height 43
click at [850, 231] on button "Close" at bounding box center [858, 242] width 52 height 27
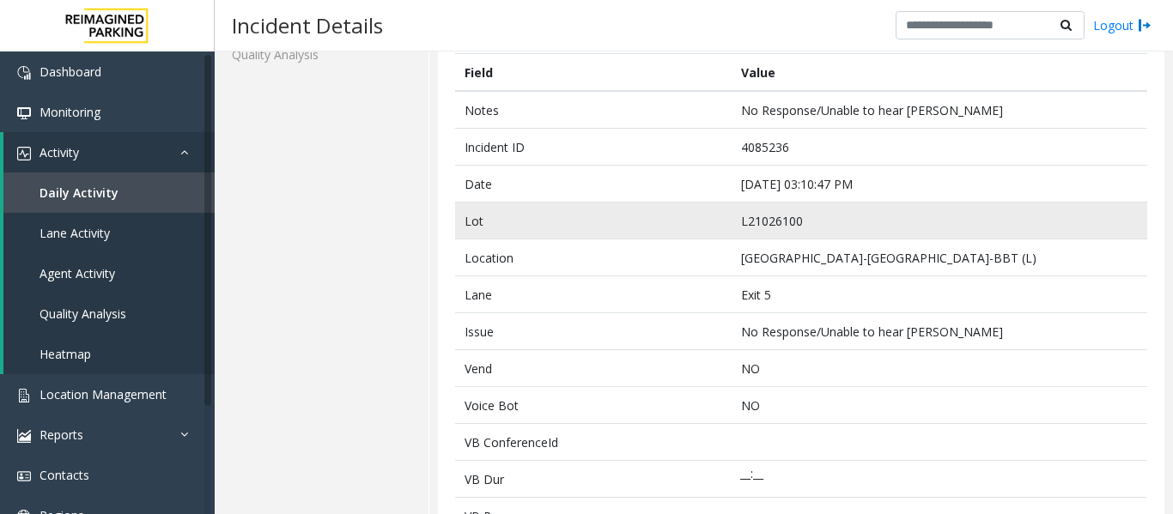
scroll to position [0, 0]
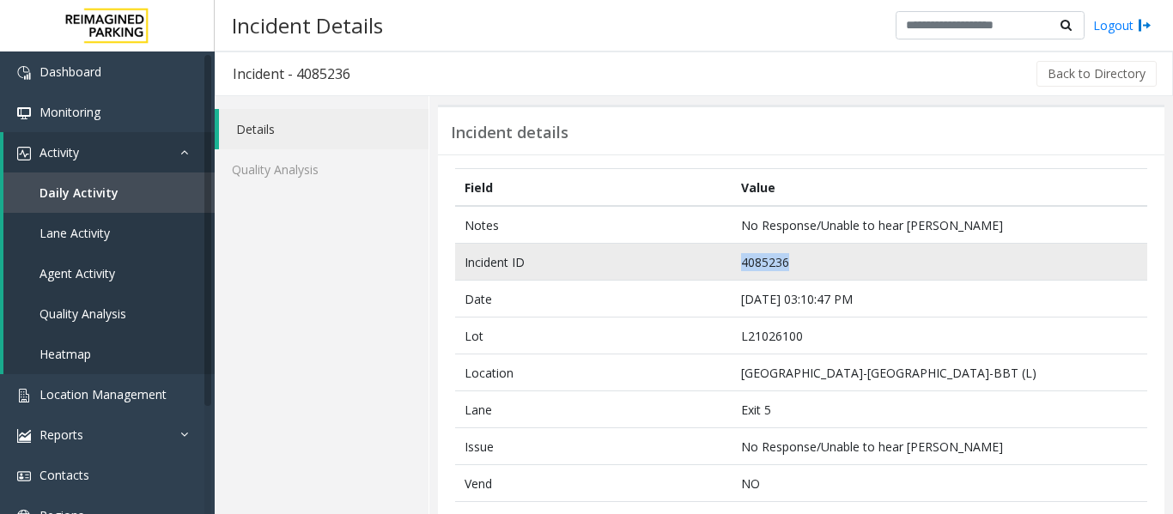
drag, startPoint x: 792, startPoint y: 254, endPoint x: 665, endPoint y: 264, distance: 127.4
click at [665, 264] on tr "Incident ID 4085236" at bounding box center [801, 262] width 692 height 37
drag, startPoint x: 843, startPoint y: 298, endPoint x: 591, endPoint y: 270, distance: 253.0
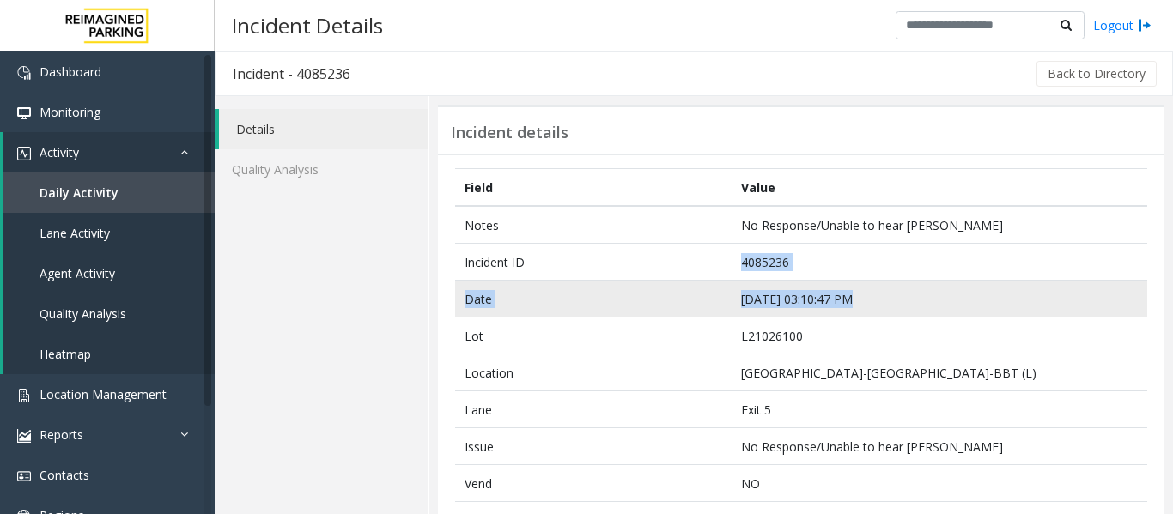
click at [693, 293] on td "Date" at bounding box center [593, 299] width 276 height 37
drag, startPoint x: 845, startPoint y: 296, endPoint x: 700, endPoint y: 293, distance: 145.1
click at [700, 293] on tr "Date Sep 24 03:10:47 PM" at bounding box center [801, 299] width 692 height 37
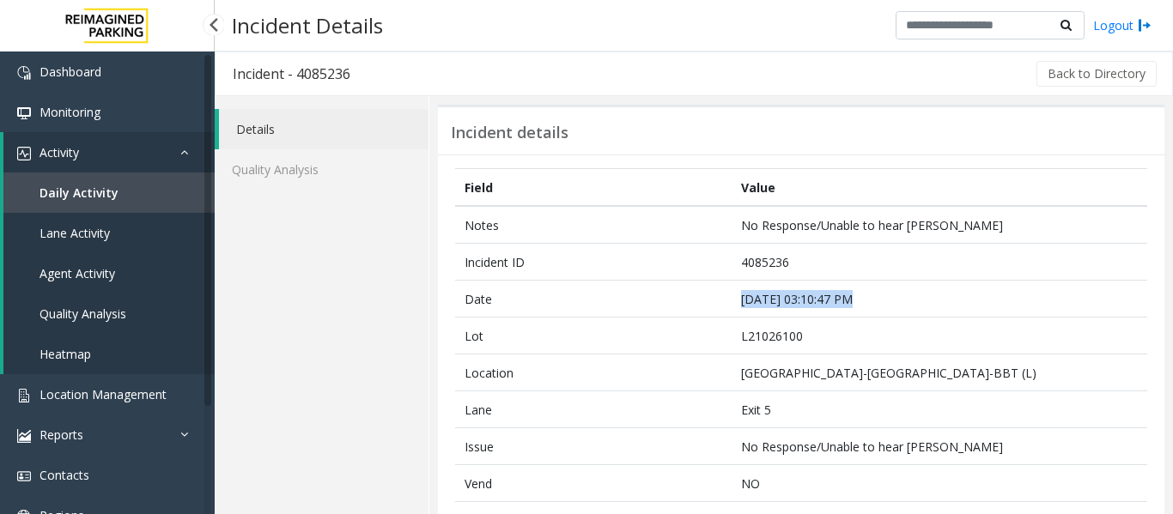
click at [82, 267] on span "Agent Activity" at bounding box center [77, 273] width 76 height 16
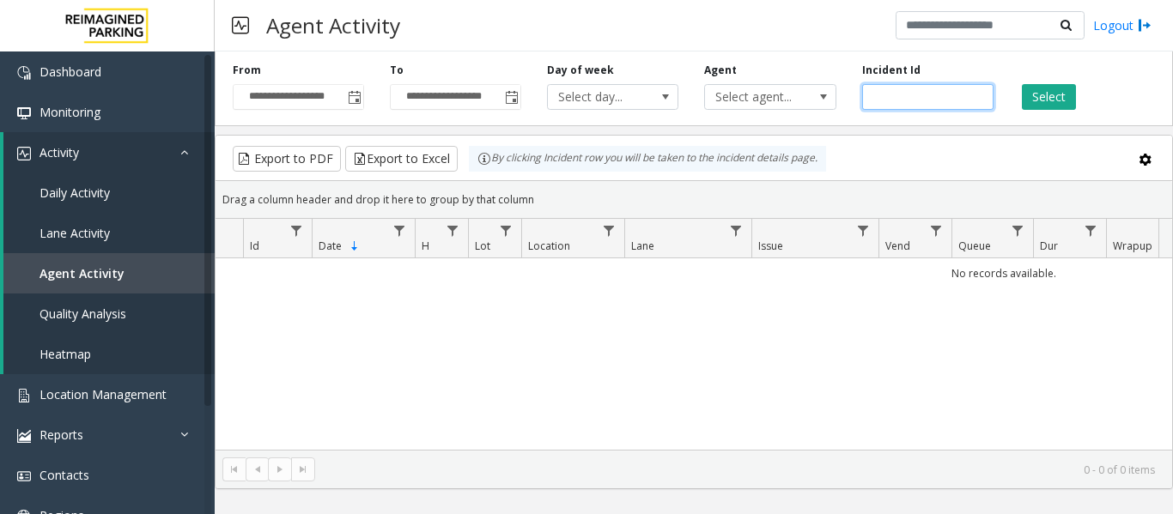
click at [893, 97] on input "number" at bounding box center [927, 97] width 131 height 26
paste input "*******"
type input "*******"
click at [1041, 91] on button "Select" at bounding box center [1048, 97] width 54 height 26
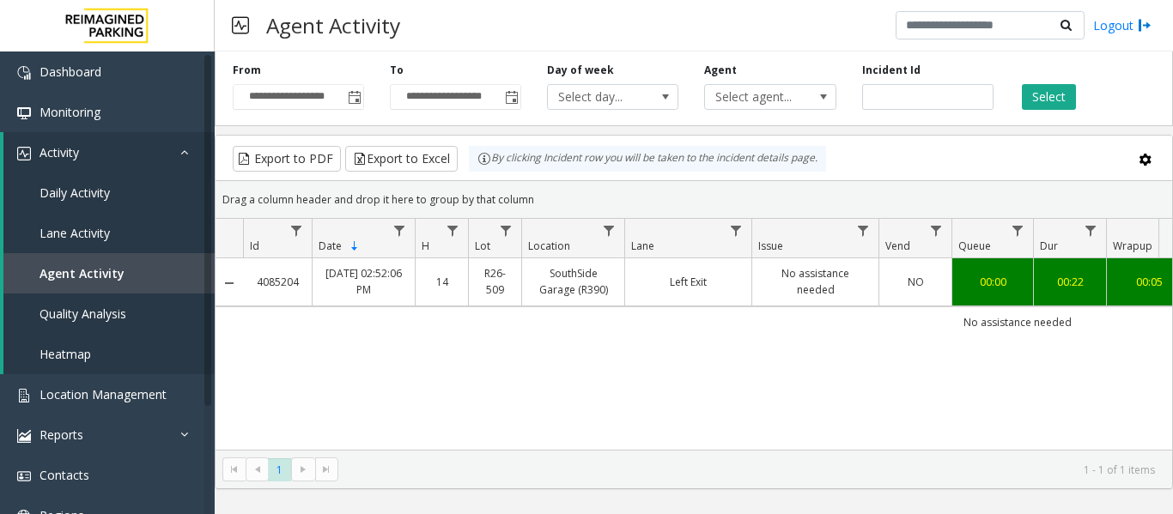
click at [886, 259] on td "NO" at bounding box center [914, 281] width 73 height 47
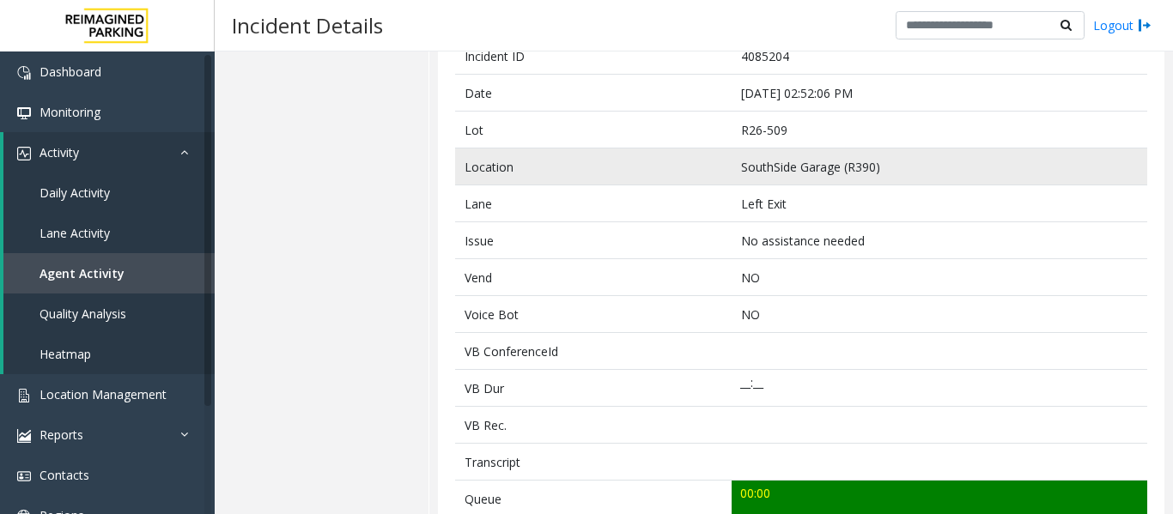
scroll to position [429, 0]
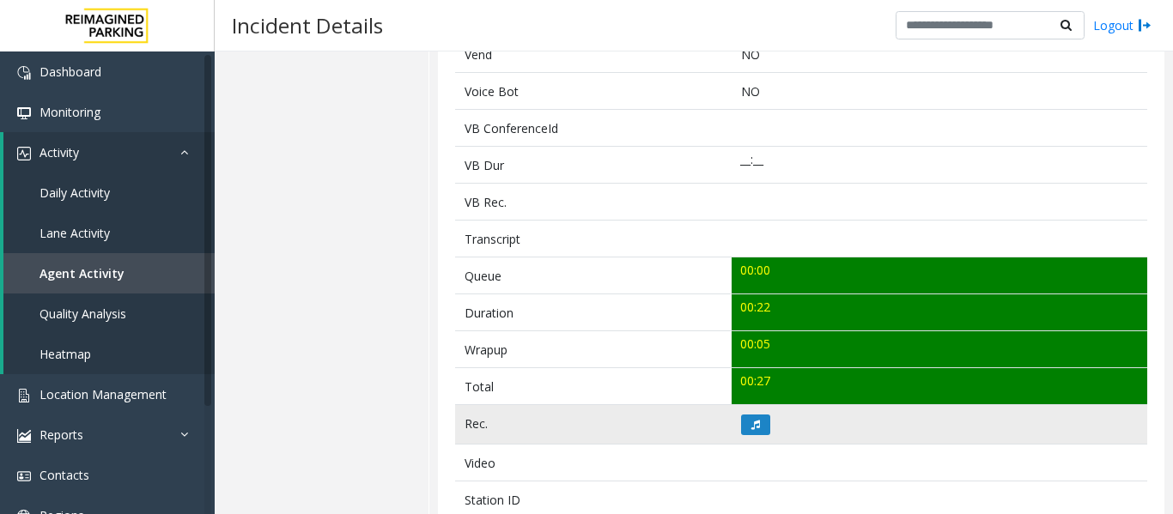
click at [759, 436] on td at bounding box center [938, 424] width 415 height 39
click at [753, 428] on icon at bounding box center [755, 425] width 9 height 10
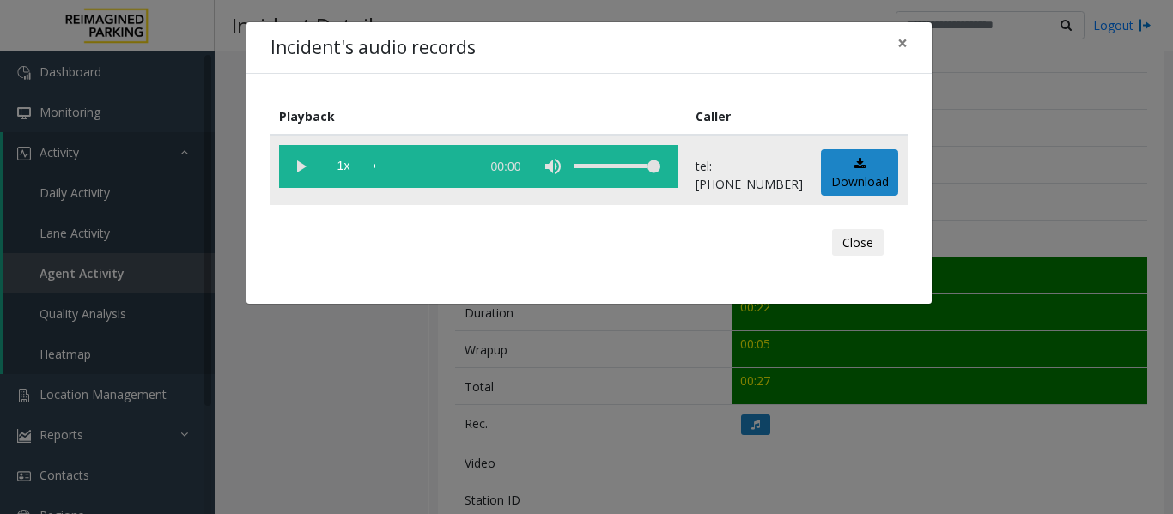
click at [295, 168] on vg-play-pause at bounding box center [300, 166] width 43 height 43
click at [845, 241] on button "Close" at bounding box center [858, 242] width 52 height 27
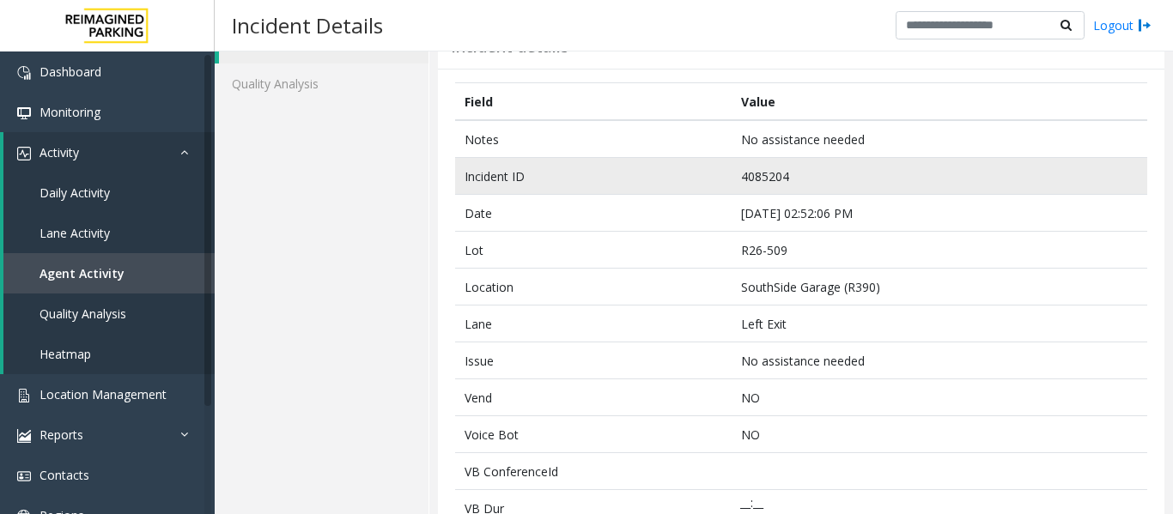
scroll to position [0, 0]
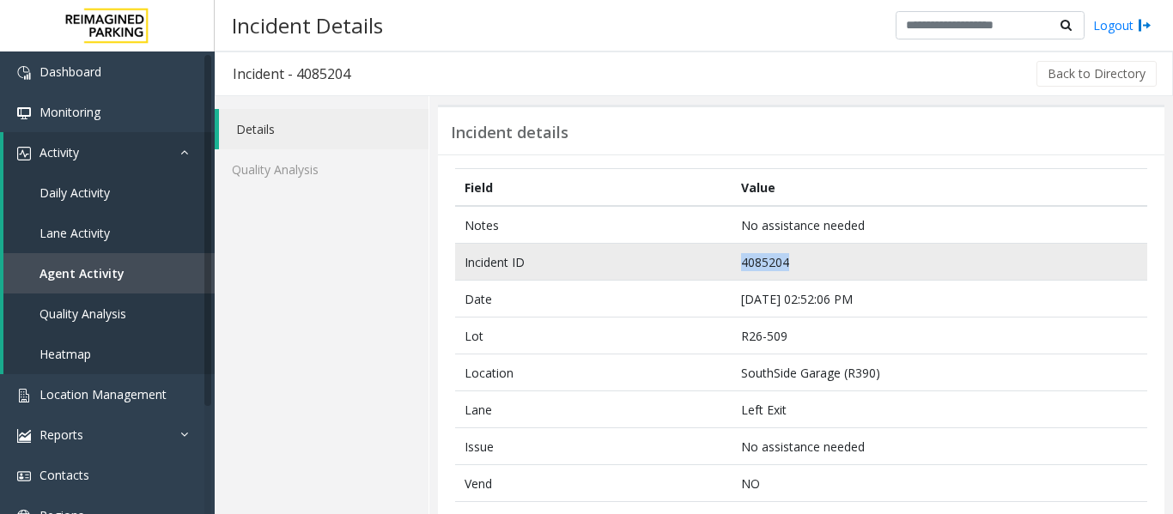
drag, startPoint x: 791, startPoint y: 255, endPoint x: 707, endPoint y: 260, distance: 83.4
click at [707, 260] on tr "Incident ID 4085204" at bounding box center [801, 262] width 692 height 37
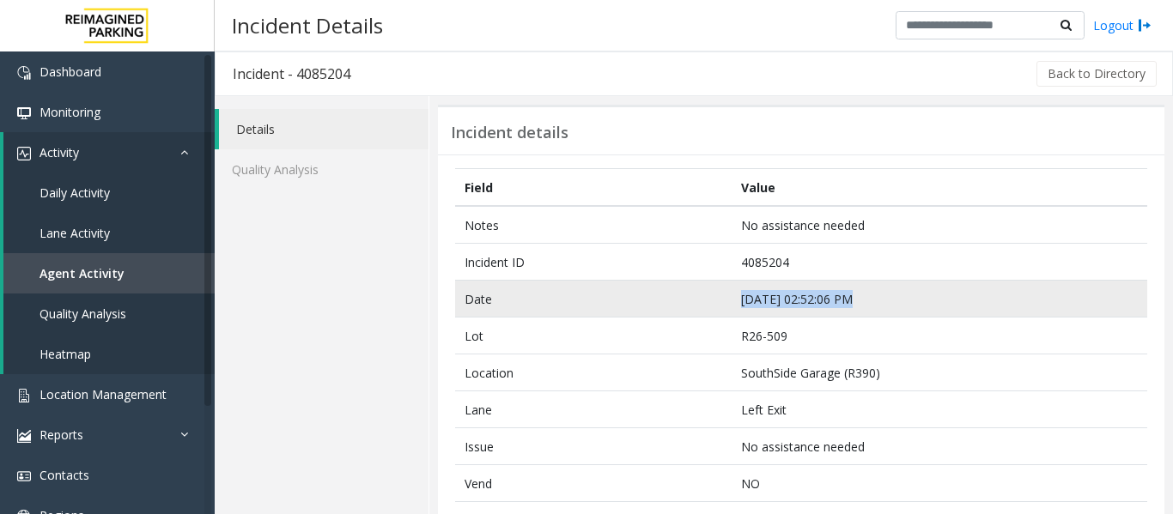
drag, startPoint x: 844, startPoint y: 292, endPoint x: 718, endPoint y: 298, distance: 126.3
click at [718, 298] on tr "Date Sep 24 02:52:06 PM" at bounding box center [801, 299] width 692 height 37
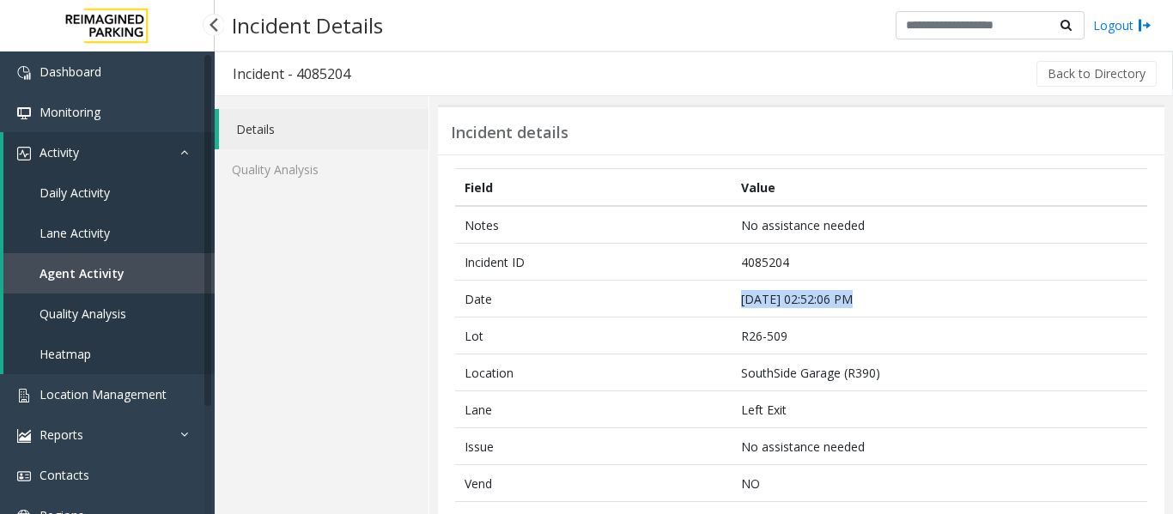
click at [86, 267] on span "Agent Activity" at bounding box center [81, 273] width 85 height 16
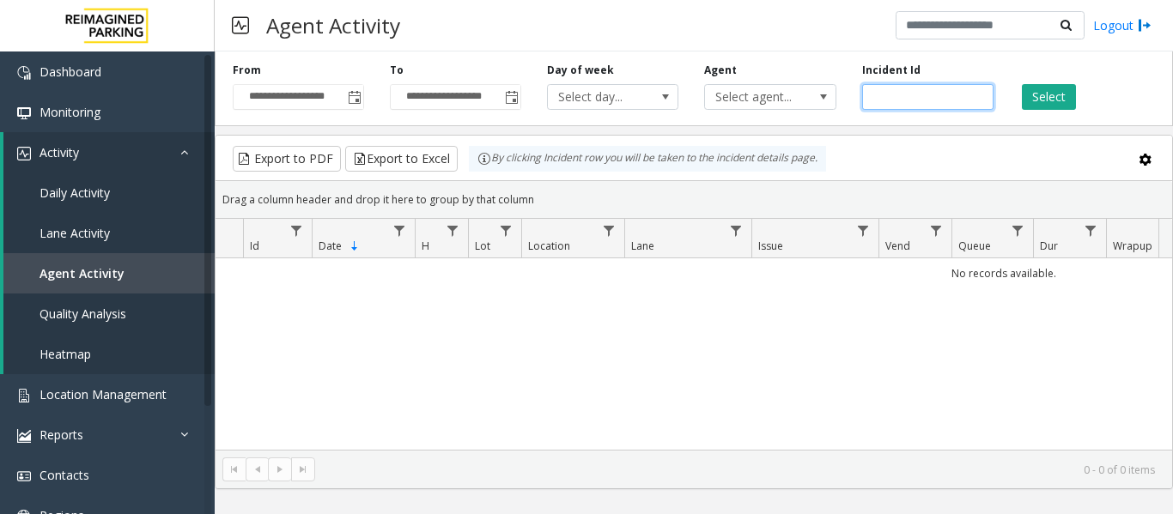
click at [899, 94] on input "number" at bounding box center [927, 97] width 131 height 26
paste input "*******"
type input "*******"
click at [1075, 100] on button "Select" at bounding box center [1048, 97] width 54 height 26
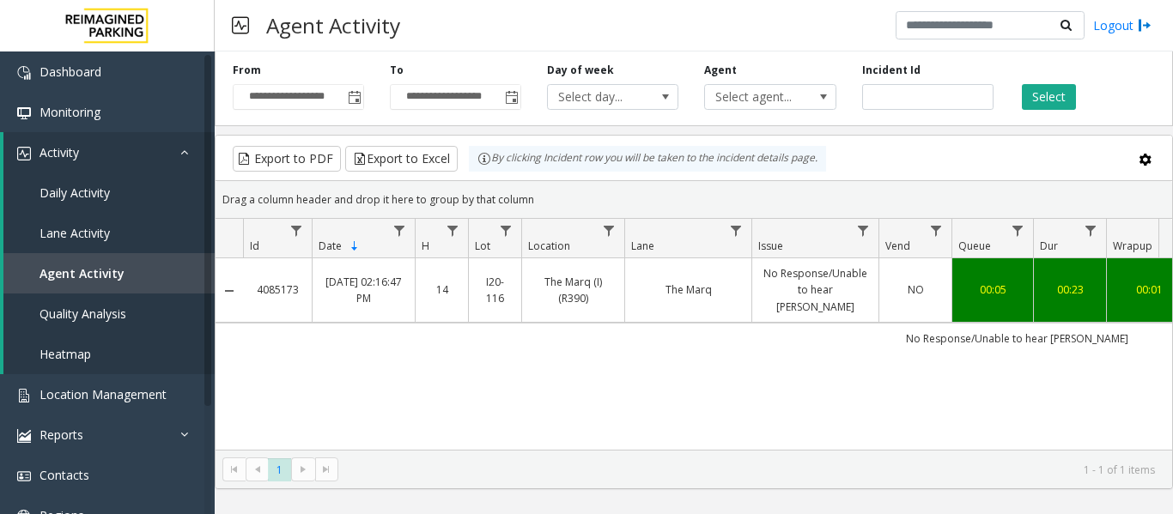
click at [785, 323] on td "No Response/Unable to hear parker" at bounding box center [1017, 338] width 1548 height 31
click at [803, 288] on link "No Response/Unable to hear parker" at bounding box center [815, 290] width 106 height 50
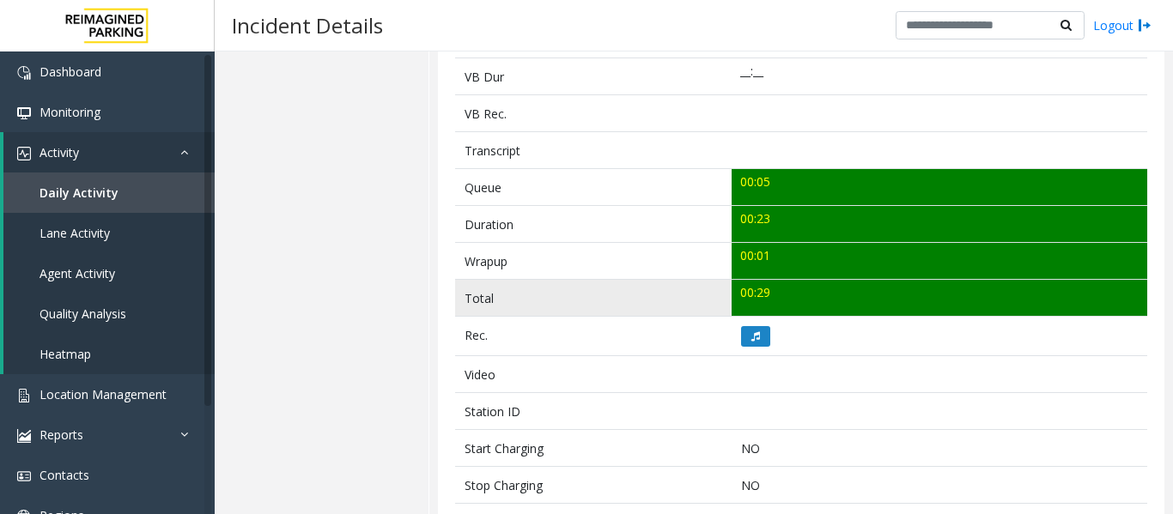
scroll to position [601, 0]
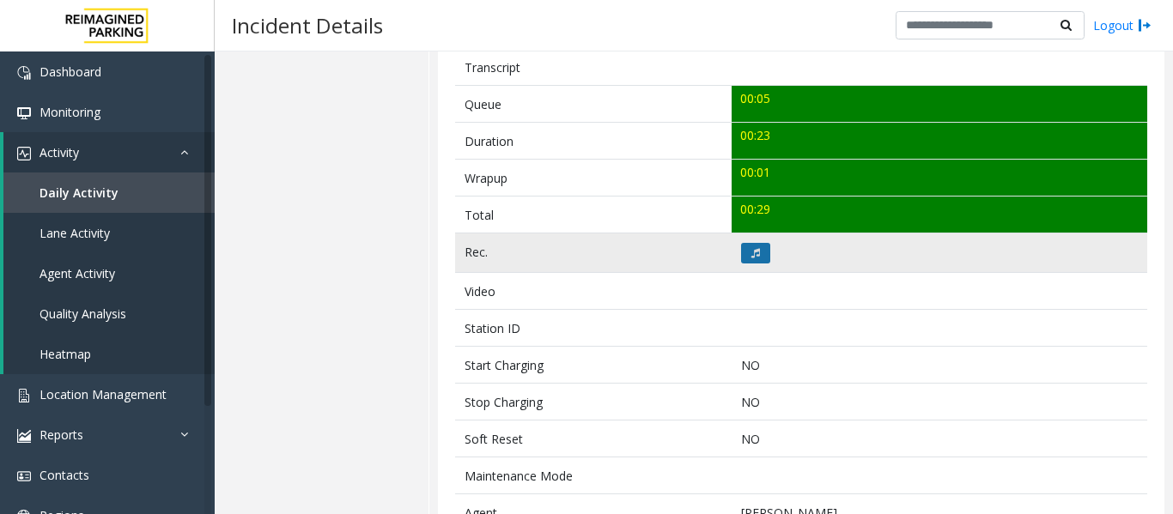
click at [761, 247] on button at bounding box center [755, 253] width 29 height 21
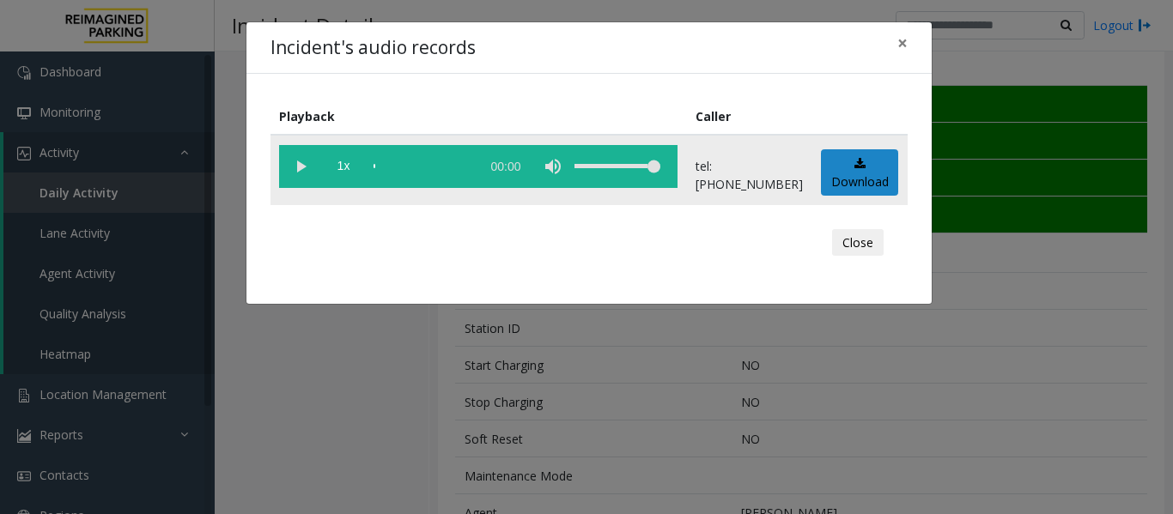
click at [308, 162] on vg-play-pause at bounding box center [300, 166] width 43 height 43
click at [379, 166] on div "scrub bar" at bounding box center [422, 166] width 98 height 43
click at [866, 233] on button "Close" at bounding box center [858, 242] width 52 height 27
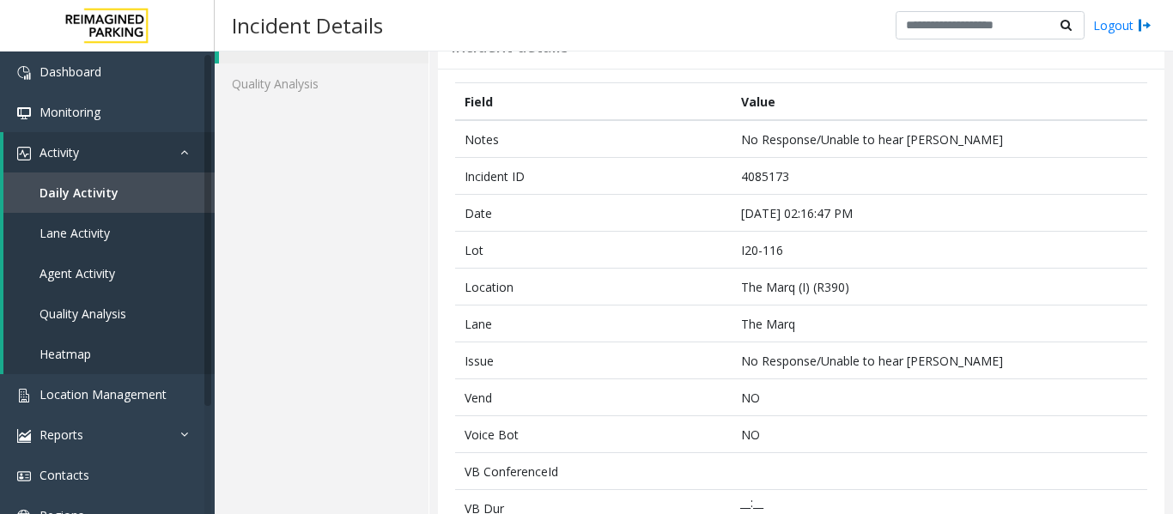
scroll to position [0, 0]
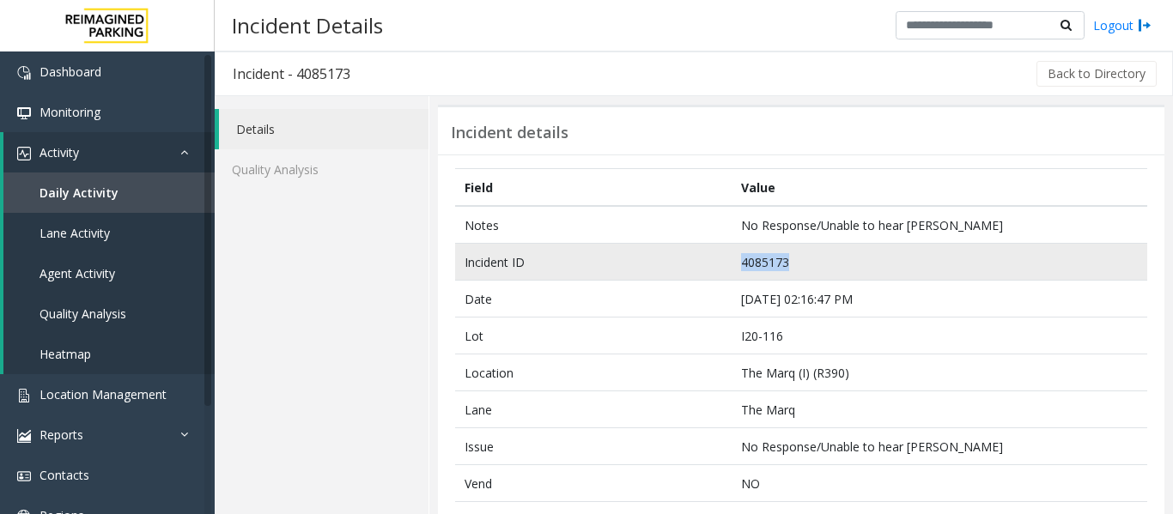
drag, startPoint x: 800, startPoint y: 270, endPoint x: 674, endPoint y: 259, distance: 126.7
click at [674, 259] on tr "Incident ID 4085173" at bounding box center [801, 262] width 692 height 37
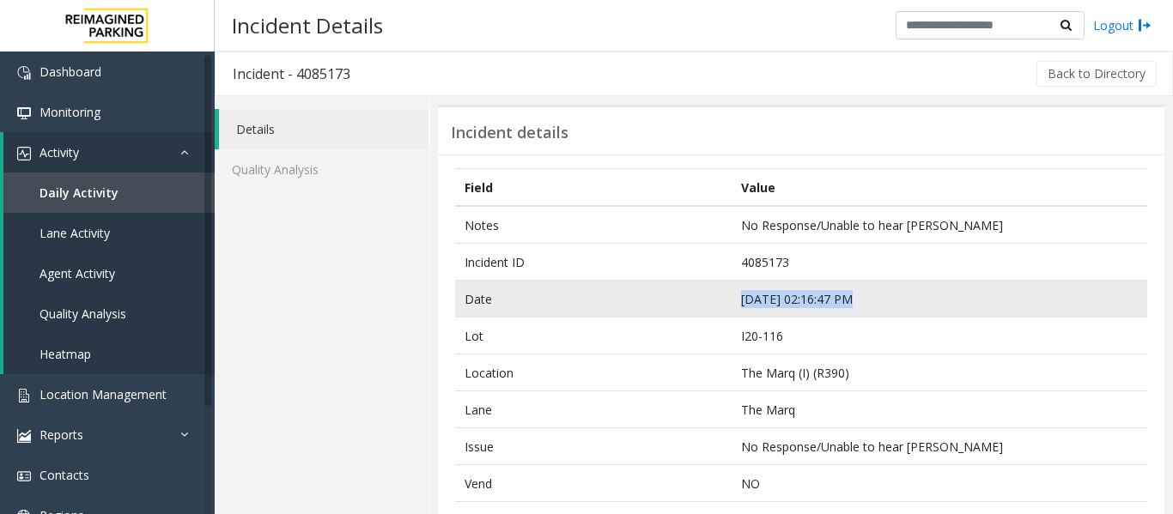
drag, startPoint x: 845, startPoint y: 300, endPoint x: 715, endPoint y: 298, distance: 130.5
click at [715, 298] on tr "Date Sep 24 02:16:47 PM" at bounding box center [801, 299] width 692 height 37
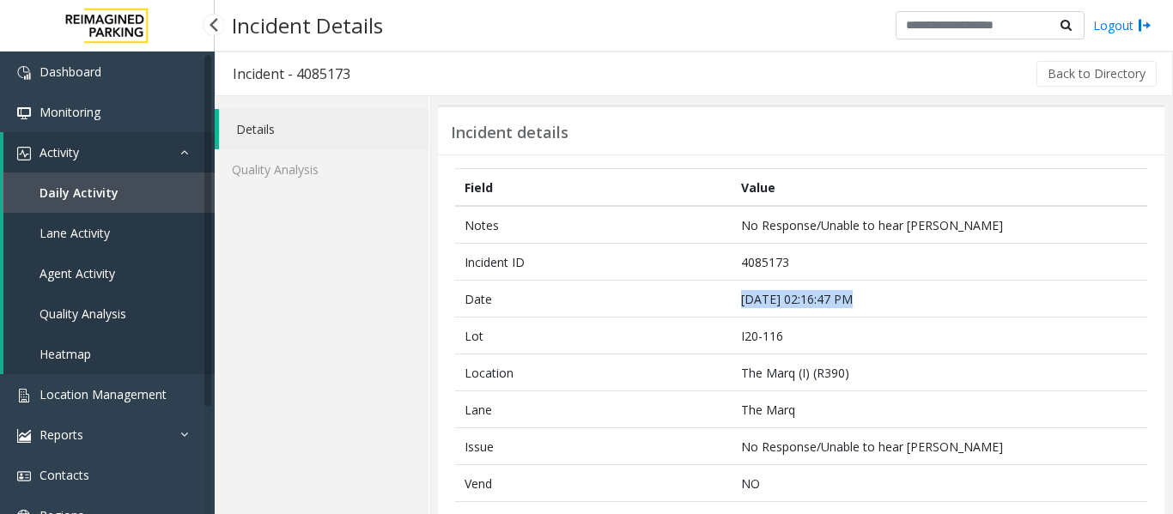
click at [93, 281] on span "Agent Activity" at bounding box center [77, 273] width 76 height 16
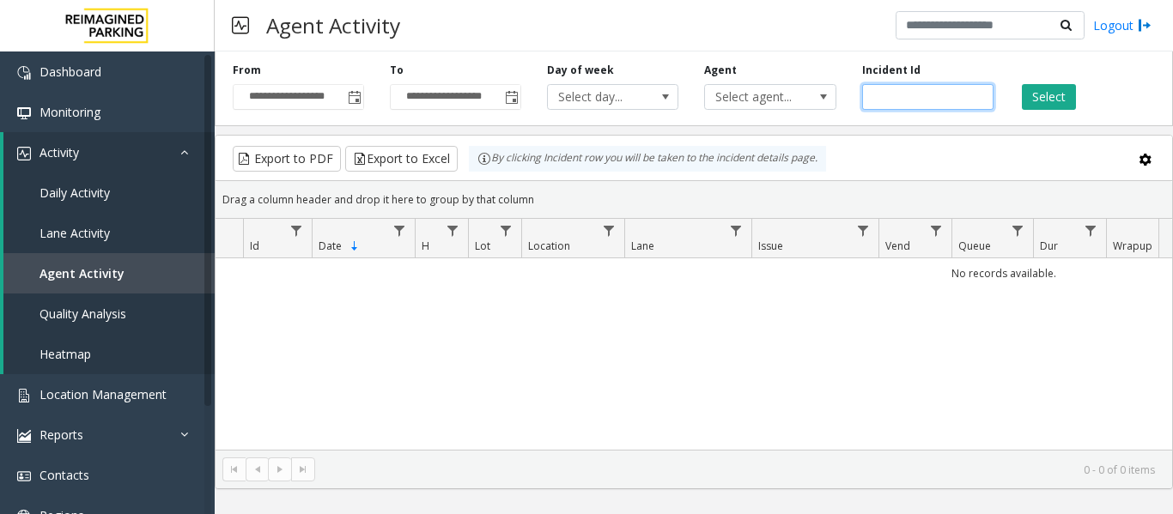
click at [926, 99] on input "number" at bounding box center [927, 97] width 131 height 26
paste input "*******"
type input "*******"
click at [1045, 100] on button "Select" at bounding box center [1048, 97] width 54 height 26
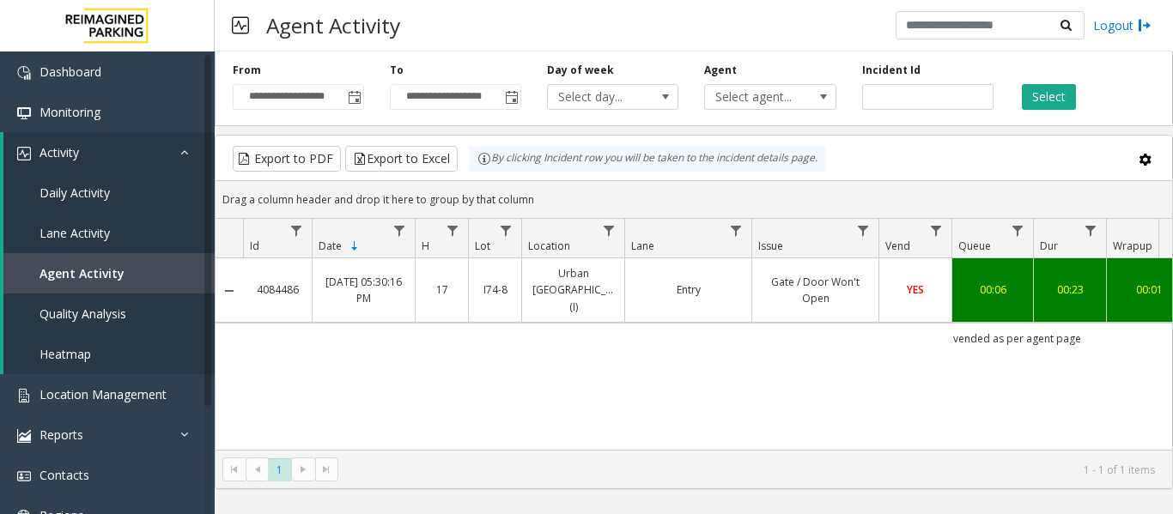
click at [703, 282] on link "Entry" at bounding box center [688, 290] width 106 height 16
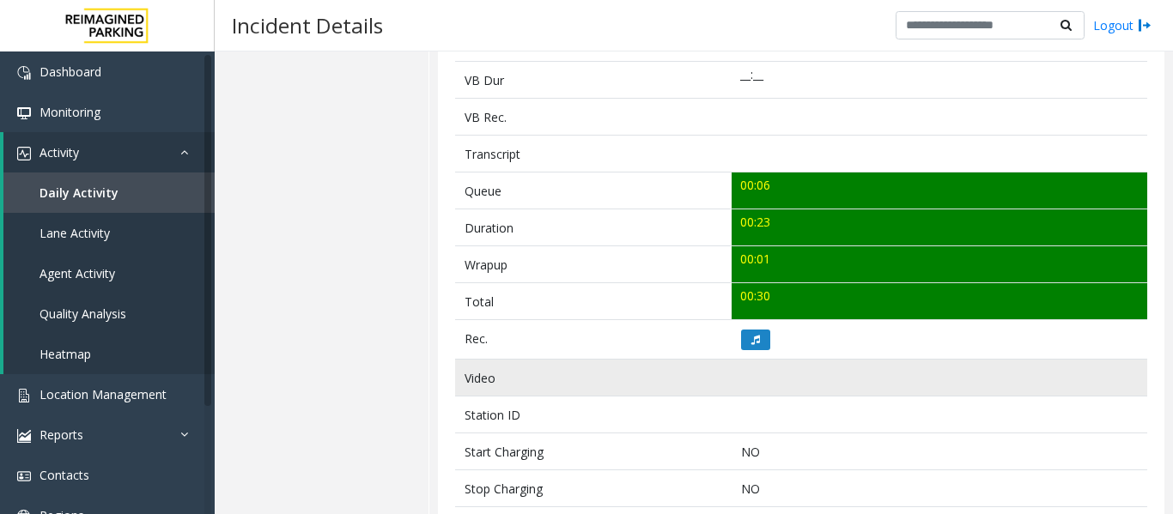
scroll to position [515, 0]
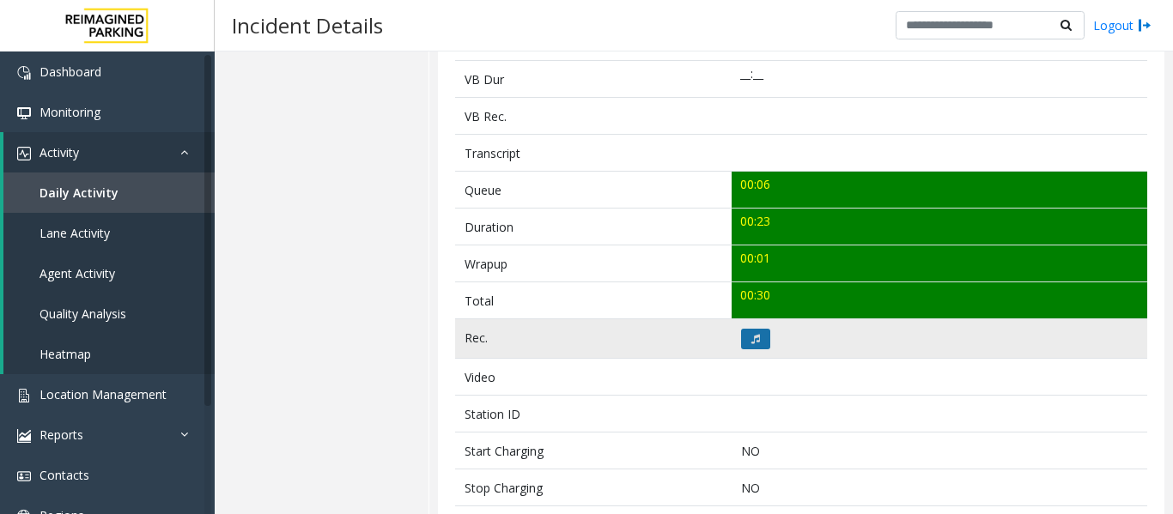
click at [761, 339] on button at bounding box center [755, 339] width 29 height 21
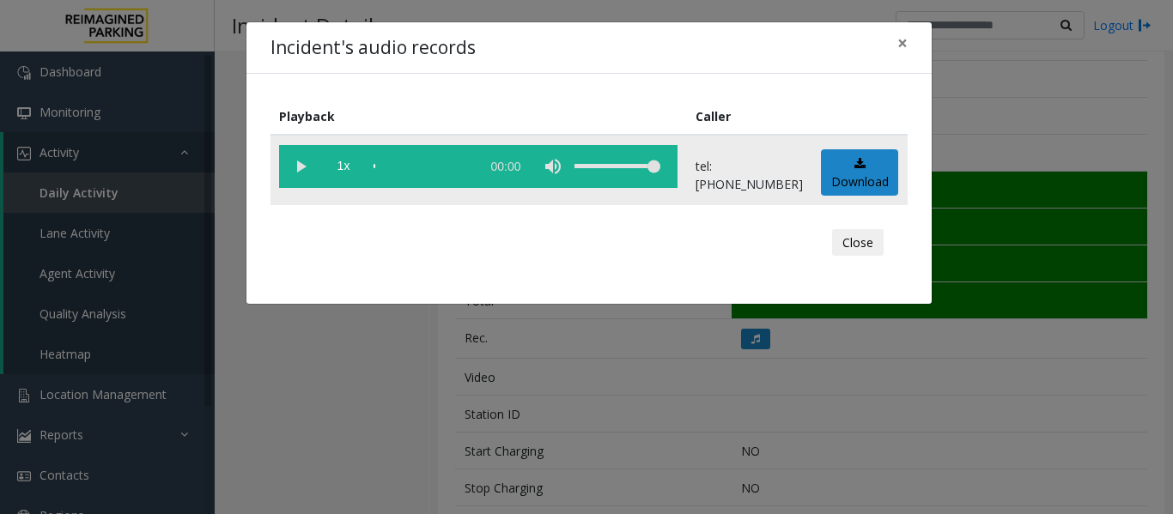
click at [301, 156] on vg-play-pause at bounding box center [300, 166] width 43 height 43
click at [377, 168] on div "scrub bar" at bounding box center [422, 166] width 98 height 43
click at [874, 249] on button "Close" at bounding box center [858, 242] width 52 height 27
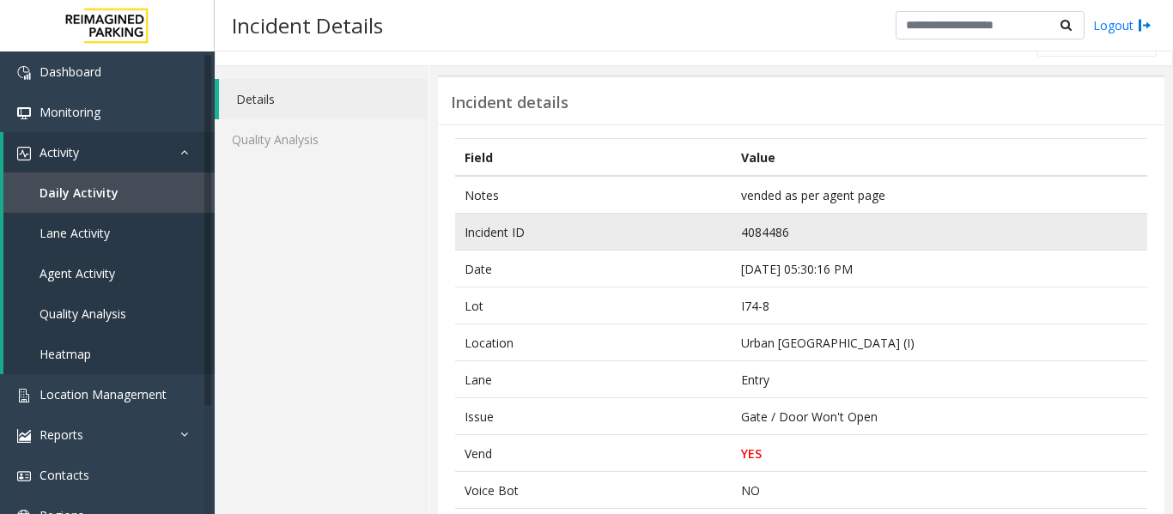
scroll to position [0, 0]
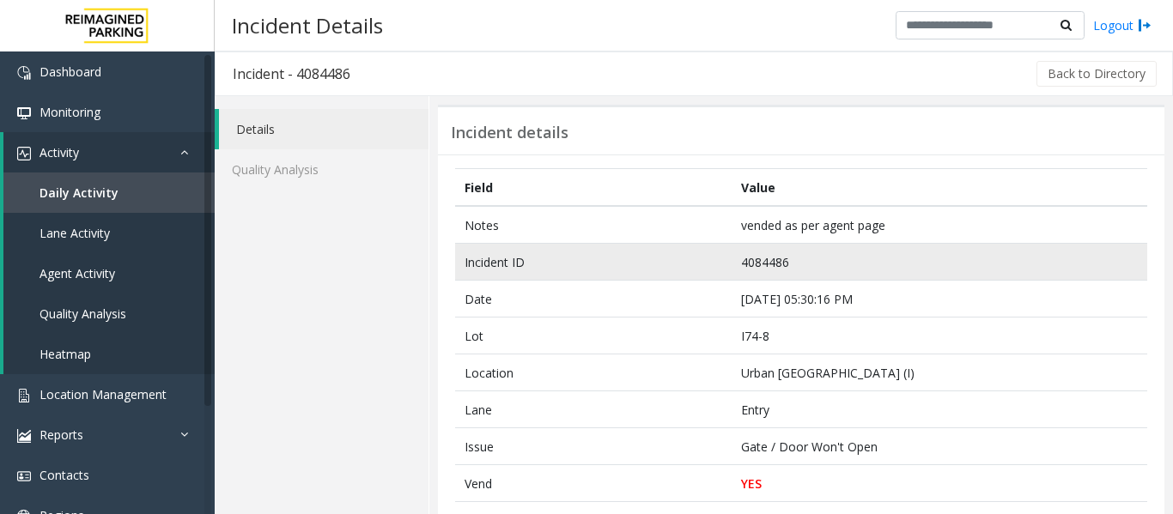
click at [773, 260] on td "4084486" at bounding box center [938, 262] width 415 height 37
drag, startPoint x: 784, startPoint y: 259, endPoint x: 637, endPoint y: 256, distance: 146.8
click at [637, 256] on tr "Incident ID 4084486" at bounding box center [801, 262] width 692 height 37
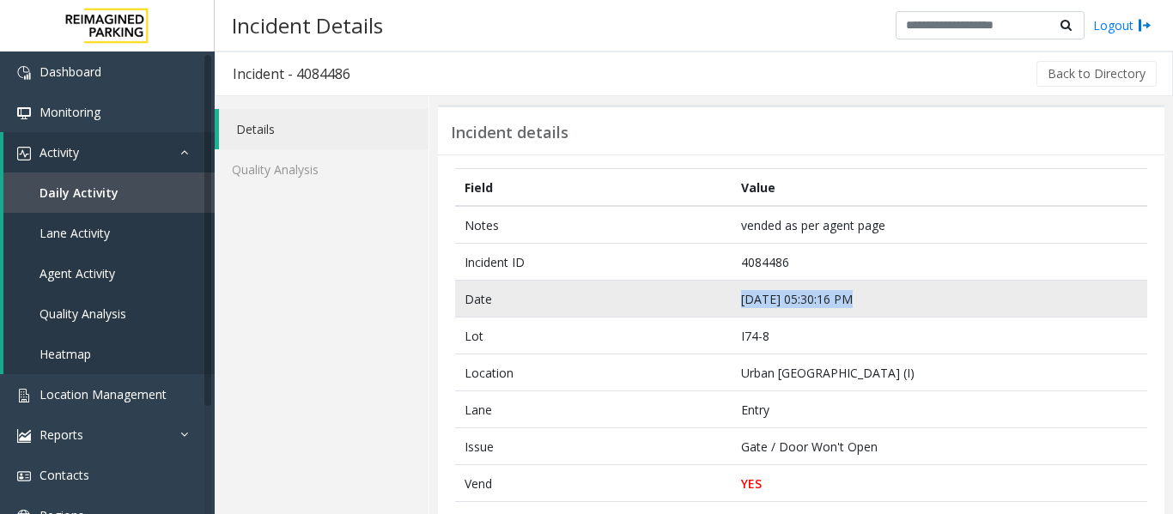
drag, startPoint x: 843, startPoint y: 300, endPoint x: 684, endPoint y: 300, distance: 158.8
click at [684, 300] on tr "Date Sep 23 05:30:16 PM" at bounding box center [801, 299] width 692 height 37
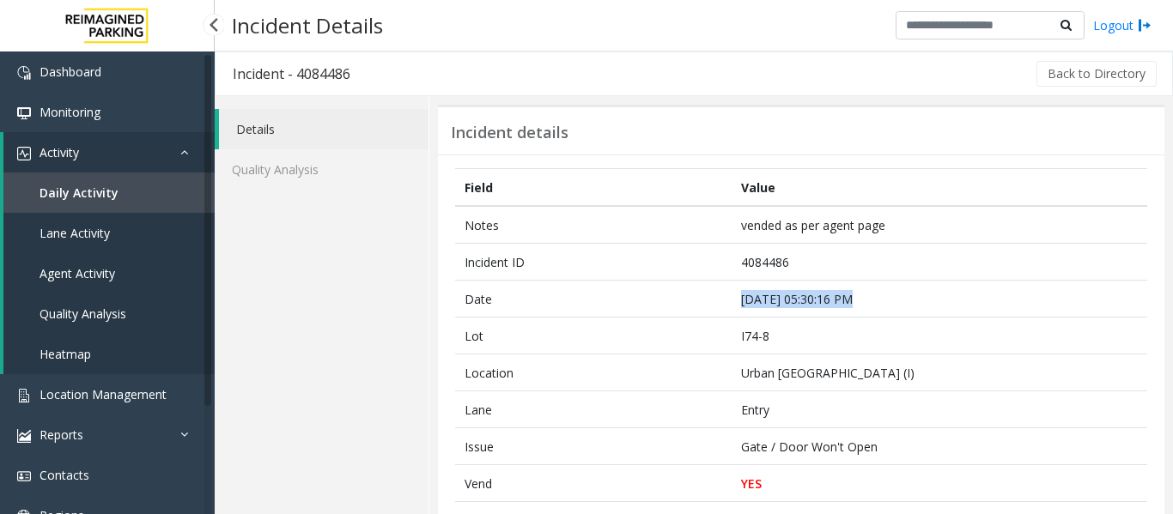
click at [113, 270] on span "Agent Activity" at bounding box center [77, 273] width 76 height 16
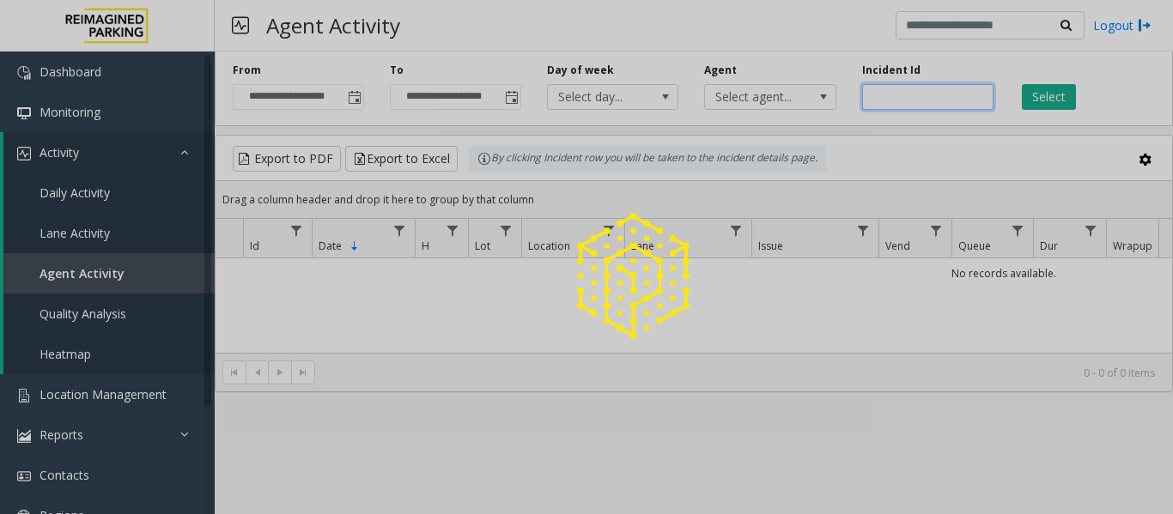
click at [876, 93] on input "number" at bounding box center [927, 97] width 131 height 26
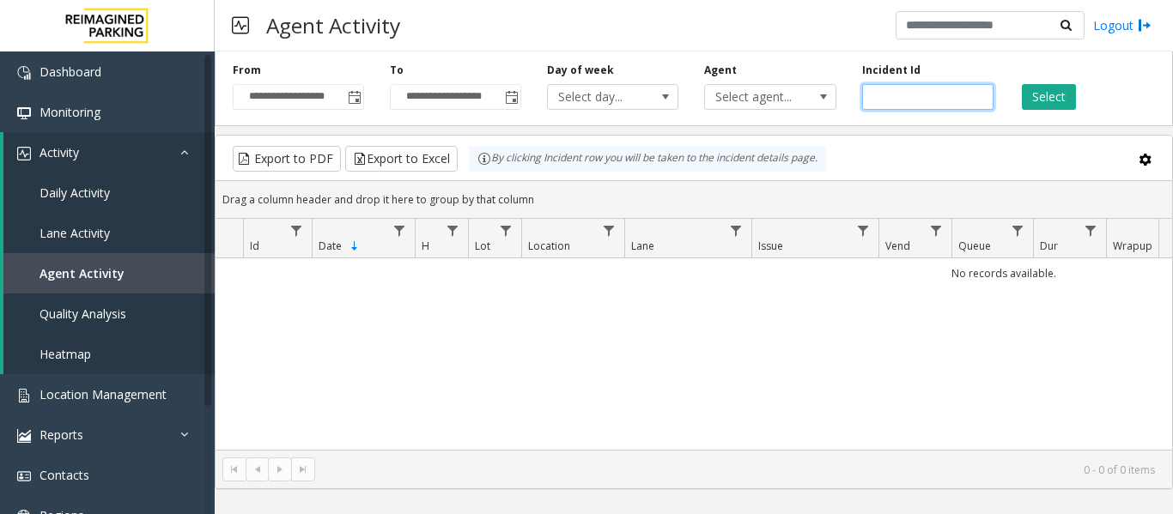
paste input "*******"
type input "*******"
click at [1055, 100] on button "Select" at bounding box center [1048, 97] width 54 height 26
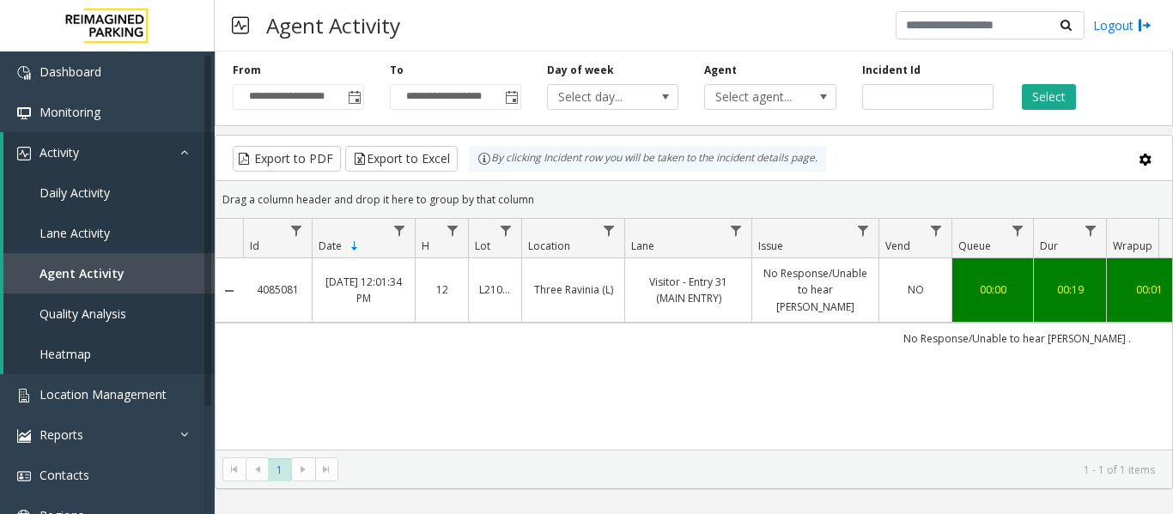
click at [846, 277] on link "No Response/Unable to hear parker" at bounding box center [815, 290] width 106 height 50
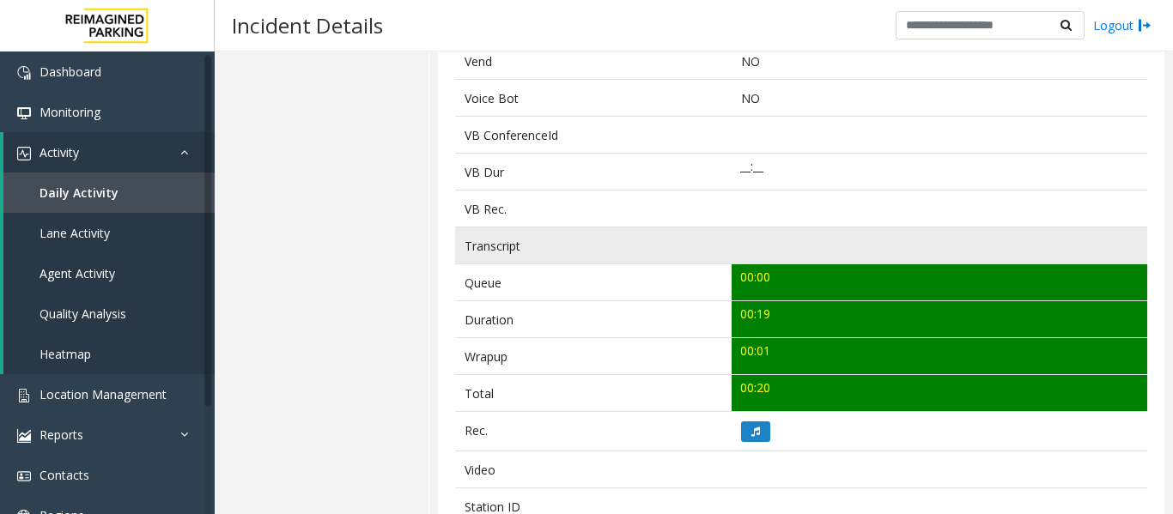
scroll to position [515, 0]
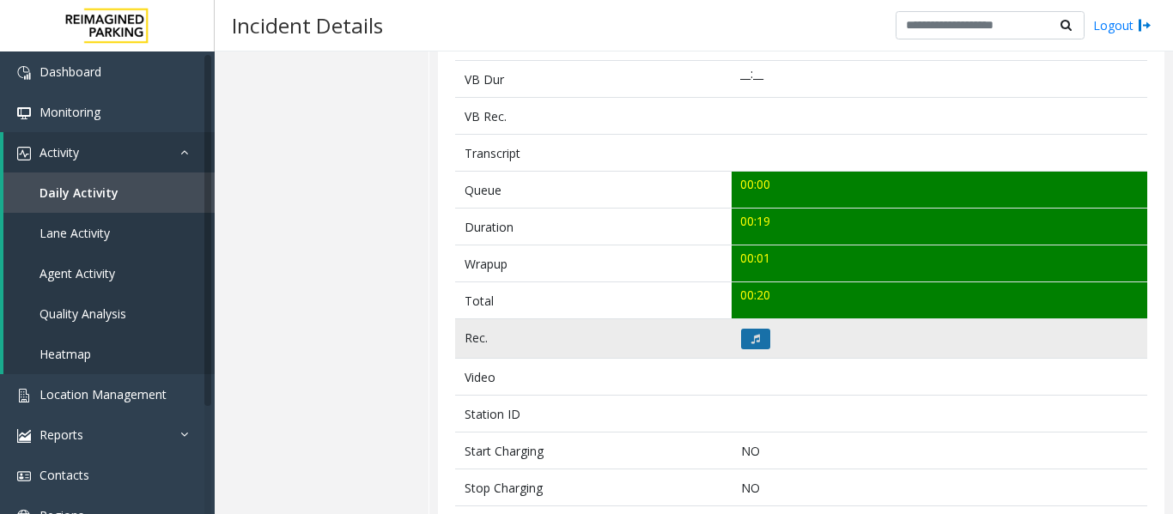
click at [741, 339] on button at bounding box center [755, 339] width 29 height 21
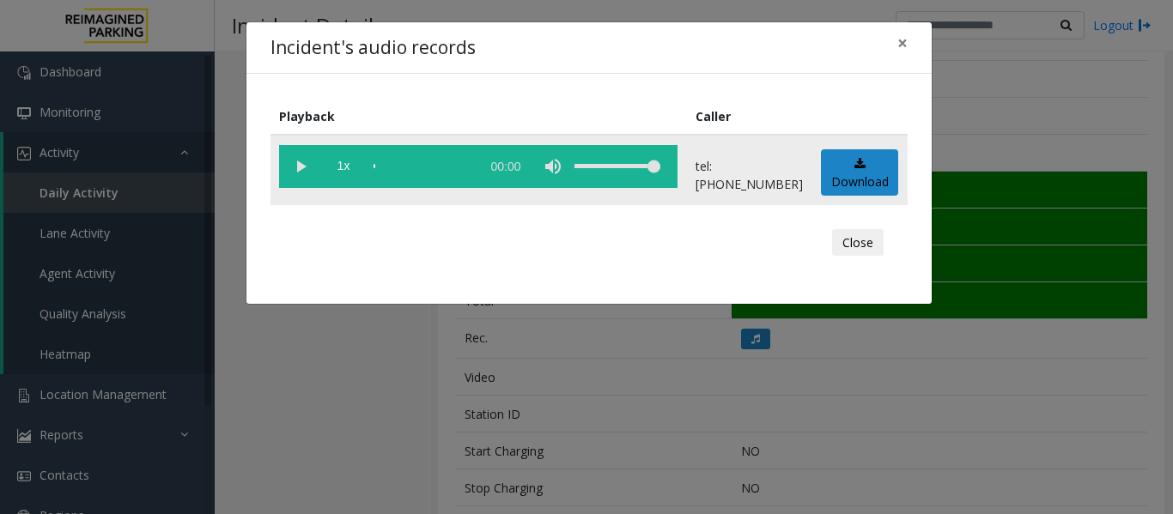
click at [310, 169] on vg-play-pause at bounding box center [300, 166] width 43 height 43
click at [377, 168] on div "scrub bar" at bounding box center [422, 166] width 98 height 43
click at [849, 243] on button "Close" at bounding box center [858, 242] width 52 height 27
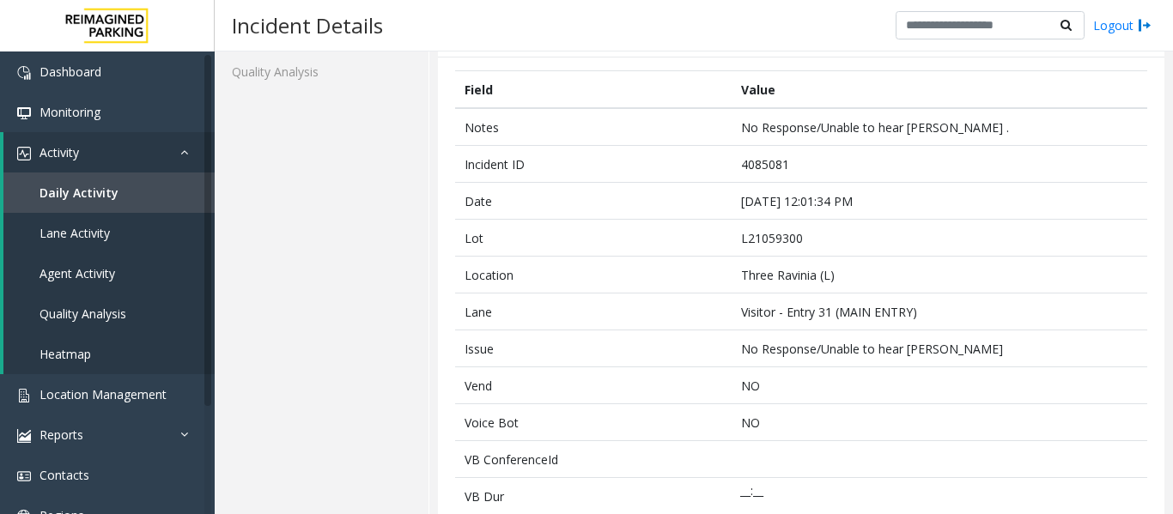
scroll to position [0, 0]
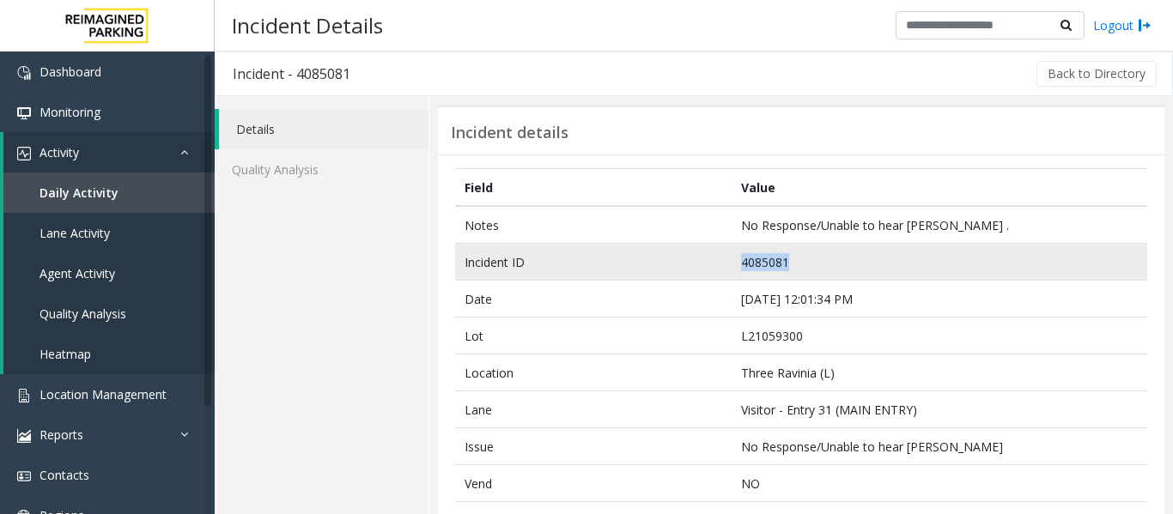
drag, startPoint x: 783, startPoint y: 261, endPoint x: 654, endPoint y: 262, distance: 128.8
click at [654, 262] on tr "Incident ID 4085081" at bounding box center [801, 262] width 692 height 37
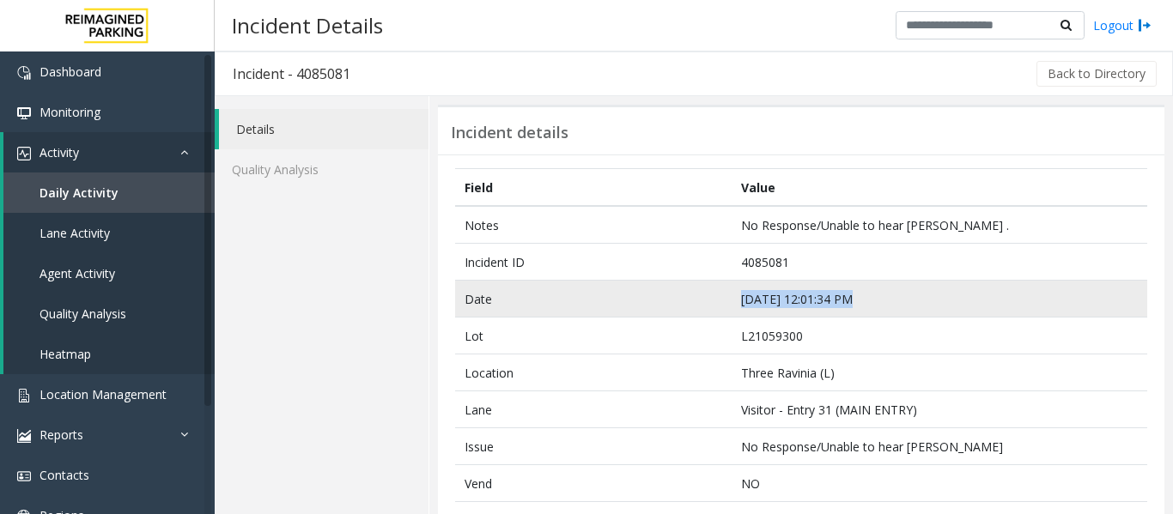
drag, startPoint x: 833, startPoint y: 300, endPoint x: 711, endPoint y: 310, distance: 122.3
click at [711, 310] on tr "Date Sep 24 12:01:34 PM" at bounding box center [801, 299] width 692 height 37
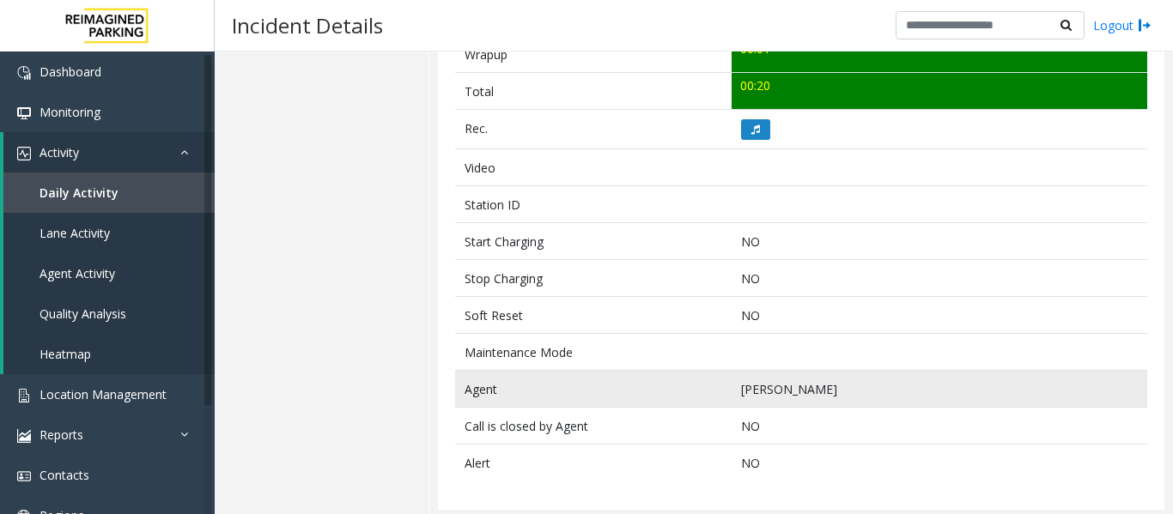
scroll to position [729, 0]
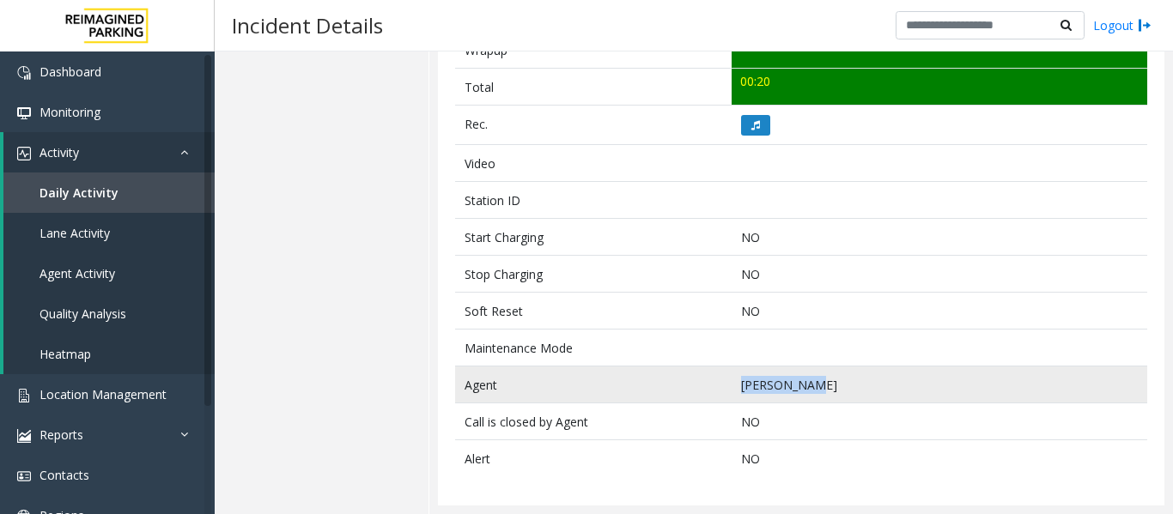
drag, startPoint x: 801, startPoint y: 389, endPoint x: 615, endPoint y: 392, distance: 185.4
click at [615, 392] on tr "Agent Parul Yadav" at bounding box center [801, 385] width 692 height 37
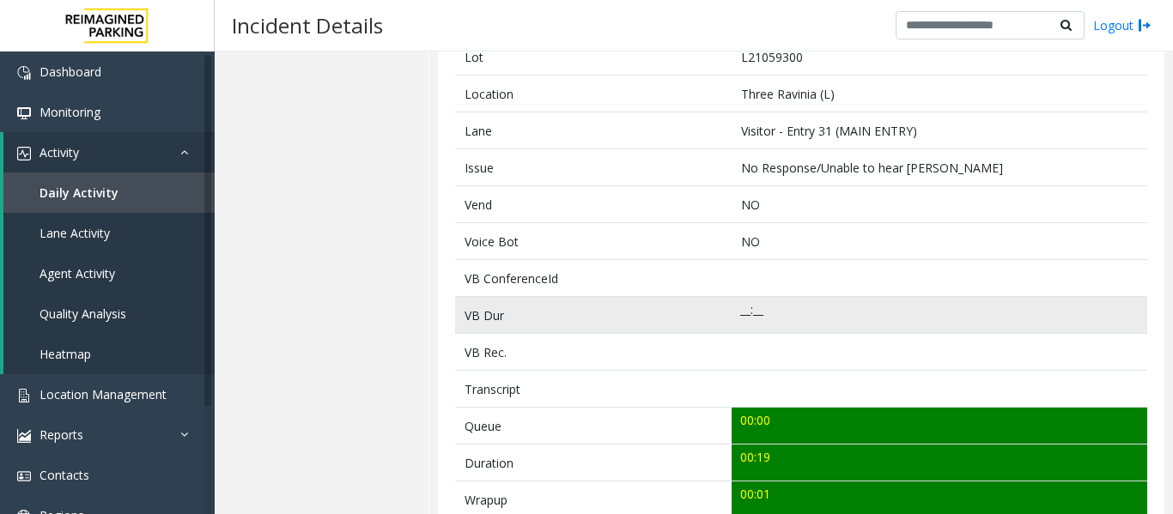
scroll to position [128, 0]
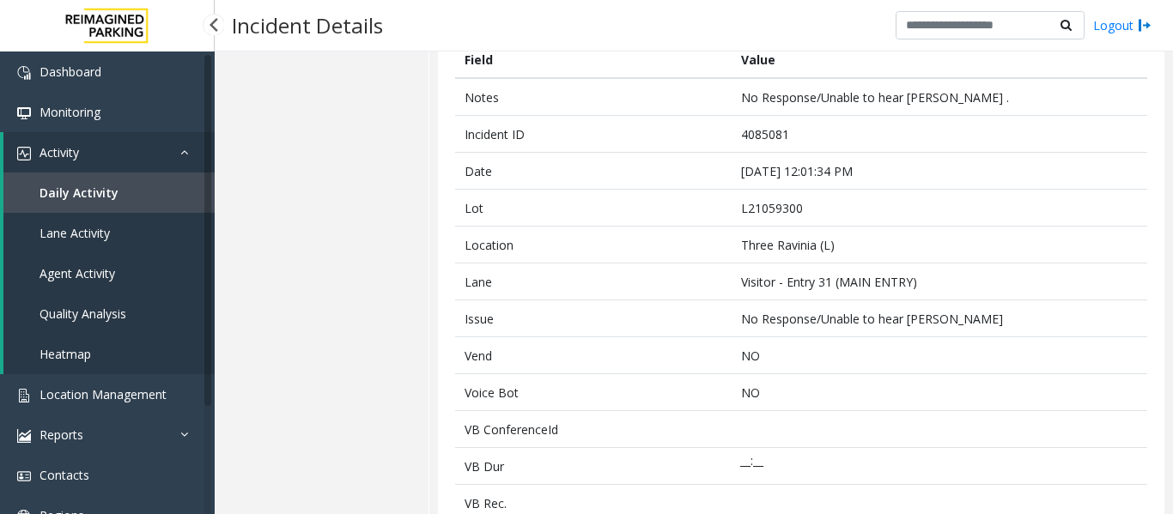
click at [52, 282] on link "Agent Activity" at bounding box center [108, 273] width 211 height 40
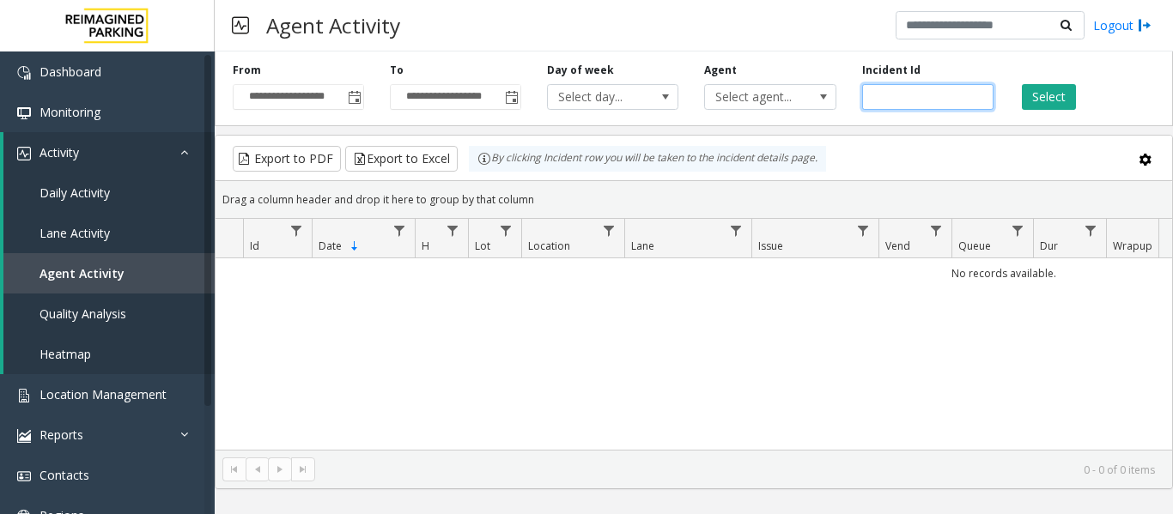
click at [901, 97] on input "number" at bounding box center [927, 97] width 131 height 26
paste input "*******"
type input "*******"
click at [1028, 100] on button "Select" at bounding box center [1048, 97] width 54 height 26
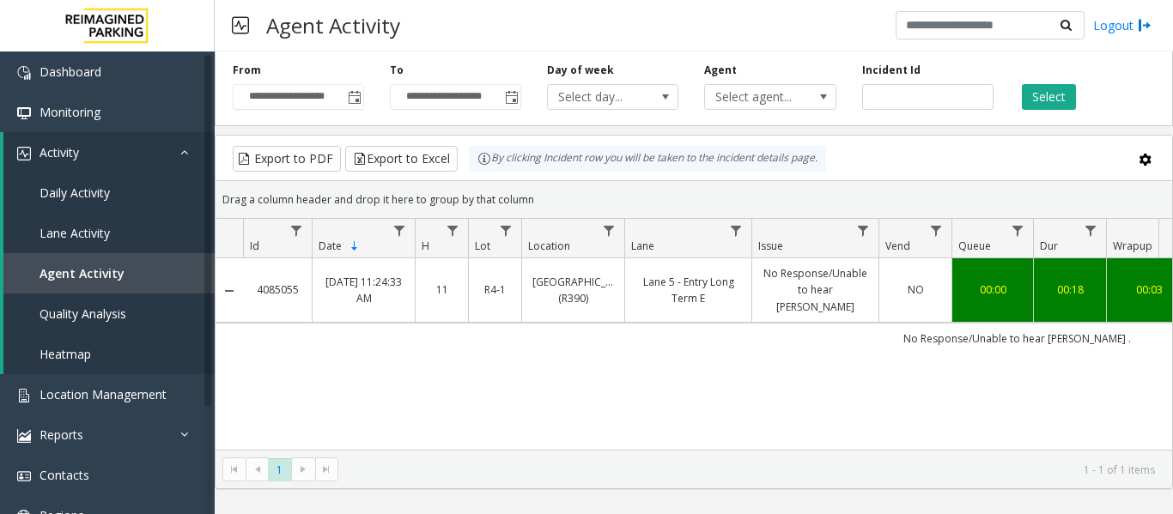
click at [673, 270] on td "Lane 5 - Entry Long Term E" at bounding box center [687, 290] width 127 height 64
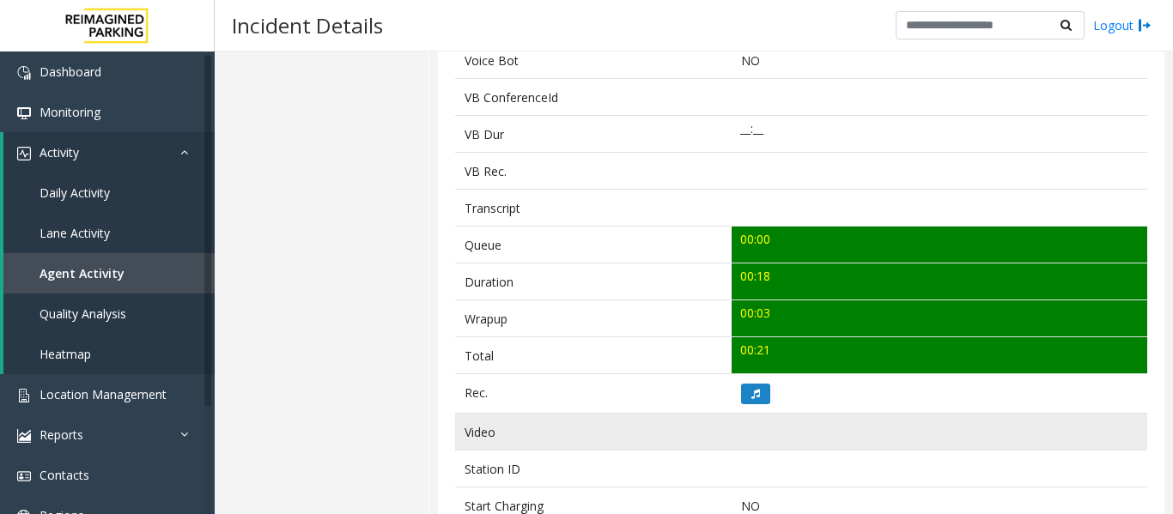
scroll to position [601, 0]
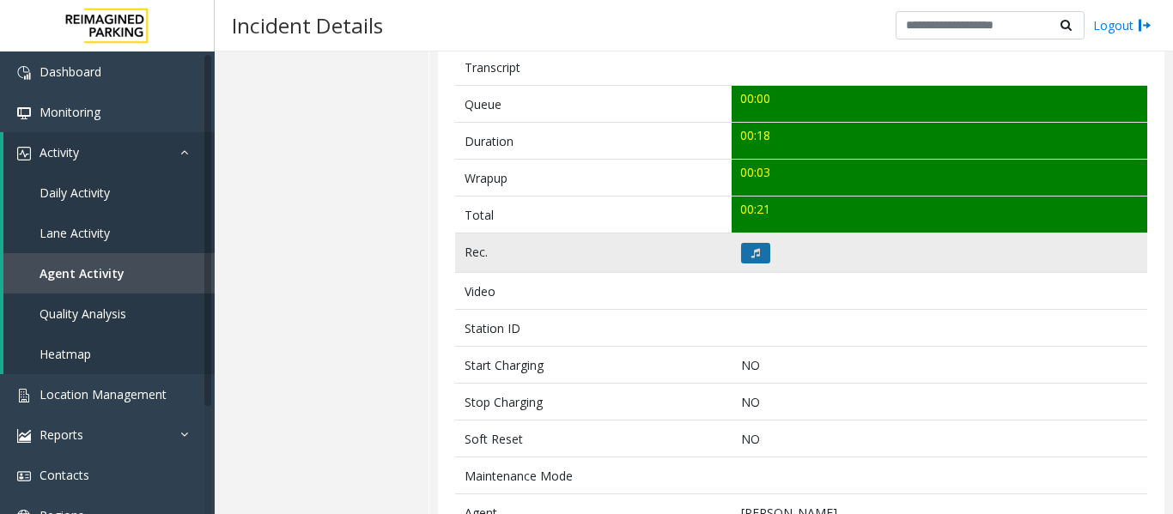
click at [741, 260] on button at bounding box center [755, 253] width 29 height 21
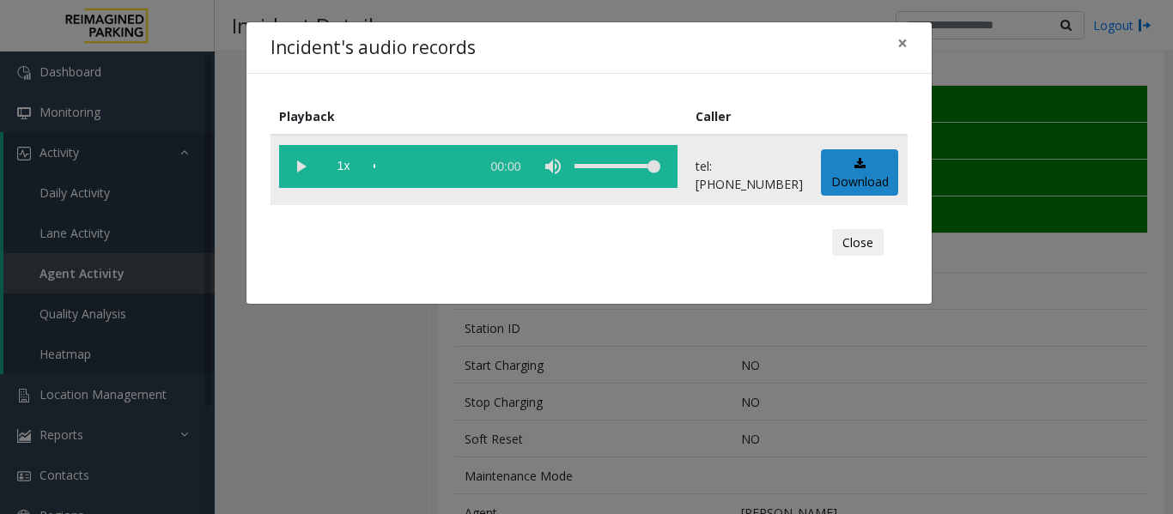
click at [292, 161] on vg-play-pause at bounding box center [300, 166] width 43 height 43
click at [382, 165] on div "scrub bar" at bounding box center [422, 166] width 98 height 43
click at [844, 234] on button "Close" at bounding box center [858, 242] width 52 height 27
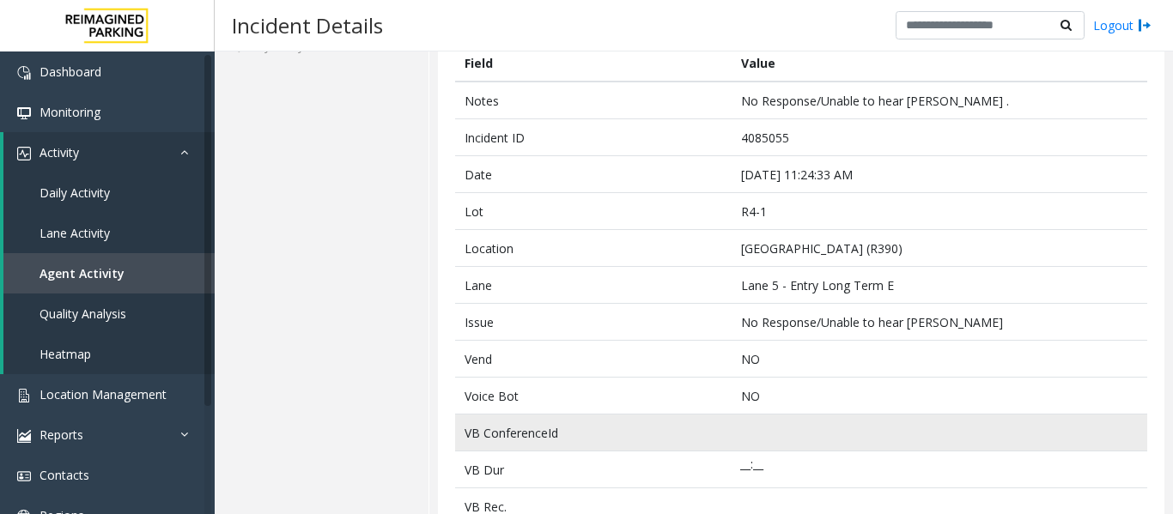
scroll to position [0, 0]
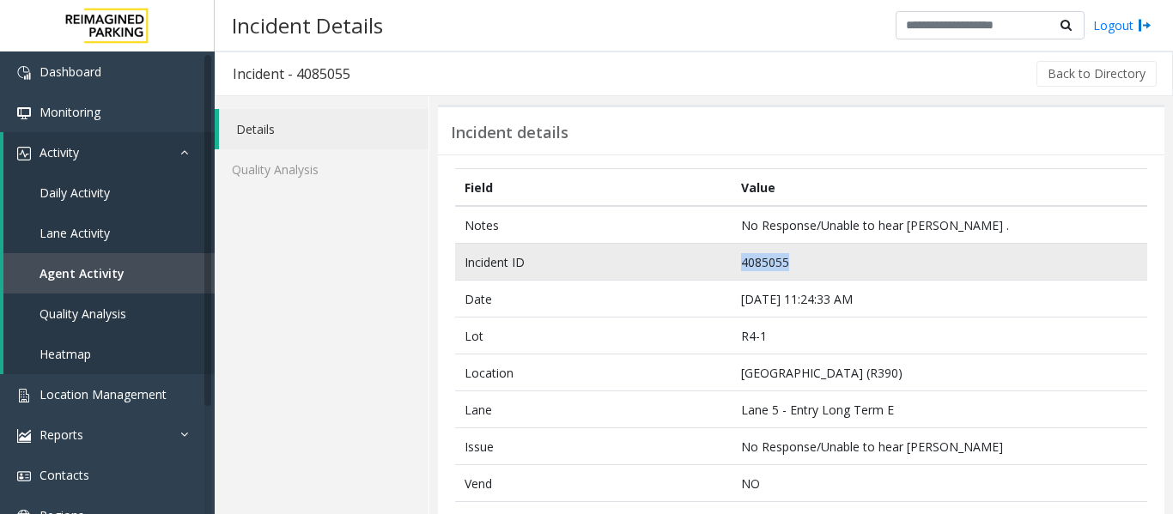
drag, startPoint x: 792, startPoint y: 259, endPoint x: 669, endPoint y: 267, distance: 123.8
click at [669, 267] on tr "Incident ID 4085055" at bounding box center [801, 262] width 692 height 37
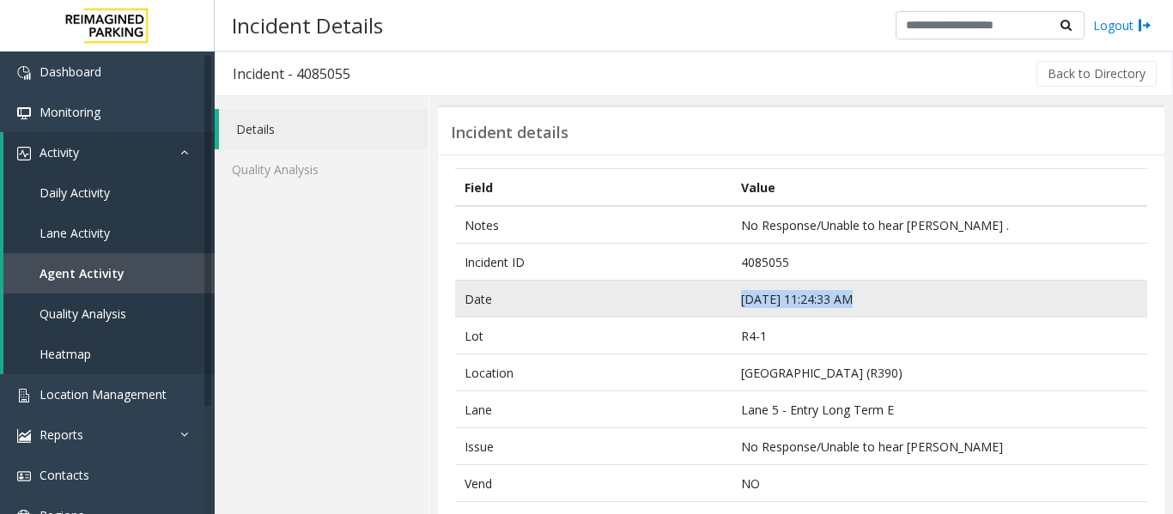
drag, startPoint x: 849, startPoint y: 300, endPoint x: 653, endPoint y: 294, distance: 195.8
click at [653, 294] on tr "Date Sep 24 11:24:33 AM" at bounding box center [801, 299] width 692 height 37
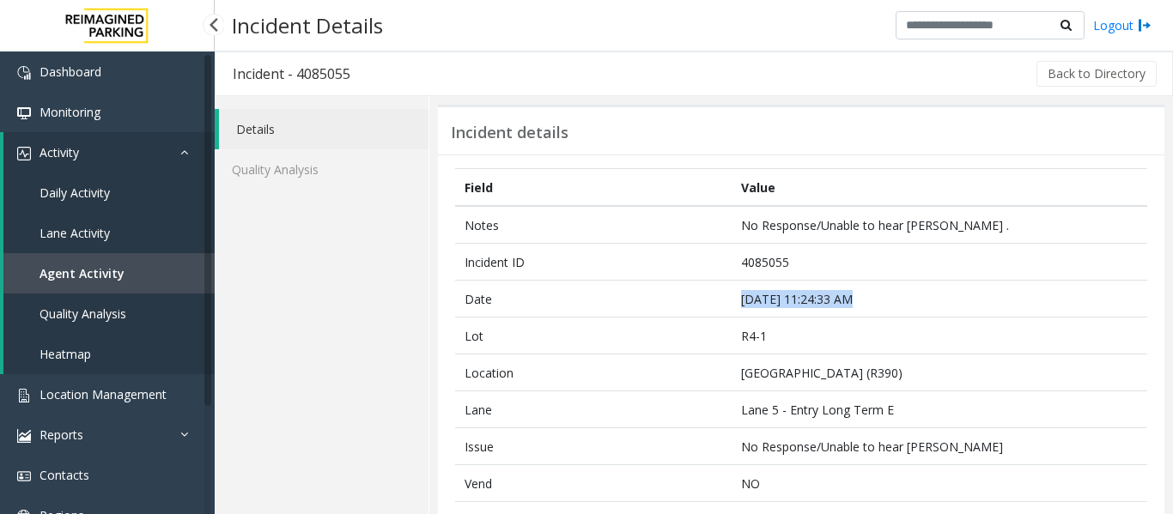
click at [94, 280] on span "Agent Activity" at bounding box center [81, 273] width 85 height 16
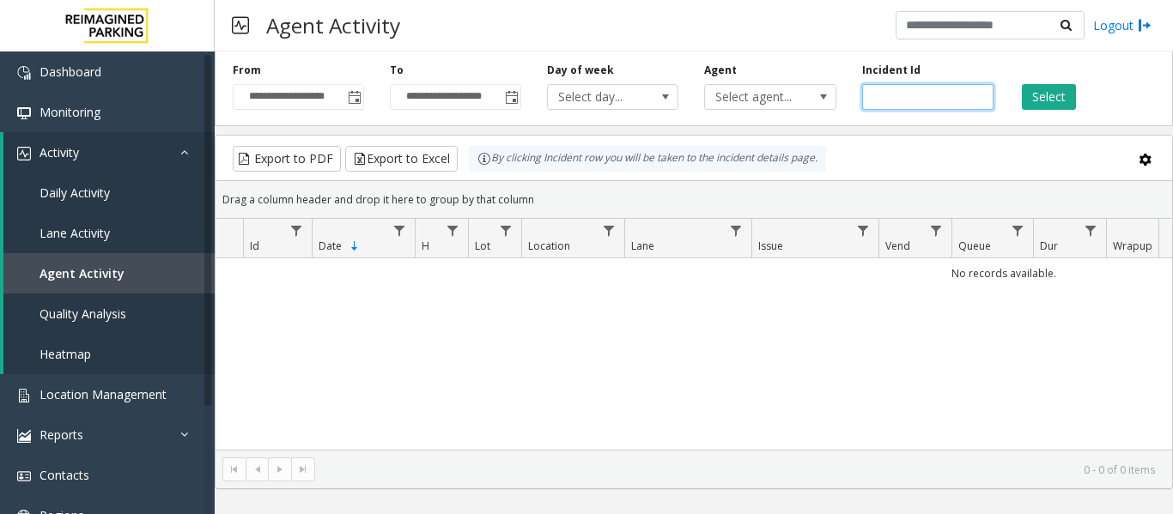
click at [948, 99] on input "number" at bounding box center [927, 97] width 131 height 26
paste input "*******"
type input "*******"
click at [1082, 97] on div "Select" at bounding box center [1084, 86] width 157 height 47
click at [1071, 97] on button "Select" at bounding box center [1048, 97] width 54 height 26
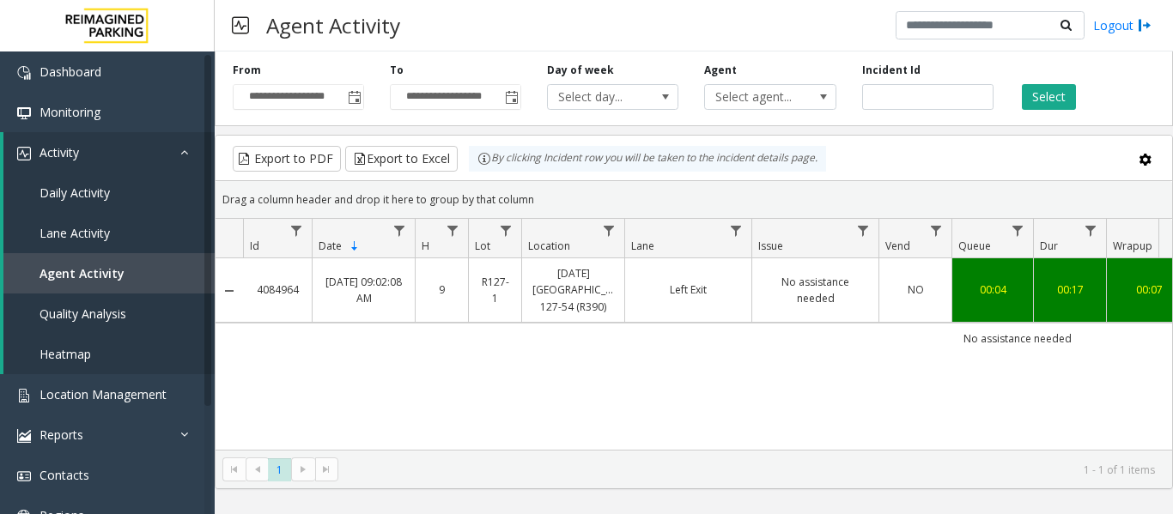
click at [734, 276] on td "Left Exit" at bounding box center [687, 290] width 127 height 64
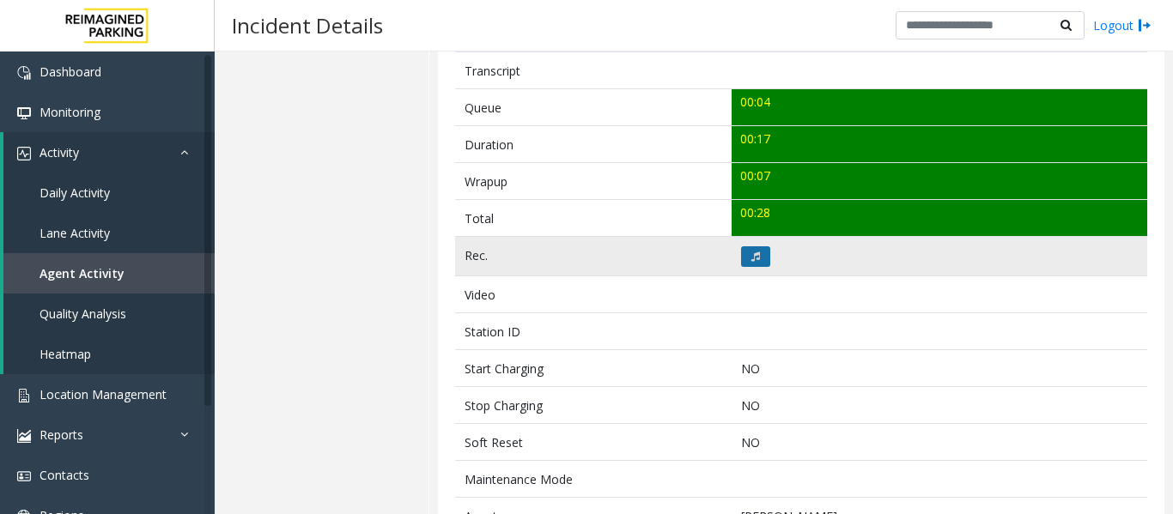
scroll to position [601, 0]
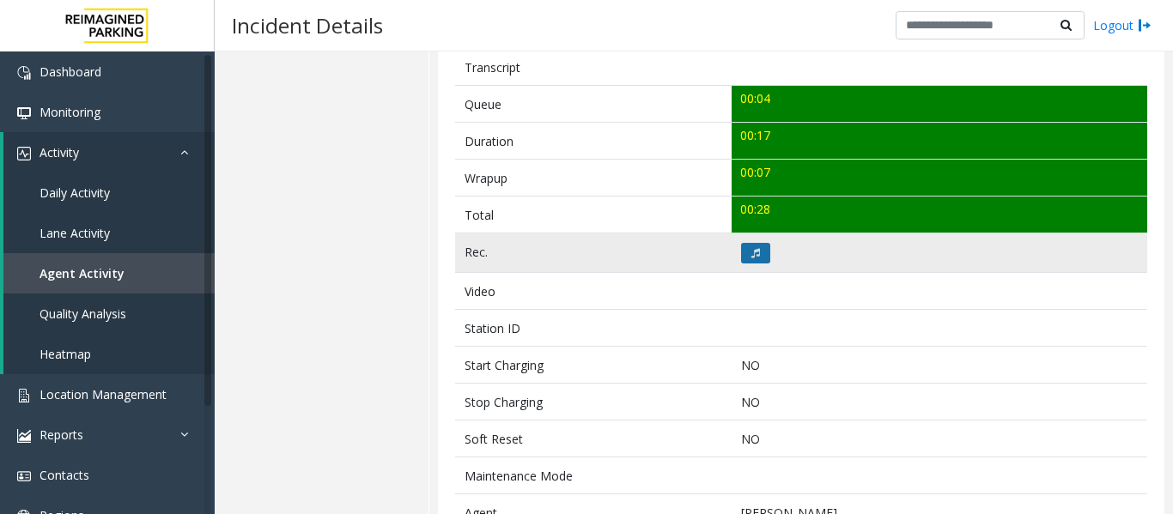
click at [757, 251] on button at bounding box center [755, 253] width 29 height 21
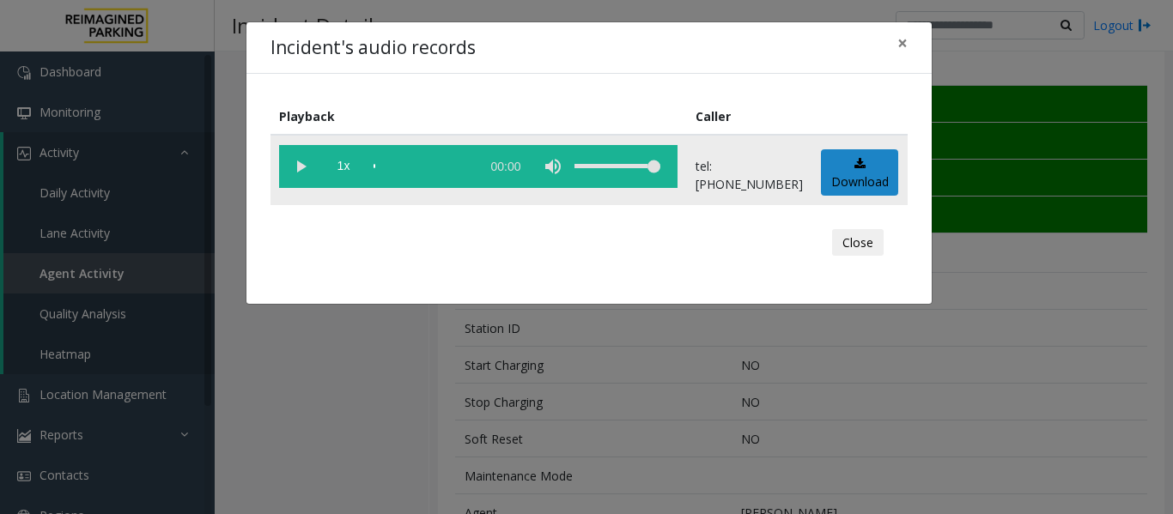
click at [308, 166] on vg-play-pause at bounding box center [300, 166] width 43 height 43
click at [855, 242] on button "Close" at bounding box center [858, 242] width 52 height 27
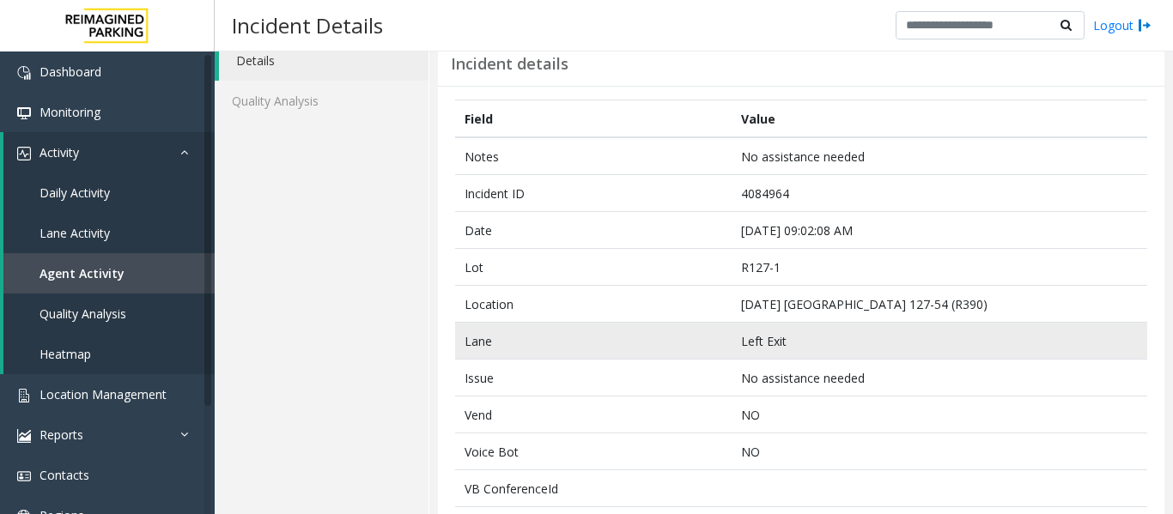
scroll to position [0, 0]
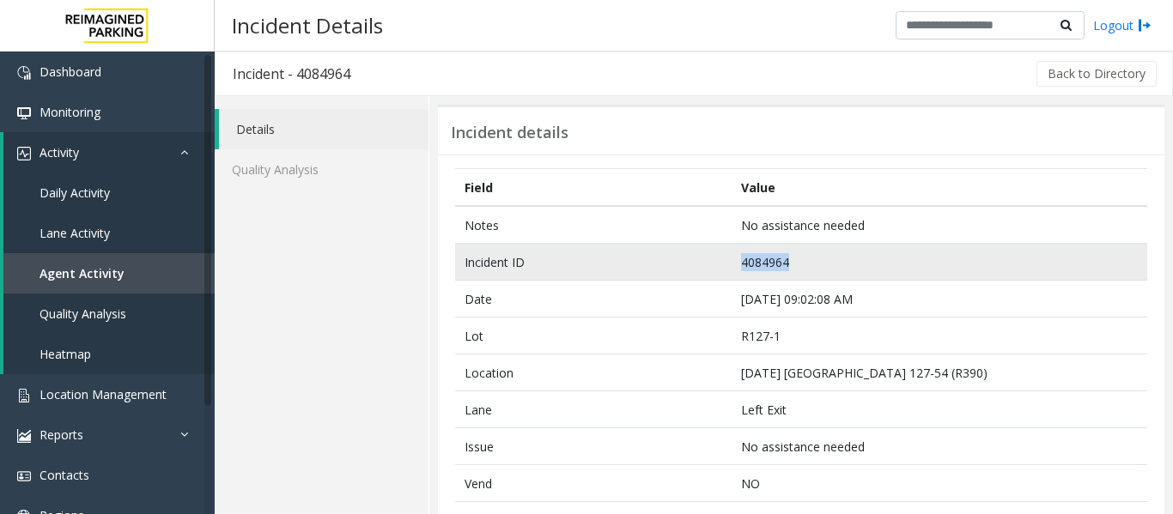
drag, startPoint x: 790, startPoint y: 259, endPoint x: 683, endPoint y: 263, distance: 106.5
click at [683, 263] on tr "Incident ID 4084964" at bounding box center [801, 262] width 692 height 37
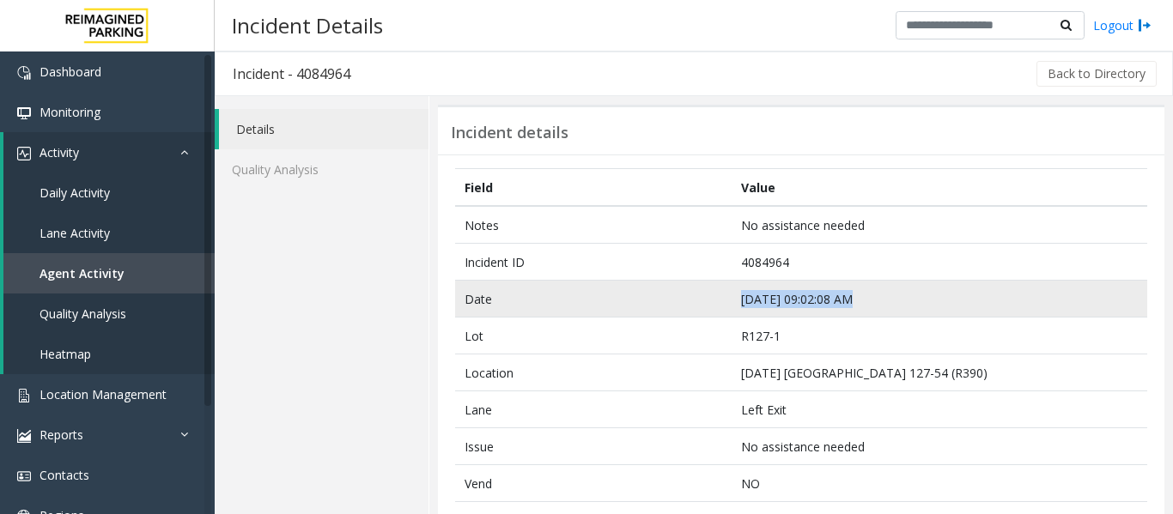
drag, startPoint x: 844, startPoint y: 300, endPoint x: 692, endPoint y: 304, distance: 152.0
click at [692, 304] on tr "Date Sep 24 09:02:08 AM" at bounding box center [801, 299] width 692 height 37
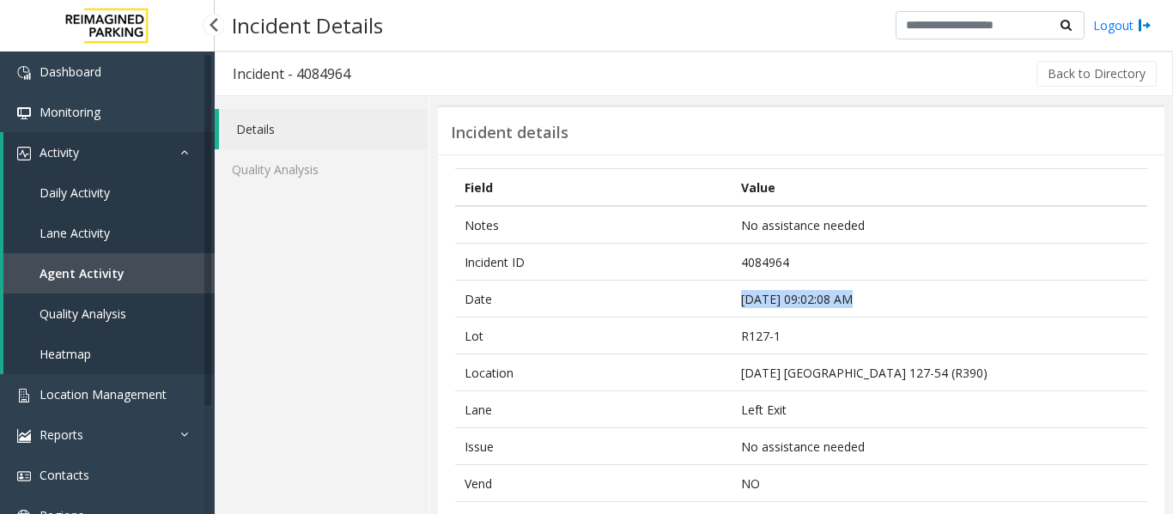
click at [139, 274] on link "Agent Activity" at bounding box center [108, 273] width 211 height 40
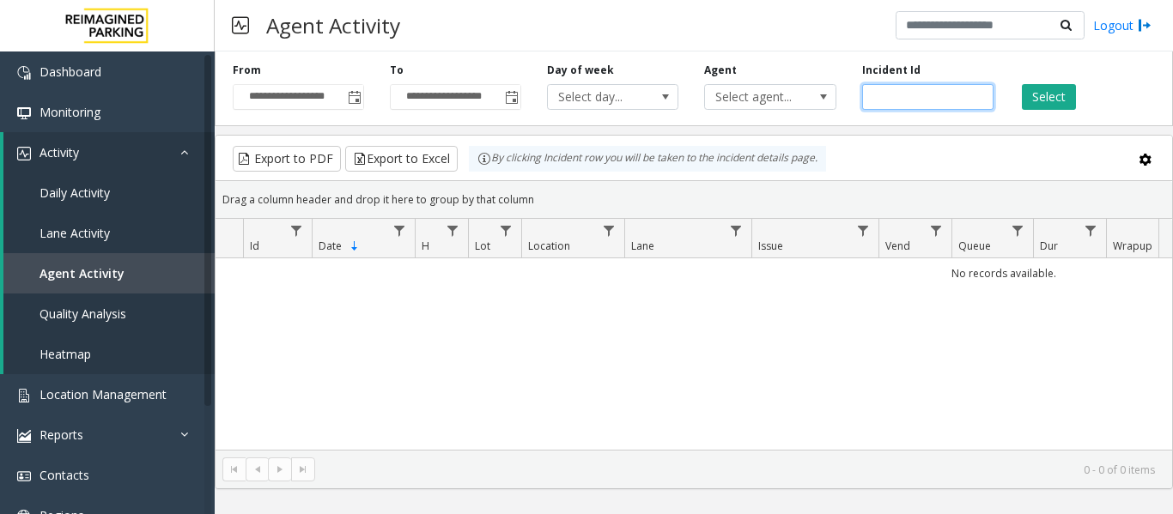
click at [935, 93] on input "number" at bounding box center [927, 97] width 131 height 26
paste input "*******"
type input "*******"
click at [1049, 97] on button "Select" at bounding box center [1048, 97] width 54 height 26
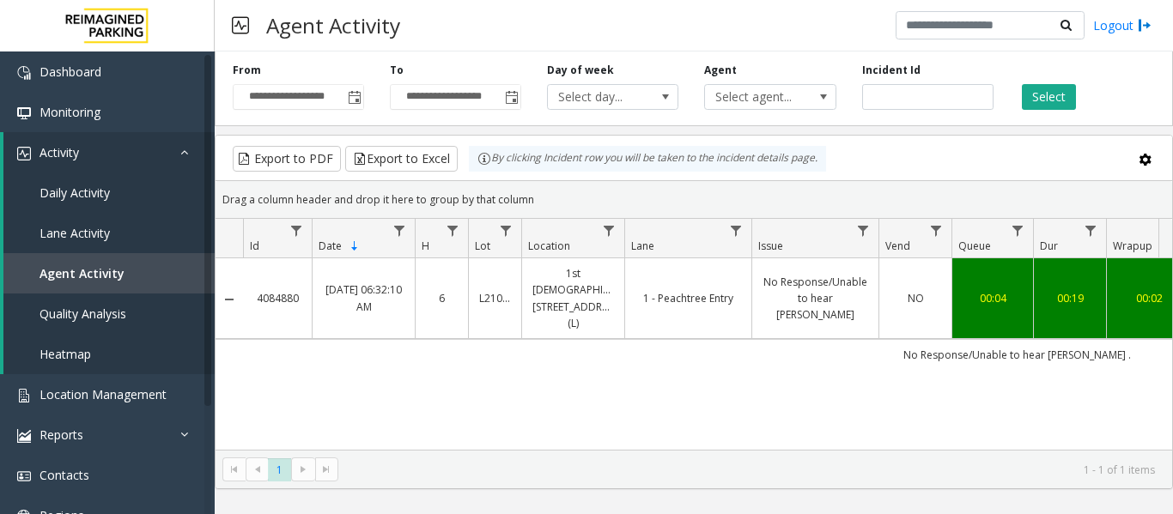
click at [848, 275] on link "No Response/Unable to hear parker" at bounding box center [815, 299] width 106 height 50
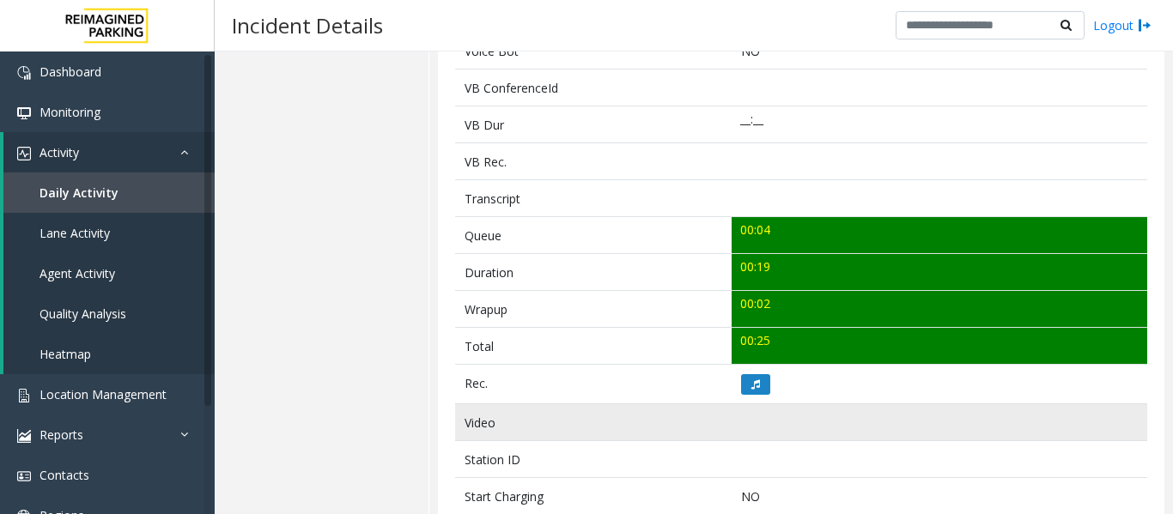
scroll to position [601, 0]
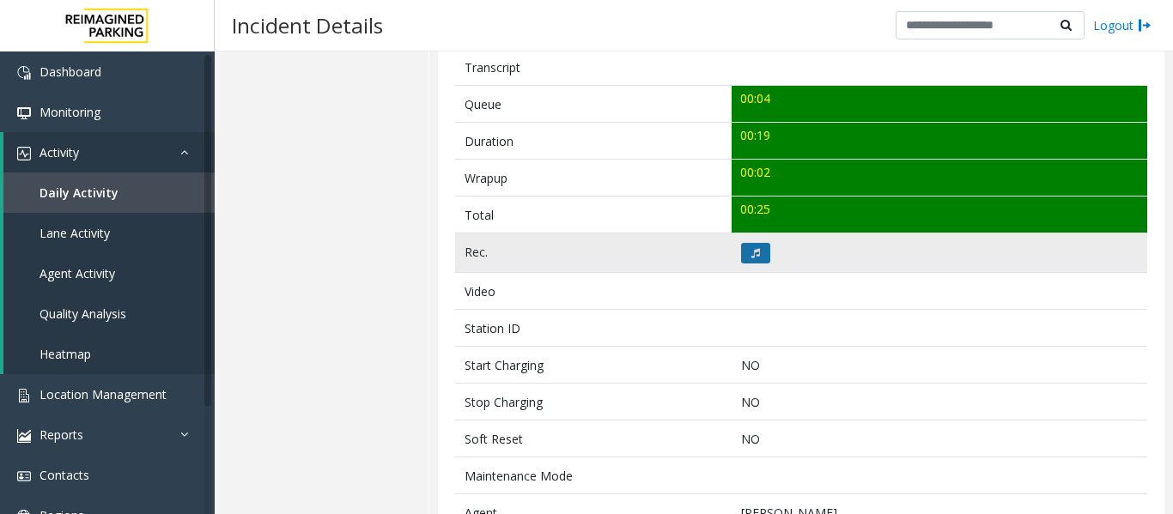
click at [754, 256] on icon at bounding box center [755, 253] width 9 height 10
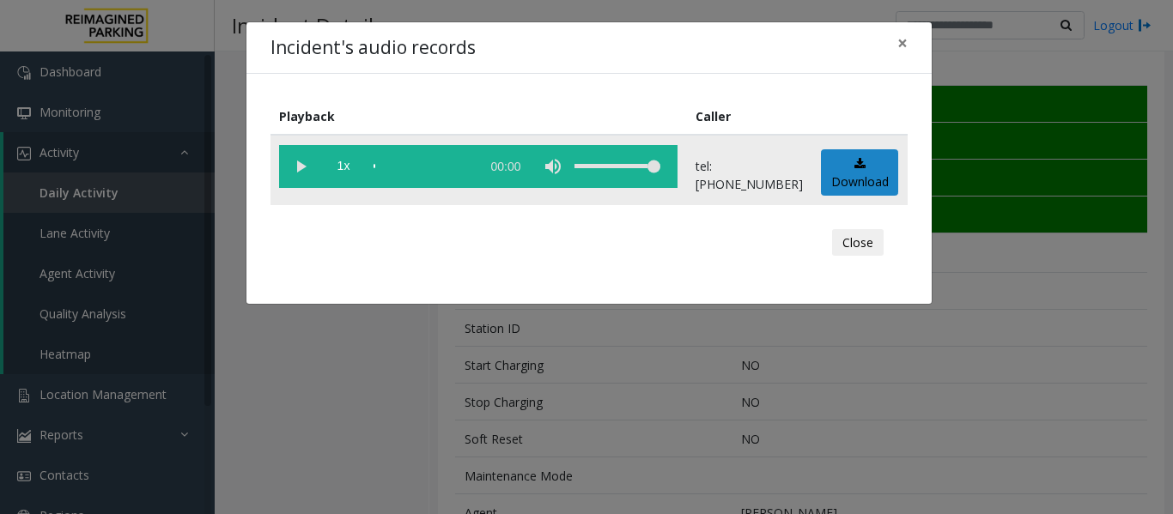
click at [295, 167] on vg-play-pause at bounding box center [300, 166] width 43 height 43
click at [298, 160] on vg-play-pause at bounding box center [300, 166] width 43 height 43
click at [373, 167] on div "scrub bar" at bounding box center [422, 166] width 98 height 43
click at [379, 164] on div "scrub bar" at bounding box center [422, 166] width 98 height 43
drag, startPoint x: 387, startPoint y: 166, endPoint x: 301, endPoint y: 148, distance: 87.5
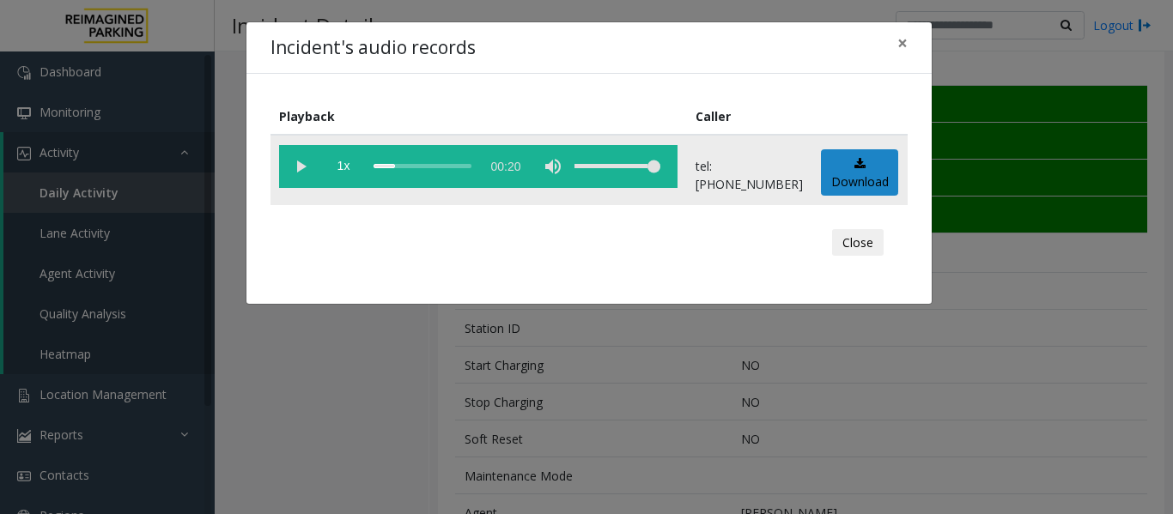
click at [301, 148] on vg-controls "1x 00:20" at bounding box center [478, 166] width 398 height 43
drag, startPoint x: 394, startPoint y: 167, endPoint x: 376, endPoint y: 170, distance: 18.2
click at [376, 170] on div "scrub bar" at bounding box center [422, 166] width 98 height 43
click at [305, 162] on vg-play-pause at bounding box center [300, 166] width 43 height 43
click at [864, 236] on button "Close" at bounding box center [858, 242] width 52 height 27
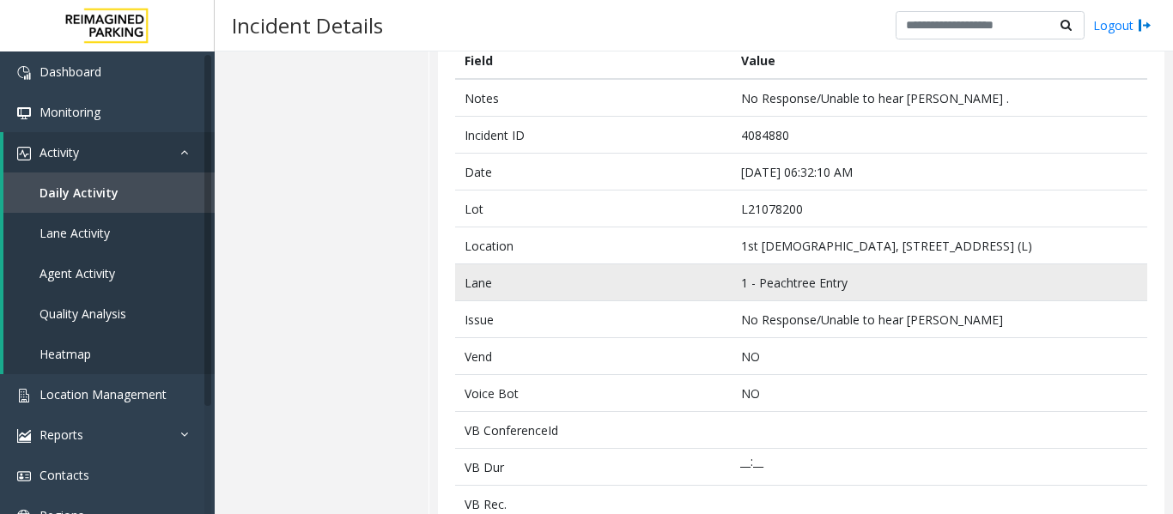
scroll to position [0, 0]
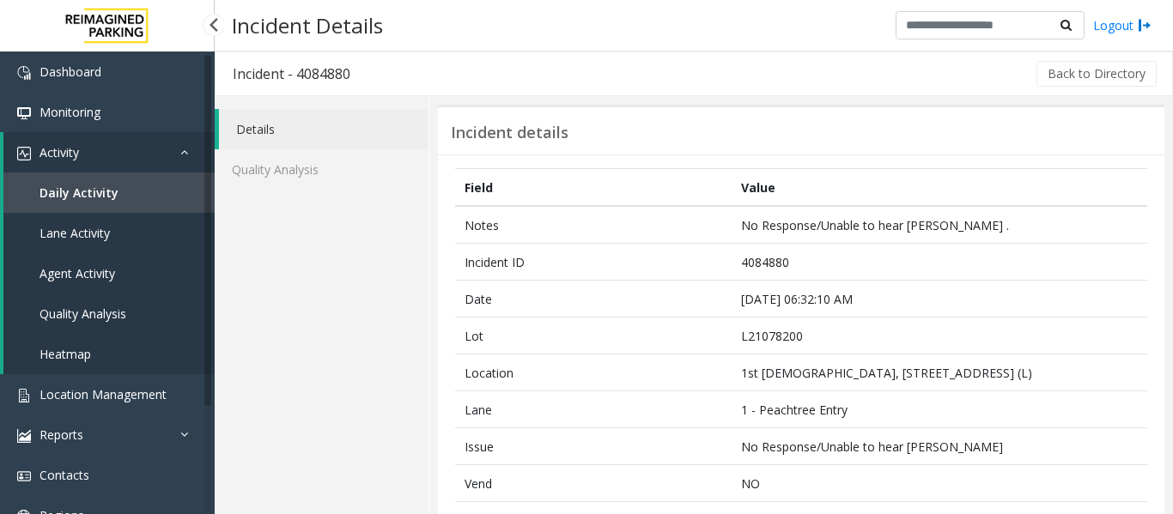
click at [82, 283] on link "Agent Activity" at bounding box center [108, 273] width 211 height 40
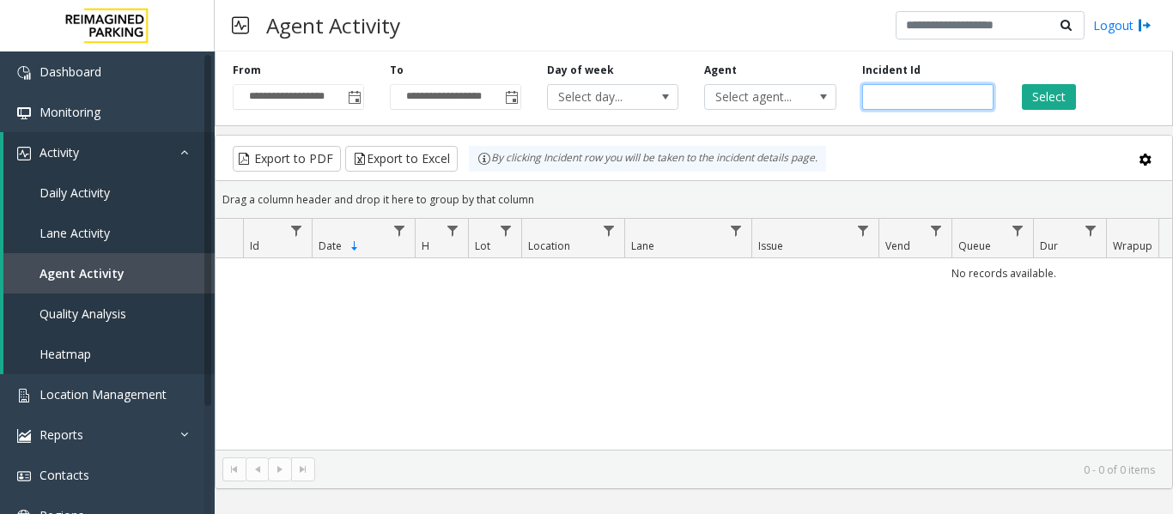
click at [902, 93] on input "number" at bounding box center [927, 97] width 131 height 26
paste input "*******"
type input "*******"
click at [1027, 85] on button "Select" at bounding box center [1048, 97] width 54 height 26
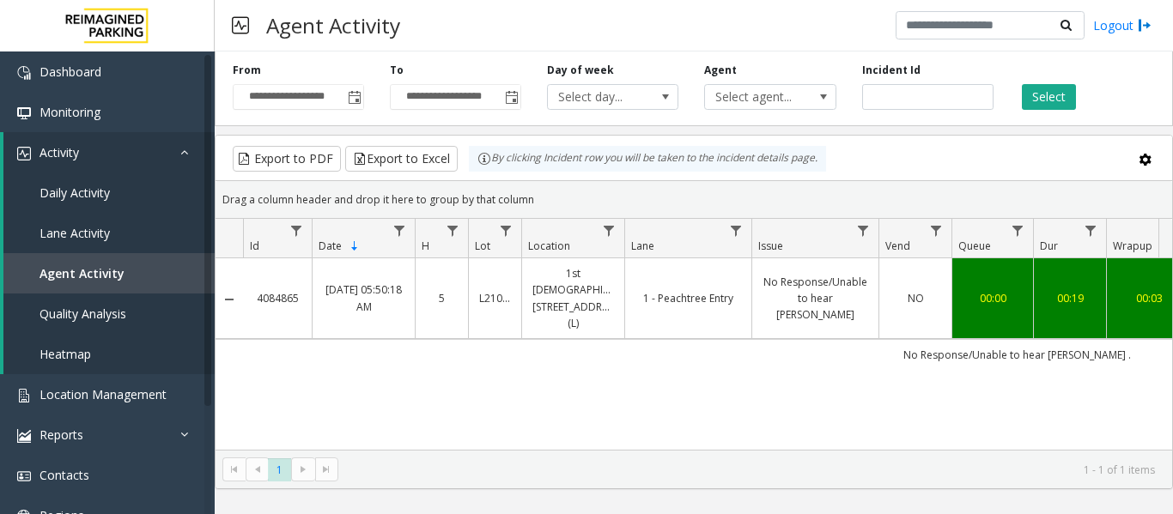
click at [918, 291] on span "NO" at bounding box center [915, 298] width 16 height 15
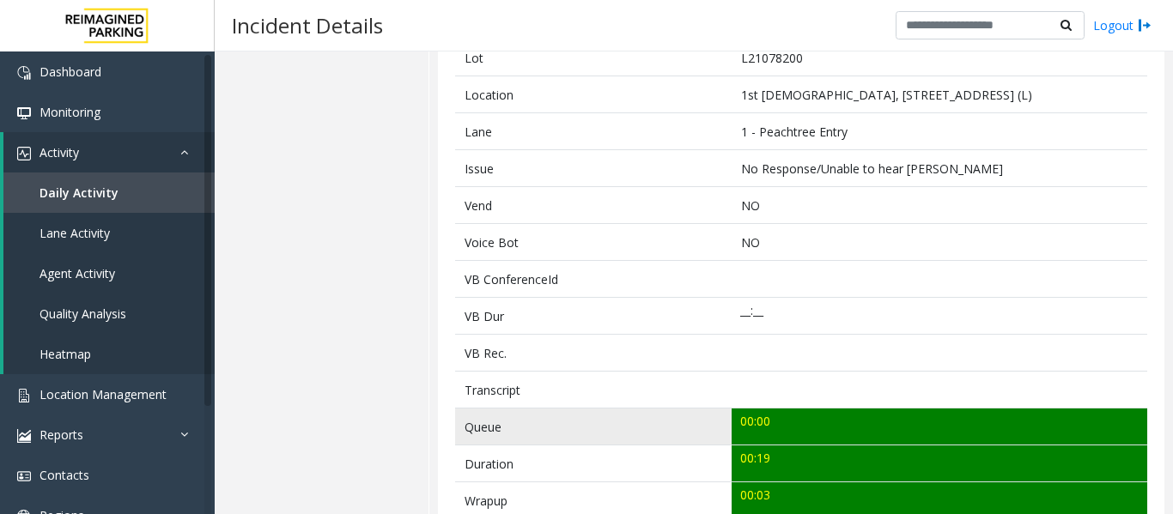
scroll to position [429, 0]
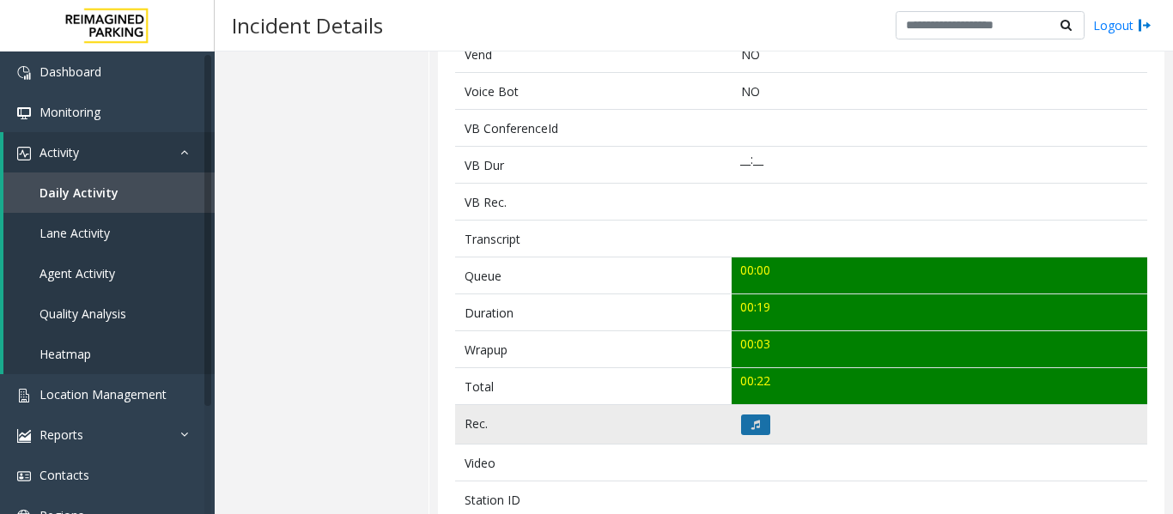
click at [764, 424] on button at bounding box center [755, 425] width 29 height 21
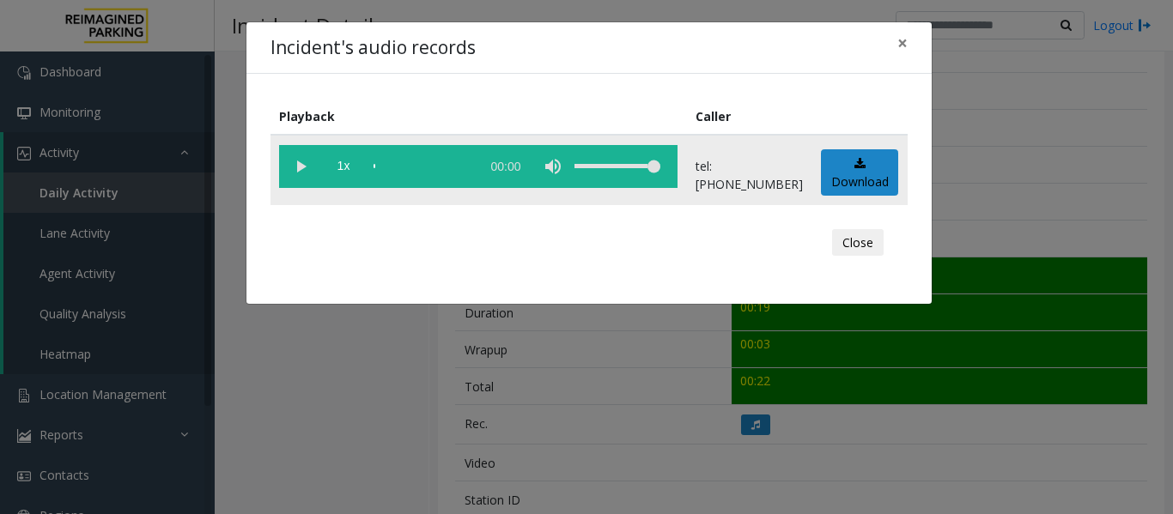
click at [299, 163] on vg-play-pause at bounding box center [300, 166] width 43 height 43
click at [851, 244] on button "Close" at bounding box center [858, 242] width 52 height 27
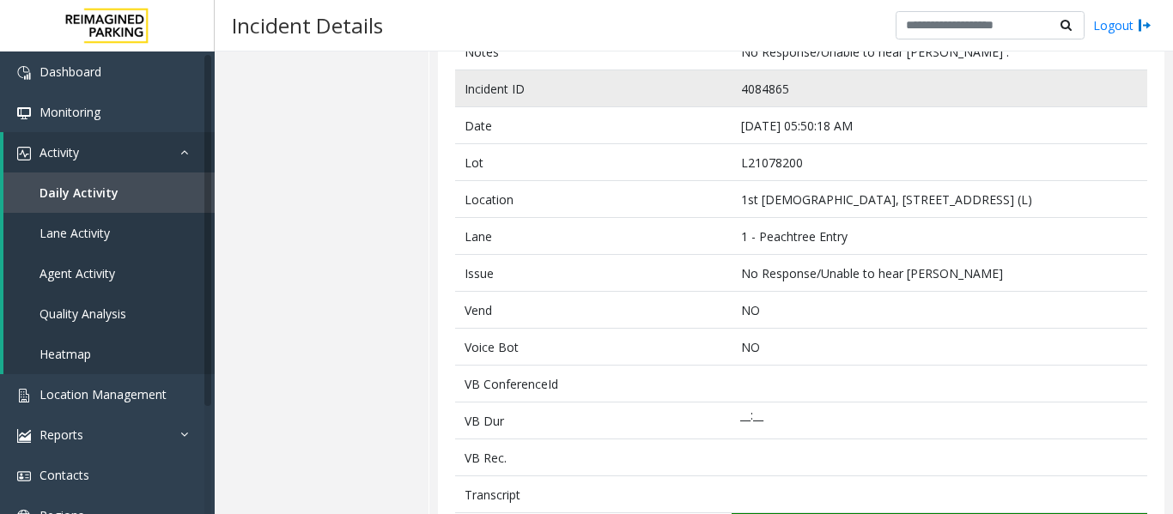
scroll to position [0, 0]
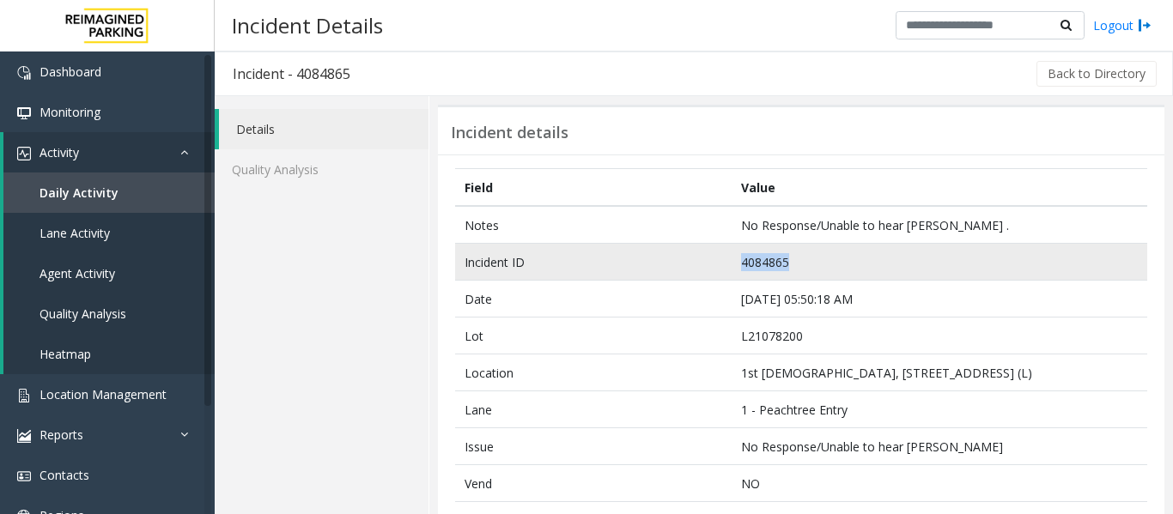
drag, startPoint x: 791, startPoint y: 263, endPoint x: 677, endPoint y: 268, distance: 113.4
click at [677, 268] on tr "Incident ID 4084865" at bounding box center [801, 262] width 692 height 37
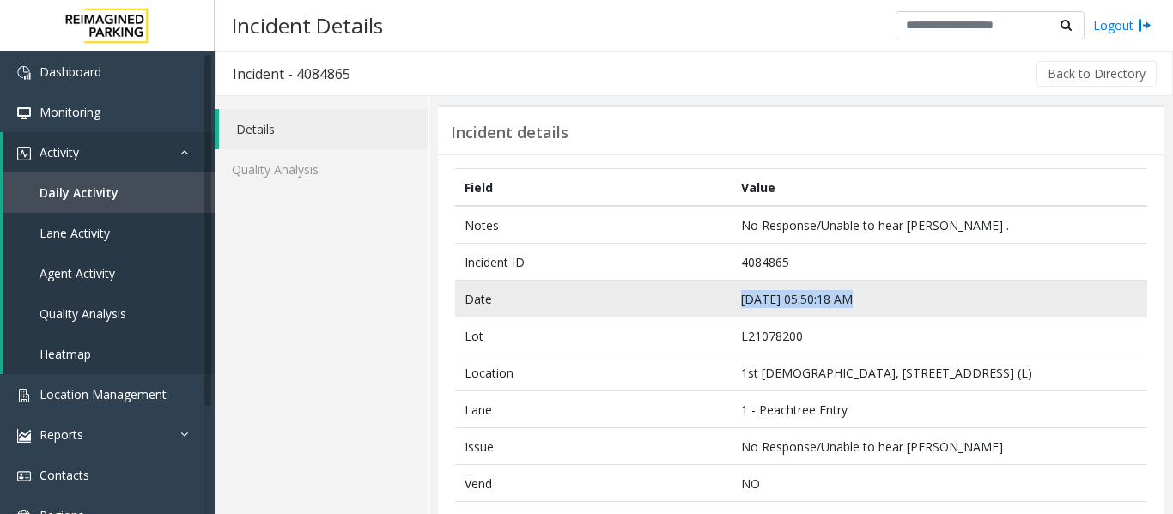
drag, startPoint x: 844, startPoint y: 298, endPoint x: 724, endPoint y: 297, distance: 120.2
click at [724, 297] on tr "Date Sep 24 05:50:18 AM" at bounding box center [801, 299] width 692 height 37
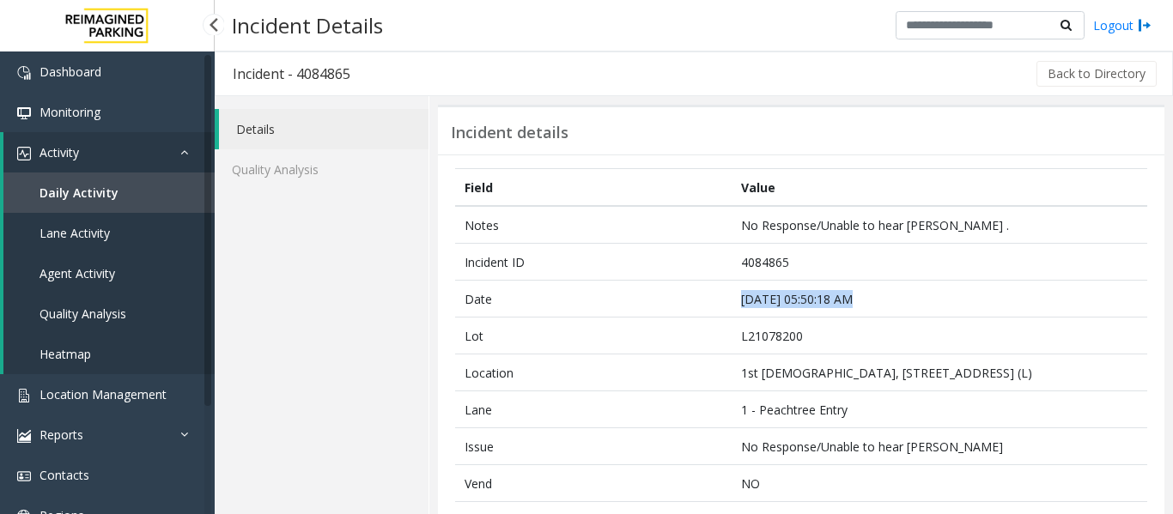
click at [94, 281] on span "Agent Activity" at bounding box center [77, 273] width 76 height 16
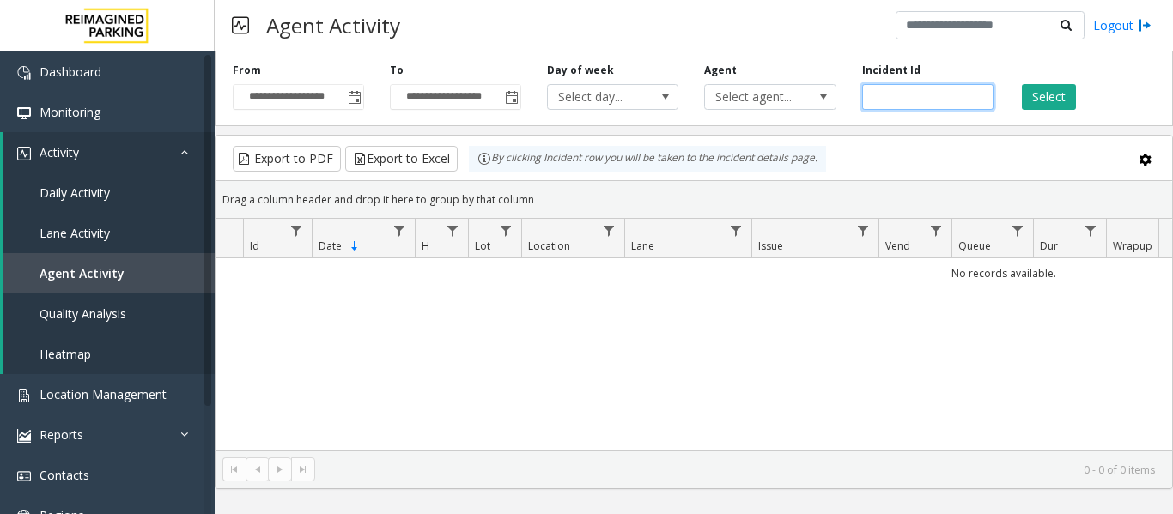
click at [920, 95] on input "number" at bounding box center [927, 97] width 131 height 26
paste input "*******"
type input "*******"
click at [1035, 103] on button "Select" at bounding box center [1048, 97] width 54 height 26
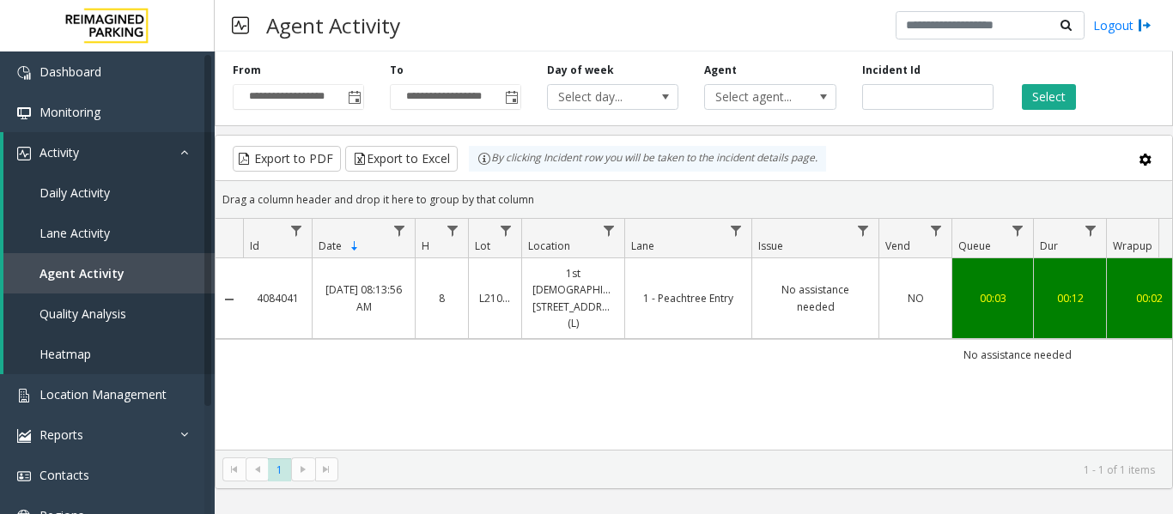
click at [523, 288] on td "1st Presbyterian, 1337 Peachtree St (L)" at bounding box center [572, 298] width 103 height 81
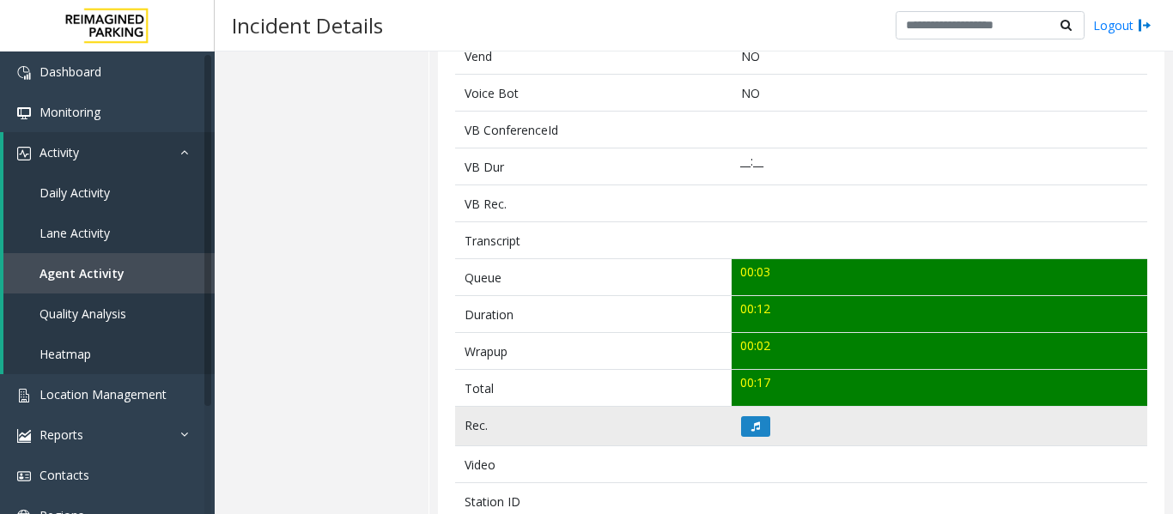
scroll to position [601, 0]
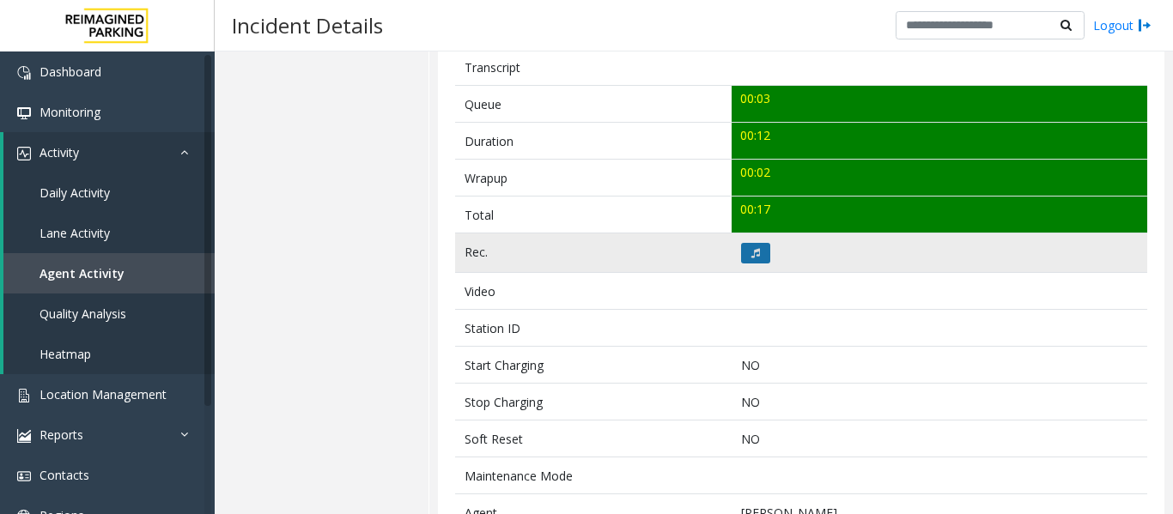
click at [746, 259] on button at bounding box center [755, 253] width 29 height 21
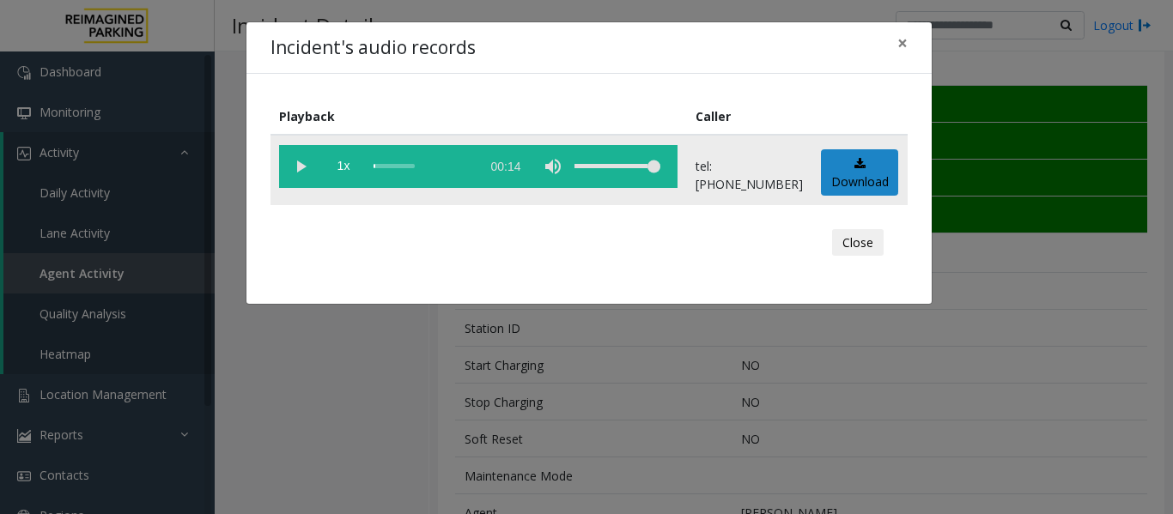
click at [300, 164] on vg-play-pause at bounding box center [300, 166] width 43 height 43
click at [381, 167] on div "scrub bar" at bounding box center [422, 166] width 98 height 43
click at [869, 249] on button "Close" at bounding box center [858, 242] width 52 height 27
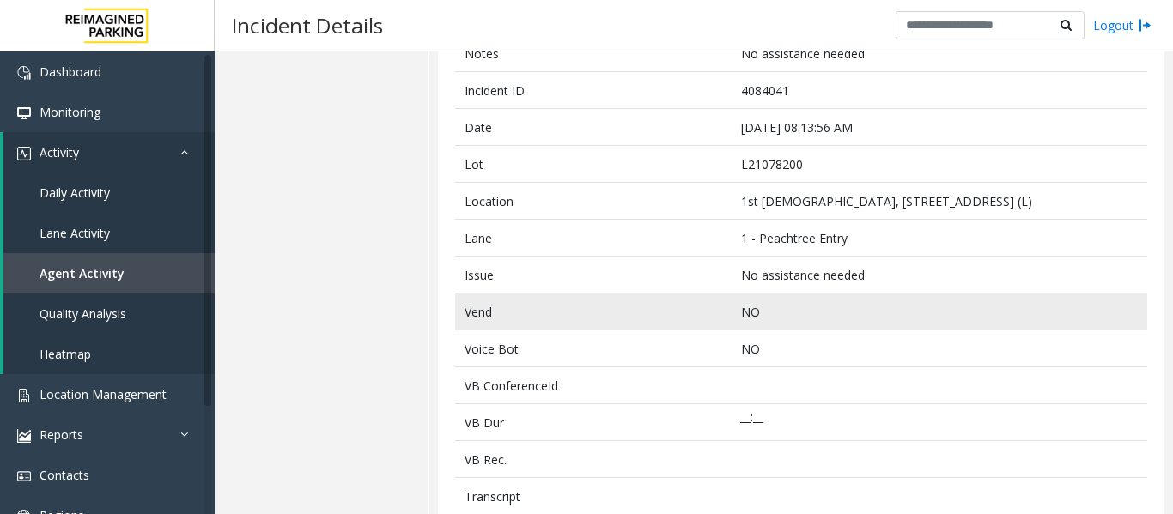
scroll to position [0, 0]
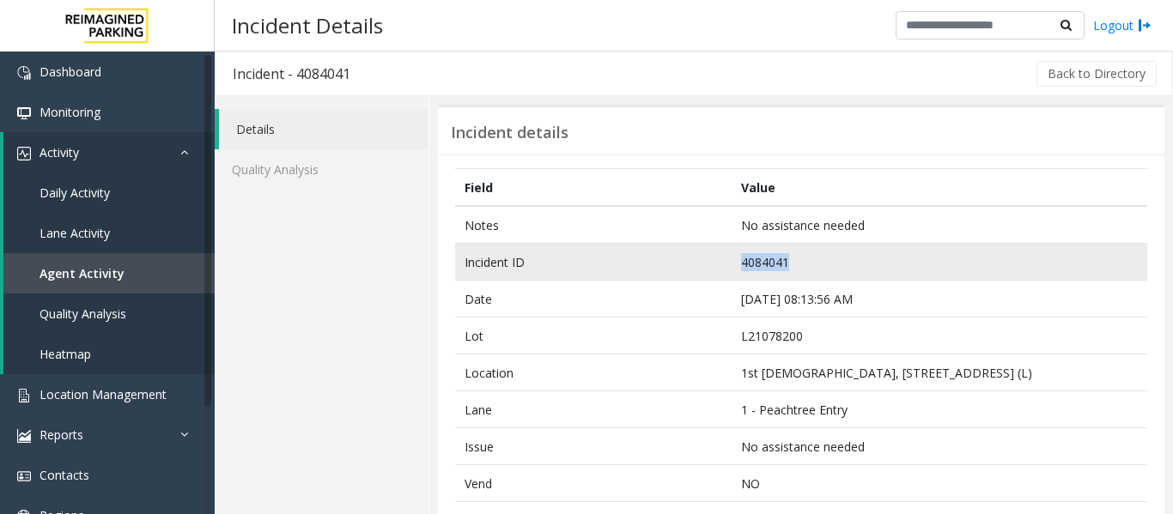
drag, startPoint x: 786, startPoint y: 264, endPoint x: 688, endPoint y: 262, distance: 97.9
click at [688, 262] on tr "Incident ID 4084041" at bounding box center [801, 262] width 692 height 37
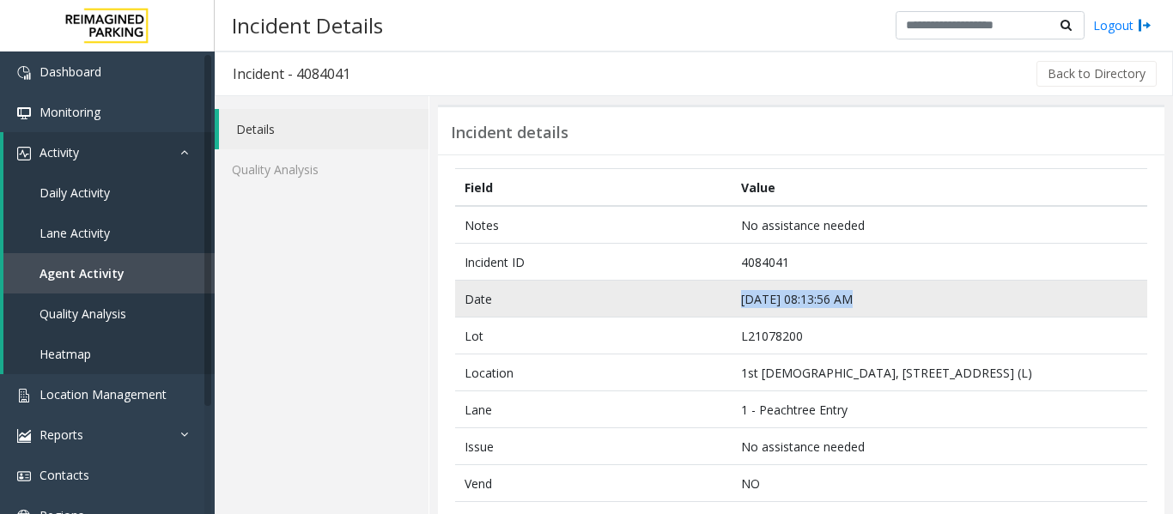
drag, startPoint x: 842, startPoint y: 299, endPoint x: 710, endPoint y: 300, distance: 132.2
click at [710, 300] on tr "Date Sep 23 08:13:56 AM" at bounding box center [801, 299] width 692 height 37
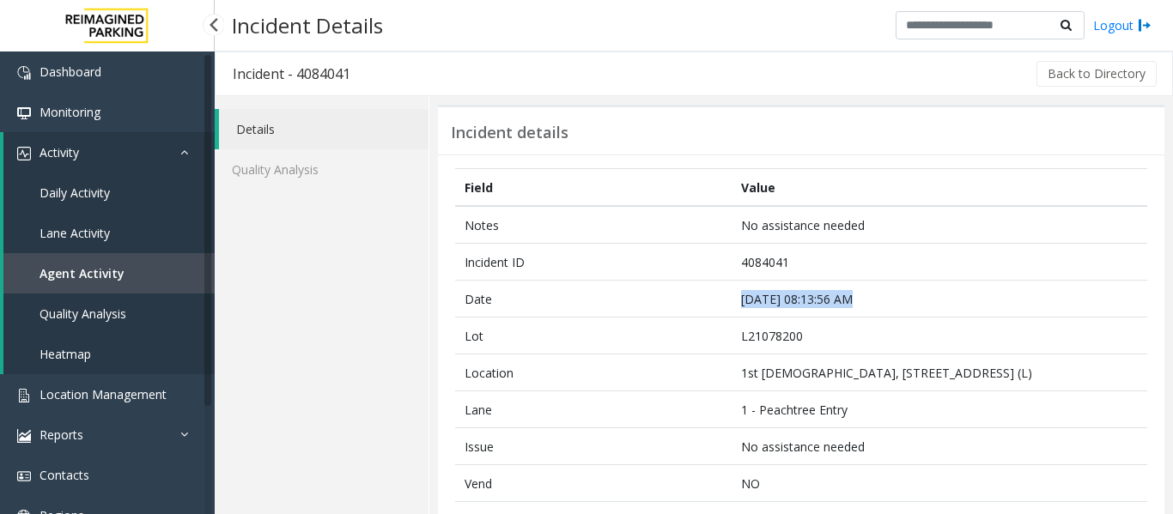
click at [94, 254] on link "Agent Activity" at bounding box center [108, 273] width 211 height 40
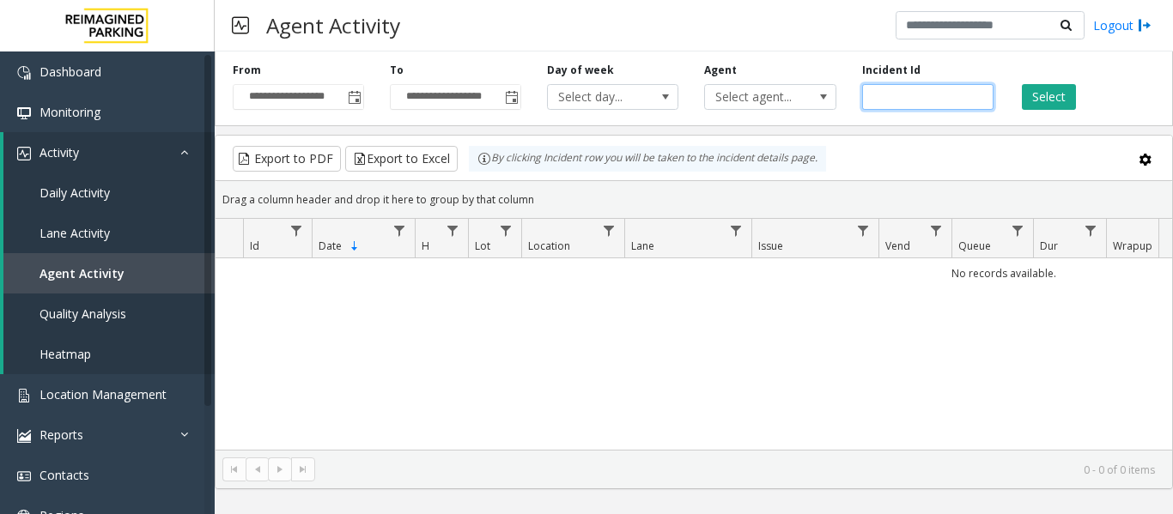
click at [901, 105] on input "number" at bounding box center [927, 97] width 131 height 26
paste input "*******"
type input "*******"
click at [1043, 90] on button "Select" at bounding box center [1048, 97] width 54 height 26
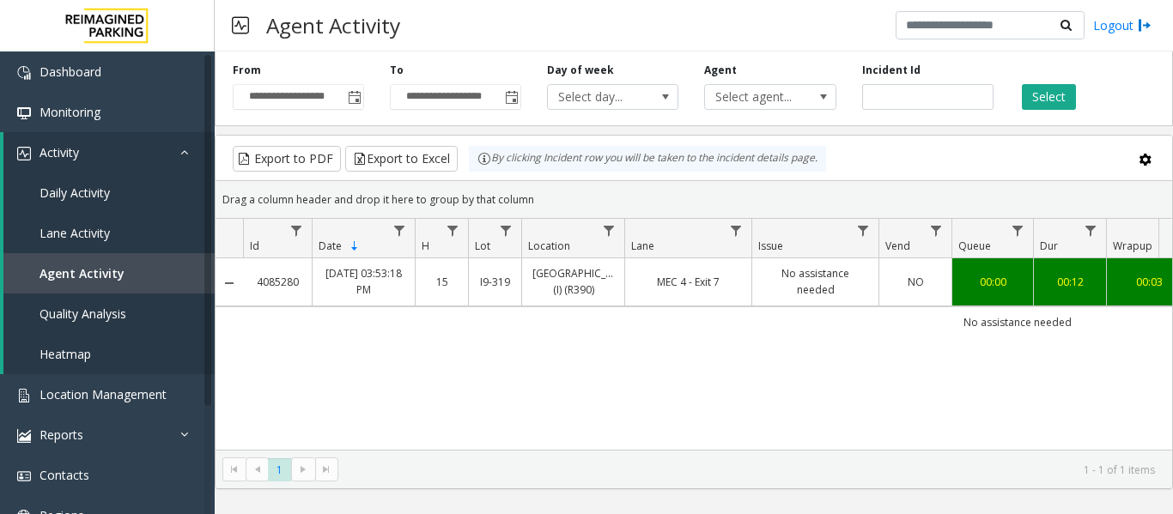
click at [609, 298] on link "Mississauga Executive Center (I) (R390)" at bounding box center [573, 281] width 82 height 33
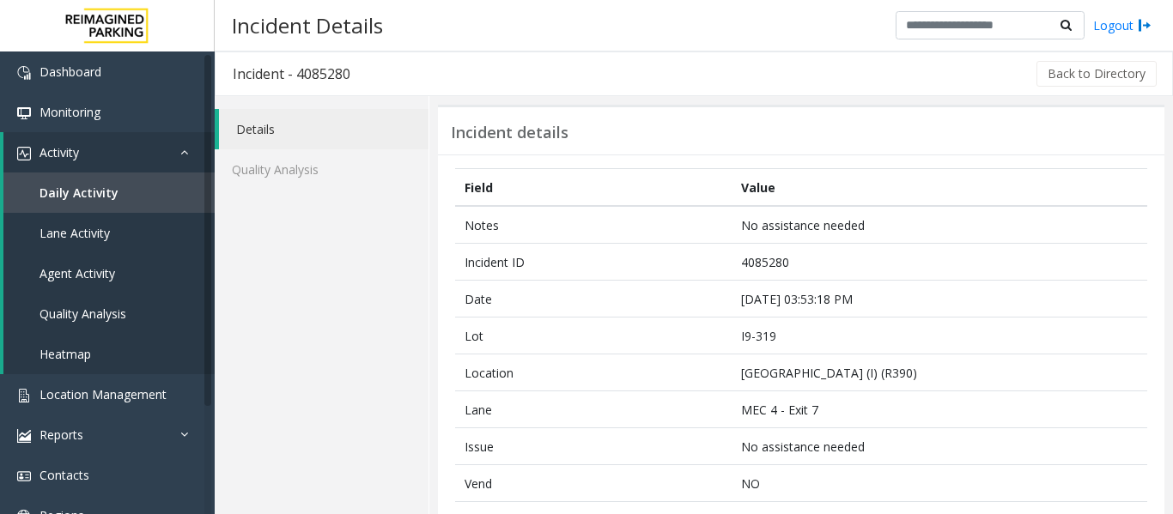
scroll to position [429, 0]
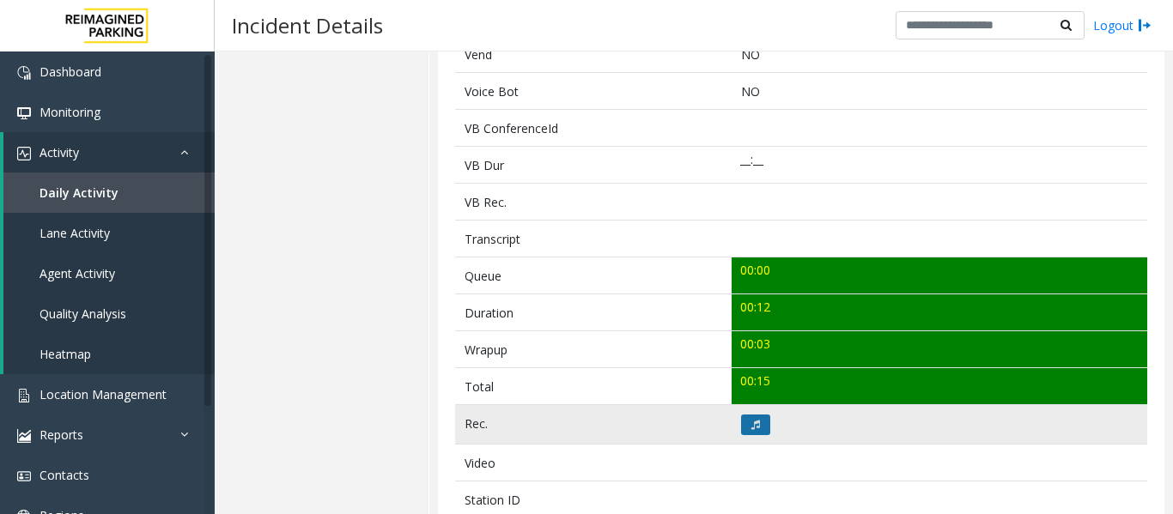
click at [751, 420] on icon at bounding box center [755, 425] width 9 height 10
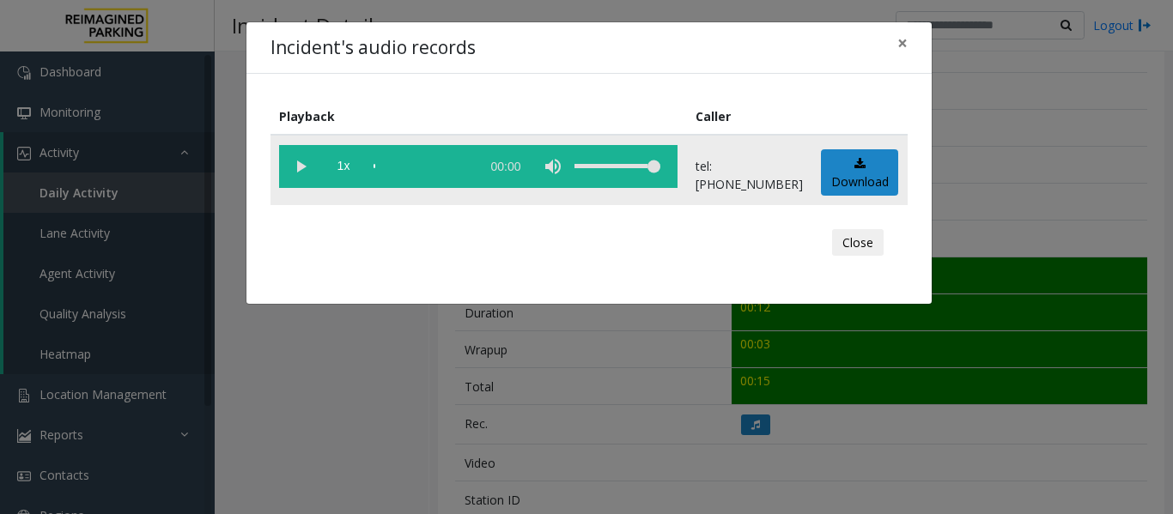
click at [296, 167] on vg-play-pause at bounding box center [300, 166] width 43 height 43
click at [386, 164] on div "scrub bar" at bounding box center [422, 166] width 98 height 43
click at [300, 162] on vg-play-pause at bounding box center [300, 166] width 43 height 43
click at [830, 239] on div "Close" at bounding box center [588, 243] width 613 height 52
click at [850, 239] on button "Close" at bounding box center [858, 242] width 52 height 27
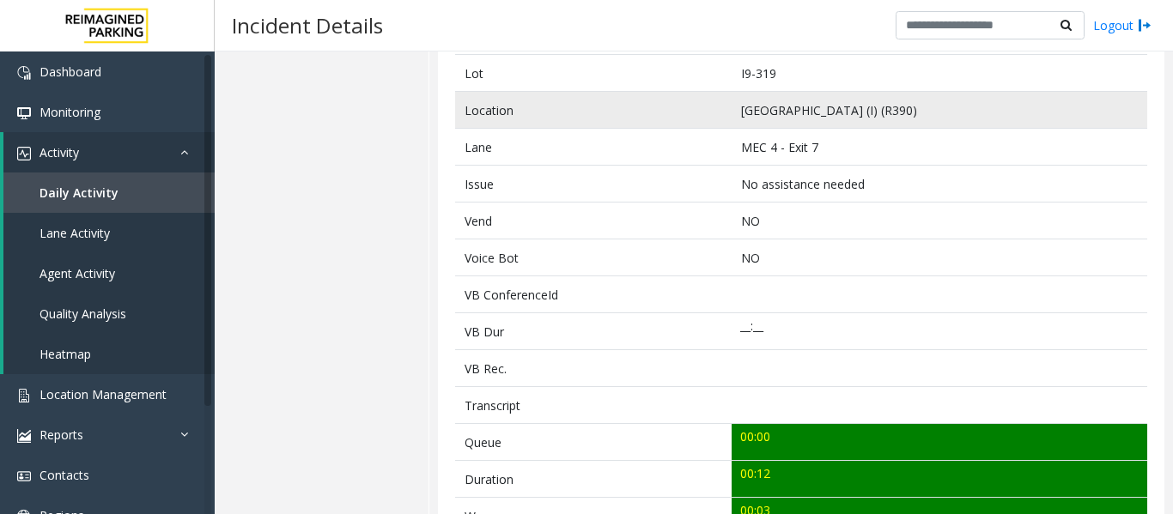
scroll to position [86, 0]
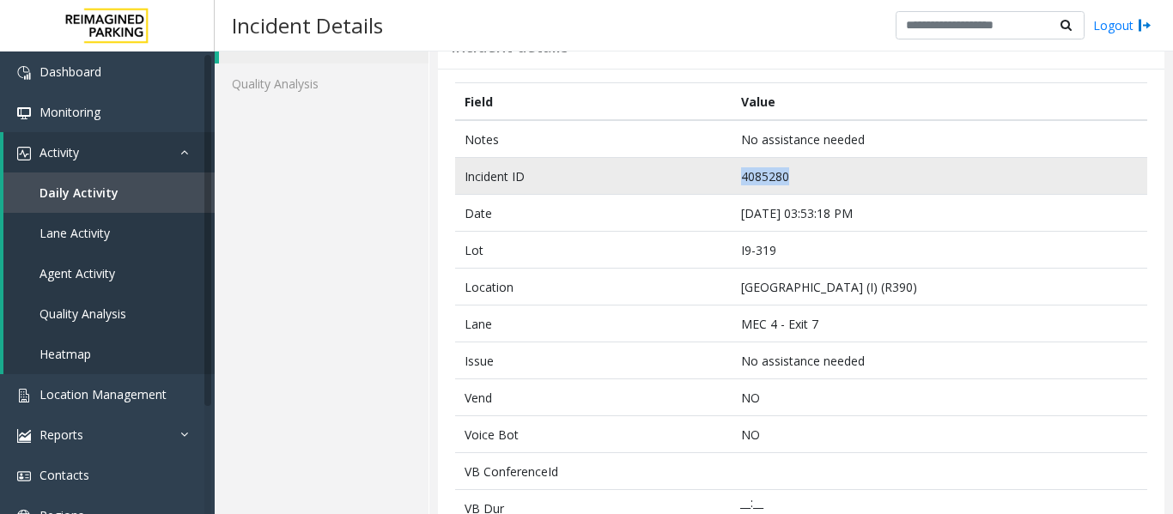
drag, startPoint x: 800, startPoint y: 185, endPoint x: 697, endPoint y: 178, distance: 103.2
click at [697, 178] on tr "Incident ID 4085280" at bounding box center [801, 176] width 692 height 37
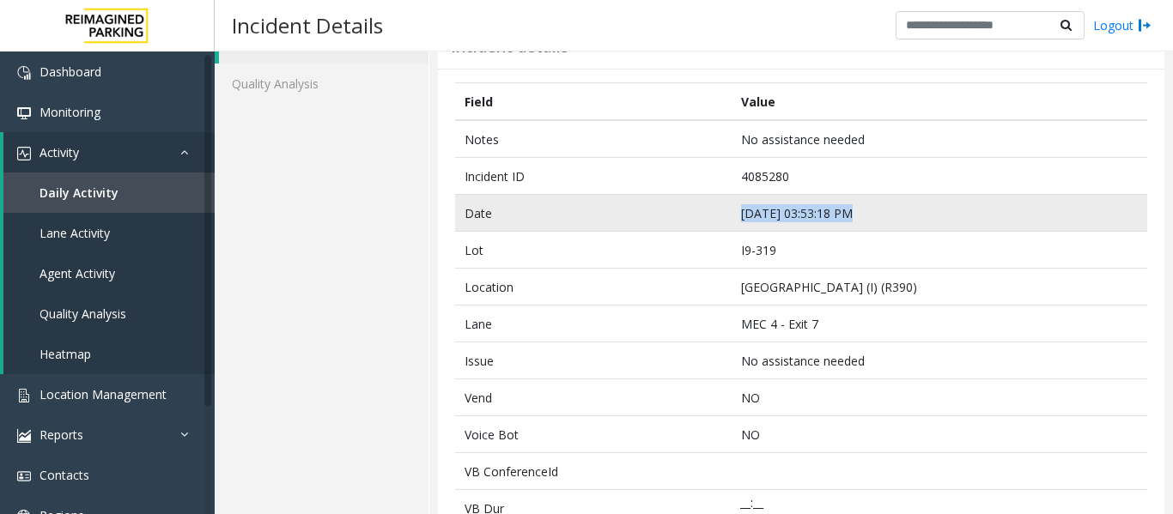
drag, startPoint x: 845, startPoint y: 215, endPoint x: 704, endPoint y: 217, distance: 140.8
click at [704, 217] on tr "Date Sep 24 03:53:18 PM" at bounding box center [801, 213] width 692 height 37
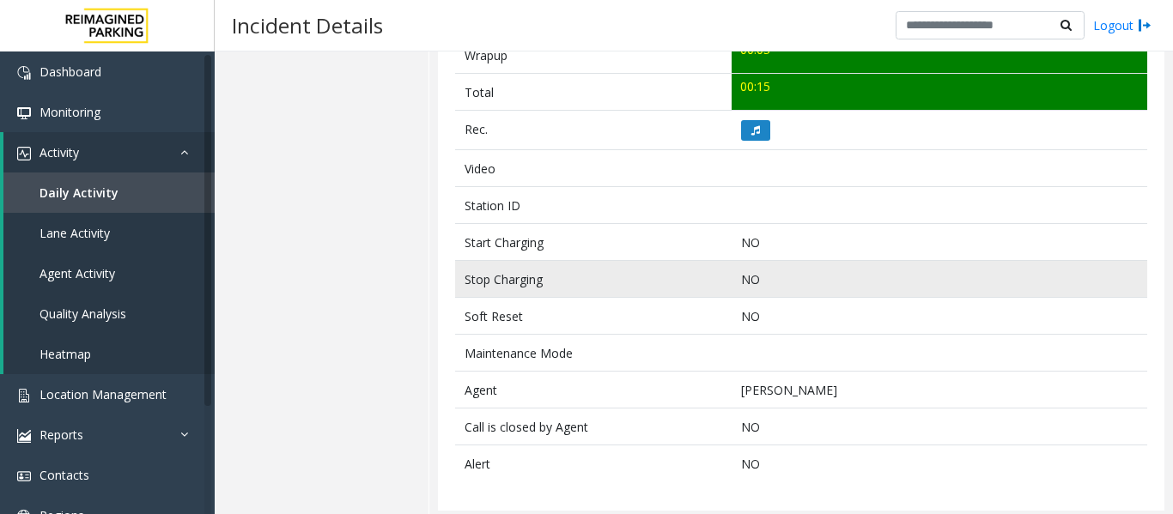
scroll to position [729, 0]
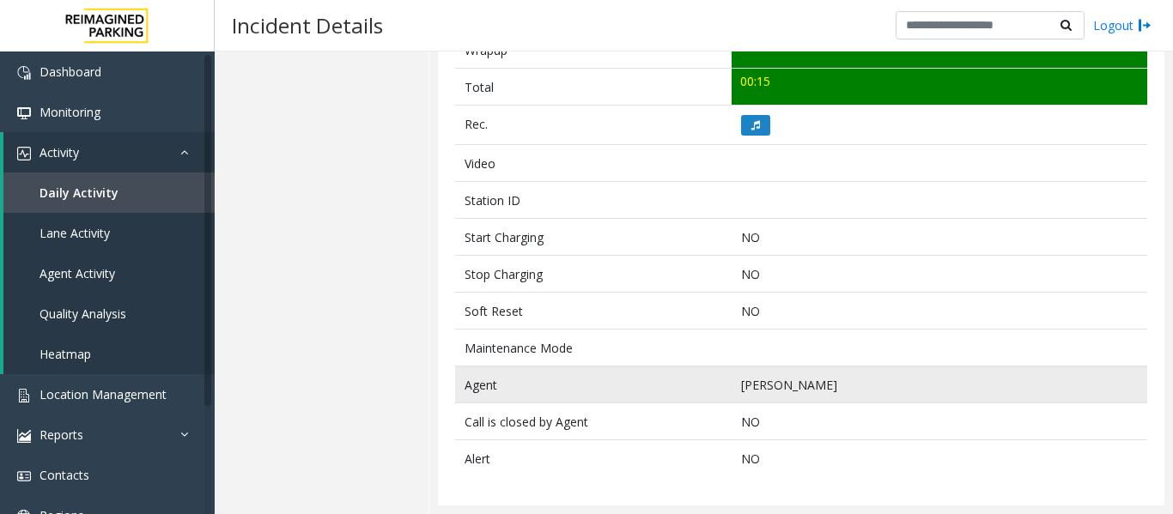
drag, startPoint x: 835, startPoint y: 388, endPoint x: 711, endPoint y: 389, distance: 124.5
click at [711, 389] on tr "Agent Prabhat Vajpayee" at bounding box center [801, 385] width 692 height 37
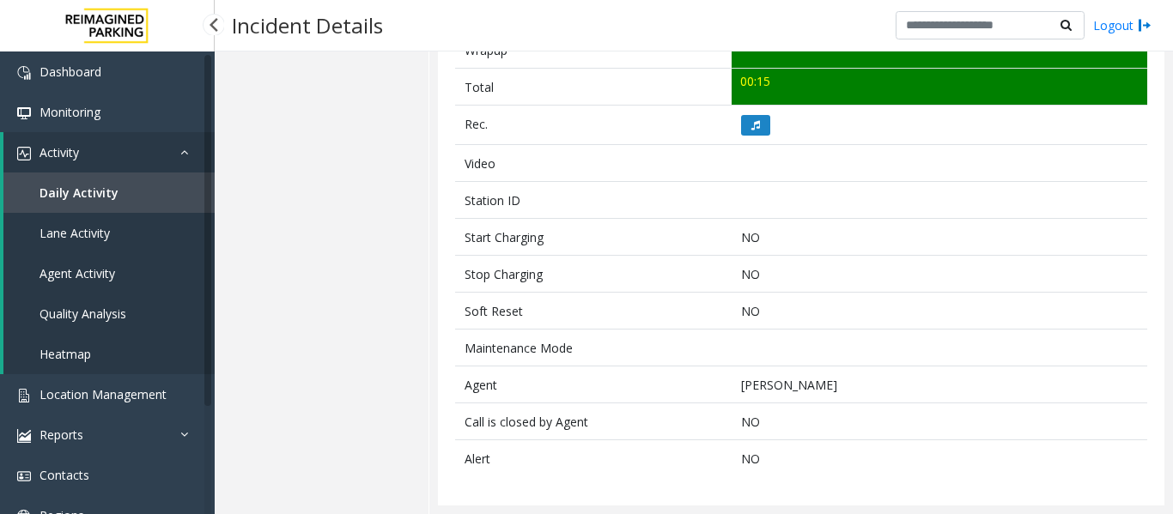
click at [85, 281] on span "Agent Activity" at bounding box center [77, 273] width 76 height 16
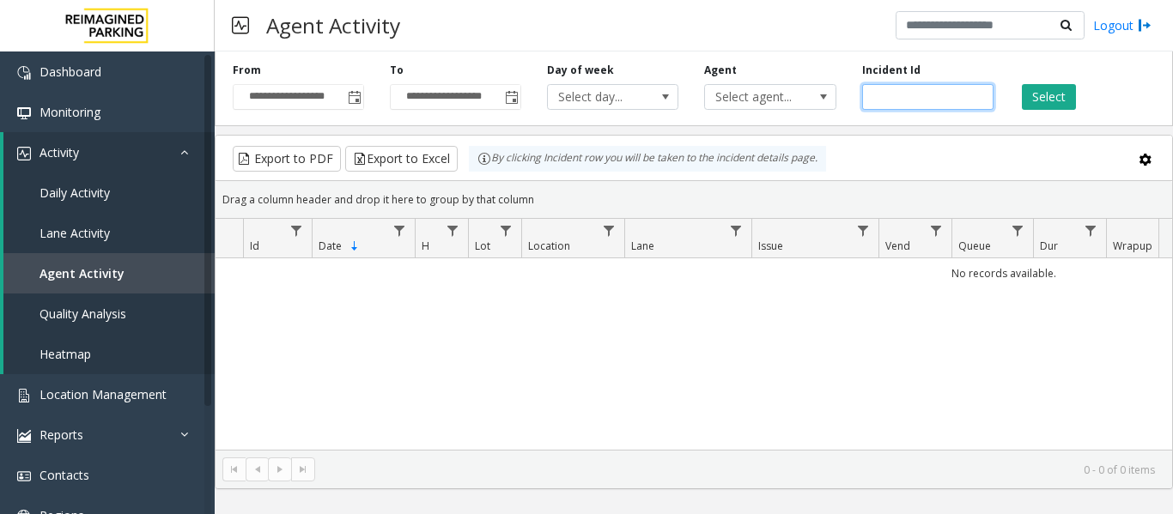
click at [910, 92] on input "number" at bounding box center [927, 97] width 131 height 26
paste input "*******"
type input "*******"
click at [1055, 100] on button "Select" at bounding box center [1048, 97] width 54 height 26
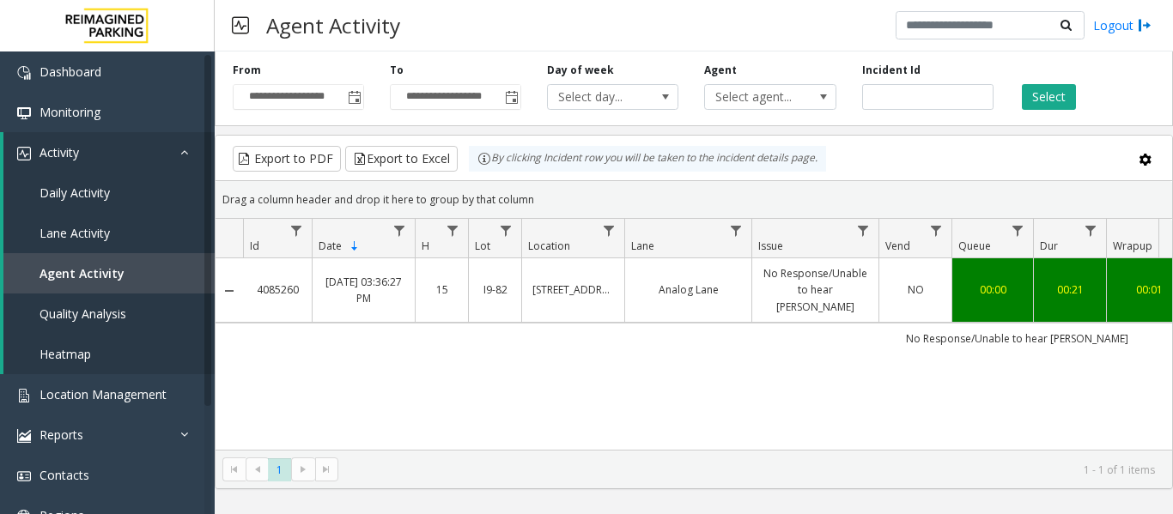
click at [845, 276] on link "No Response/Unable to hear parker" at bounding box center [815, 290] width 106 height 50
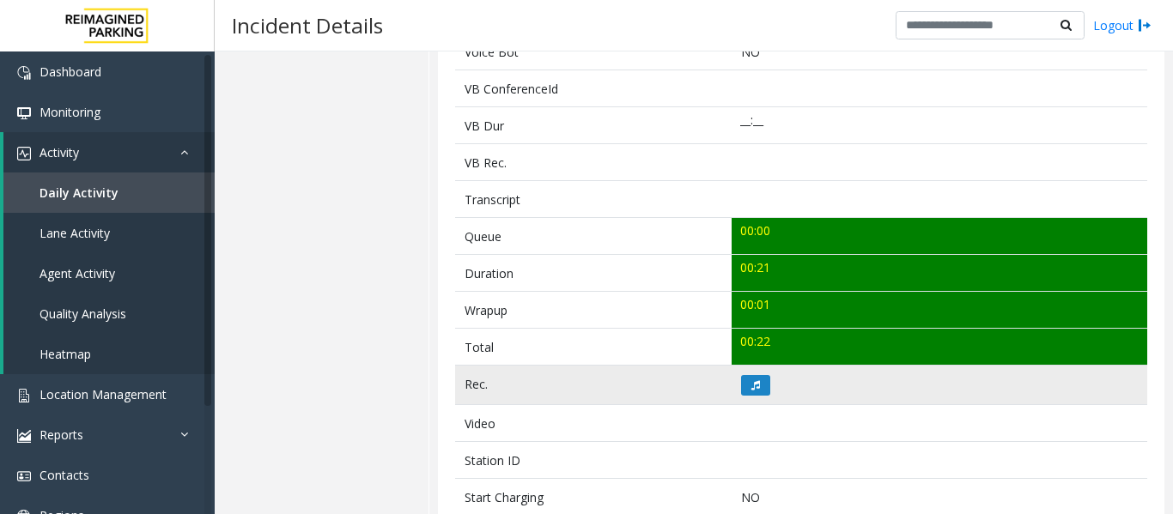
scroll to position [601, 0]
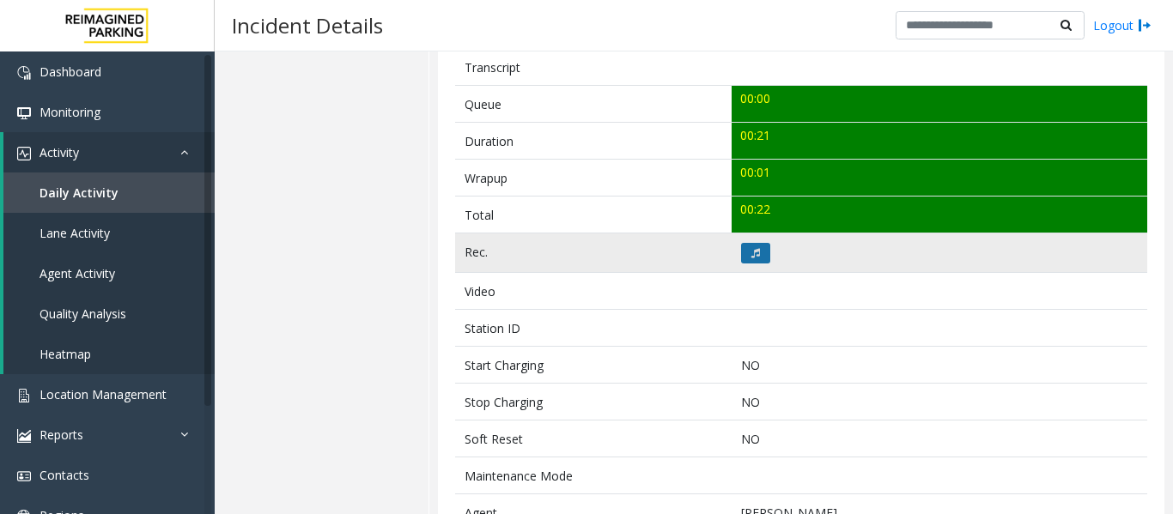
click at [751, 254] on icon at bounding box center [755, 253] width 9 height 10
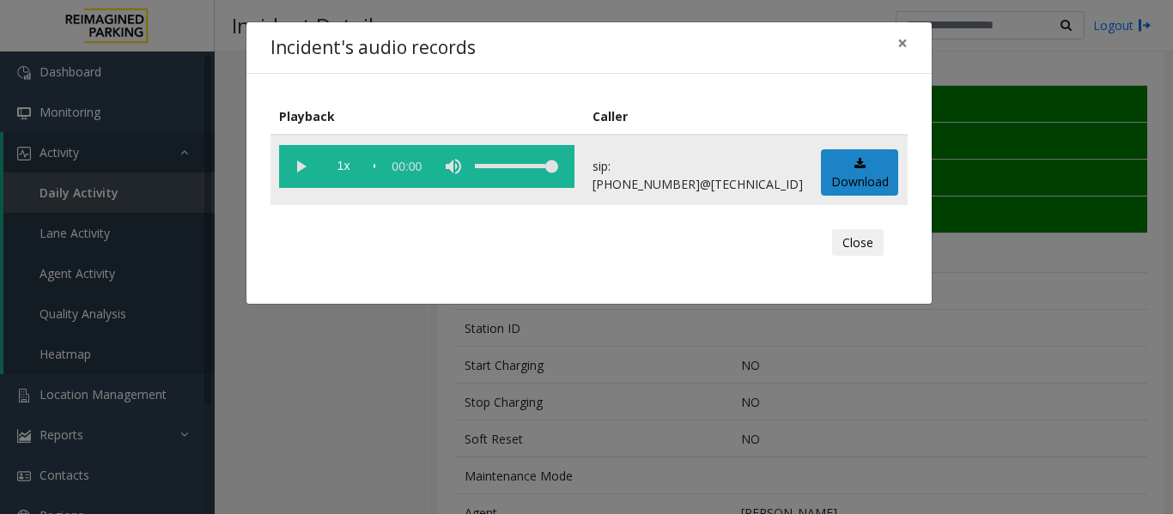
click at [293, 161] on vg-play-pause at bounding box center [300, 166] width 43 height 43
click at [871, 241] on button "Close" at bounding box center [858, 242] width 52 height 27
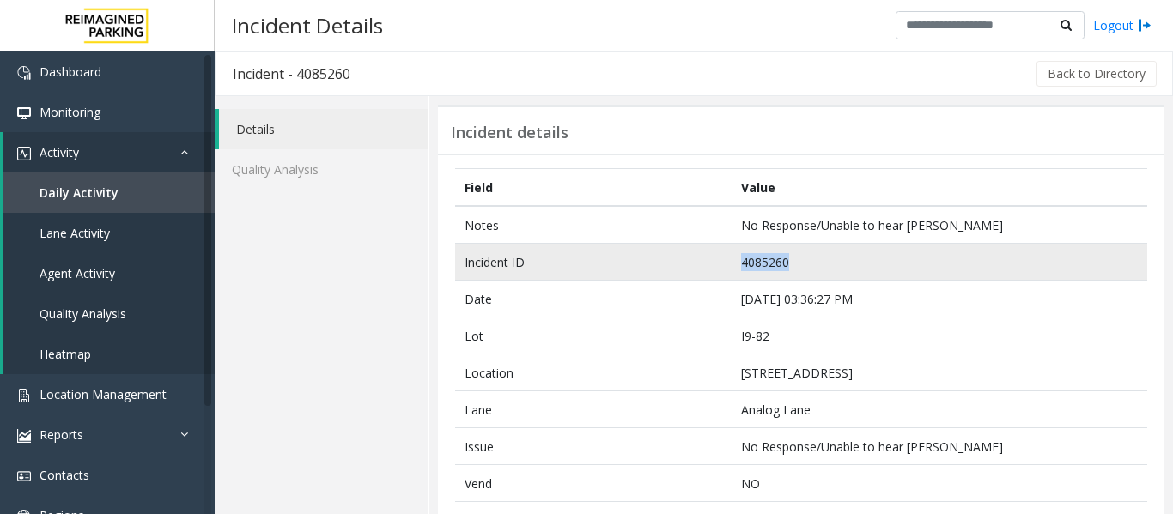
drag, startPoint x: 789, startPoint y: 264, endPoint x: 718, endPoint y: 264, distance: 70.4
click at [718, 264] on tr "Incident ID 4085260" at bounding box center [801, 262] width 692 height 37
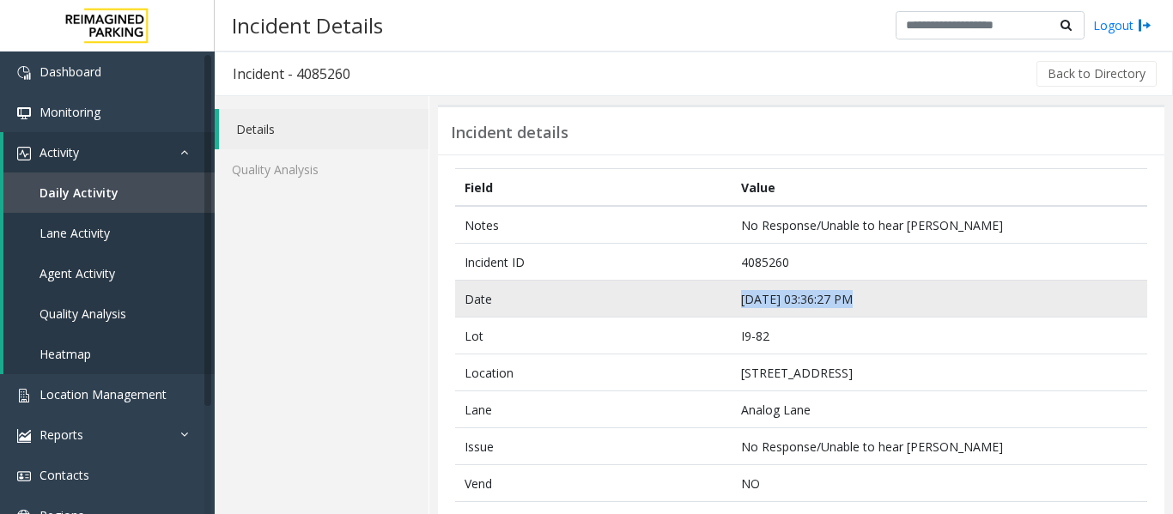
drag, startPoint x: 841, startPoint y: 293, endPoint x: 714, endPoint y: 294, distance: 127.0
click at [714, 294] on tr "Date Sep 24 03:36:27 PM" at bounding box center [801, 299] width 692 height 37
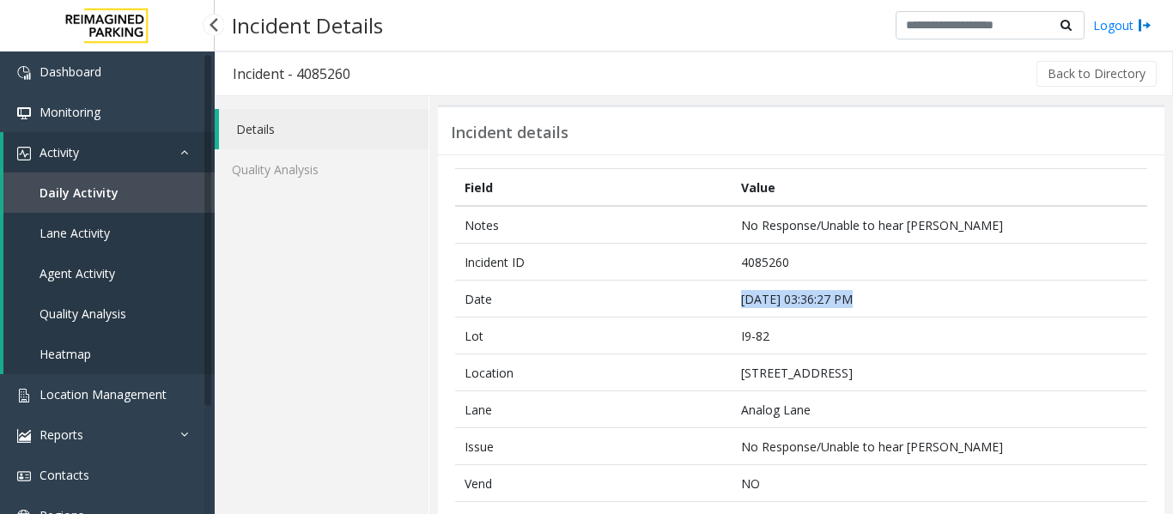
click at [96, 257] on link "Agent Activity" at bounding box center [108, 273] width 211 height 40
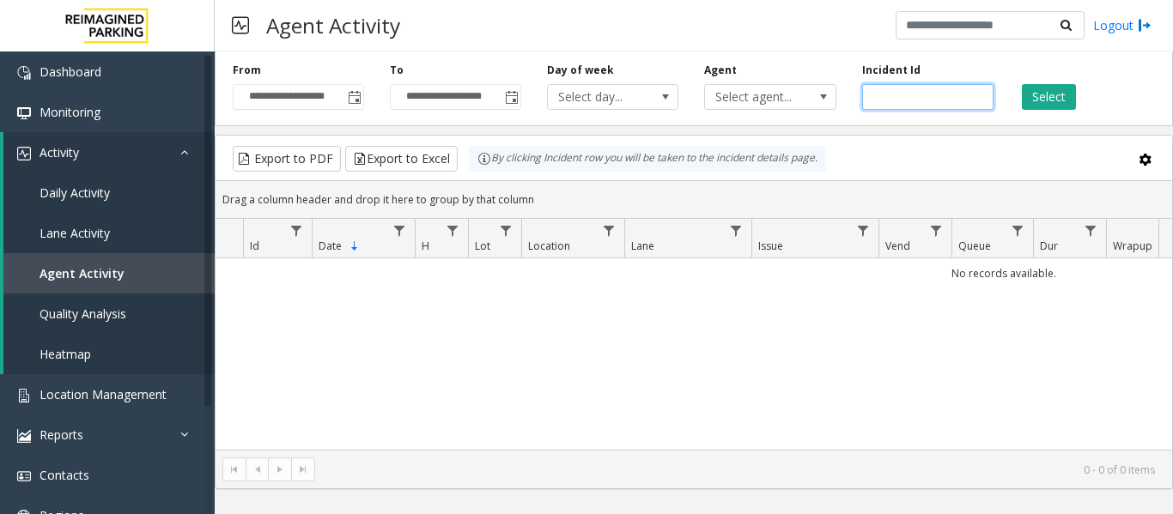
click at [921, 96] on input "number" at bounding box center [927, 97] width 131 height 26
paste input "*******"
type input "*******"
click at [1070, 96] on button "Select" at bounding box center [1048, 97] width 54 height 26
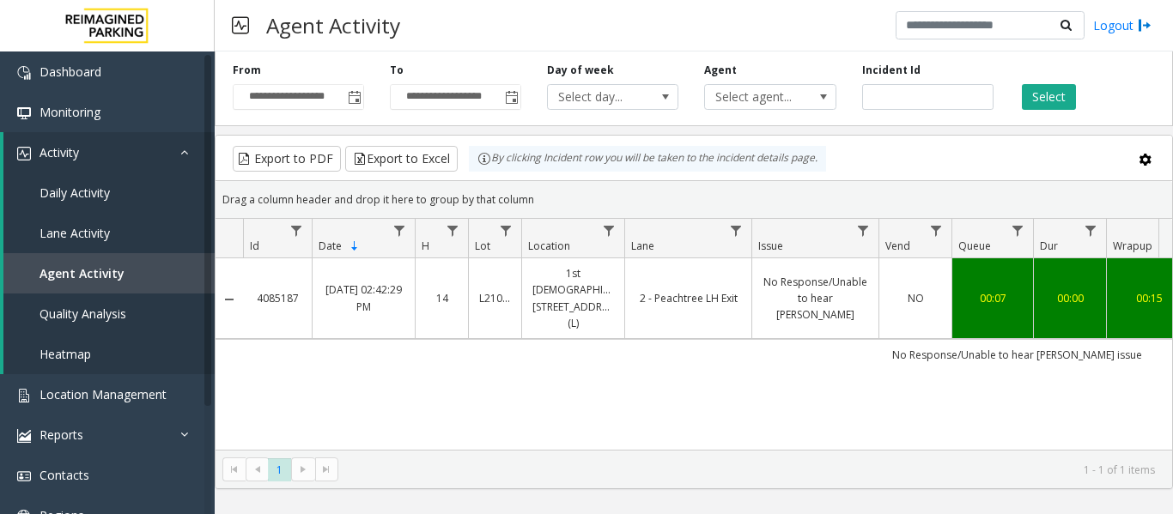
click at [906, 280] on td "NO" at bounding box center [914, 298] width 73 height 81
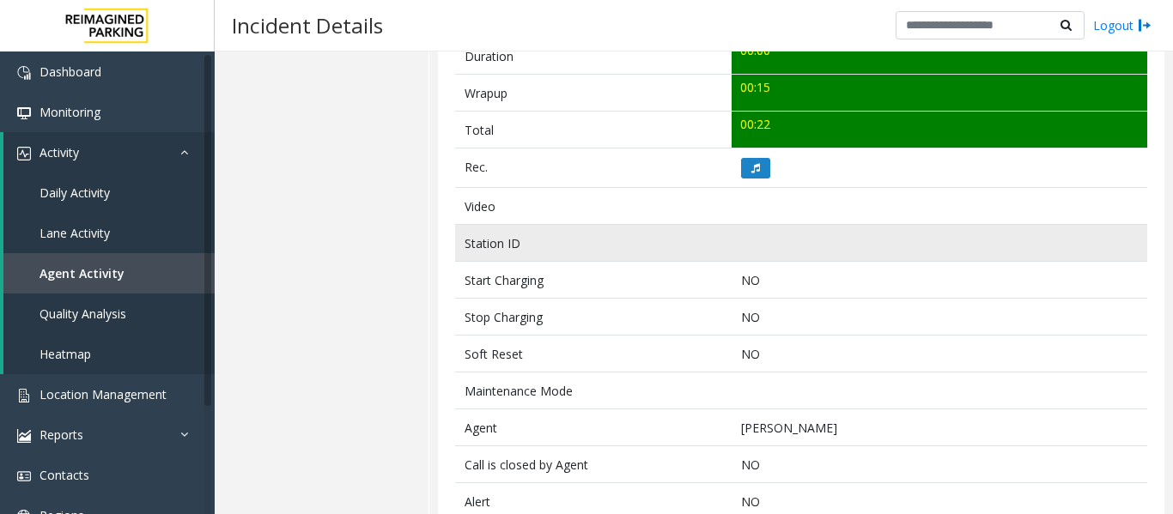
scroll to position [687, 0]
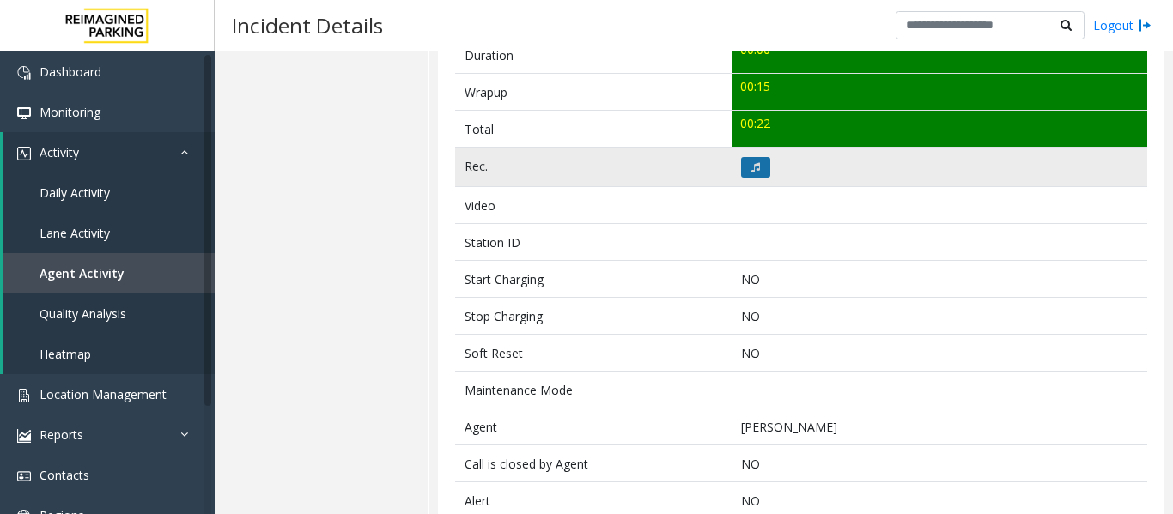
click at [756, 175] on button at bounding box center [755, 167] width 29 height 21
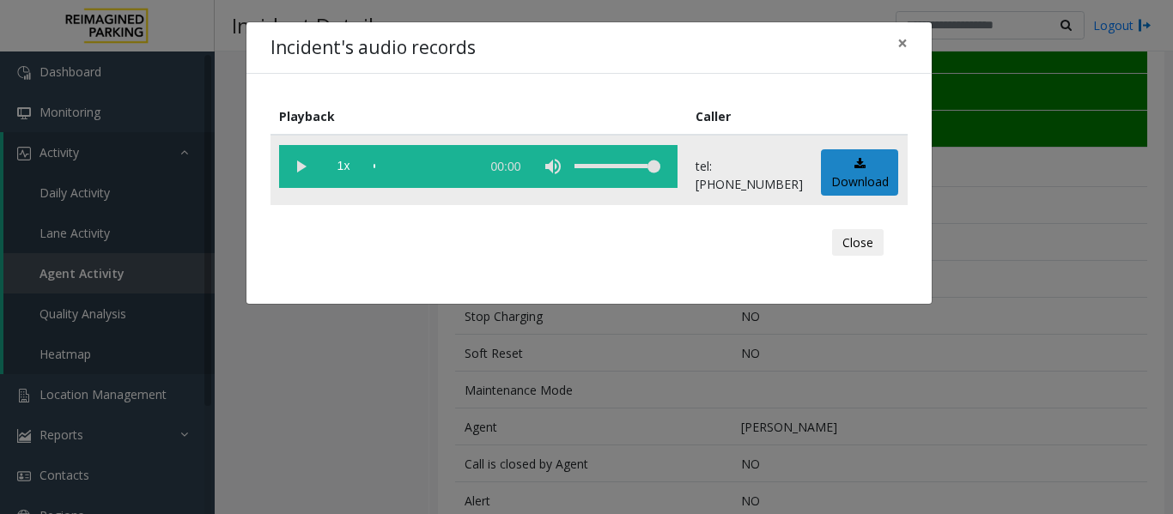
click at [287, 166] on vg-play-pause at bounding box center [300, 166] width 43 height 43
click at [867, 230] on button "Close" at bounding box center [858, 242] width 52 height 27
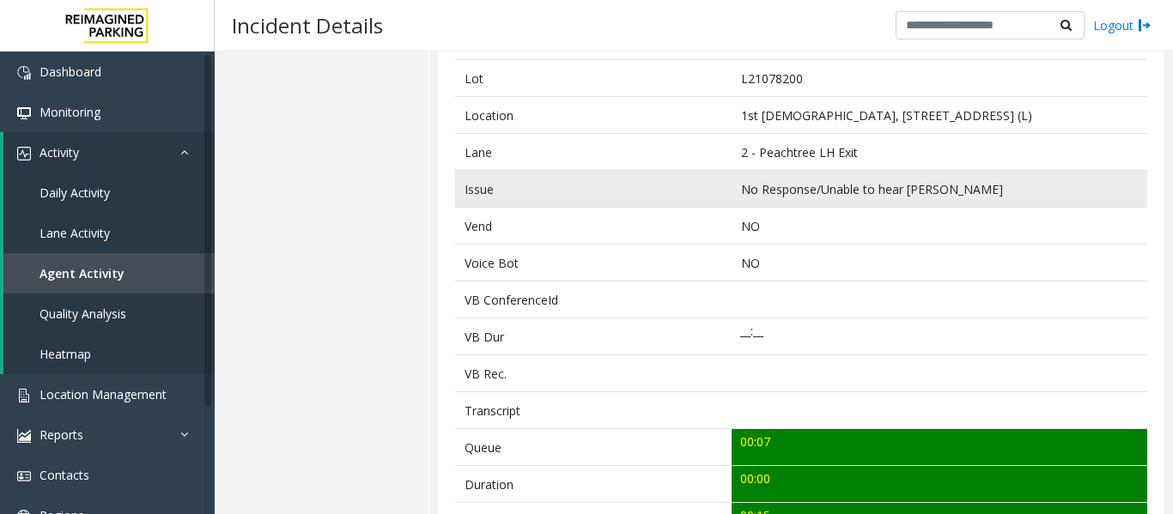
scroll to position [0, 0]
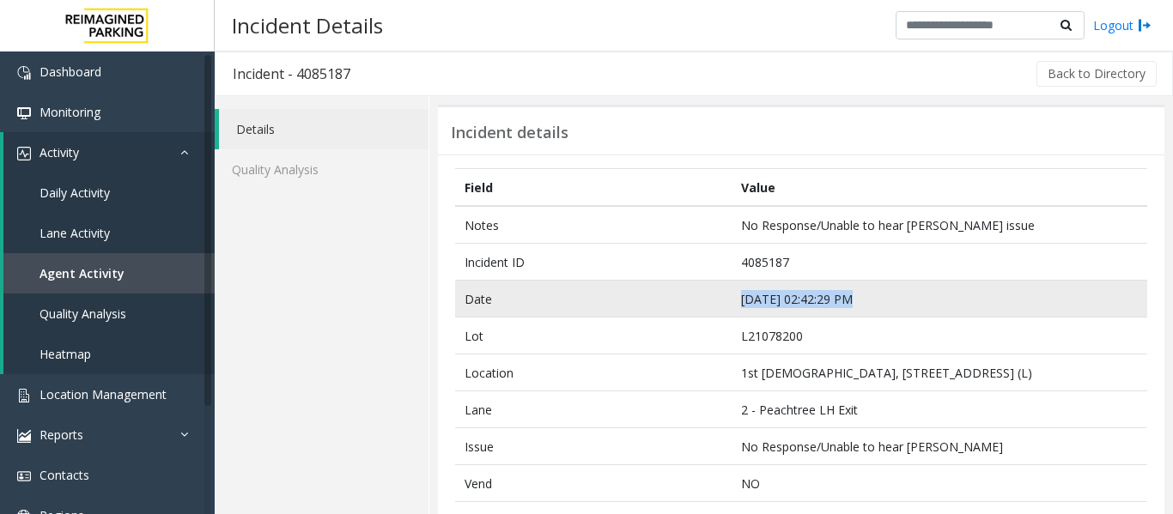
drag, startPoint x: 846, startPoint y: 296, endPoint x: 699, endPoint y: 308, distance: 148.1
click at [699, 308] on tr "Date Sep 24 02:42:29 PM" at bounding box center [801, 299] width 692 height 37
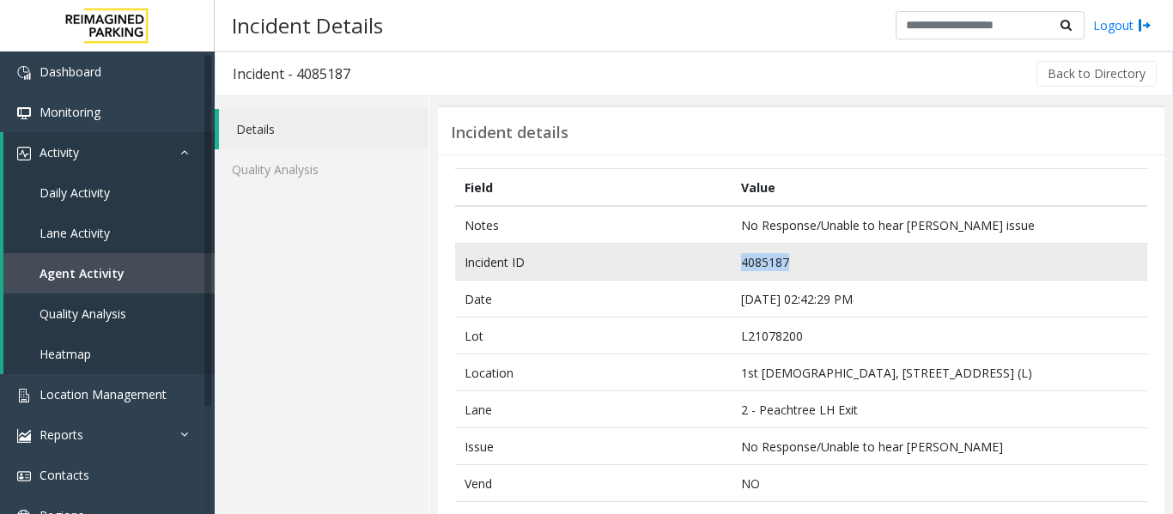
drag, startPoint x: 785, startPoint y: 265, endPoint x: 703, endPoint y: 268, distance: 81.6
click at [703, 268] on tr "Incident ID 4085187" at bounding box center [801, 262] width 692 height 37
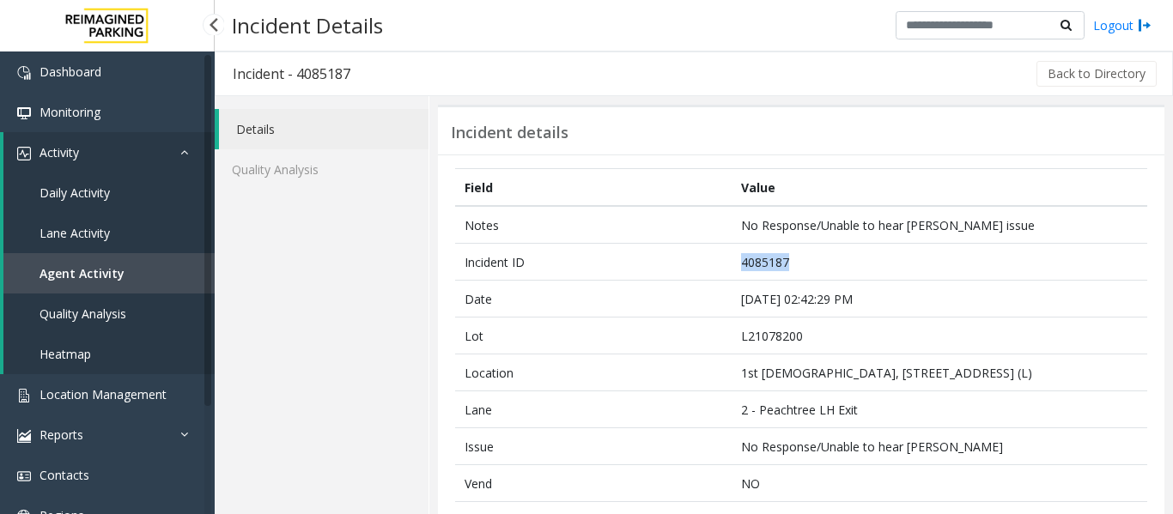
click at [99, 268] on span "Agent Activity" at bounding box center [81, 273] width 85 height 16
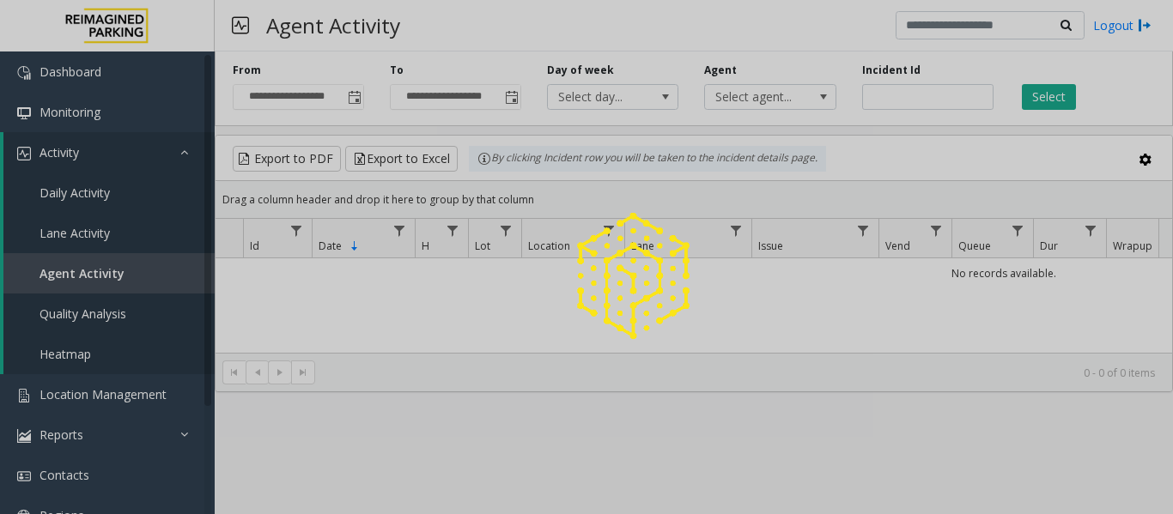
click at [902, 104] on div at bounding box center [586, 257] width 1173 height 514
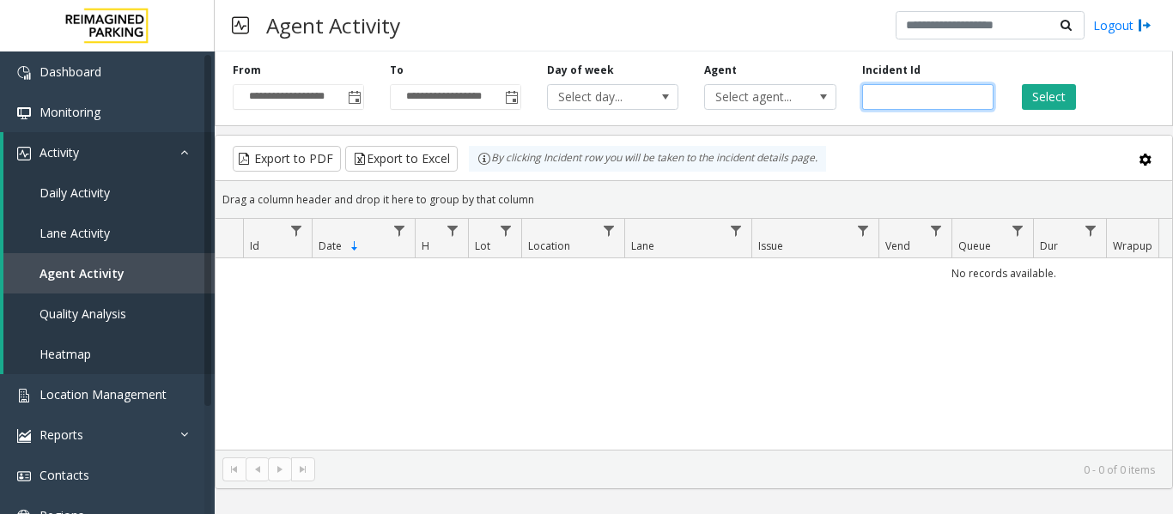
click at [902, 104] on input "number" at bounding box center [927, 97] width 131 height 26
paste input "*******"
type input "*******"
click at [1038, 98] on button "Select" at bounding box center [1048, 97] width 54 height 26
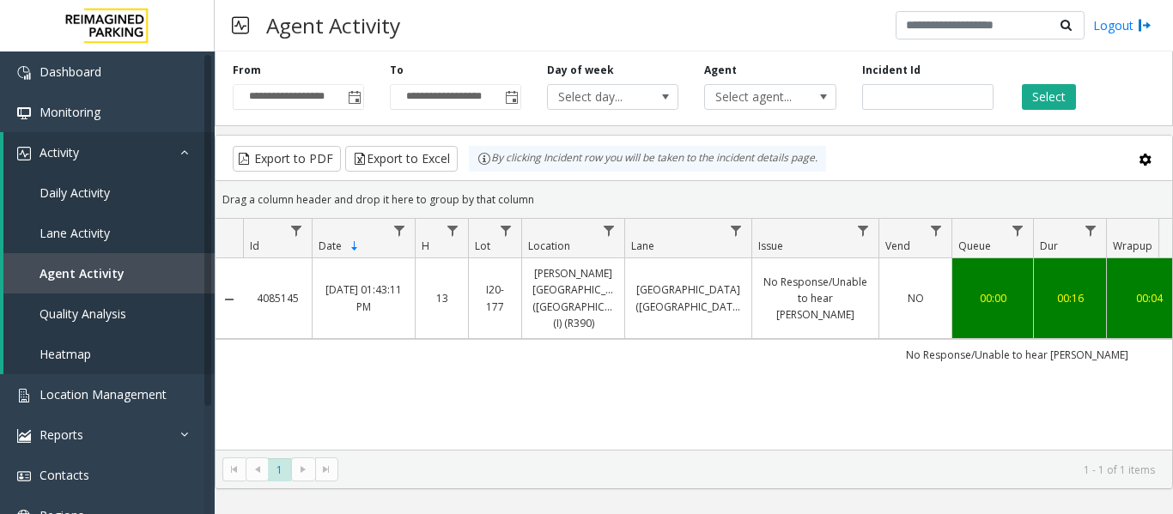
click at [660, 294] on link "Abbot Hospital (Main Hospital)" at bounding box center [688, 298] width 106 height 33
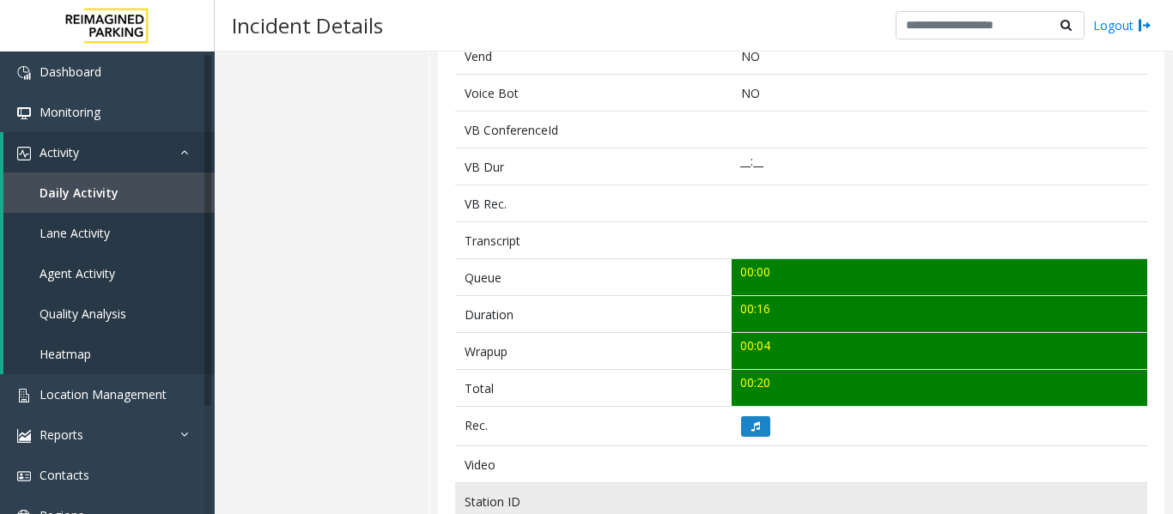
scroll to position [601, 0]
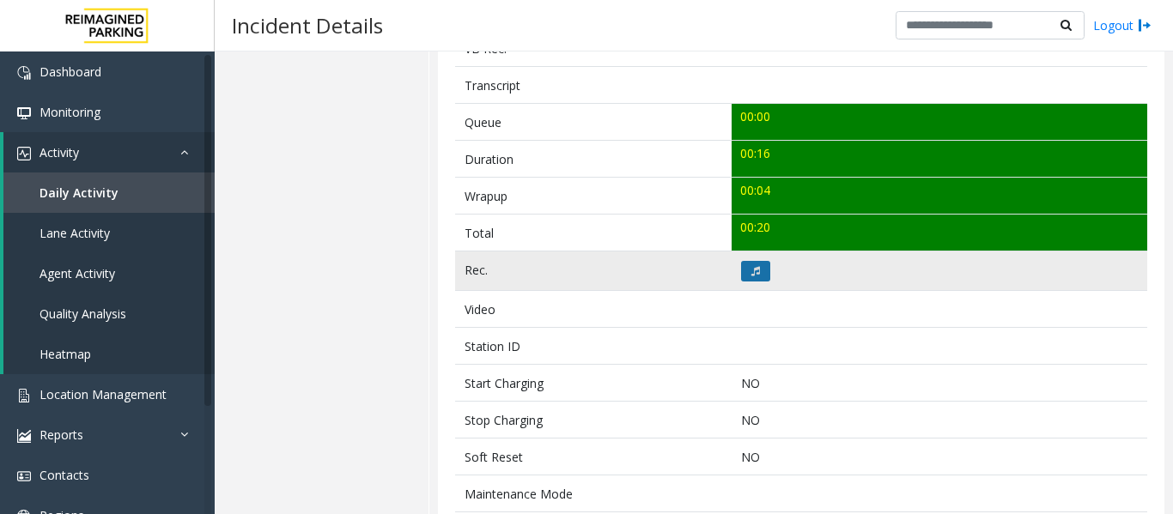
click at [744, 261] on button at bounding box center [755, 271] width 29 height 21
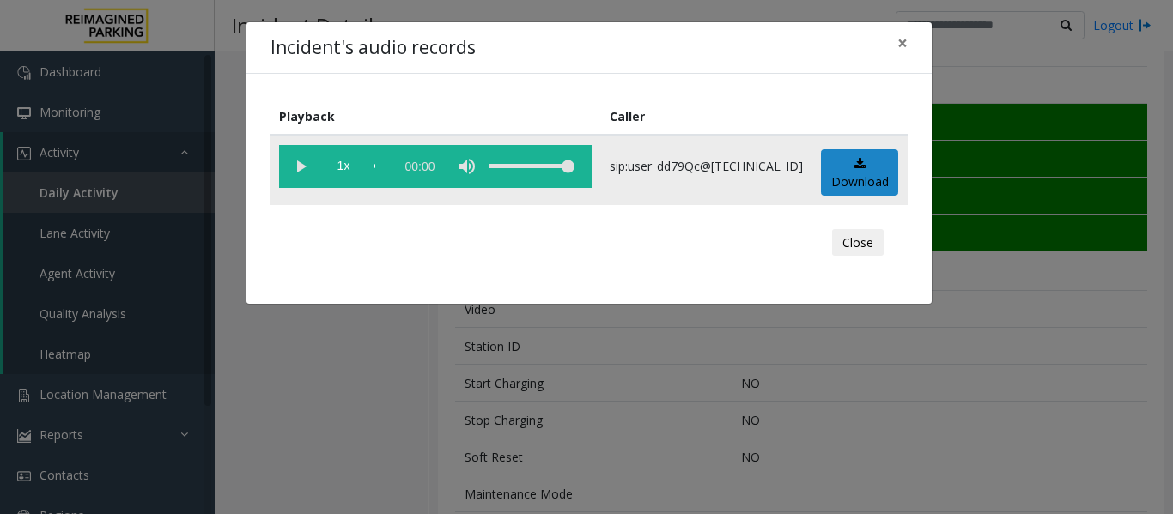
click at [298, 161] on vg-play-pause at bounding box center [300, 166] width 43 height 43
click at [878, 246] on button "Close" at bounding box center [858, 242] width 52 height 27
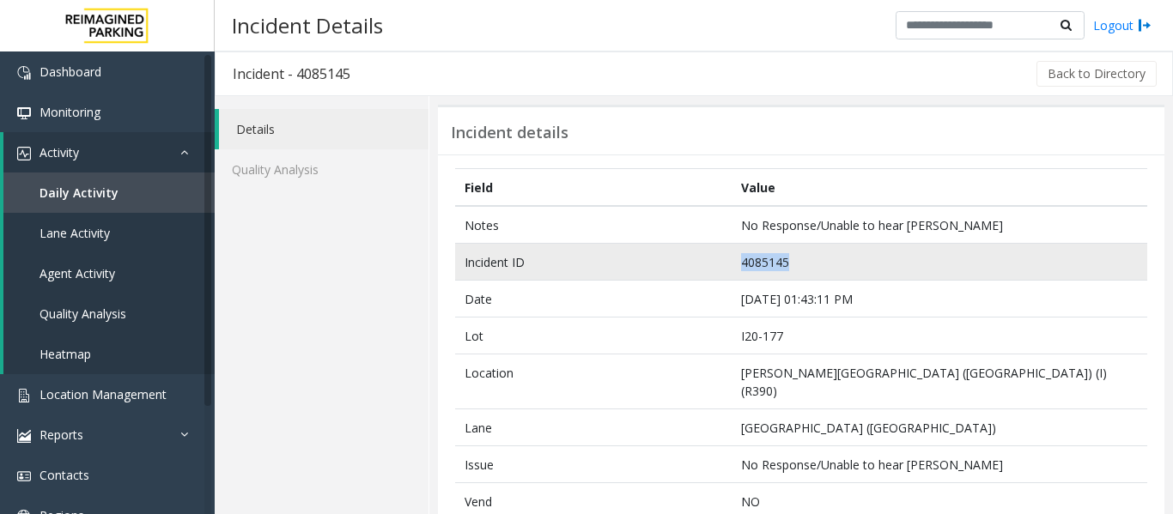
drag, startPoint x: 788, startPoint y: 264, endPoint x: 676, endPoint y: 258, distance: 111.7
click at [676, 258] on tr "Incident ID 4085145" at bounding box center [801, 262] width 692 height 37
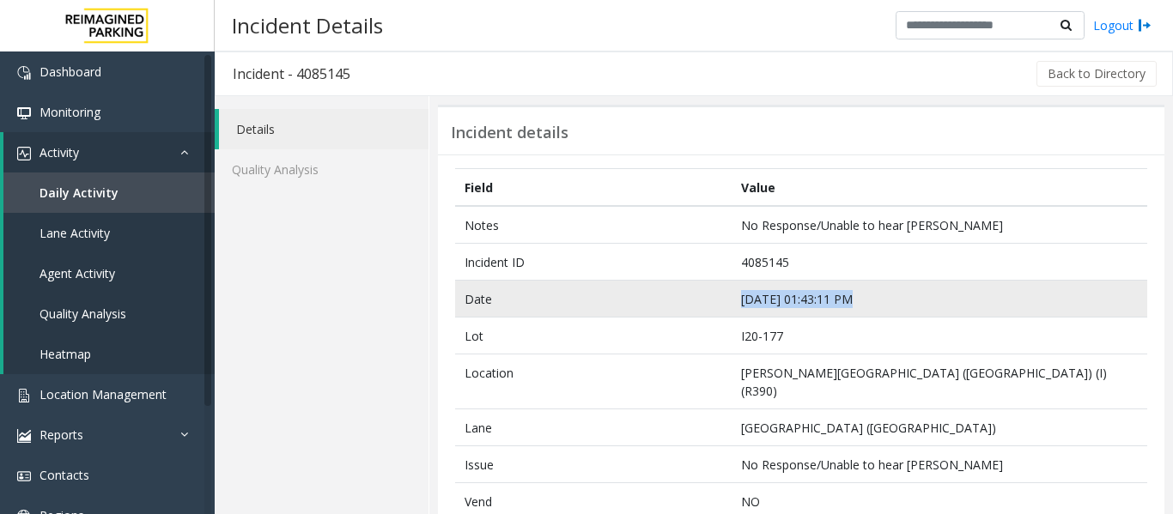
drag, startPoint x: 844, startPoint y: 299, endPoint x: 639, endPoint y: 303, distance: 204.3
click at [639, 303] on tr "Date Sep 24 01:43:11 PM" at bounding box center [801, 299] width 692 height 37
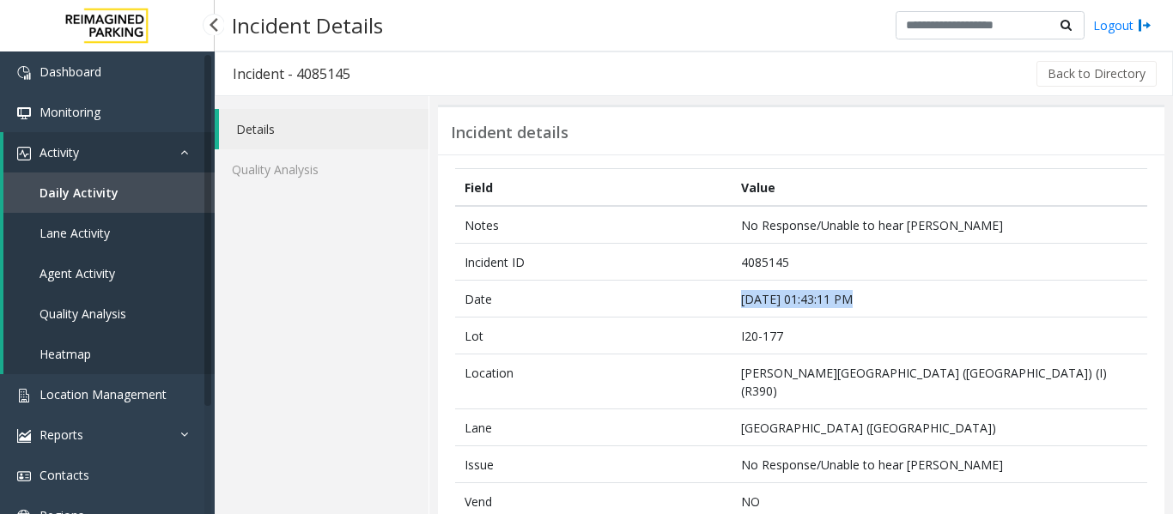
click at [100, 275] on span "Agent Activity" at bounding box center [77, 273] width 76 height 16
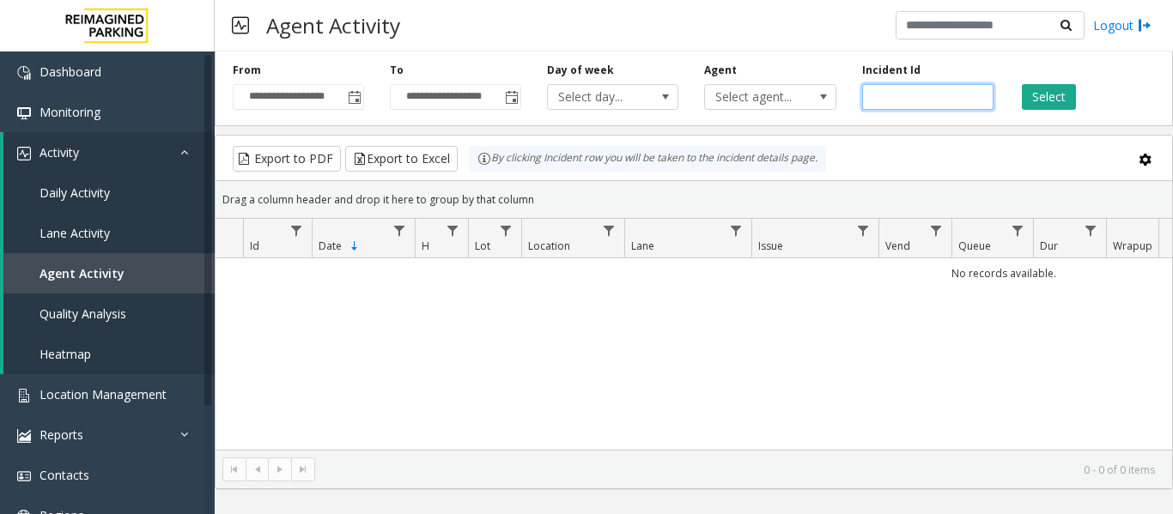
click at [889, 93] on input "number" at bounding box center [927, 97] width 131 height 26
paste input "*******"
type input "*******"
click at [1039, 100] on button "Select" at bounding box center [1048, 97] width 54 height 26
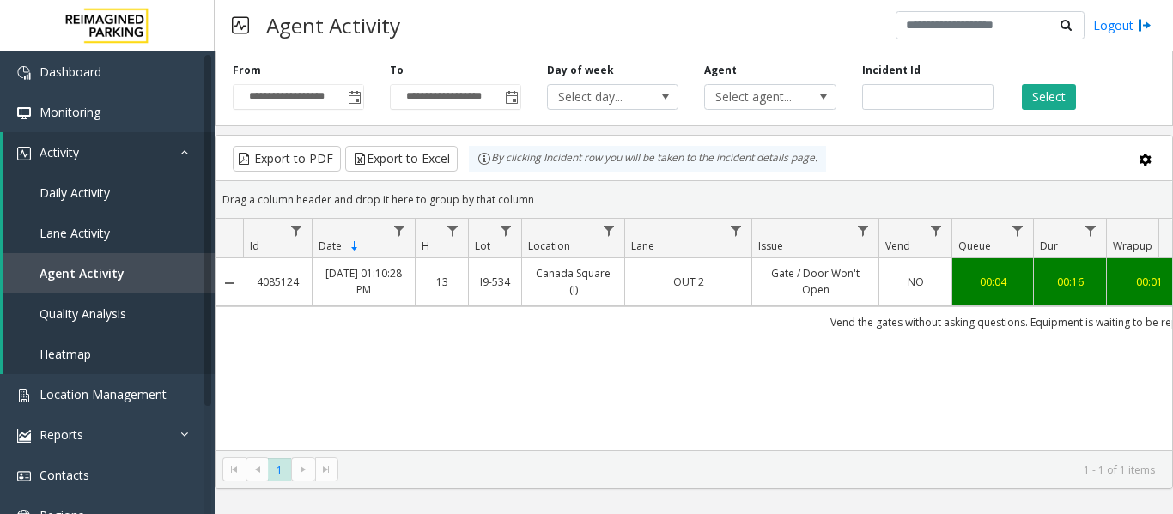
click at [682, 276] on link "OUT 2" at bounding box center [688, 282] width 106 height 16
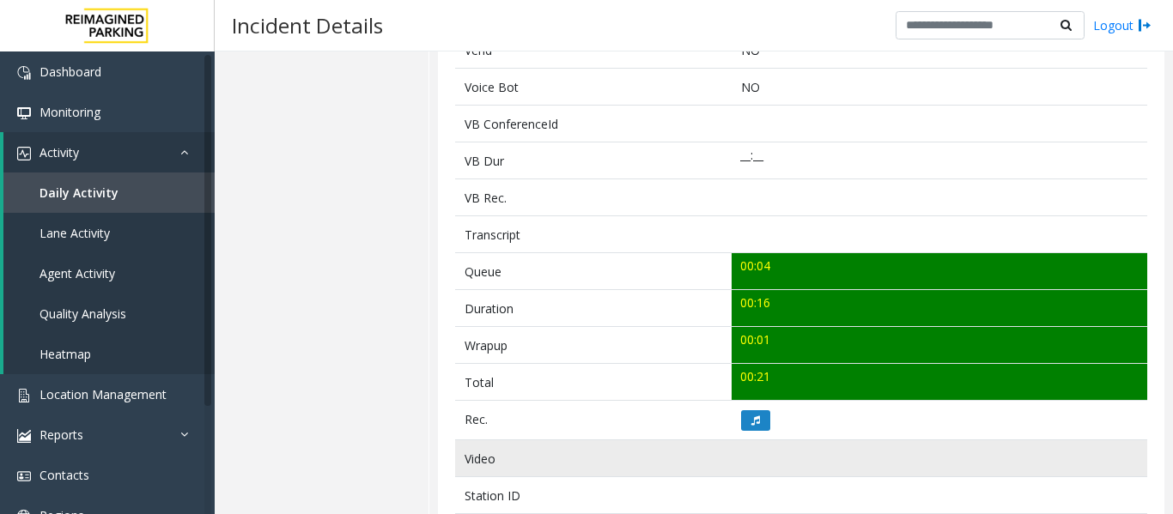
scroll to position [601, 0]
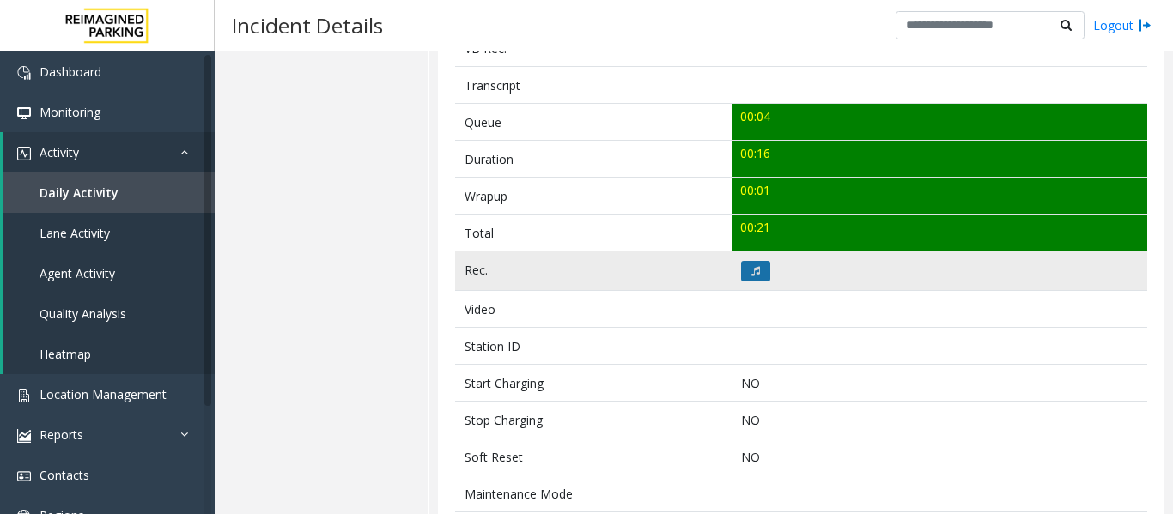
click at [759, 274] on button at bounding box center [755, 271] width 29 height 21
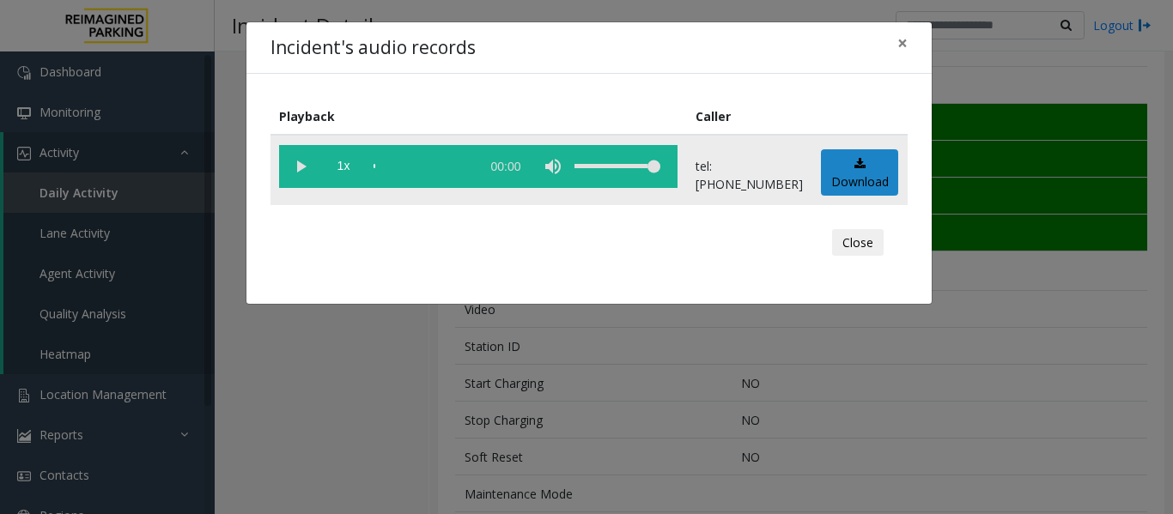
click at [303, 164] on vg-play-pause at bounding box center [300, 166] width 43 height 43
click at [392, 164] on div "scrub bar" at bounding box center [422, 166] width 98 height 43
click at [855, 245] on button "Close" at bounding box center [858, 242] width 52 height 27
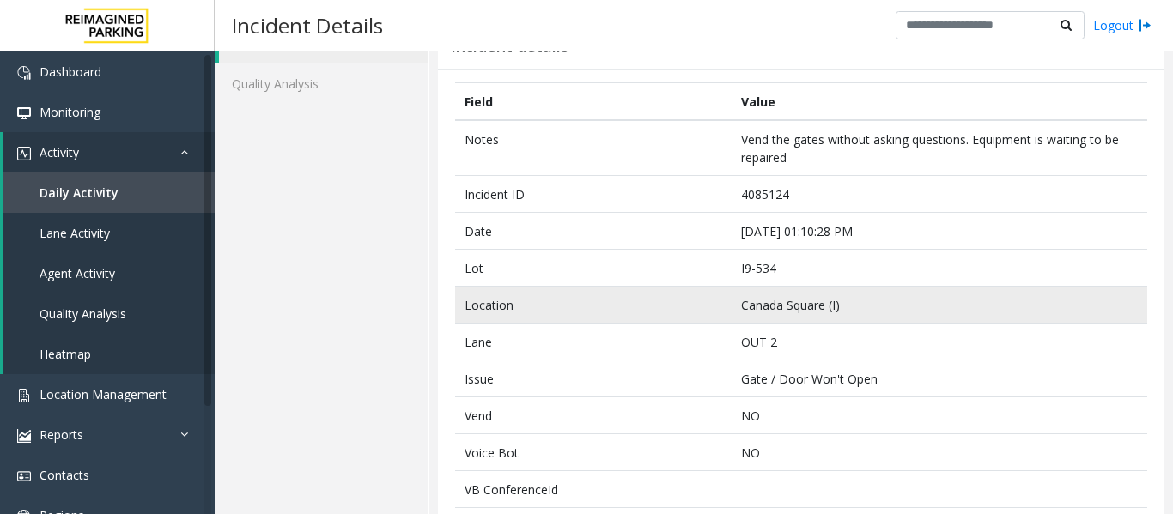
scroll to position [0, 0]
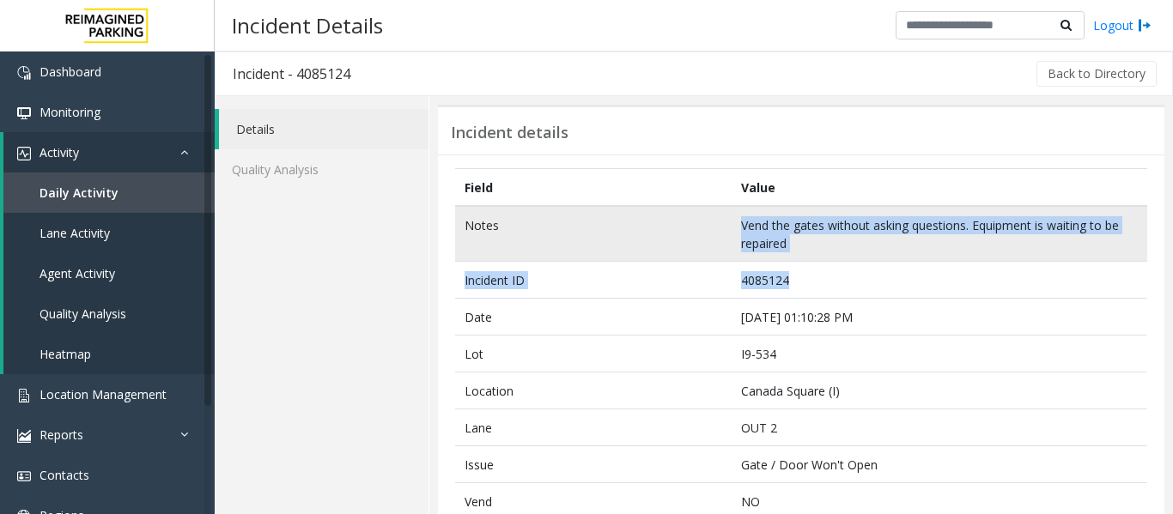
drag, startPoint x: 790, startPoint y: 282, endPoint x: 594, endPoint y: 253, distance: 197.7
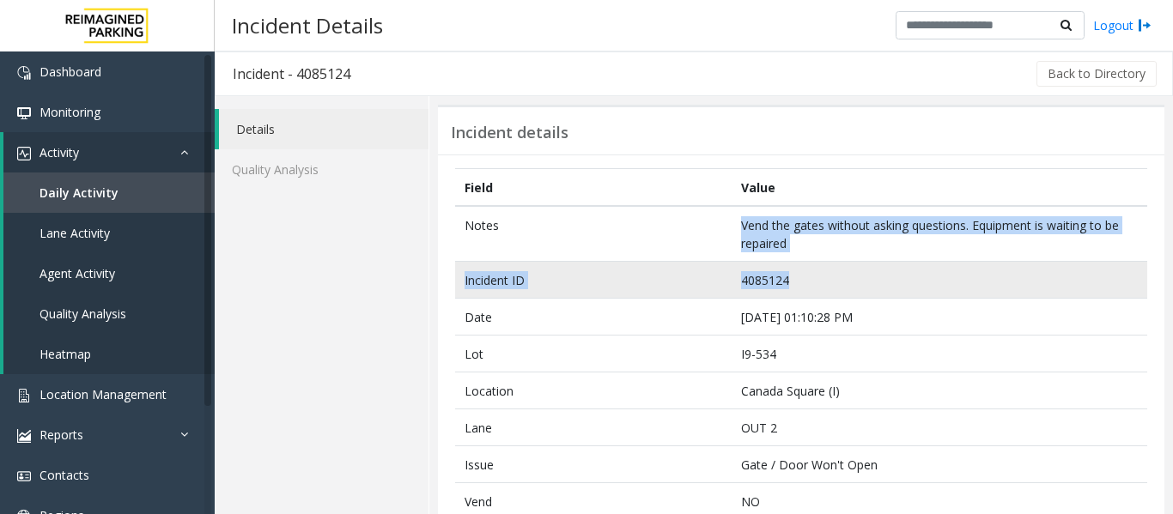
click at [742, 272] on td "4085124" at bounding box center [938, 280] width 415 height 37
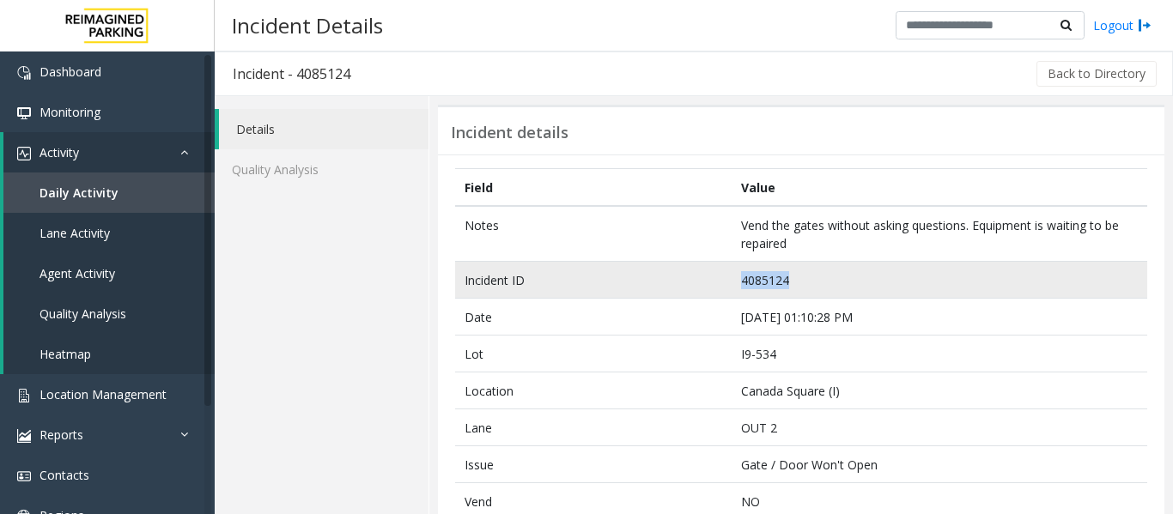
drag, startPoint x: 804, startPoint y: 275, endPoint x: 700, endPoint y: 275, distance: 104.7
click at [700, 275] on tr "Incident ID 4085124" at bounding box center [801, 280] width 692 height 37
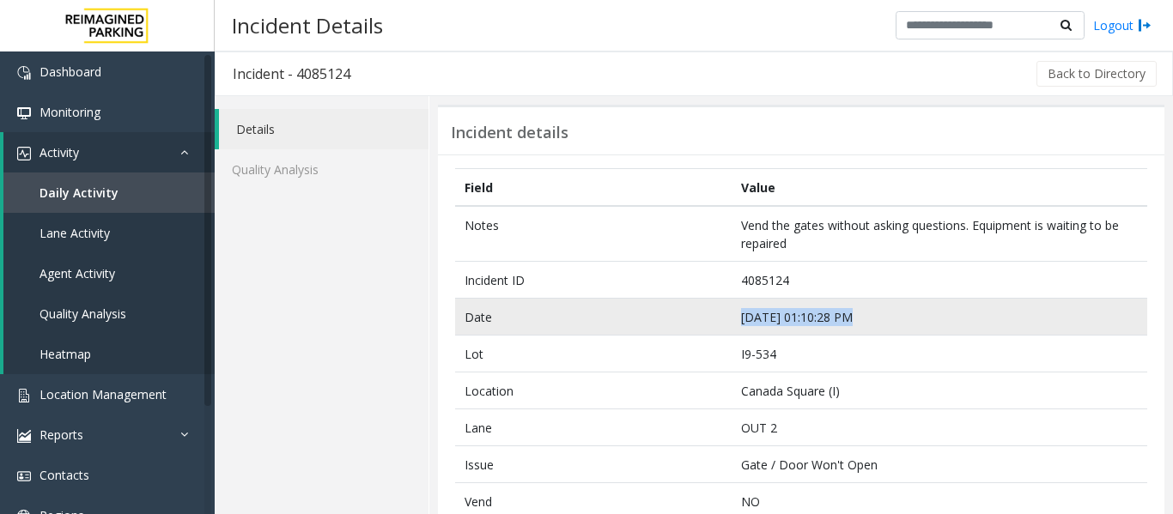
drag, startPoint x: 844, startPoint y: 314, endPoint x: 708, endPoint y: 324, distance: 135.9
click at [708, 324] on tr "Date Sep 24 01:10:28 PM" at bounding box center [801, 317] width 692 height 37
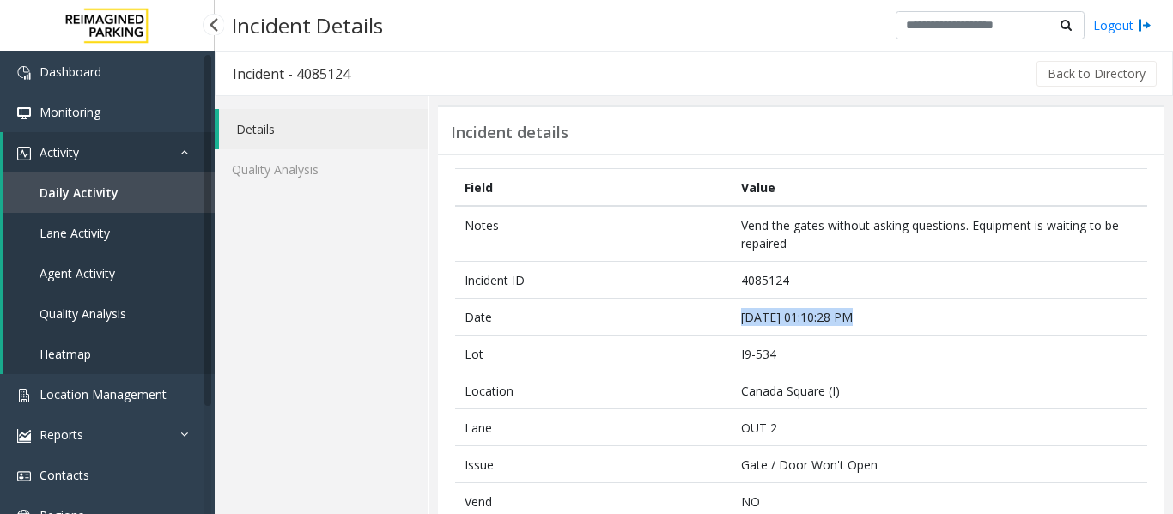
click at [64, 270] on span "Agent Activity" at bounding box center [77, 273] width 76 height 16
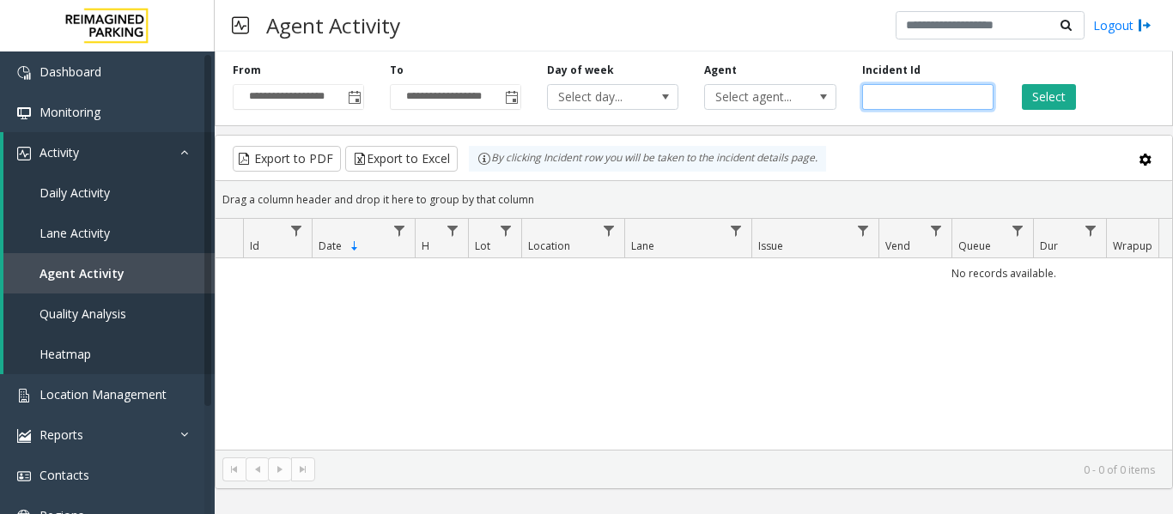
click at [928, 98] on input "number" at bounding box center [927, 97] width 131 height 26
paste input "*******"
type input "*******"
click at [1034, 101] on button "Select" at bounding box center [1048, 97] width 54 height 26
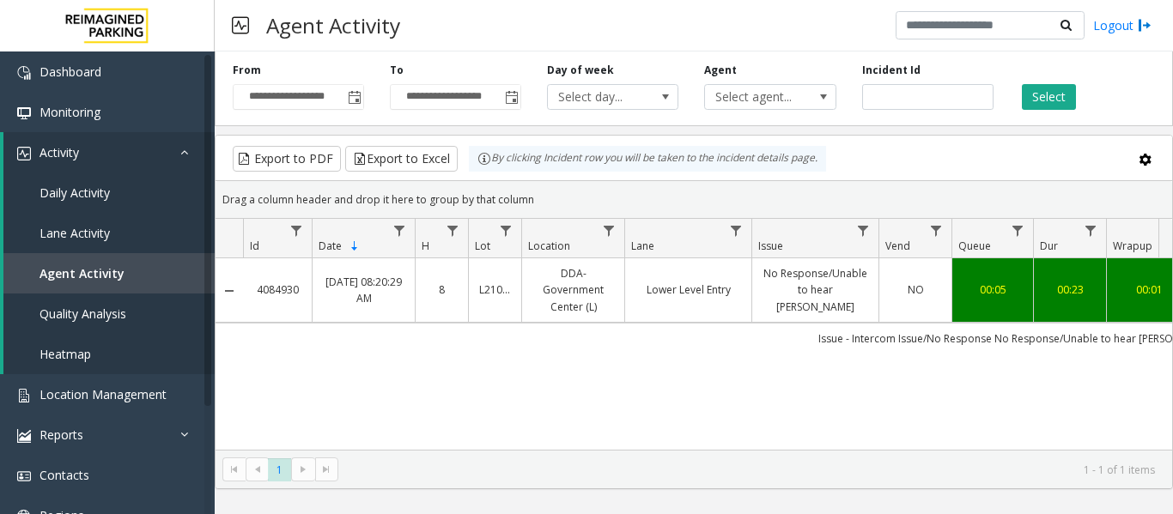
click at [877, 283] on td "No Response/Unable to hear parker" at bounding box center [814, 290] width 127 height 64
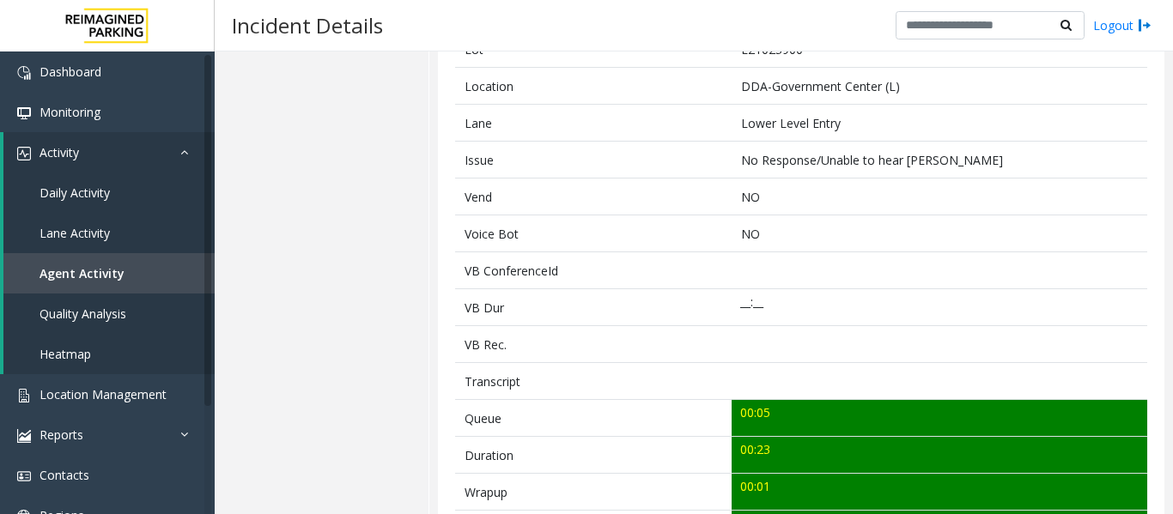
scroll to position [429, 0]
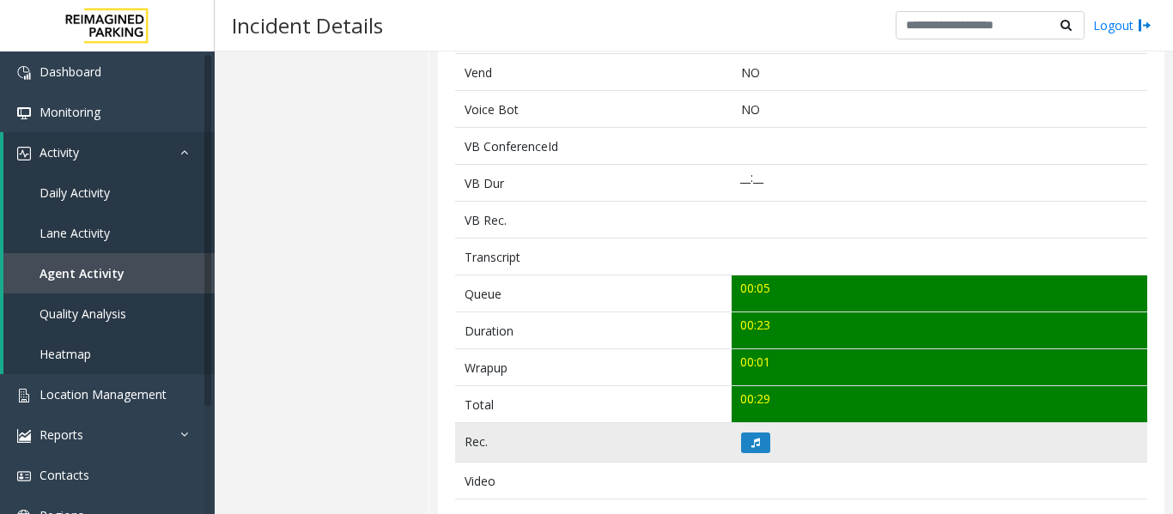
click at [736, 453] on td at bounding box center [938, 442] width 415 height 39
click at [742, 451] on button at bounding box center [755, 443] width 29 height 21
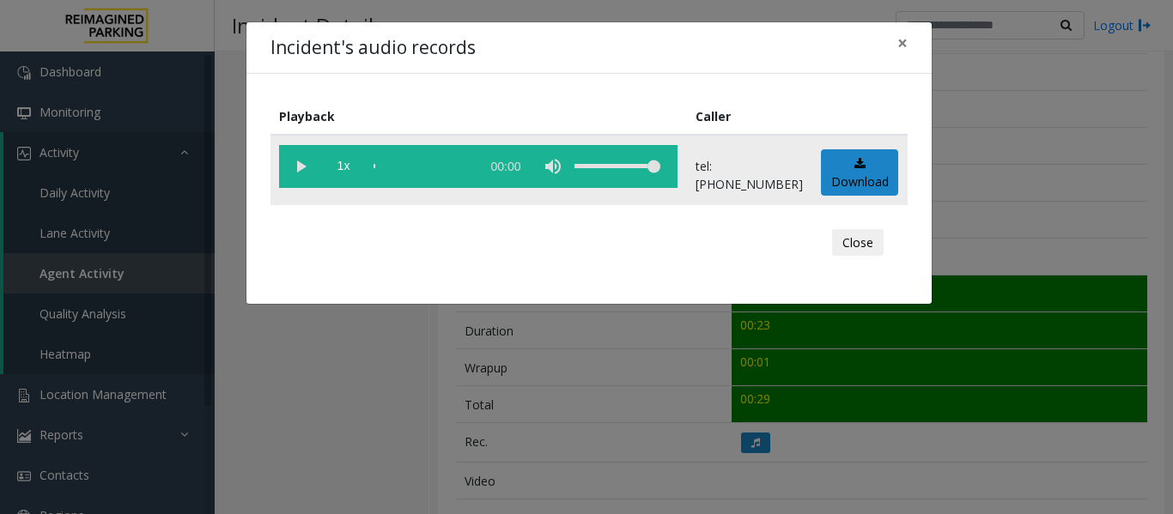
click at [286, 167] on vg-play-pause at bounding box center [300, 166] width 43 height 43
click at [841, 234] on button "Close" at bounding box center [858, 242] width 52 height 27
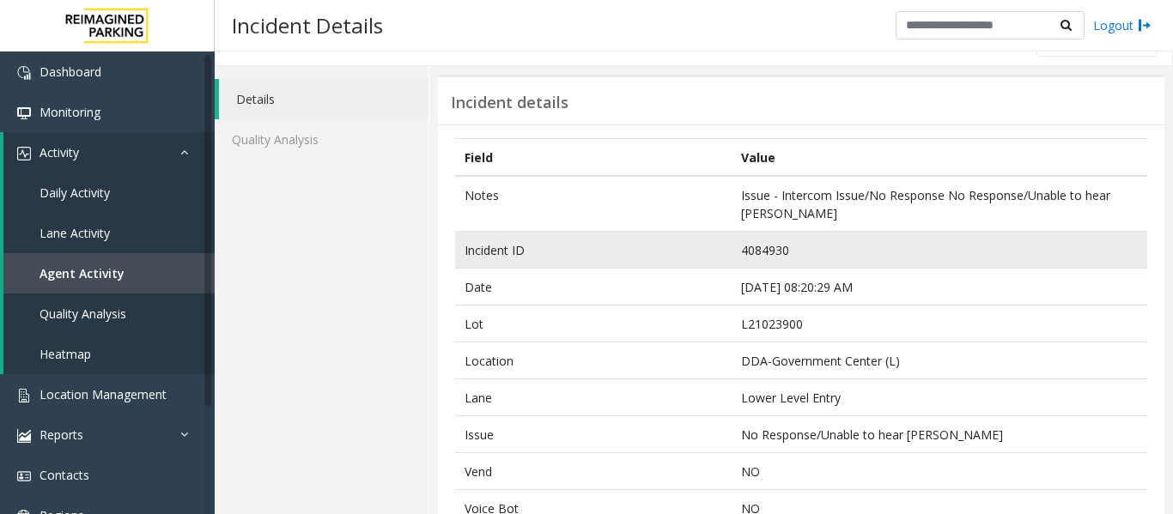
scroll to position [0, 0]
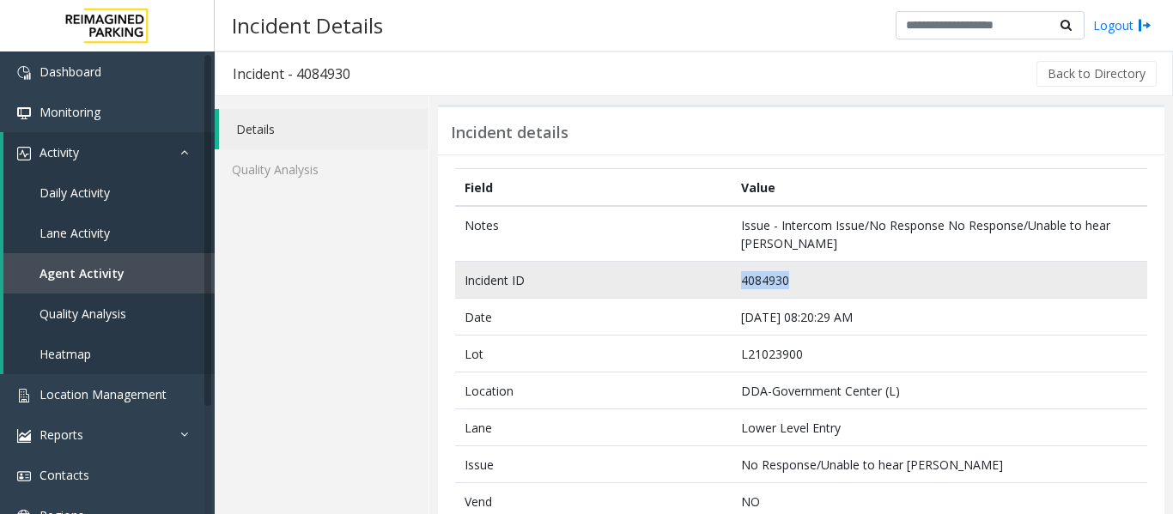
drag, startPoint x: 800, startPoint y: 282, endPoint x: 665, endPoint y: 293, distance: 135.2
click at [665, 293] on tr "Incident ID 4084930" at bounding box center [801, 280] width 692 height 37
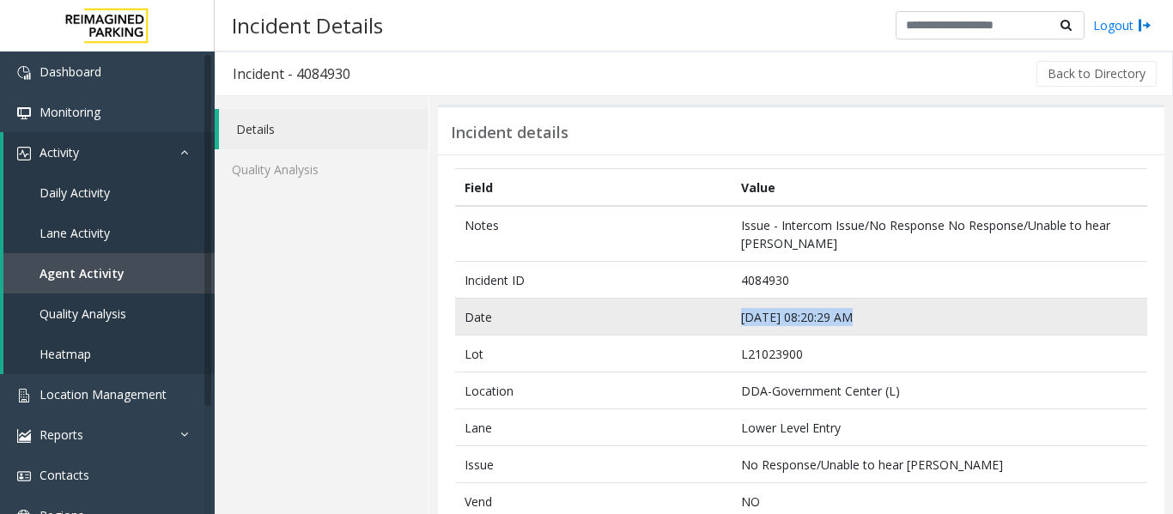
drag, startPoint x: 861, startPoint y: 313, endPoint x: 675, endPoint y: 319, distance: 186.4
click at [675, 319] on tr "Date Sep 24 08:20:29 AM" at bounding box center [801, 317] width 692 height 37
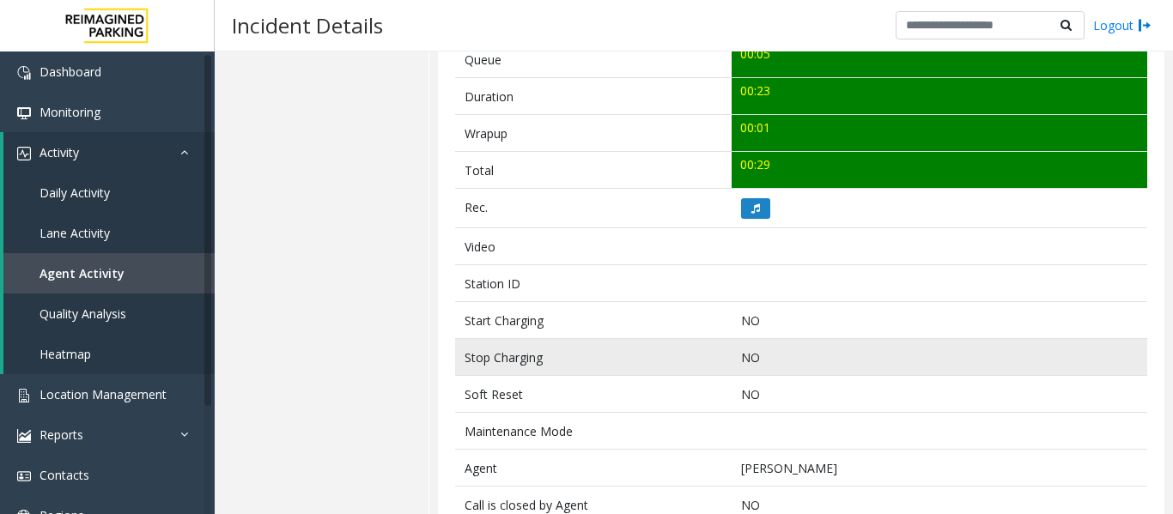
scroll to position [747, 0]
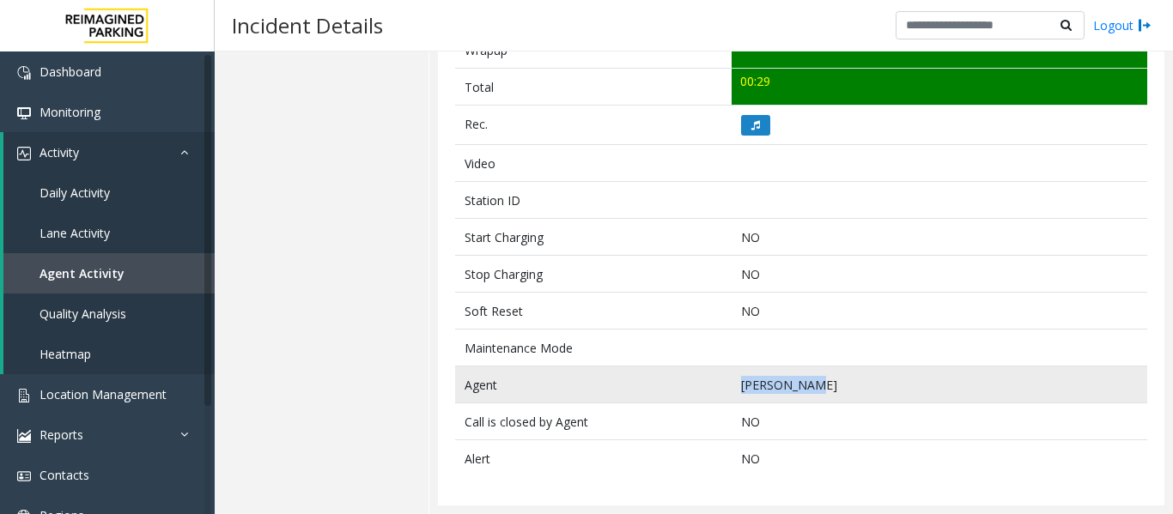
drag, startPoint x: 806, startPoint y: 388, endPoint x: 677, endPoint y: 397, distance: 129.0
click at [677, 397] on tr "Agent Sagar Kumar" at bounding box center [801, 385] width 692 height 37
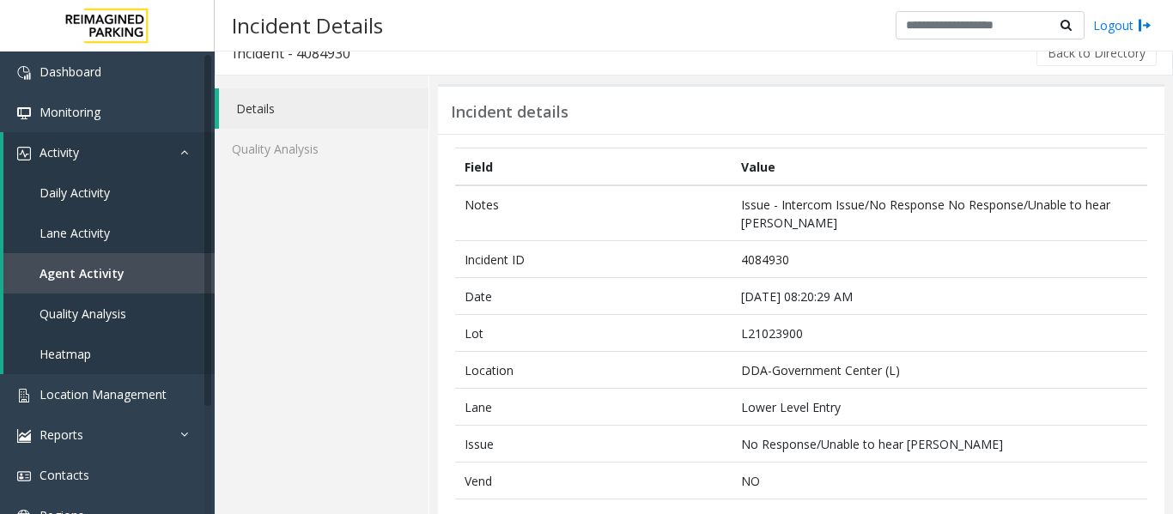
scroll to position [0, 0]
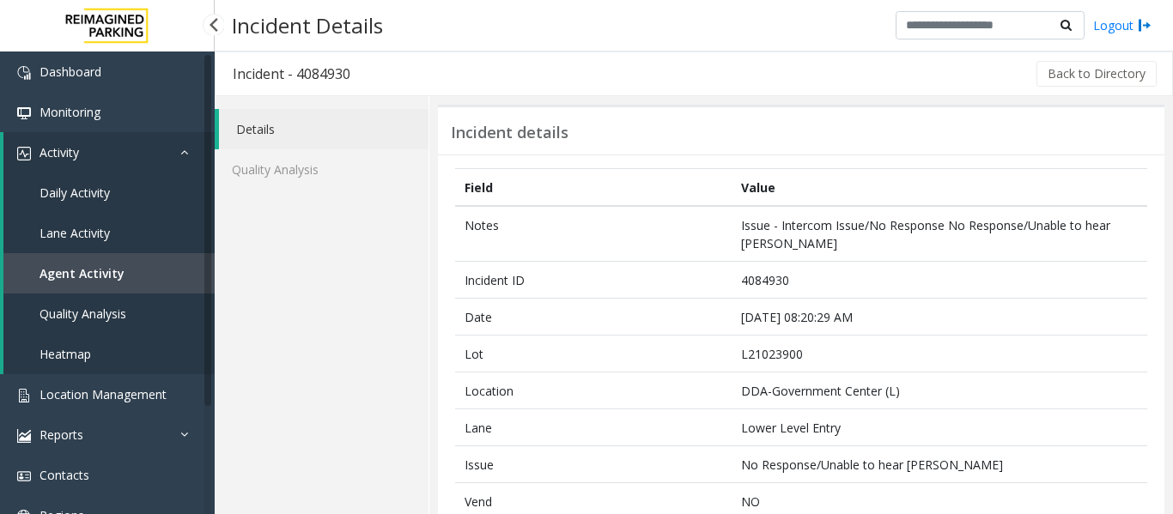
click at [113, 264] on link "Agent Activity" at bounding box center [108, 273] width 211 height 40
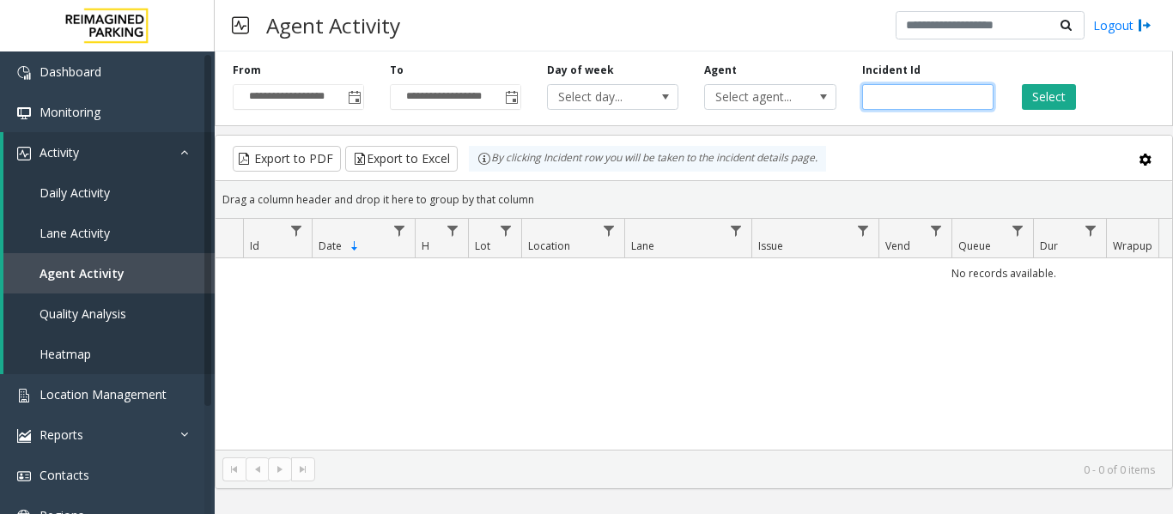
click at [920, 103] on input "number" at bounding box center [927, 97] width 131 height 26
paste input "*******"
type input "*******"
click at [1056, 98] on button "Select" at bounding box center [1048, 97] width 54 height 26
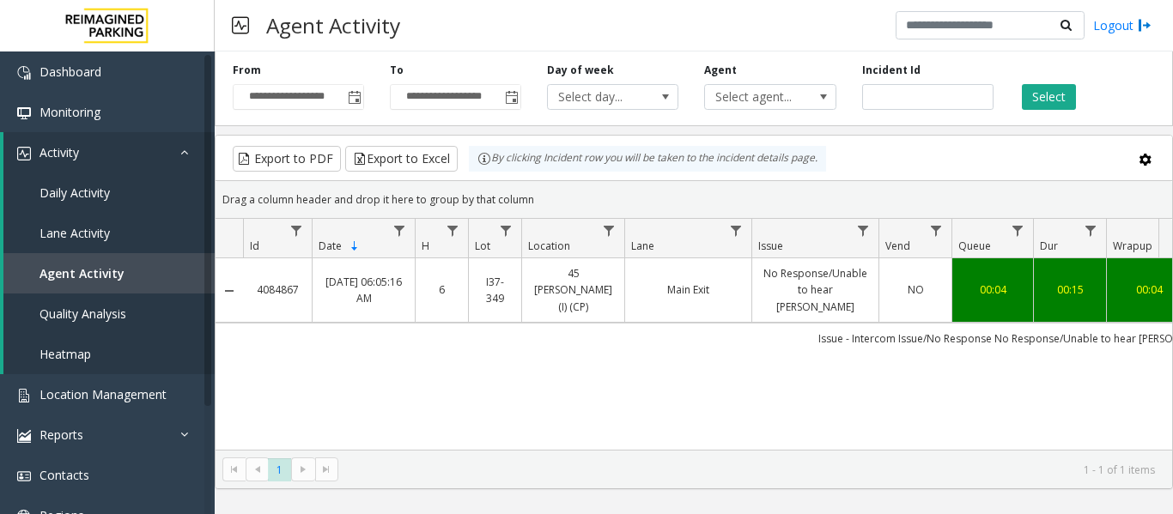
click at [784, 291] on link "No Response/Unable to hear parker" at bounding box center [815, 290] width 106 height 50
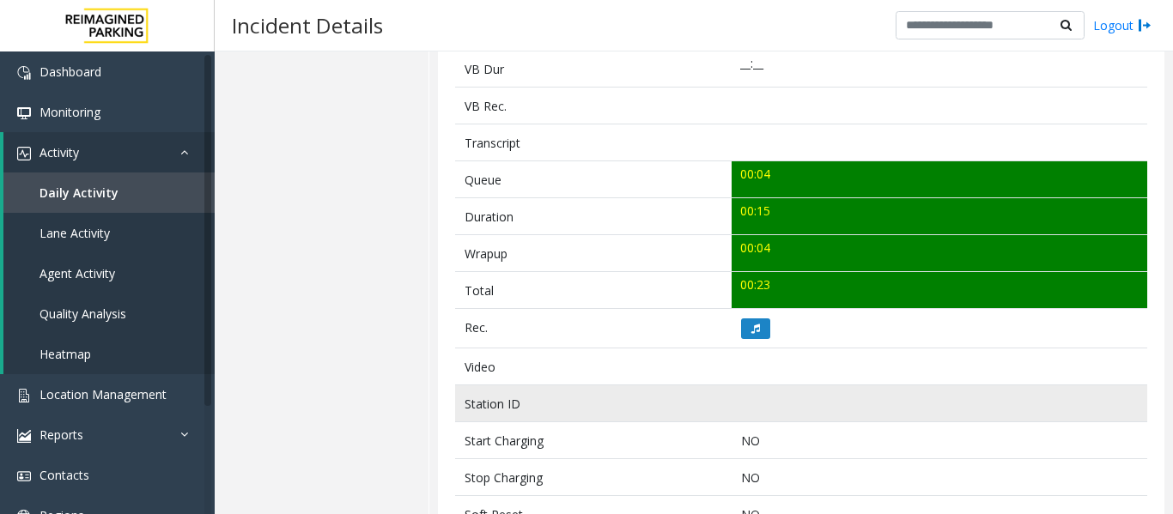
scroll to position [687, 0]
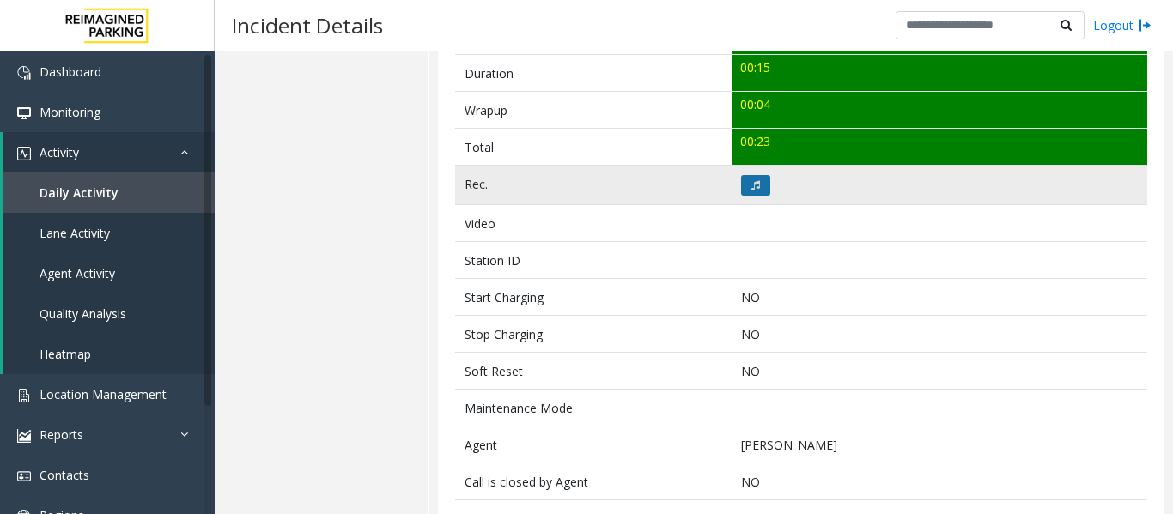
click at [752, 187] on icon at bounding box center [755, 185] width 9 height 10
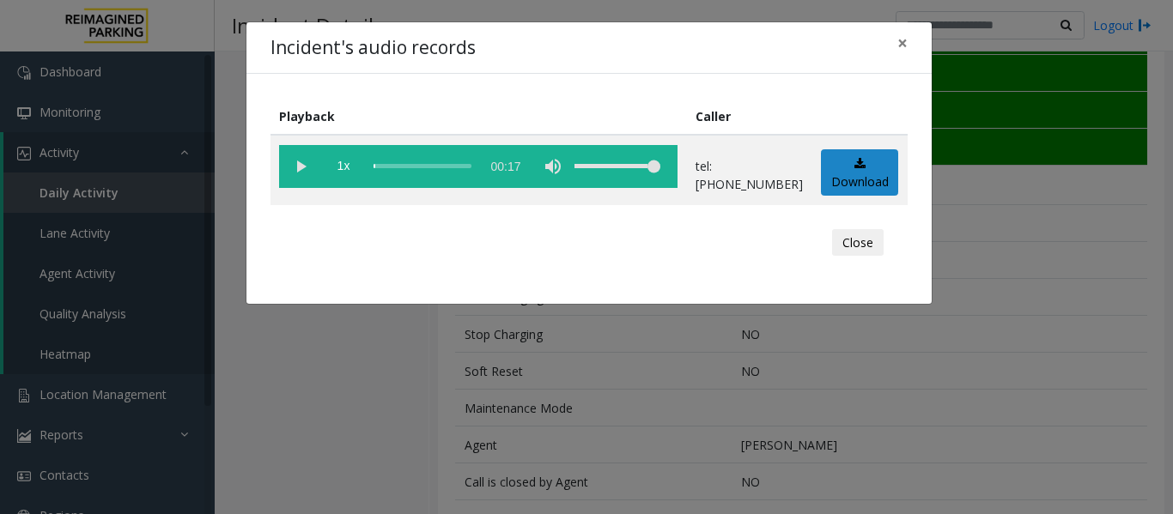
click at [301, 167] on vg-play-pause at bounding box center [300, 166] width 43 height 43
click at [398, 168] on div "scrub bar" at bounding box center [422, 166] width 98 height 43
click at [839, 230] on button "Close" at bounding box center [858, 242] width 52 height 27
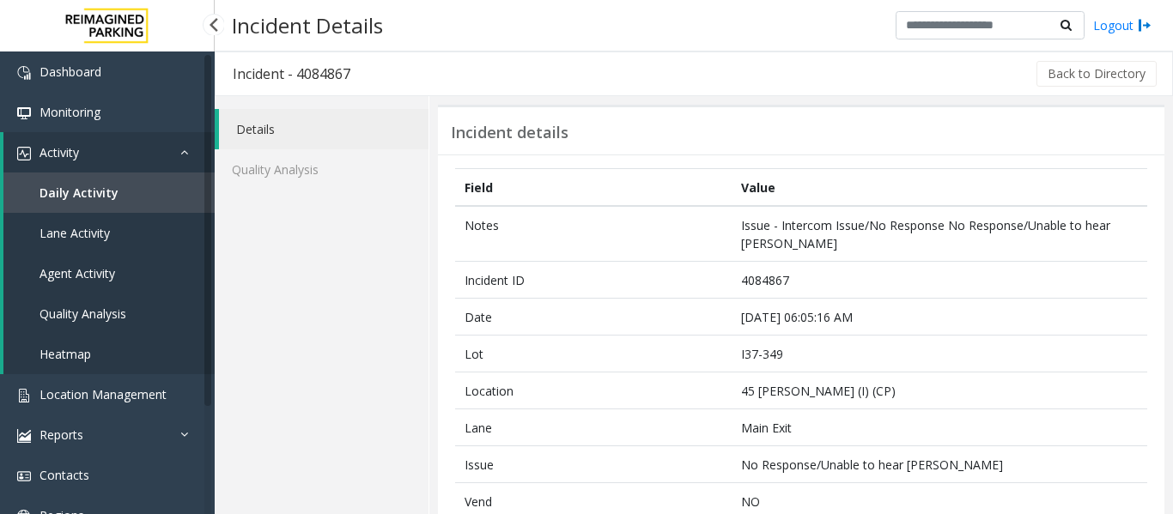
click at [108, 277] on span "Agent Activity" at bounding box center [77, 273] width 76 height 16
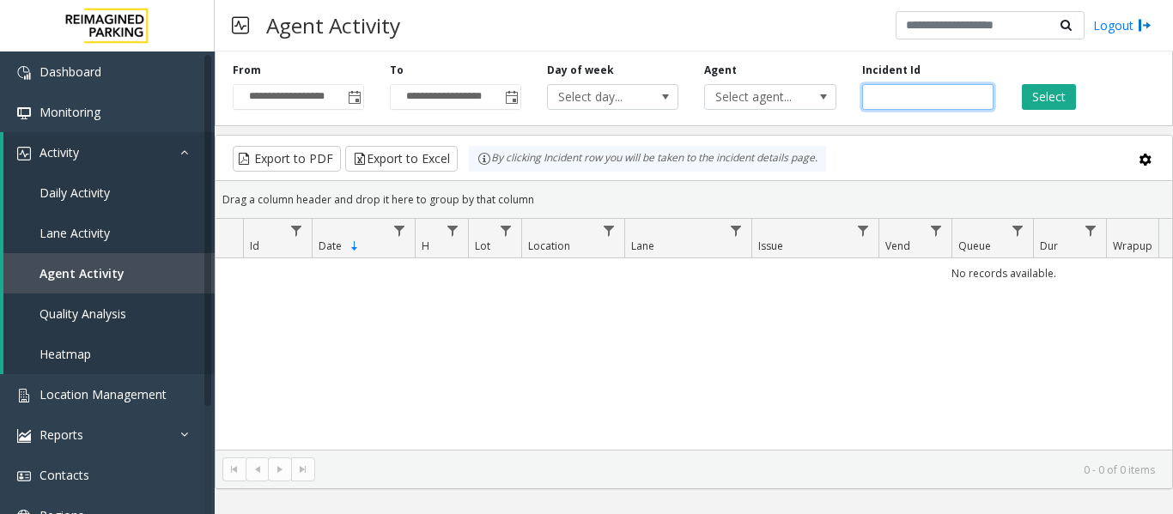
click at [894, 94] on input "number" at bounding box center [927, 97] width 131 height 26
paste input "*******"
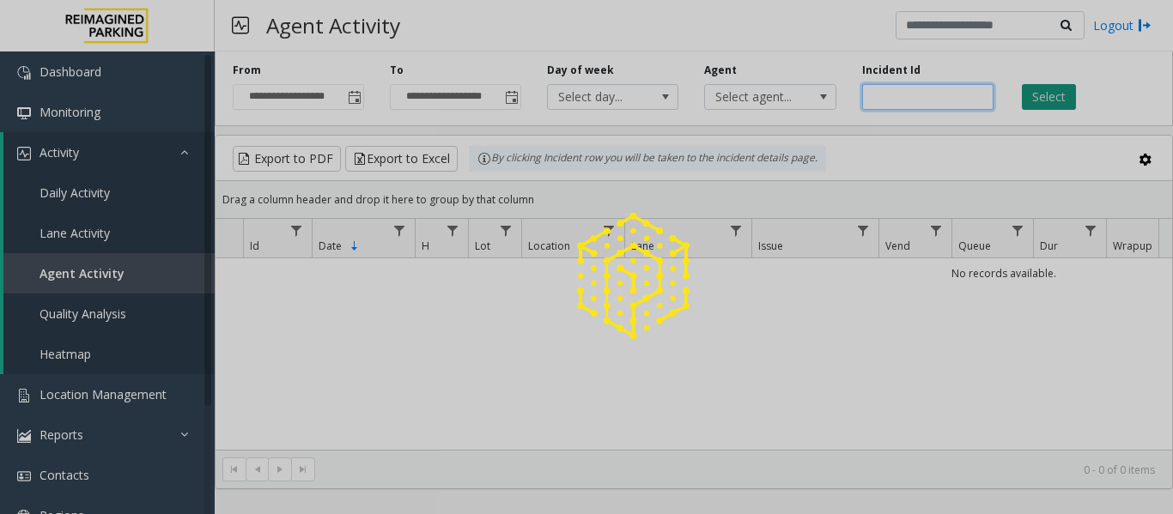
type input "*******"
click at [1039, 105] on div at bounding box center [586, 257] width 1173 height 514
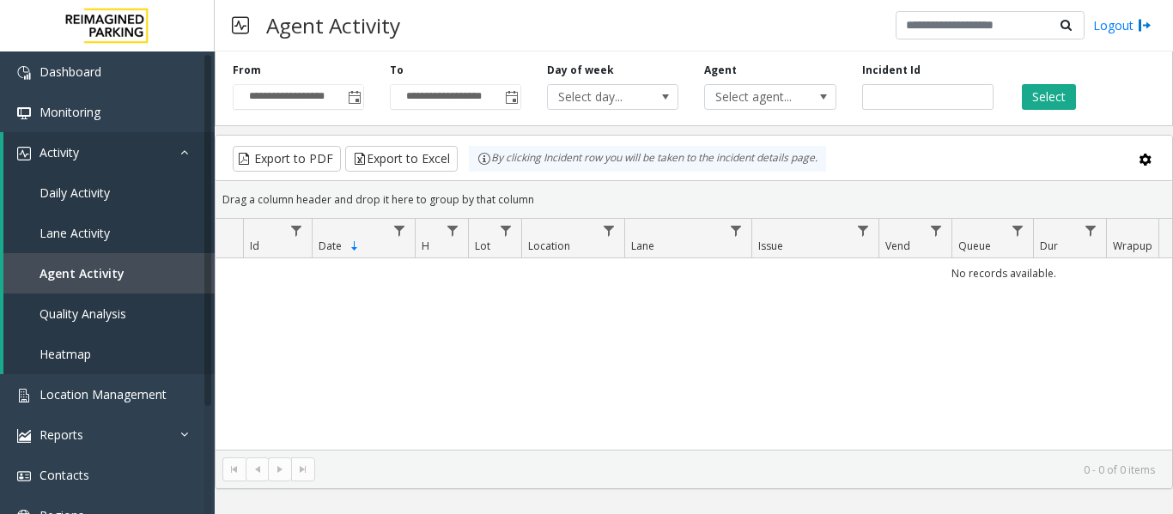
click at [1020, 102] on div "Select" at bounding box center [1084, 86] width 157 height 47
click at [1040, 97] on button "Select" at bounding box center [1048, 97] width 54 height 26
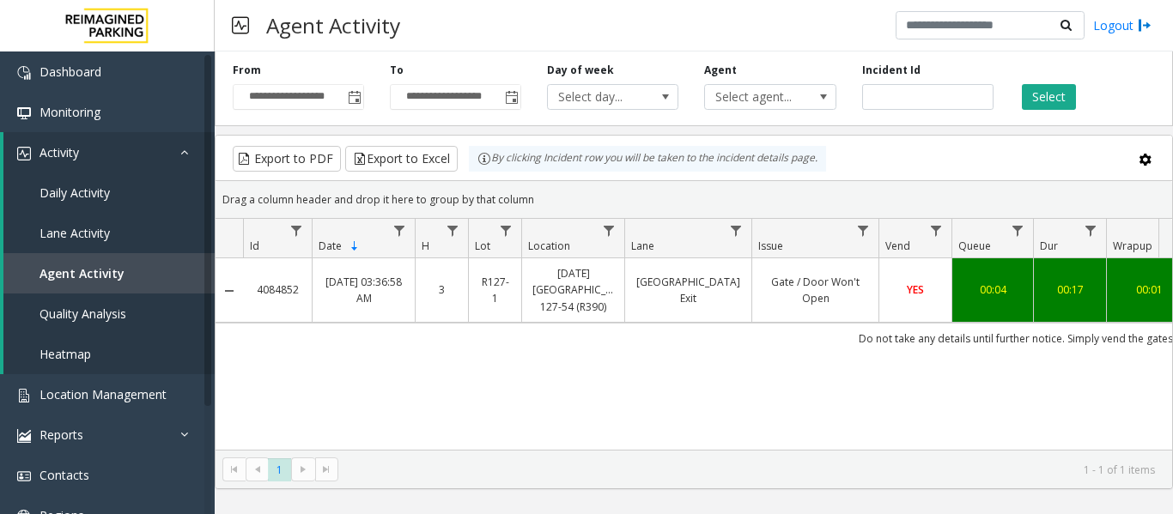
click at [816, 312] on td "Gate / Door Won't Open" at bounding box center [814, 290] width 127 height 64
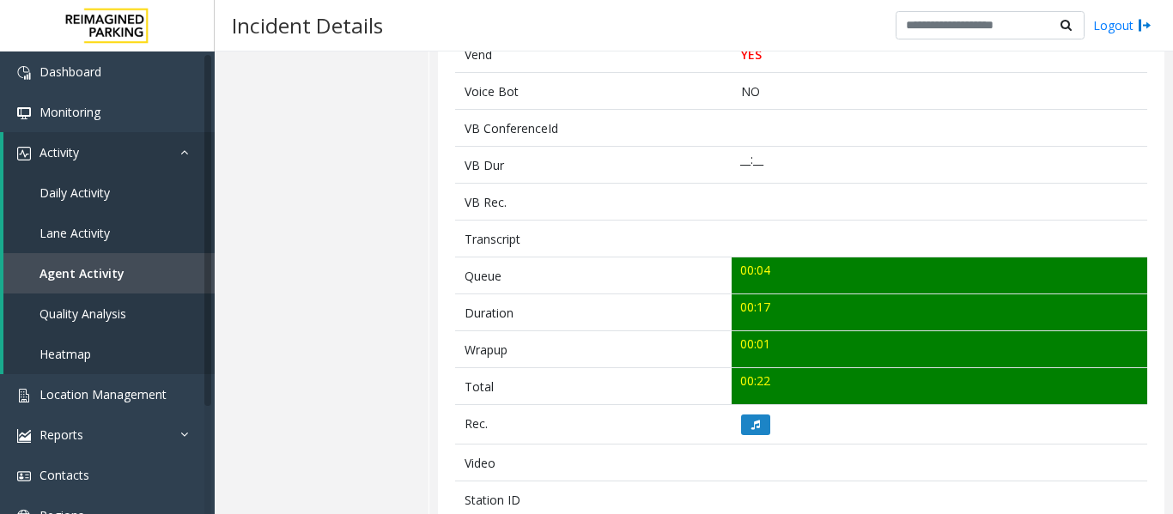
scroll to position [687, 0]
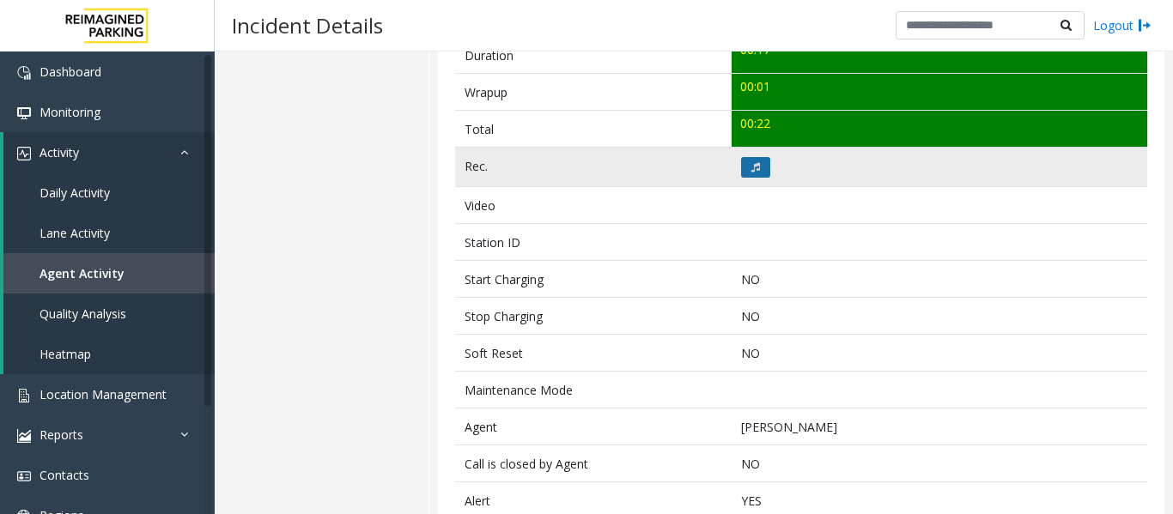
click at [759, 168] on button at bounding box center [755, 167] width 29 height 21
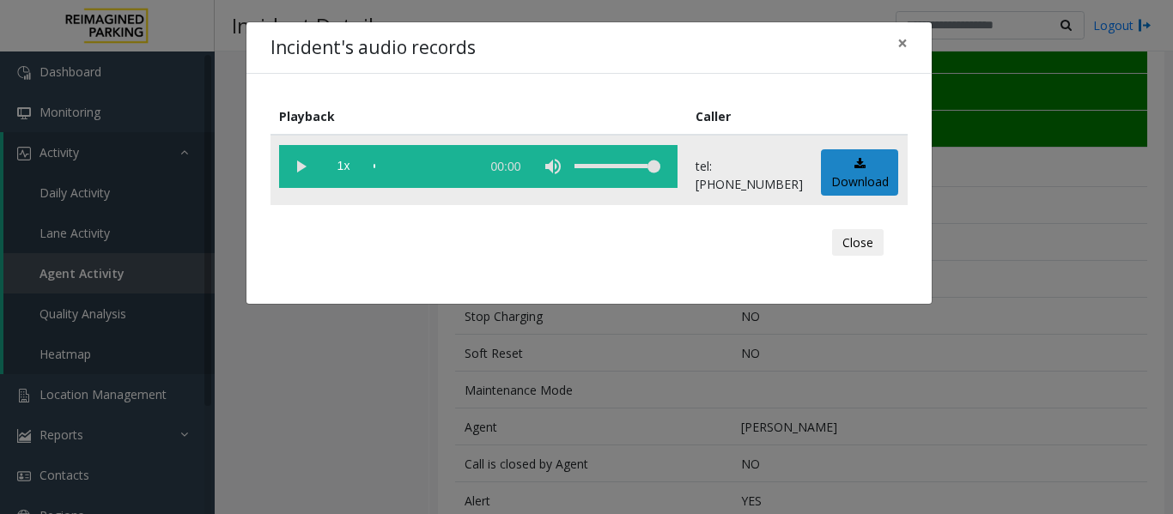
click at [293, 173] on vg-play-pause at bounding box center [300, 166] width 43 height 43
click at [391, 159] on div "scrub bar" at bounding box center [422, 166] width 98 height 43
click at [685, 250] on div "Close" at bounding box center [588, 243] width 613 height 52
click at [865, 246] on button "Close" at bounding box center [858, 242] width 52 height 27
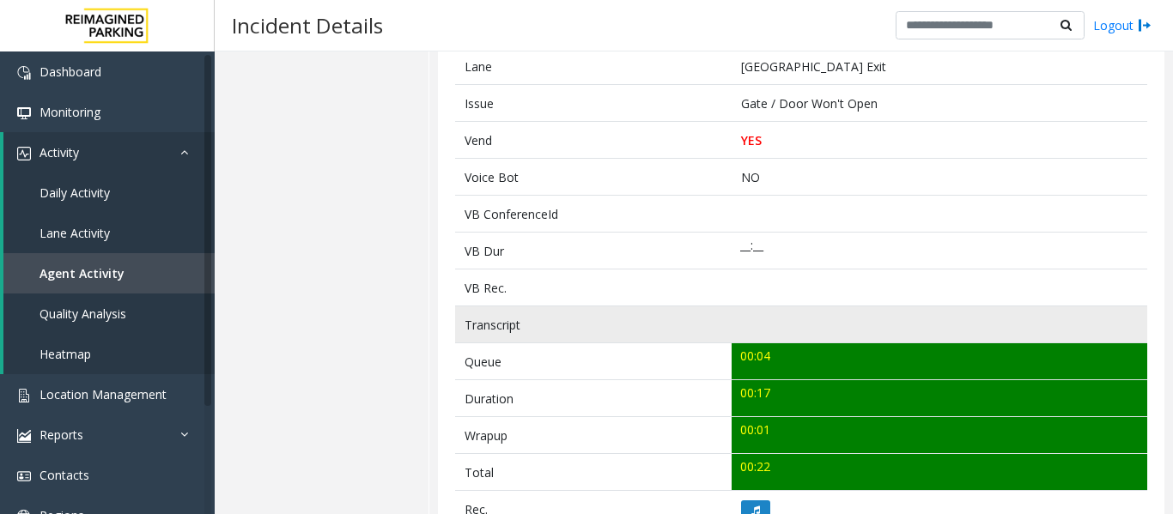
scroll to position [0, 0]
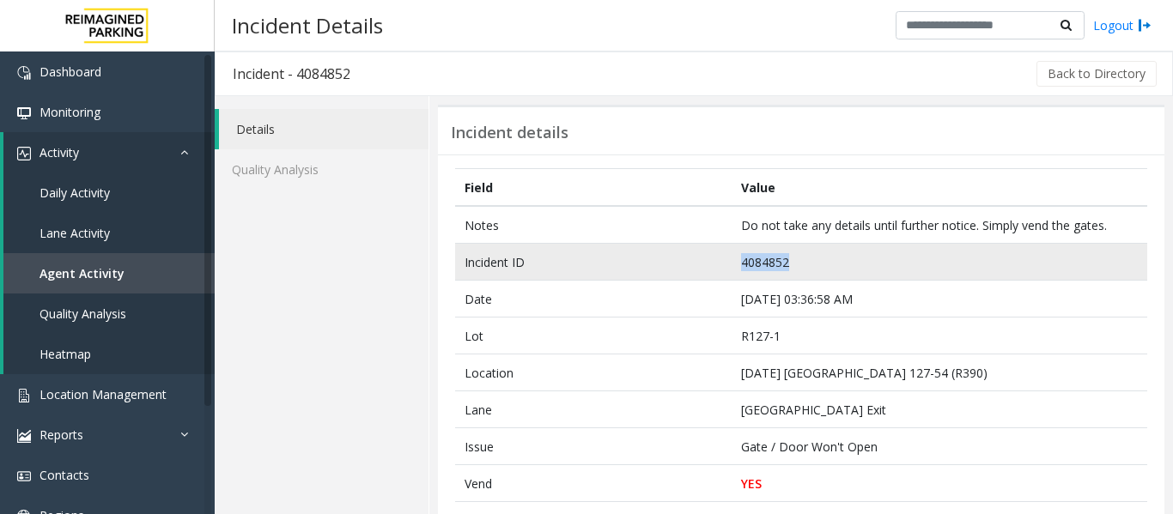
drag, startPoint x: 793, startPoint y: 263, endPoint x: 711, endPoint y: 264, distance: 82.4
click at [711, 264] on tr "Incident ID 4084852" at bounding box center [801, 262] width 692 height 37
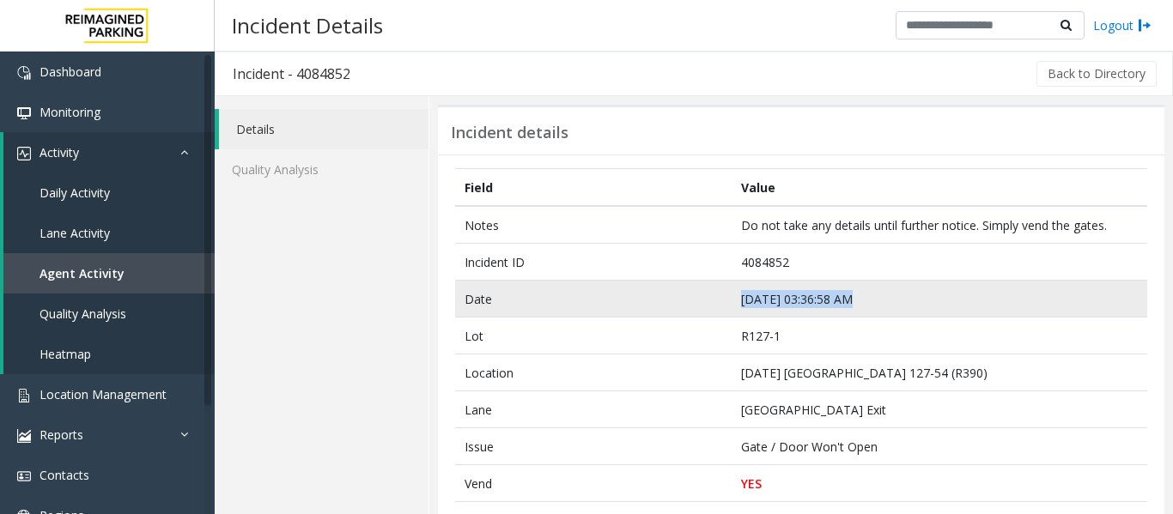
drag, startPoint x: 845, startPoint y: 298, endPoint x: 667, endPoint y: 297, distance: 177.7
click at [667, 297] on tr "Date Sep 24 03:36:58 AM" at bounding box center [801, 299] width 692 height 37
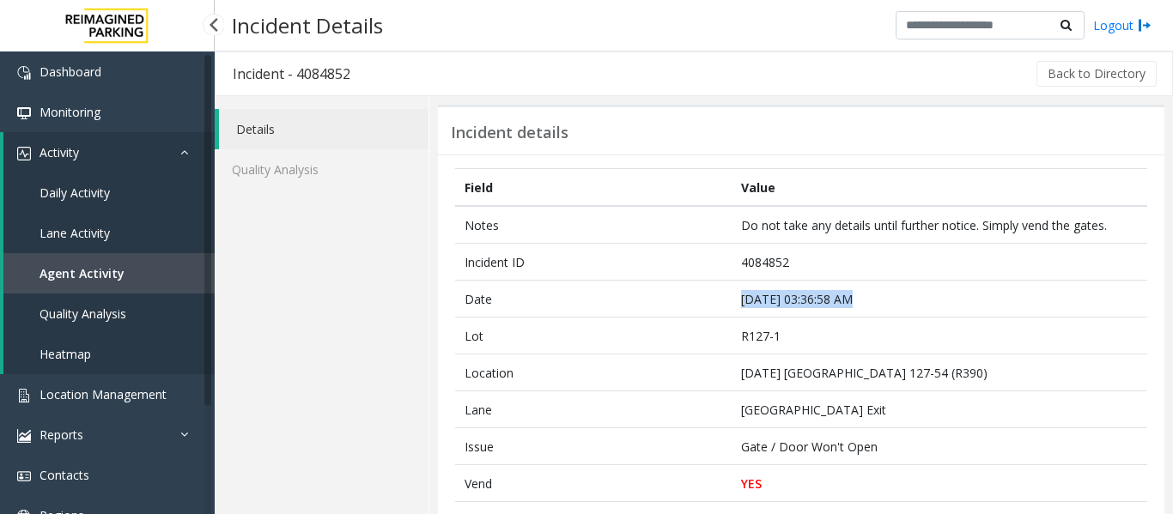
click at [82, 275] on span "Agent Activity" at bounding box center [81, 273] width 85 height 16
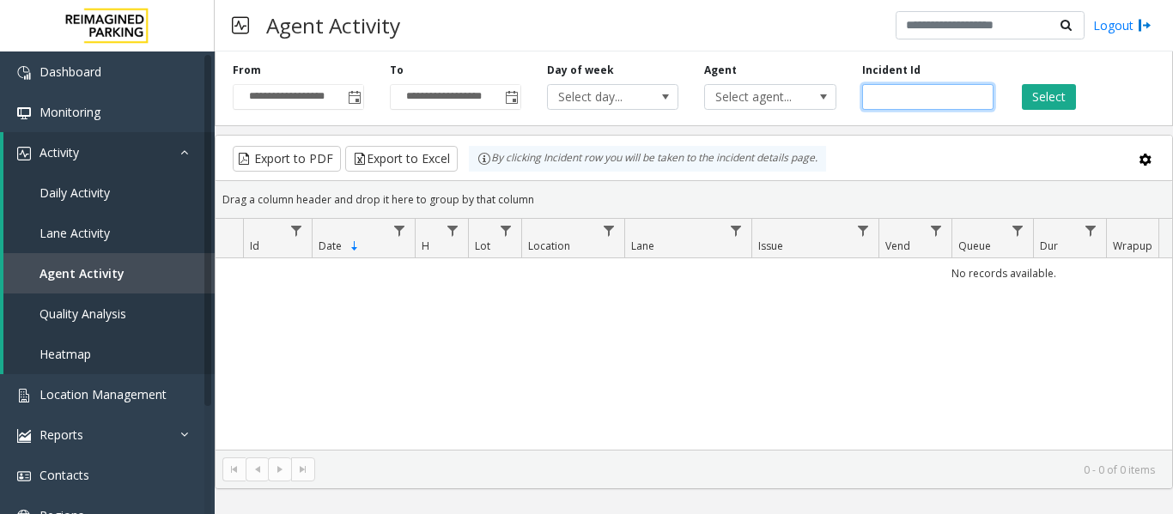
click at [932, 97] on input "number" at bounding box center [927, 97] width 131 height 26
paste input "*******"
type input "*******"
click at [1046, 98] on button "Select" at bounding box center [1048, 97] width 54 height 26
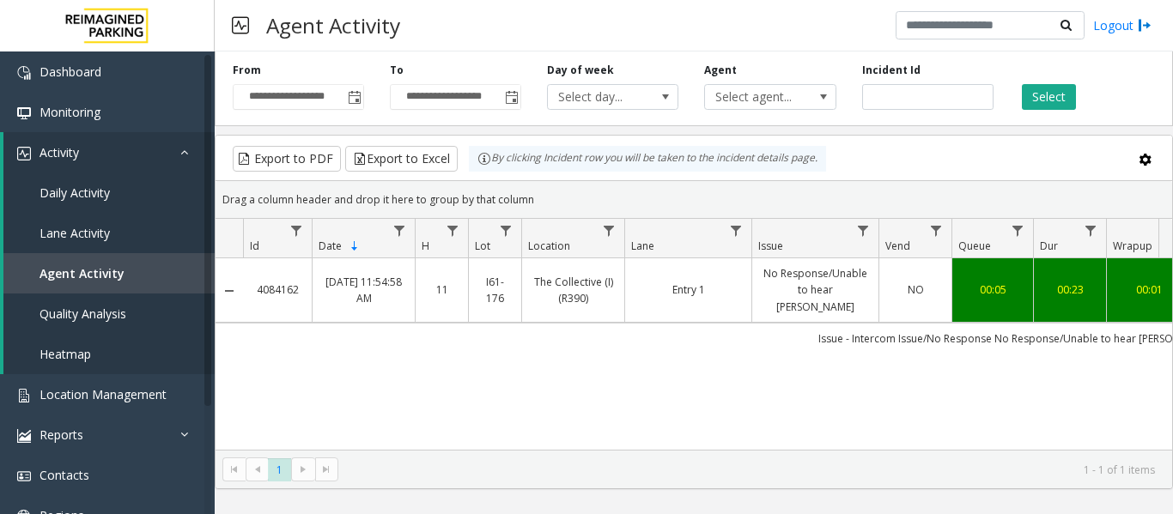
click at [809, 323] on td "Issue - Intercom Issue/No Response No Response/Unable to hear parker" at bounding box center [1017, 338] width 1548 height 31
click at [833, 274] on link "No Response/Unable to hear parker" at bounding box center [815, 290] width 106 height 50
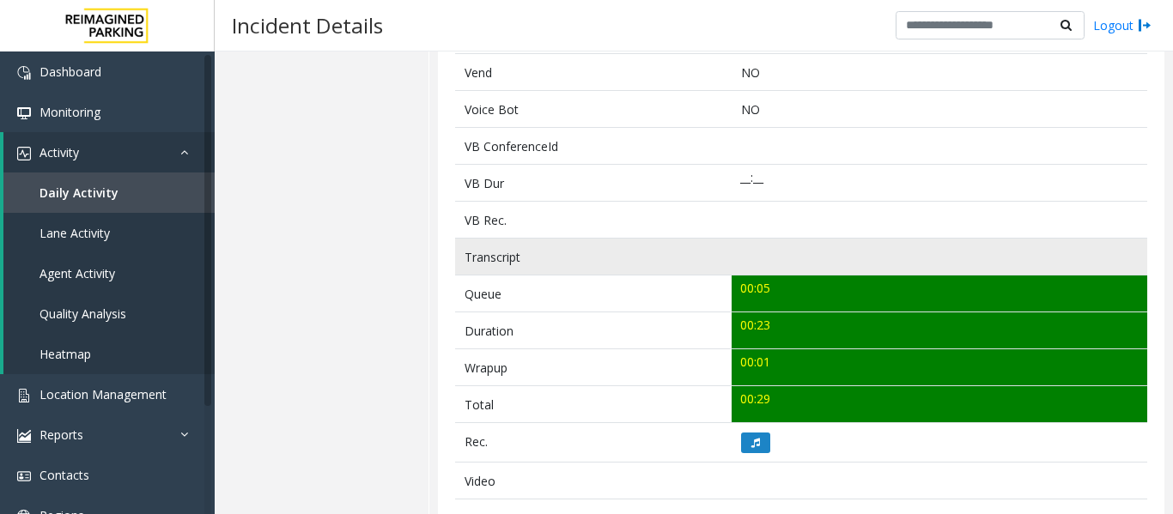
scroll to position [601, 0]
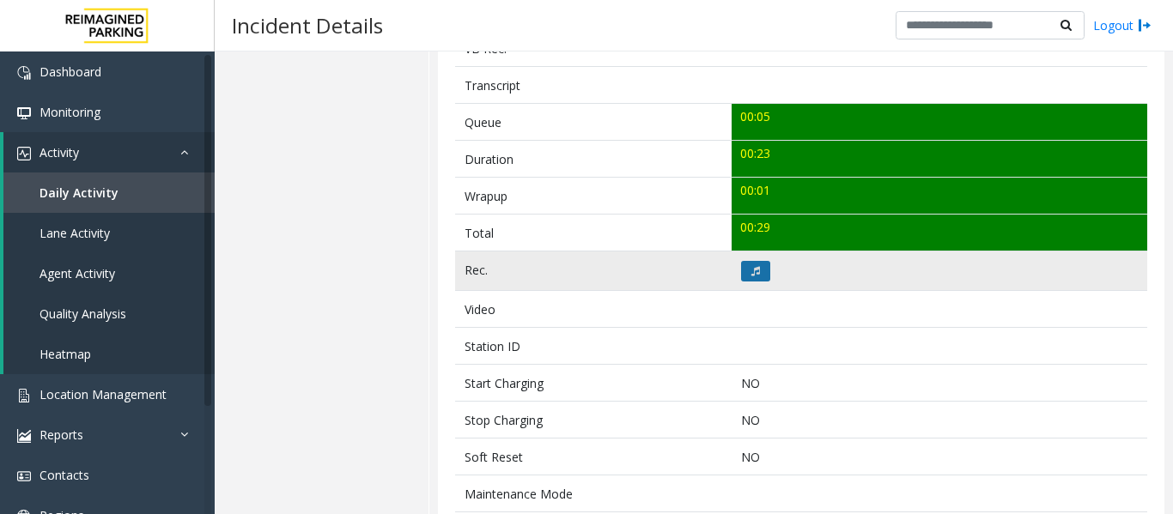
click at [741, 276] on button at bounding box center [755, 271] width 29 height 21
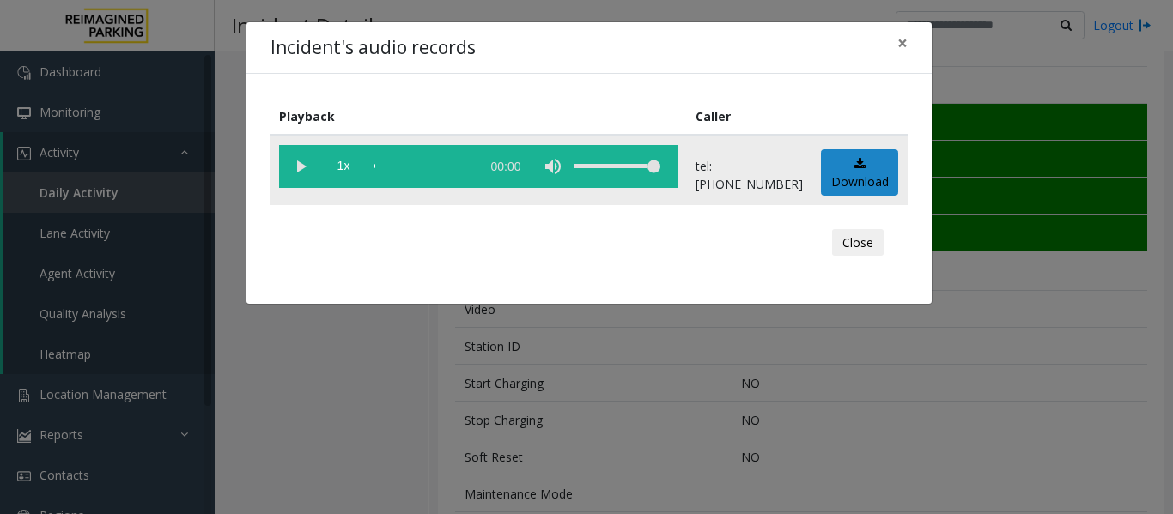
click at [299, 162] on vg-play-pause at bounding box center [300, 166] width 43 height 43
click at [376, 168] on div "scrub bar" at bounding box center [422, 166] width 98 height 43
click at [864, 249] on button "Close" at bounding box center [858, 242] width 52 height 27
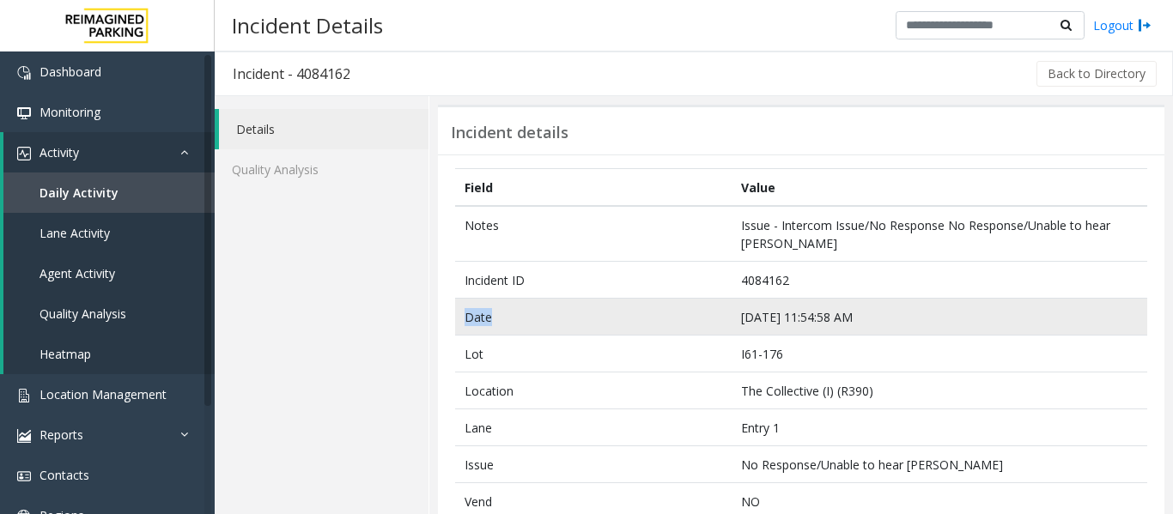
drag, startPoint x: 786, startPoint y: 278, endPoint x: 701, endPoint y: 300, distance: 87.9
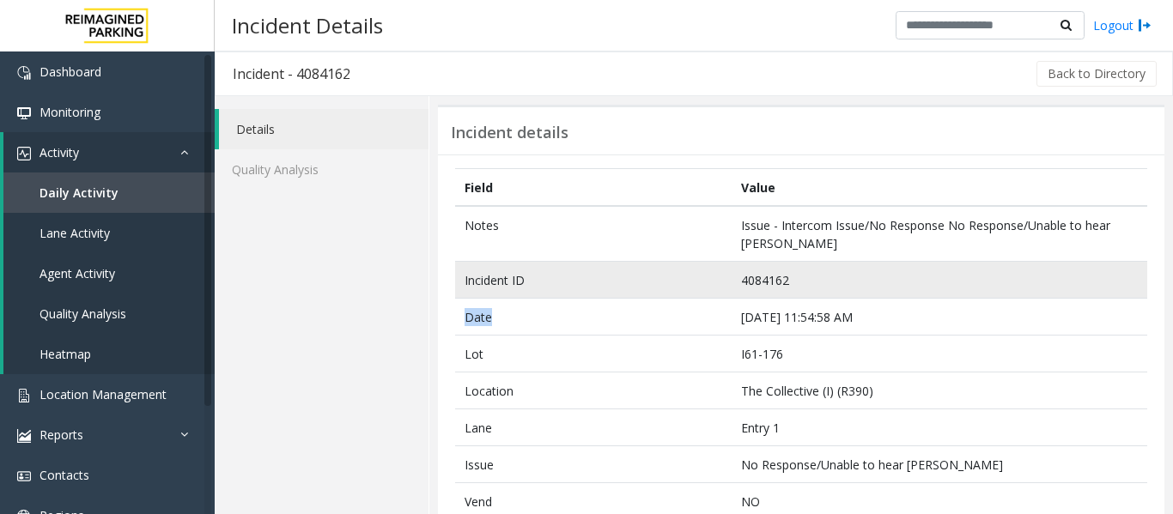
click at [797, 282] on td "4084162" at bounding box center [938, 280] width 415 height 37
drag, startPoint x: 797, startPoint y: 269, endPoint x: 726, endPoint y: 293, distance: 75.2
click at [731, 293] on td "4084162" at bounding box center [938, 280] width 415 height 37
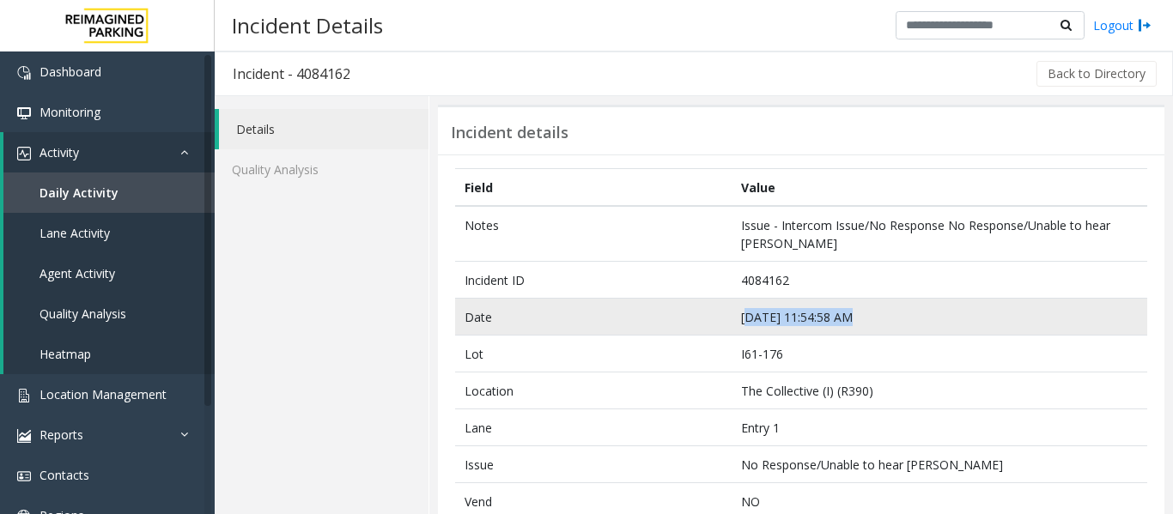
drag, startPoint x: 847, startPoint y: 315, endPoint x: 740, endPoint y: 324, distance: 107.6
click at [740, 324] on td "Sep 23 11:54:58 AM" at bounding box center [938, 317] width 415 height 37
drag, startPoint x: 863, startPoint y: 309, endPoint x: 729, endPoint y: 327, distance: 135.1
click at [731, 327] on td "Sep 23 11:54:58 AM" at bounding box center [938, 317] width 415 height 37
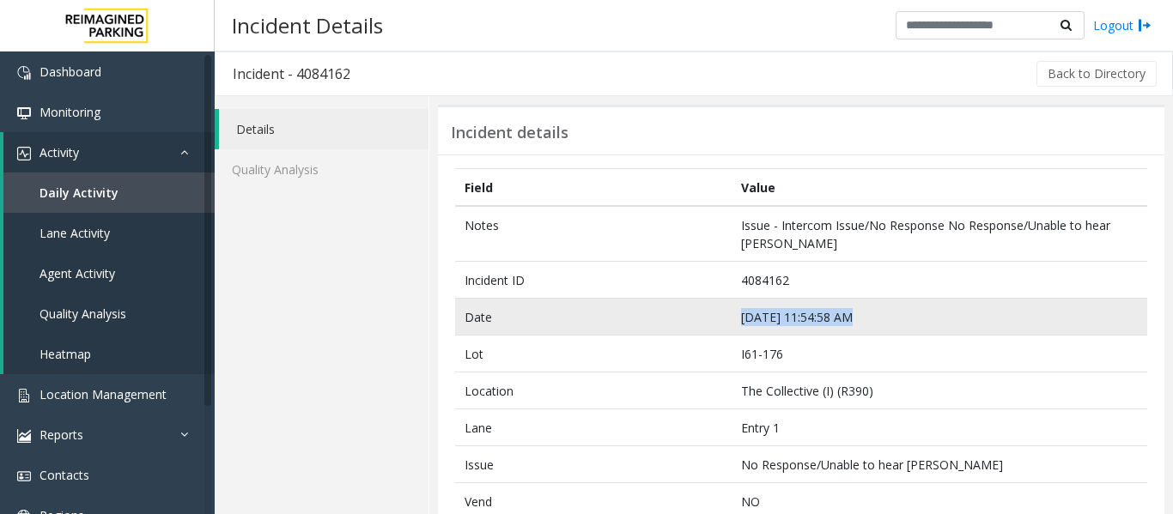
click at [916, 319] on td "Sep 23 11:54:58 AM" at bounding box center [938, 317] width 415 height 37
click at [901, 320] on td "Sep 23 11:54:58 AM" at bounding box center [938, 317] width 415 height 37
drag, startPoint x: 865, startPoint y: 320, endPoint x: 731, endPoint y: 322, distance: 133.9
click at [731, 322] on td "Sep 23 11:54:58 AM" at bounding box center [938, 317] width 415 height 37
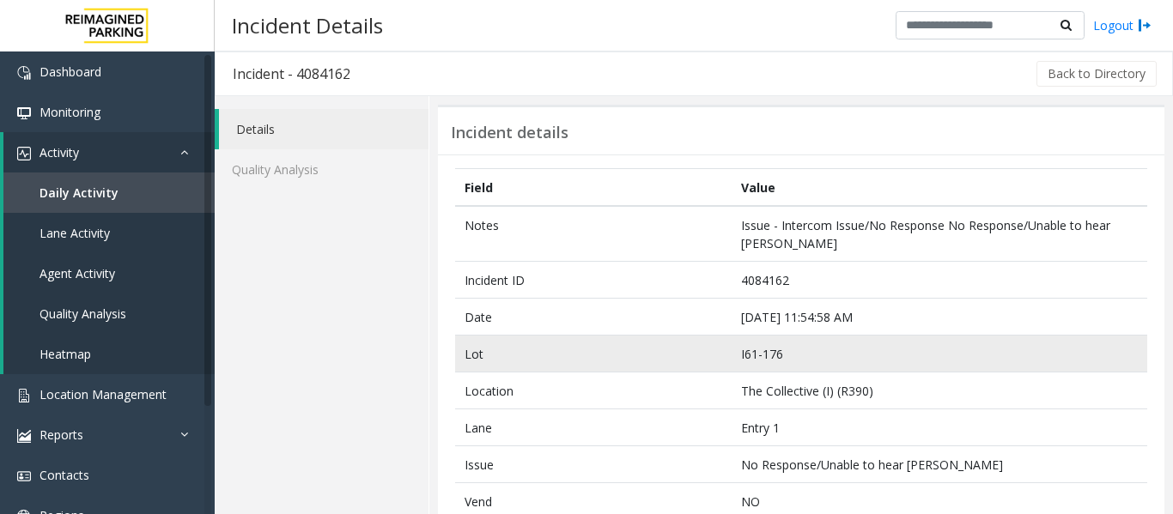
click at [835, 348] on td "I61-176" at bounding box center [938, 354] width 415 height 37
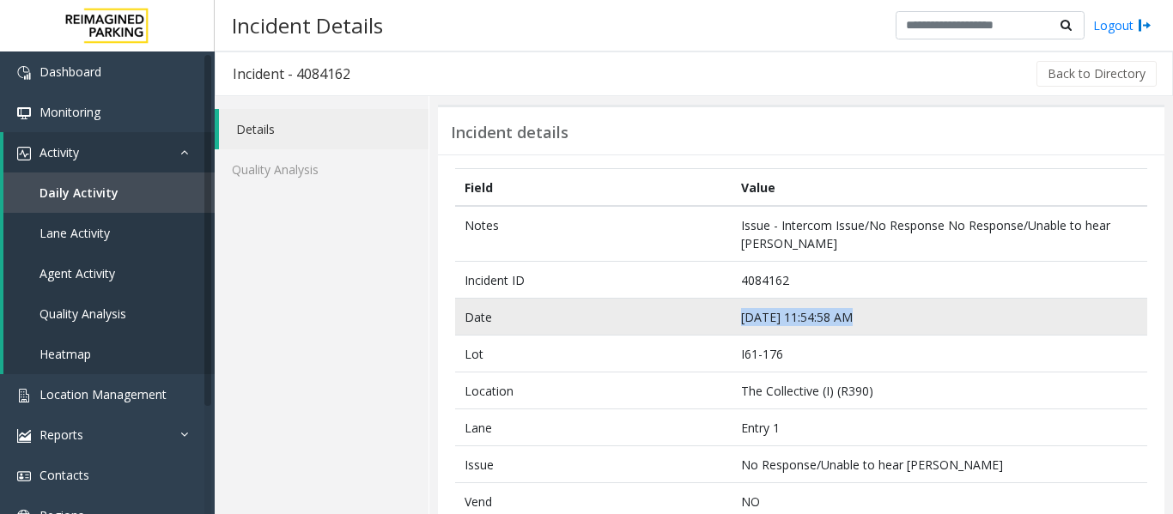
drag, startPoint x: 844, startPoint y: 312, endPoint x: 713, endPoint y: 317, distance: 130.5
click at [713, 317] on tr "Date Sep 23 11:54:58 AM" at bounding box center [801, 317] width 692 height 37
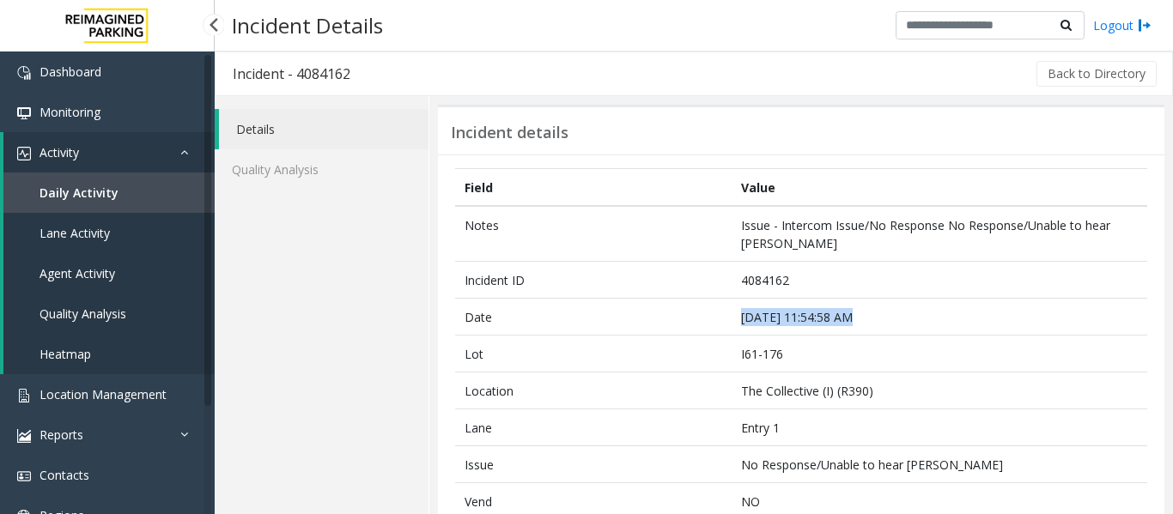
click at [100, 279] on span "Agent Activity" at bounding box center [77, 273] width 76 height 16
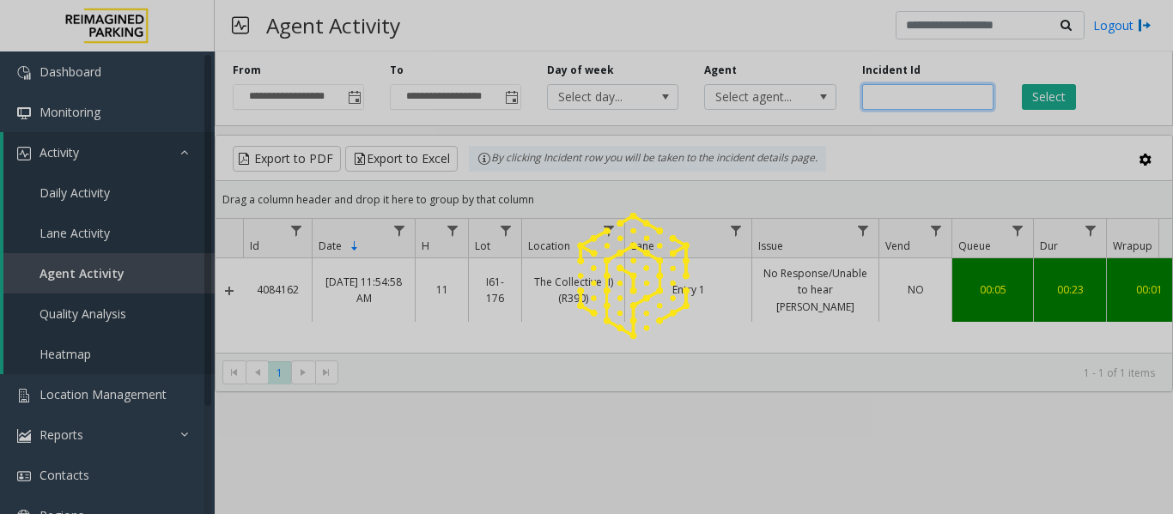
click at [890, 96] on input "number" at bounding box center [927, 97] width 131 height 26
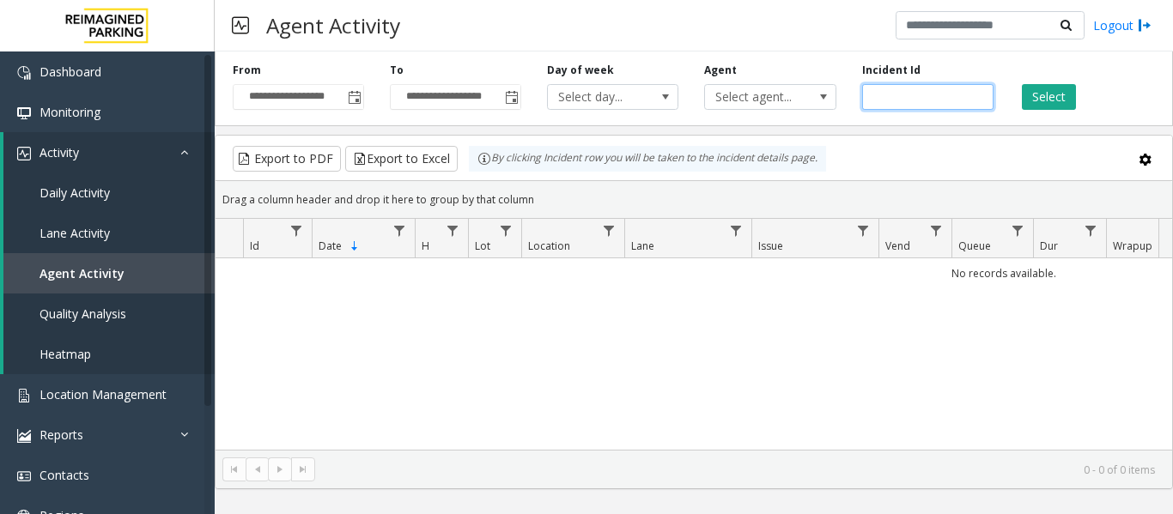
paste input "*******"
type input "*******"
click at [1031, 86] on button "Select" at bounding box center [1048, 97] width 54 height 26
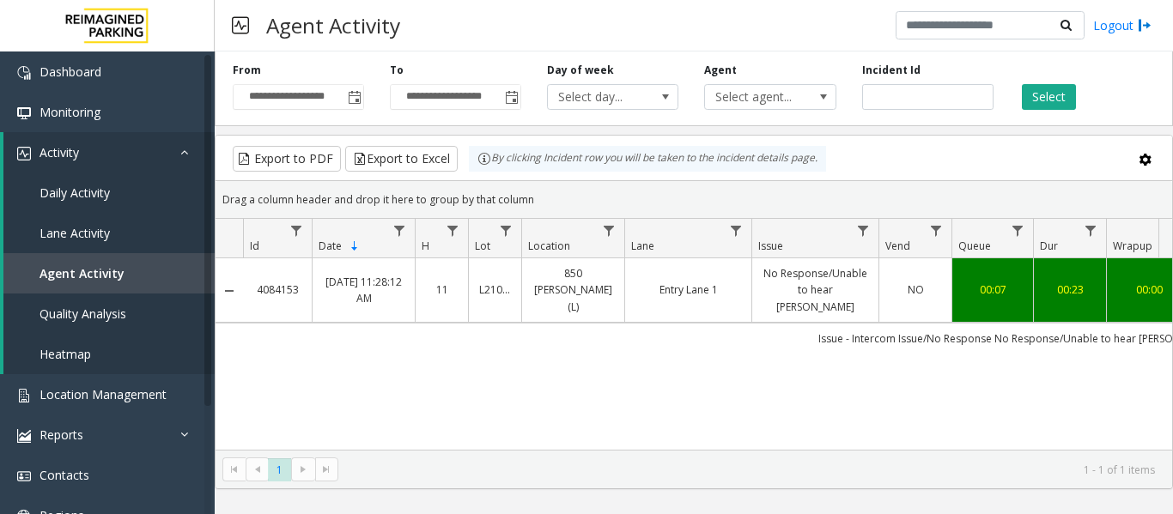
click at [763, 277] on link "No Response/Unable to hear parker" at bounding box center [815, 290] width 106 height 50
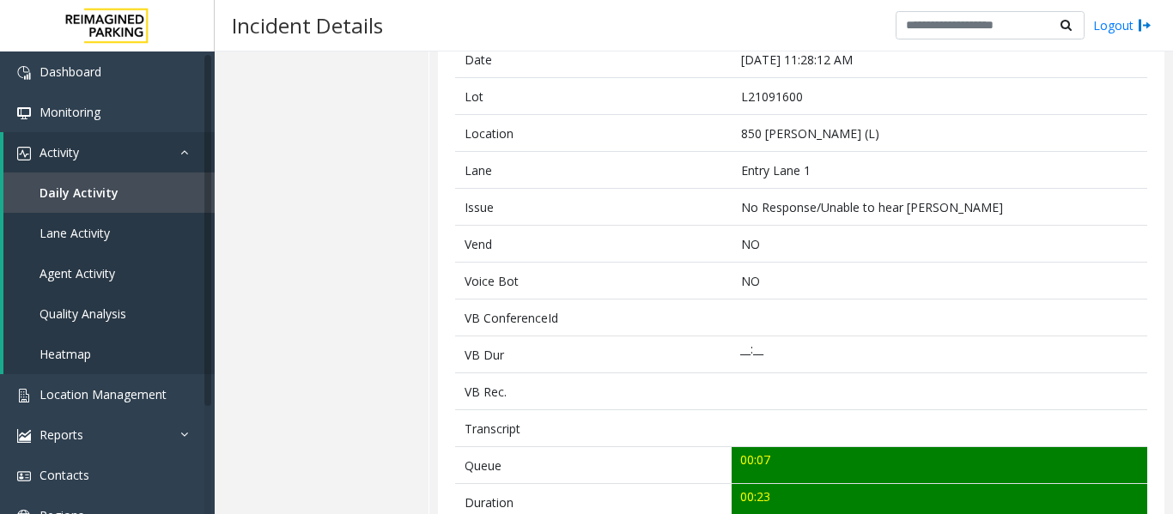
scroll to position [515, 0]
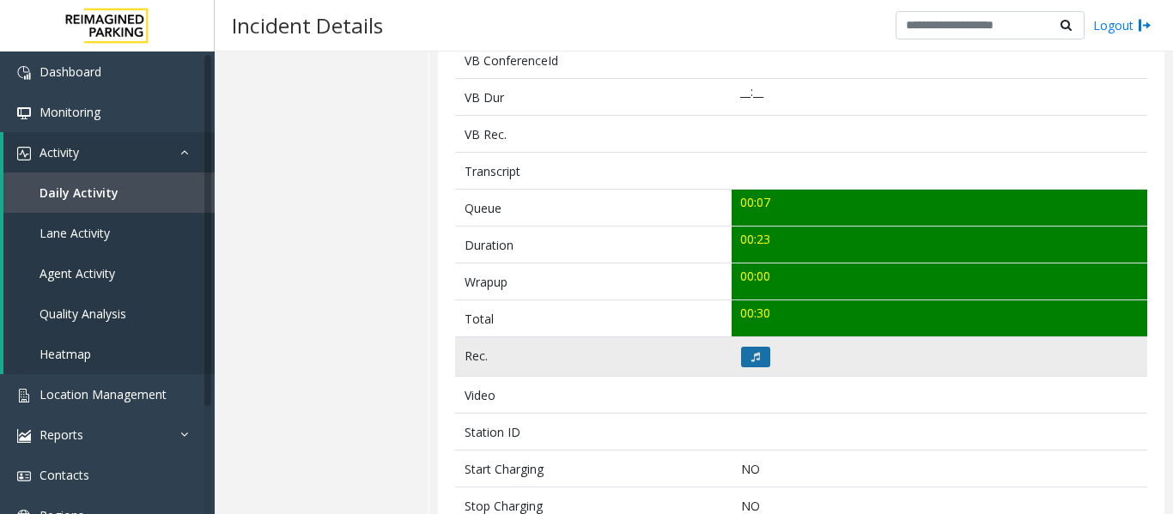
click at [751, 358] on icon at bounding box center [755, 357] width 9 height 10
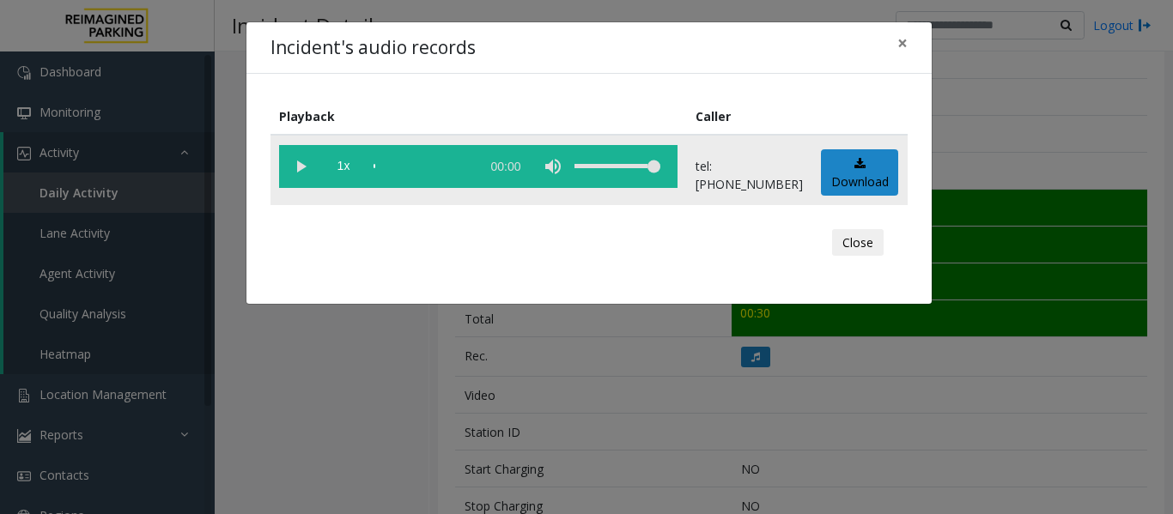
click at [301, 175] on vg-play-pause at bounding box center [300, 166] width 43 height 43
click at [392, 169] on div "scrub bar" at bounding box center [422, 166] width 98 height 43
click at [847, 236] on button "Close" at bounding box center [858, 242] width 52 height 27
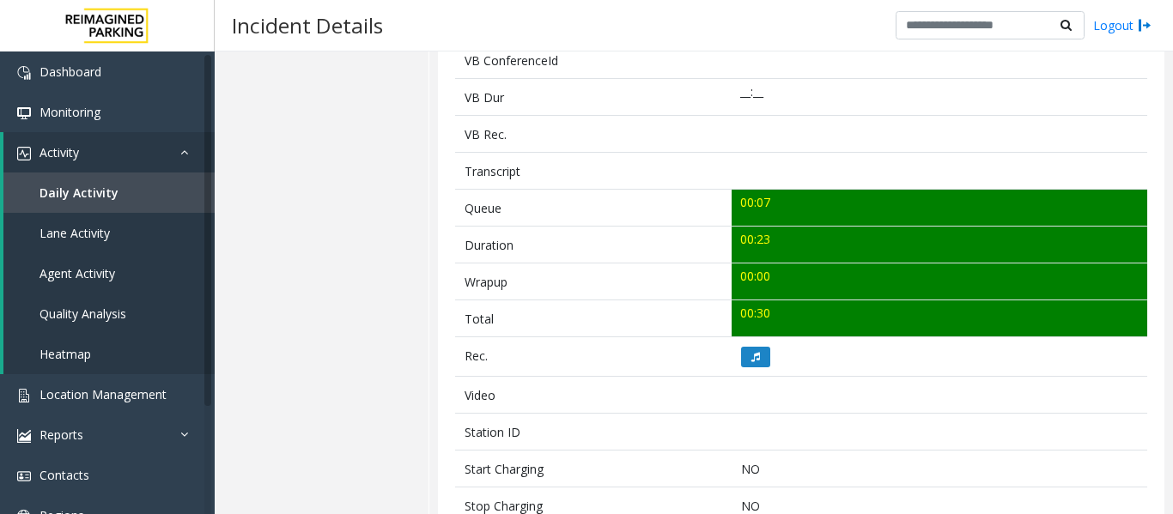
scroll to position [86, 0]
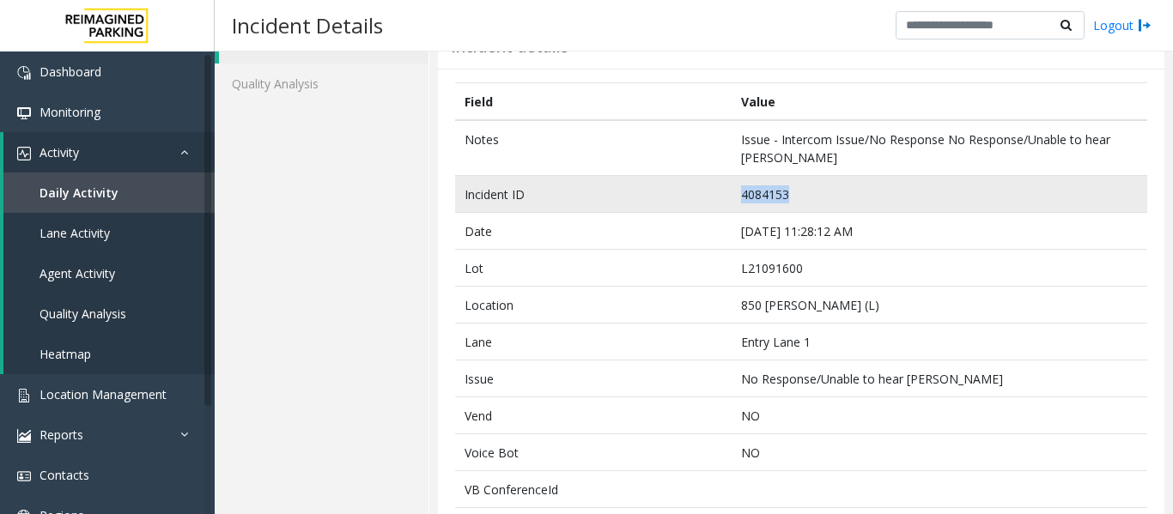
drag, startPoint x: 789, startPoint y: 197, endPoint x: 667, endPoint y: 185, distance: 122.5
click at [667, 185] on tr "Incident ID 4084153" at bounding box center [801, 194] width 692 height 37
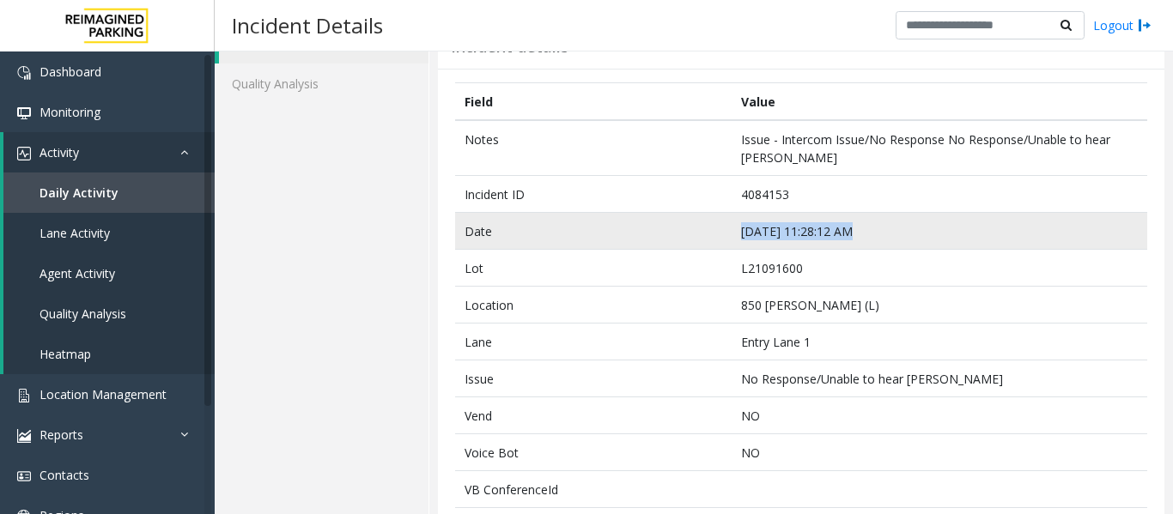
drag, startPoint x: 849, startPoint y: 227, endPoint x: 707, endPoint y: 232, distance: 141.7
click at [707, 232] on tr "Date Sep 23 11:28:12 AM" at bounding box center [801, 231] width 692 height 37
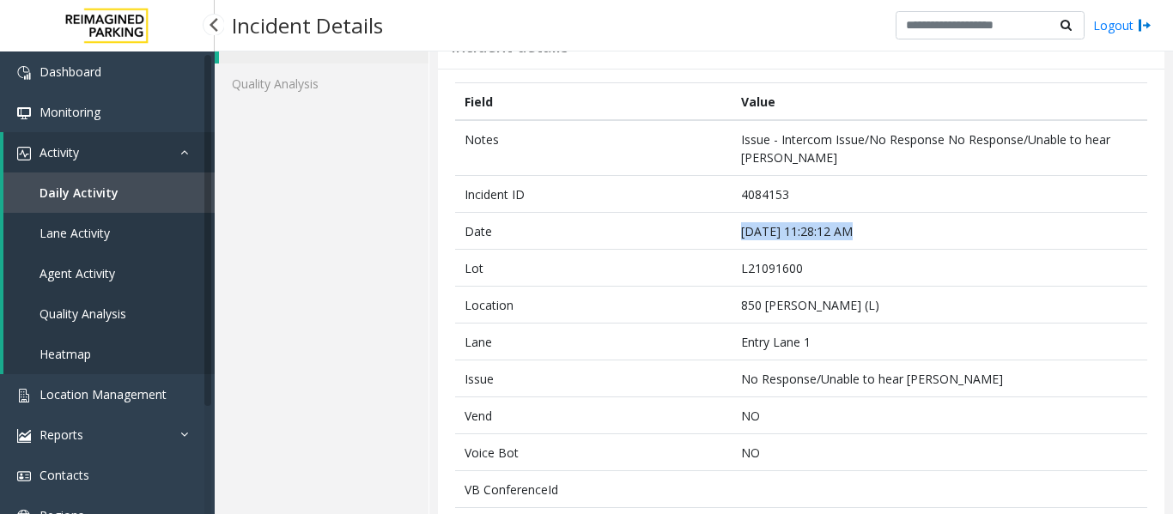
click at [109, 266] on span "Agent Activity" at bounding box center [77, 273] width 76 height 16
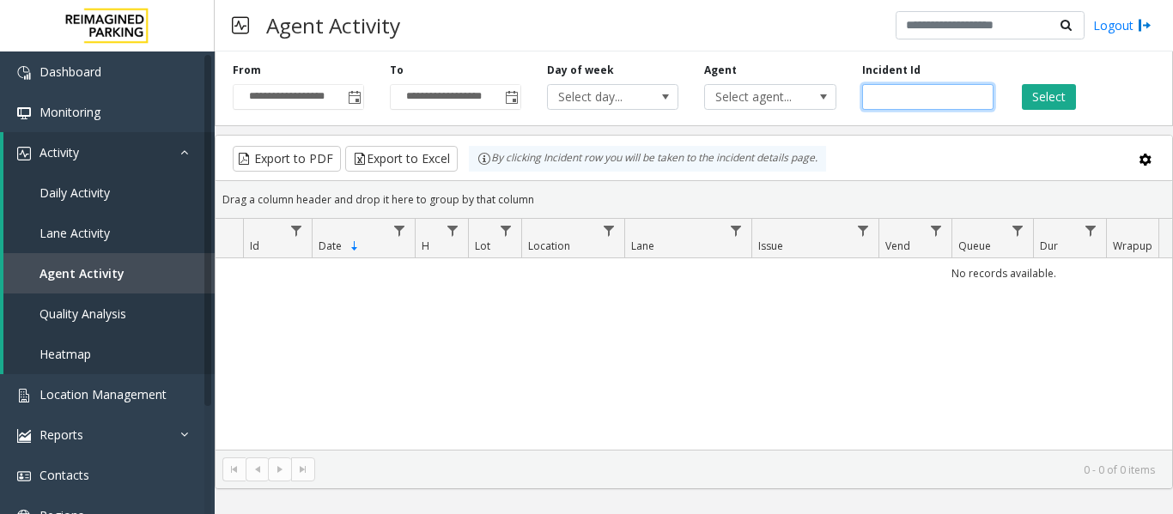
click at [899, 95] on input "number" at bounding box center [927, 97] width 131 height 26
paste input "*******"
type input "*******"
click at [1039, 89] on button "Select" at bounding box center [1048, 97] width 54 height 26
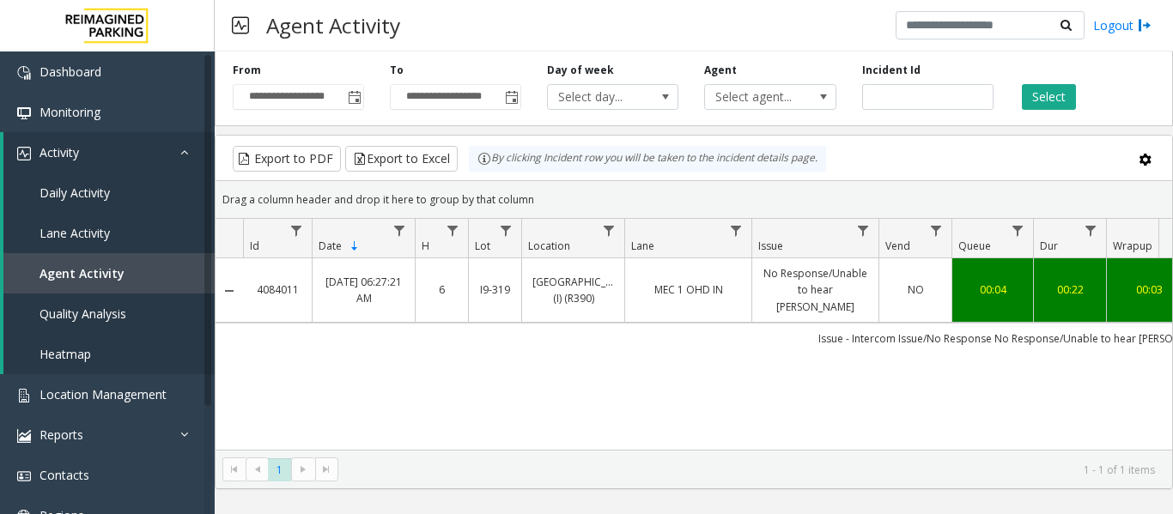
click at [741, 292] on td "MEC 1 OHD IN" at bounding box center [687, 290] width 127 height 64
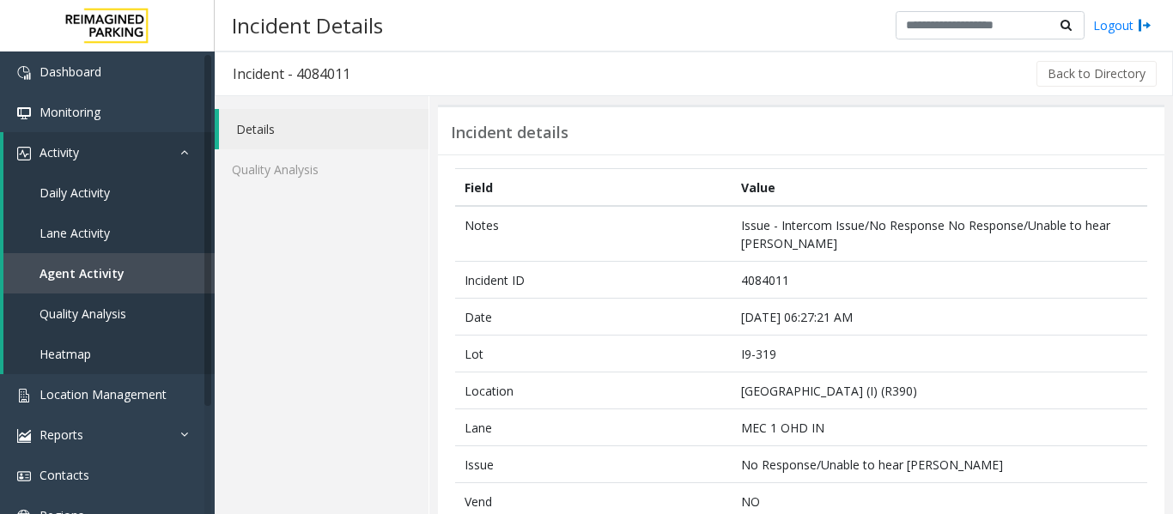
scroll to position [515, 0]
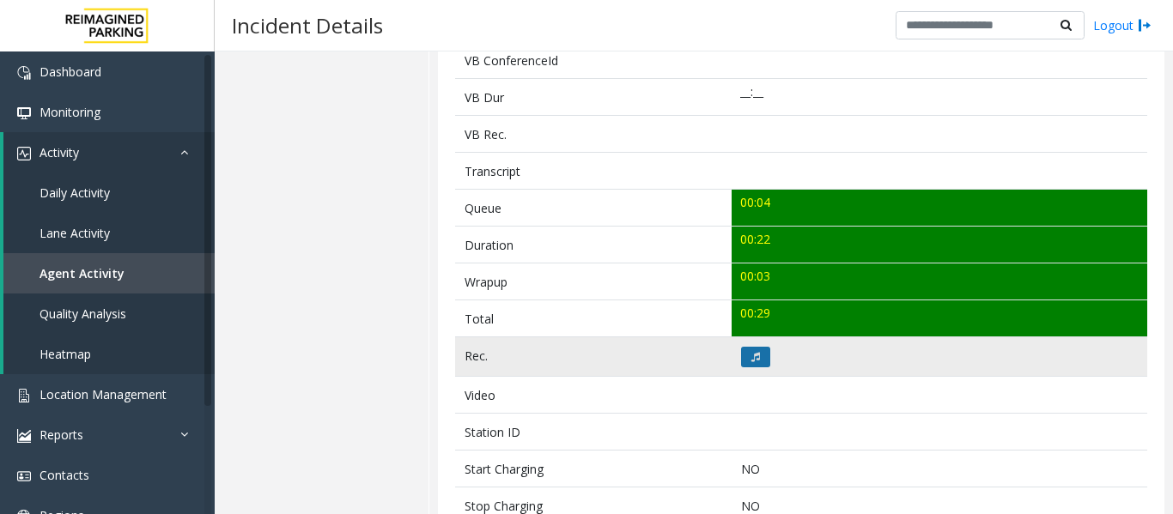
click at [741, 356] on button at bounding box center [755, 357] width 29 height 21
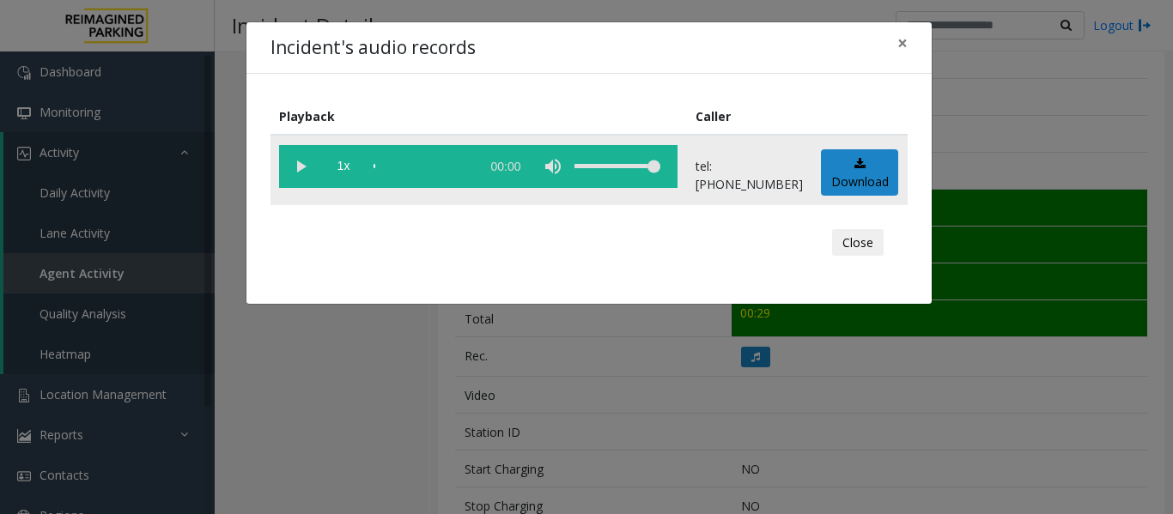
click at [306, 175] on vg-play-pause at bounding box center [300, 166] width 43 height 43
click at [869, 239] on button "Close" at bounding box center [858, 242] width 52 height 27
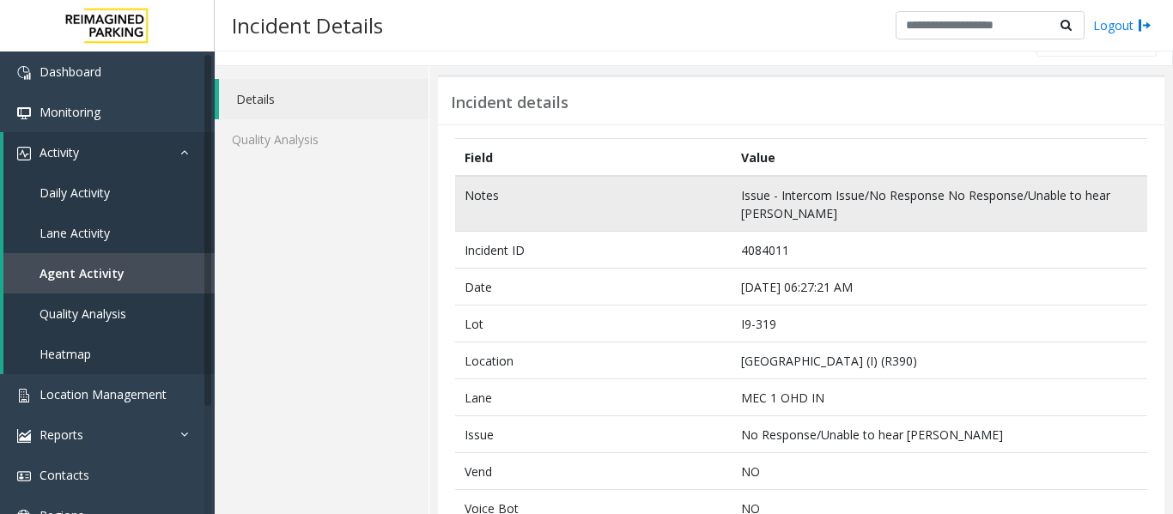
scroll to position [0, 0]
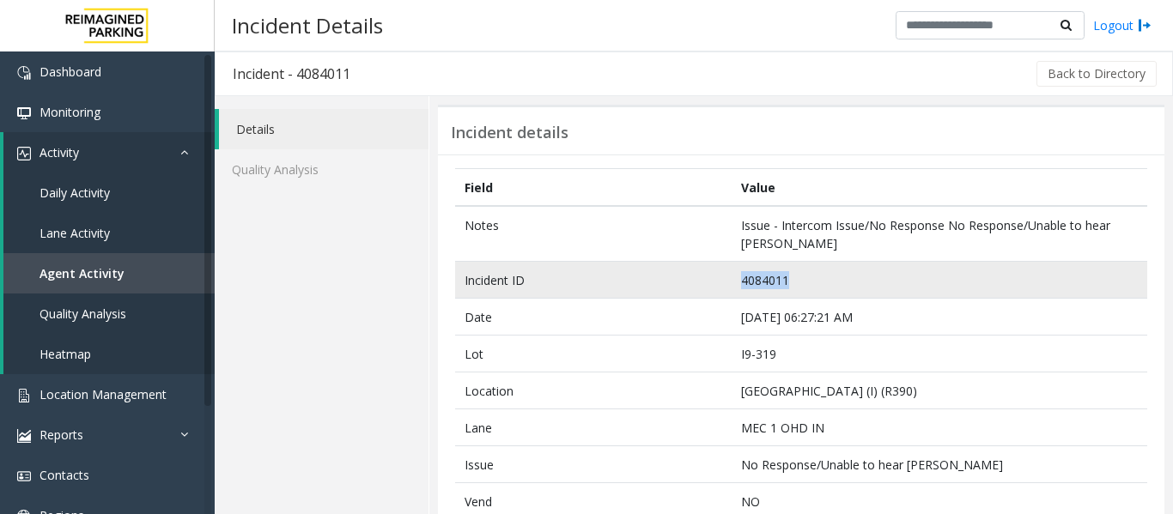
drag, startPoint x: 799, startPoint y: 280, endPoint x: 686, endPoint y: 292, distance: 113.9
click at [686, 292] on tr "Incident ID 4084011" at bounding box center [801, 280] width 692 height 37
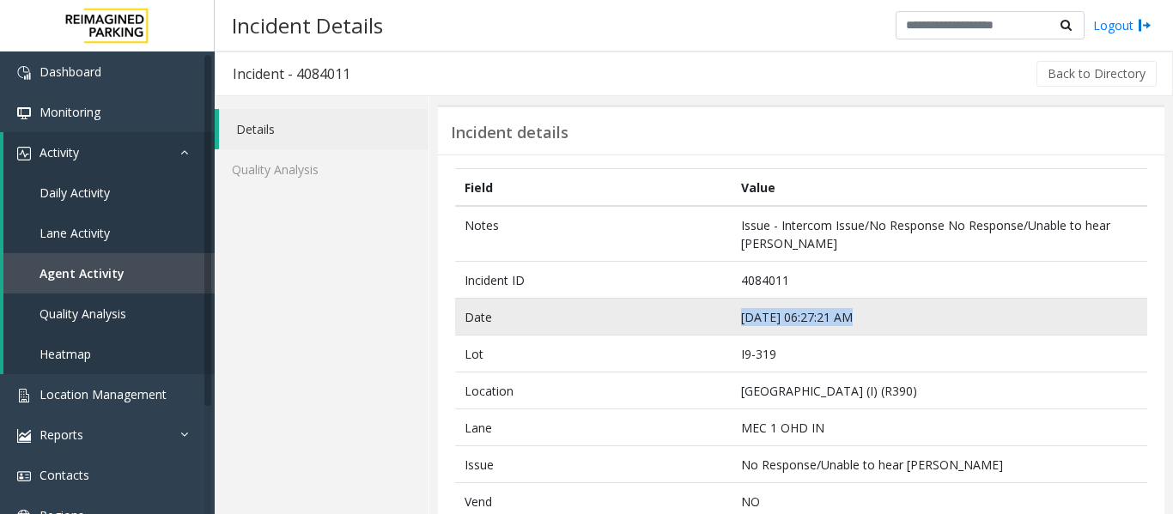
drag, startPoint x: 844, startPoint y: 317, endPoint x: 710, endPoint y: 318, distance: 133.9
click at [710, 318] on tr "Date Sep 23 06:27:21 AM" at bounding box center [801, 317] width 692 height 37
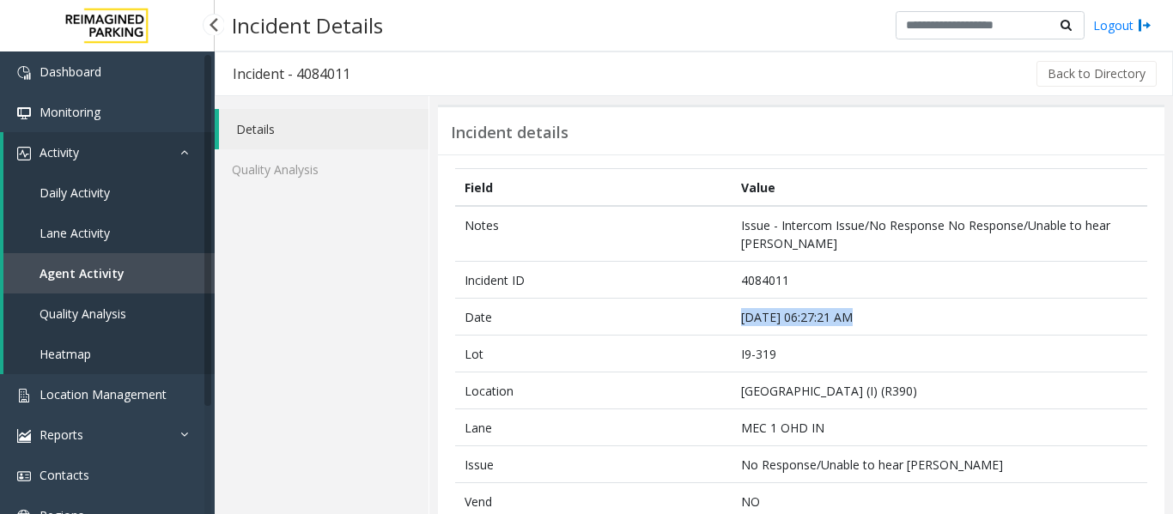
click at [111, 277] on span "Agent Activity" at bounding box center [81, 273] width 85 height 16
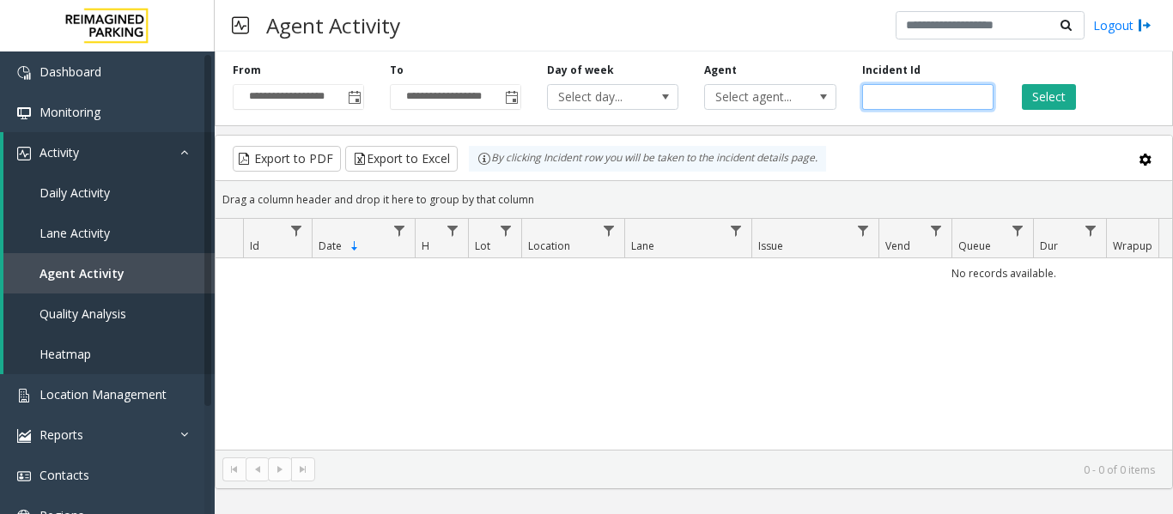
click at [897, 92] on input "number" at bounding box center [927, 97] width 131 height 26
paste input "*******"
type input "*******"
click at [1045, 92] on button "Select" at bounding box center [1048, 97] width 54 height 26
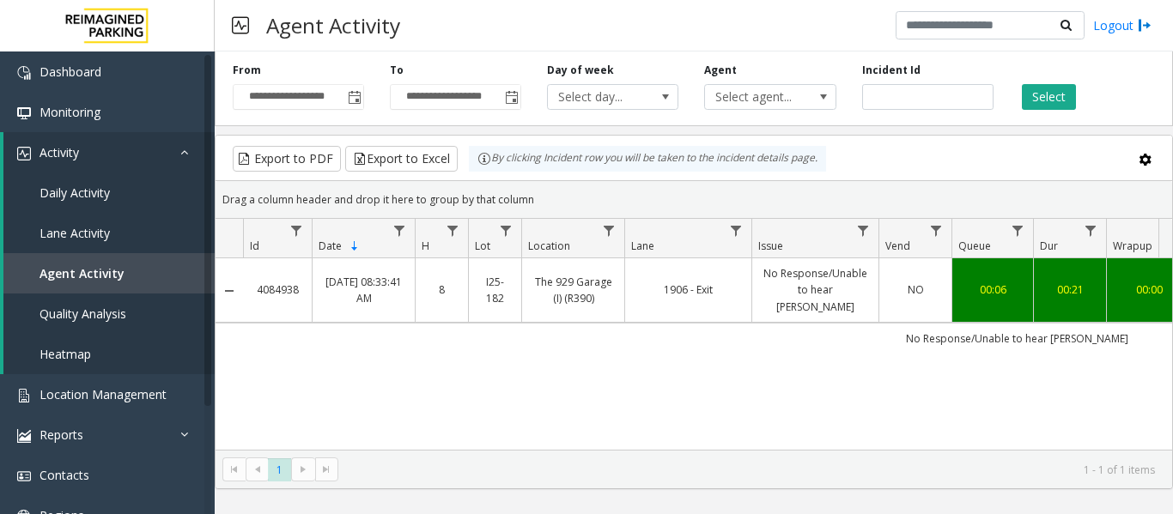
click at [700, 323] on td "No Response/Unable to hear parker" at bounding box center [1017, 338] width 1548 height 31
click at [710, 288] on link "1906 - Exit" at bounding box center [688, 290] width 106 height 16
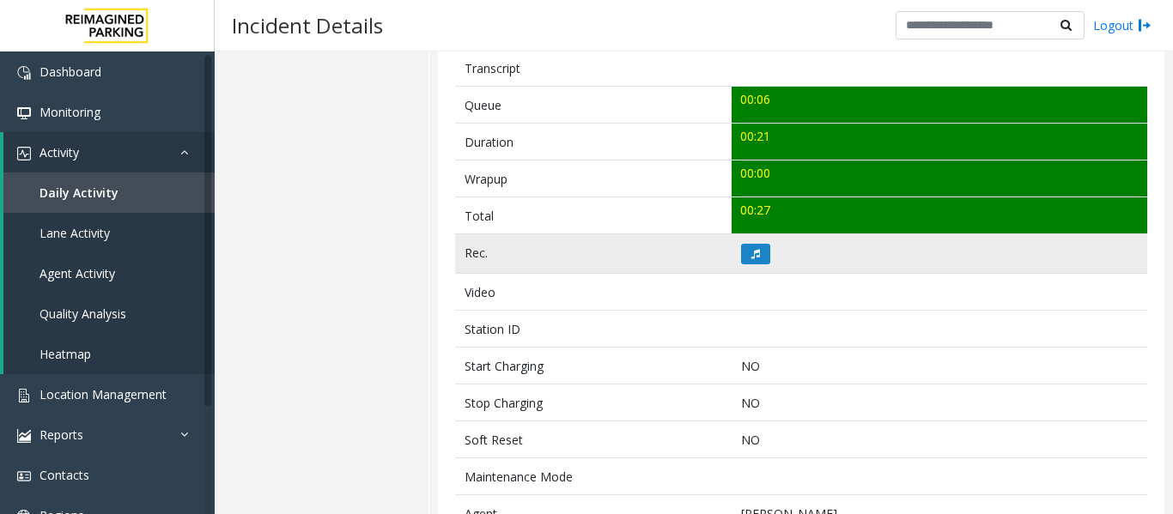
scroll to position [601, 0]
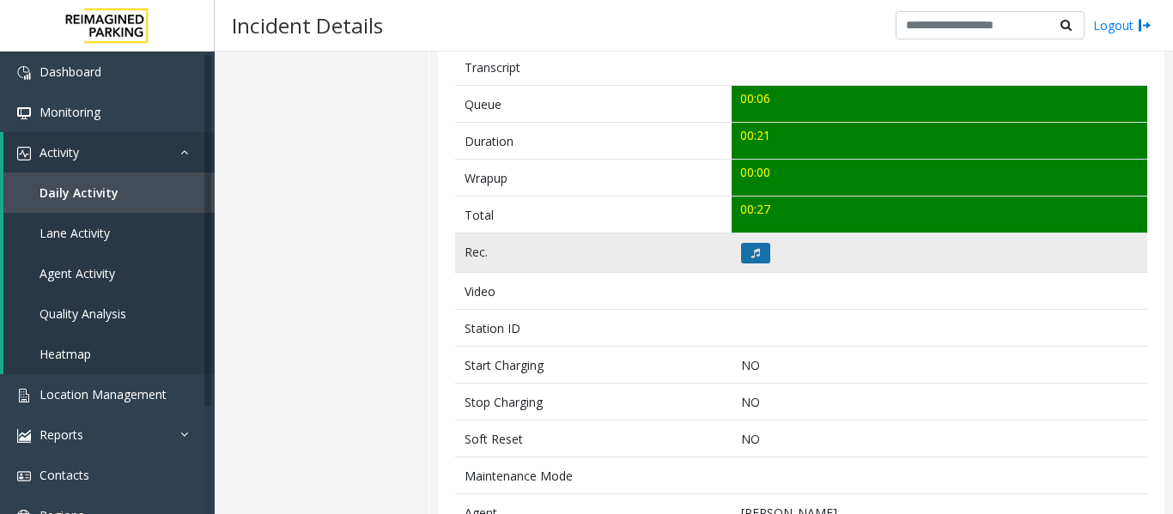
click at [751, 249] on icon at bounding box center [755, 253] width 9 height 10
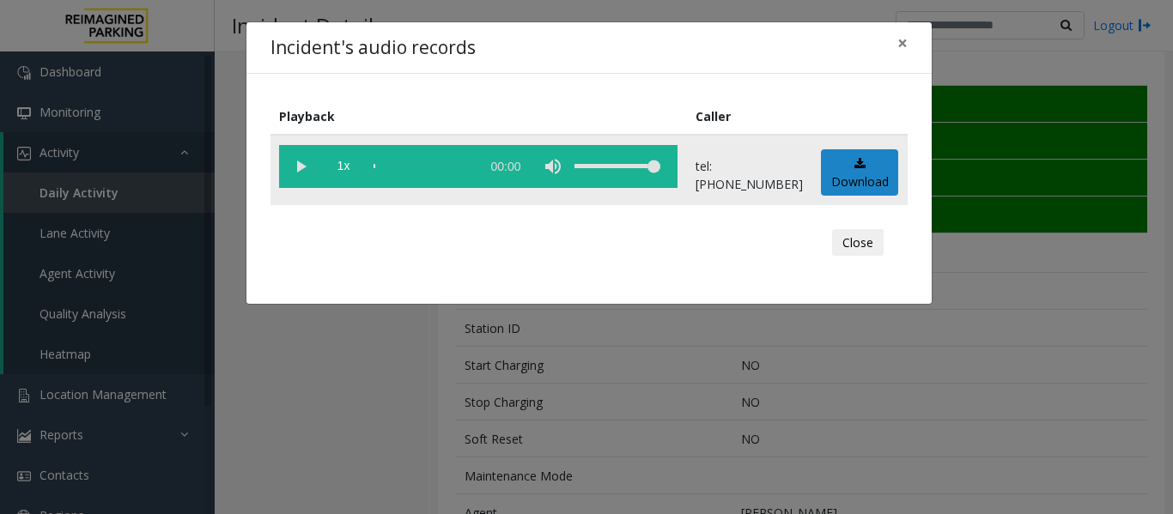
click at [298, 164] on vg-play-pause at bounding box center [300, 166] width 43 height 43
click at [868, 244] on button "Close" at bounding box center [858, 242] width 52 height 27
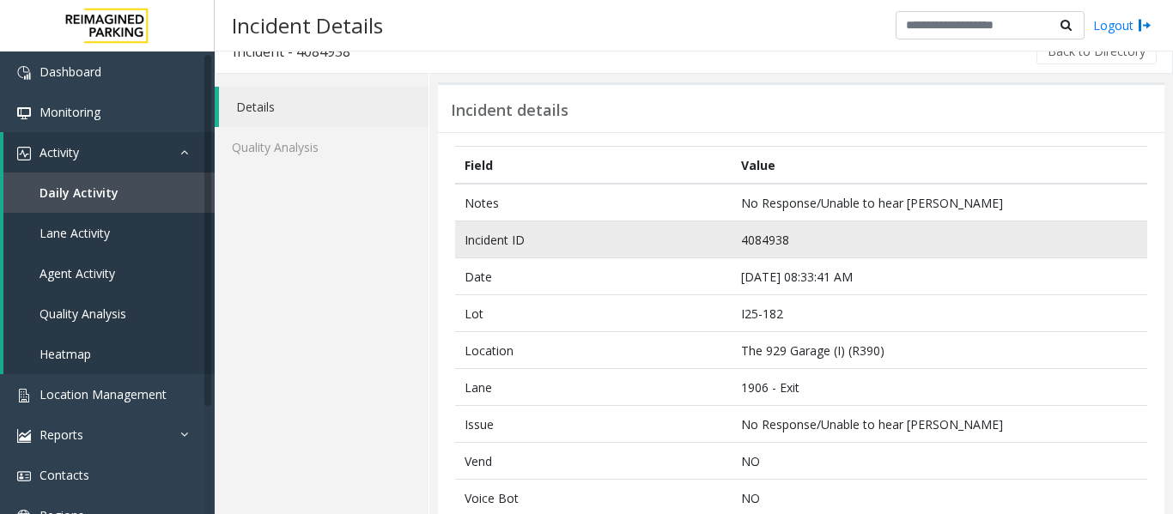
scroll to position [0, 0]
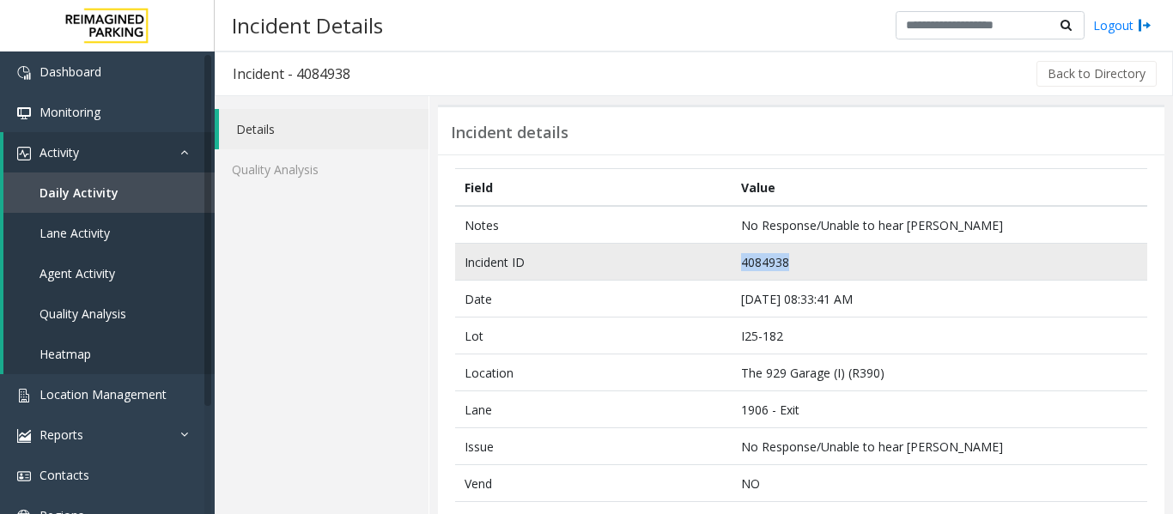
drag, startPoint x: 806, startPoint y: 270, endPoint x: 724, endPoint y: 270, distance: 81.5
click at [724, 270] on tr "Incident ID 4084938" at bounding box center [801, 262] width 692 height 37
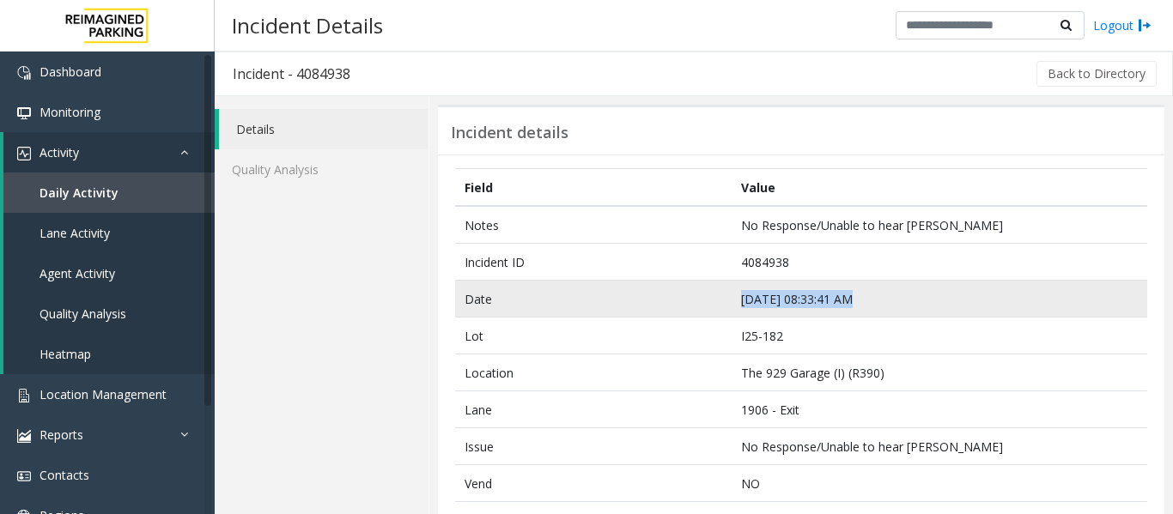
drag, startPoint x: 852, startPoint y: 299, endPoint x: 701, endPoint y: 297, distance: 151.1
click at [701, 297] on tr "Date Sep 24 08:33:41 AM" at bounding box center [801, 299] width 692 height 37
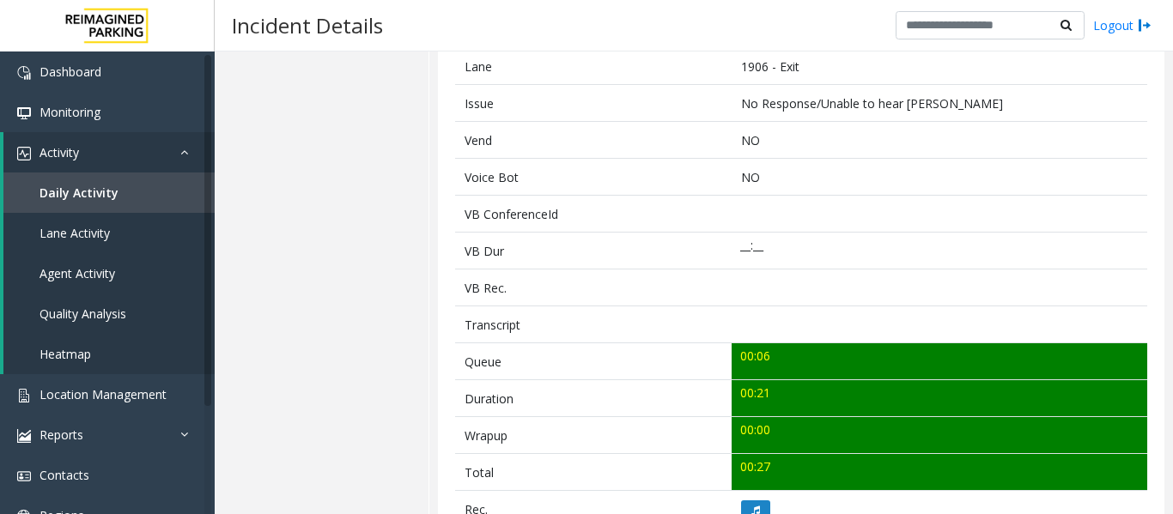
scroll to position [687, 0]
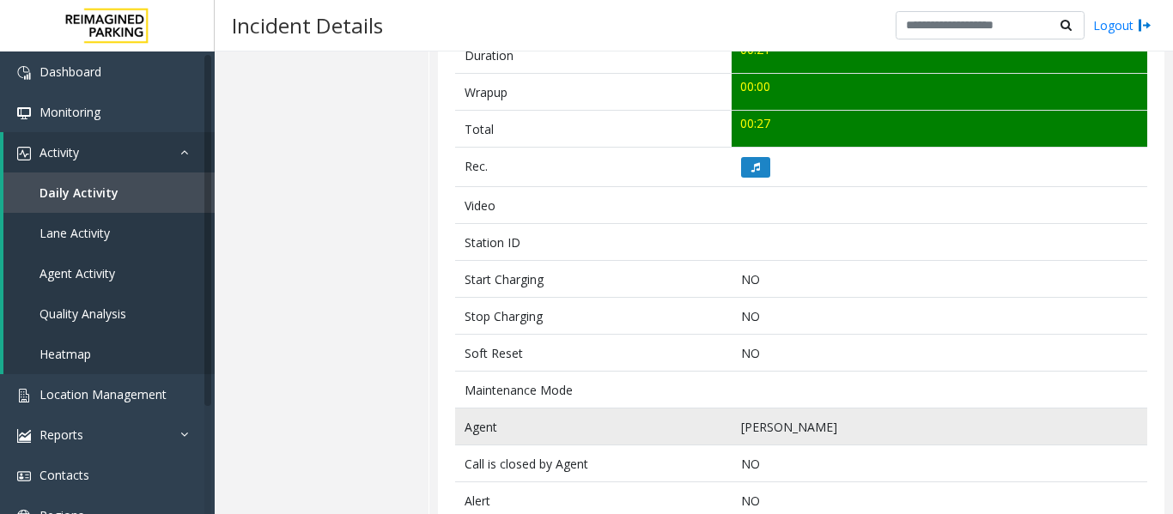
drag, startPoint x: 852, startPoint y: 431, endPoint x: 687, endPoint y: 434, distance: 165.7
click at [687, 434] on tr "Agent Samar Pratap Singh" at bounding box center [801, 427] width 692 height 37
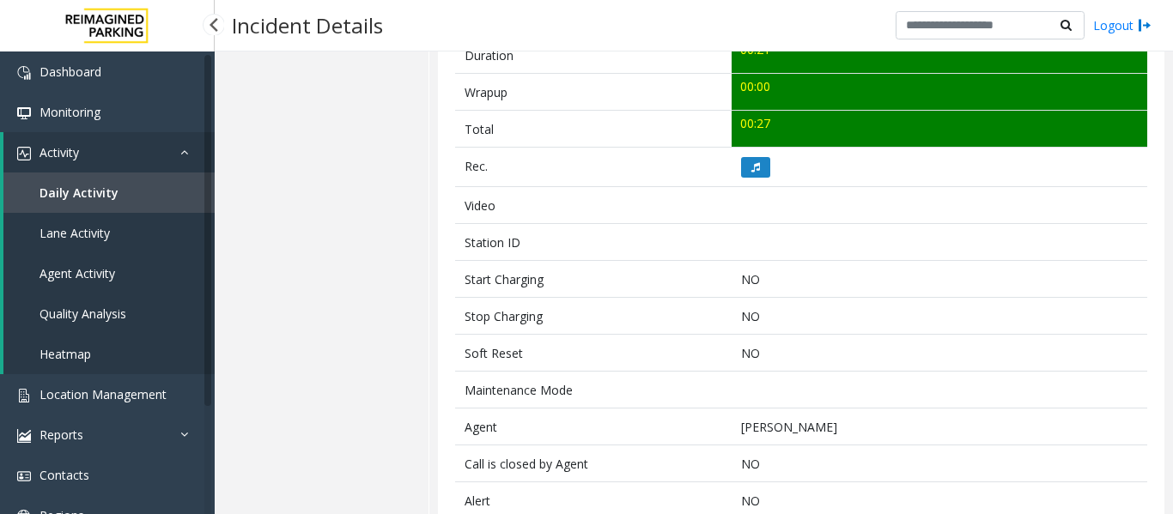
click at [97, 275] on span "Agent Activity" at bounding box center [77, 273] width 76 height 16
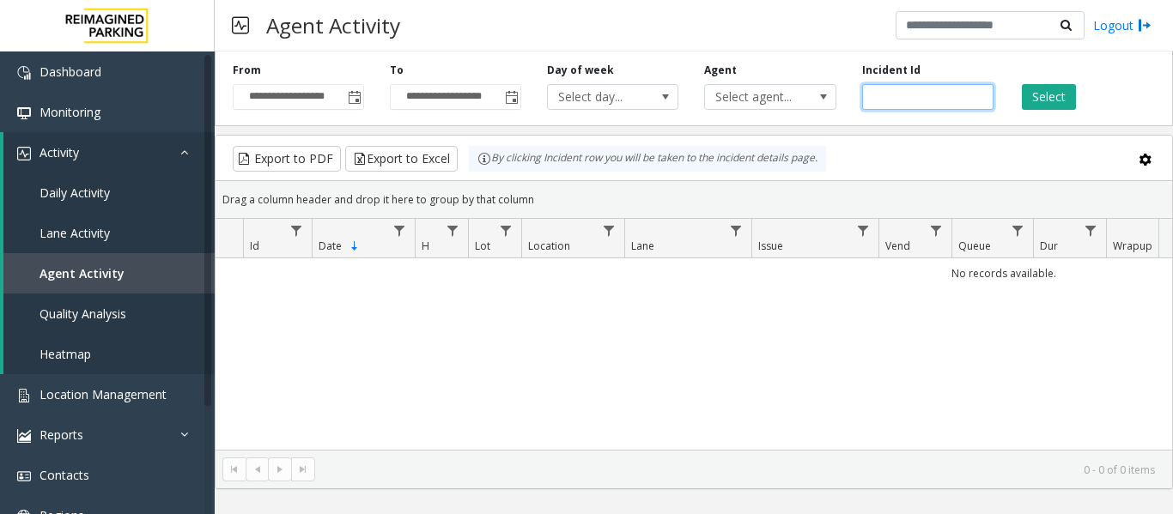
click at [931, 99] on input "number" at bounding box center [927, 97] width 131 height 26
paste input "*******"
type input "*******"
click at [1044, 100] on button "Select" at bounding box center [1048, 97] width 54 height 26
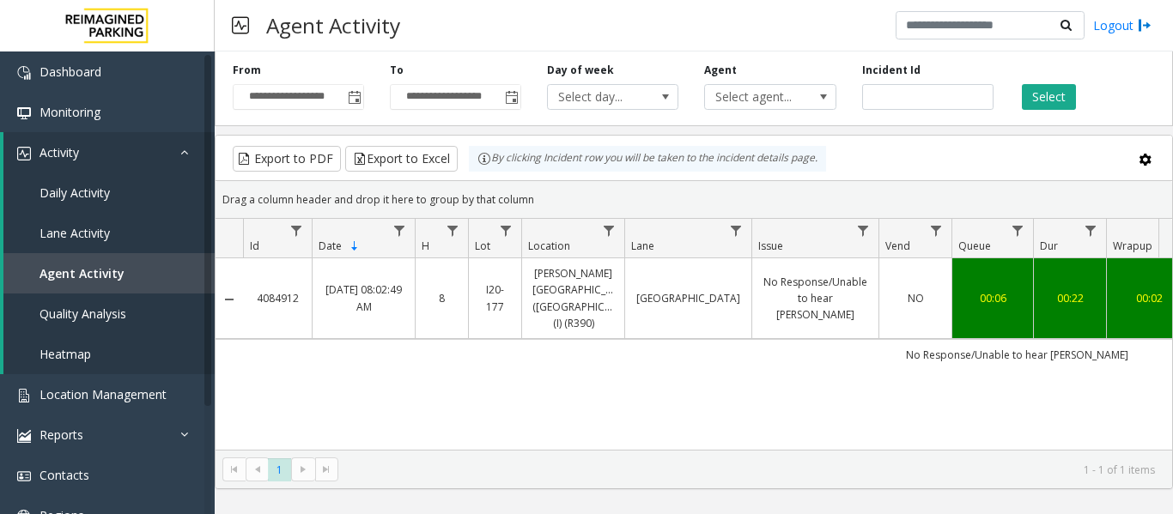
click at [772, 291] on link "No Response/Unable to hear parker" at bounding box center [815, 299] width 106 height 50
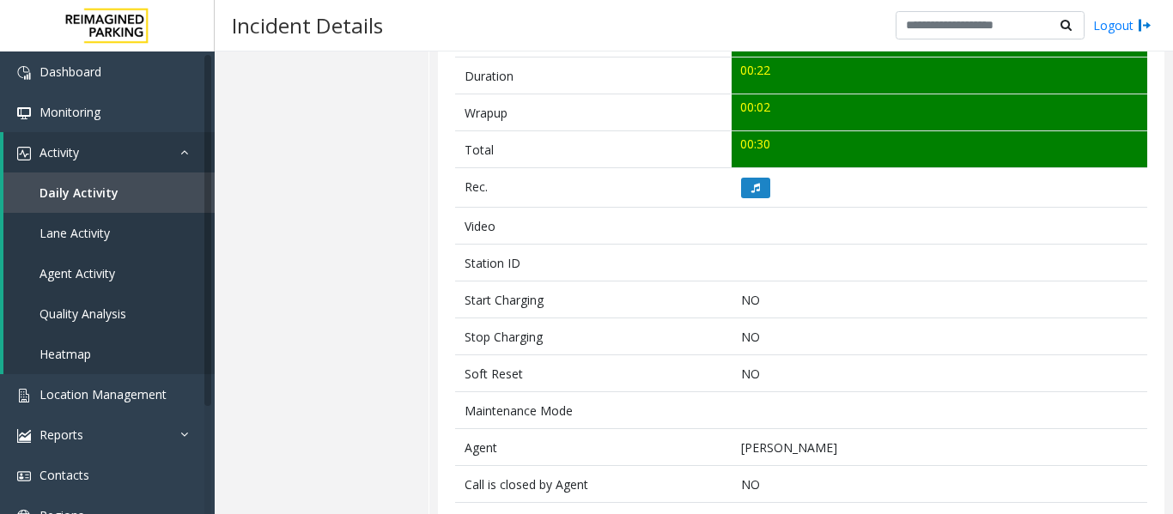
scroll to position [687, 0]
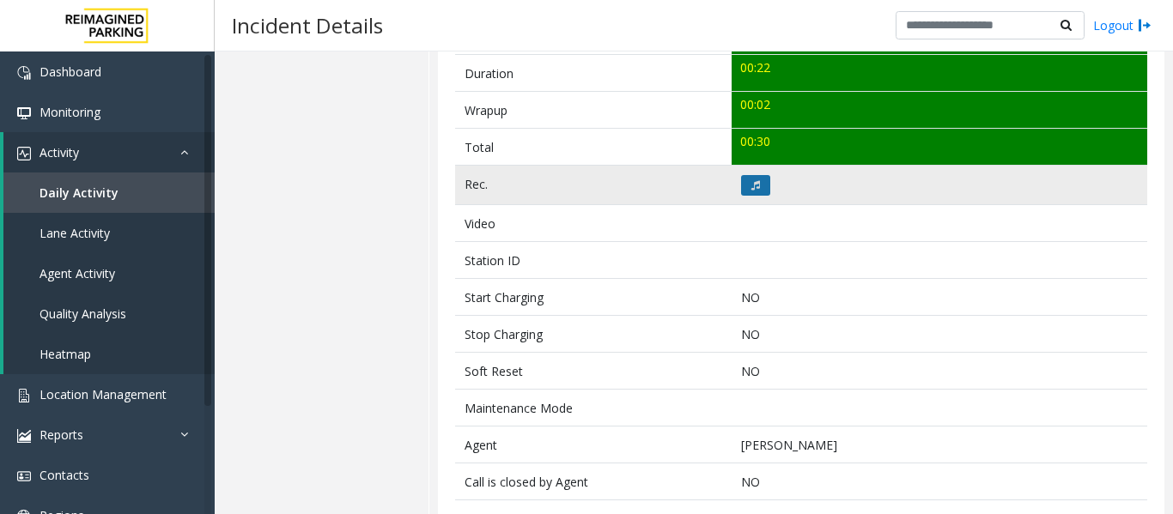
click at [756, 166] on app-root "Dashboard Monitoring Activity Daily Activity Lane Activity Agent Activity Quali…" at bounding box center [586, 257] width 1173 height 514
click at [753, 180] on icon at bounding box center [755, 185] width 9 height 10
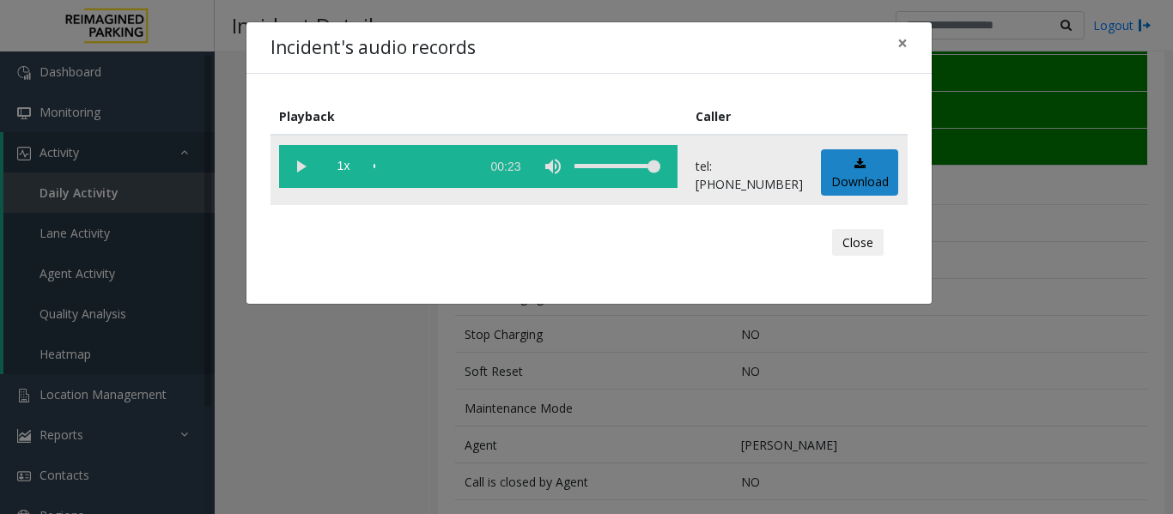
click at [289, 165] on vg-play-pause at bounding box center [300, 166] width 43 height 43
drag, startPoint x: 827, startPoint y: 231, endPoint x: 872, endPoint y: 262, distance: 55.0
click at [829, 234] on div "Close" at bounding box center [588, 243] width 613 height 52
click at [875, 250] on button "Close" at bounding box center [858, 242] width 52 height 27
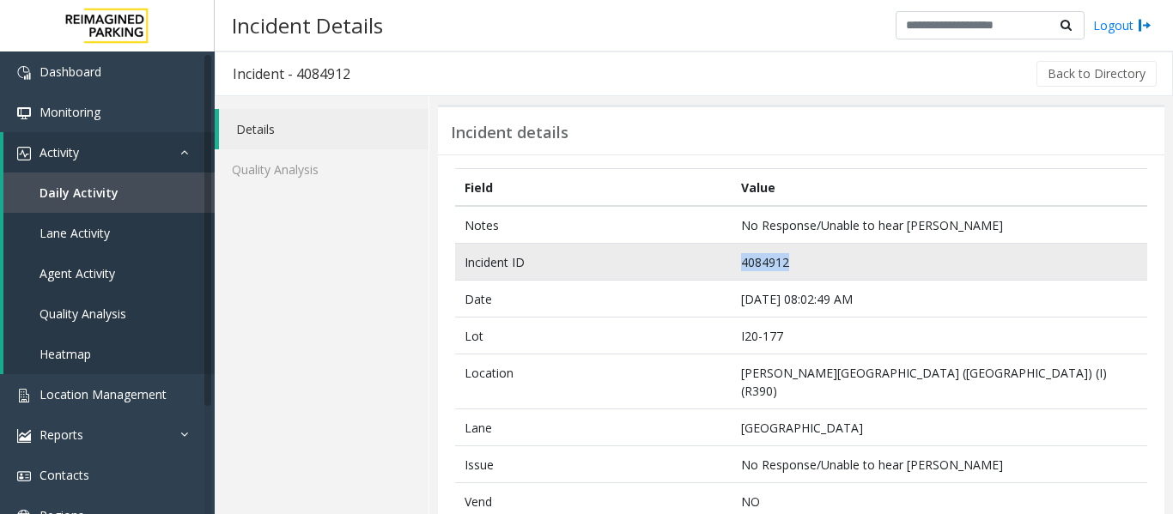
drag, startPoint x: 677, startPoint y: 260, endPoint x: 628, endPoint y: 258, distance: 49.0
click at [628, 258] on tr "Incident ID 4084912" at bounding box center [801, 262] width 692 height 37
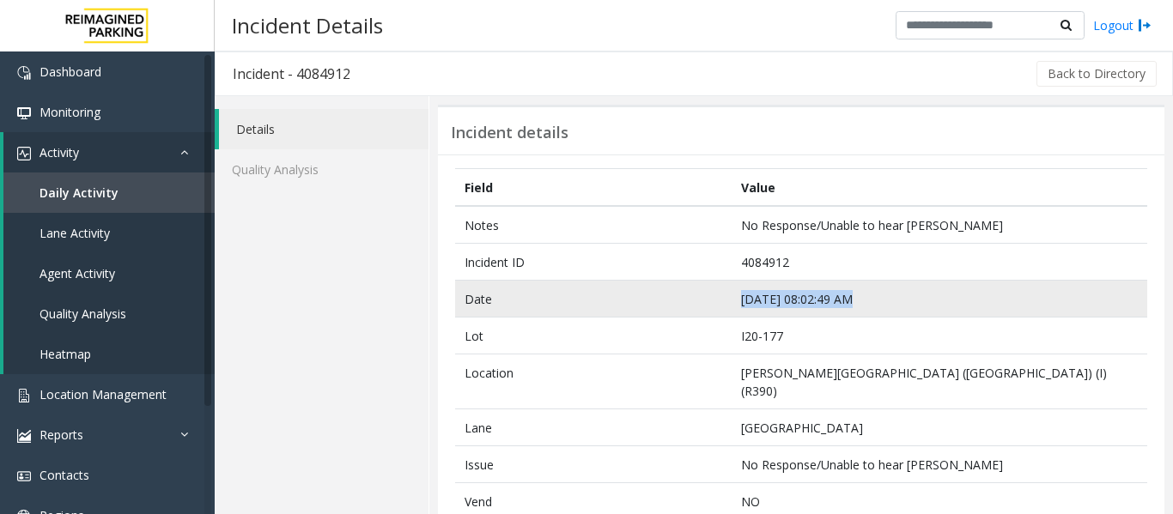
drag, startPoint x: 845, startPoint y: 299, endPoint x: 690, endPoint y: 304, distance: 155.4
click at [690, 304] on tr "Date Sep 24 08:02:49 AM" at bounding box center [801, 299] width 692 height 37
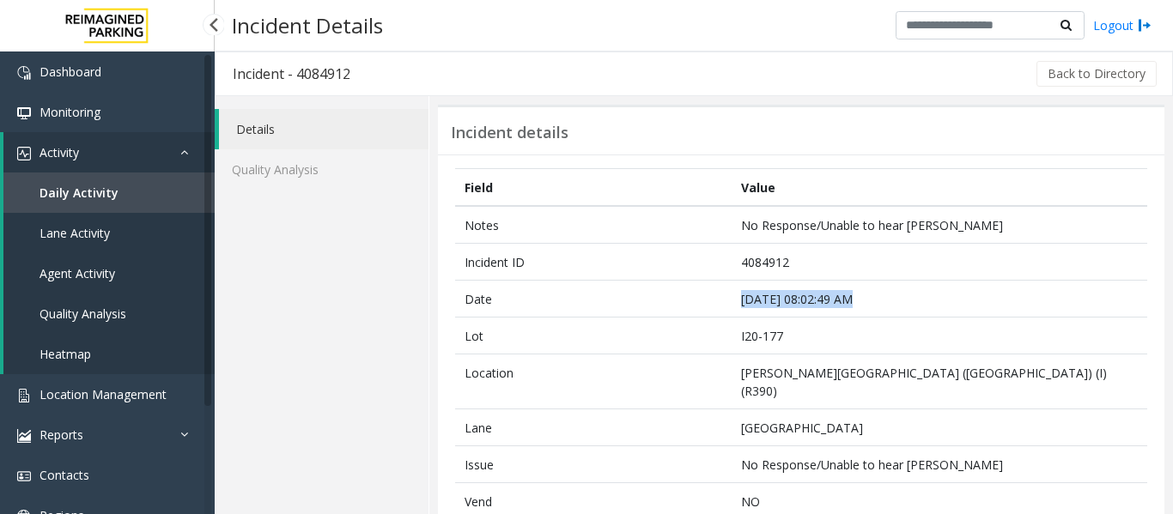
click at [142, 287] on link "Agent Activity" at bounding box center [108, 273] width 211 height 40
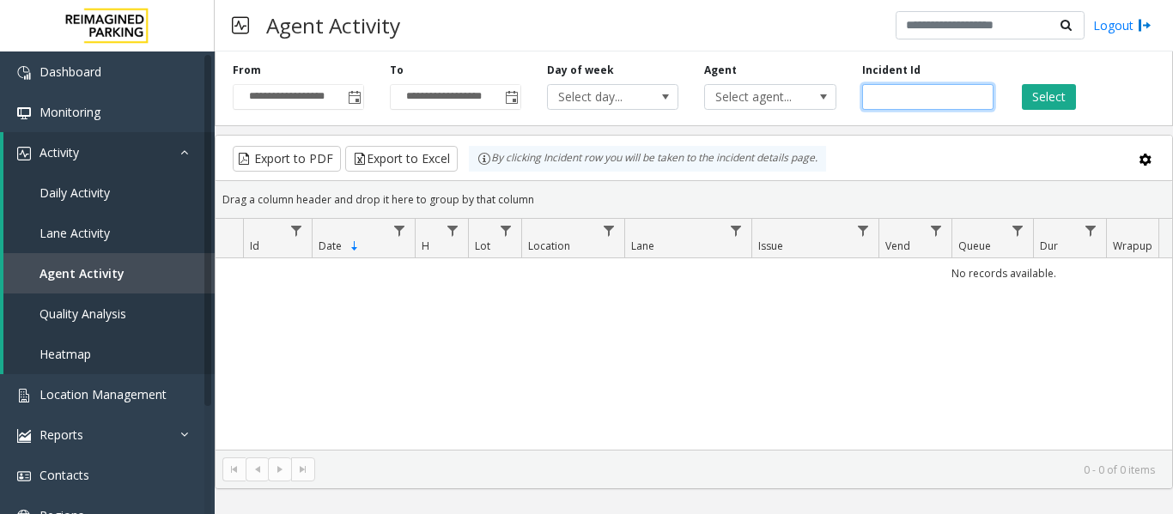
click at [925, 93] on input "number" at bounding box center [927, 97] width 131 height 26
paste input "*******"
type input "*******"
click at [1064, 94] on button "Select" at bounding box center [1048, 97] width 54 height 26
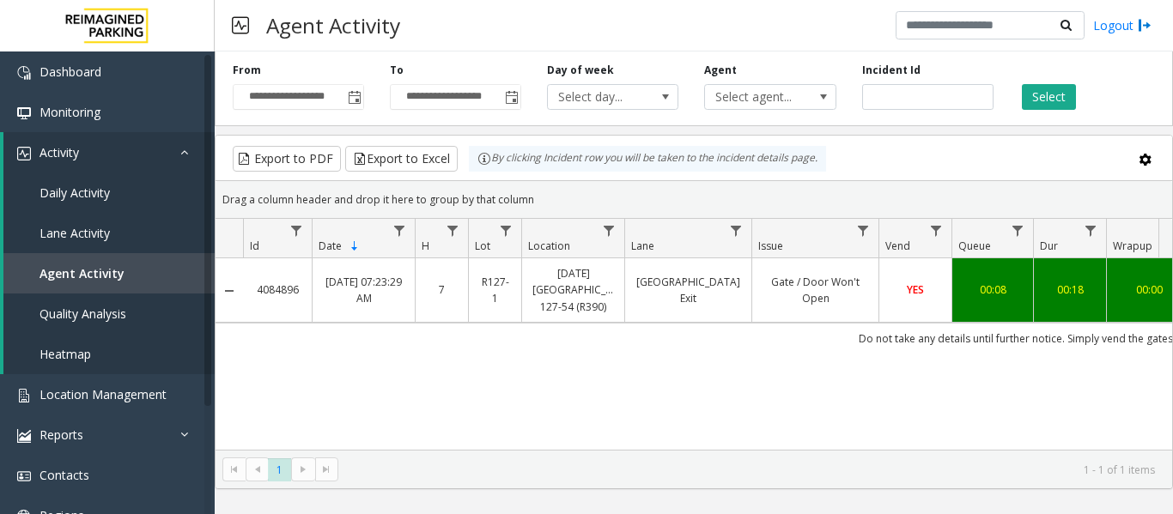
click at [840, 288] on link "Gate / Door Won't Open" at bounding box center [815, 290] width 106 height 33
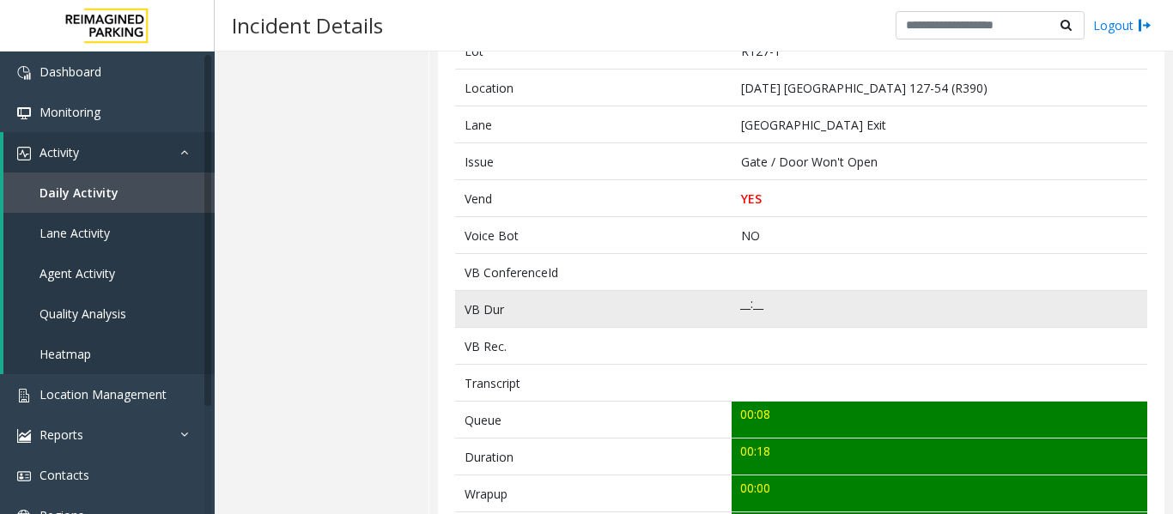
scroll to position [515, 0]
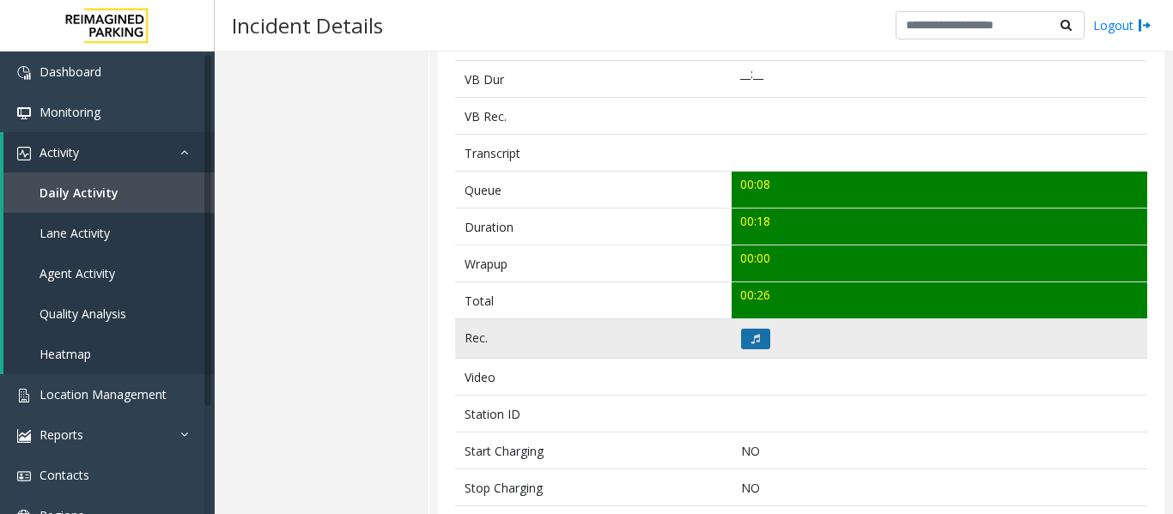
click at [742, 335] on button at bounding box center [755, 339] width 29 height 21
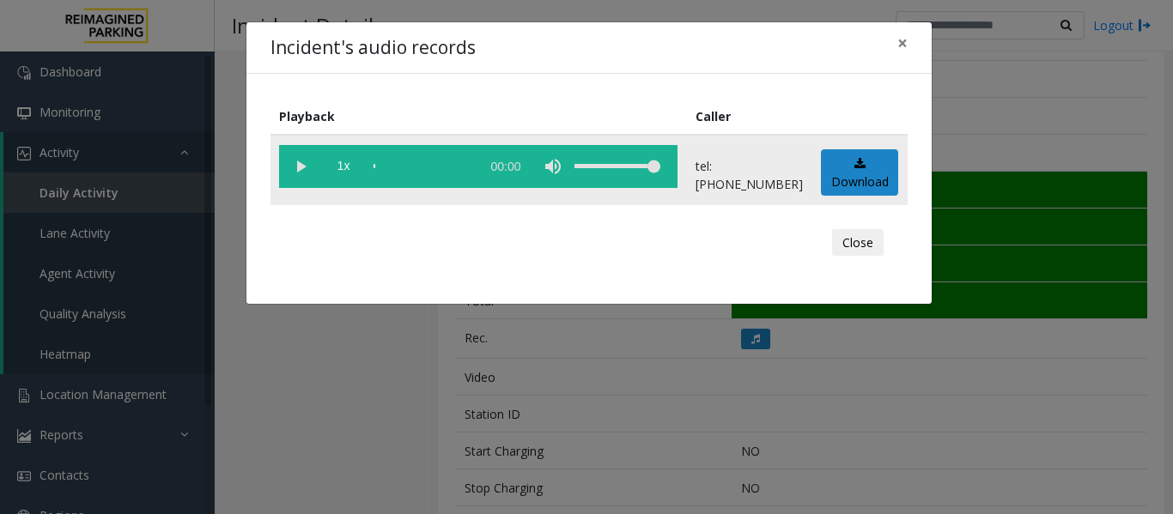
click at [297, 161] on vg-play-pause at bounding box center [300, 166] width 43 height 43
click at [867, 253] on button "Close" at bounding box center [858, 242] width 52 height 27
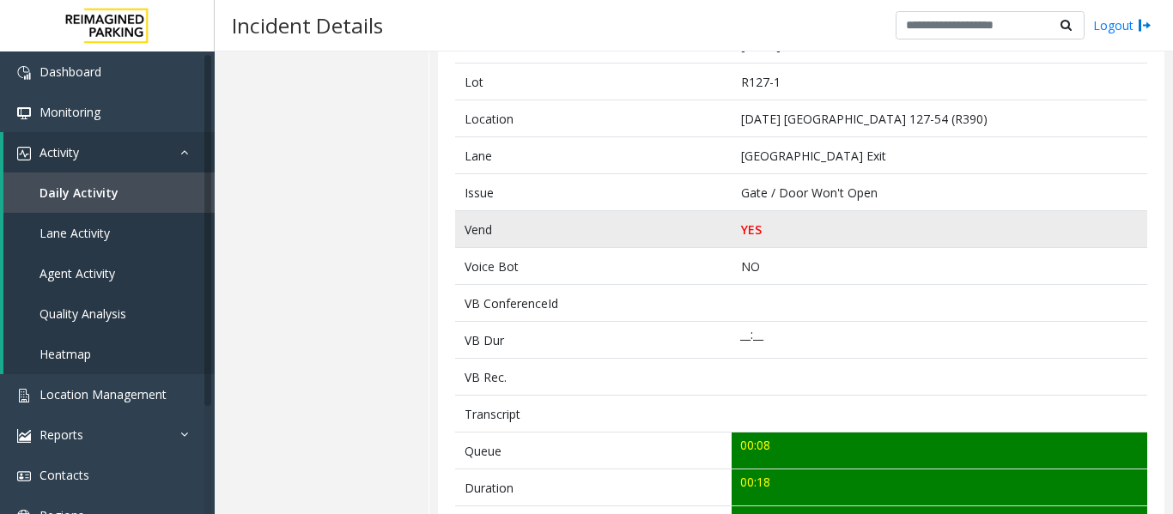
scroll to position [86, 0]
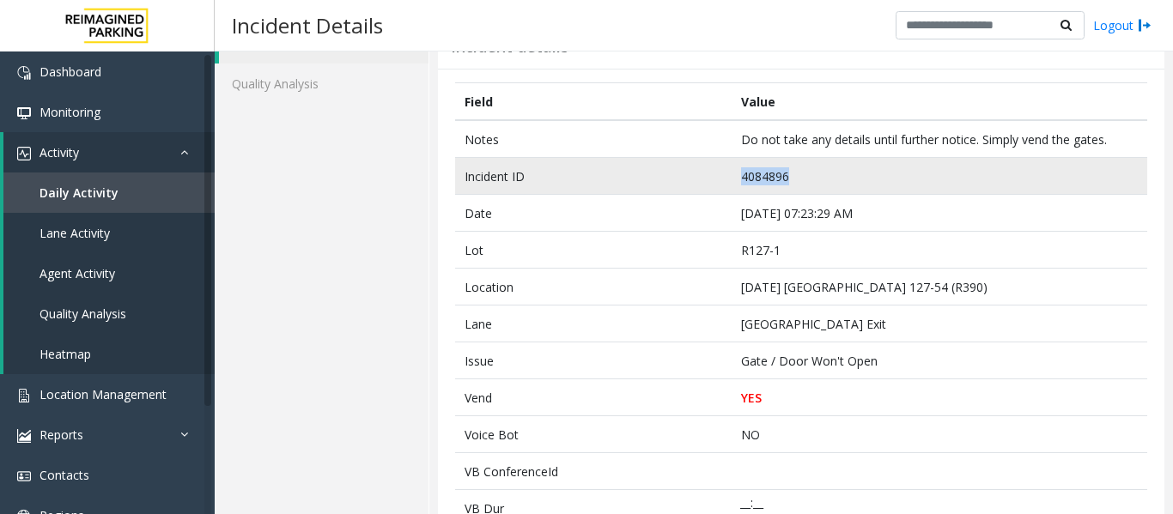
drag, startPoint x: 786, startPoint y: 180, endPoint x: 684, endPoint y: 185, distance: 102.2
click at [684, 185] on tr "Incident ID 4084896" at bounding box center [801, 176] width 692 height 37
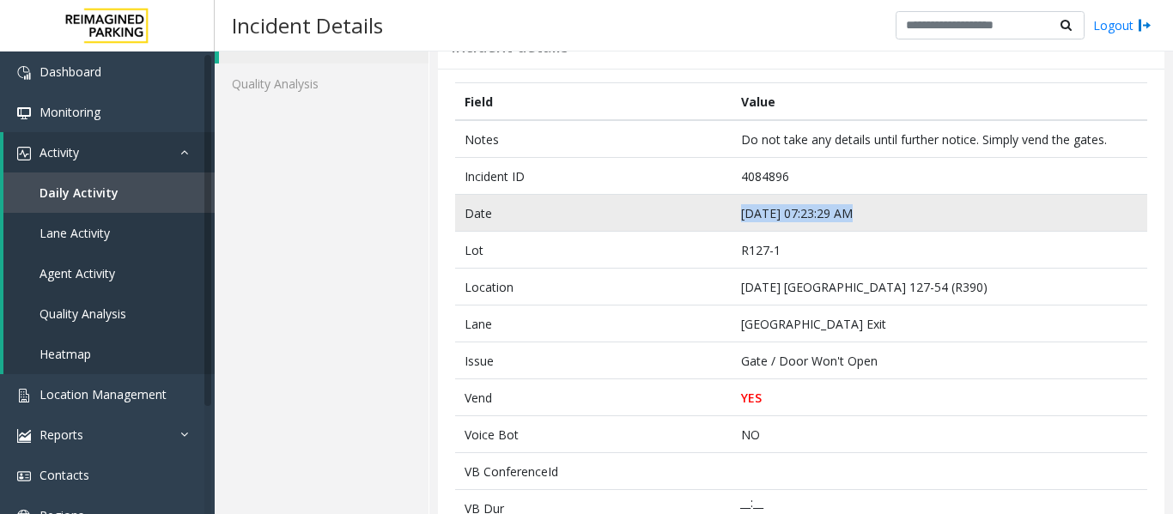
drag, startPoint x: 857, startPoint y: 219, endPoint x: 700, endPoint y: 216, distance: 157.1
click at [700, 216] on tr "Date Sep 24 07:23:29 AM" at bounding box center [801, 213] width 692 height 37
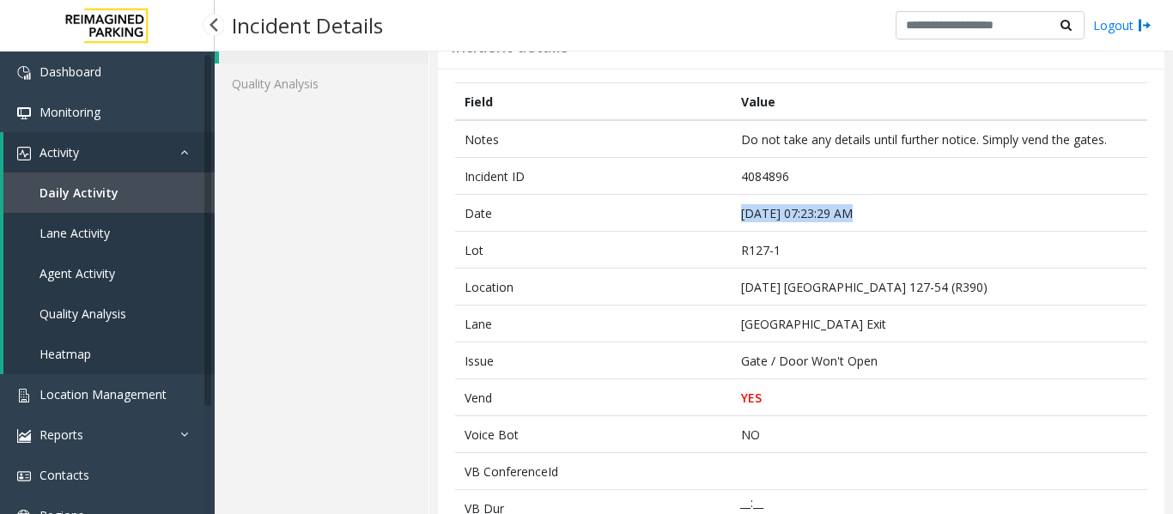
click at [141, 263] on link "Agent Activity" at bounding box center [108, 273] width 211 height 40
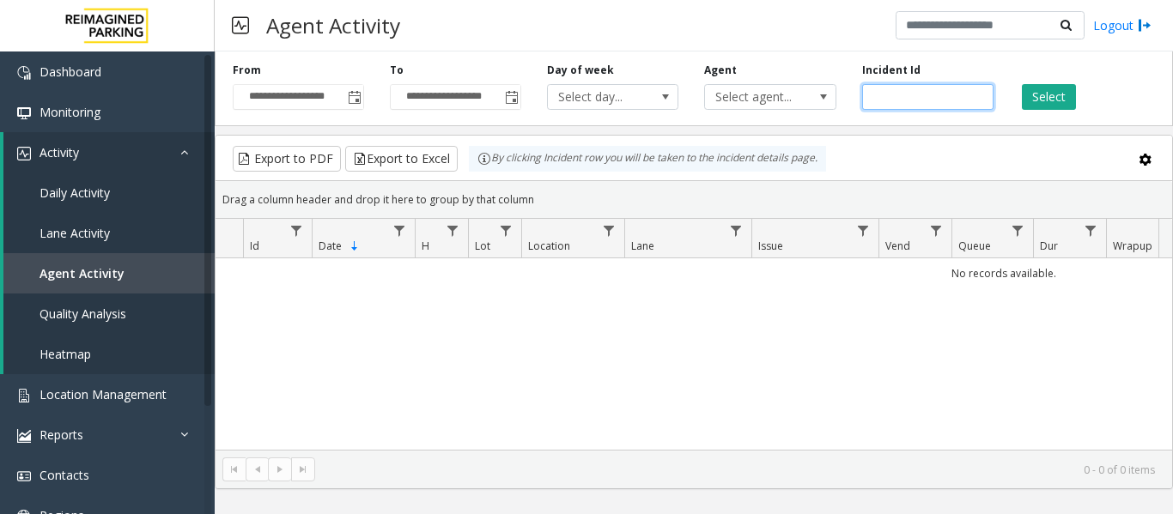
click at [903, 100] on input "number" at bounding box center [927, 97] width 131 height 26
paste input "*******"
type input "*******"
click at [1027, 106] on button "Select" at bounding box center [1048, 97] width 54 height 26
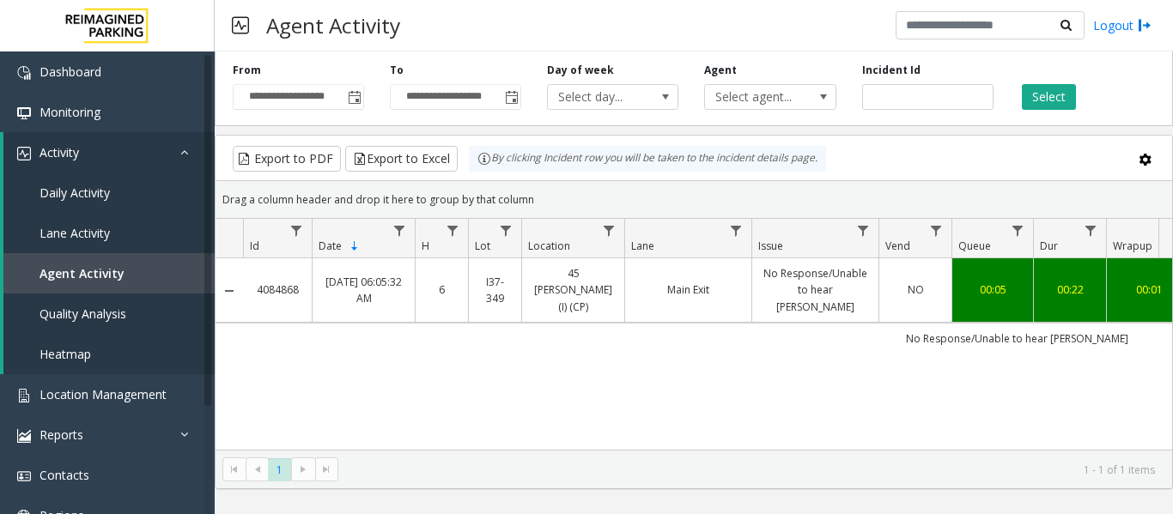
click at [713, 282] on link "Main Exit" at bounding box center [688, 290] width 106 height 16
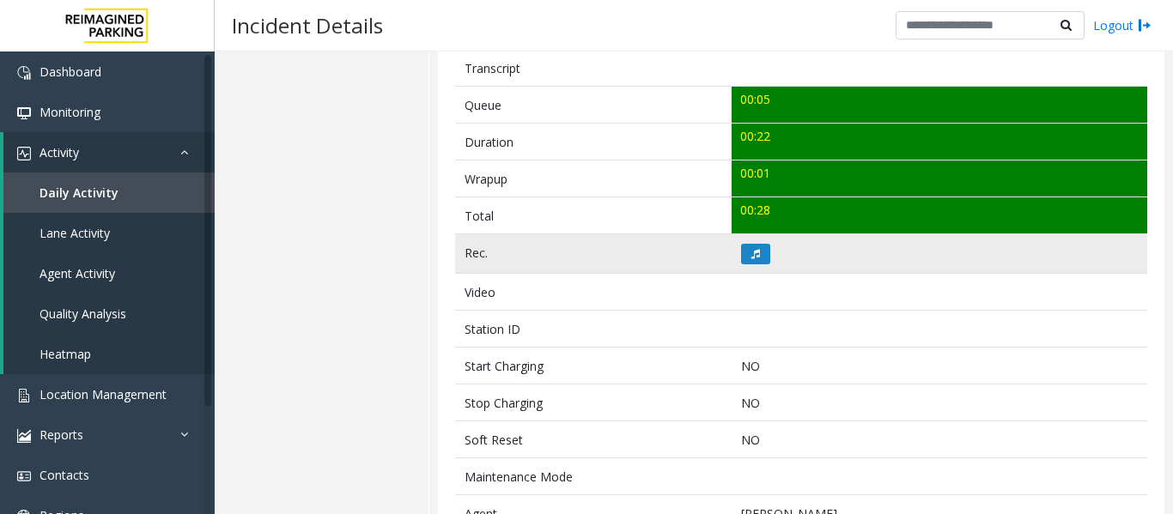
scroll to position [601, 0]
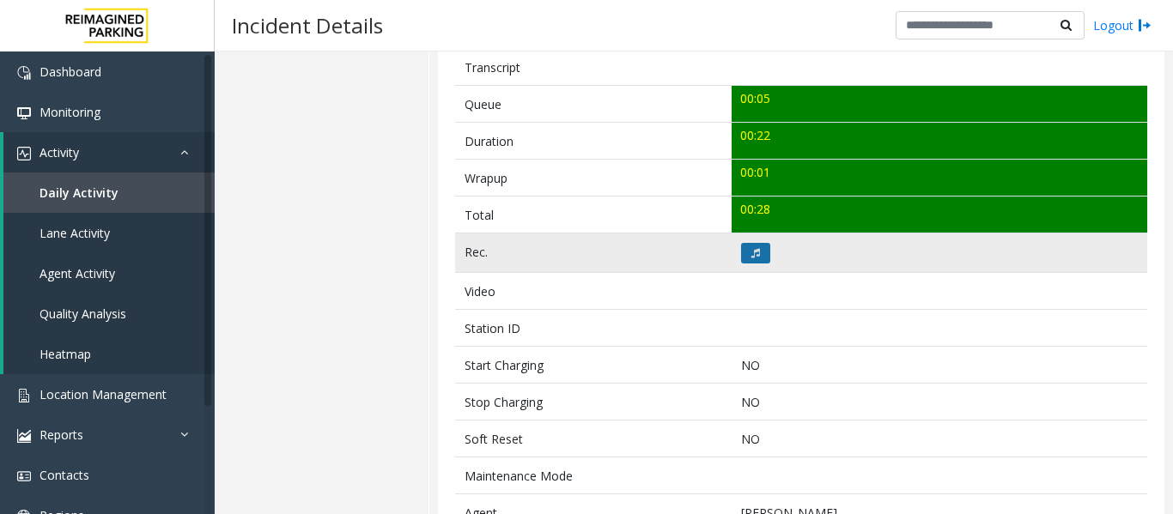
click at [743, 251] on button at bounding box center [755, 253] width 29 height 21
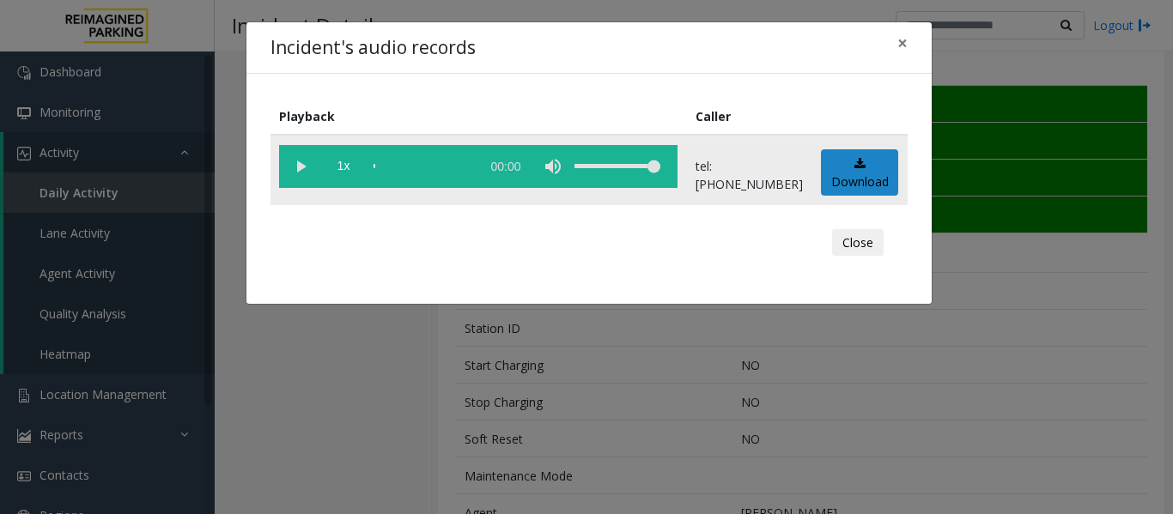
click at [288, 166] on vg-play-pause at bounding box center [300, 166] width 43 height 43
click at [844, 246] on button "Close" at bounding box center [858, 242] width 52 height 27
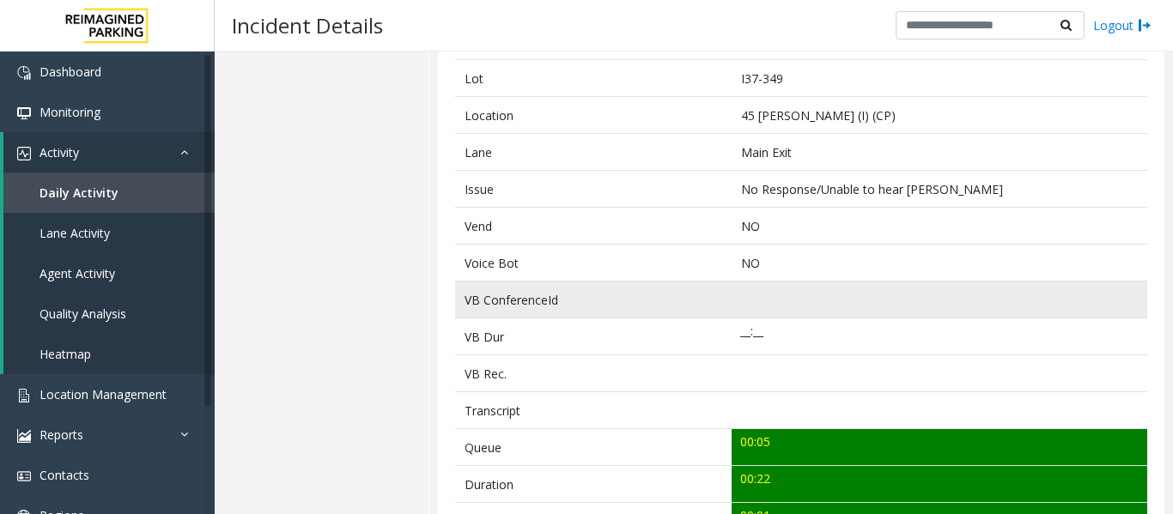
scroll to position [0, 0]
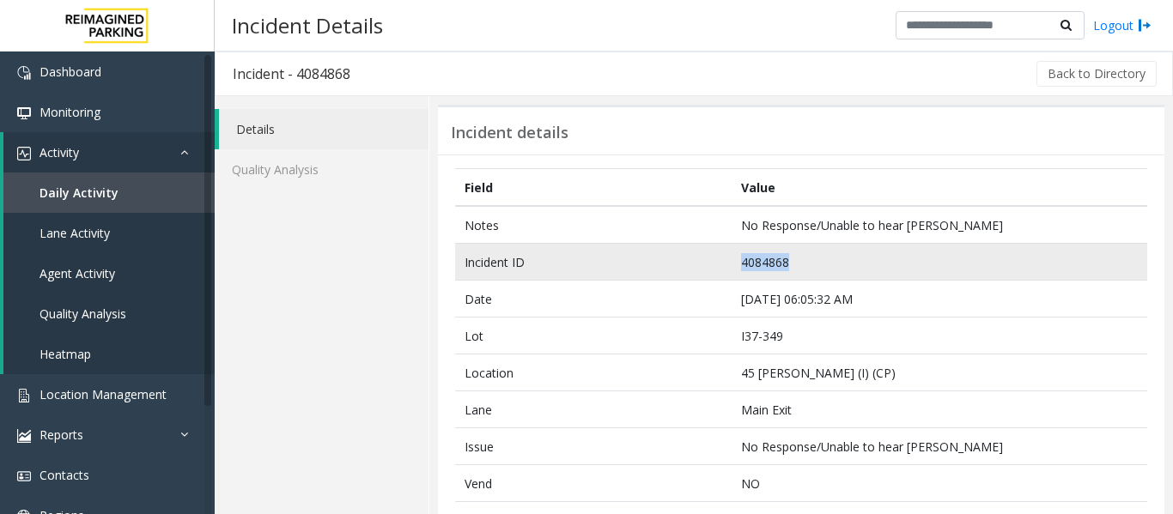
drag, startPoint x: 793, startPoint y: 271, endPoint x: 682, endPoint y: 264, distance: 111.8
click at [682, 264] on tr "Incident ID 4084868" at bounding box center [801, 262] width 692 height 37
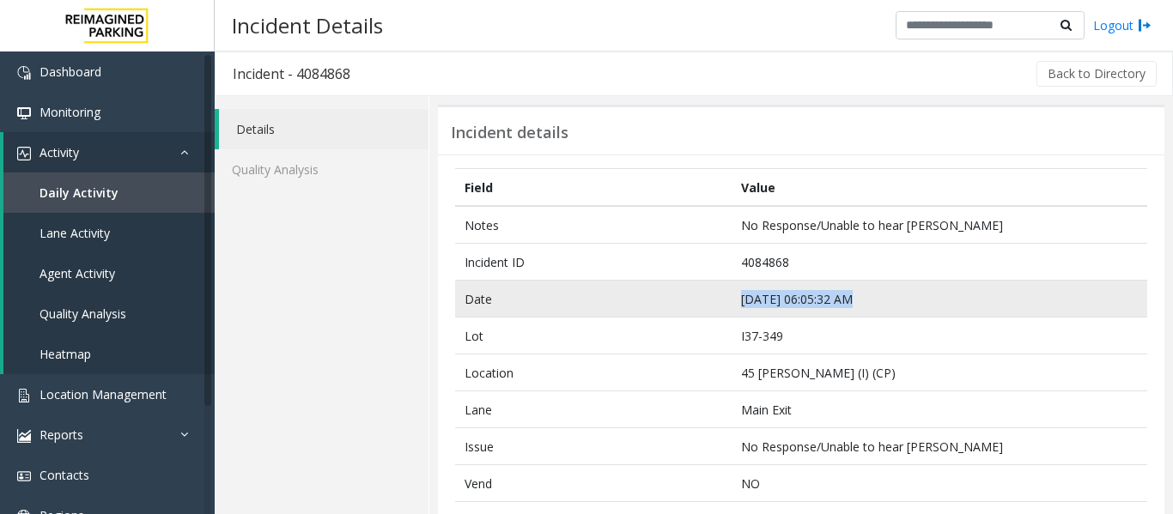
drag, startPoint x: 856, startPoint y: 300, endPoint x: 663, endPoint y: 312, distance: 193.6
click at [663, 312] on tr "Date Sep 24 06:05:32 AM" at bounding box center [801, 299] width 692 height 37
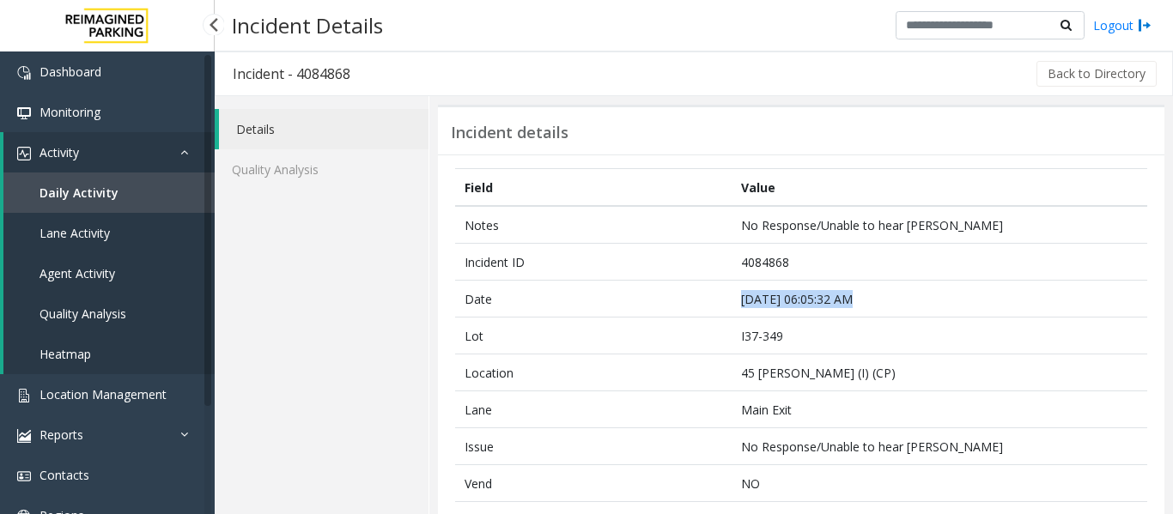
click at [97, 280] on span "Agent Activity" at bounding box center [77, 273] width 76 height 16
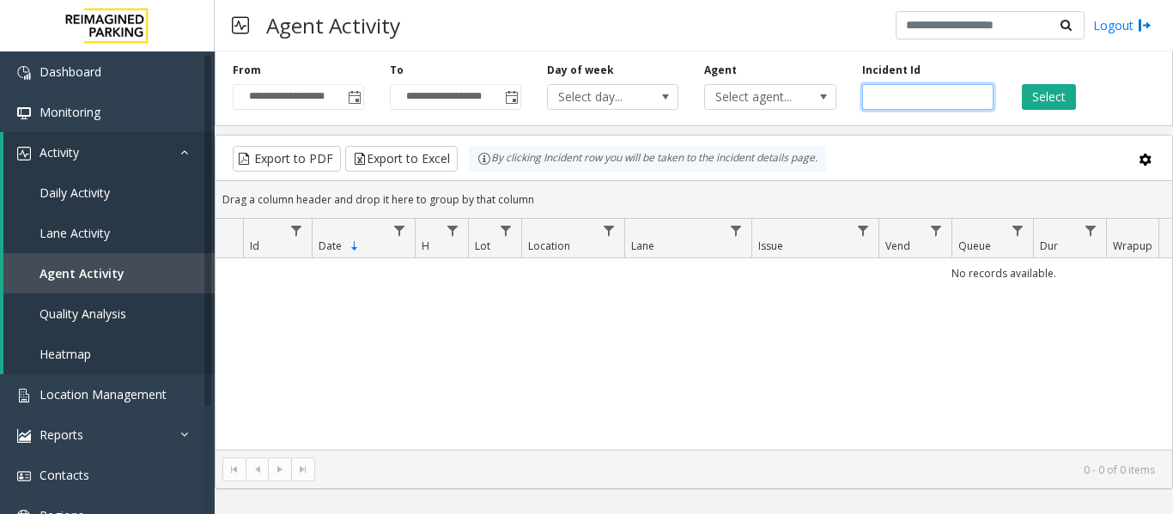
click at [905, 92] on input "number" at bounding box center [927, 97] width 131 height 26
paste input "*******"
type input "*******"
click at [1063, 94] on button "Select" at bounding box center [1048, 97] width 54 height 26
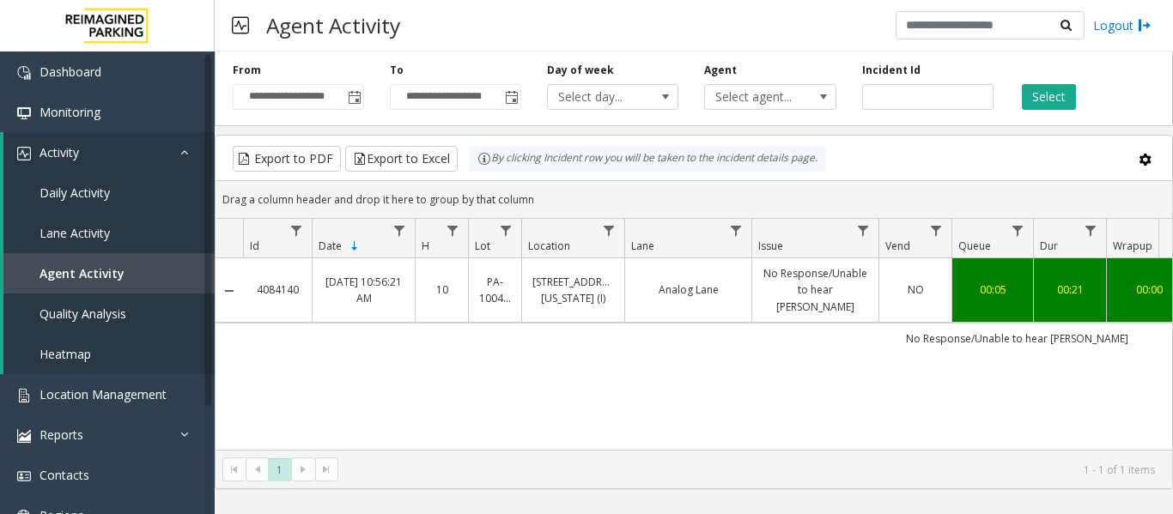
click at [798, 281] on link "No Response/Unable to hear parker" at bounding box center [815, 290] width 106 height 50
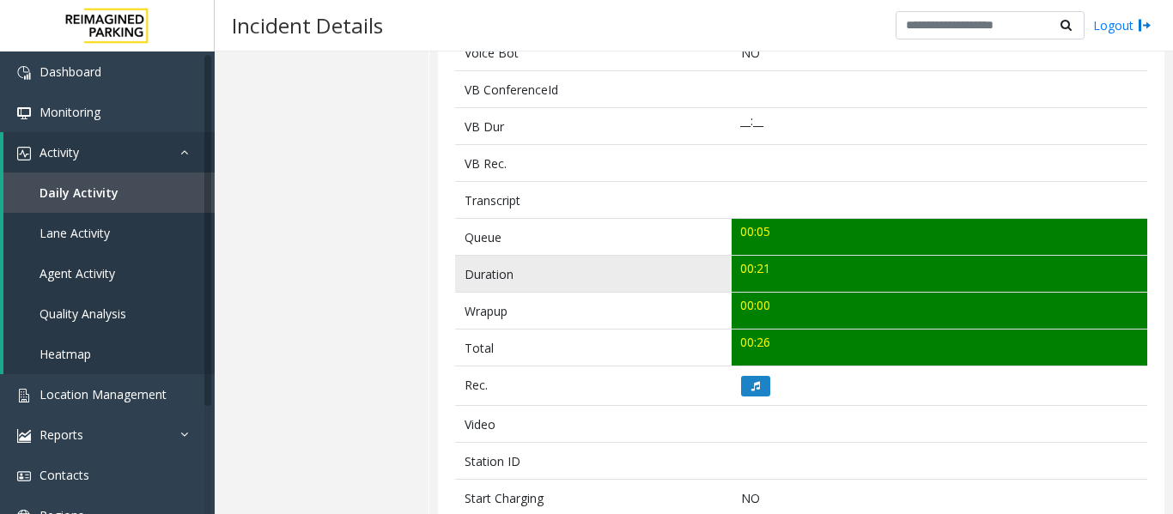
scroll to position [601, 0]
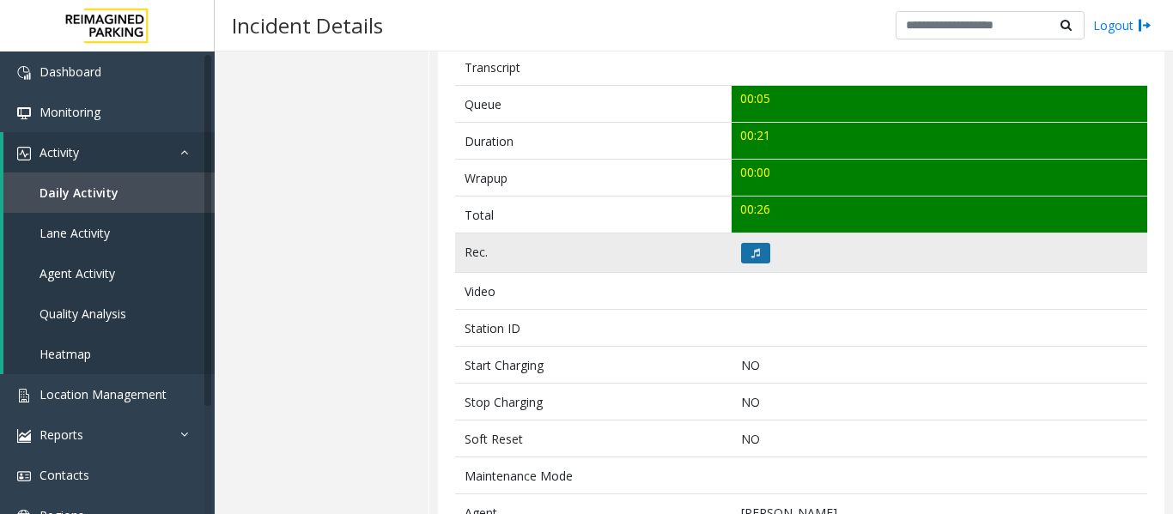
click at [754, 253] on icon at bounding box center [755, 253] width 9 height 10
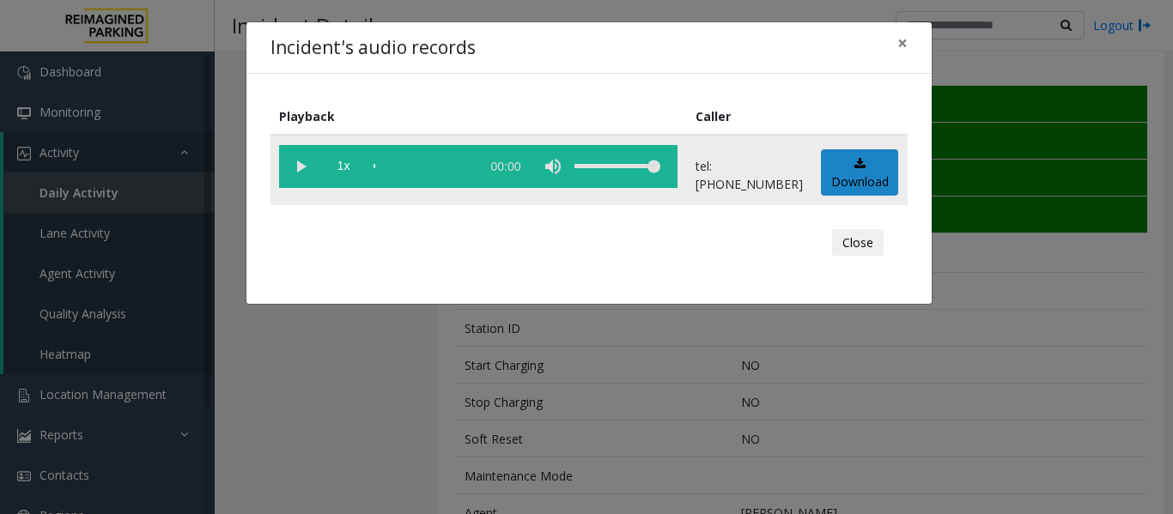
click at [295, 166] on vg-play-pause at bounding box center [300, 166] width 43 height 43
click at [863, 241] on button "Close" at bounding box center [858, 242] width 52 height 27
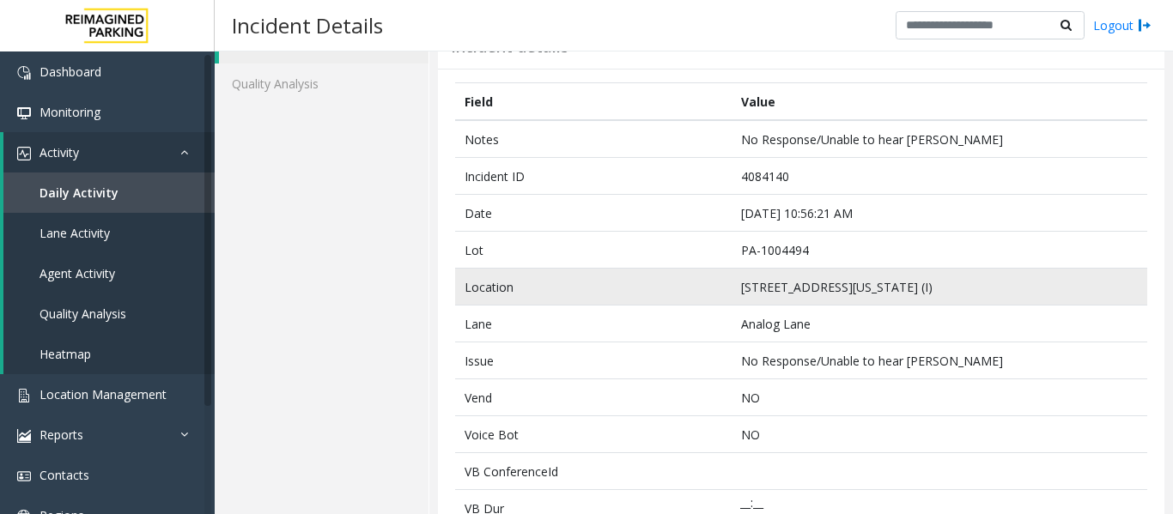
scroll to position [0, 0]
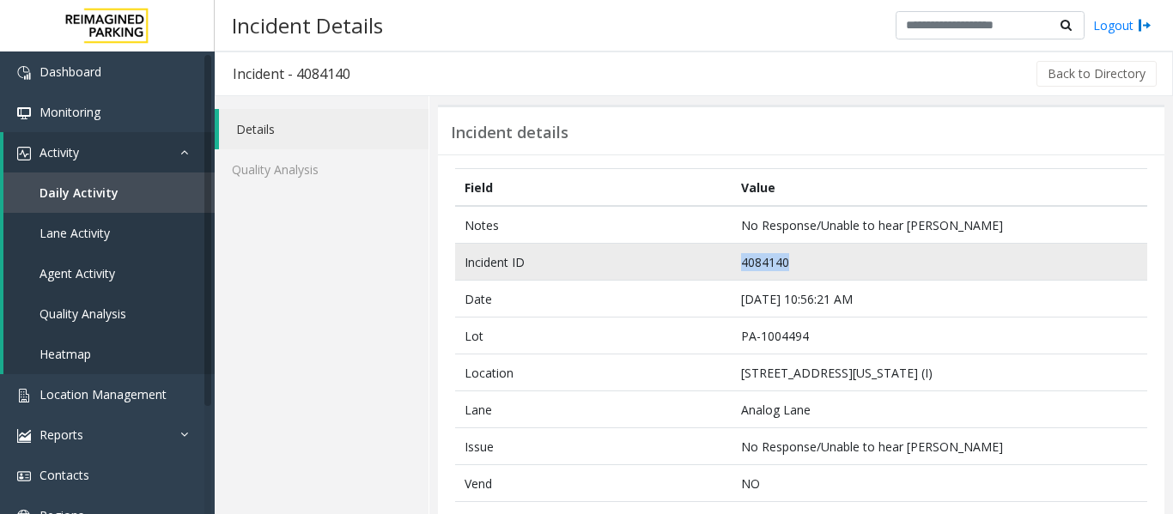
drag, startPoint x: 794, startPoint y: 261, endPoint x: 648, endPoint y: 269, distance: 146.1
click at [648, 269] on tr "Incident ID 4084140" at bounding box center [801, 262] width 692 height 37
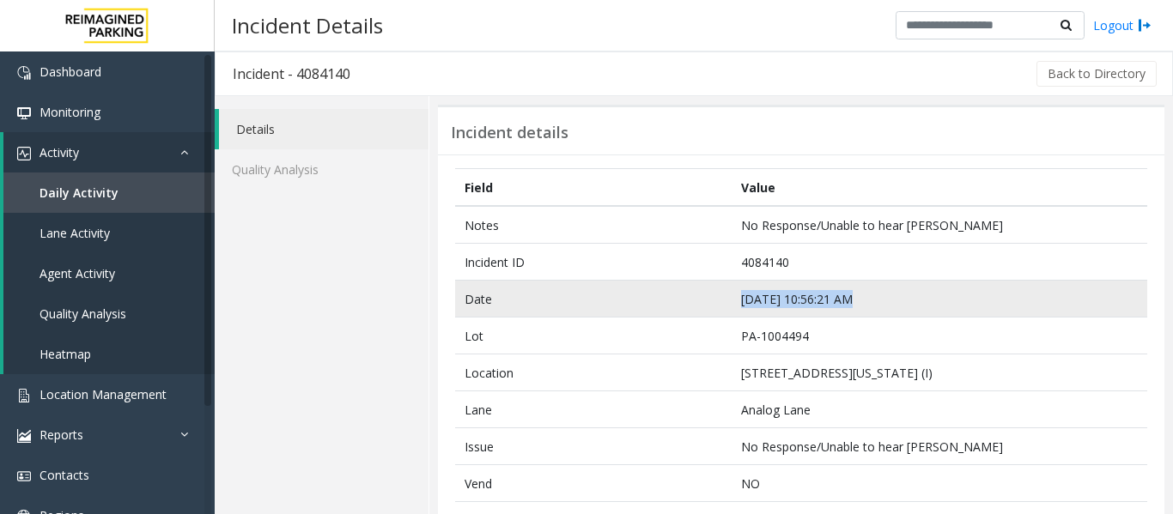
drag, startPoint x: 845, startPoint y: 299, endPoint x: 736, endPoint y: 301, distance: 109.9
click at [736, 301] on td "Sep 23 10:56:21 AM" at bounding box center [938, 299] width 415 height 37
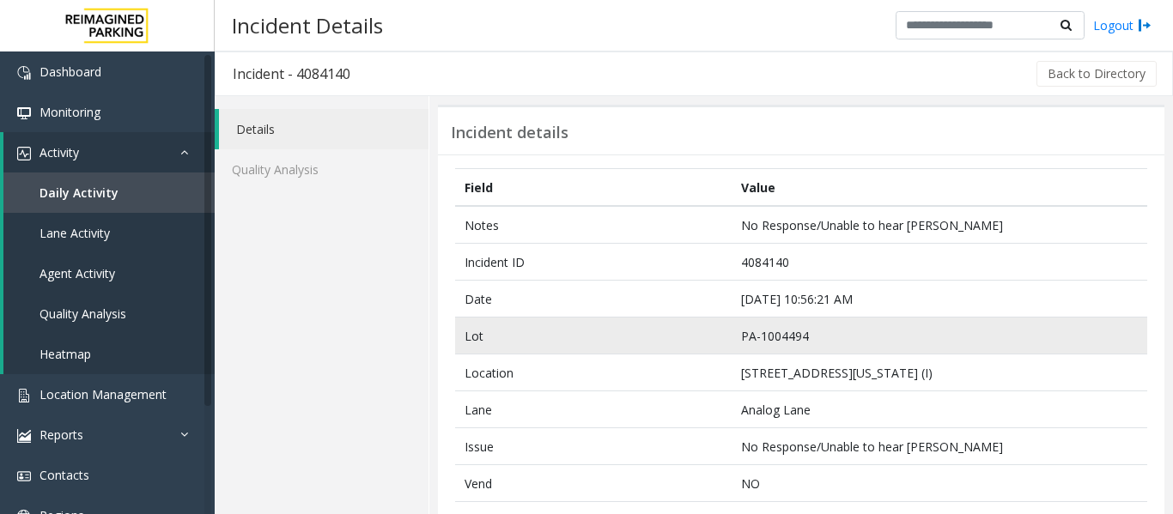
click at [939, 352] on td "PA-1004494" at bounding box center [938, 336] width 415 height 37
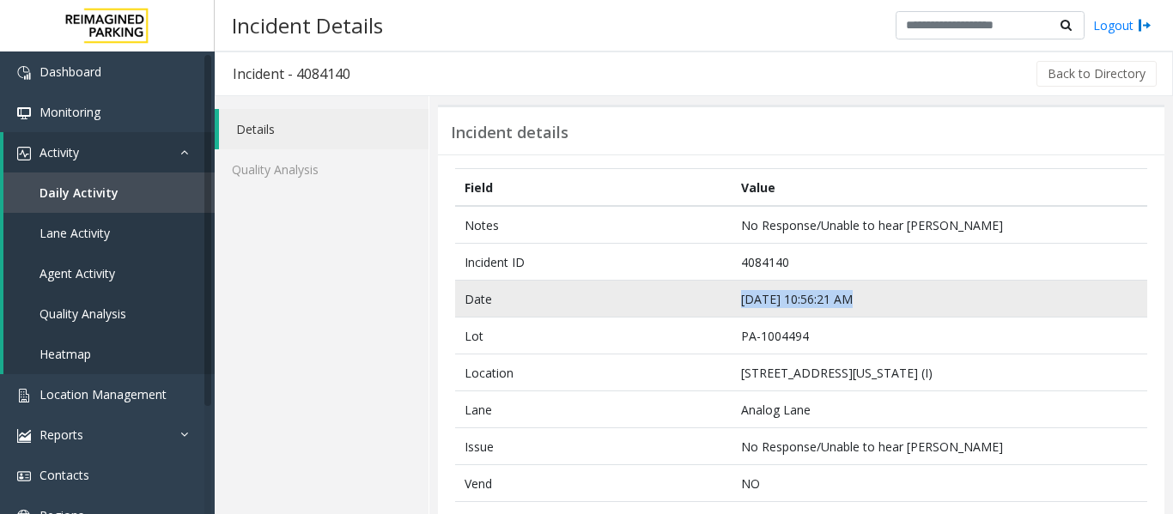
drag, startPoint x: 860, startPoint y: 299, endPoint x: 676, endPoint y: 297, distance: 184.6
click at [676, 297] on tr "Date Sep 23 10:56:21 AM" at bounding box center [801, 299] width 692 height 37
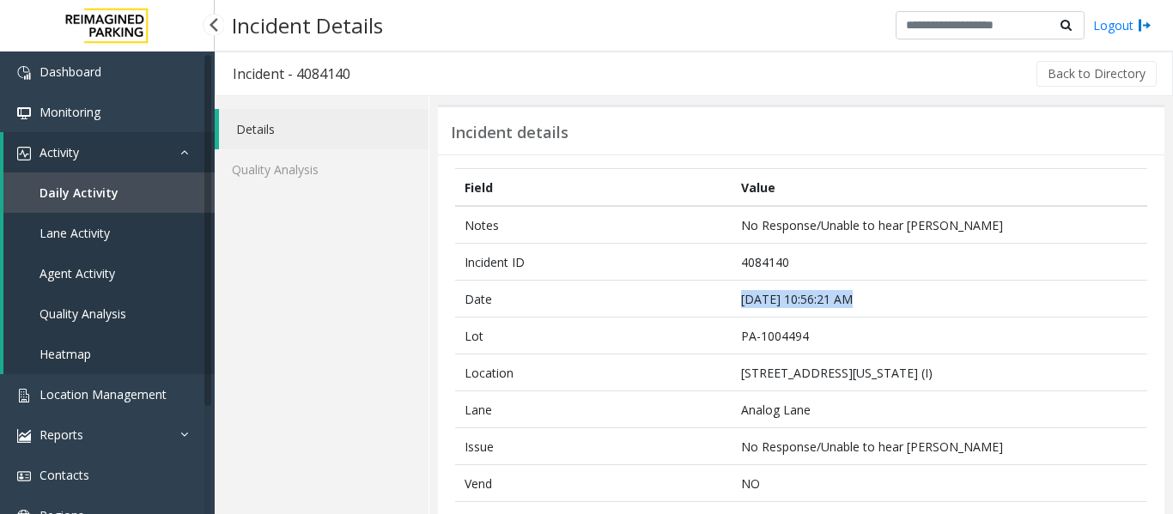
click at [100, 282] on link "Agent Activity" at bounding box center [108, 273] width 211 height 40
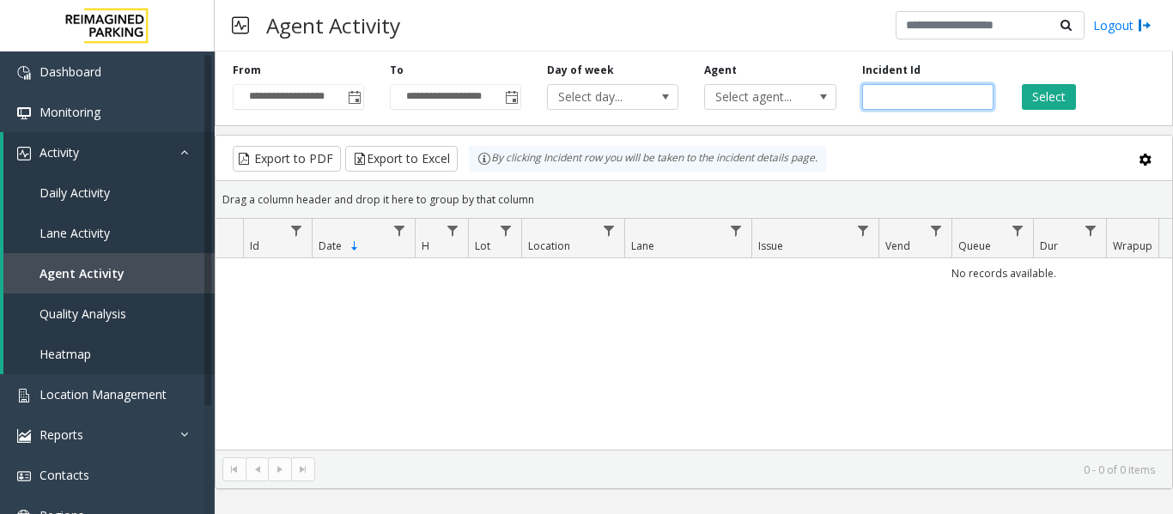
click at [897, 92] on input "number" at bounding box center [927, 97] width 131 height 26
paste input "*******"
type input "*******"
click at [1070, 100] on button "Select" at bounding box center [1048, 97] width 54 height 26
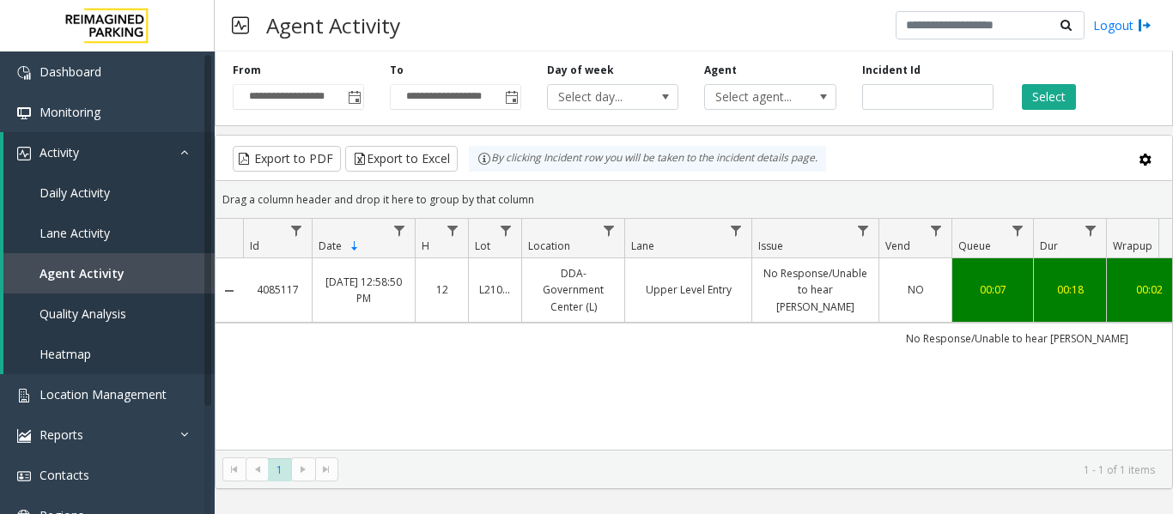
click at [779, 304] on link "No Response/Unable to hear parker" at bounding box center [815, 290] width 106 height 50
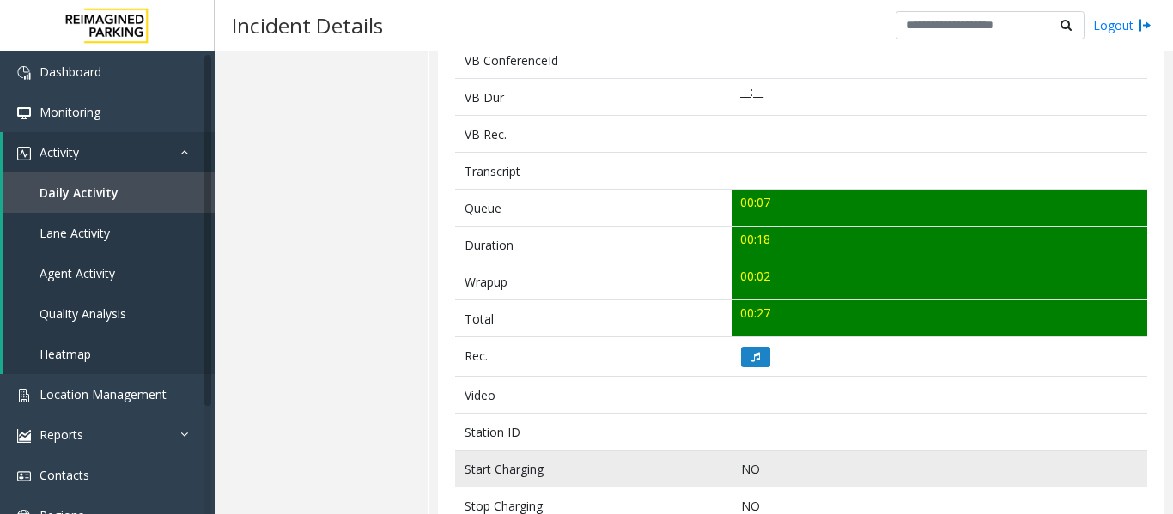
scroll to position [687, 0]
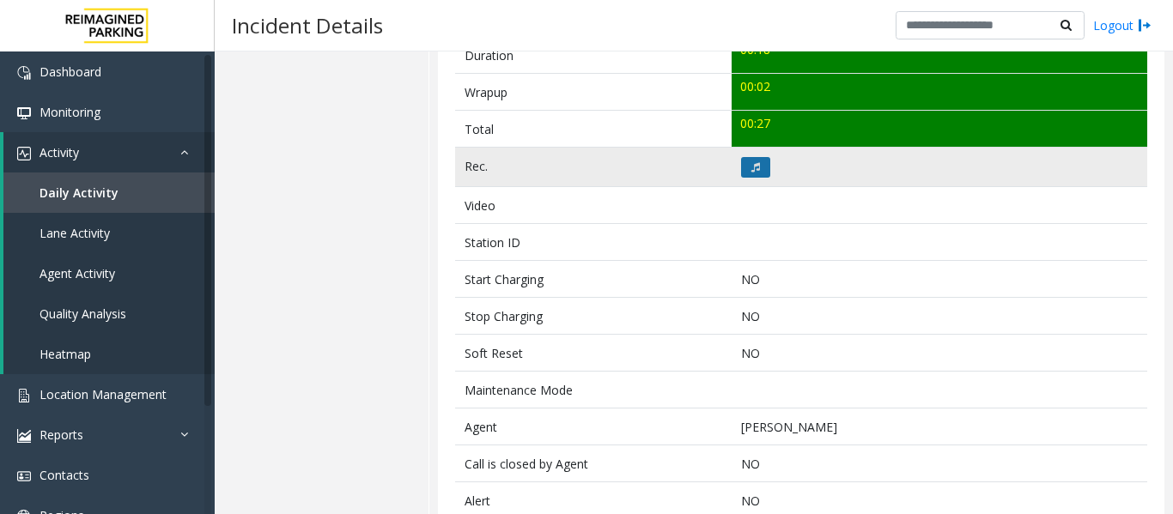
click at [758, 175] on button at bounding box center [755, 167] width 29 height 21
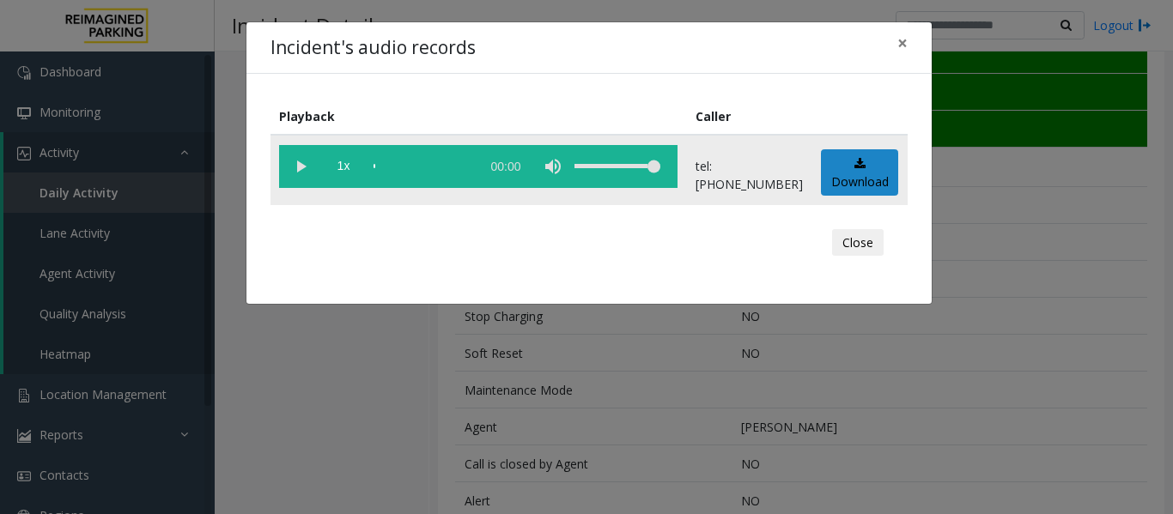
click at [285, 156] on vg-play-pause at bounding box center [300, 166] width 43 height 43
click at [849, 252] on button "Close" at bounding box center [858, 242] width 52 height 27
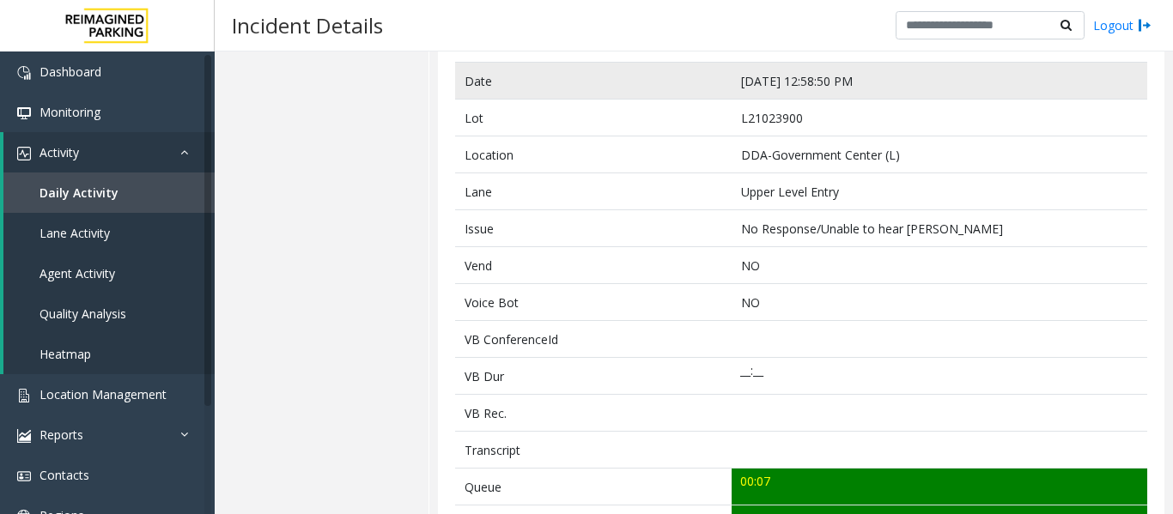
scroll to position [86, 0]
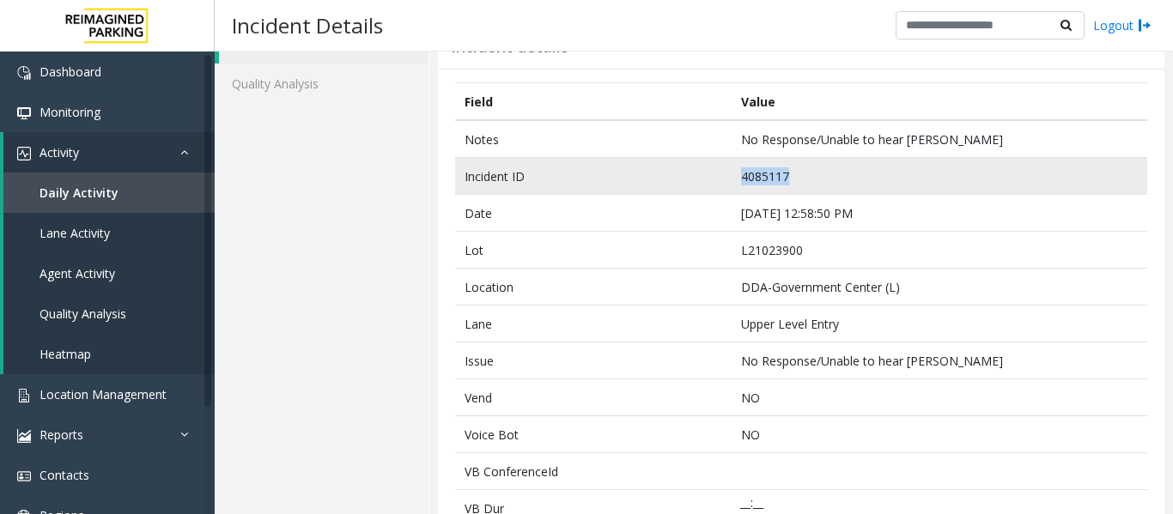
drag, startPoint x: 791, startPoint y: 172, endPoint x: 667, endPoint y: 187, distance: 124.6
click at [667, 187] on tr "Incident ID 4085117" at bounding box center [801, 176] width 692 height 37
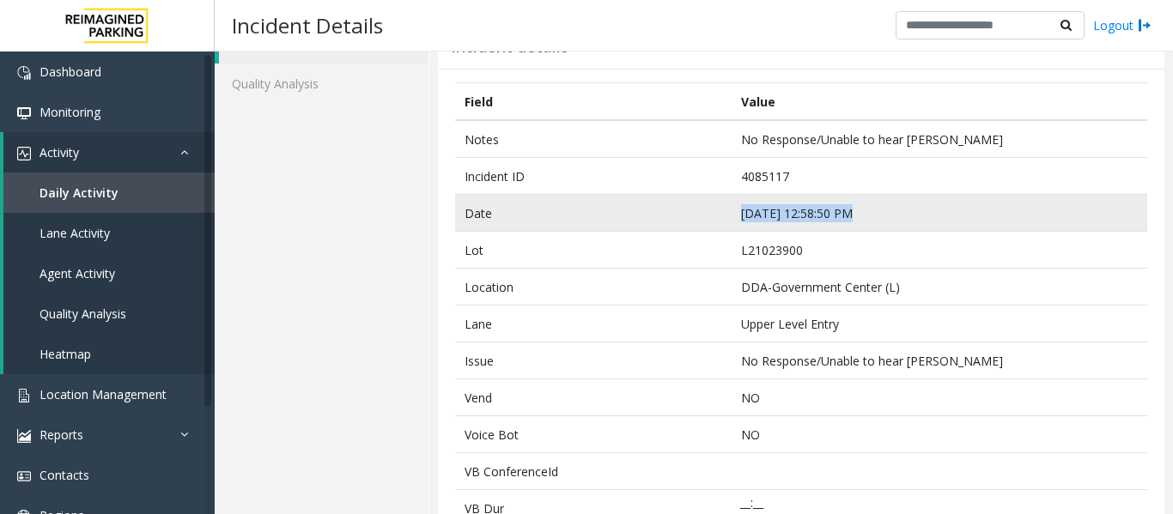
drag, startPoint x: 842, startPoint y: 212, endPoint x: 654, endPoint y: 222, distance: 188.3
click at [654, 222] on tr "Date Sep 24 12:58:50 PM" at bounding box center [801, 213] width 692 height 37
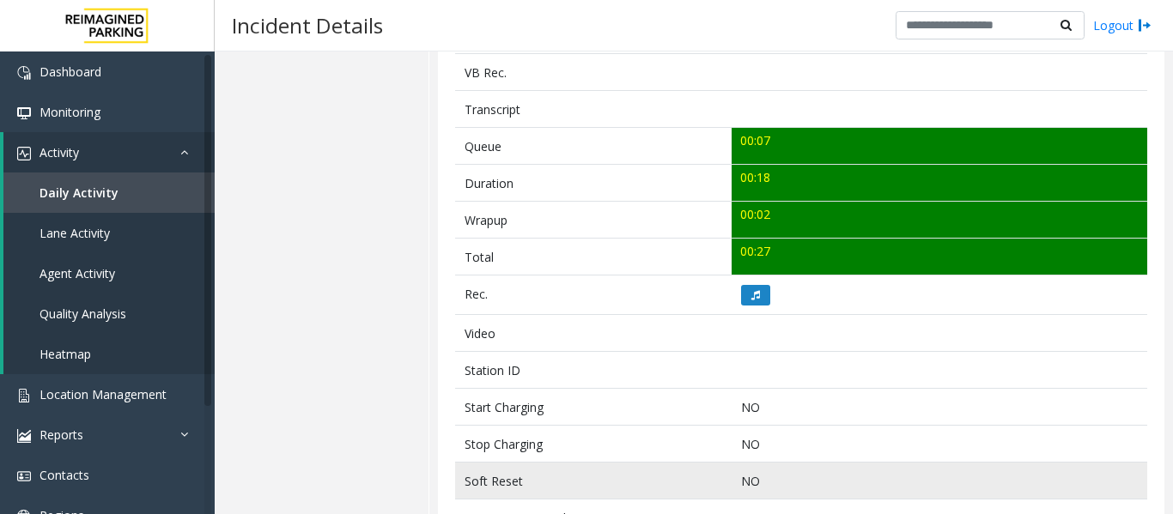
scroll to position [687, 0]
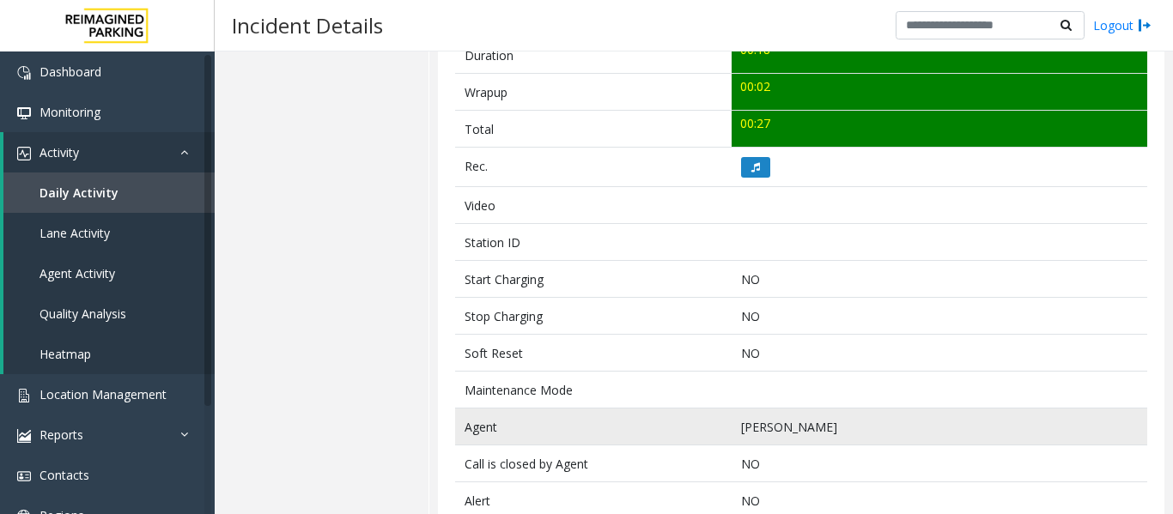
drag, startPoint x: 841, startPoint y: 427, endPoint x: 684, endPoint y: 439, distance: 157.5
click at [684, 439] on tr "Agent Shivanshu Agrawal" at bounding box center [801, 427] width 692 height 37
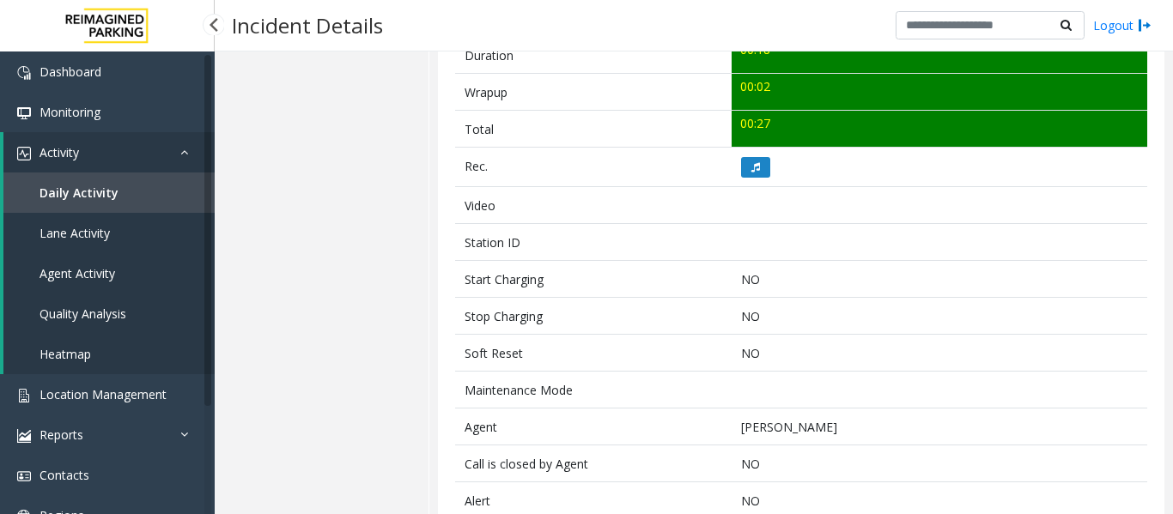
click at [76, 272] on span "Agent Activity" at bounding box center [77, 273] width 76 height 16
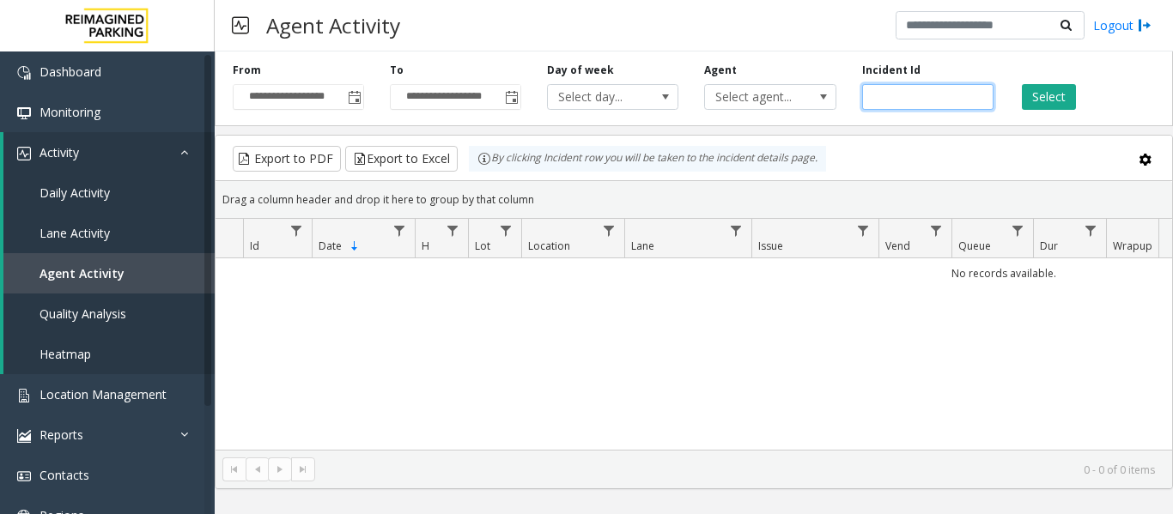
click at [931, 95] on input "number" at bounding box center [927, 97] width 131 height 26
paste input "*******"
type input "*******"
click at [1035, 94] on button "Select" at bounding box center [1048, 97] width 54 height 26
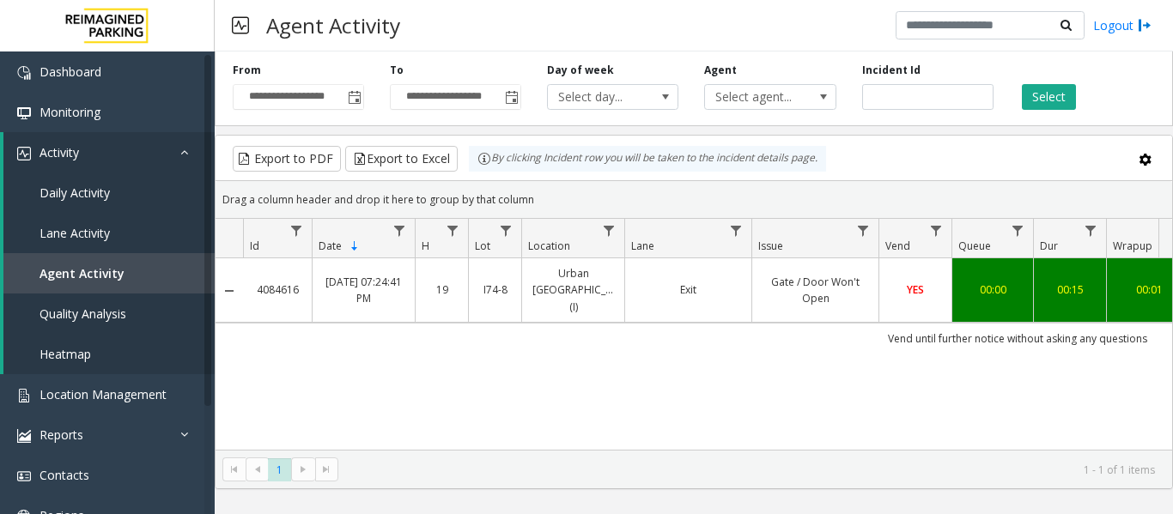
click at [688, 302] on td "Exit" at bounding box center [687, 290] width 127 height 64
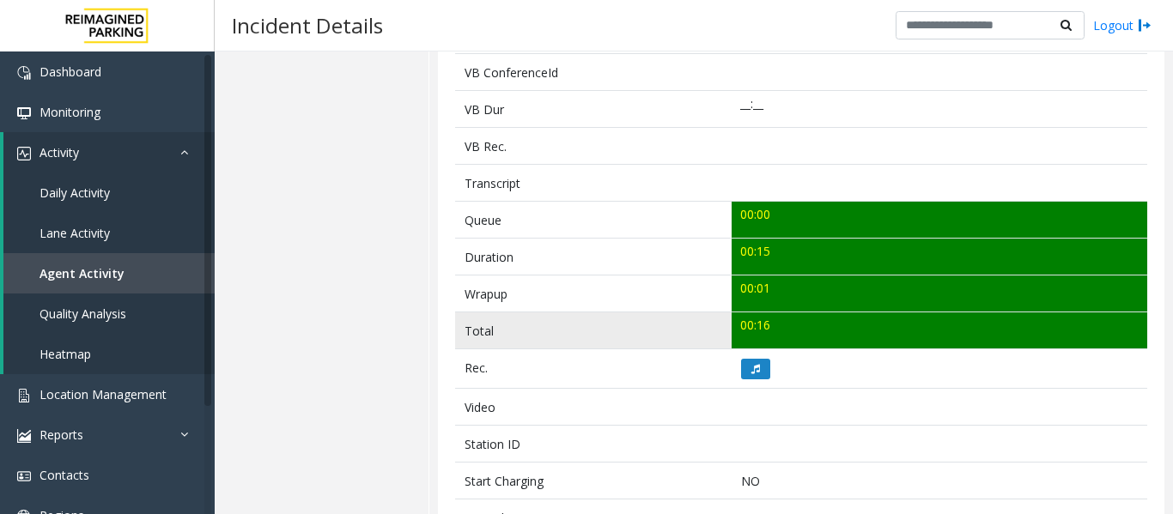
scroll to position [515, 0]
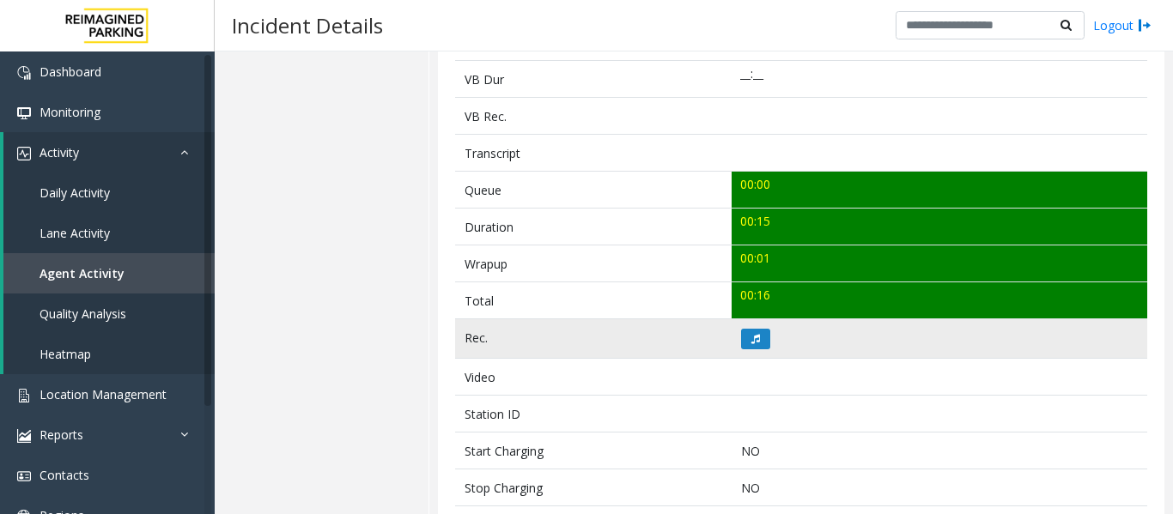
click at [731, 346] on td at bounding box center [938, 338] width 415 height 39
click at [743, 341] on button at bounding box center [755, 339] width 29 height 21
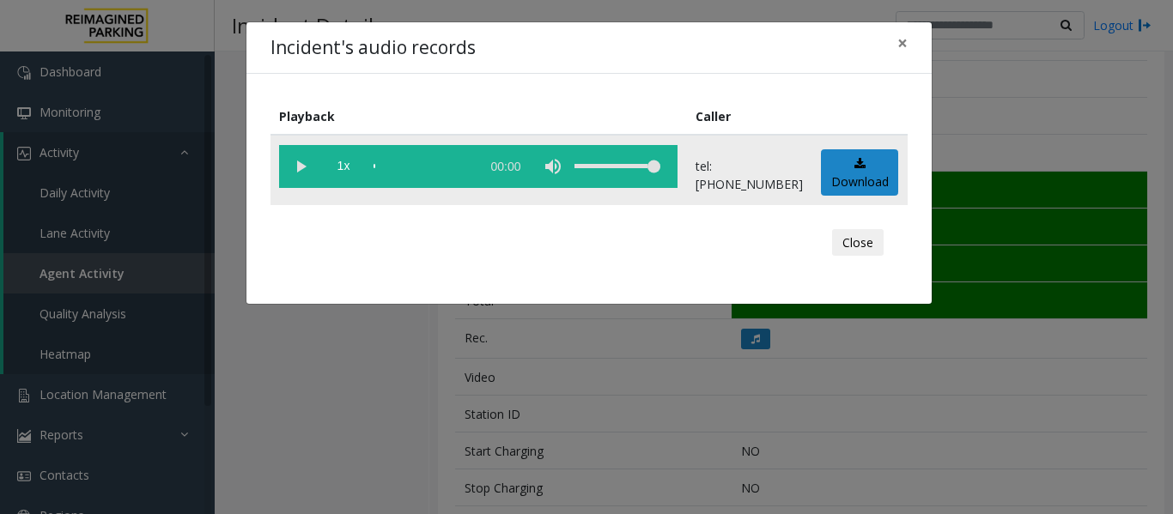
click at [307, 172] on vg-play-pause at bounding box center [300, 166] width 43 height 43
click at [835, 244] on button "Close" at bounding box center [858, 242] width 52 height 27
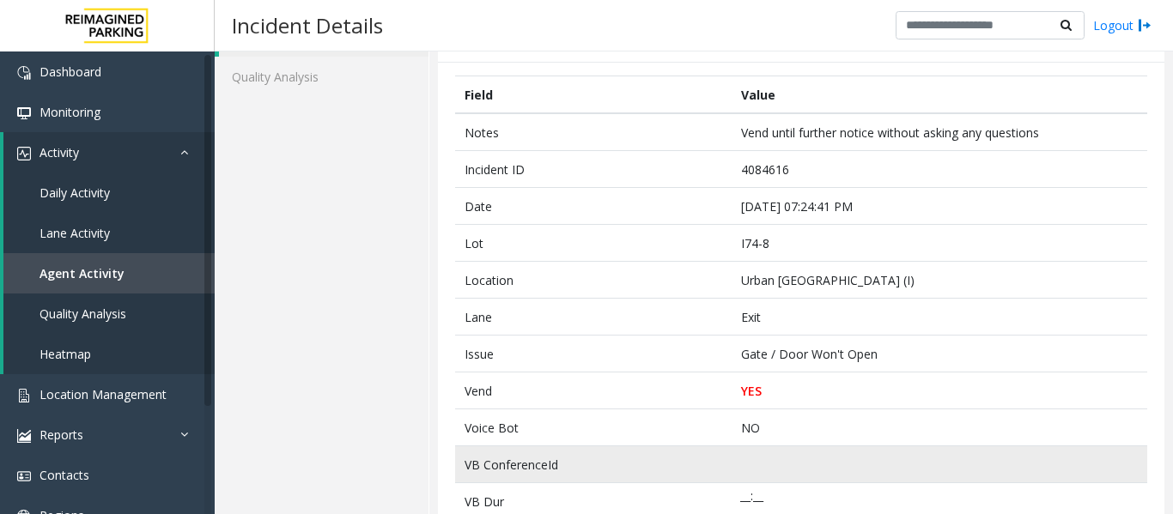
scroll to position [0, 0]
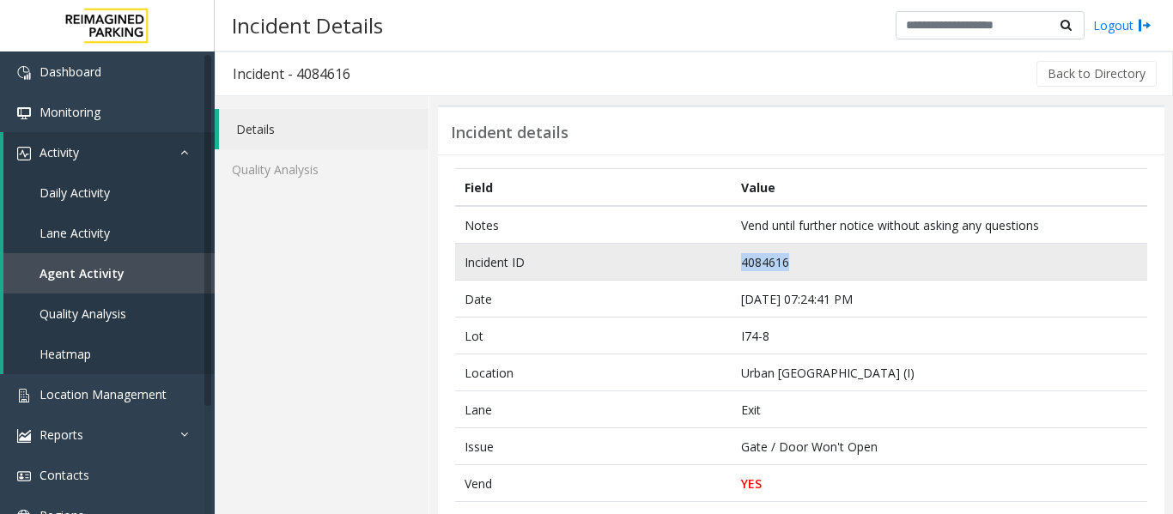
drag, startPoint x: 791, startPoint y: 260, endPoint x: 698, endPoint y: 264, distance: 93.7
click at [698, 264] on tr "Incident ID 4084616" at bounding box center [801, 262] width 692 height 37
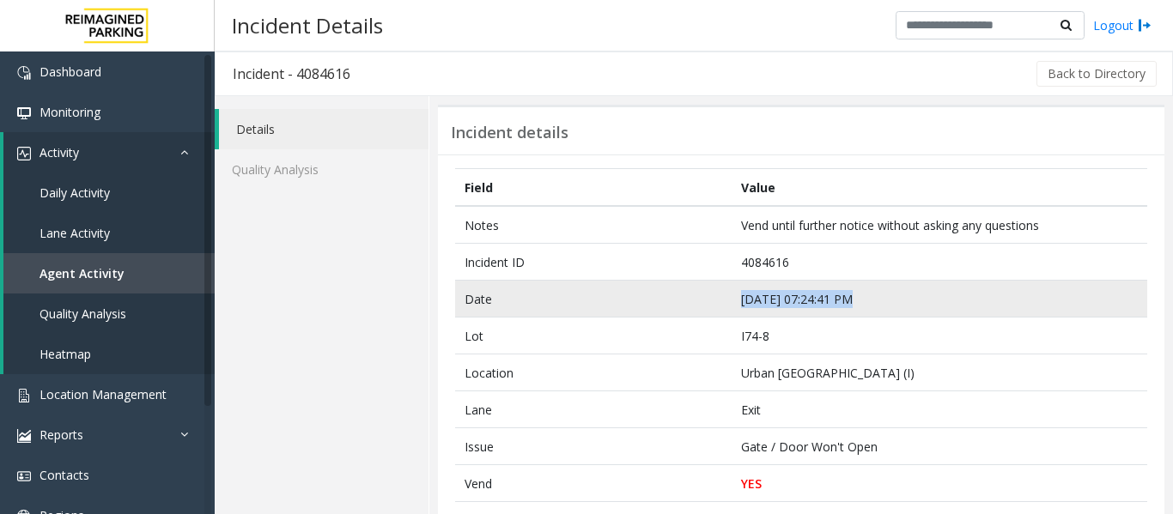
drag, startPoint x: 843, startPoint y: 298, endPoint x: 672, endPoint y: 295, distance: 170.8
click at [672, 295] on tr "Date Sep 23 07:24:41 PM" at bounding box center [801, 299] width 692 height 37
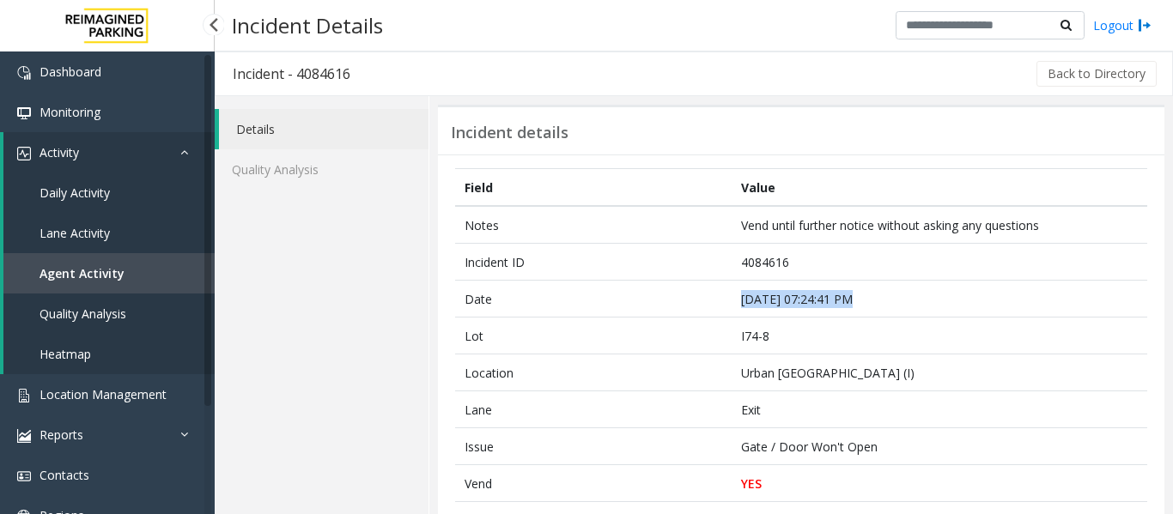
click at [88, 265] on span "Agent Activity" at bounding box center [81, 273] width 85 height 16
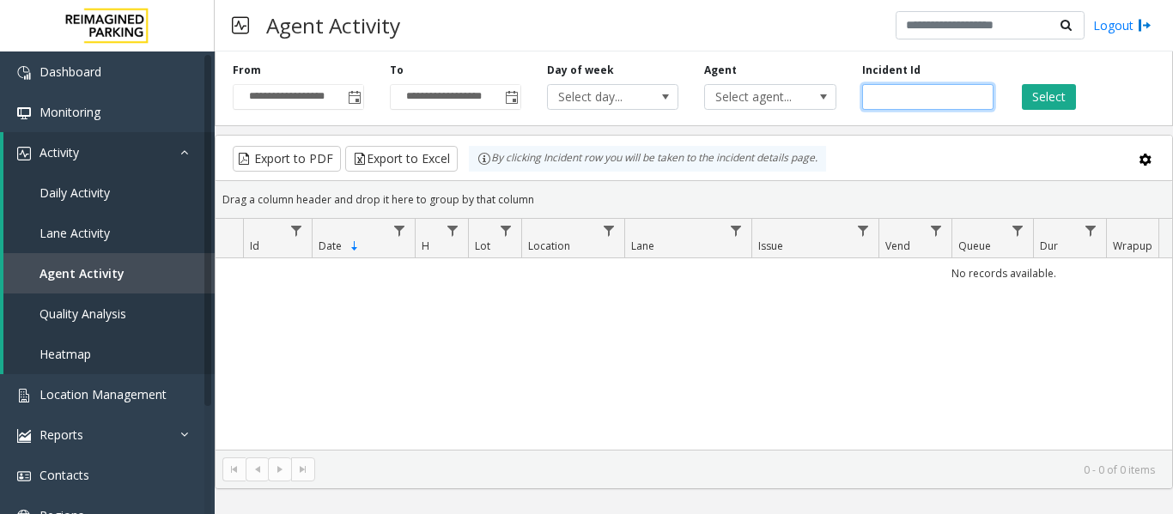
click at [914, 100] on input "number" at bounding box center [927, 97] width 131 height 26
paste input "*******"
type input "*******"
click at [1034, 97] on button "Select" at bounding box center [1048, 97] width 54 height 26
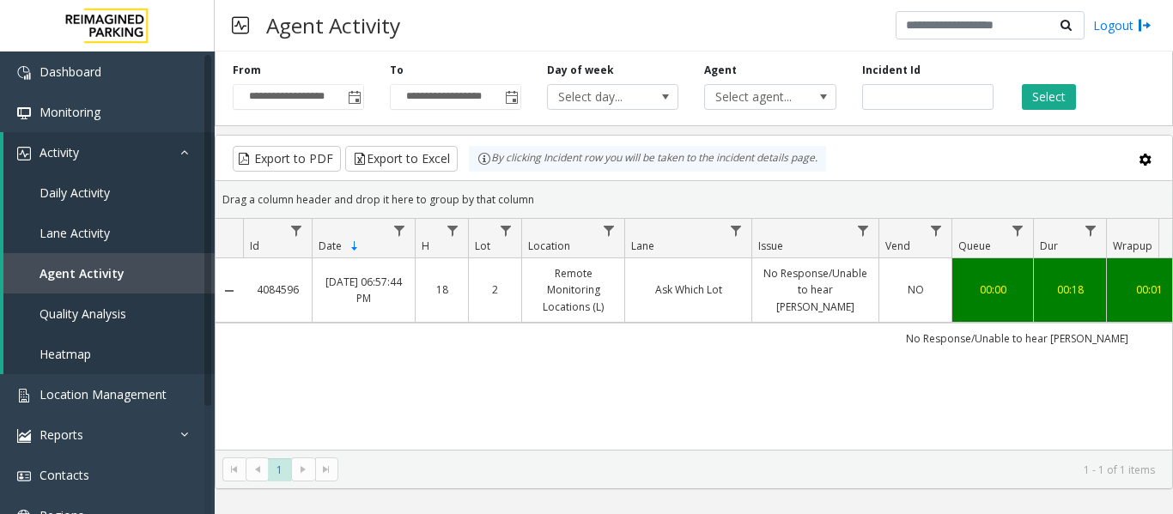
click at [722, 282] on link "Ask Which Lot" at bounding box center [688, 290] width 106 height 16
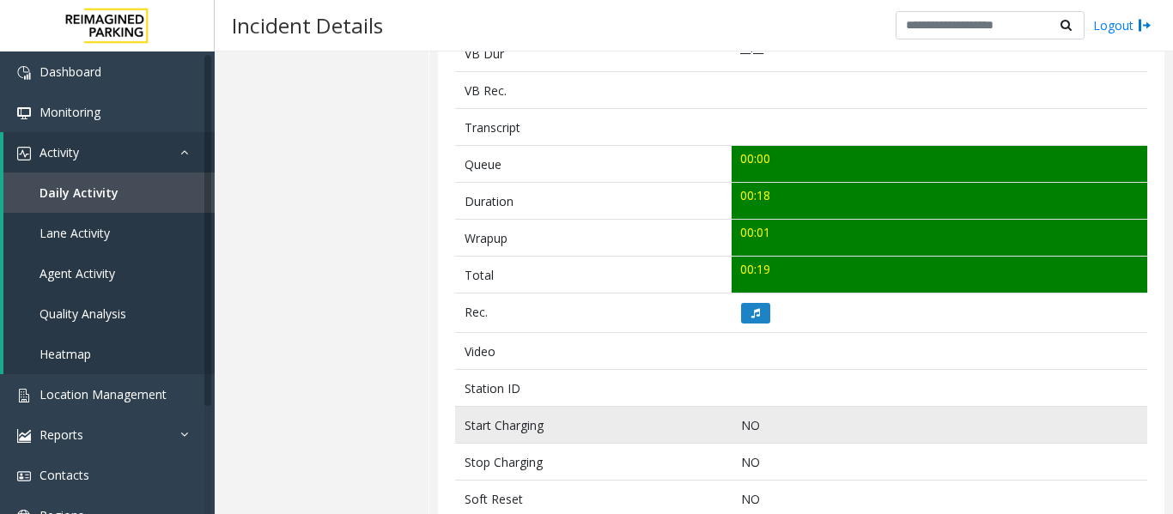
scroll to position [687, 0]
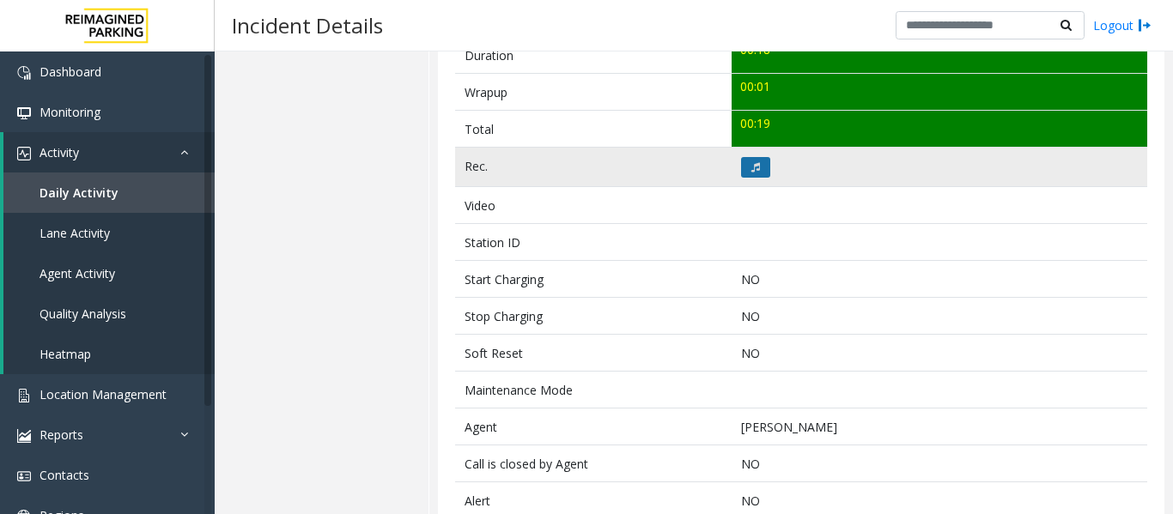
click at [756, 168] on button at bounding box center [755, 167] width 29 height 21
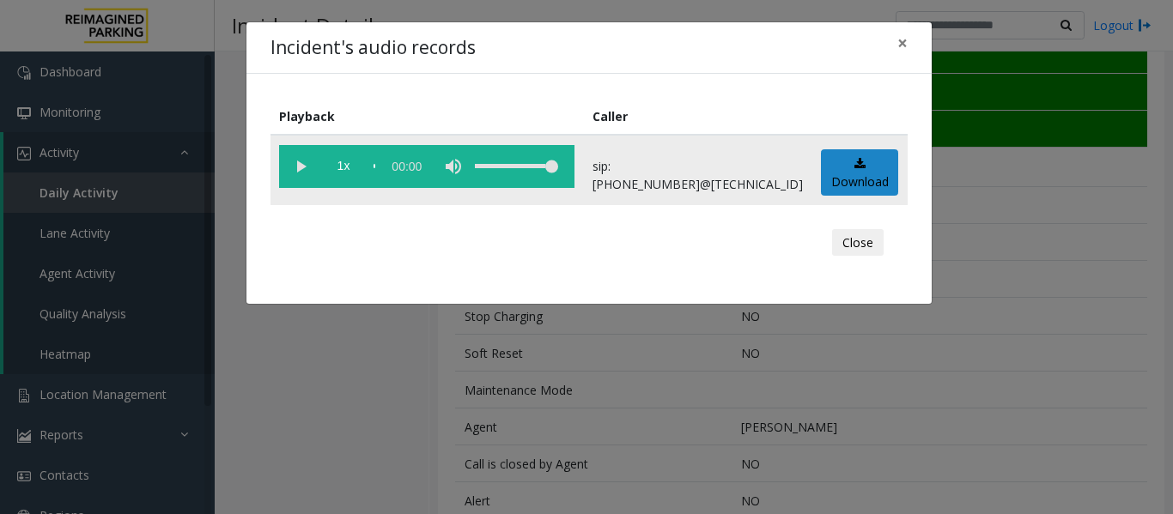
click at [311, 159] on vg-play-pause at bounding box center [300, 166] width 43 height 43
click at [877, 251] on button "Close" at bounding box center [858, 242] width 52 height 27
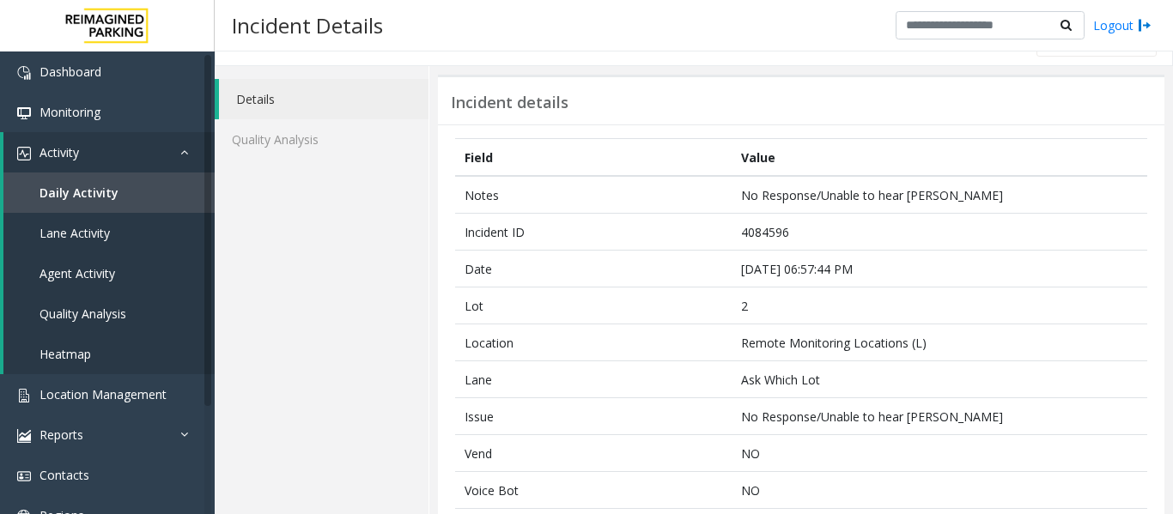
scroll to position [0, 0]
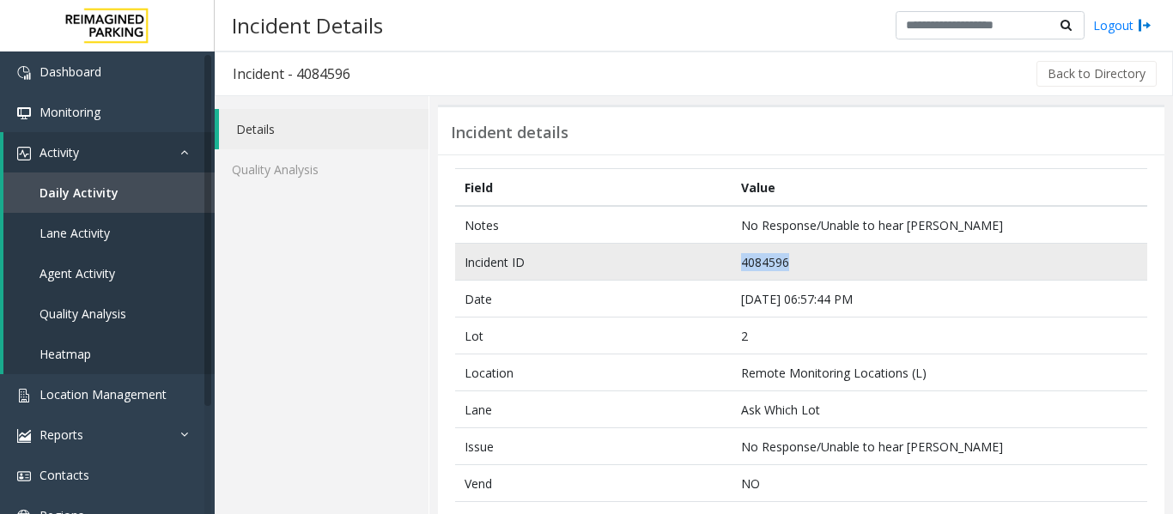
drag, startPoint x: 784, startPoint y: 262, endPoint x: 729, endPoint y: 264, distance: 55.0
click at [731, 264] on td "4084596" at bounding box center [938, 262] width 415 height 37
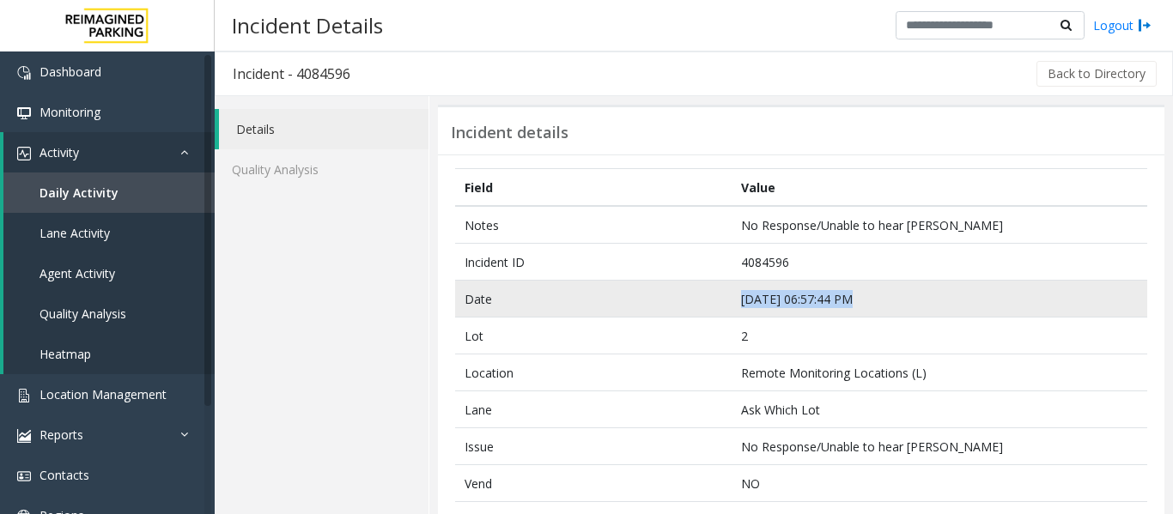
drag, startPoint x: 842, startPoint y: 298, endPoint x: 677, endPoint y: 304, distance: 164.9
click at [677, 304] on tr "Date Sep 23 06:57:44 PM" at bounding box center [801, 299] width 692 height 37
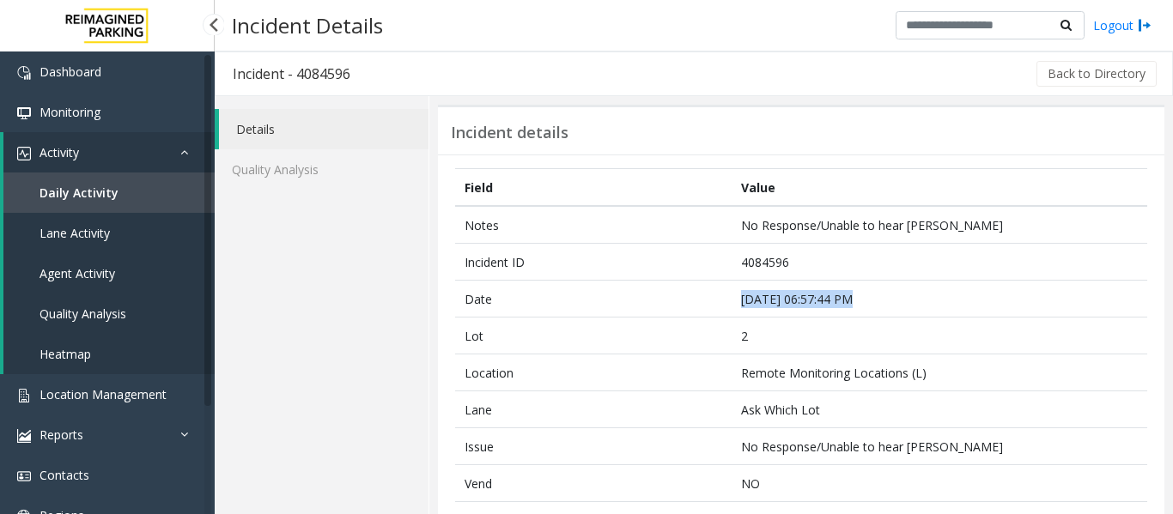
click at [96, 276] on span "Agent Activity" at bounding box center [77, 273] width 76 height 16
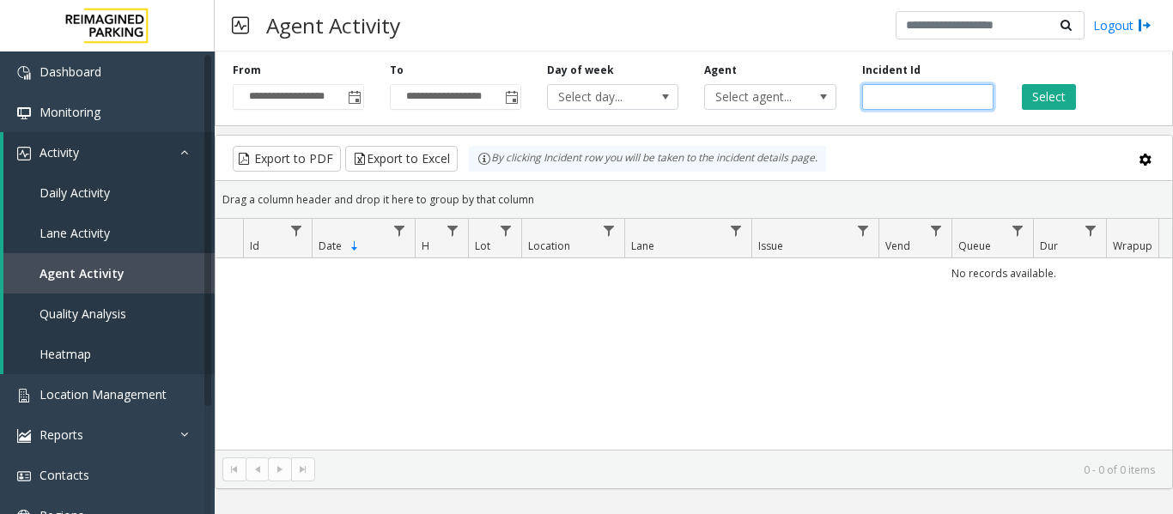
click at [890, 100] on input "number" at bounding box center [927, 97] width 131 height 26
paste input "*******"
type input "*******"
click at [1045, 90] on button "Select" at bounding box center [1048, 97] width 54 height 26
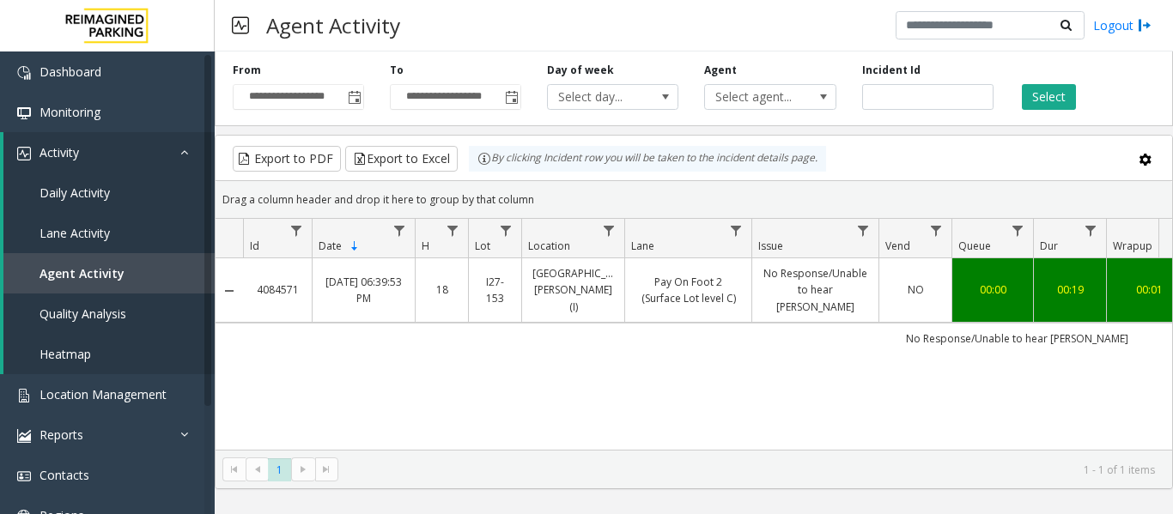
click at [821, 287] on link "No Response/Unable to hear parker" at bounding box center [815, 290] width 106 height 50
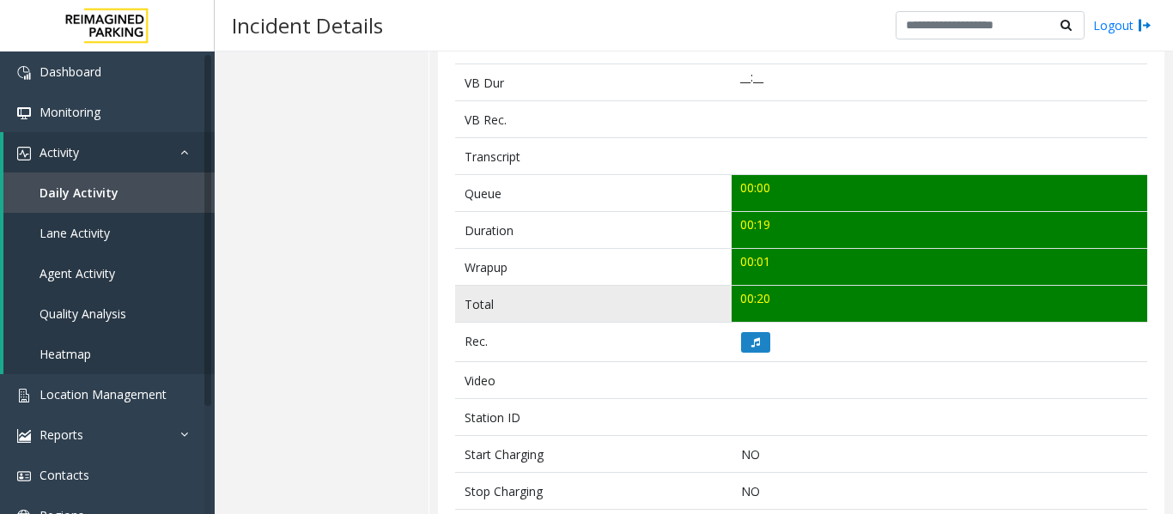
scroll to position [515, 0]
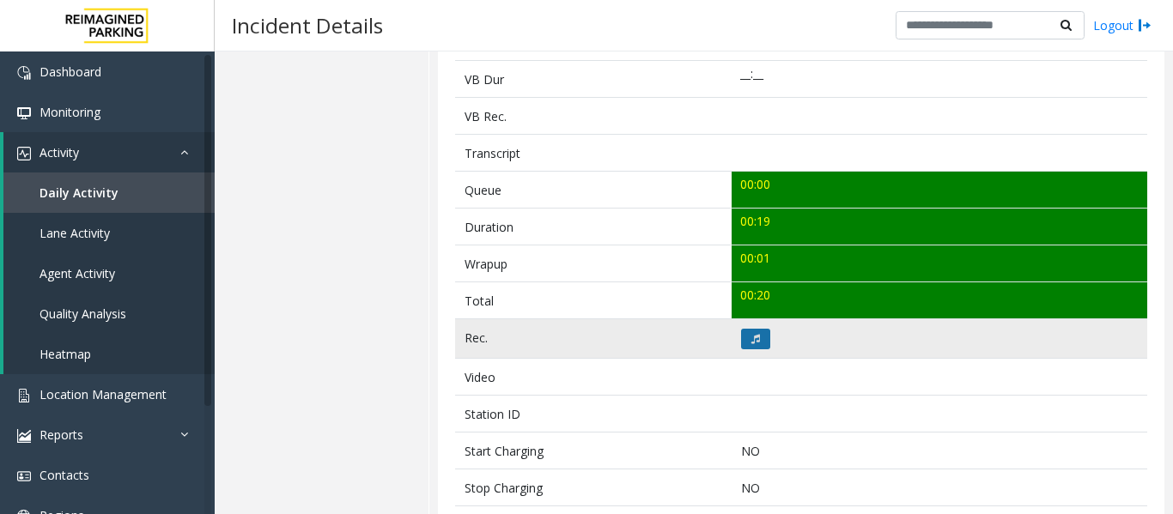
click at [761, 346] on button at bounding box center [755, 339] width 29 height 21
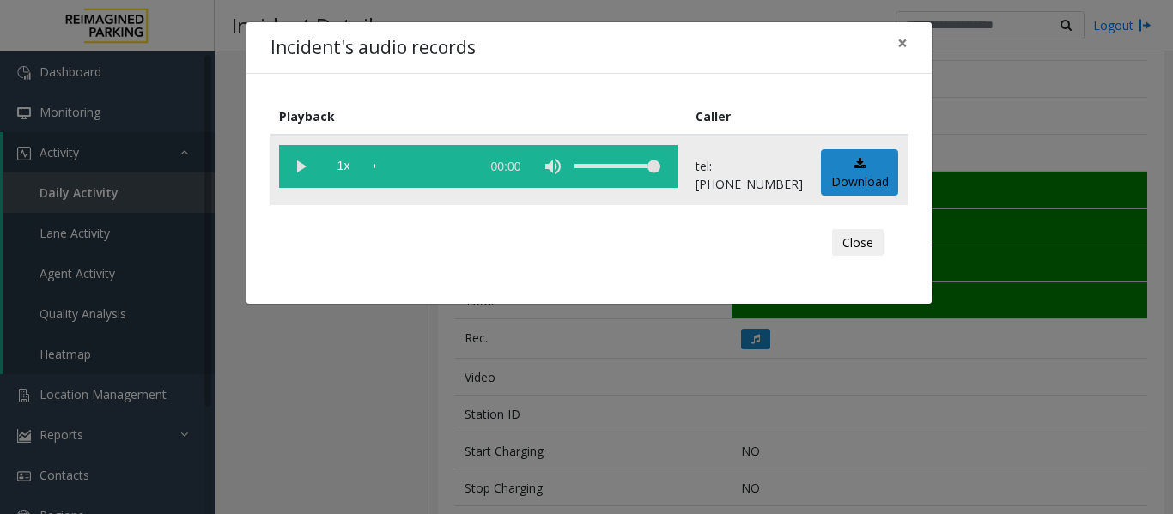
click at [303, 161] on vg-play-pause at bounding box center [300, 166] width 43 height 43
click at [381, 163] on div "scrub bar" at bounding box center [422, 166] width 98 height 43
click at [838, 247] on button "Close" at bounding box center [858, 242] width 52 height 27
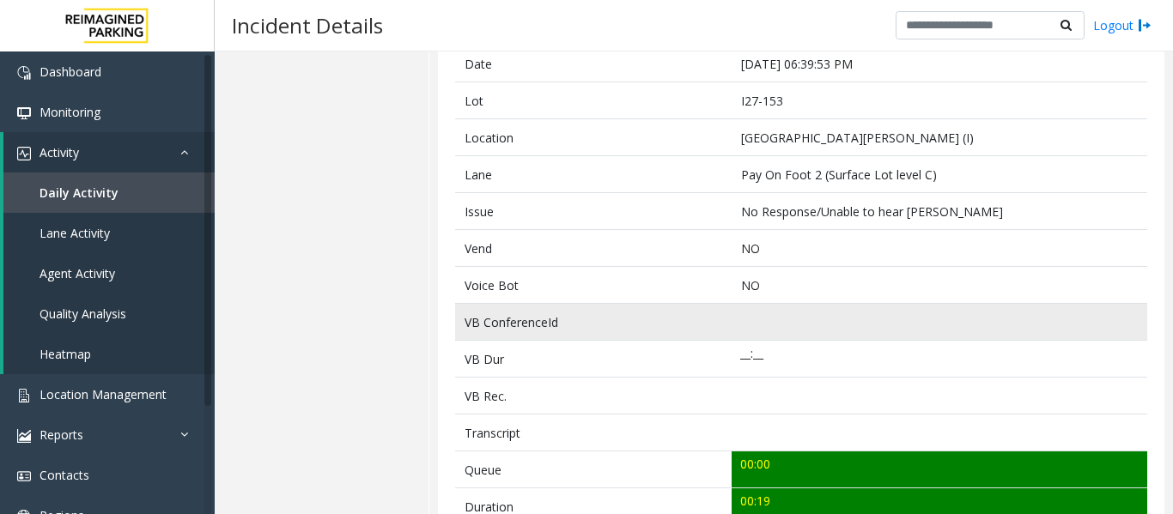
scroll to position [86, 0]
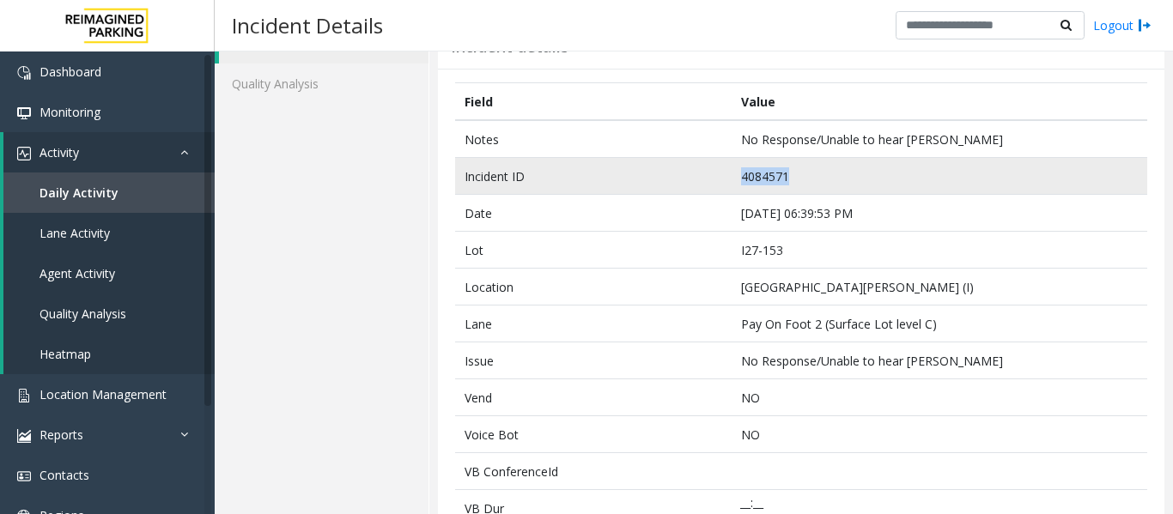
drag, startPoint x: 803, startPoint y: 181, endPoint x: 702, endPoint y: 191, distance: 101.8
click at [702, 191] on tr "Incident ID 4084571" at bounding box center [801, 176] width 692 height 37
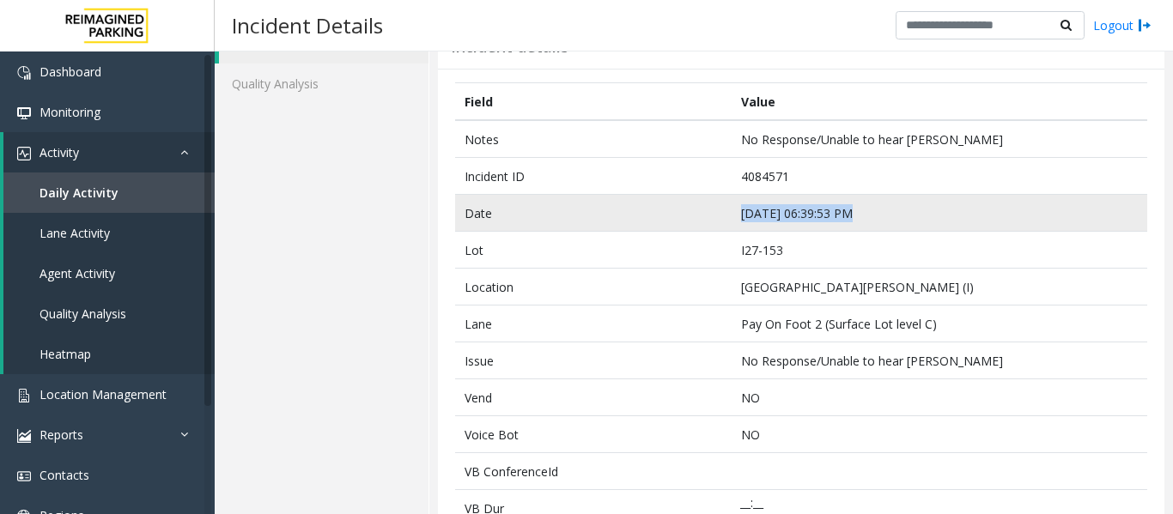
drag, startPoint x: 843, startPoint y: 213, endPoint x: 681, endPoint y: 213, distance: 162.2
click at [681, 213] on tr "Date Sep 23 06:39:53 PM" at bounding box center [801, 213] width 692 height 37
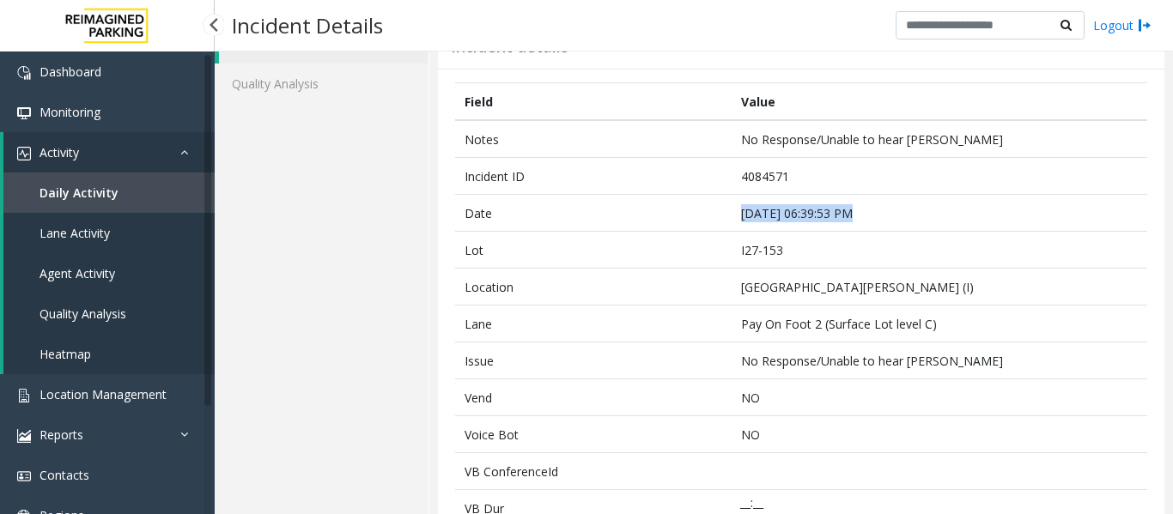
click at [113, 270] on span "Agent Activity" at bounding box center [77, 273] width 76 height 16
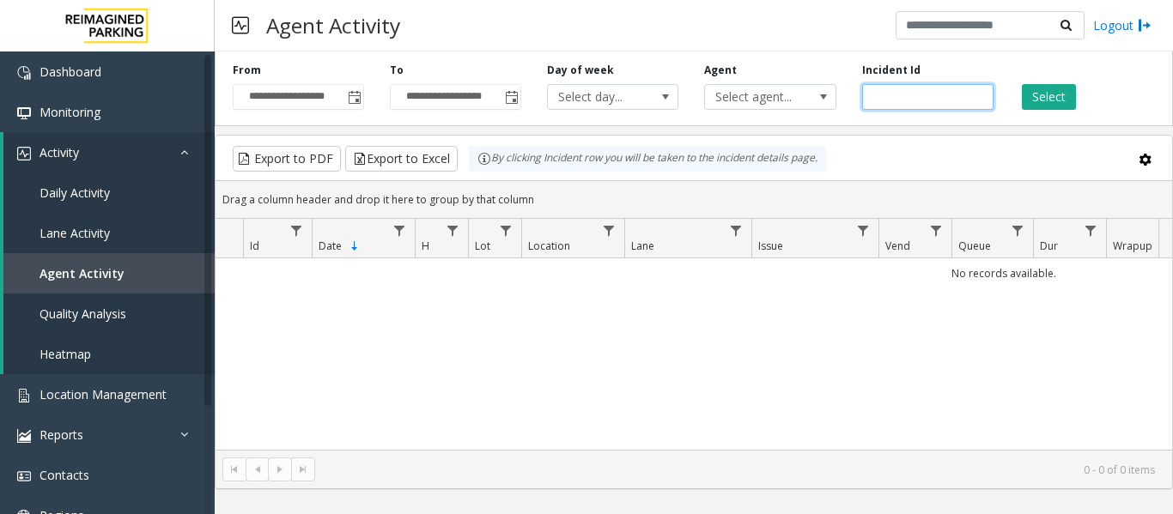
click at [918, 98] on input "number" at bounding box center [927, 97] width 131 height 26
paste input "*******"
type input "*******"
click at [1030, 94] on button "Select" at bounding box center [1048, 97] width 54 height 26
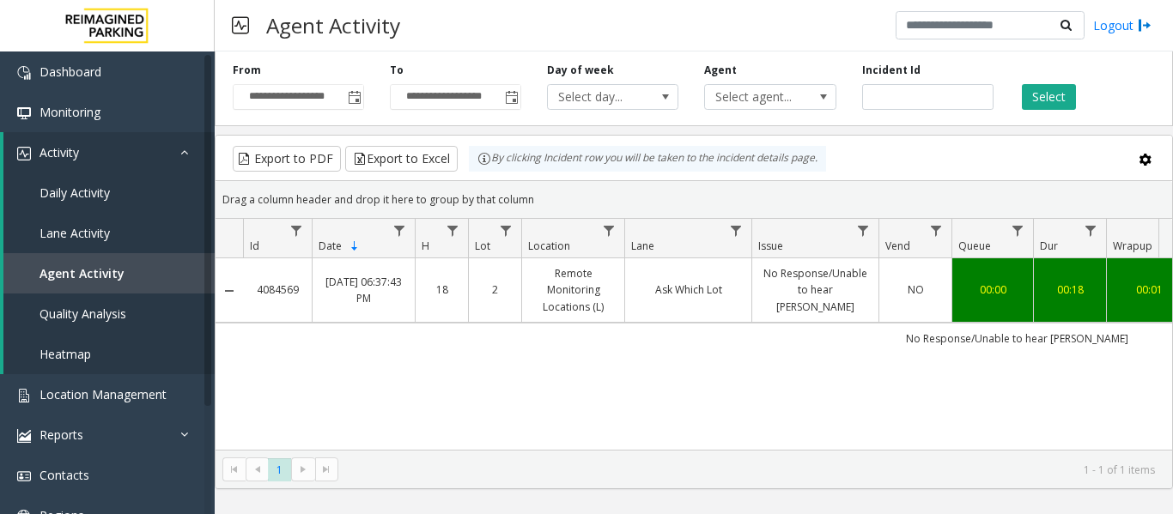
click at [822, 291] on link "No Response/Unable to hear parker" at bounding box center [815, 290] width 106 height 50
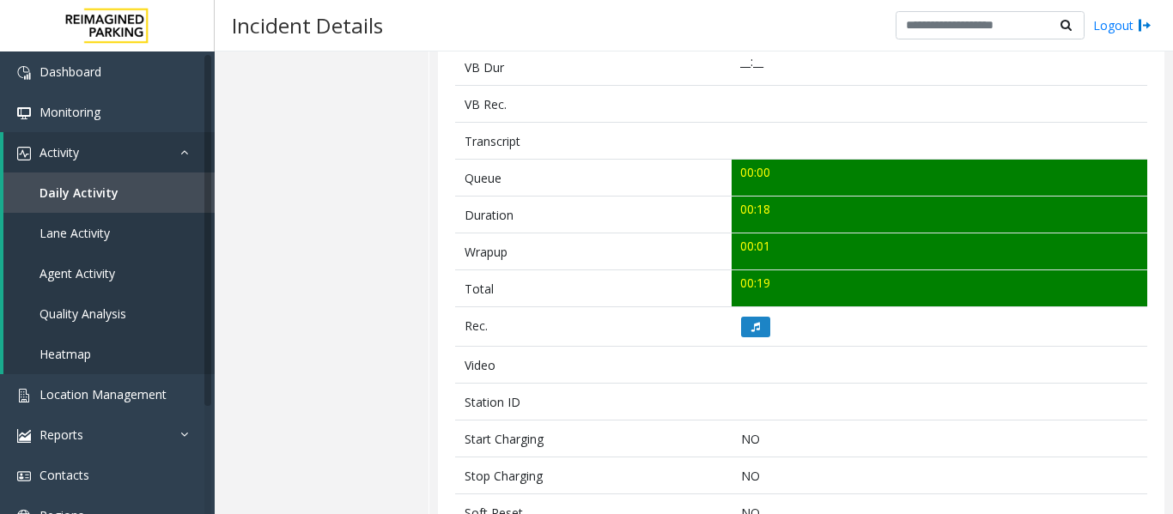
scroll to position [601, 0]
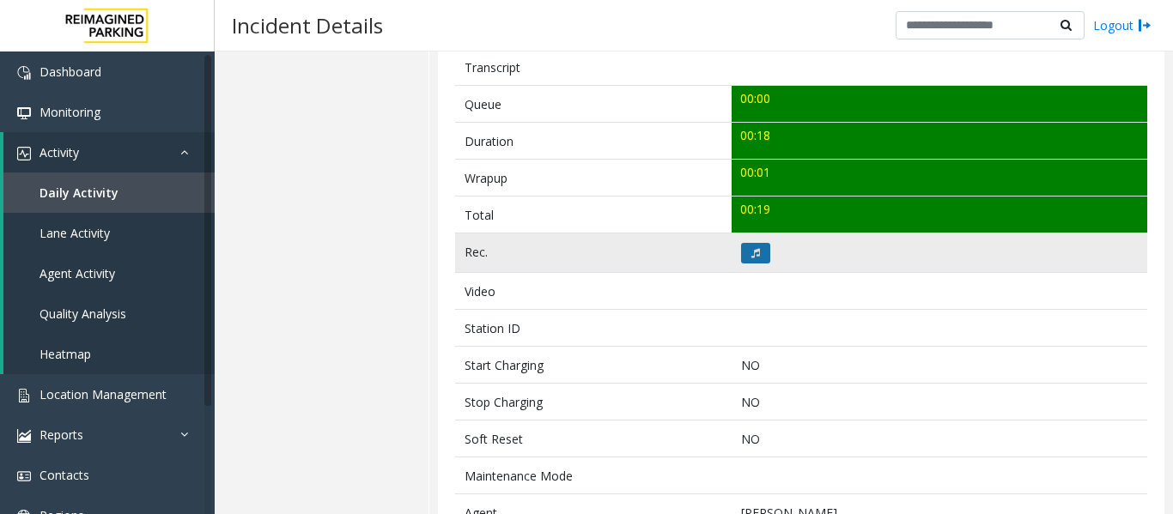
click at [755, 252] on button at bounding box center [755, 253] width 29 height 21
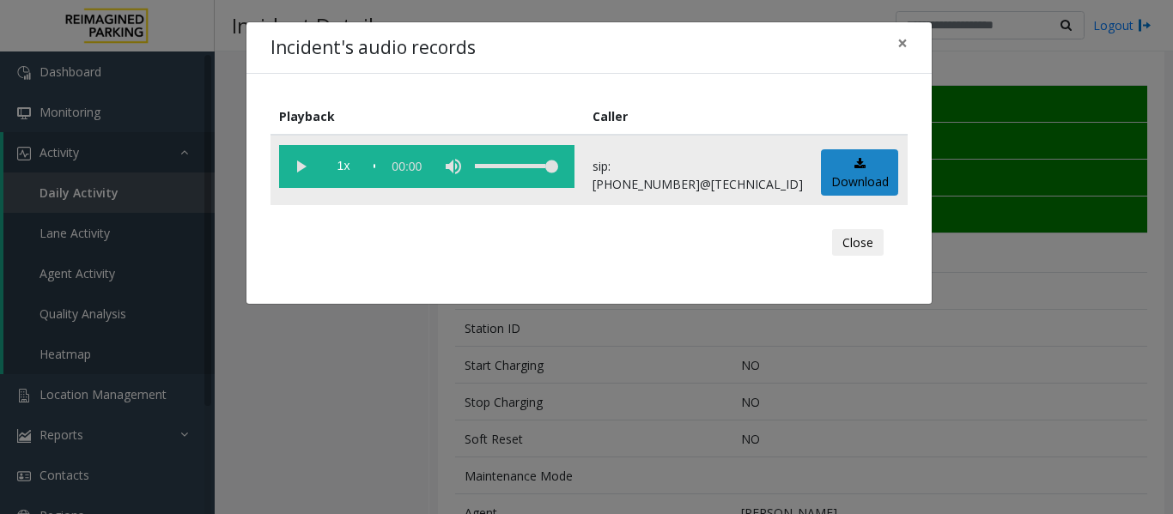
click at [306, 173] on vg-play-pause at bounding box center [300, 166] width 43 height 43
click at [848, 234] on button "Close" at bounding box center [858, 242] width 52 height 27
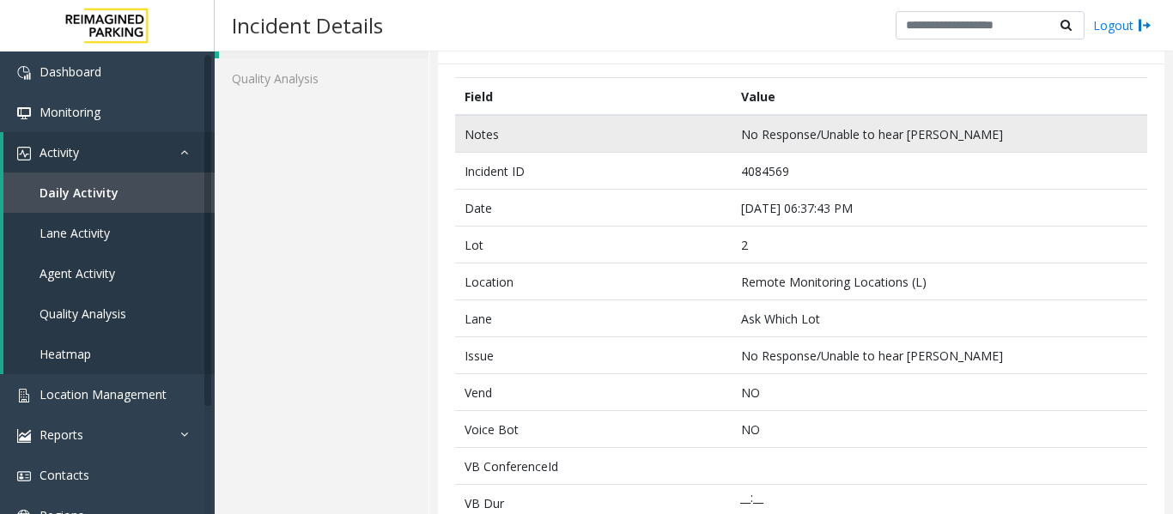
scroll to position [0, 0]
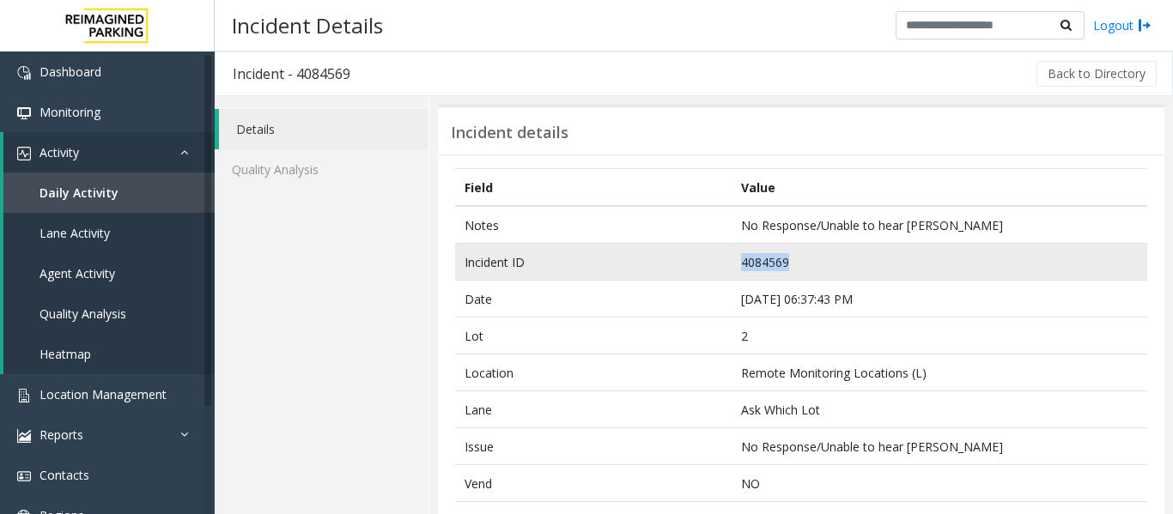
drag, startPoint x: 803, startPoint y: 265, endPoint x: 631, endPoint y: 248, distance: 173.4
click at [631, 248] on tr "Incident ID 4084569" at bounding box center [801, 262] width 692 height 37
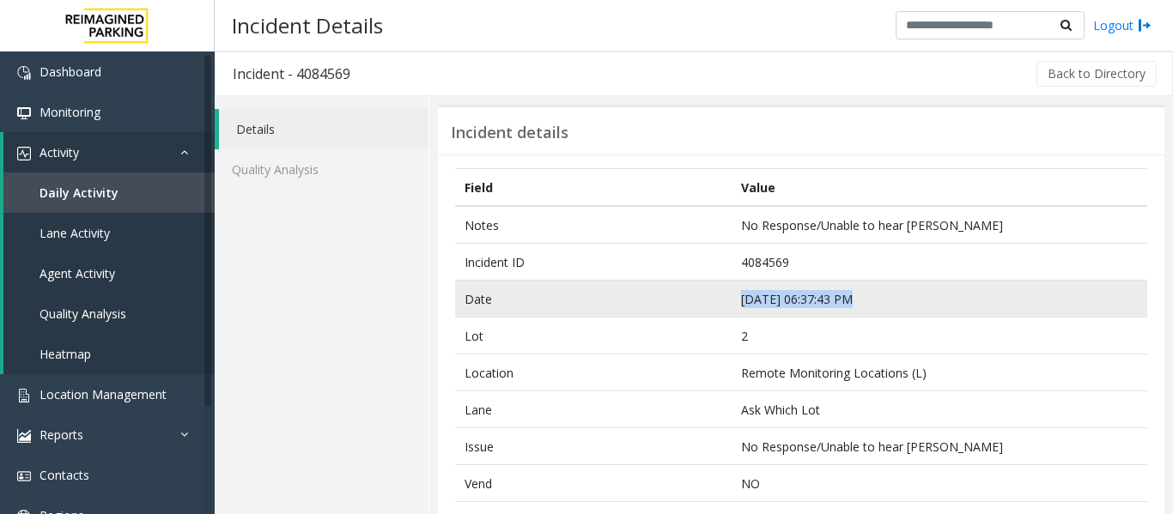
drag, startPoint x: 845, startPoint y: 301, endPoint x: 726, endPoint y: 304, distance: 118.5
click at [731, 304] on td "Sep 23 06:37:43 PM" at bounding box center [938, 299] width 415 height 37
click at [821, 300] on td "Sep 23 06:37:43 PM" at bounding box center [938, 299] width 415 height 37
drag, startPoint x: 844, startPoint y: 297, endPoint x: 700, endPoint y: 306, distance: 143.6
click at [700, 306] on tr "Date Sep 23 06:37:43 PM" at bounding box center [801, 299] width 692 height 37
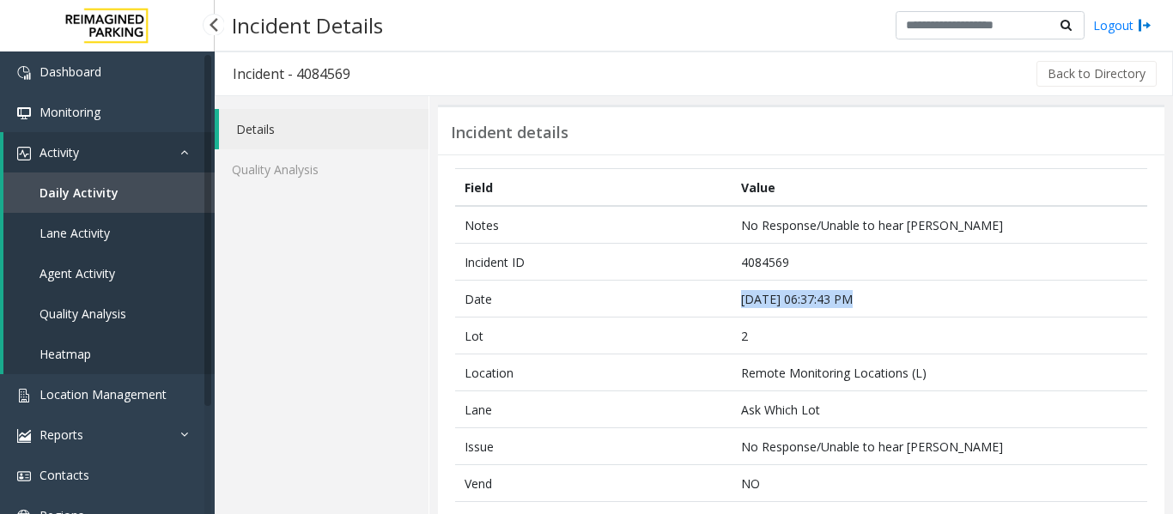
click at [110, 276] on span "Agent Activity" at bounding box center [77, 273] width 76 height 16
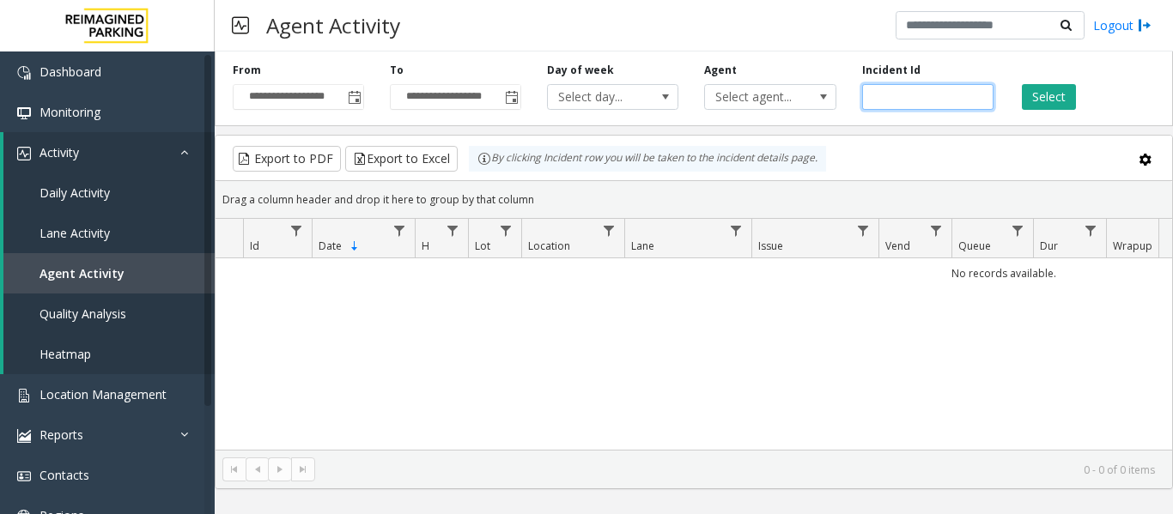
click at [922, 91] on input "number" at bounding box center [927, 97] width 131 height 26
paste input "*******"
type input "*******"
click at [1063, 105] on button "Select" at bounding box center [1048, 97] width 54 height 26
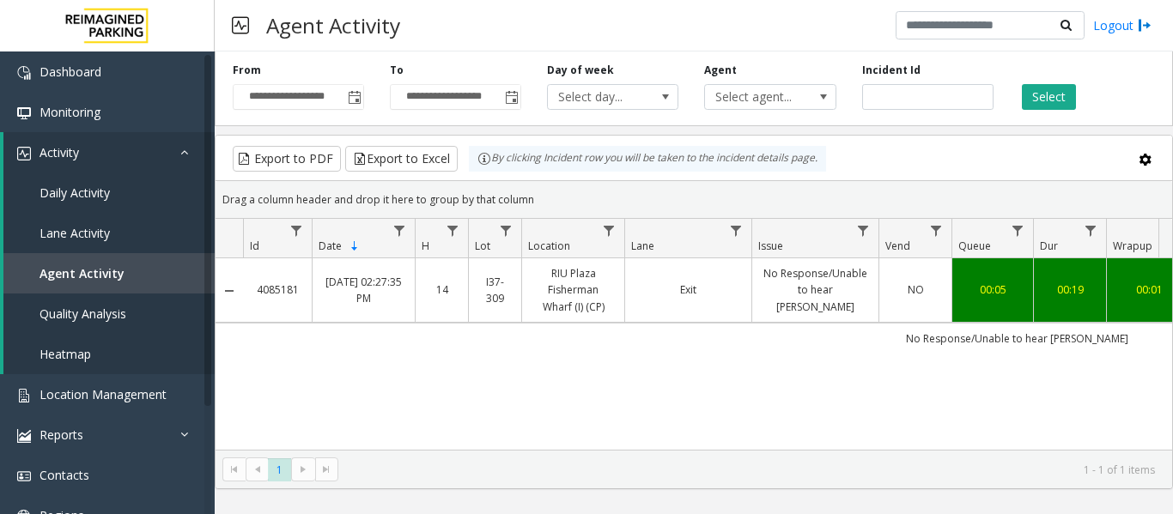
click at [827, 291] on link "No Response/Unable to hear parker" at bounding box center [815, 290] width 106 height 50
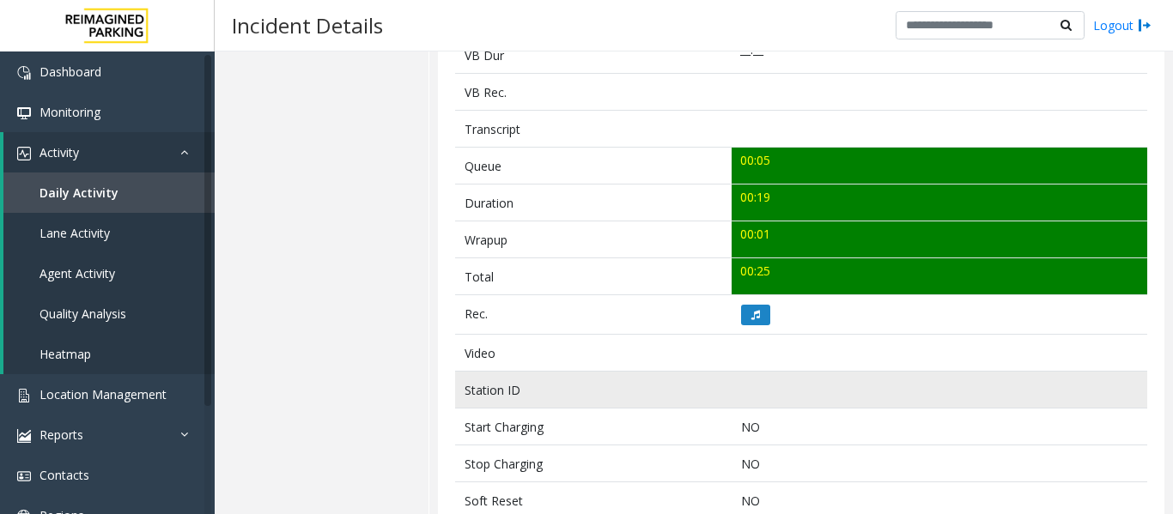
scroll to position [687, 0]
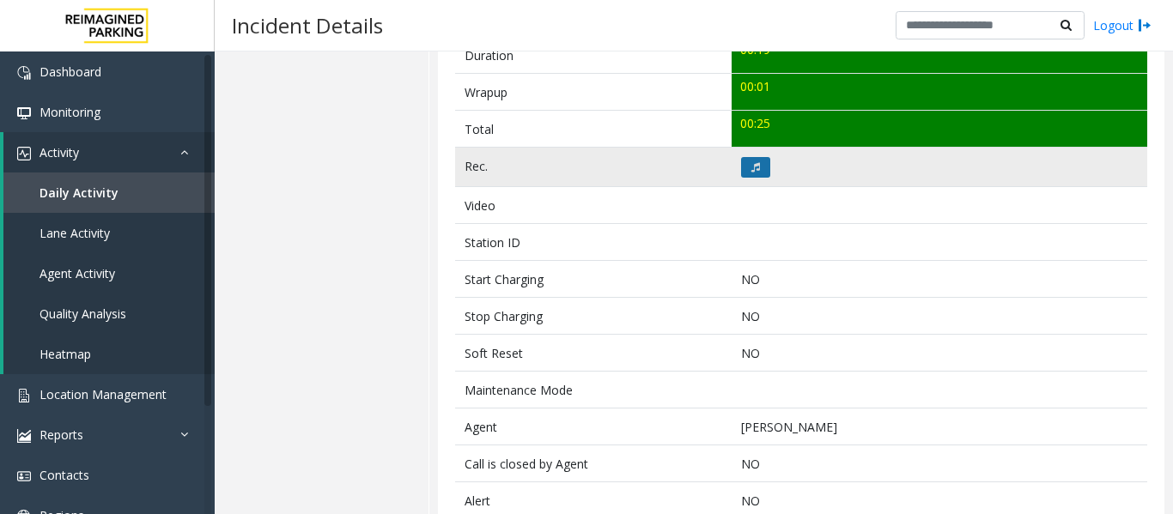
click at [759, 173] on button at bounding box center [755, 167] width 29 height 21
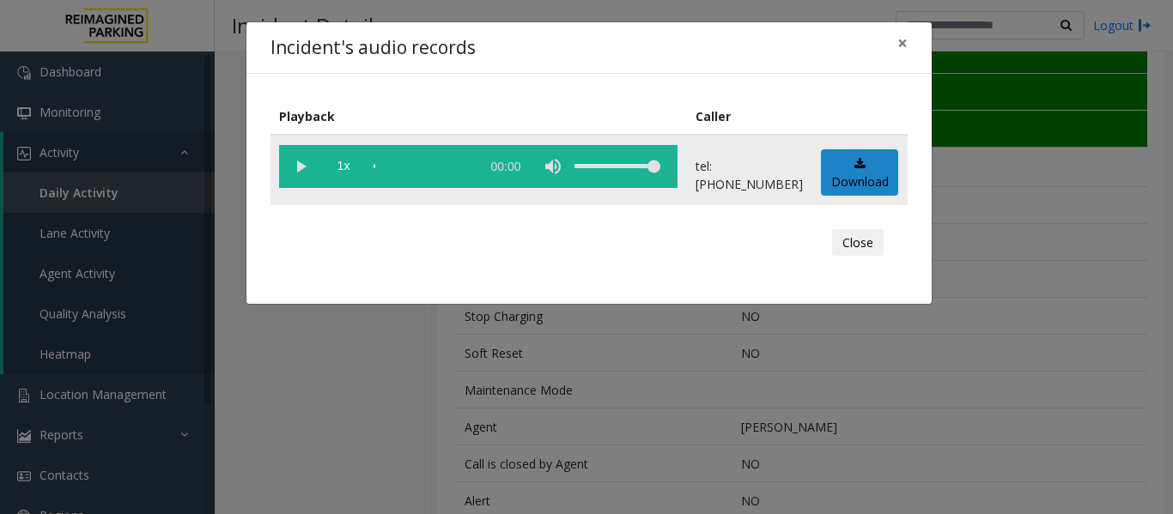
click at [294, 166] on vg-play-pause at bounding box center [300, 166] width 43 height 43
click at [875, 250] on button "Close" at bounding box center [858, 242] width 52 height 27
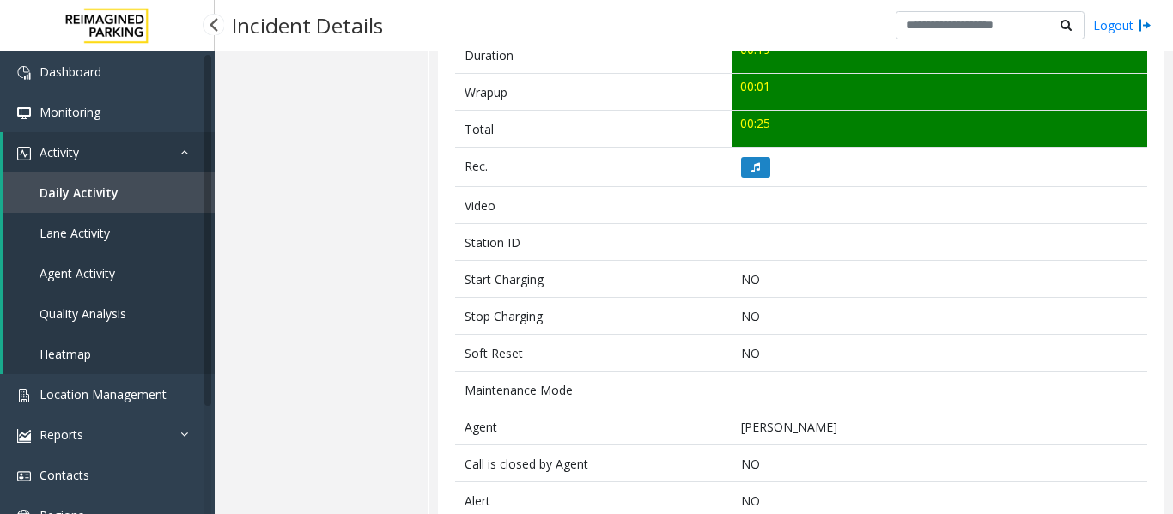
click at [112, 263] on link "Agent Activity" at bounding box center [108, 273] width 211 height 40
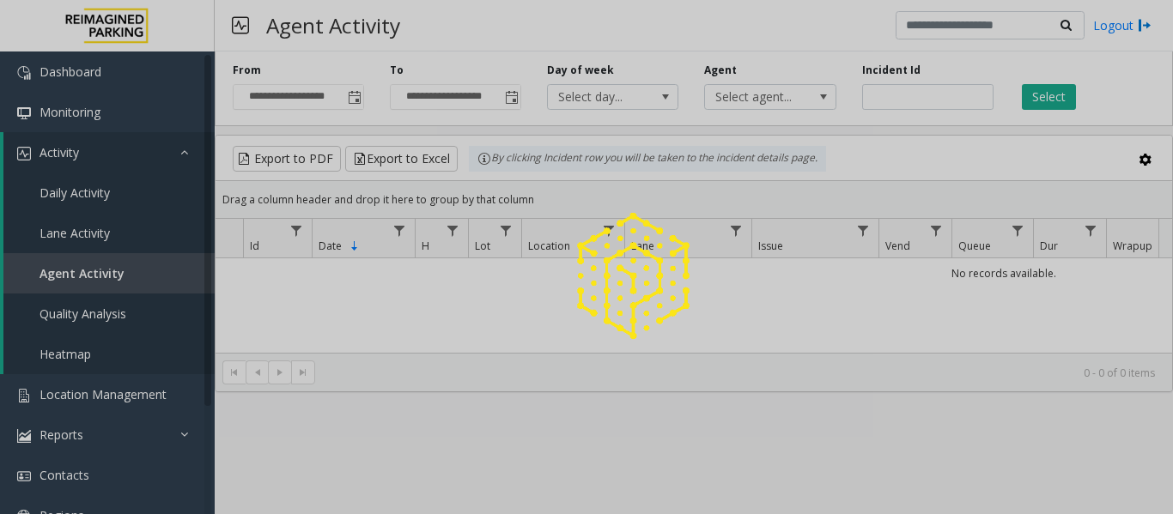
click at [940, 94] on div at bounding box center [586, 257] width 1173 height 514
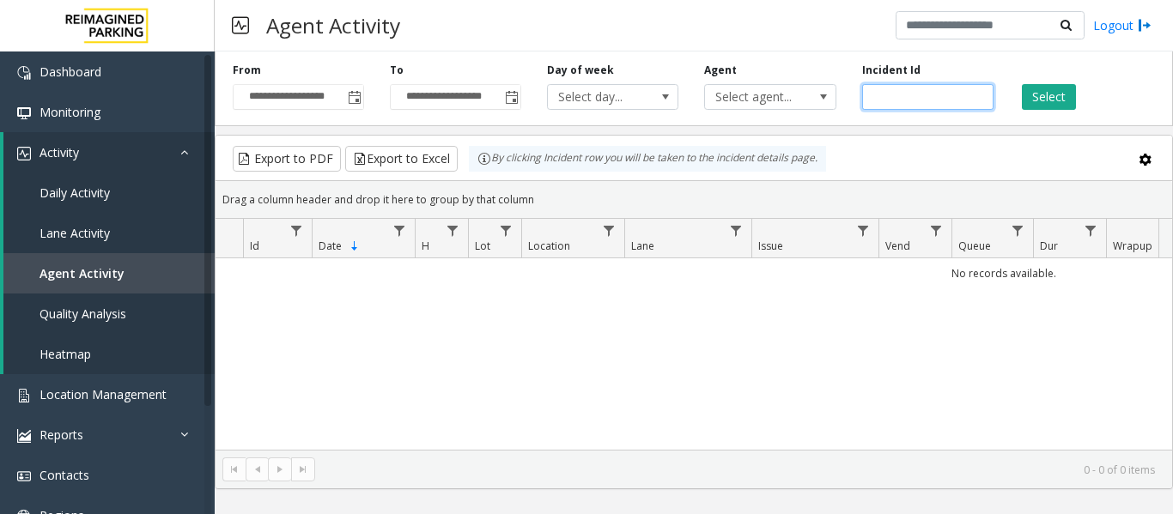
click at [940, 94] on input "number" at bounding box center [927, 97] width 131 height 26
paste input "*******"
type input "*******"
click at [1056, 90] on button "Select" at bounding box center [1048, 97] width 54 height 26
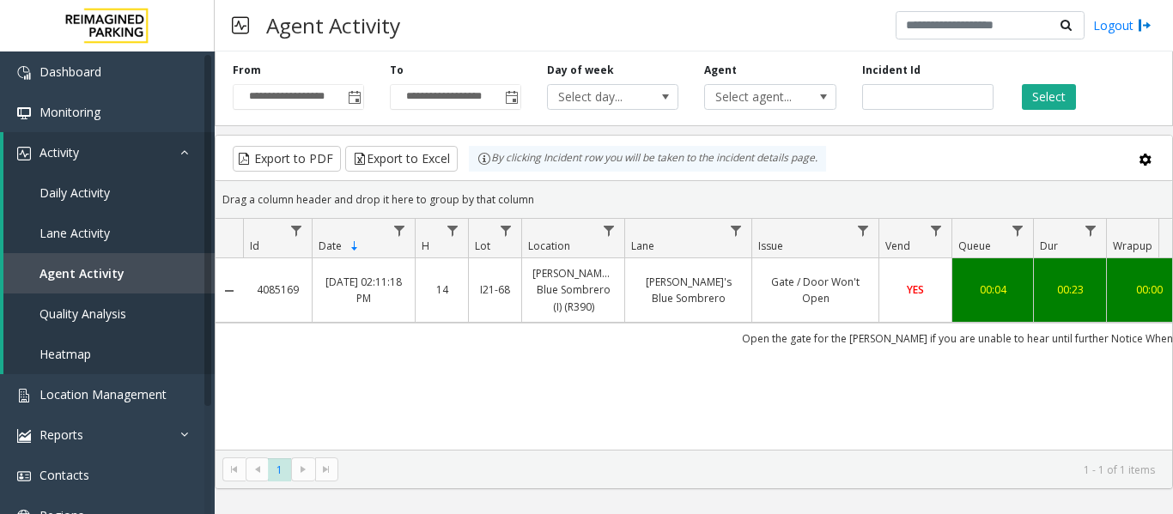
click at [717, 269] on td "Jose's Blue Sombrero" at bounding box center [687, 290] width 127 height 64
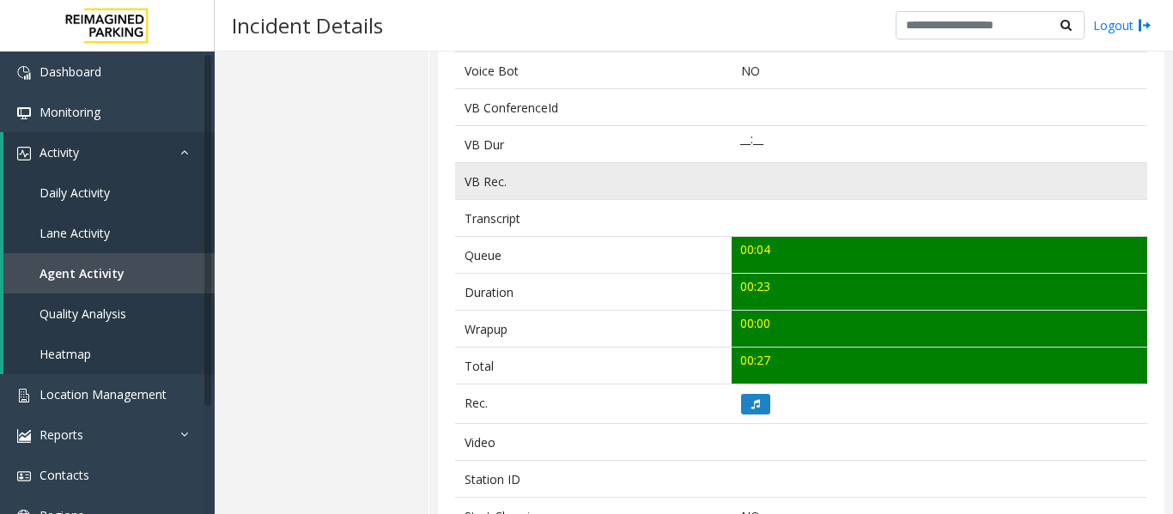
scroll to position [601, 0]
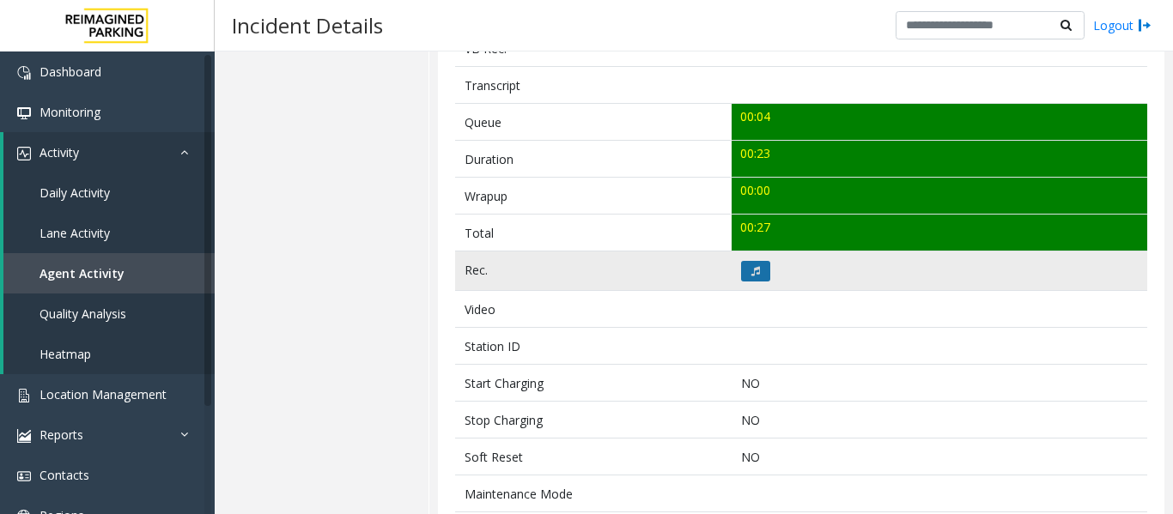
click at [755, 270] on button at bounding box center [755, 271] width 29 height 21
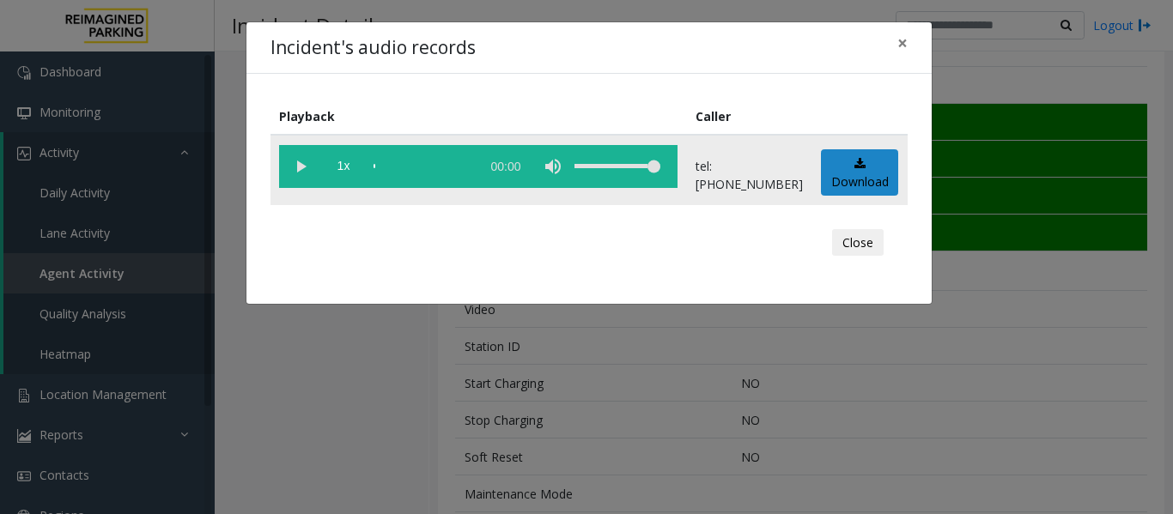
click at [306, 168] on vg-play-pause at bounding box center [300, 166] width 43 height 43
click at [858, 238] on button "Close" at bounding box center [858, 242] width 52 height 27
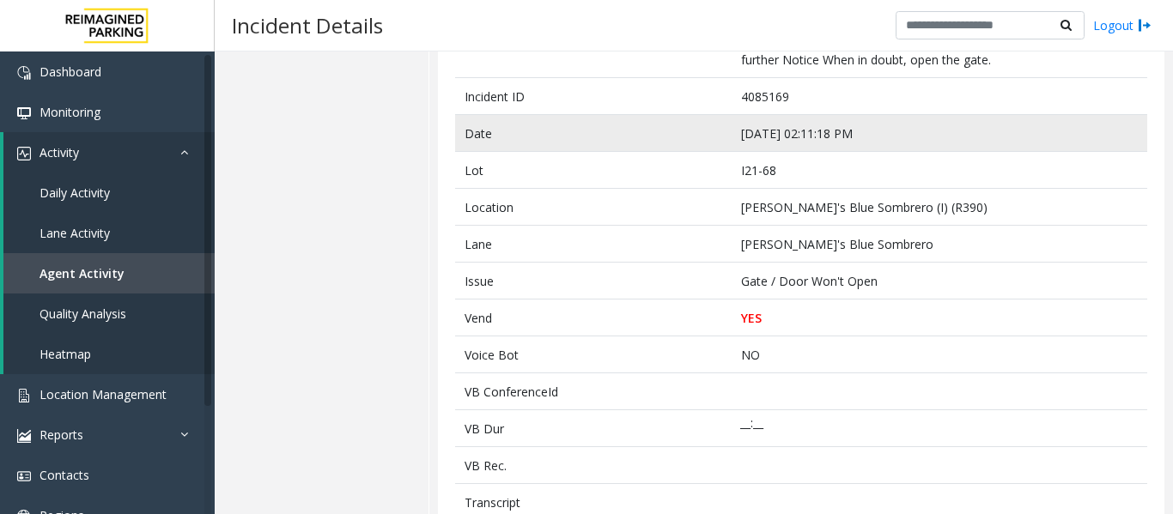
scroll to position [86, 0]
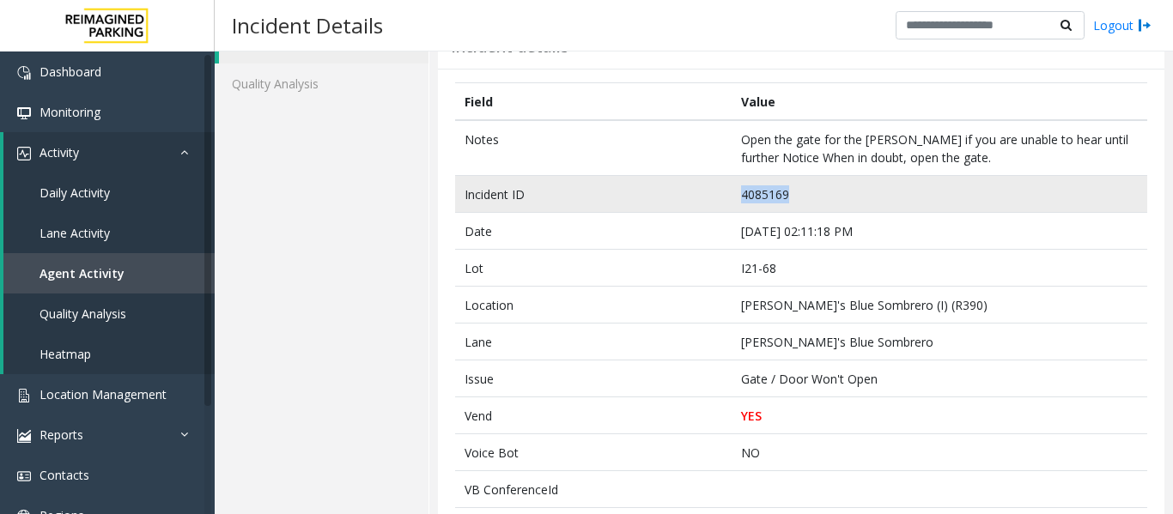
drag, startPoint x: 800, startPoint y: 196, endPoint x: 676, endPoint y: 188, distance: 124.7
click at [676, 188] on tr "Incident ID 4085169" at bounding box center [801, 194] width 692 height 37
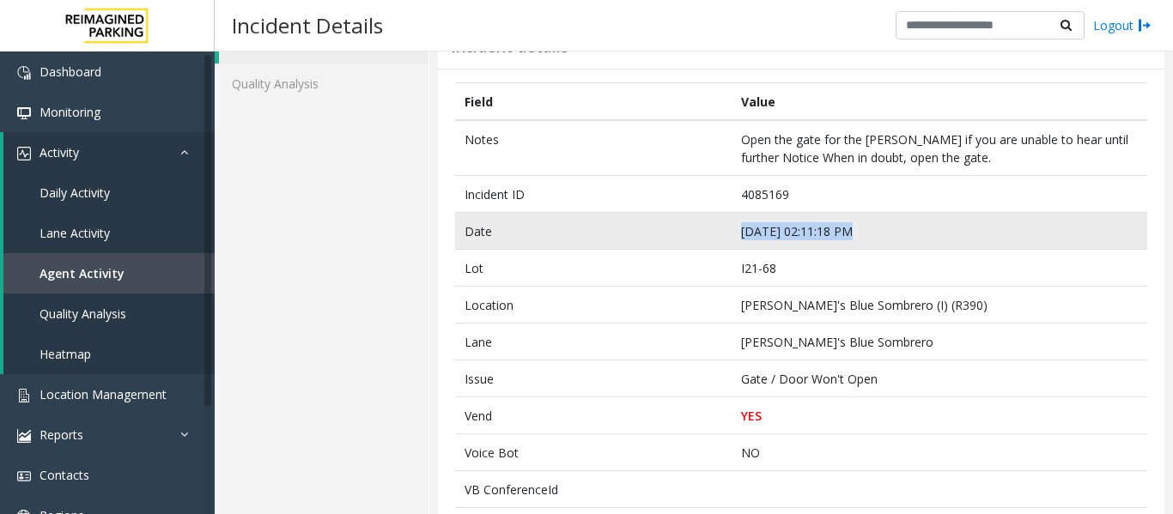
drag, startPoint x: 851, startPoint y: 233, endPoint x: 702, endPoint y: 233, distance: 148.5
click at [702, 233] on tr "Date Sep 24 02:11:18 PM" at bounding box center [801, 231] width 692 height 37
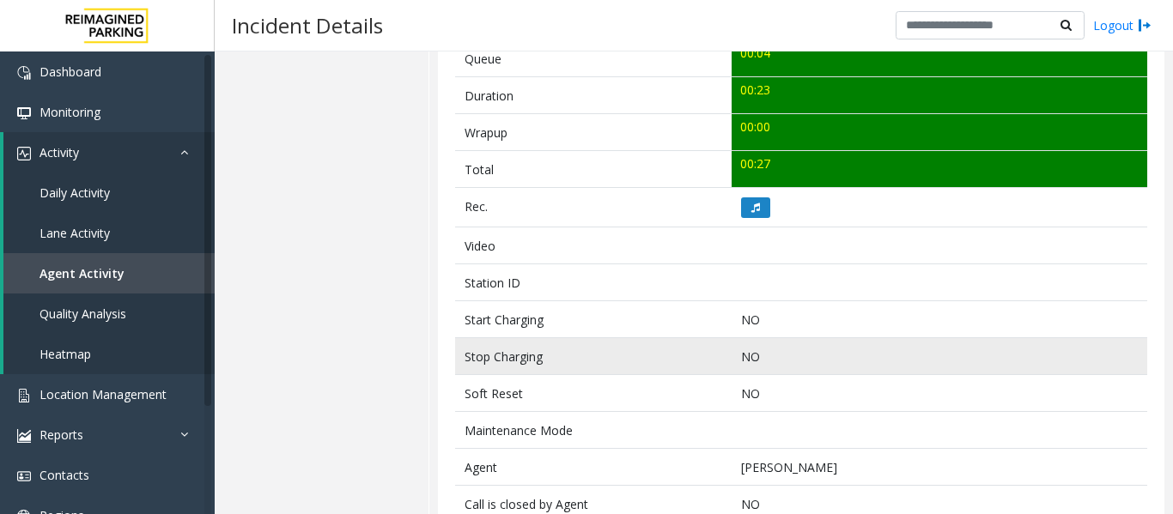
scroll to position [747, 0]
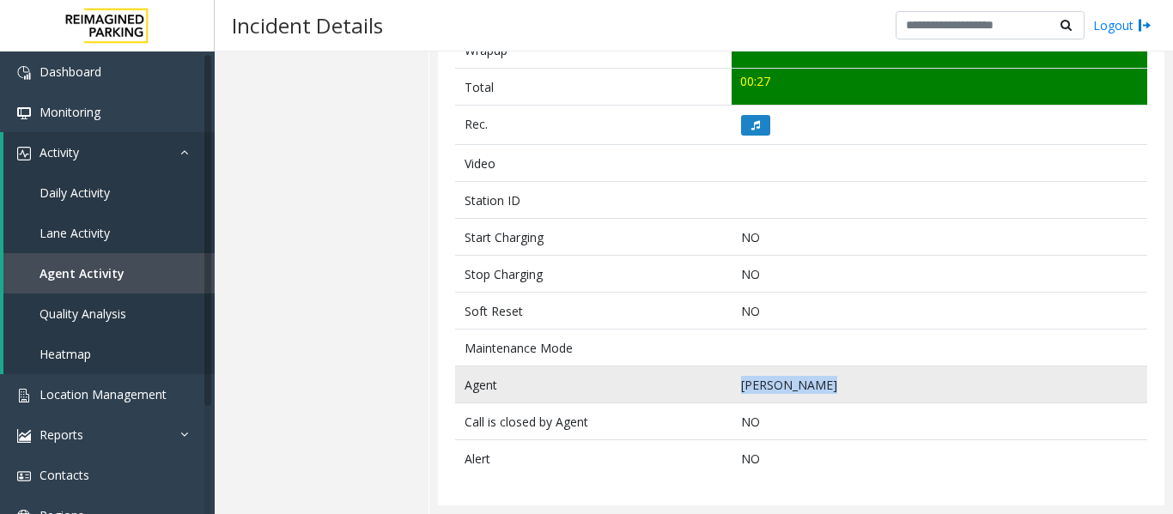
drag, startPoint x: 821, startPoint y: 384, endPoint x: 554, endPoint y: 377, distance: 267.9
click at [554, 377] on tr "Agent Vishwas Singh" at bounding box center [801, 385] width 692 height 37
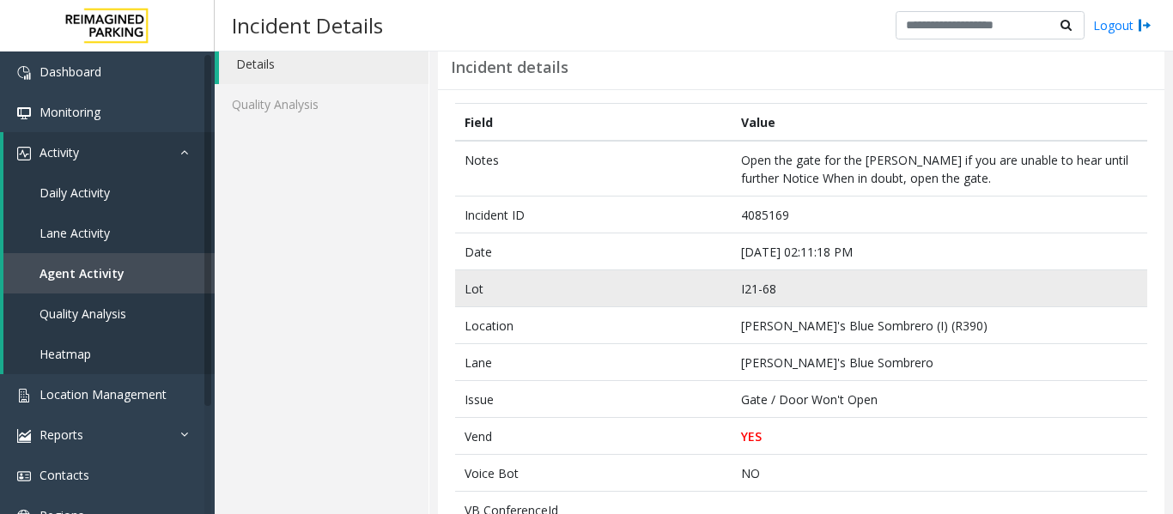
scroll to position [0, 0]
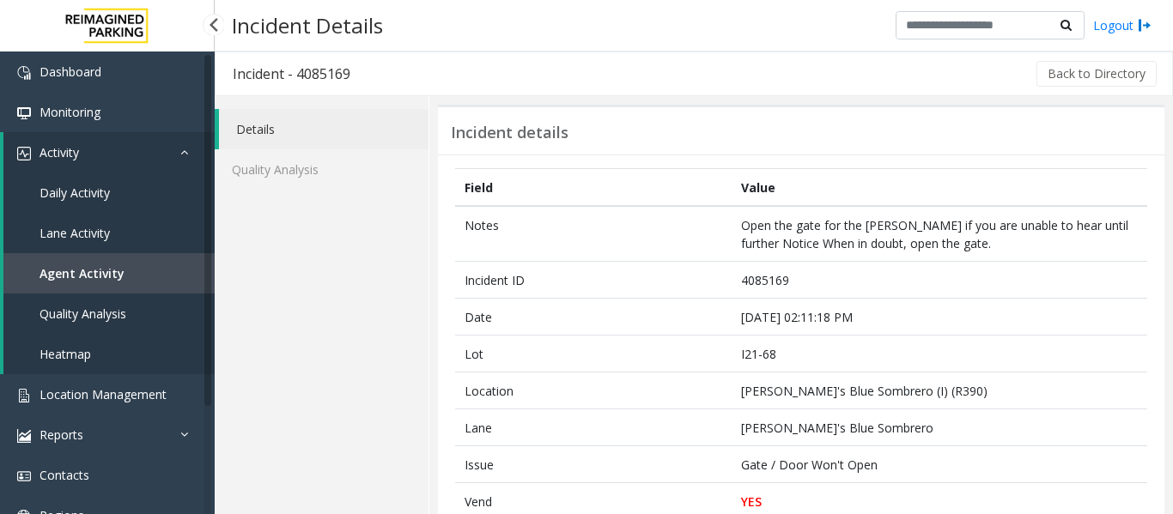
click at [59, 280] on span "Agent Activity" at bounding box center [81, 273] width 85 height 16
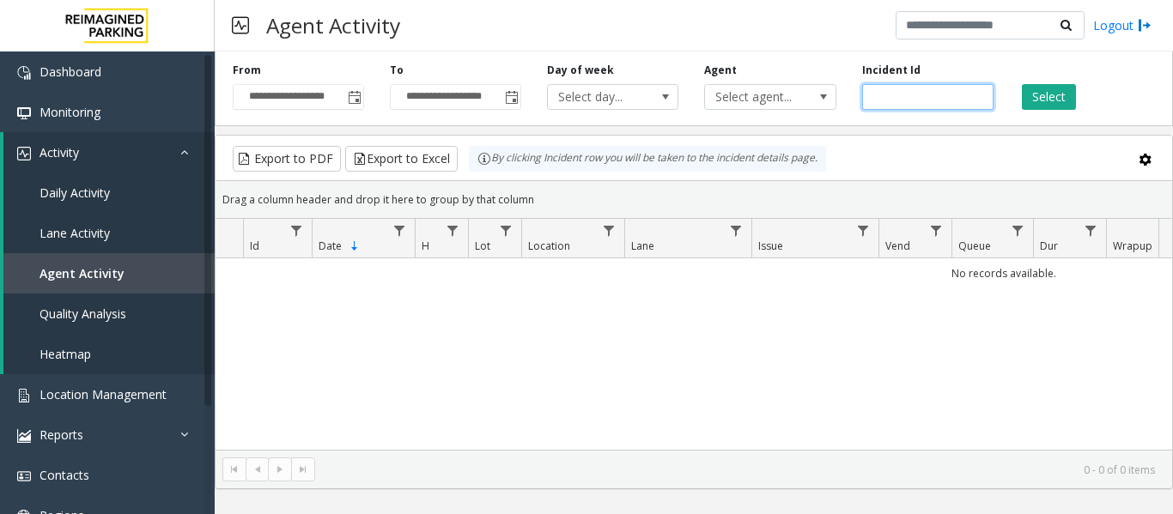
click at [883, 100] on input "number" at bounding box center [927, 97] width 131 height 26
paste input "*******"
type input "*******"
click at [1032, 96] on button "Select" at bounding box center [1048, 97] width 54 height 26
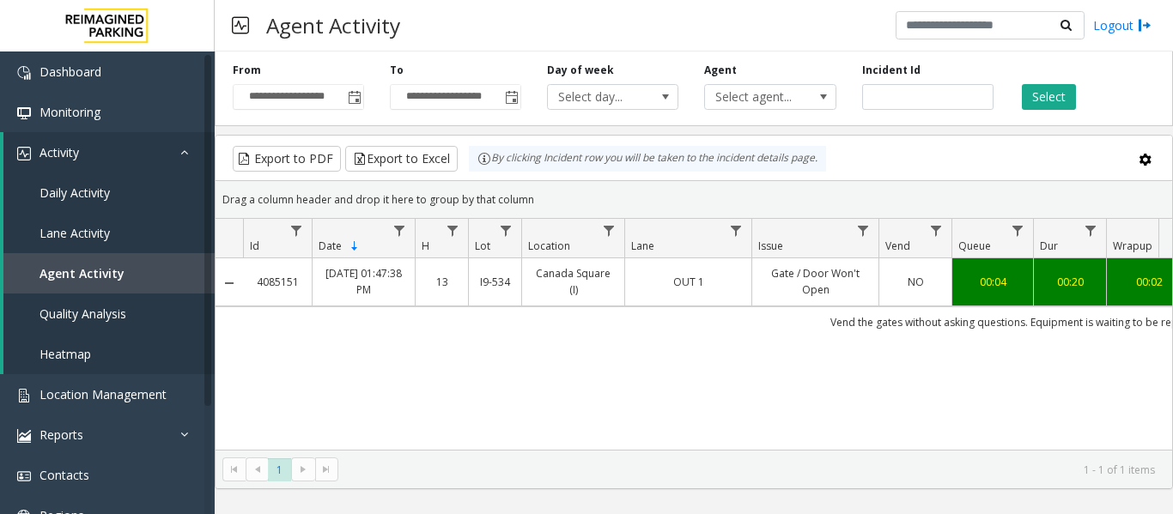
click at [835, 282] on link "Gate / Door Won't Open" at bounding box center [815, 281] width 106 height 33
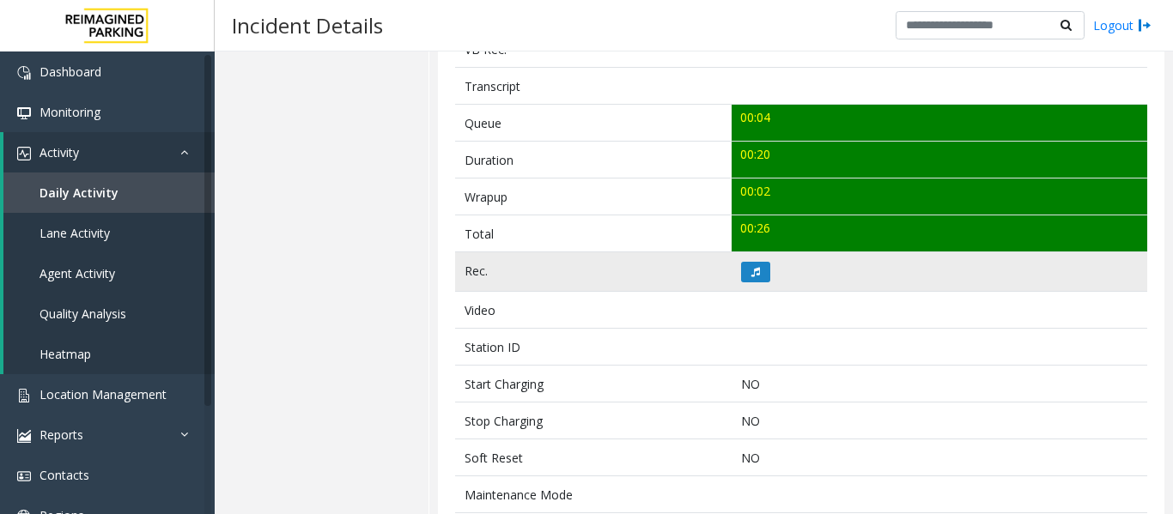
scroll to position [601, 0]
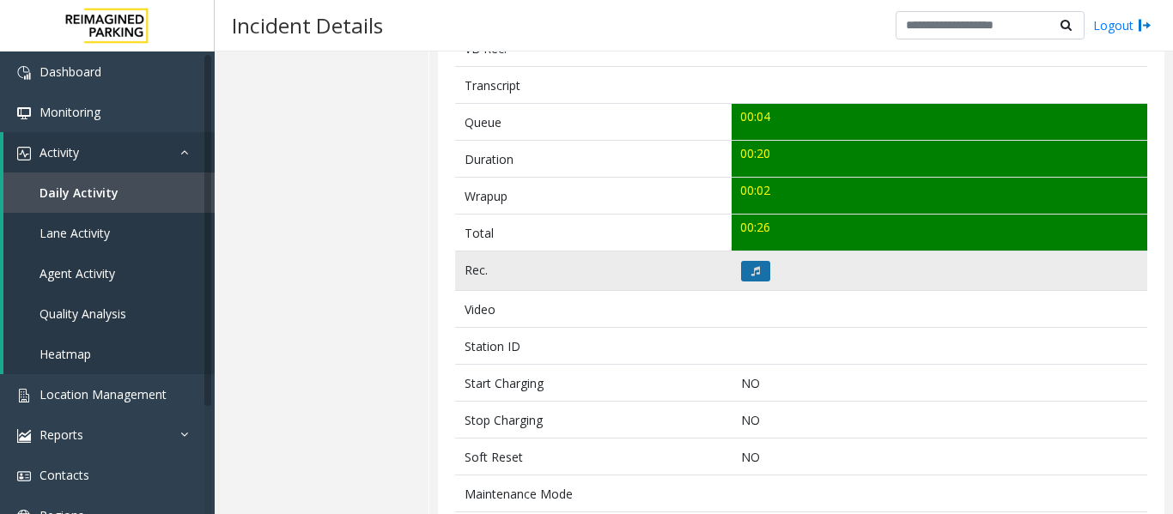
click at [742, 272] on button at bounding box center [755, 271] width 29 height 21
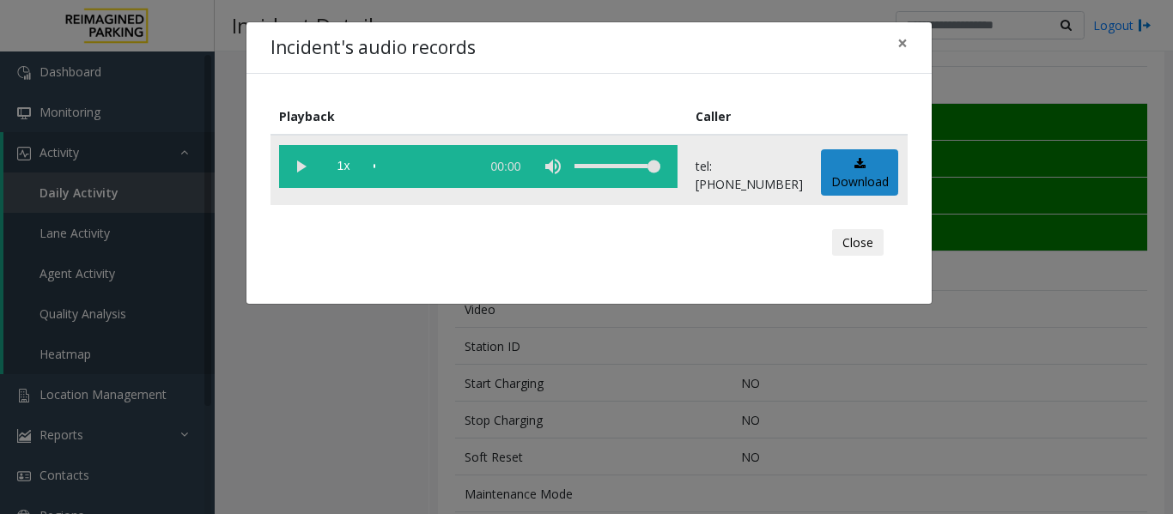
click at [297, 173] on vg-play-pause at bounding box center [300, 166] width 43 height 43
click at [379, 167] on div "scrub bar" at bounding box center [422, 166] width 98 height 43
click at [306, 165] on vg-play-pause at bounding box center [300, 166] width 43 height 43
click at [864, 247] on button "Close" at bounding box center [858, 242] width 52 height 27
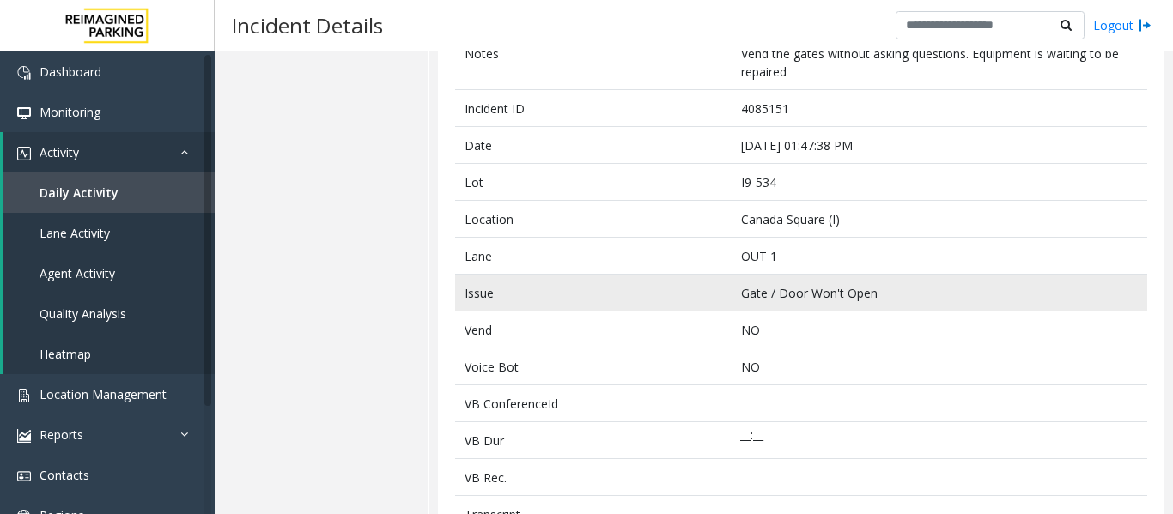
scroll to position [0, 0]
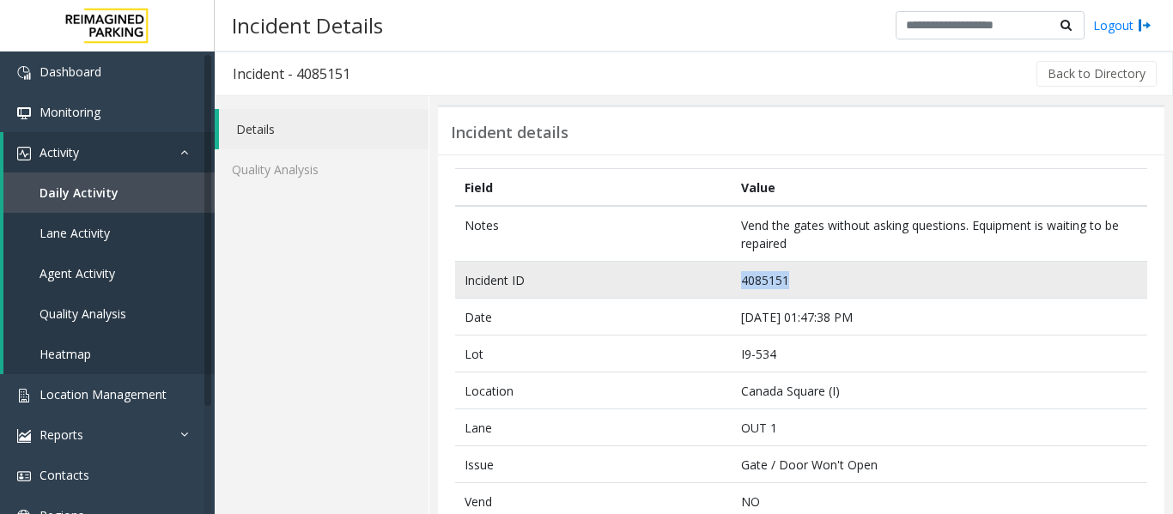
drag, startPoint x: 809, startPoint y: 271, endPoint x: 650, endPoint y: 274, distance: 158.8
click at [650, 274] on tr "Incident ID 4085151" at bounding box center [801, 280] width 692 height 37
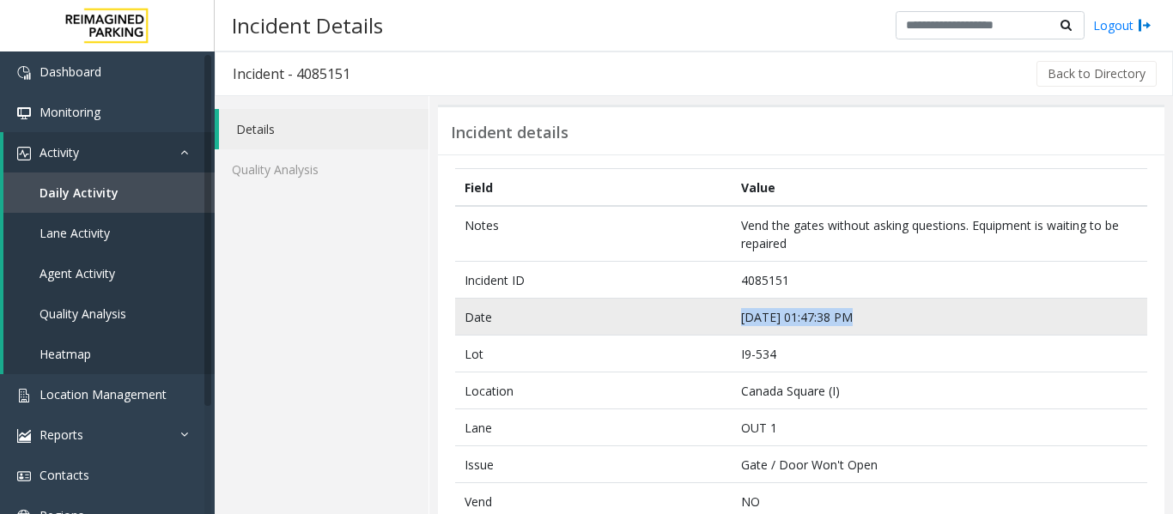
drag, startPoint x: 841, startPoint y: 317, endPoint x: 647, endPoint y: 310, distance: 194.1
click at [647, 310] on tr "Date Sep 24 01:47:38 PM" at bounding box center [801, 317] width 692 height 37
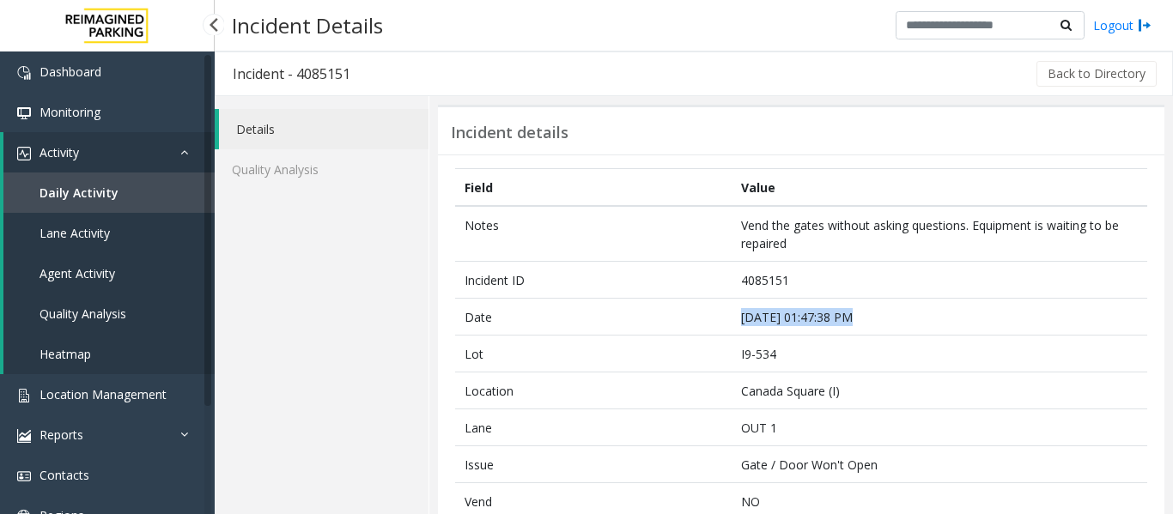
click at [72, 270] on span "Agent Activity" at bounding box center [77, 273] width 76 height 16
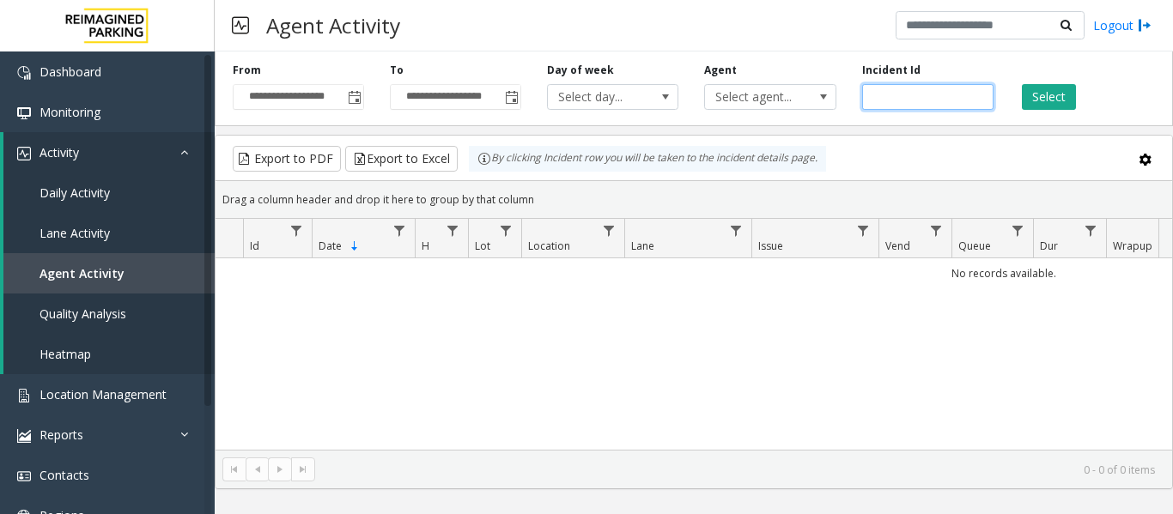
click at [889, 92] on input "number" at bounding box center [927, 97] width 131 height 26
paste input "*******"
type input "*******"
click at [1060, 98] on button "Select" at bounding box center [1048, 97] width 54 height 26
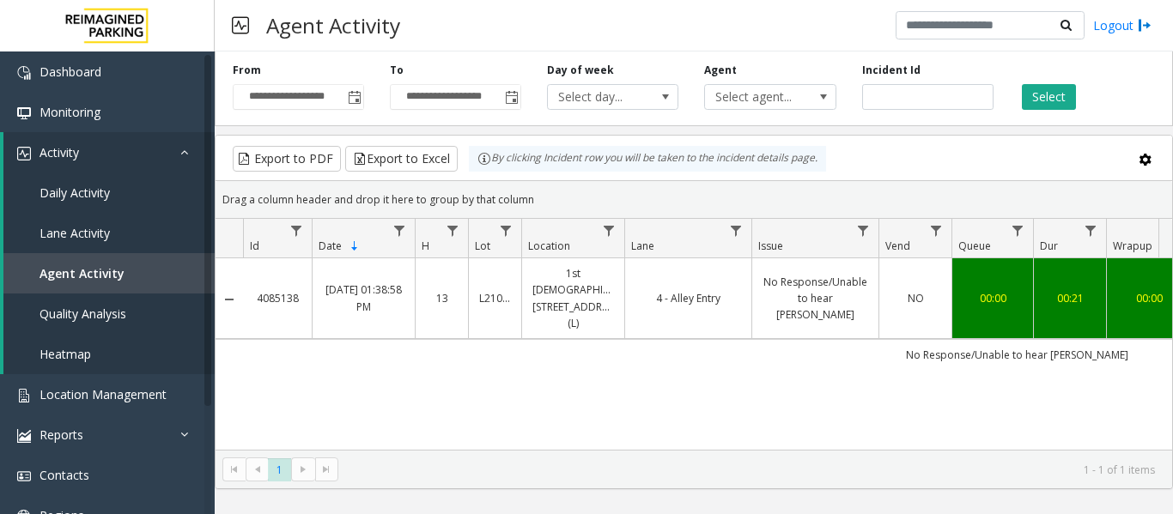
click at [745, 302] on td "4 - Alley Entry" at bounding box center [687, 298] width 127 height 81
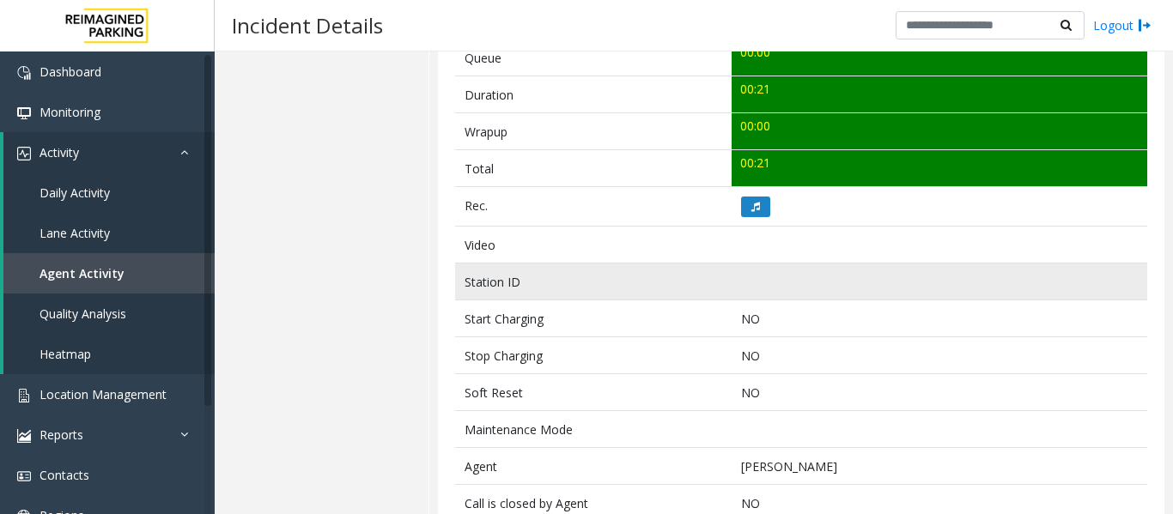
scroll to position [687, 0]
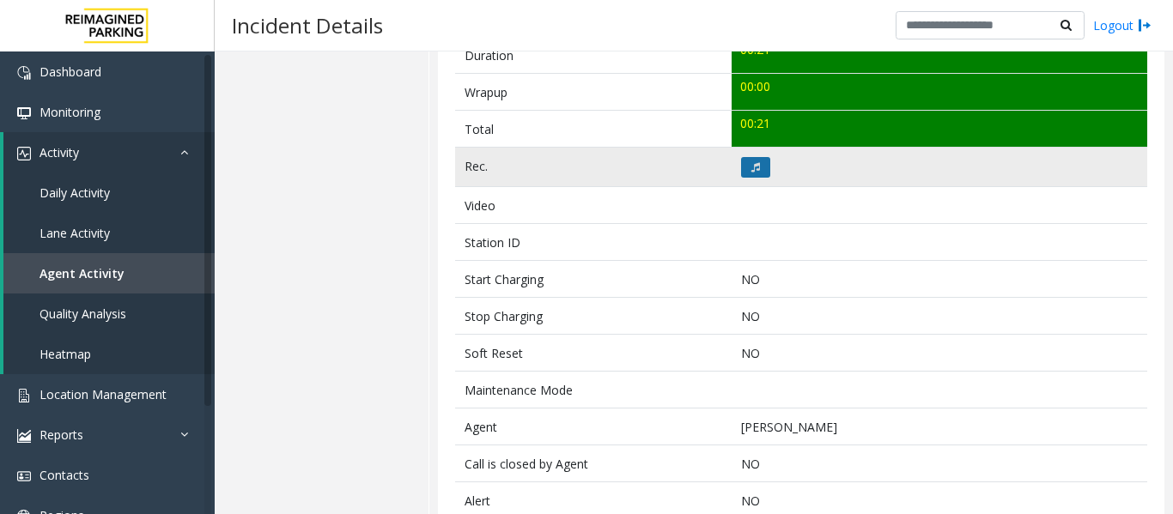
click at [744, 168] on button at bounding box center [755, 167] width 29 height 21
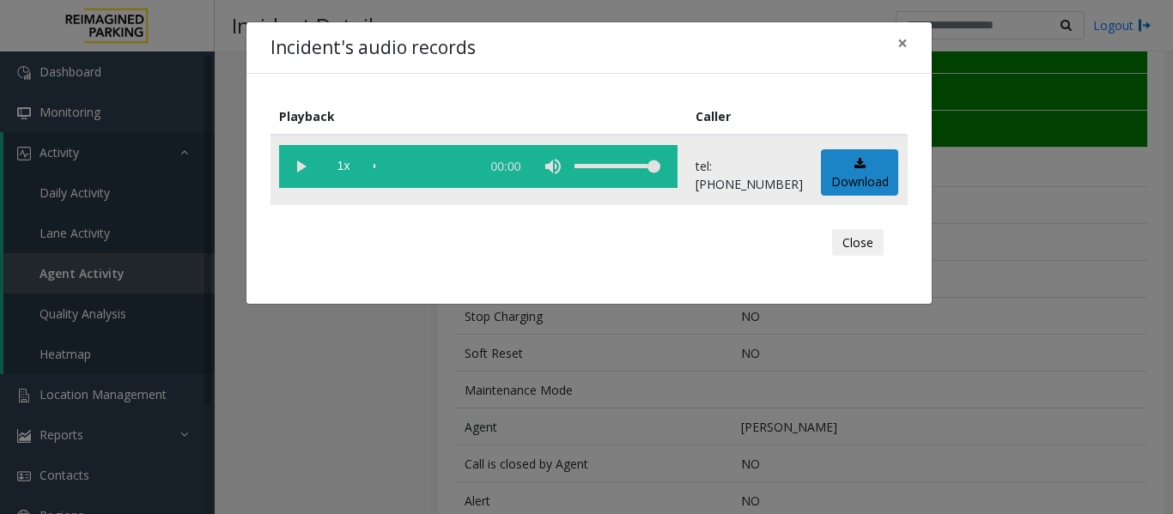
click at [288, 172] on vg-play-pause at bounding box center [300, 166] width 43 height 43
click at [388, 162] on div "scrub bar" at bounding box center [422, 166] width 98 height 43
click at [858, 240] on button "Close" at bounding box center [858, 242] width 52 height 27
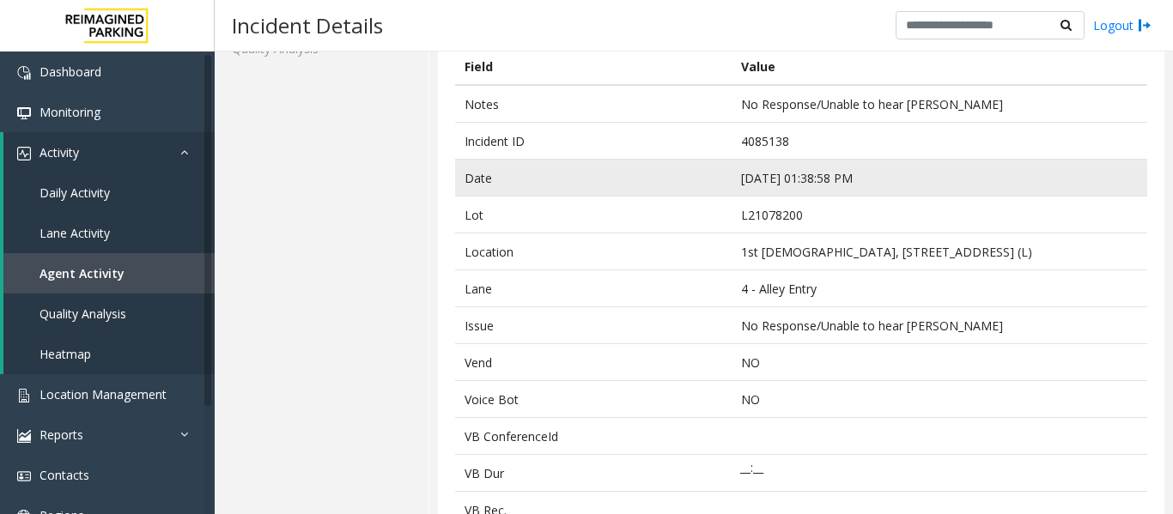
scroll to position [0, 0]
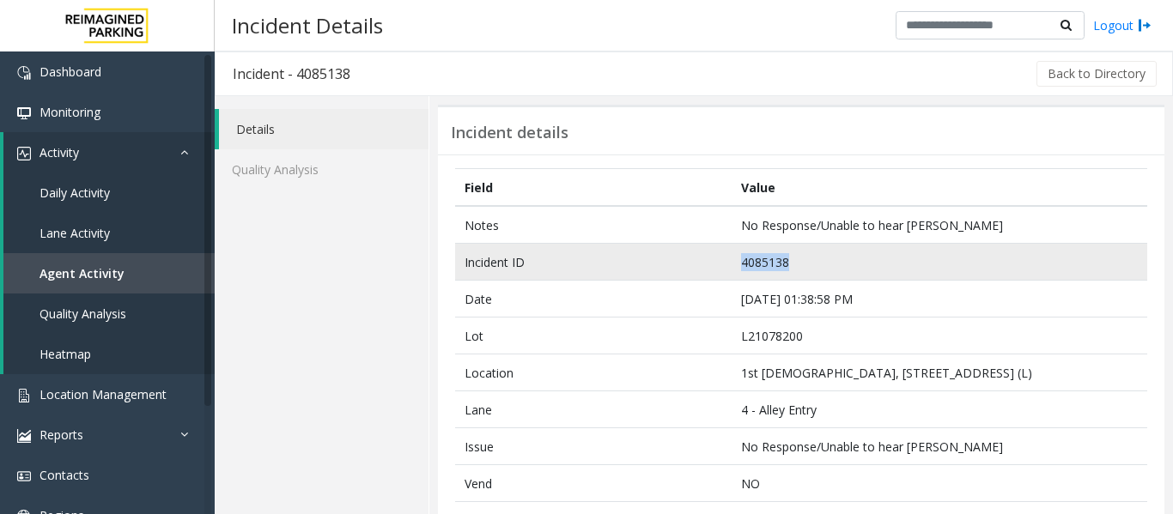
drag, startPoint x: 800, startPoint y: 260, endPoint x: 695, endPoint y: 264, distance: 104.8
click at [695, 264] on tr "Incident ID 4085138" at bounding box center [801, 262] width 692 height 37
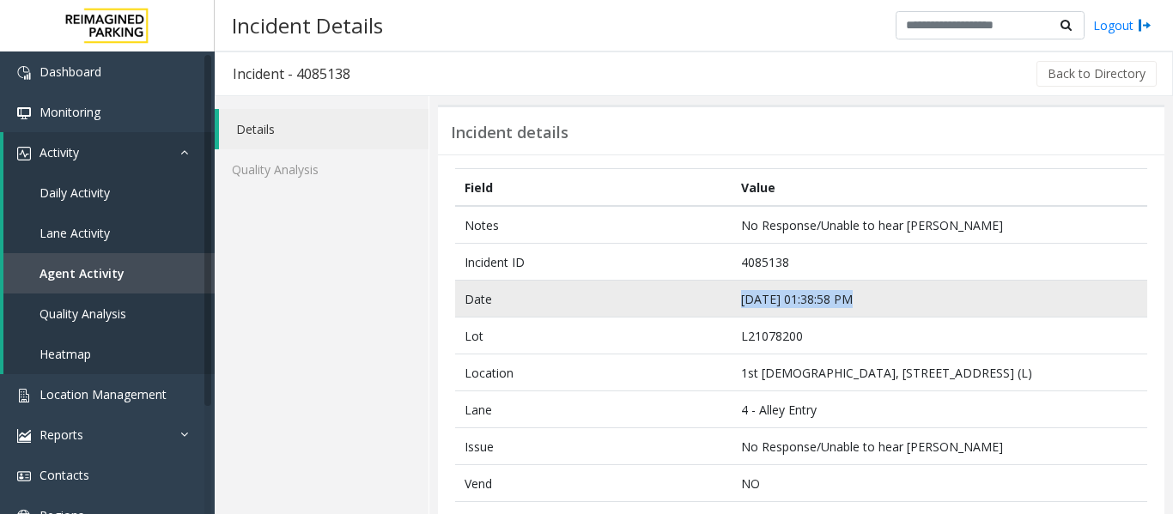
drag, startPoint x: 841, startPoint y: 303, endPoint x: 648, endPoint y: 303, distance: 193.1
click at [648, 303] on tr "Date Sep 24 01:38:58 PM" at bounding box center [801, 299] width 692 height 37
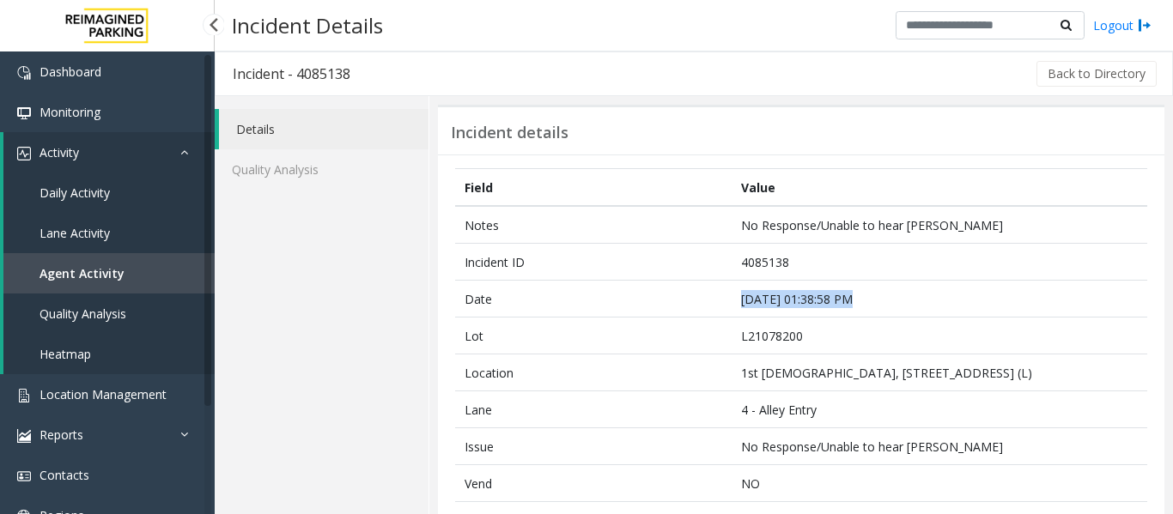
click at [121, 267] on link "Agent Activity" at bounding box center [108, 273] width 211 height 40
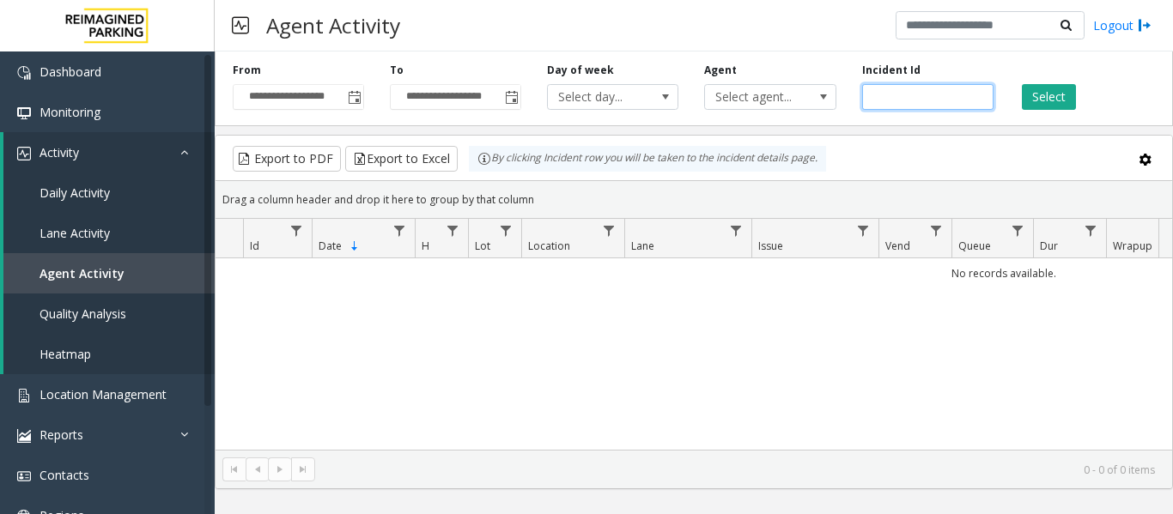
click at [943, 96] on input "number" at bounding box center [927, 97] width 131 height 26
paste input "*******"
type input "*******"
click at [1080, 85] on div "Select" at bounding box center [1084, 86] width 157 height 47
click at [1070, 87] on button "Select" at bounding box center [1048, 97] width 54 height 26
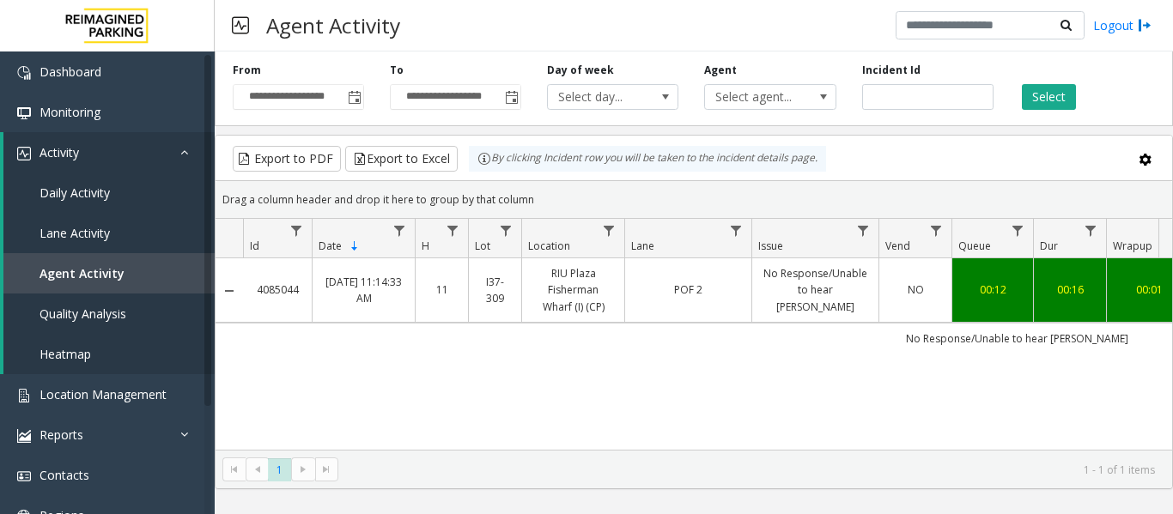
click at [810, 289] on link "No Response/Unable to hear parker" at bounding box center [815, 290] width 106 height 50
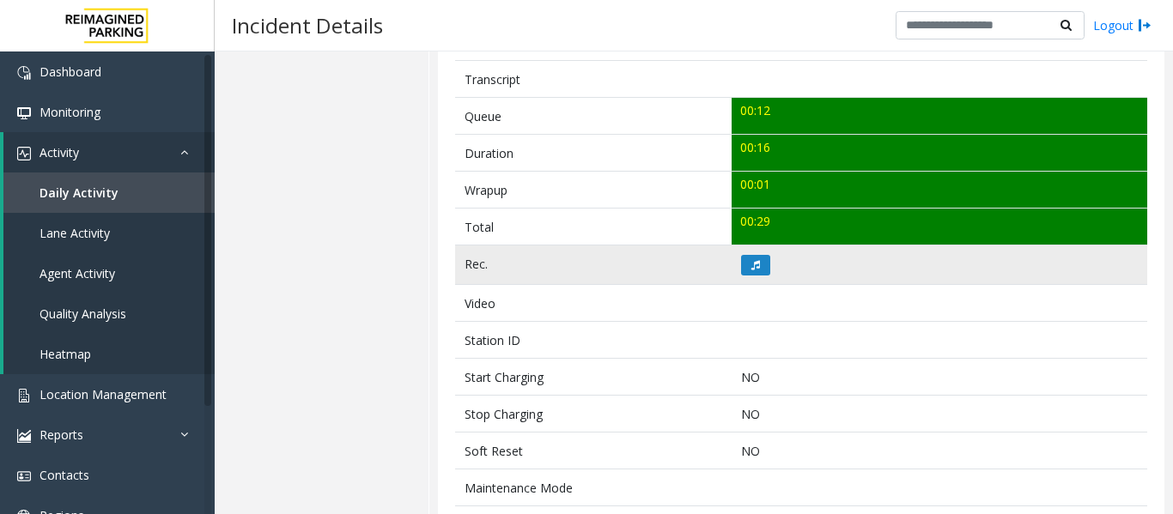
scroll to position [601, 0]
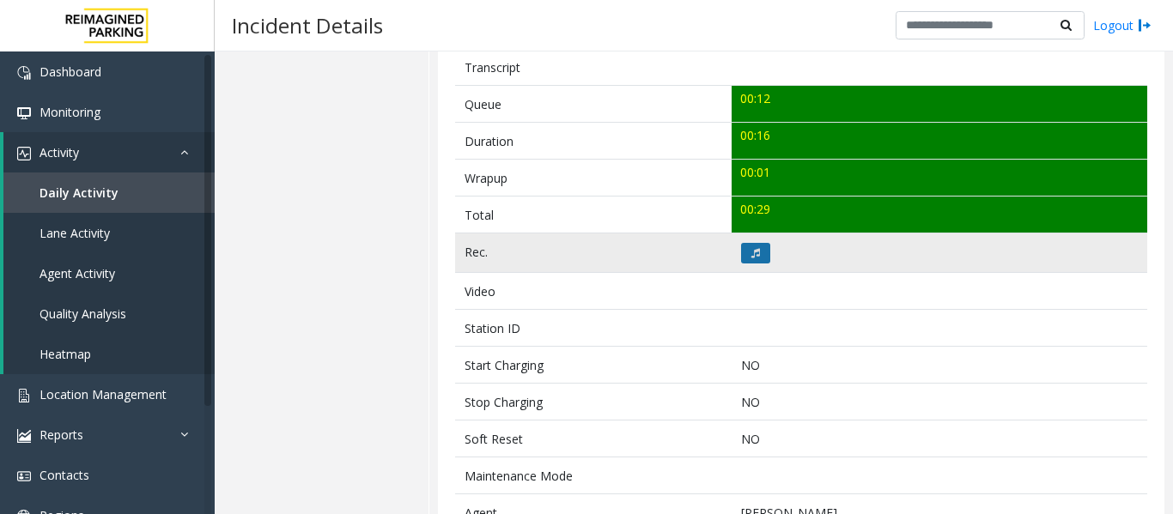
click at [765, 252] on button at bounding box center [755, 253] width 29 height 21
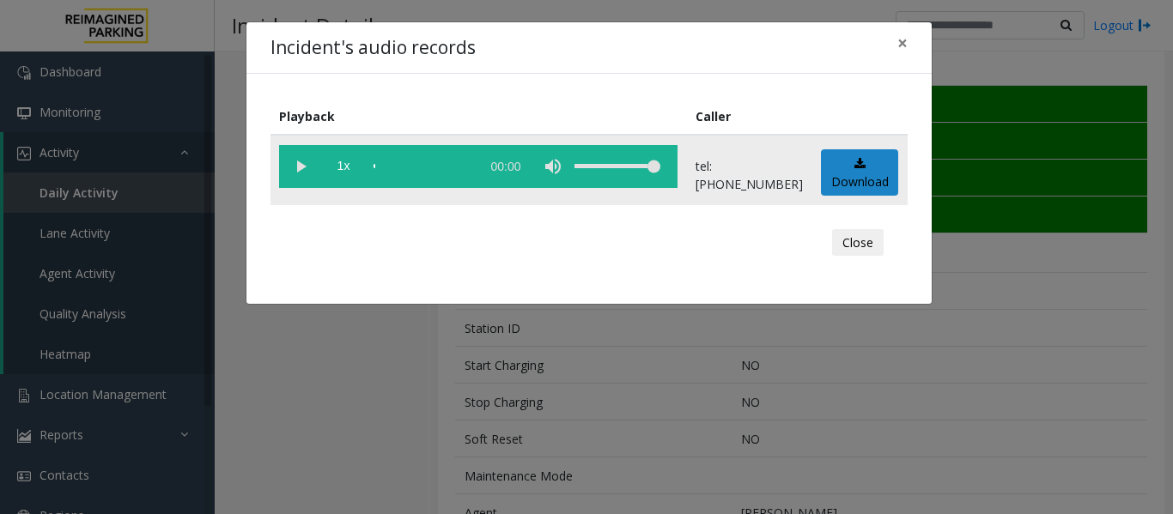
click at [301, 174] on vg-play-pause at bounding box center [300, 166] width 43 height 43
click at [376, 167] on div "scrub bar" at bounding box center [422, 166] width 98 height 43
click at [302, 171] on vg-play-pause at bounding box center [300, 166] width 43 height 43
click at [869, 240] on button "Close" at bounding box center [858, 242] width 52 height 27
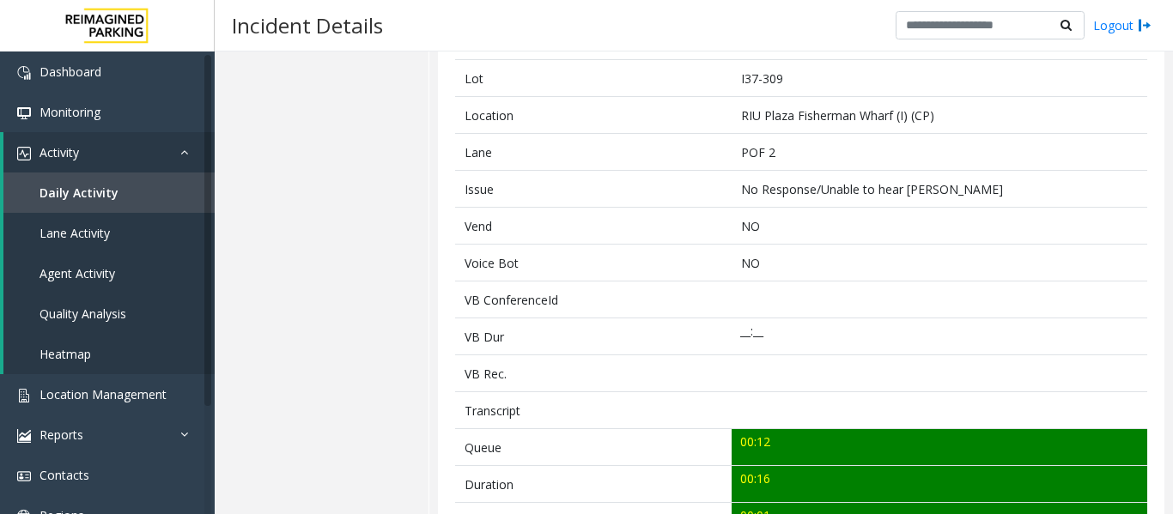
scroll to position [0, 0]
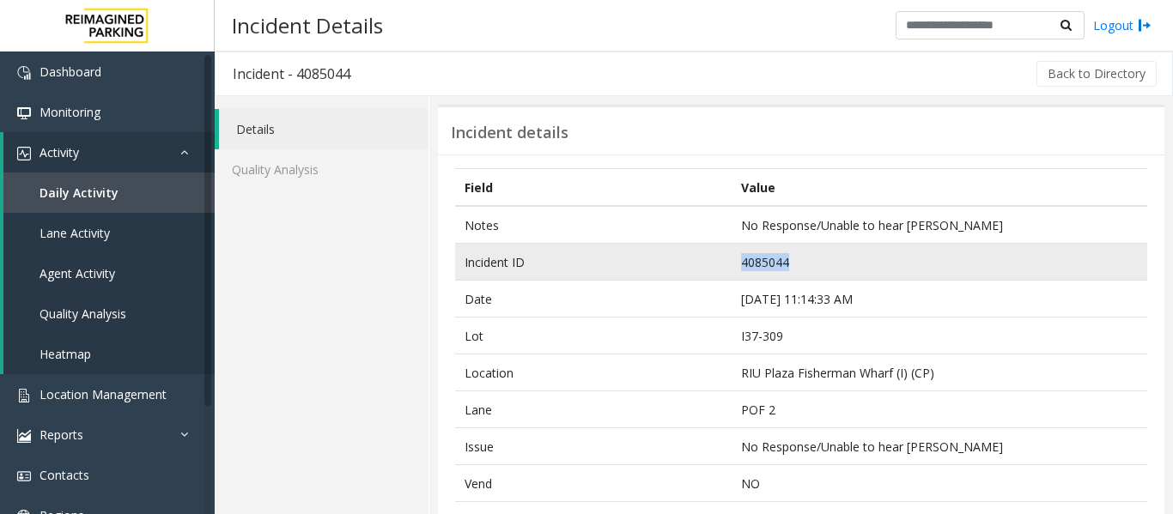
drag, startPoint x: 816, startPoint y: 259, endPoint x: 625, endPoint y: 258, distance: 191.4
click at [625, 258] on tr "Incident ID 4085044" at bounding box center [801, 262] width 692 height 37
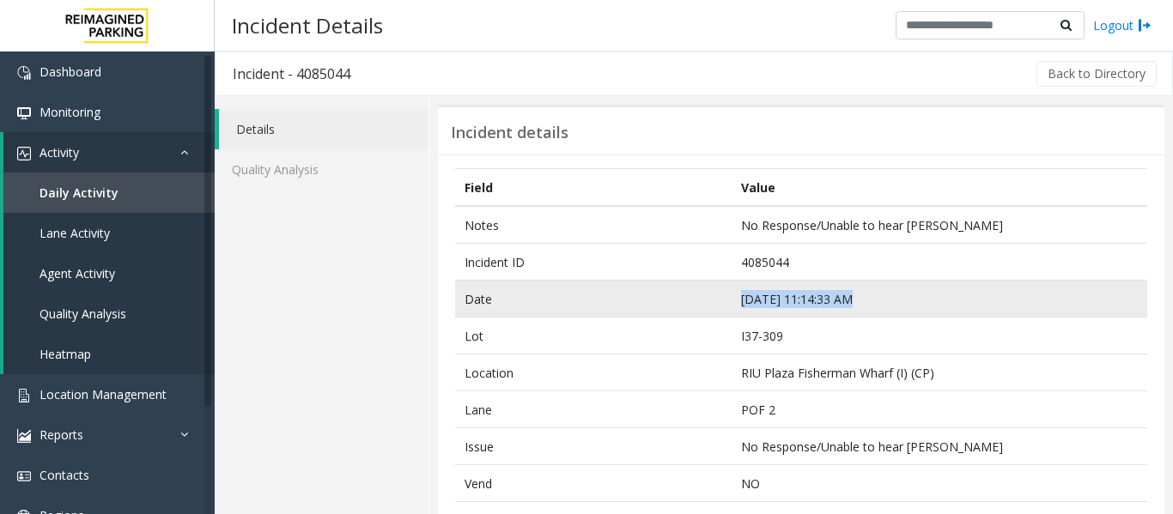
drag, startPoint x: 845, startPoint y: 297, endPoint x: 618, endPoint y: 286, distance: 226.9
click at [618, 286] on tr "Date Sep 24 11:14:33 AM" at bounding box center [801, 299] width 692 height 37
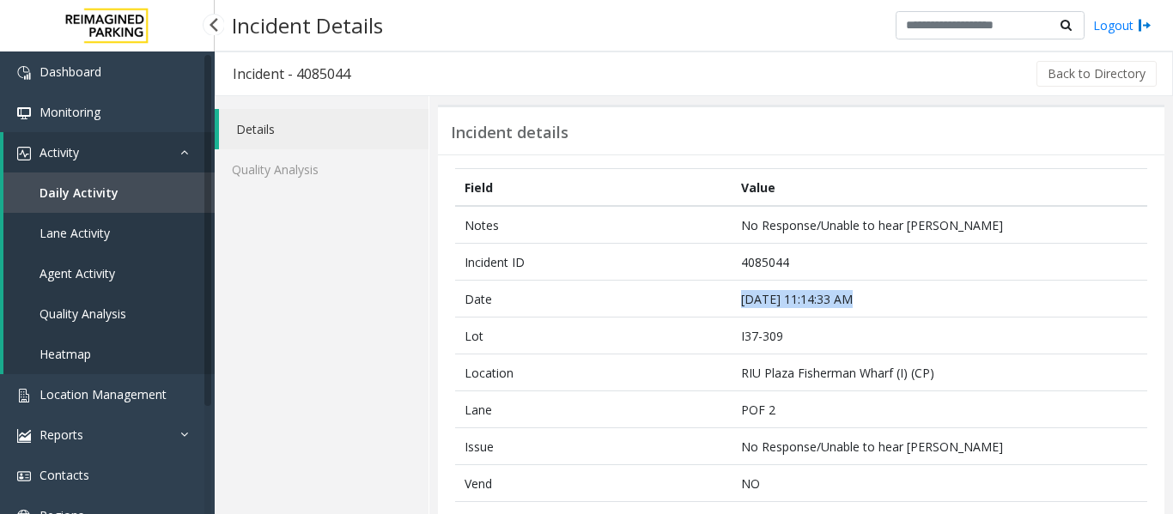
click at [106, 269] on span "Agent Activity" at bounding box center [77, 273] width 76 height 16
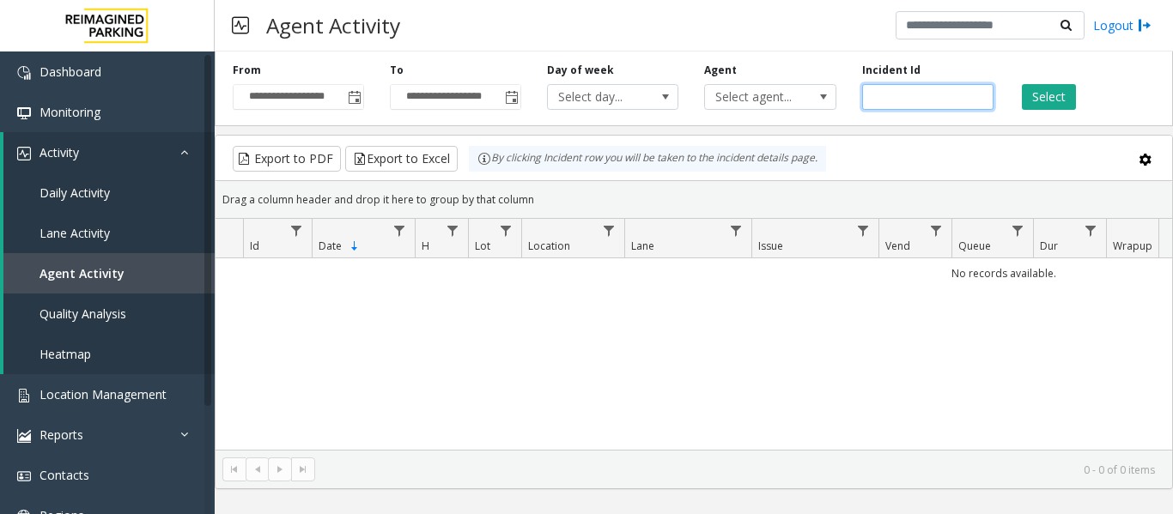
click at [915, 95] on input "number" at bounding box center [927, 97] width 131 height 26
paste input "*******"
type input "*******"
click at [1055, 94] on button "Select" at bounding box center [1048, 97] width 54 height 26
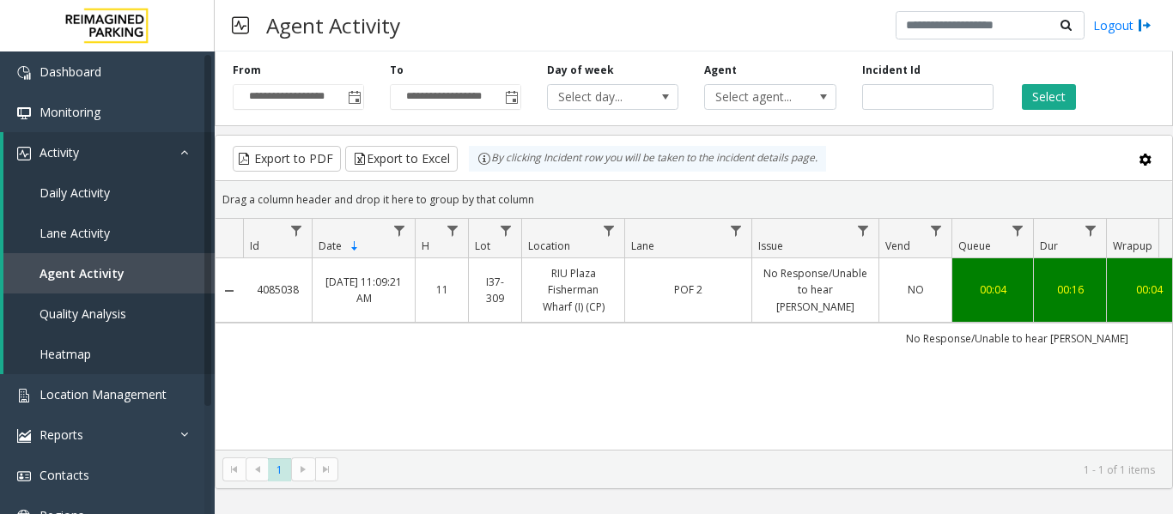
click at [773, 291] on link "No Response/Unable to hear parker" at bounding box center [815, 290] width 106 height 50
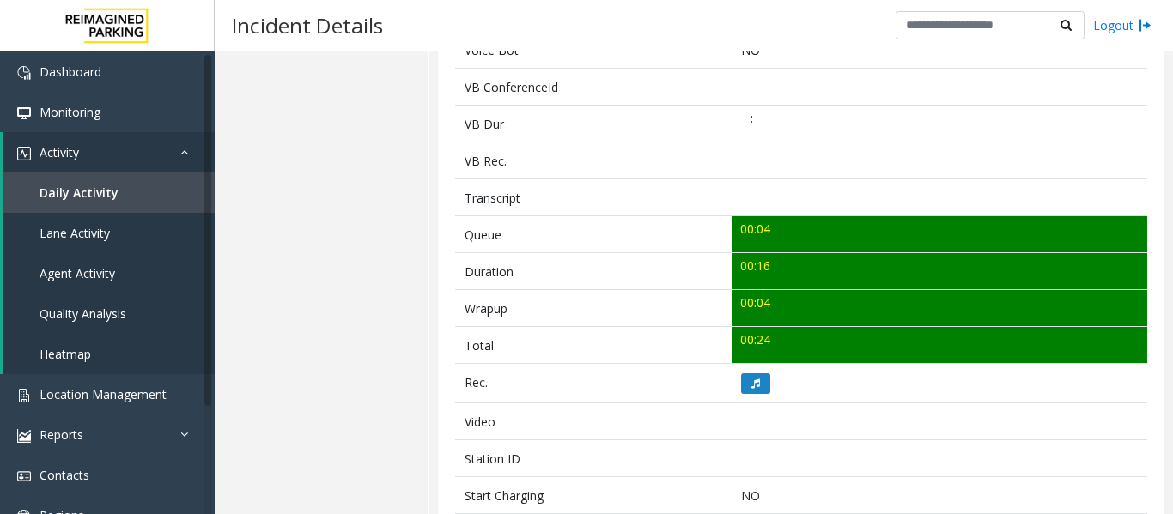
scroll to position [687, 0]
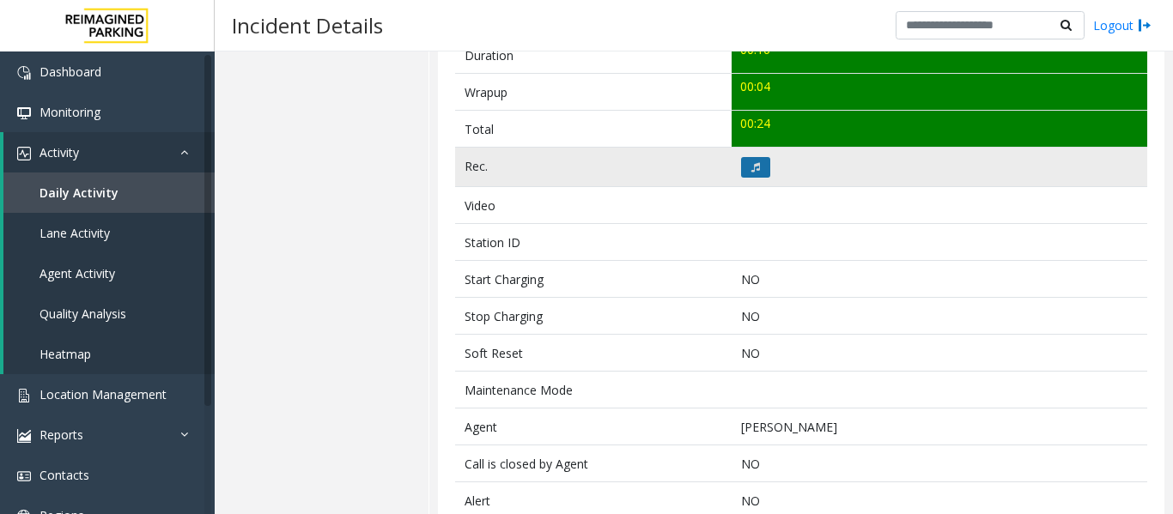
click at [756, 170] on button at bounding box center [755, 167] width 29 height 21
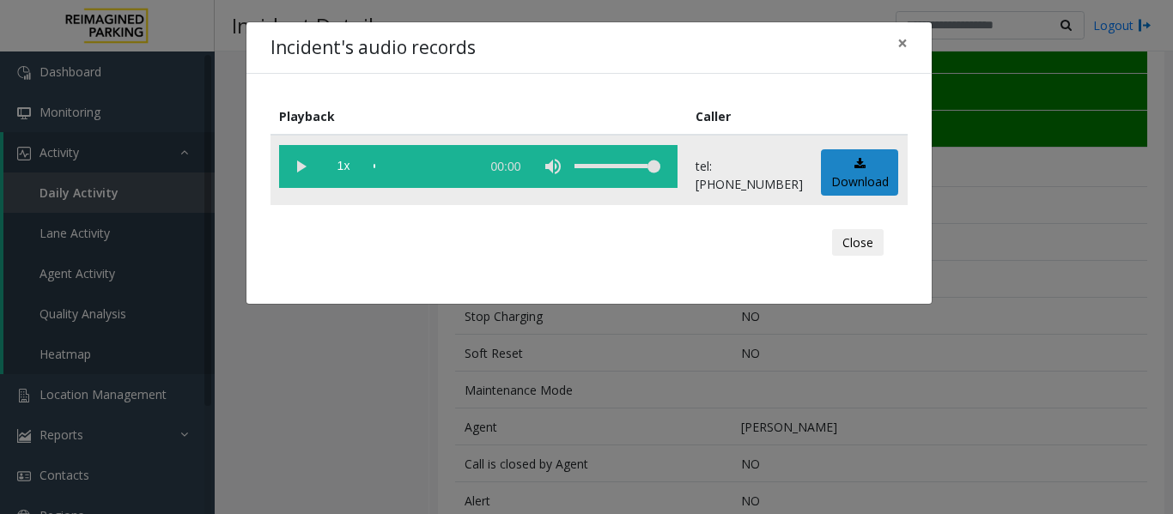
click at [296, 164] on vg-play-pause at bounding box center [300, 166] width 43 height 43
click at [384, 167] on div "scrub bar" at bounding box center [422, 166] width 98 height 43
click at [864, 247] on button "Close" at bounding box center [858, 242] width 52 height 27
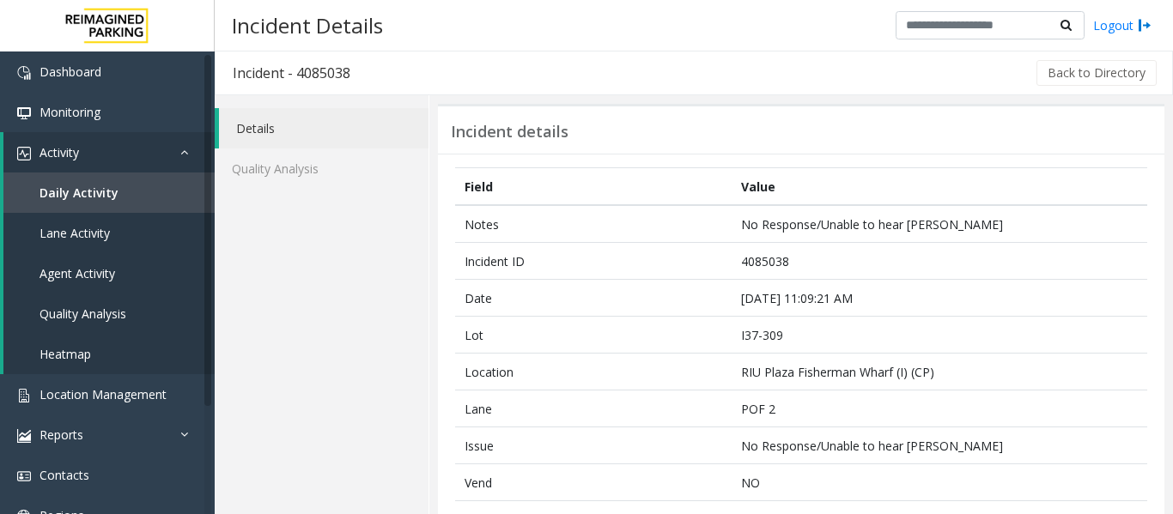
scroll to position [0, 0]
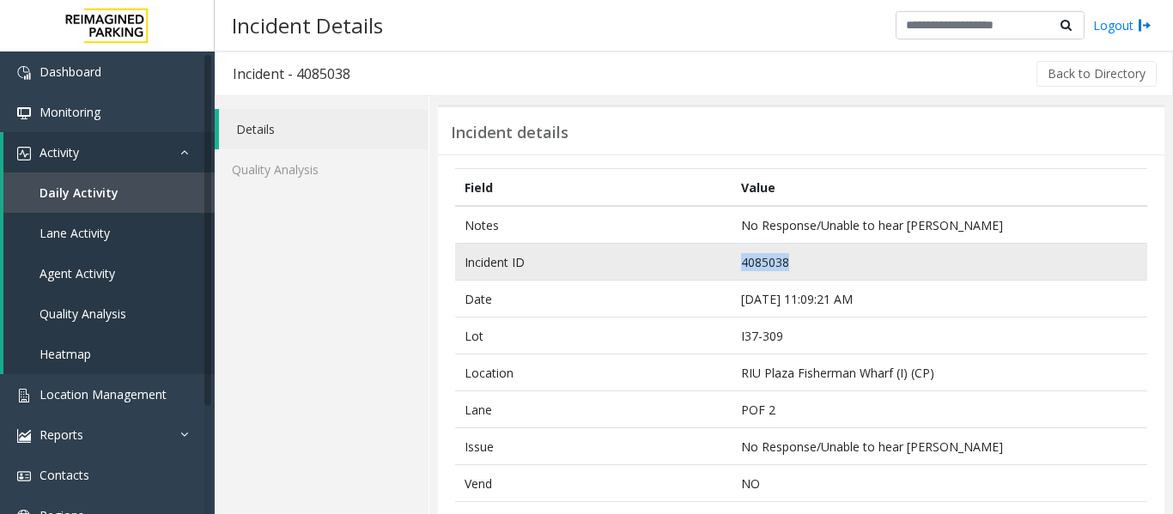
drag, startPoint x: 794, startPoint y: 258, endPoint x: 700, endPoint y: 261, distance: 93.6
click at [700, 261] on tr "Incident ID 4085038" at bounding box center [801, 262] width 692 height 37
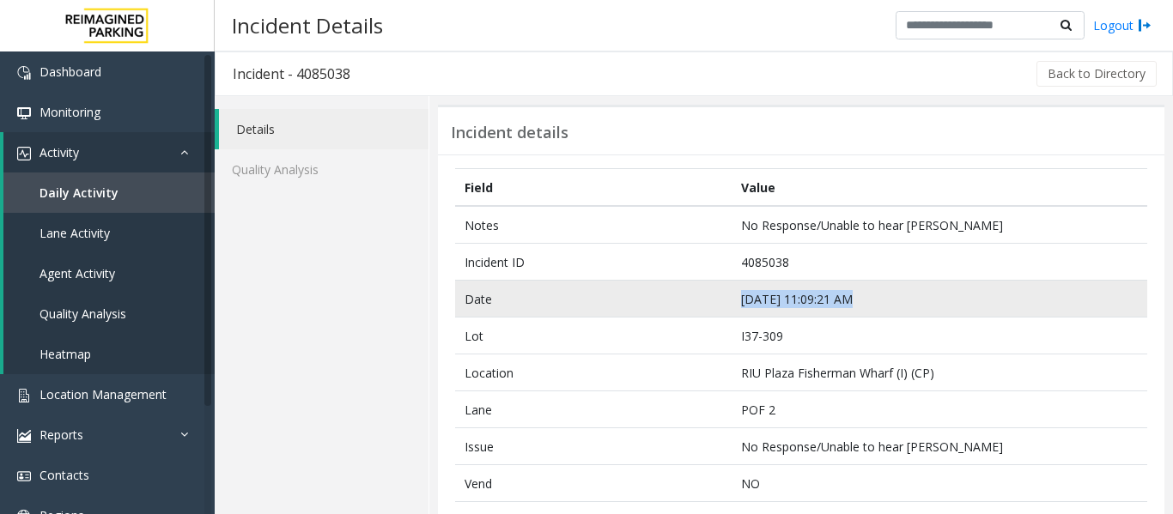
drag, startPoint x: 850, startPoint y: 296, endPoint x: 706, endPoint y: 295, distance: 144.2
click at [706, 295] on tr "Date Sep 24 11:09:21 AM" at bounding box center [801, 299] width 692 height 37
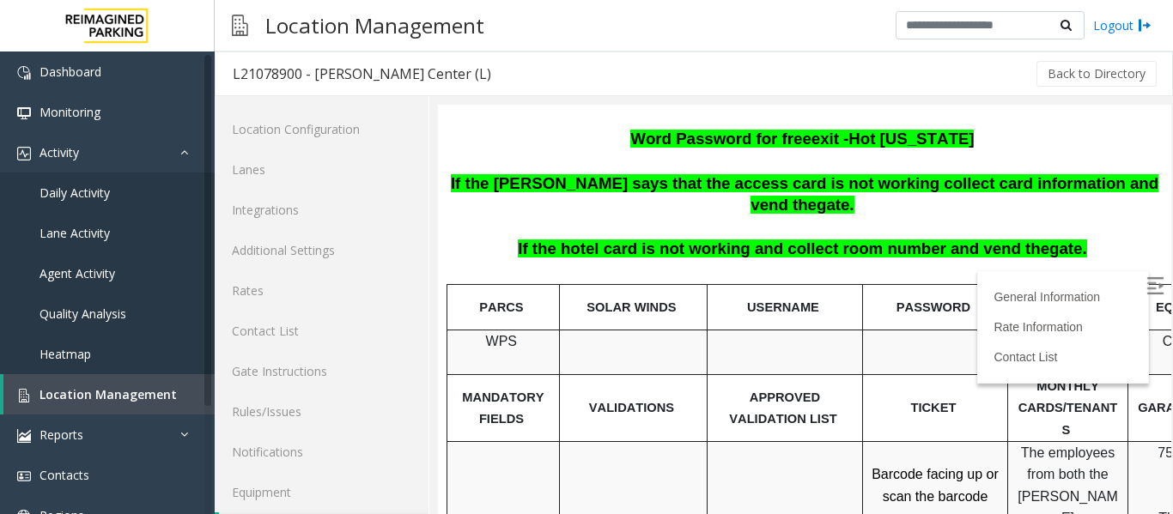
scroll to position [52, 0]
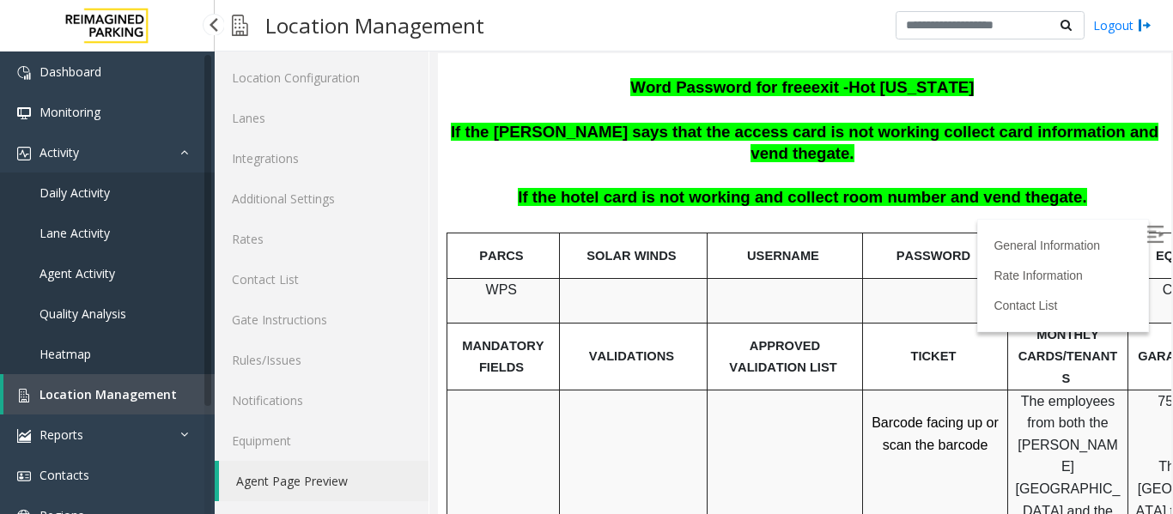
click at [48, 381] on link "Location Management" at bounding box center [108, 394] width 211 height 40
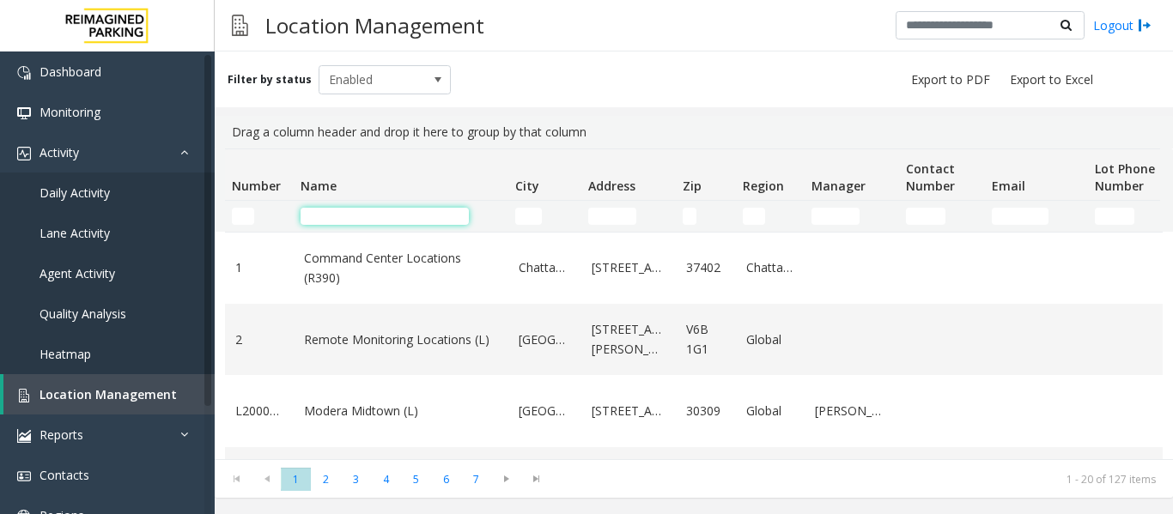
click at [342, 221] on input "Name Filter" at bounding box center [384, 216] width 168 height 17
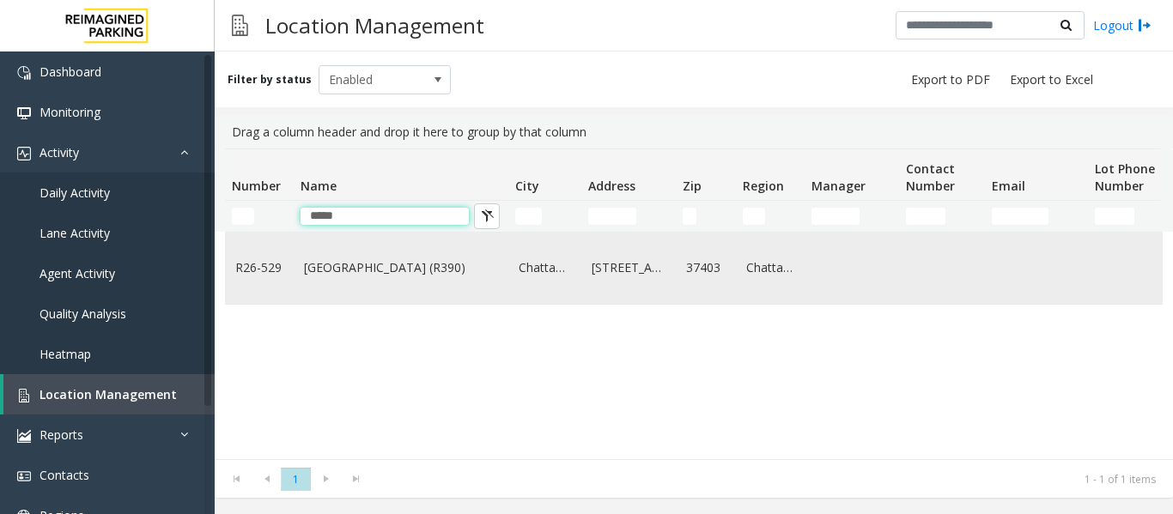
type input "*****"
click at [390, 264] on link "River Pier Garage (R390)" at bounding box center [401, 267] width 194 height 19
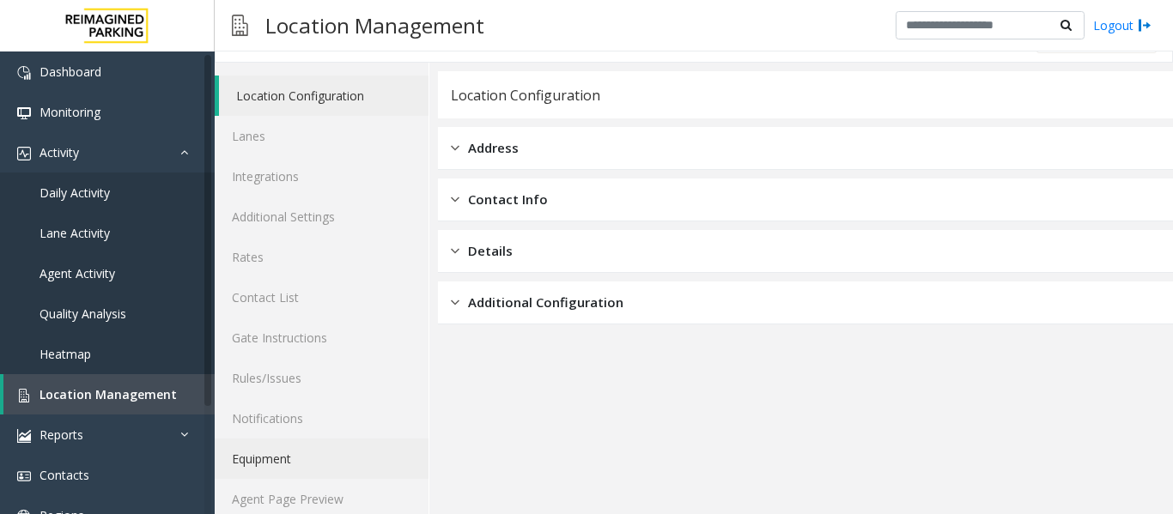
scroll to position [52, 0]
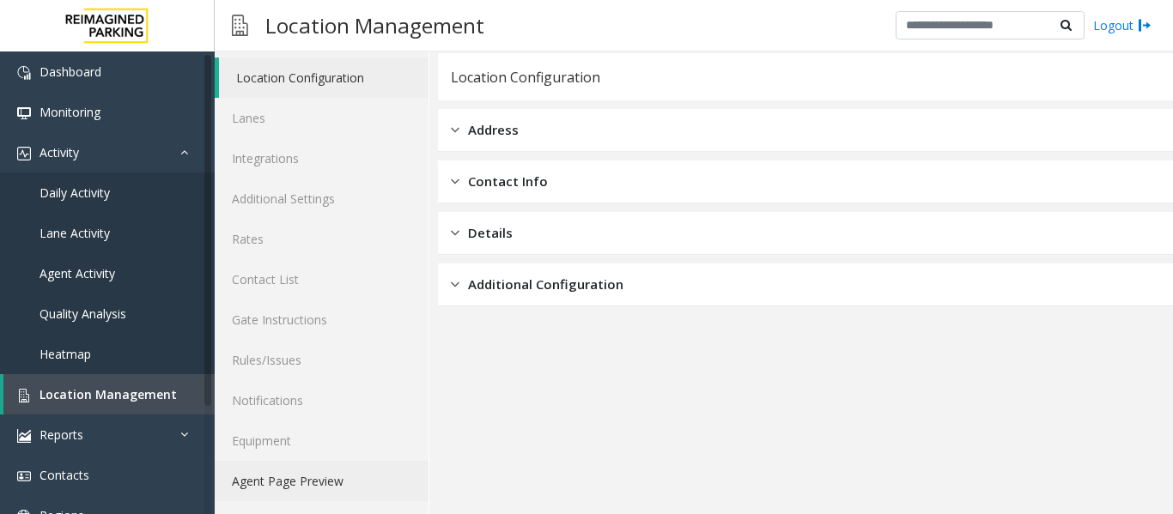
click at [315, 478] on link "Agent Page Preview" at bounding box center [322, 481] width 214 height 40
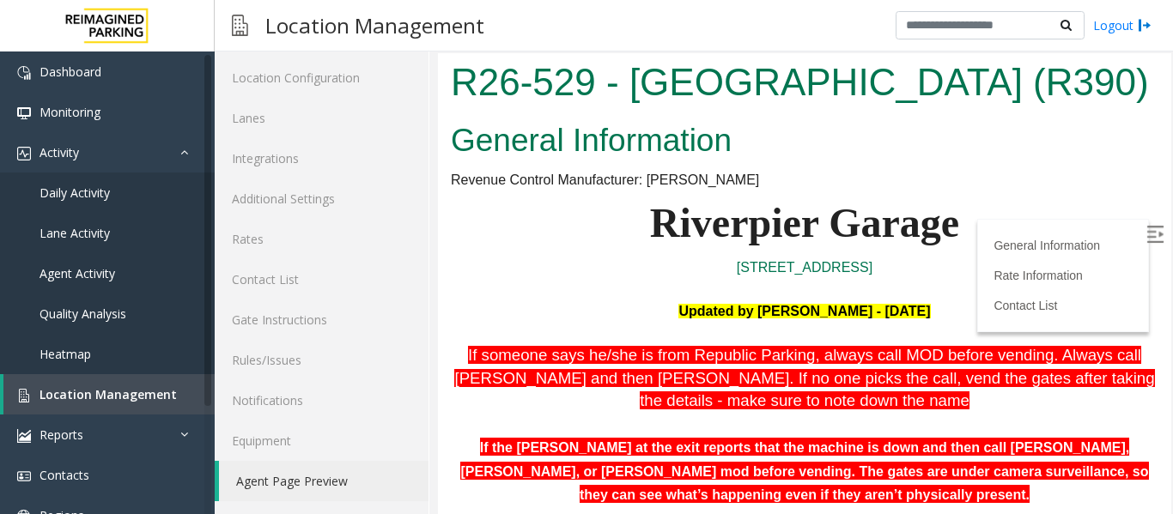
click at [1146, 239] on img at bounding box center [1154, 234] width 17 height 17
click at [172, 162] on link "Activity" at bounding box center [107, 152] width 215 height 40
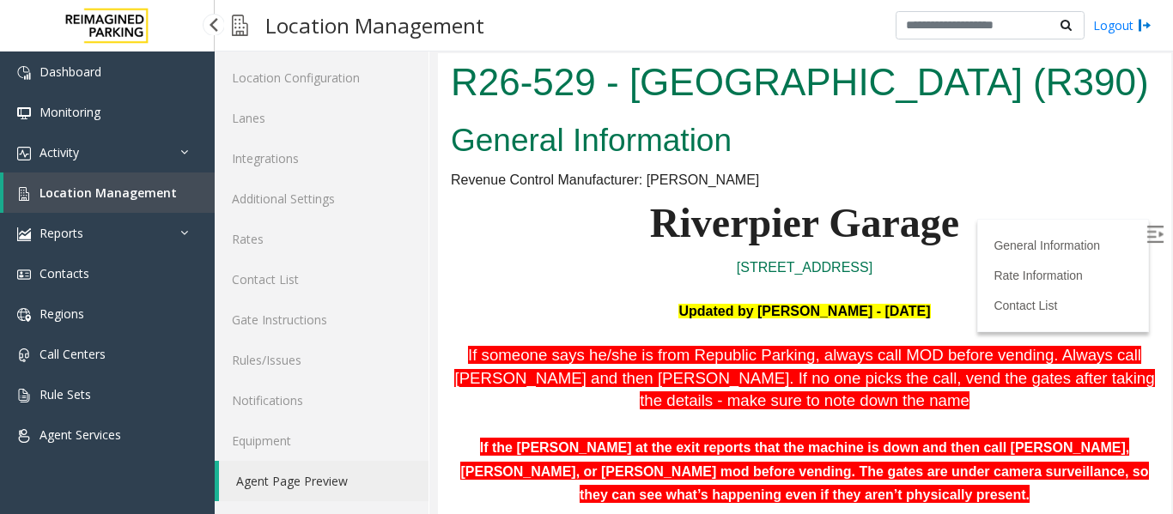
click at [148, 194] on span "Location Management" at bounding box center [107, 193] width 137 height 16
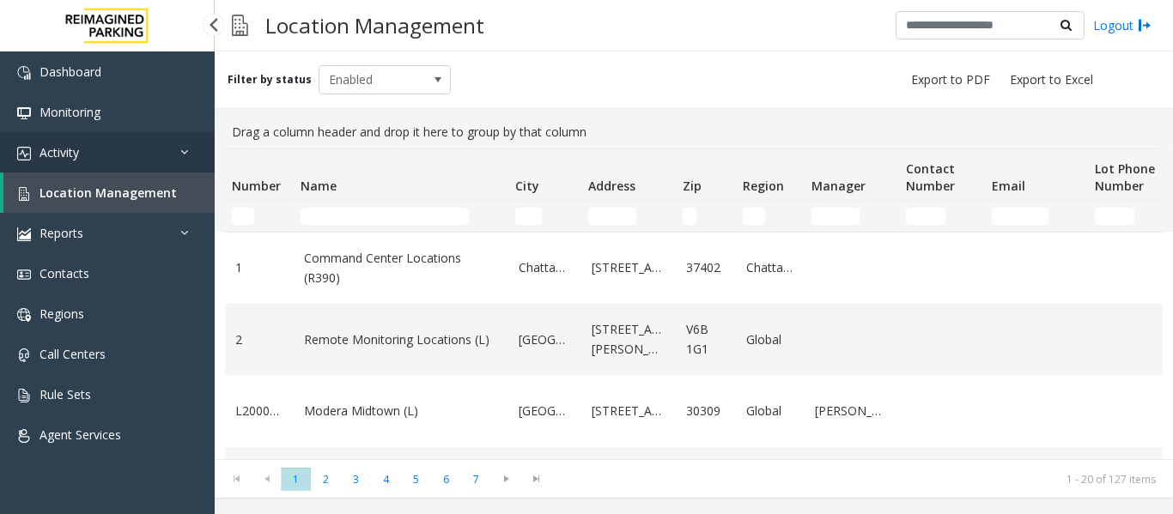
click at [147, 158] on link "Activity" at bounding box center [107, 152] width 215 height 40
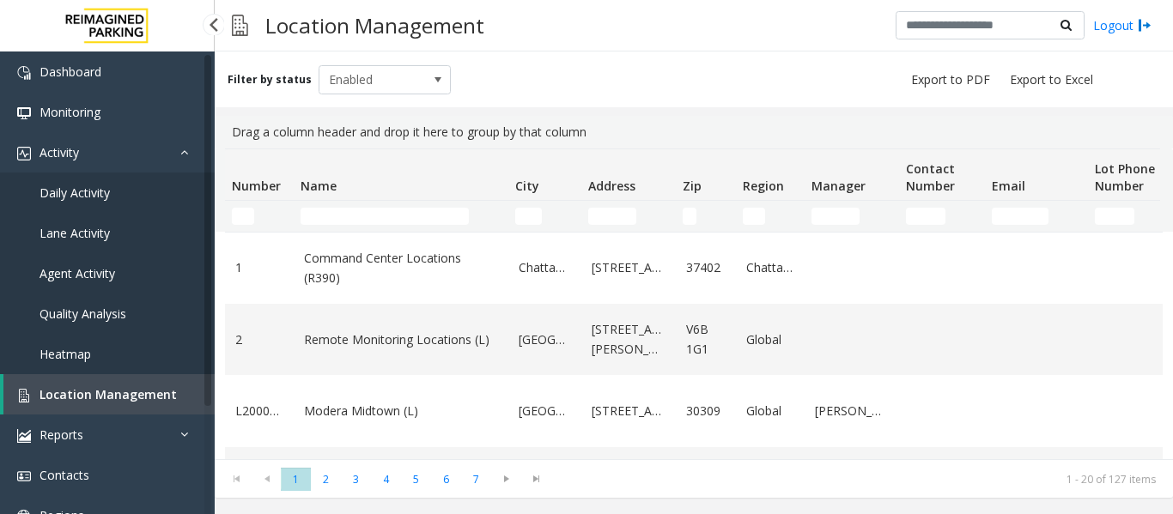
click at [87, 273] on span "Agent Activity" at bounding box center [77, 273] width 76 height 16
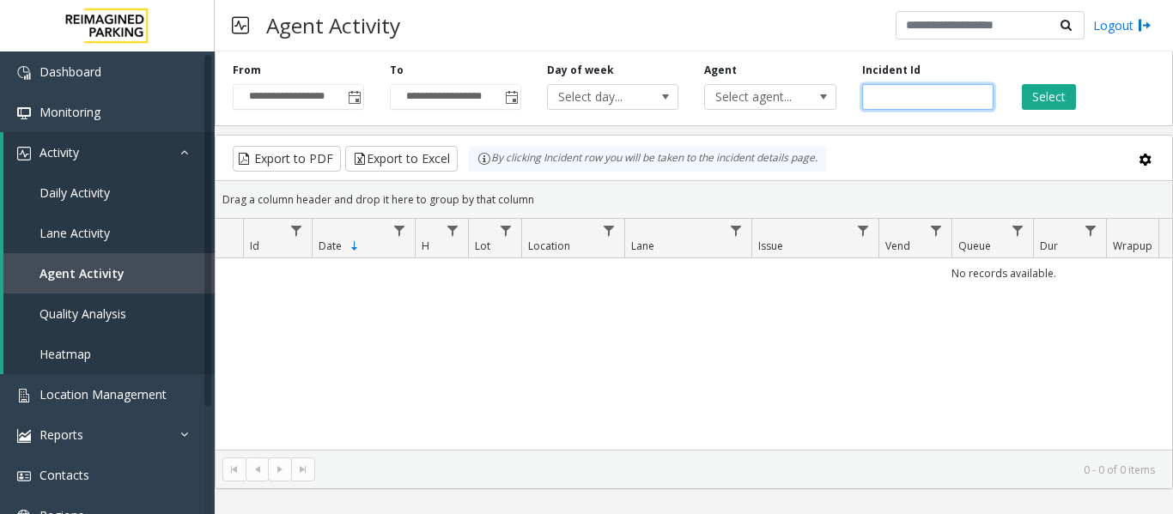
click at [894, 92] on input "number" at bounding box center [927, 97] width 131 height 26
paste input "*******"
type input "*******"
click at [1081, 107] on div "Select" at bounding box center [1084, 86] width 157 height 47
click at [1067, 104] on button "Select" at bounding box center [1048, 97] width 54 height 26
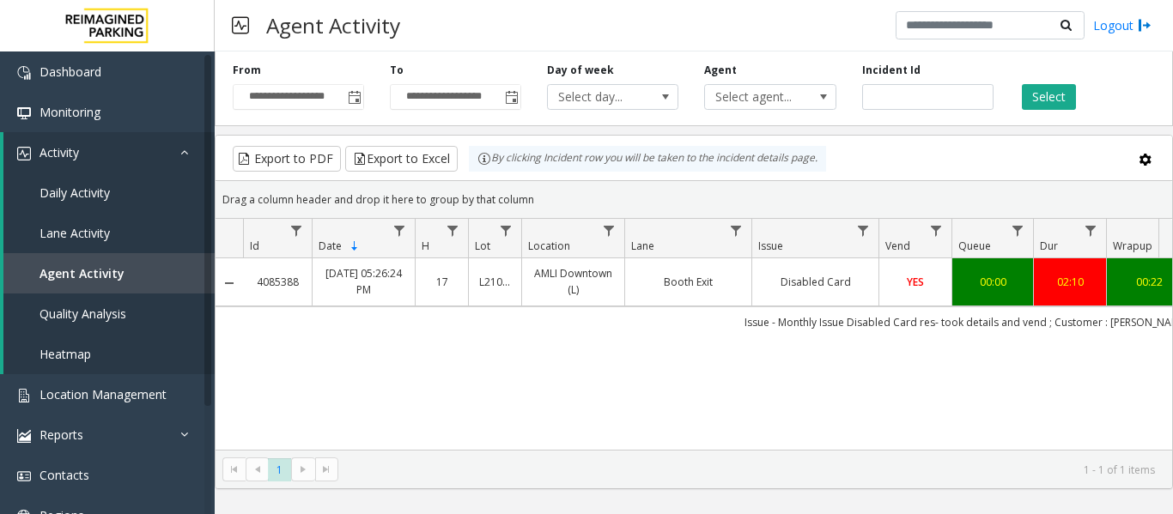
click at [759, 301] on td "Disabled Card" at bounding box center [814, 281] width 127 height 47
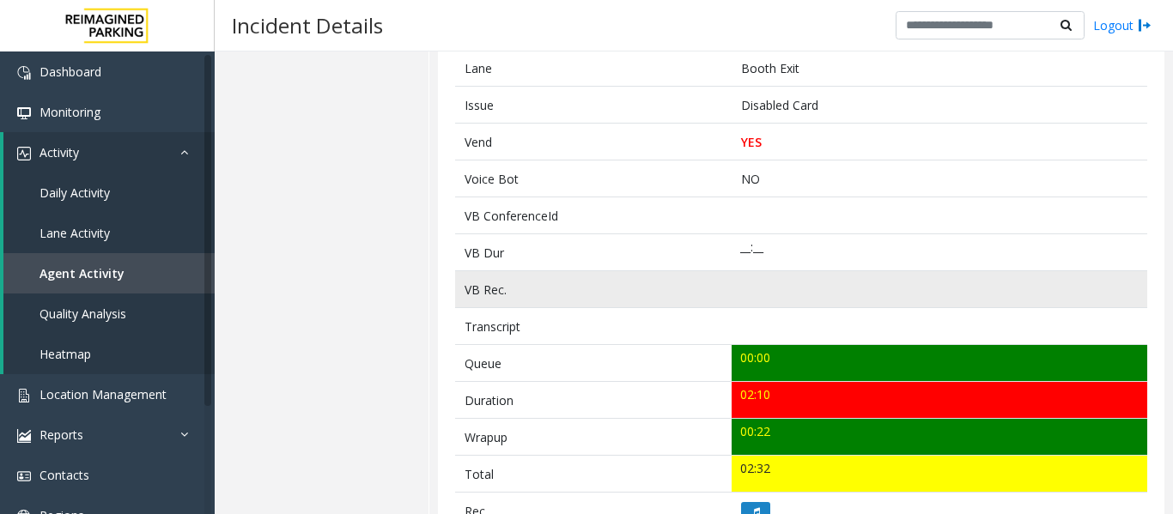
scroll to position [515, 0]
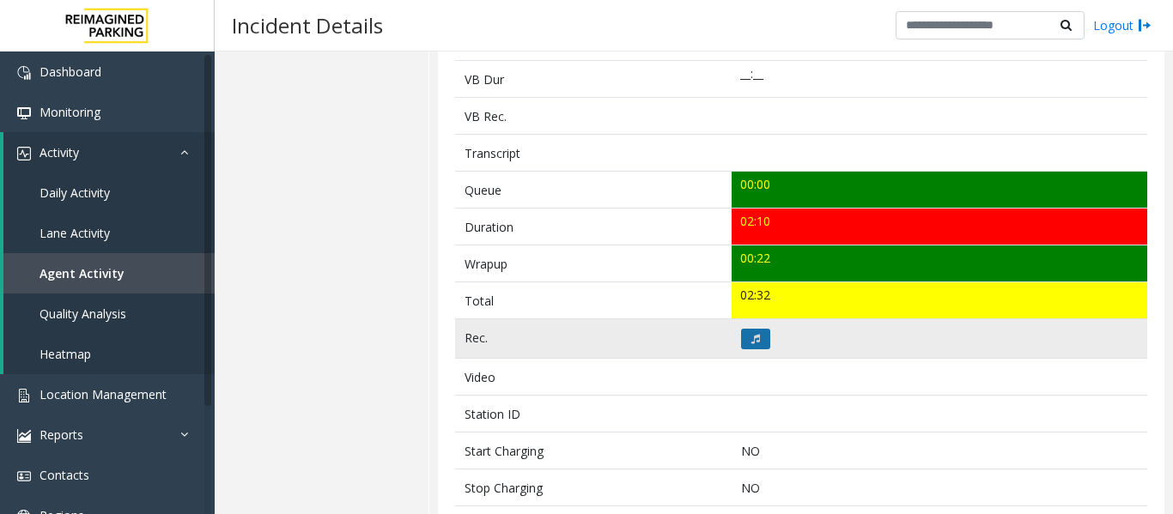
click at [759, 348] on button at bounding box center [755, 339] width 29 height 21
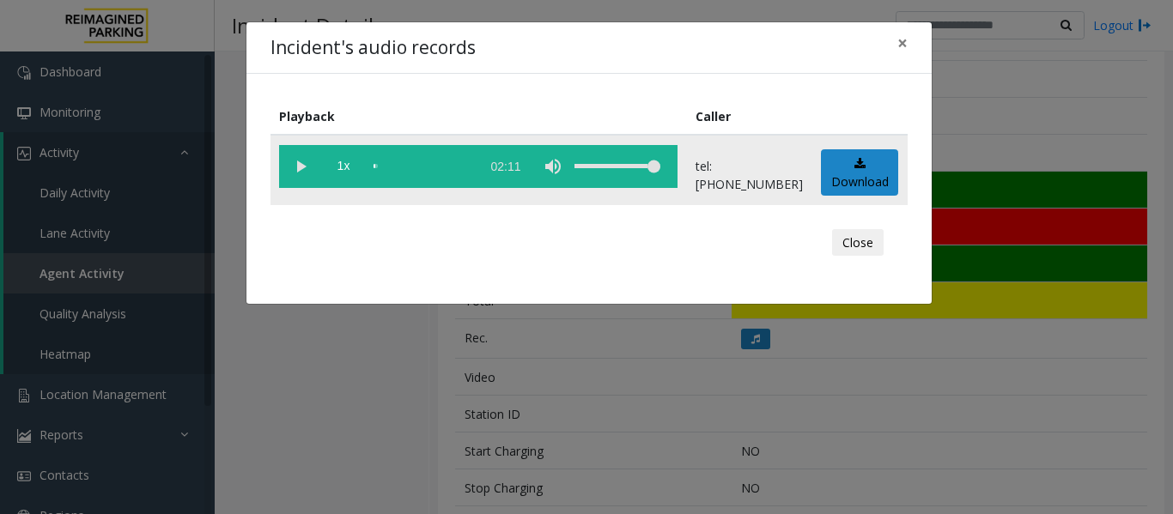
click at [306, 167] on vg-play-pause at bounding box center [300, 166] width 43 height 43
click at [304, 173] on vg-play-pause at bounding box center [300, 166] width 43 height 43
click at [295, 162] on vg-play-pause at bounding box center [300, 166] width 43 height 43
click at [372, 167] on vg-controls "1x 02:11" at bounding box center [478, 166] width 398 height 43
click at [373, 167] on div "scrub bar" at bounding box center [422, 166] width 98 height 43
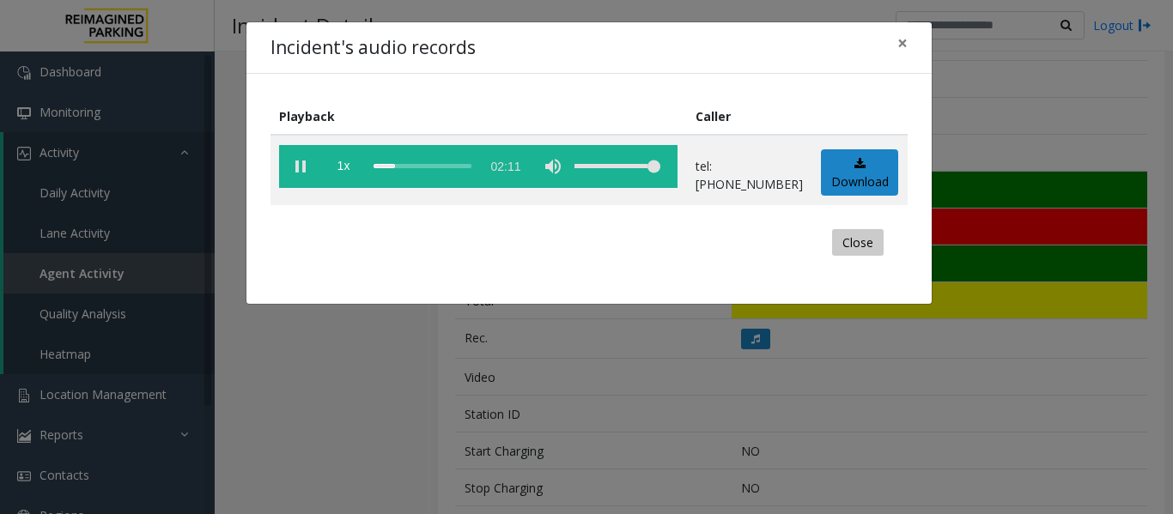
click at [870, 233] on button "Close" at bounding box center [858, 242] width 52 height 27
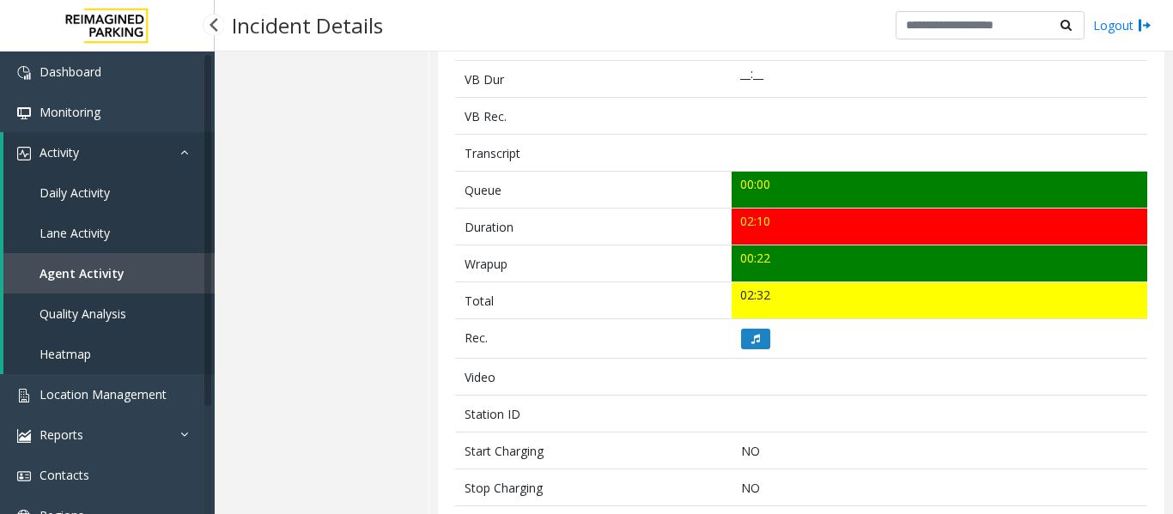
click at [56, 286] on link "Agent Activity" at bounding box center [108, 273] width 211 height 40
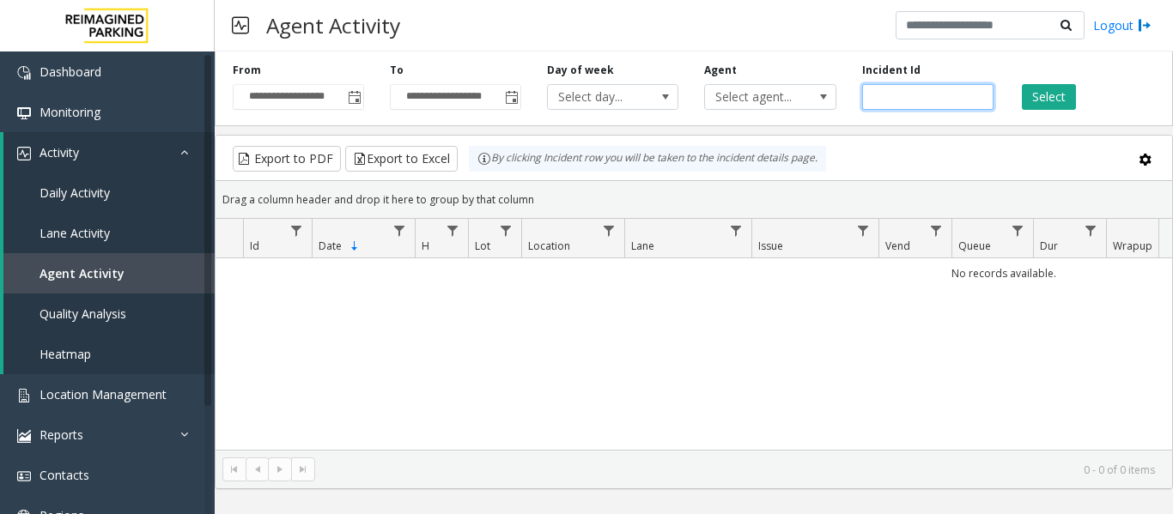
click at [876, 98] on input "number" at bounding box center [927, 97] width 131 height 26
paste input "*******"
type input "*******"
click at [1053, 88] on button "Select" at bounding box center [1048, 97] width 54 height 26
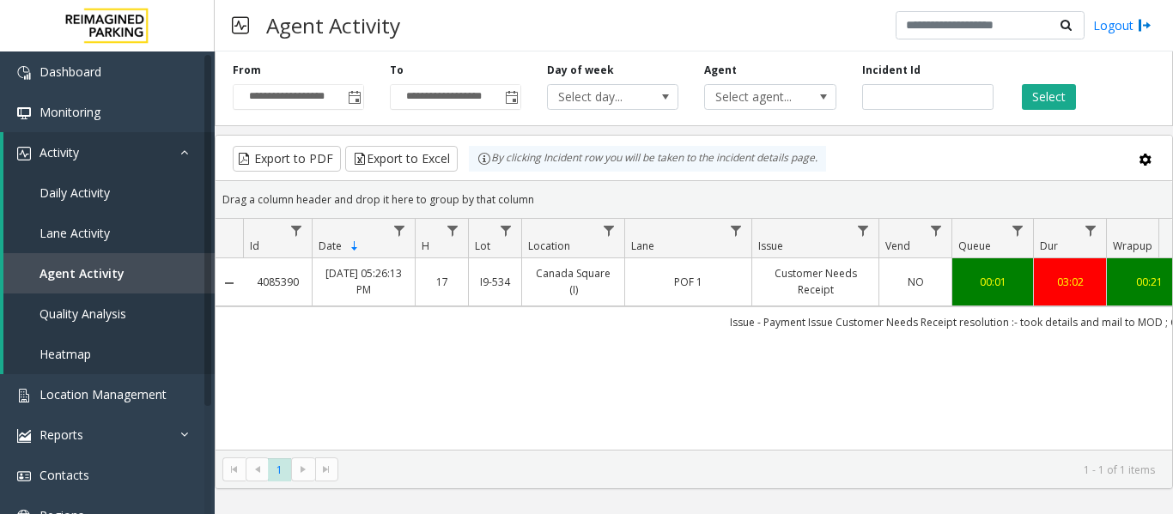
drag, startPoint x: 921, startPoint y: 269, endPoint x: 930, endPoint y: 264, distance: 10.0
click at [930, 264] on td "NO" at bounding box center [914, 281] width 73 height 47
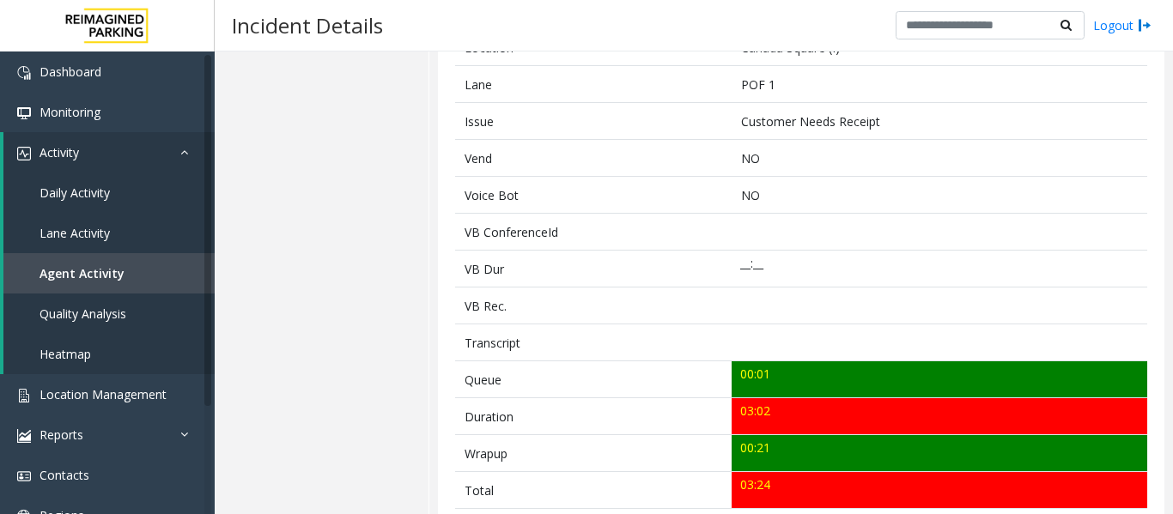
scroll to position [687, 0]
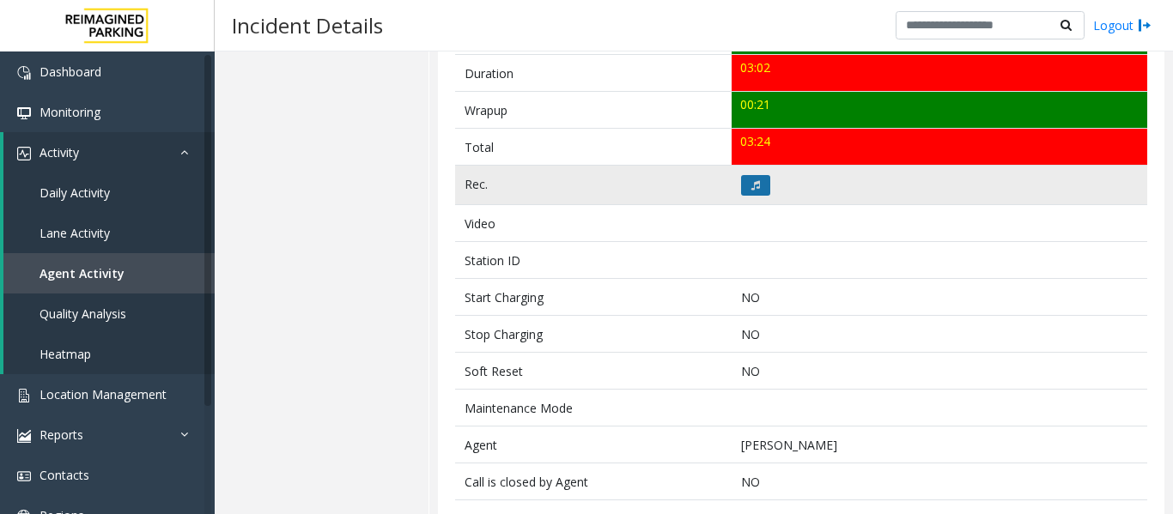
click at [757, 193] on button at bounding box center [755, 185] width 29 height 21
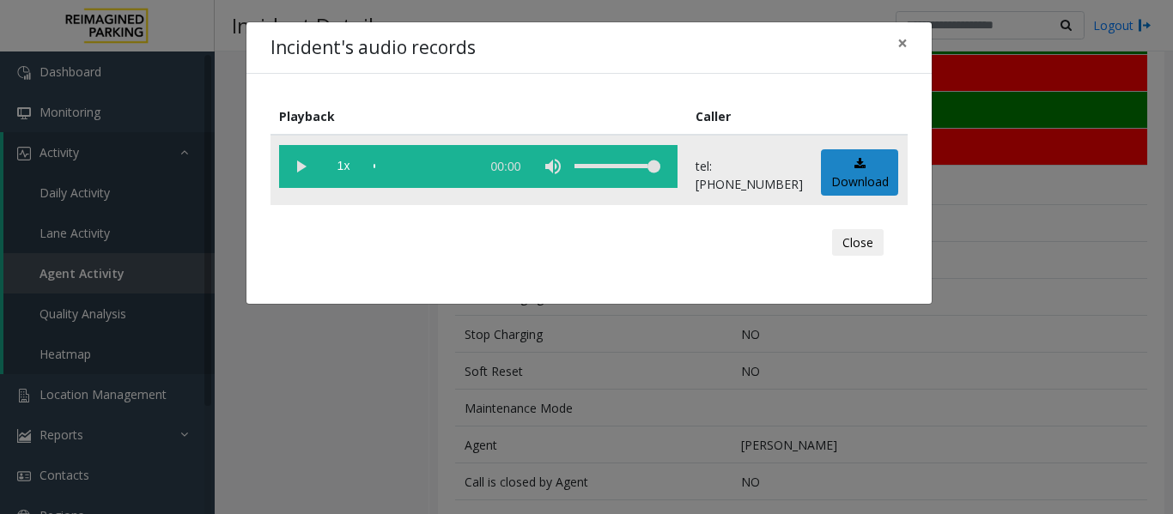
click at [297, 169] on app-root "Dashboard Monitoring Activity Daily Activity Lane Activity Agent Activity Quali…" at bounding box center [586, 257] width 1173 height 514
click at [304, 169] on vg-play-pause at bounding box center [300, 166] width 43 height 43
click at [308, 176] on vg-play-pause at bounding box center [300, 166] width 43 height 43
click at [297, 161] on vg-play-pause at bounding box center [300, 166] width 43 height 43
click at [378, 170] on div "scrub bar" at bounding box center [422, 166] width 98 height 43
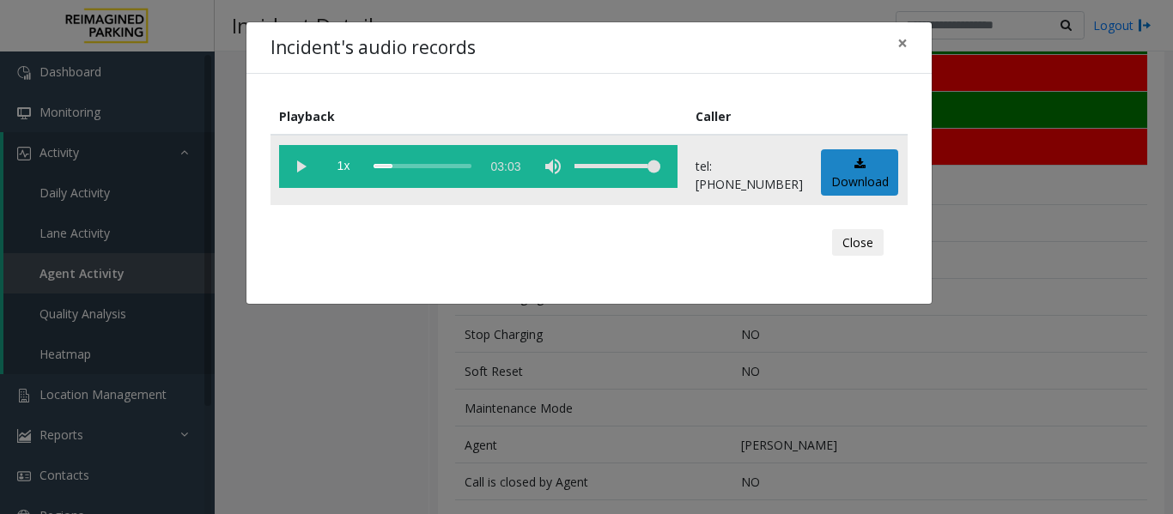
click at [376, 166] on div "scrub bar" at bounding box center [422, 166] width 98 height 43
click at [413, 167] on div "scrub bar" at bounding box center [422, 166] width 98 height 43
click at [419, 168] on div "scrub bar" at bounding box center [422, 166] width 98 height 43
click at [293, 166] on vg-play-pause at bounding box center [300, 166] width 43 height 43
click at [302, 170] on vg-play-pause at bounding box center [300, 166] width 43 height 43
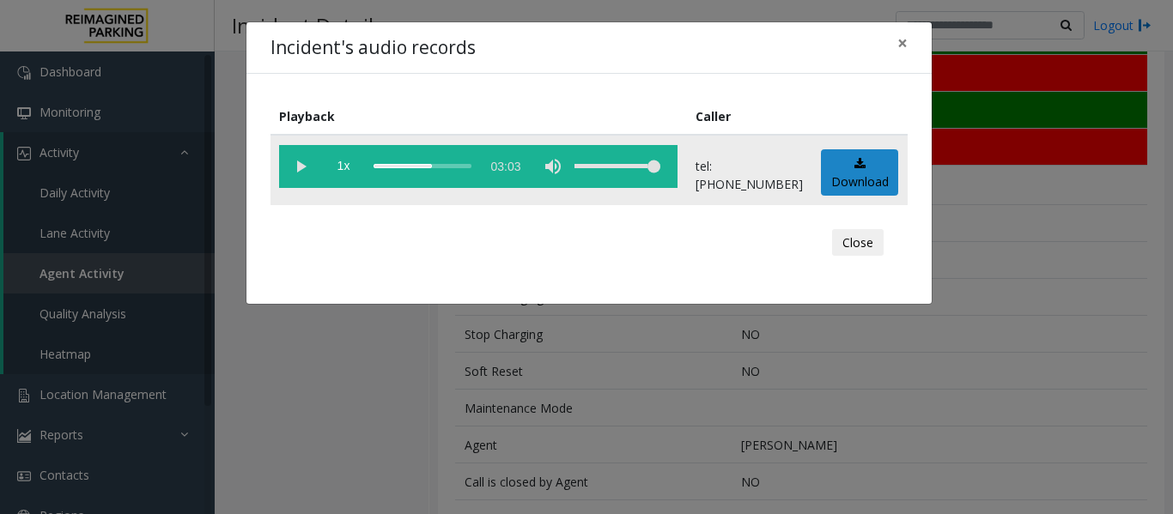
click at [431, 166] on div "scrub bar" at bounding box center [422, 166] width 98 height 43
click at [428, 166] on div "scrub bar" at bounding box center [422, 166] width 98 height 43
click at [425, 167] on div "scrub bar" at bounding box center [422, 166] width 98 height 43
click at [418, 167] on div "scrub bar" at bounding box center [422, 166] width 98 height 43
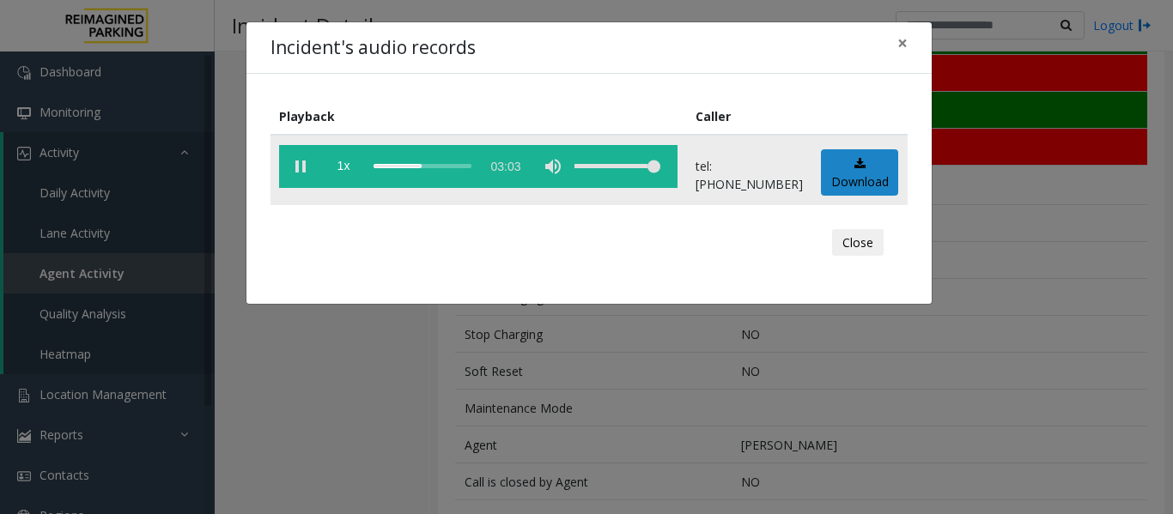
click at [421, 167] on div "scrub bar" at bounding box center [422, 166] width 98 height 43
click at [306, 170] on vg-play-pause at bounding box center [300, 166] width 43 height 43
click at [876, 252] on button "Close" at bounding box center [858, 242] width 52 height 27
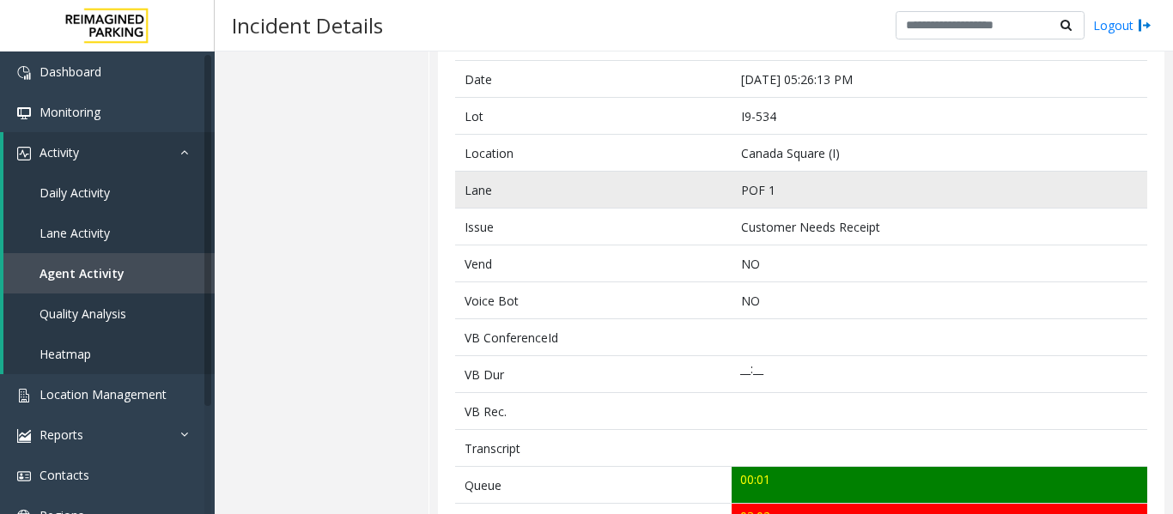
scroll to position [86, 0]
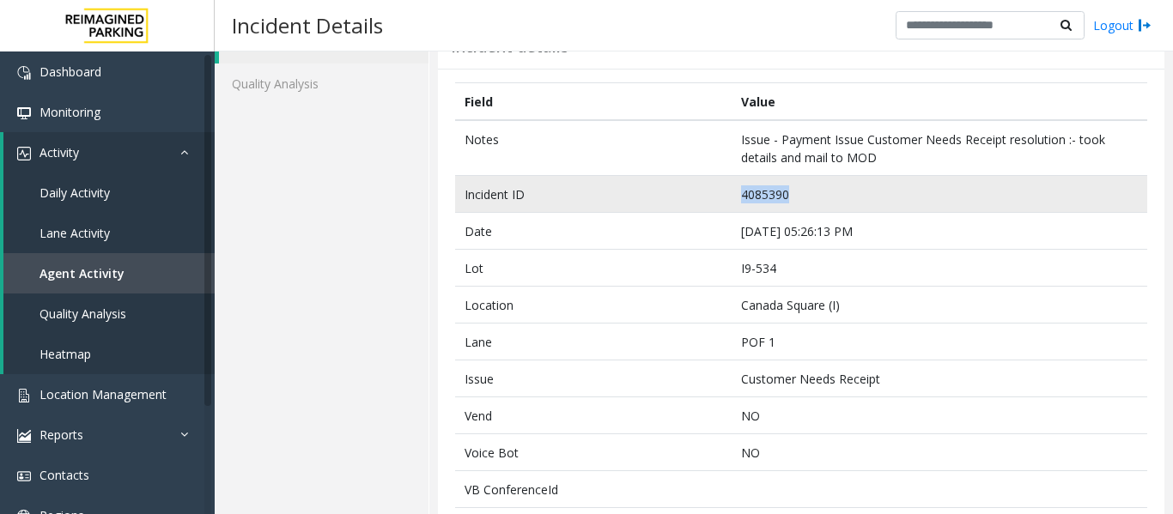
drag, startPoint x: 797, startPoint y: 191, endPoint x: 641, endPoint y: 192, distance: 156.2
click at [641, 192] on tr "Incident ID 4085390" at bounding box center [801, 194] width 692 height 37
copy tr "4085390"
click at [777, 193] on td "4085390" at bounding box center [938, 194] width 415 height 37
drag, startPoint x: 801, startPoint y: 195, endPoint x: 692, endPoint y: 197, distance: 109.0
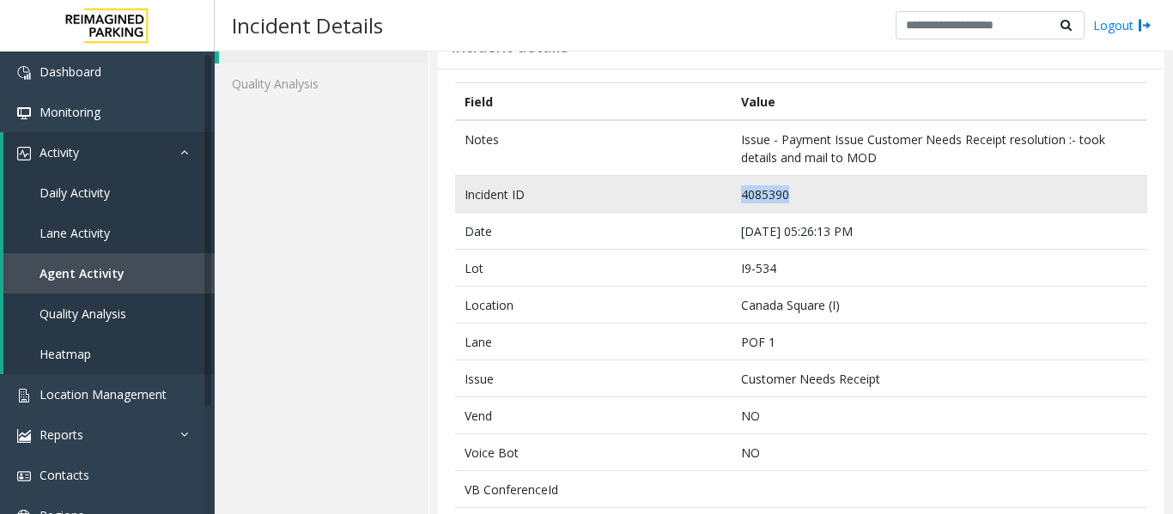
click at [692, 197] on tr "Incident ID 4085390" at bounding box center [801, 194] width 692 height 37
copy tr "4085390"
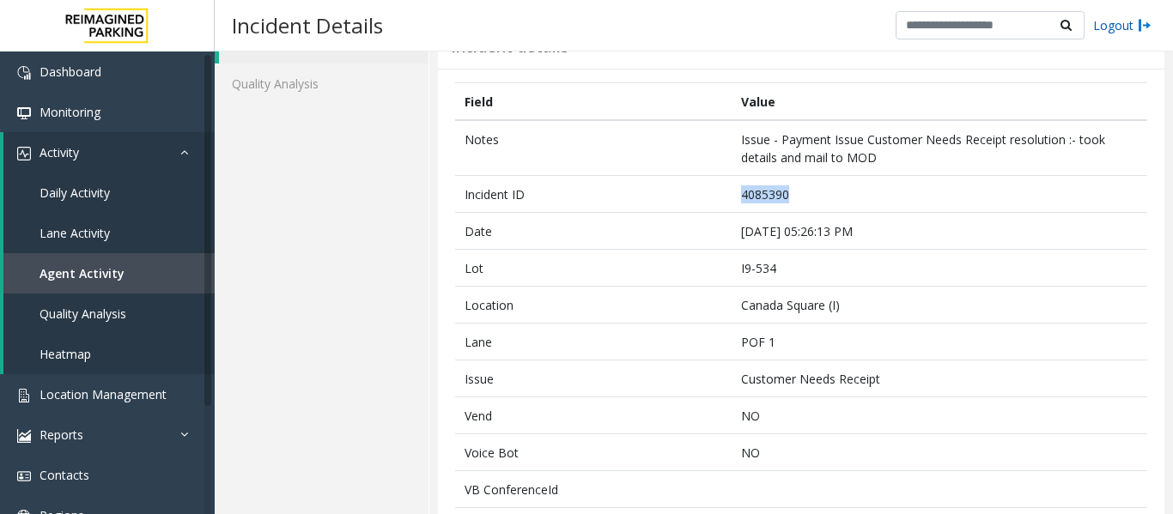
click at [1113, 25] on link "Logout" at bounding box center [1122, 25] width 58 height 18
